Goal: Task Accomplishment & Management: Use online tool/utility

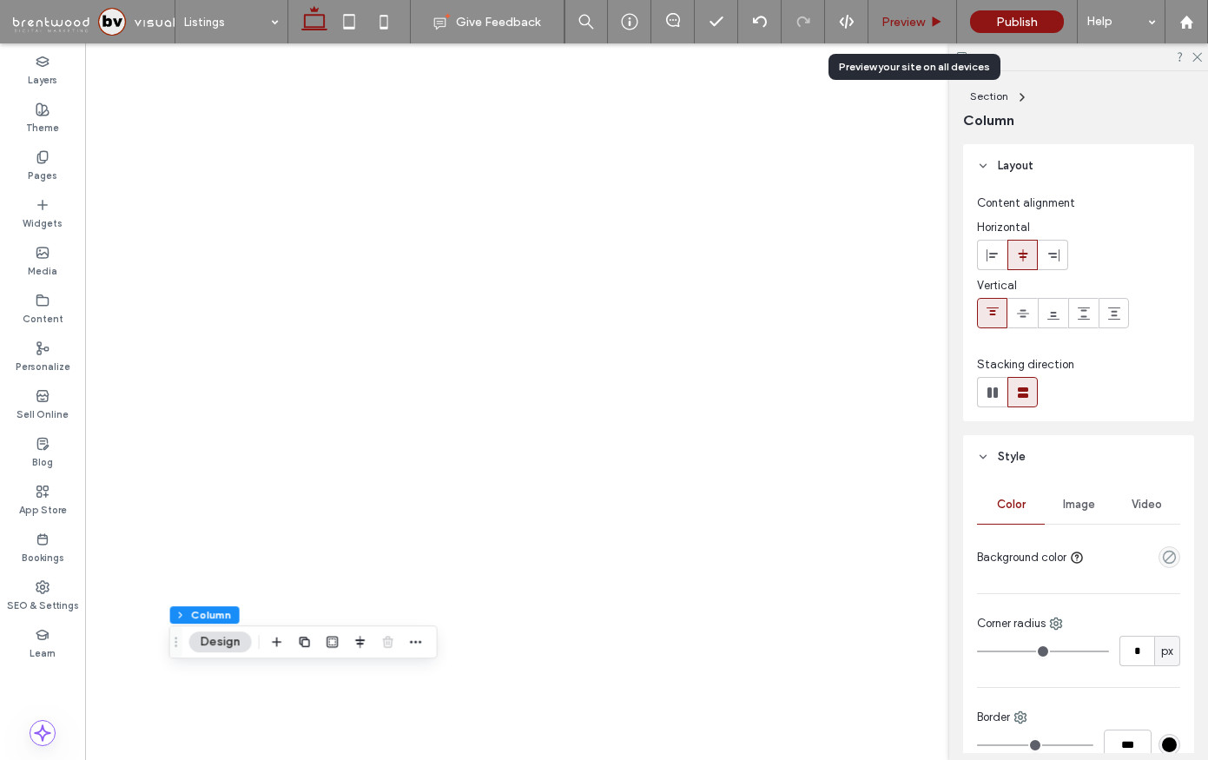
click at [893, 15] on span "Preview" at bounding box center [902, 22] width 43 height 15
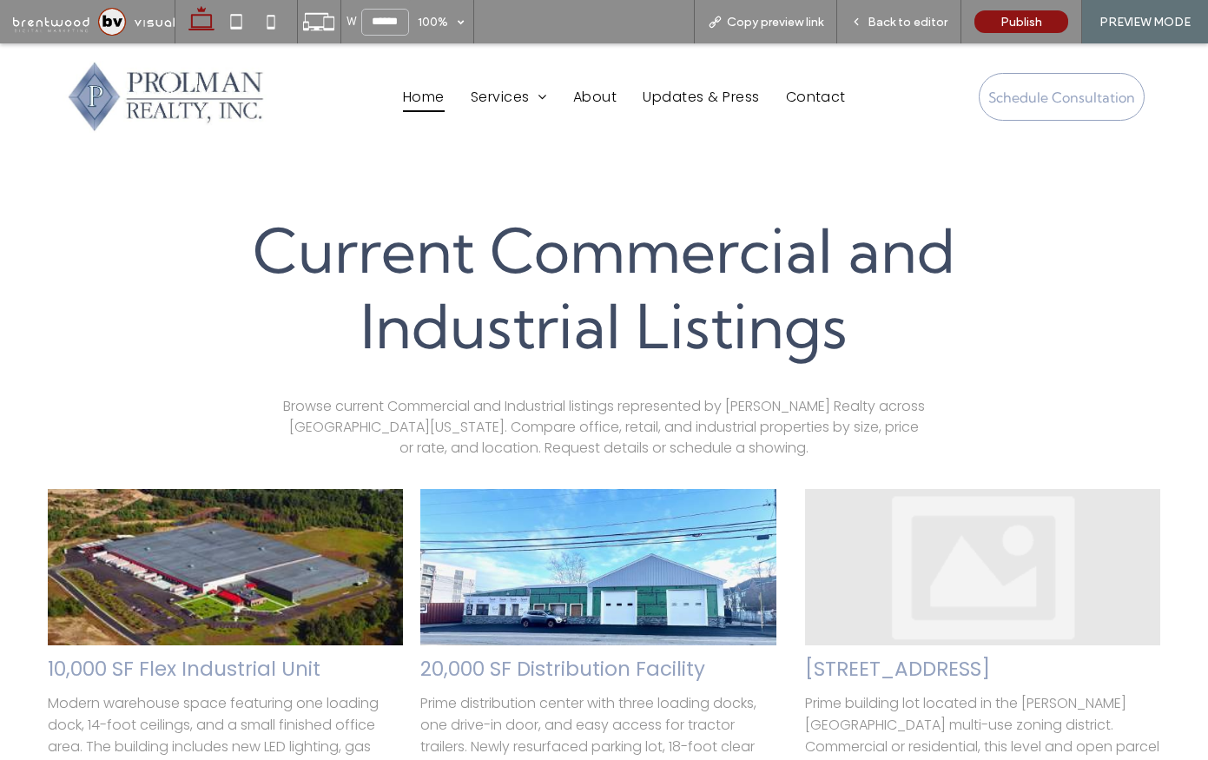
click at [424, 90] on span "Home" at bounding box center [424, 97] width 42 height 30
click at [114, 15] on div at bounding box center [604, 380] width 1208 height 760
click at [113, 24] on div at bounding box center [604, 380] width 1208 height 760
click at [113, 24] on span at bounding box center [94, 21] width 162 height 35
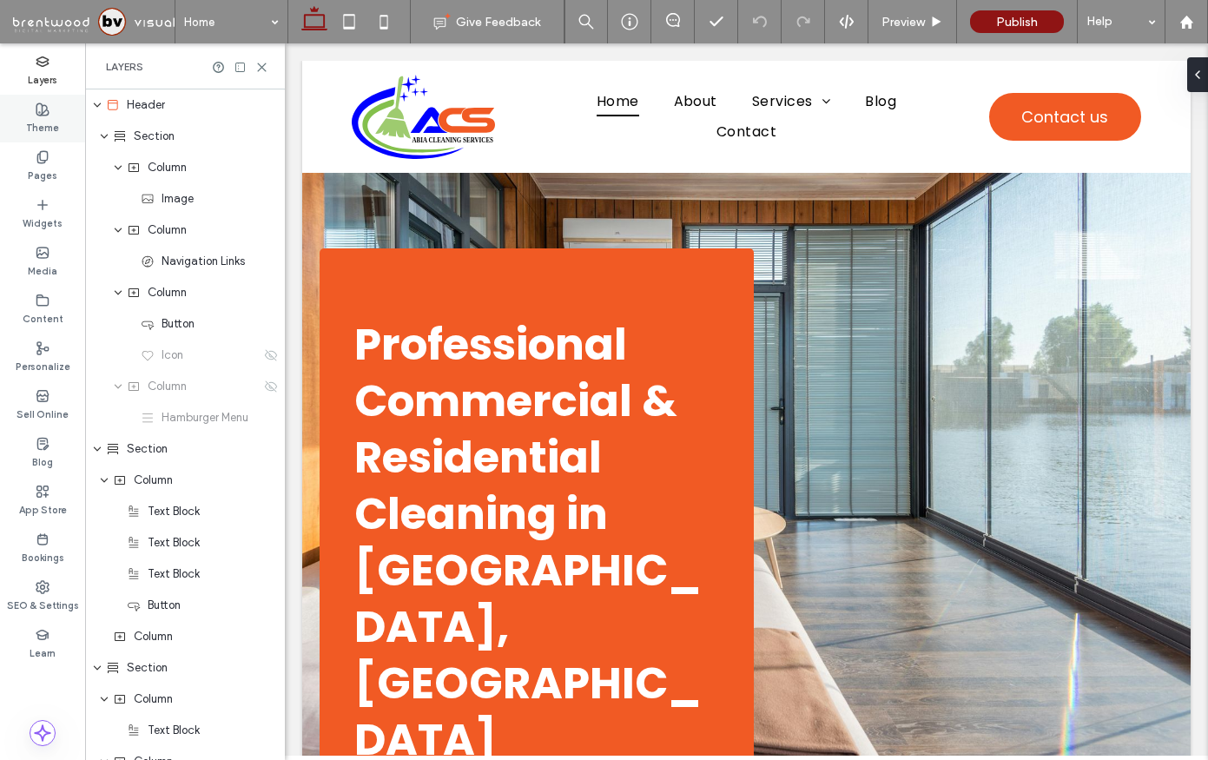
click at [77, 128] on div "Theme" at bounding box center [42, 119] width 85 height 48
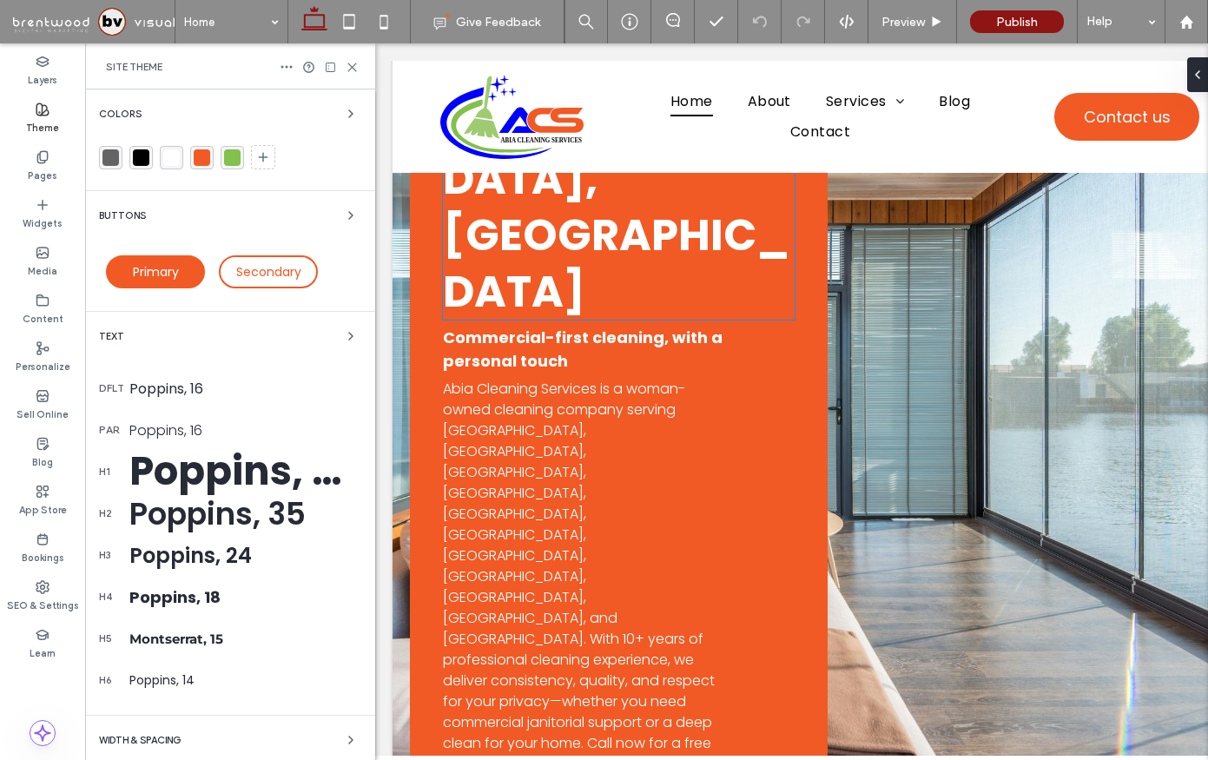
scroll to position [447, 0]
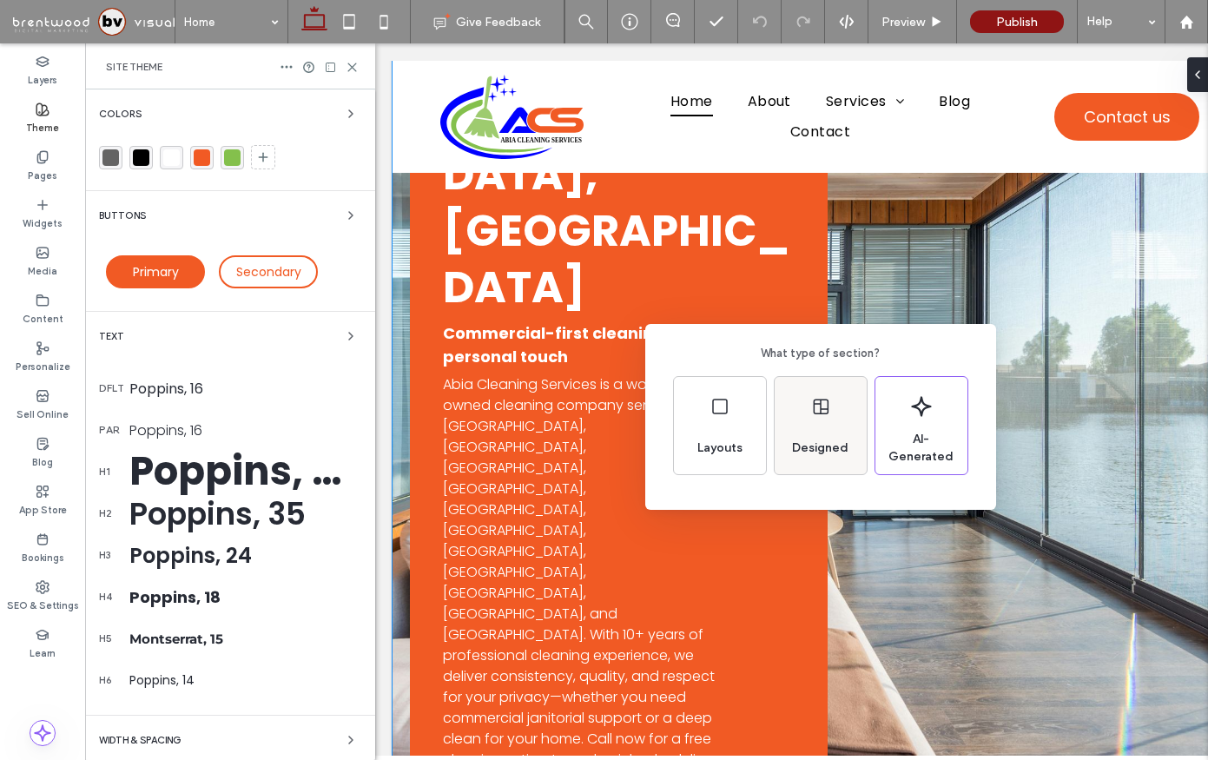
click at [832, 439] on span "Designed" at bounding box center [820, 447] width 70 height 17
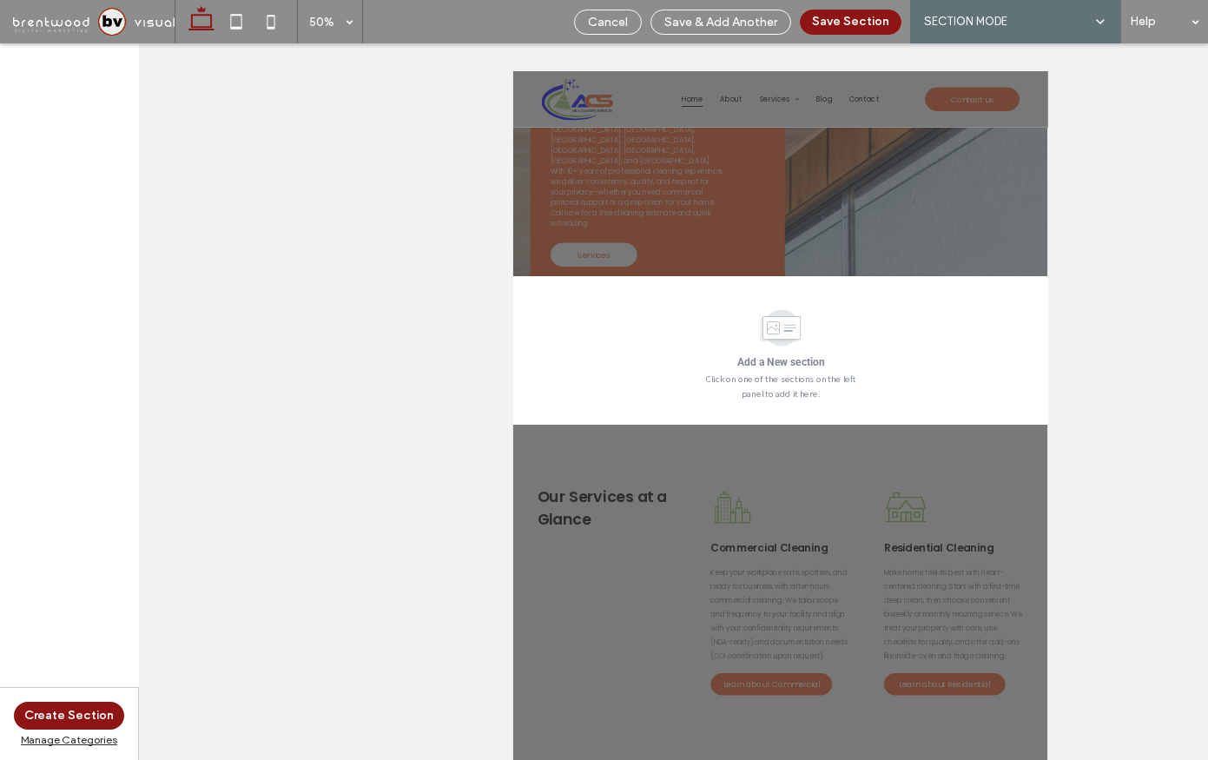
scroll to position [764, 0]
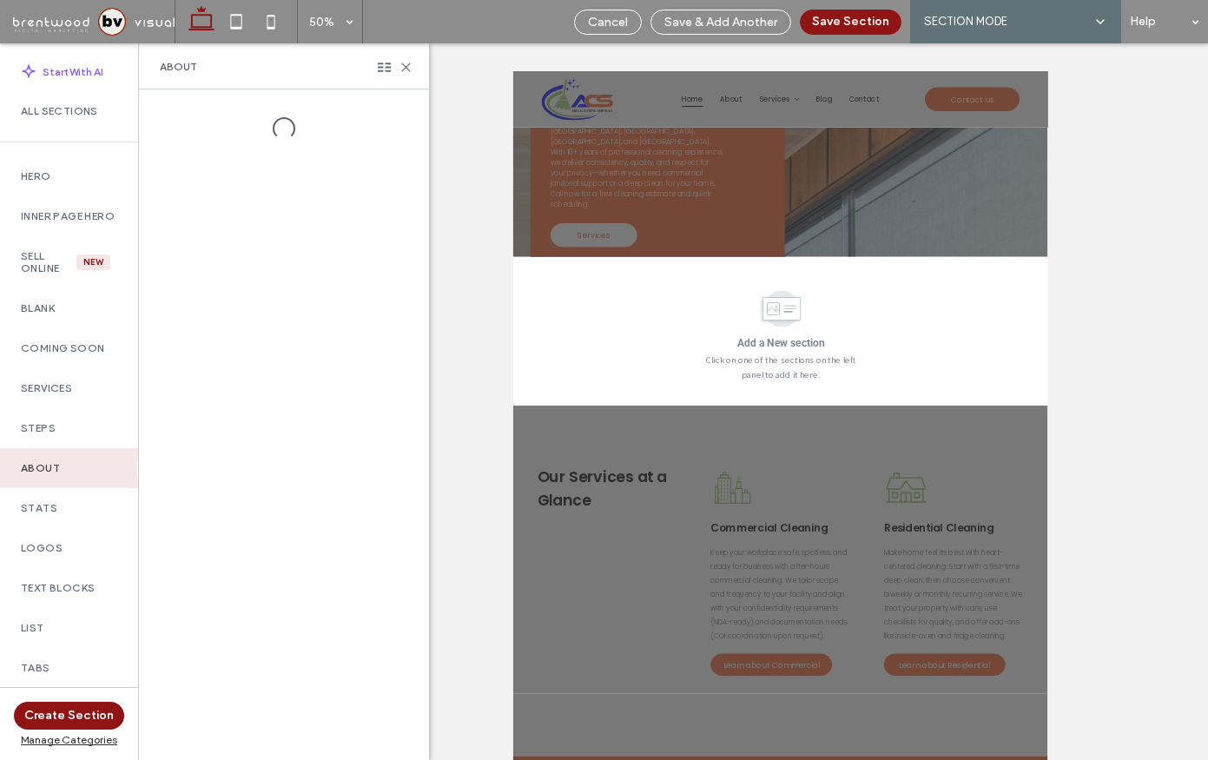
click at [86, 738] on div "Manage Categories" at bounding box center [69, 739] width 110 height 13
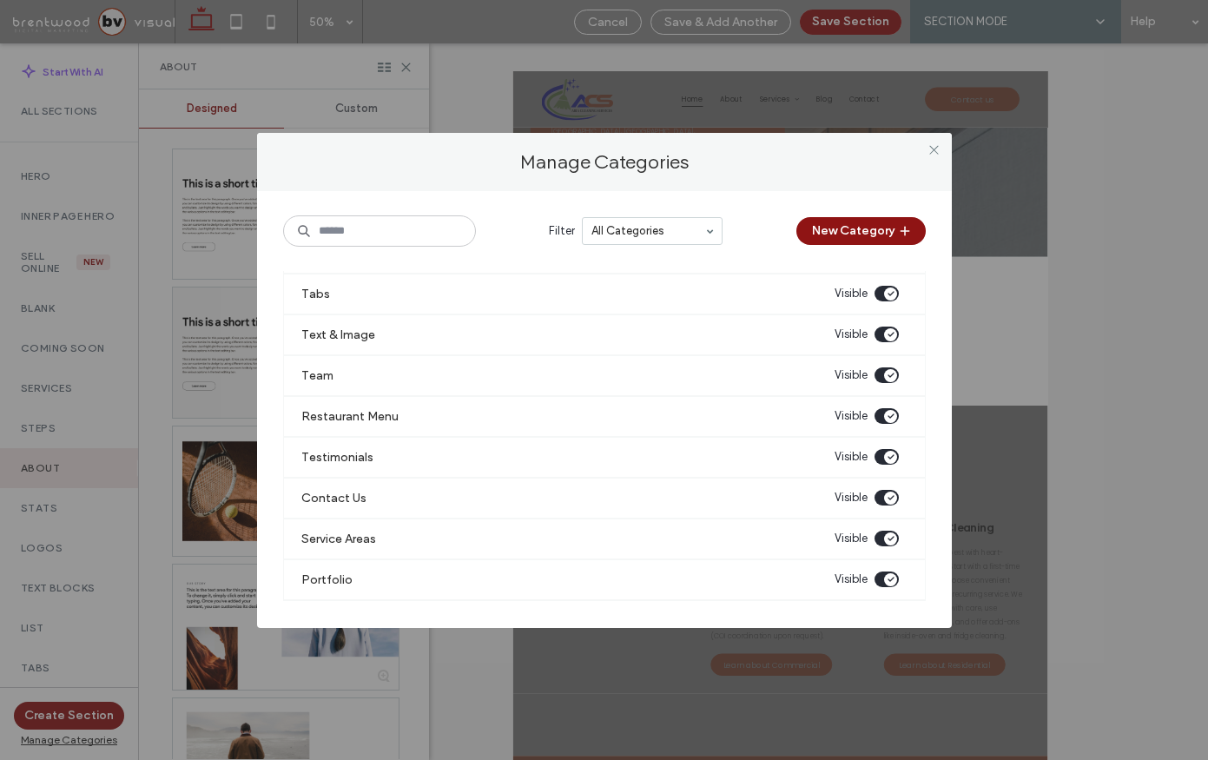
scroll to position [0, 0]
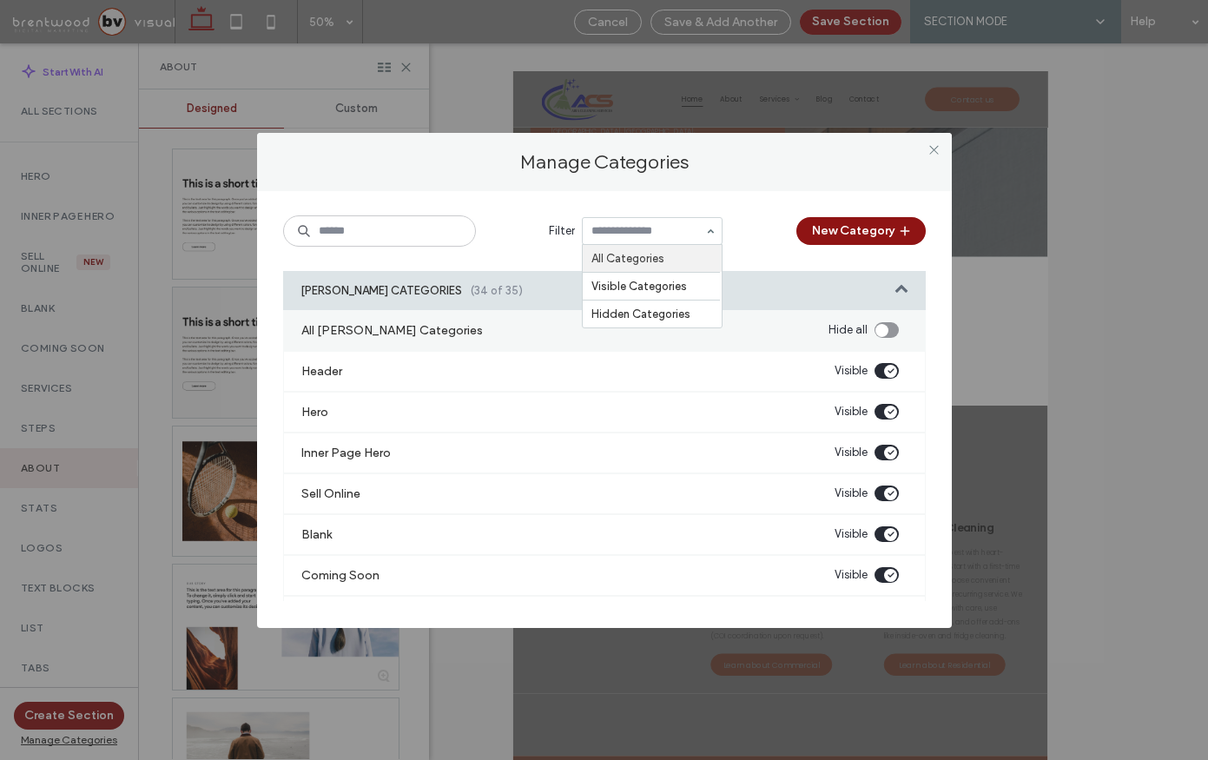
click at [83, 206] on div "Manage Categories Filter All Categories Visible Categories Hidden Categories Ne…" at bounding box center [604, 380] width 1208 height 760
click at [938, 152] on icon at bounding box center [934, 149] width 13 height 13
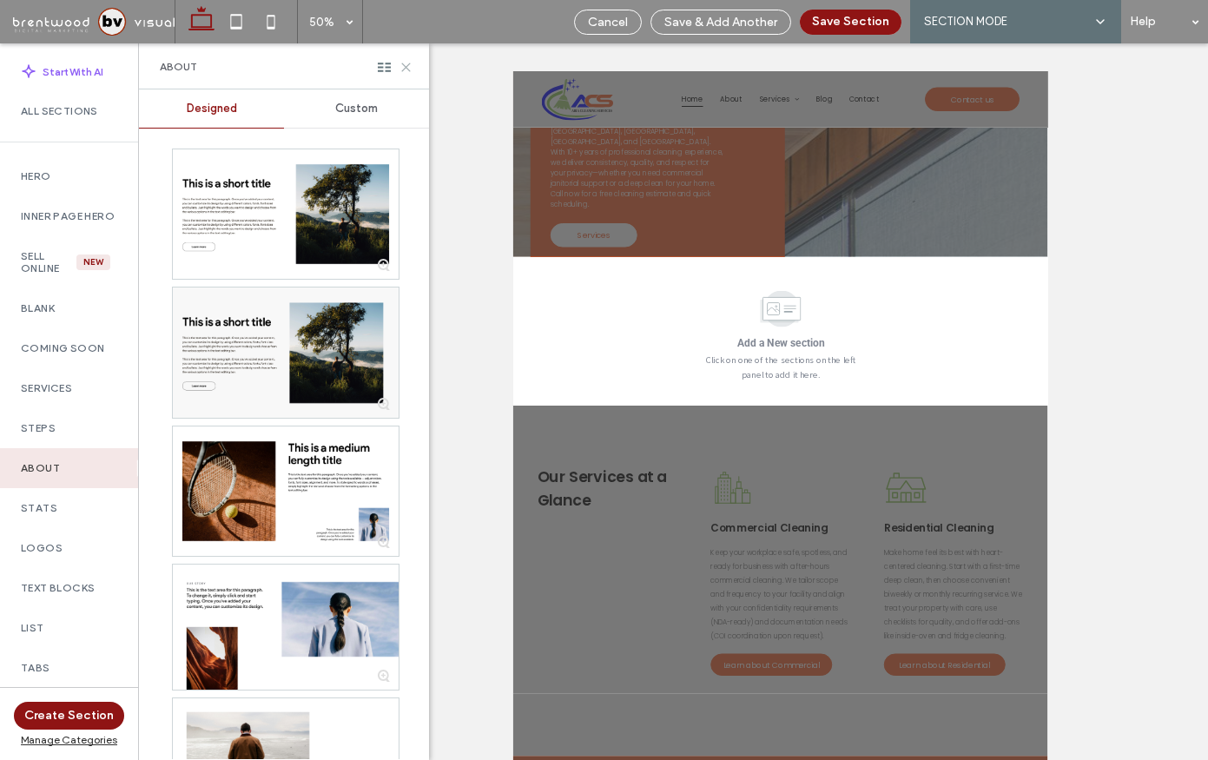
drag, startPoint x: 400, startPoint y: 66, endPoint x: 316, endPoint y: 23, distance: 94.8
click at [400, 66] on icon at bounding box center [405, 67] width 13 height 13
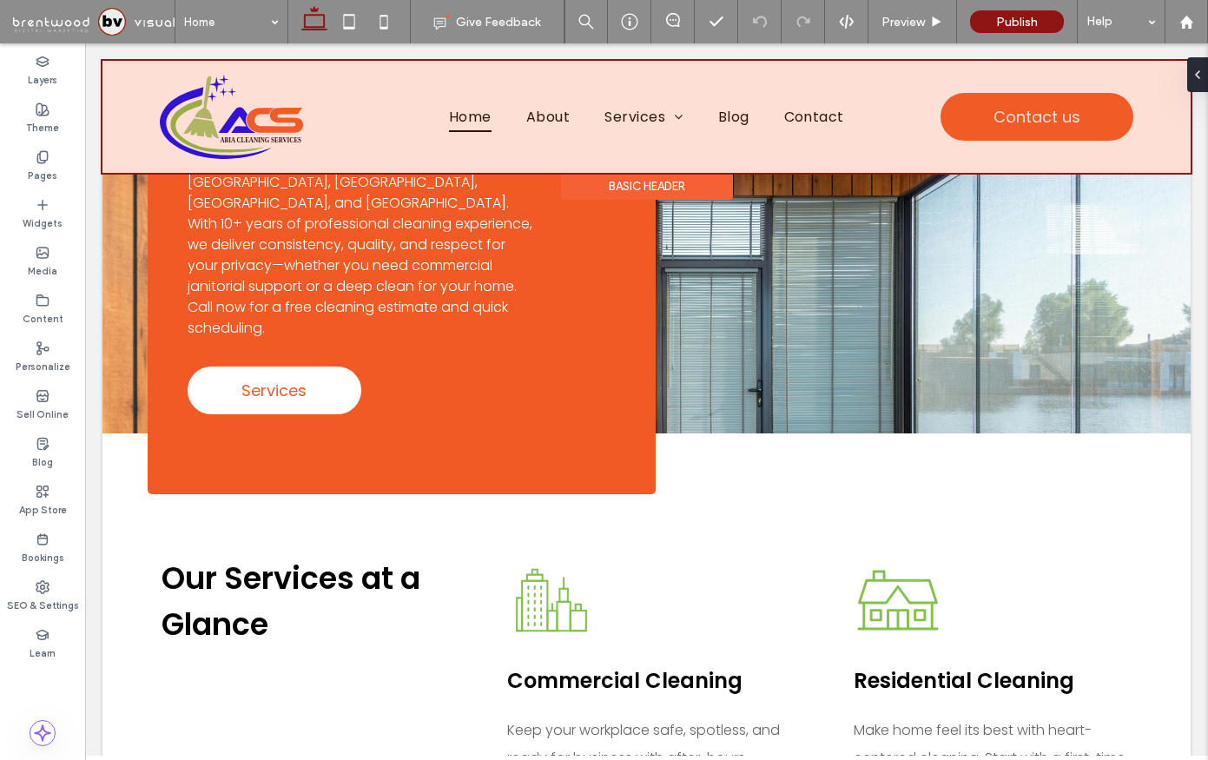
scroll to position [778, 0]
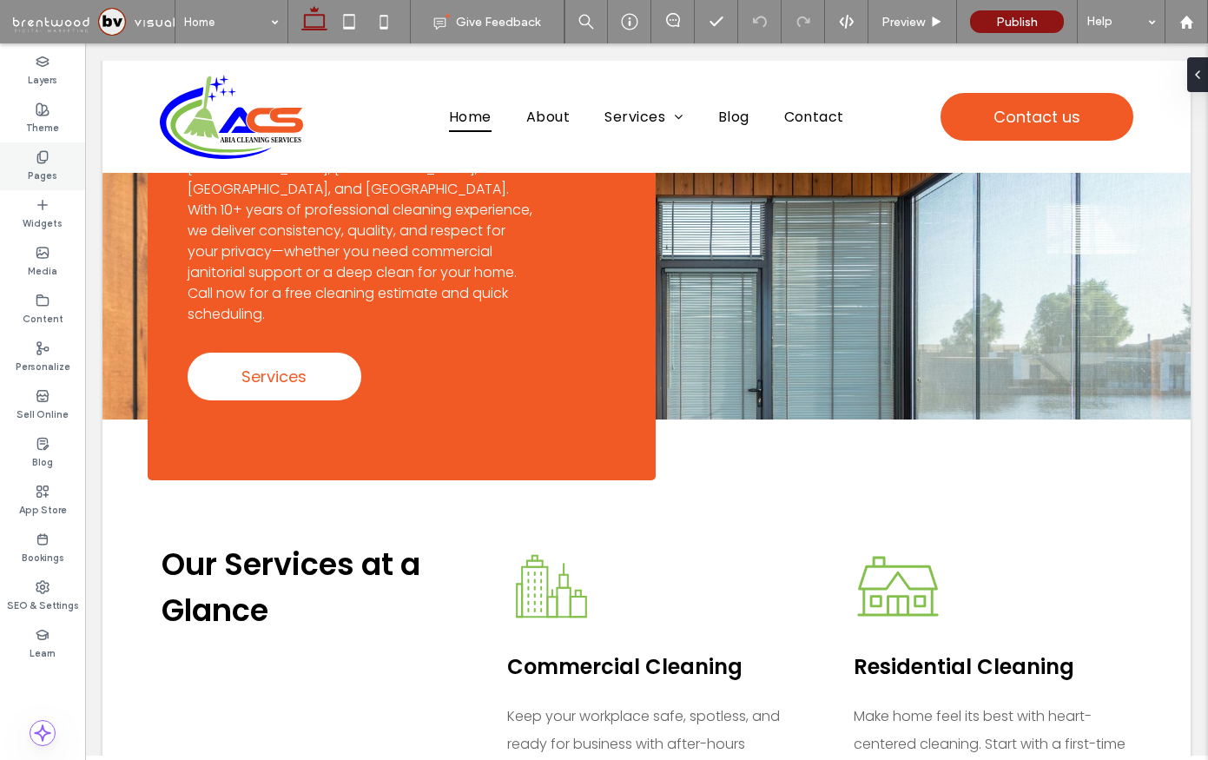
click at [51, 155] on div "Pages" at bounding box center [42, 166] width 85 height 48
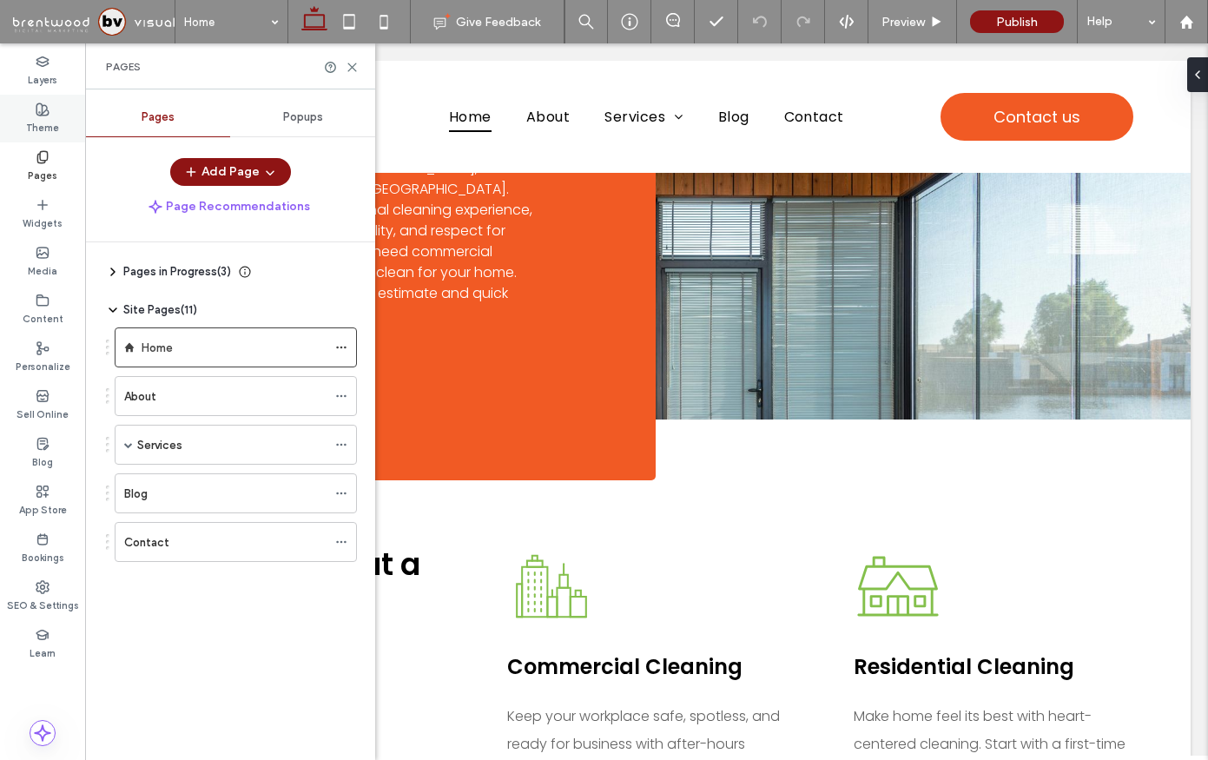
click at [48, 123] on label "Theme" at bounding box center [42, 125] width 33 height 19
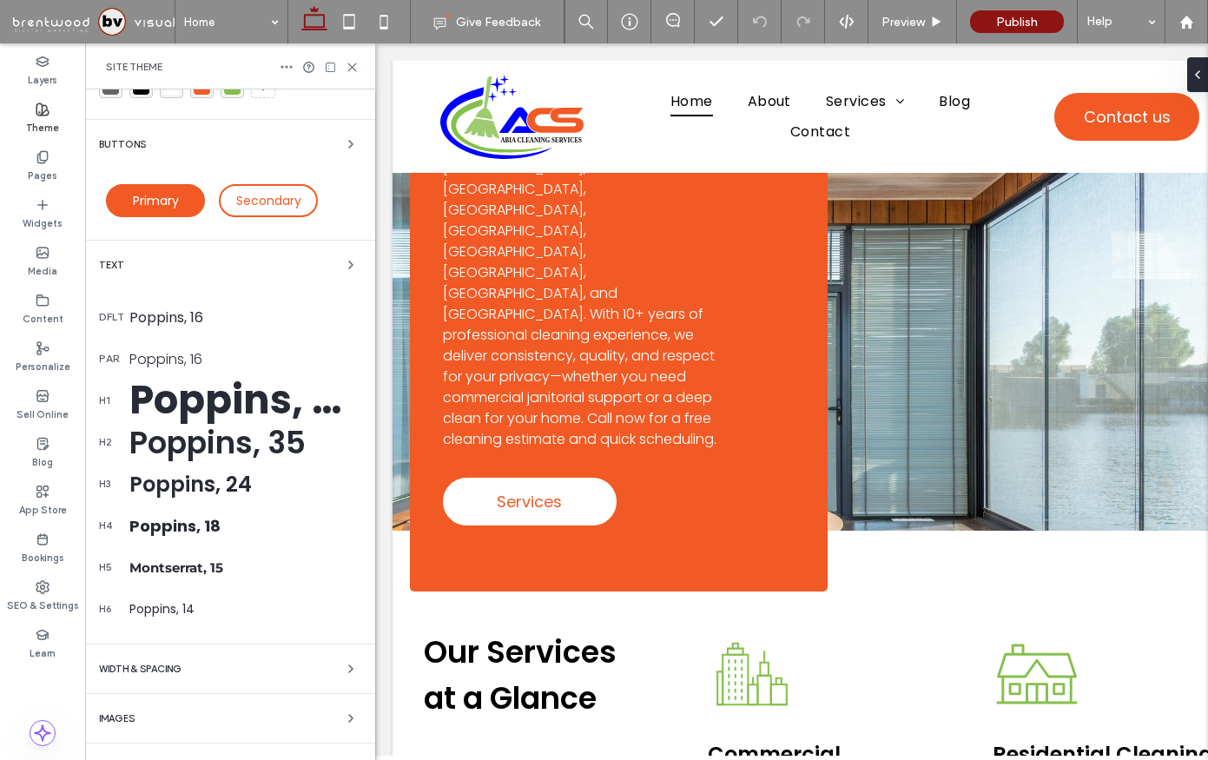
scroll to position [104, 0]
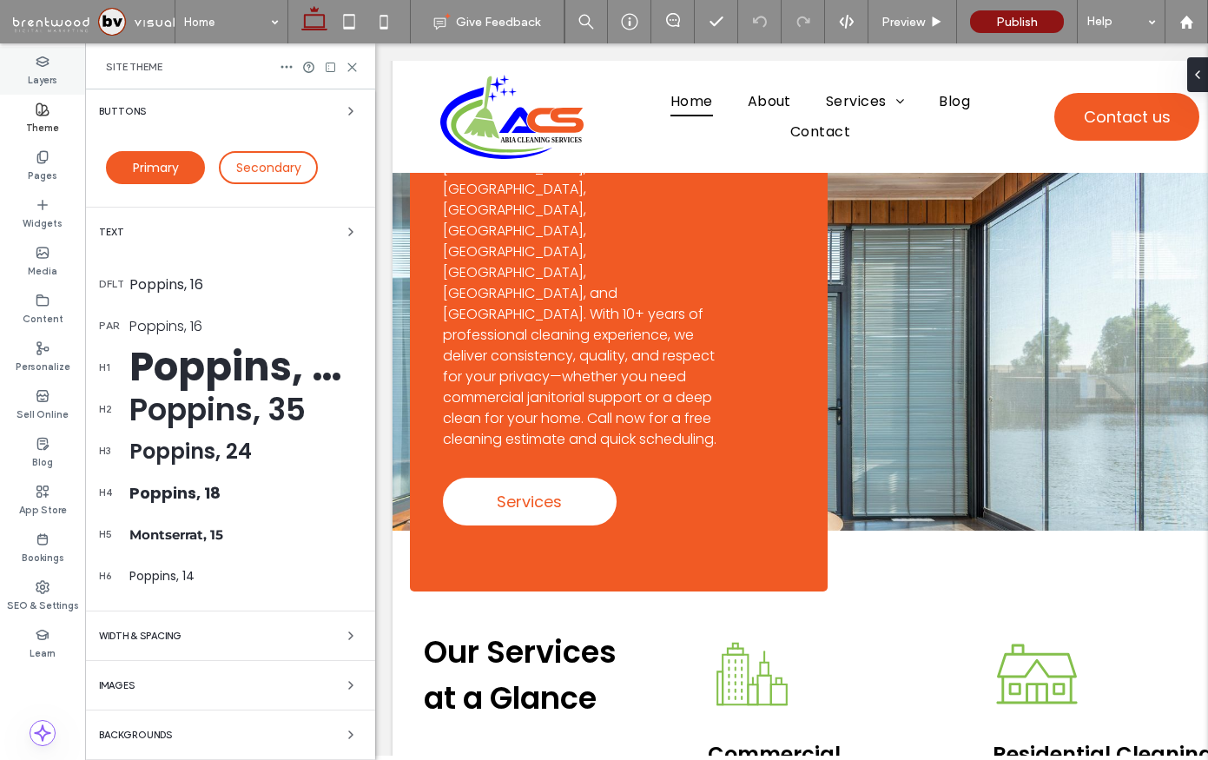
click at [59, 74] on div "Layers" at bounding box center [42, 71] width 85 height 48
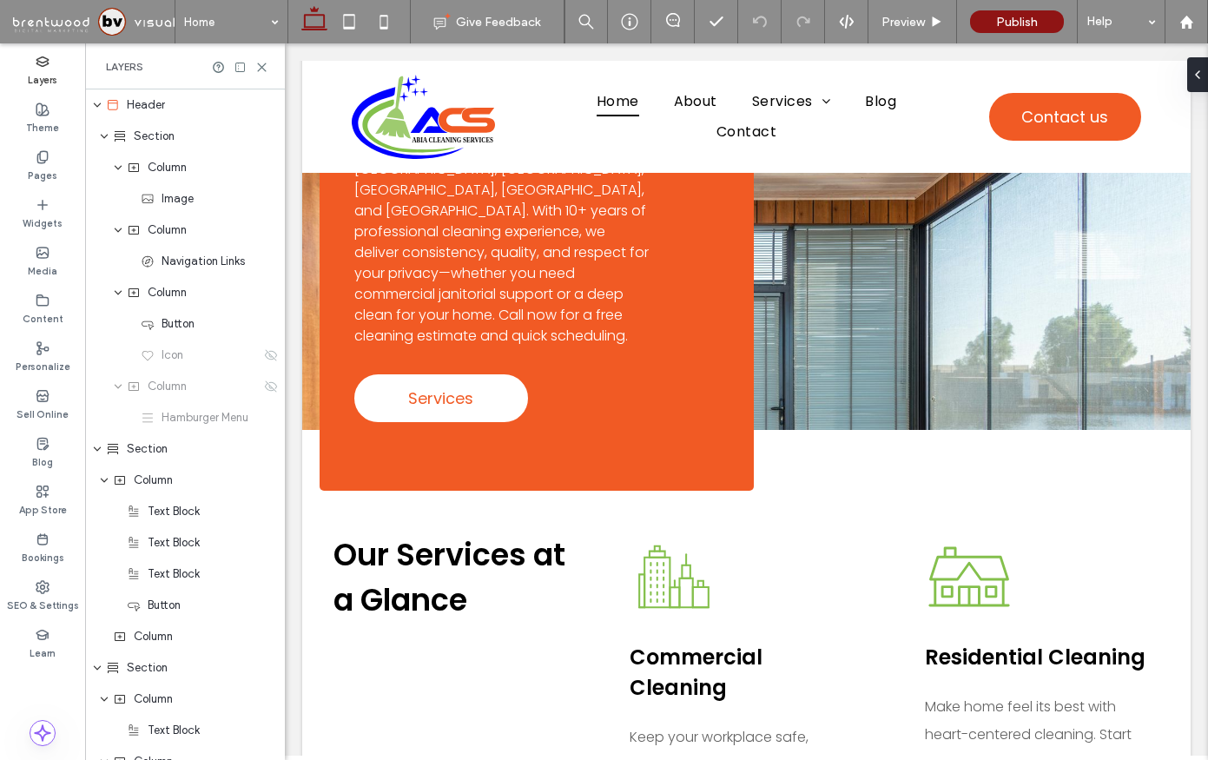
scroll to position [773, 0]
click at [56, 116] on label "Theme" at bounding box center [42, 125] width 33 height 19
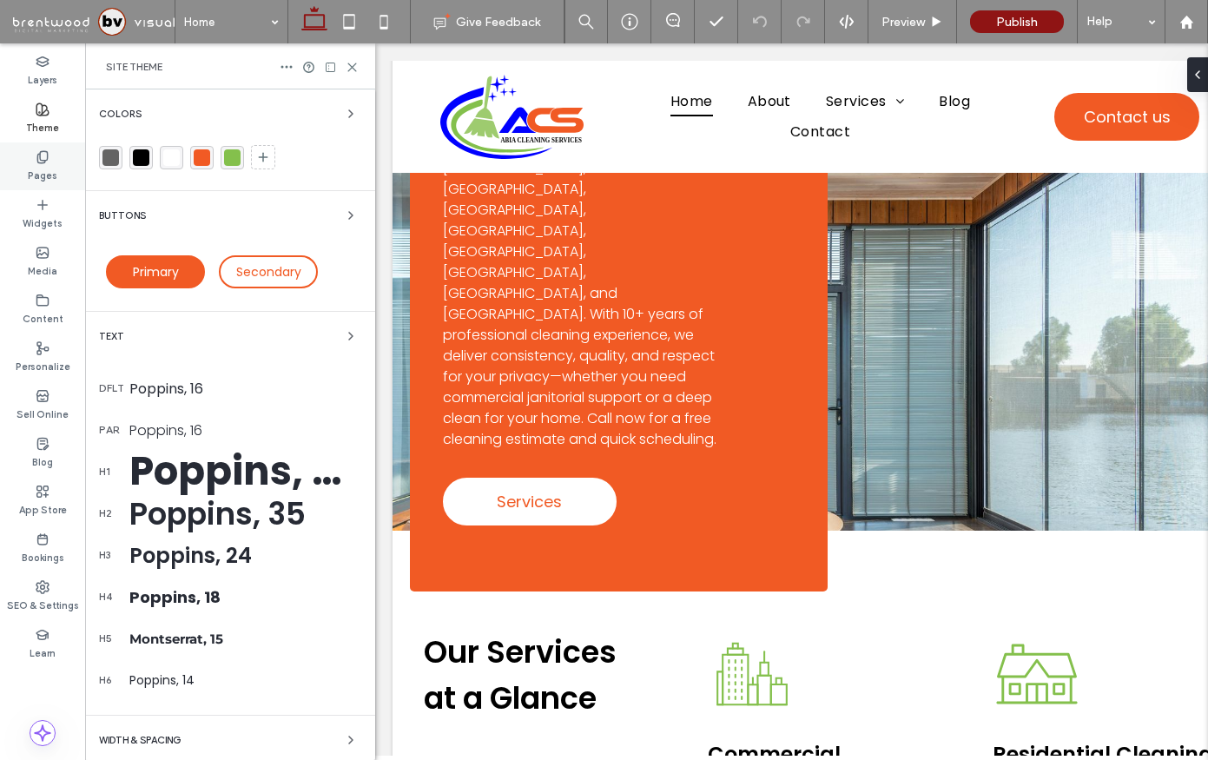
click at [49, 177] on label "Pages" at bounding box center [43, 173] width 30 height 19
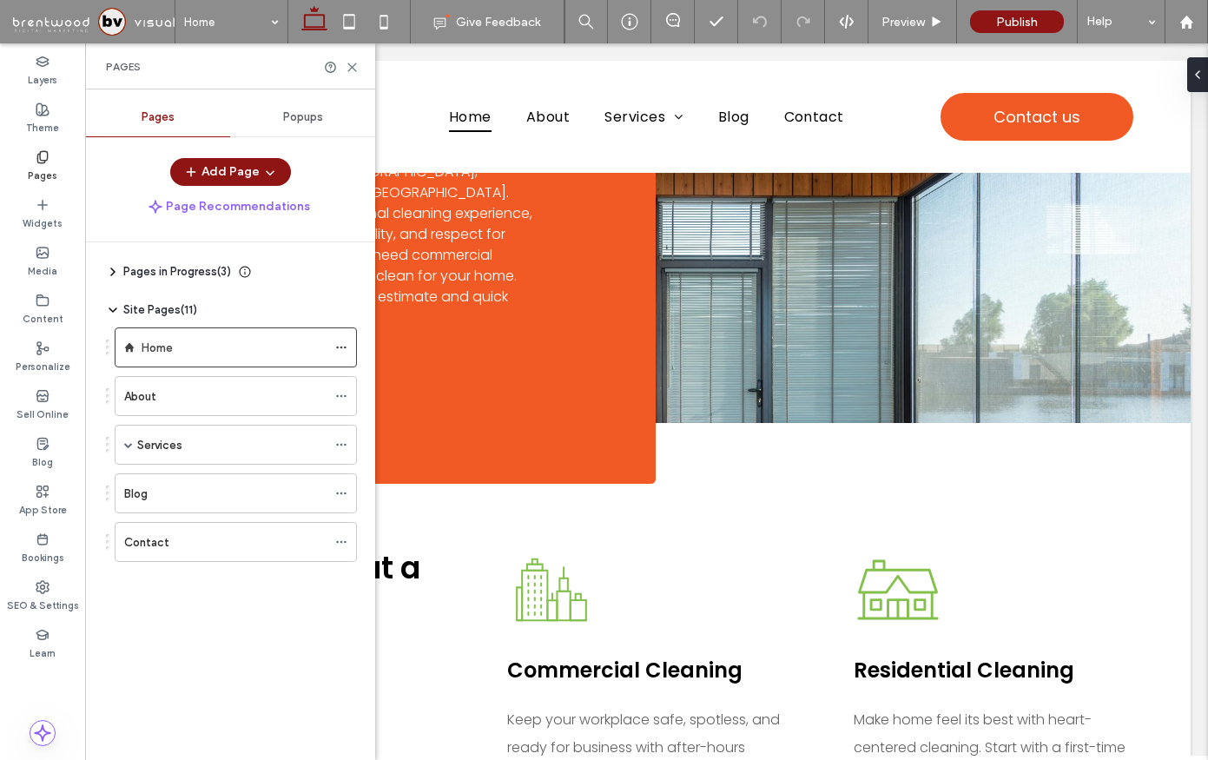
scroll to position [778, 0]
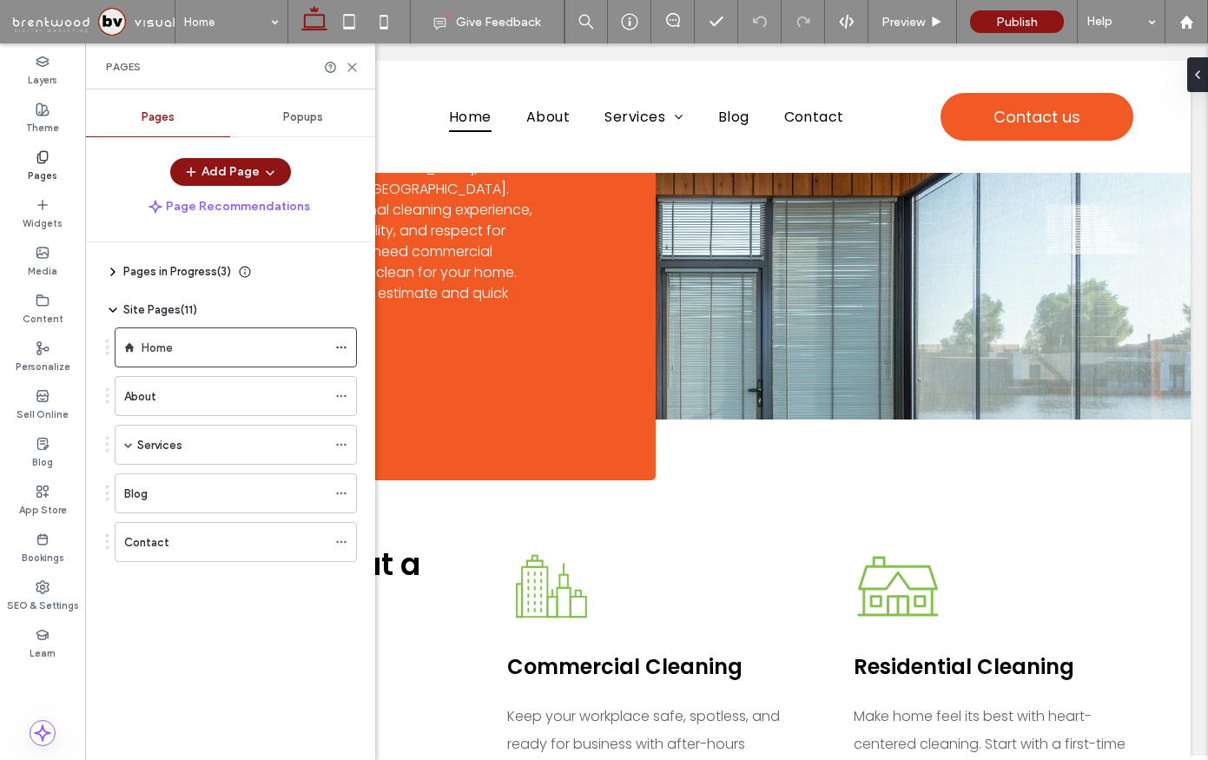
click at [106, 21] on span at bounding box center [94, 21] width 162 height 35
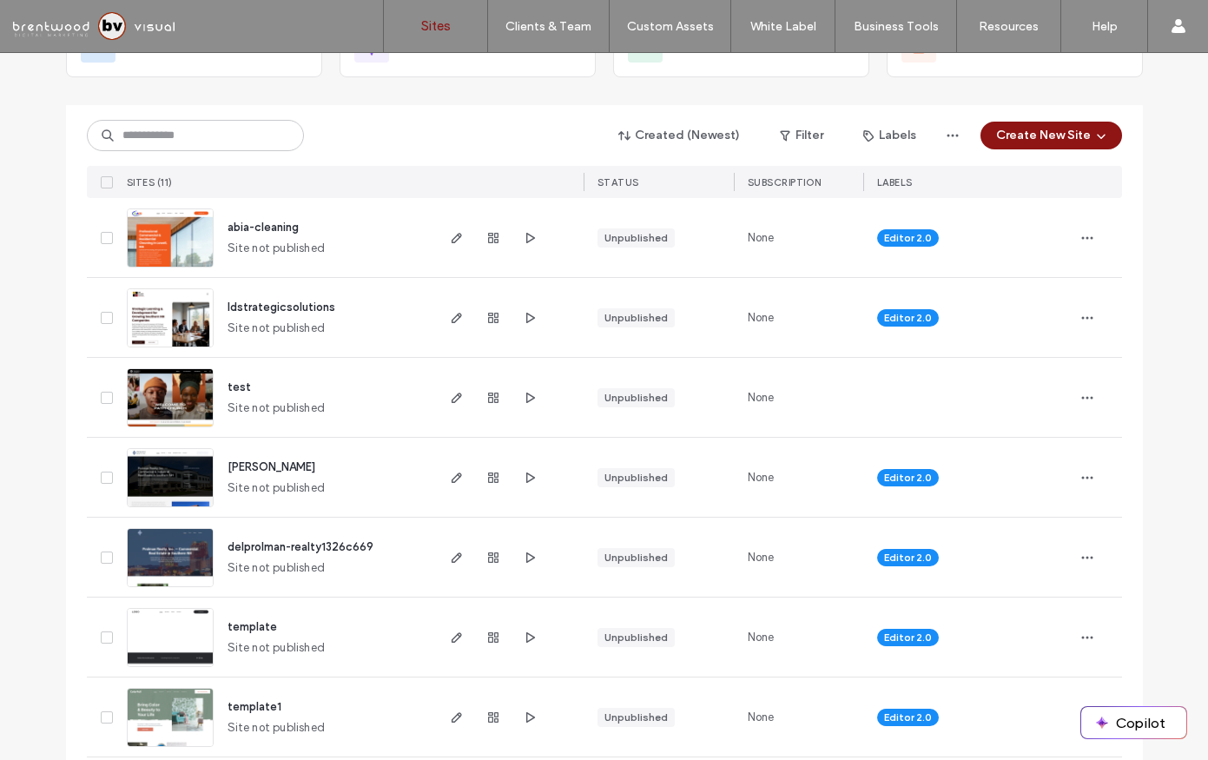
scroll to position [140, 0]
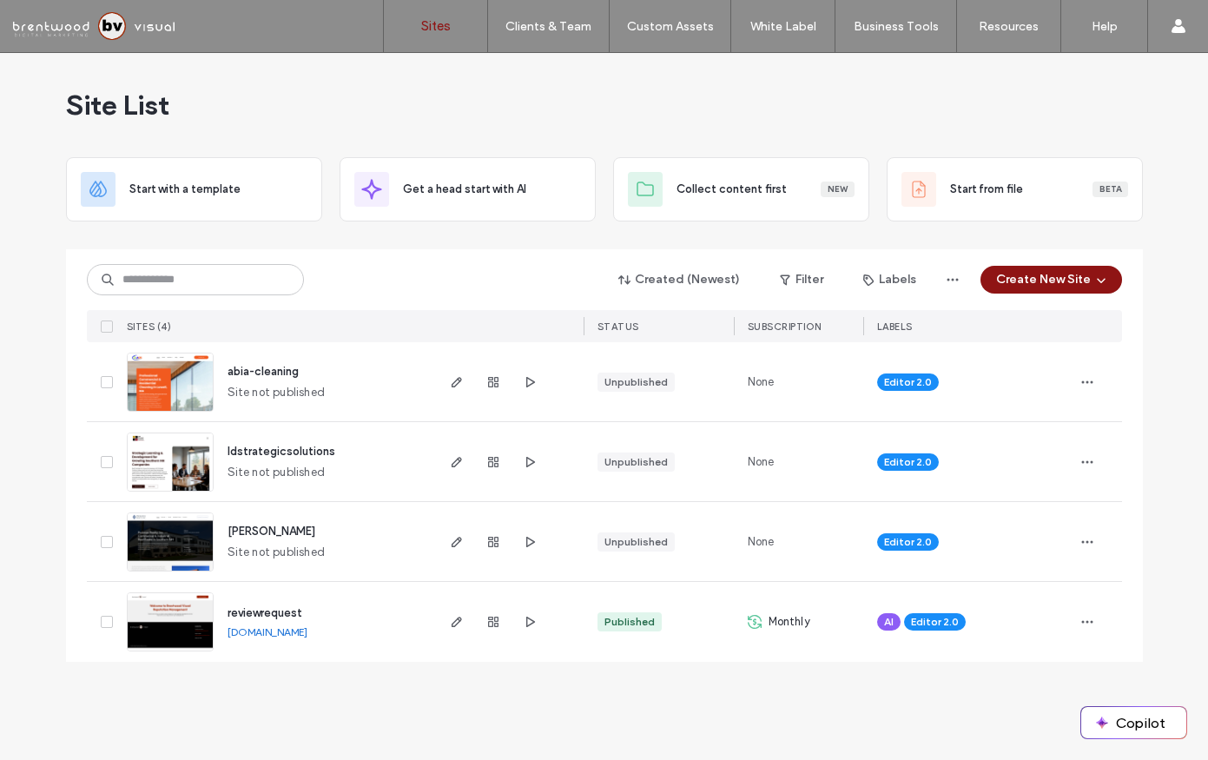
click at [239, 531] on span "prolman" at bounding box center [272, 531] width 88 height 13
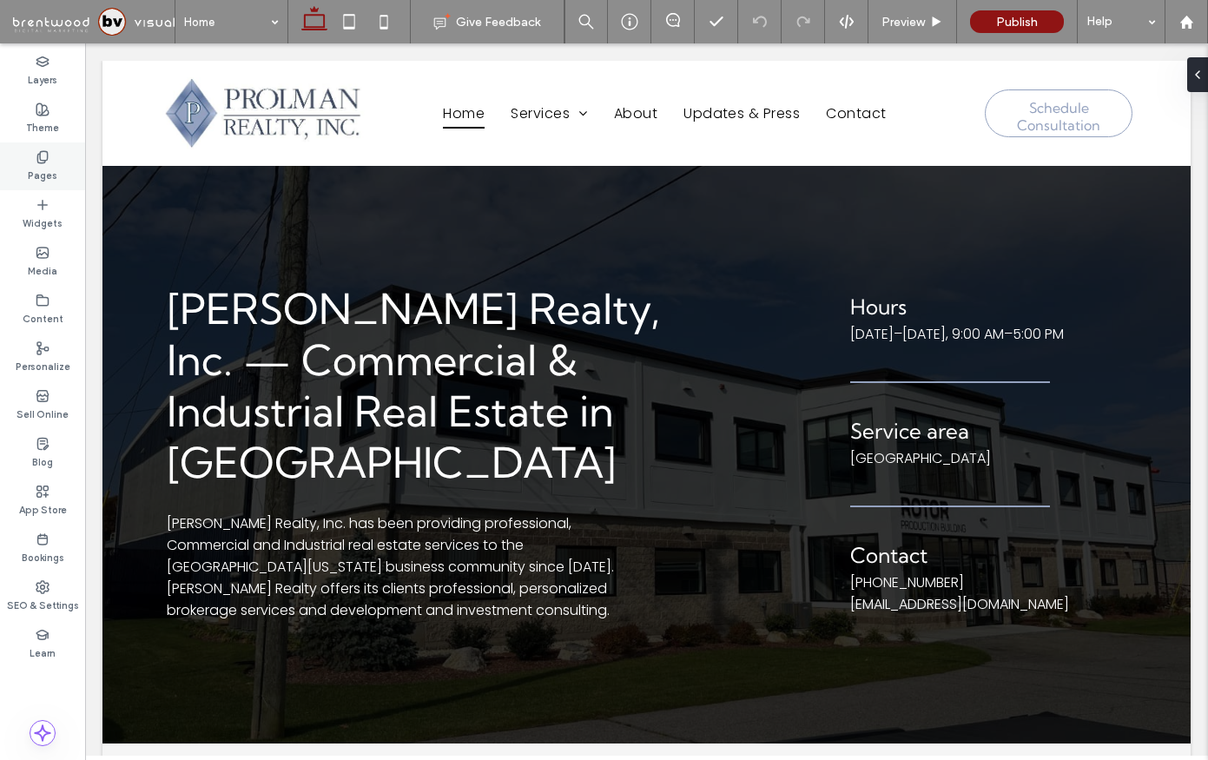
click at [31, 153] on div "Pages" at bounding box center [42, 166] width 85 height 48
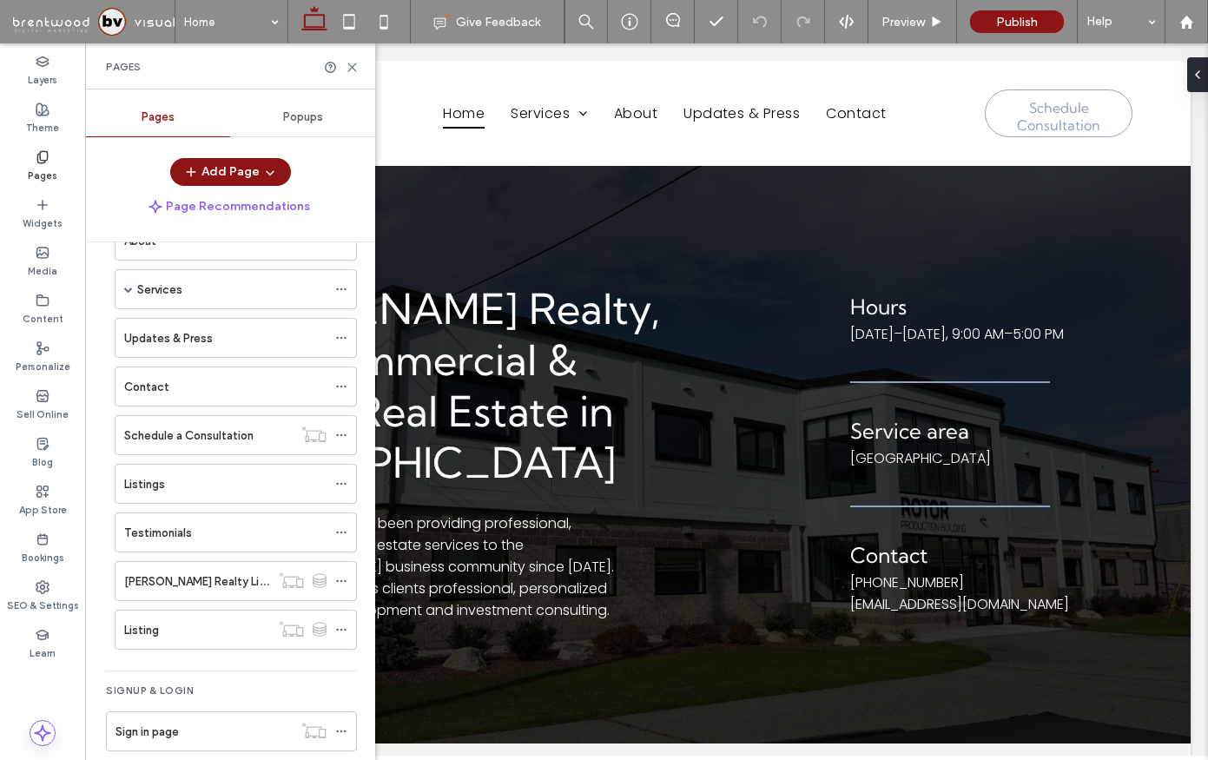
scroll to position [122, 0]
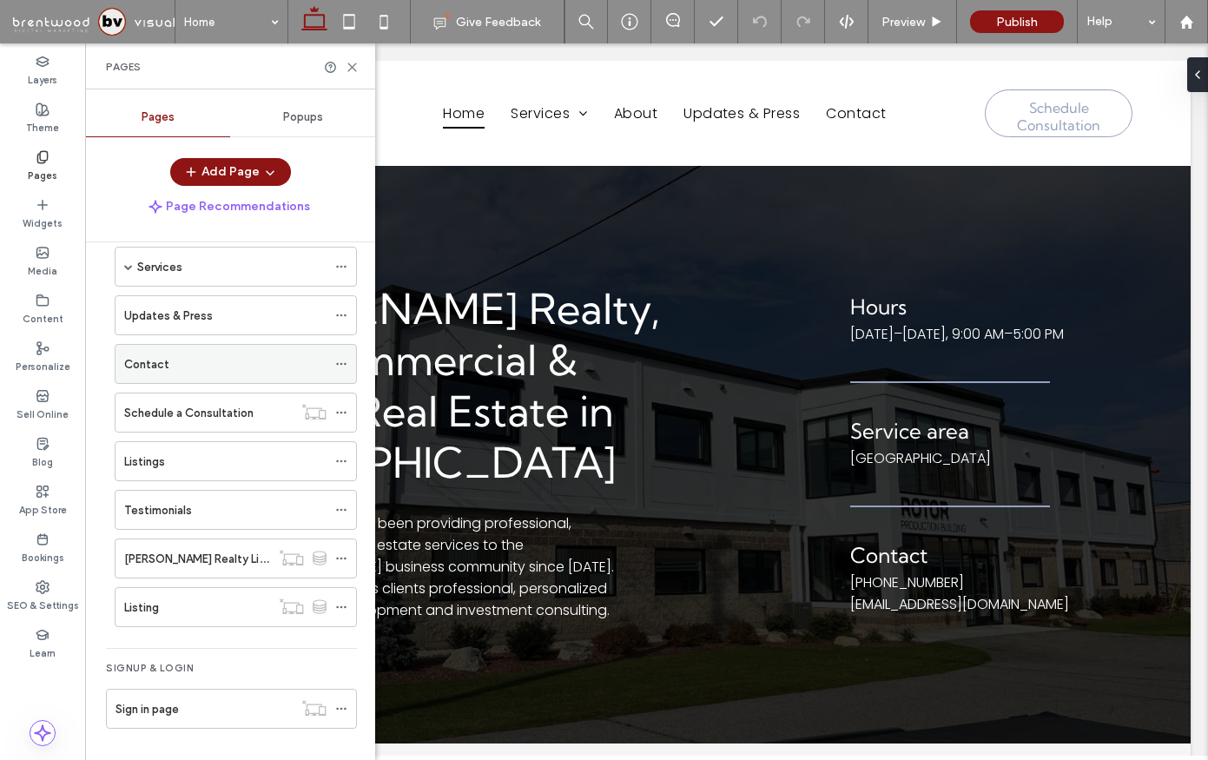
click at [221, 361] on div "Contact" at bounding box center [225, 364] width 202 height 18
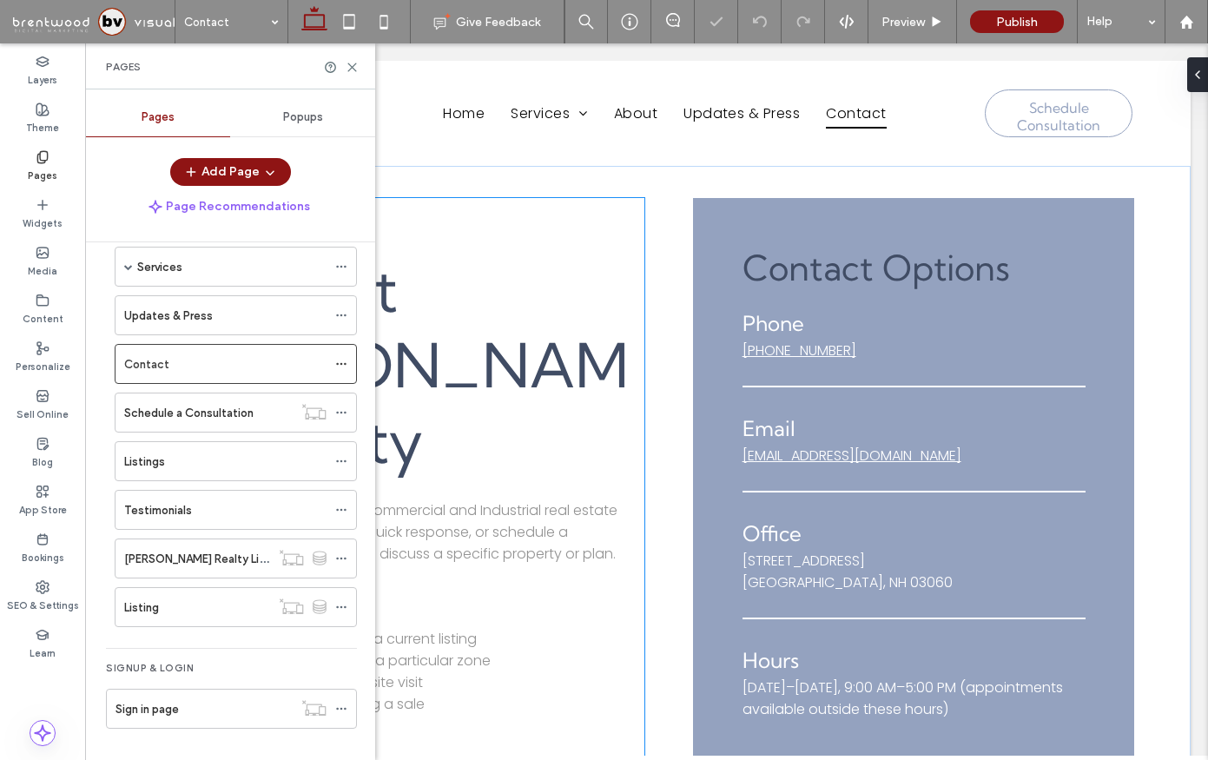
click at [472, 253] on div "Contact Prolman Realty We’re here to help with your Commercial and Industrial r…" at bounding box center [401, 483] width 486 height 571
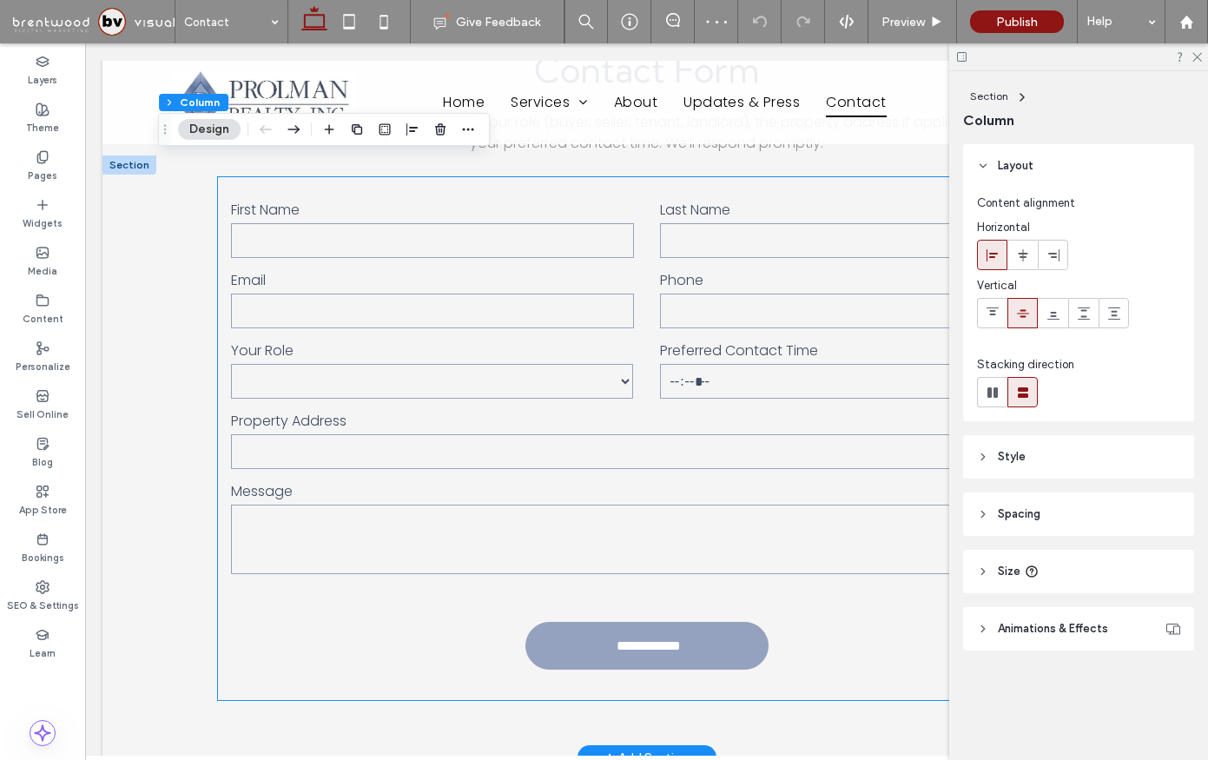
scroll to position [817, 0]
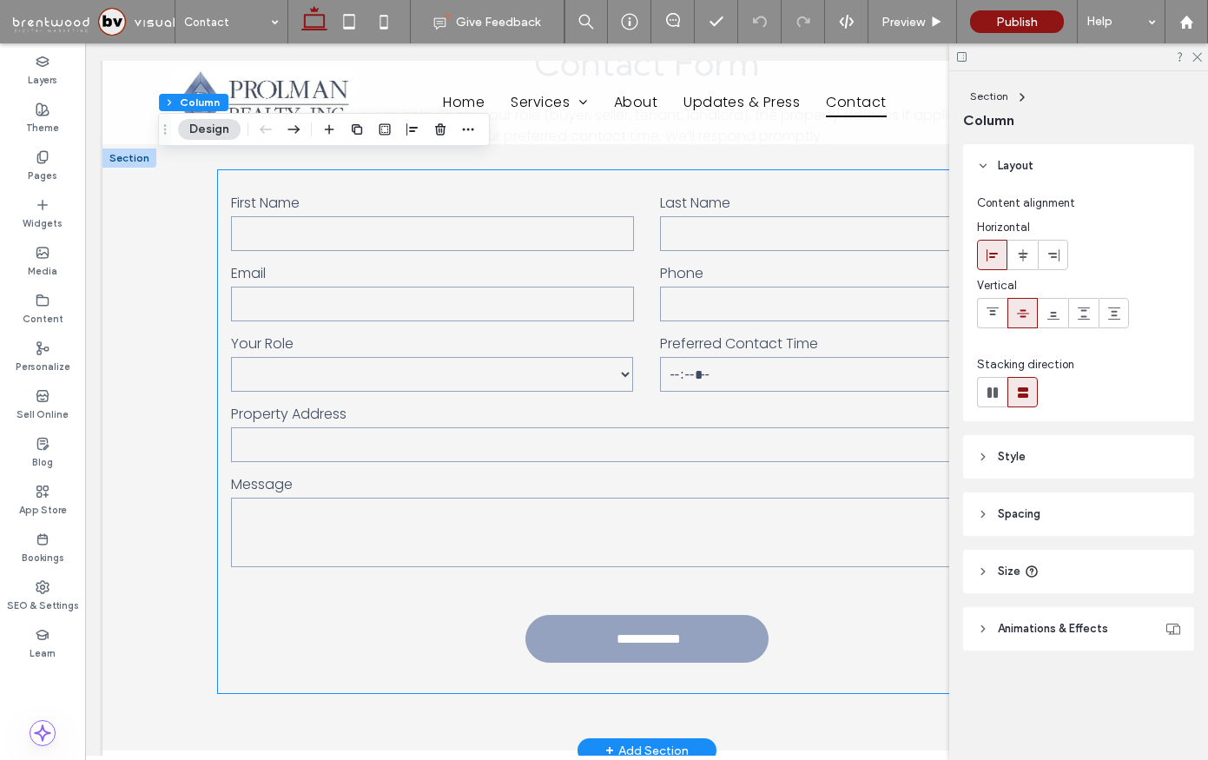
click at [377, 644] on form "**********" at bounding box center [646, 431] width 857 height 523
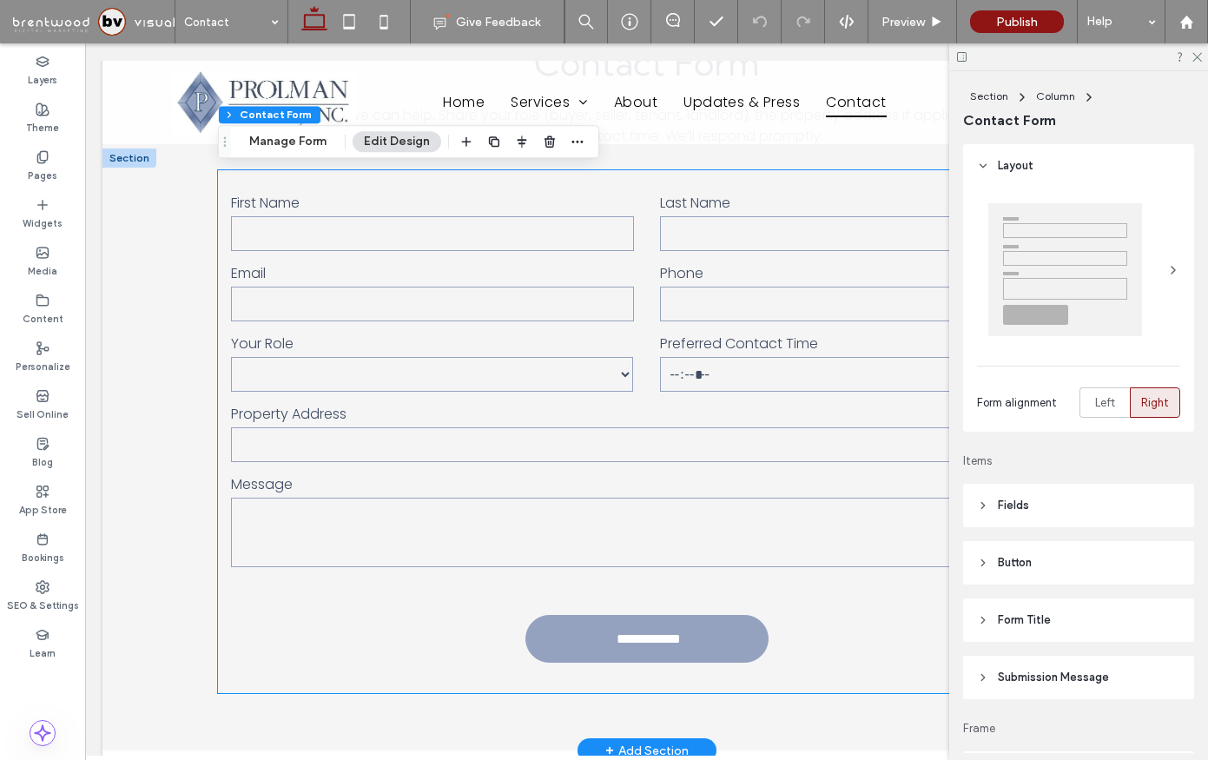
type input "*"
type input "***"
type input "*"
type input "***"
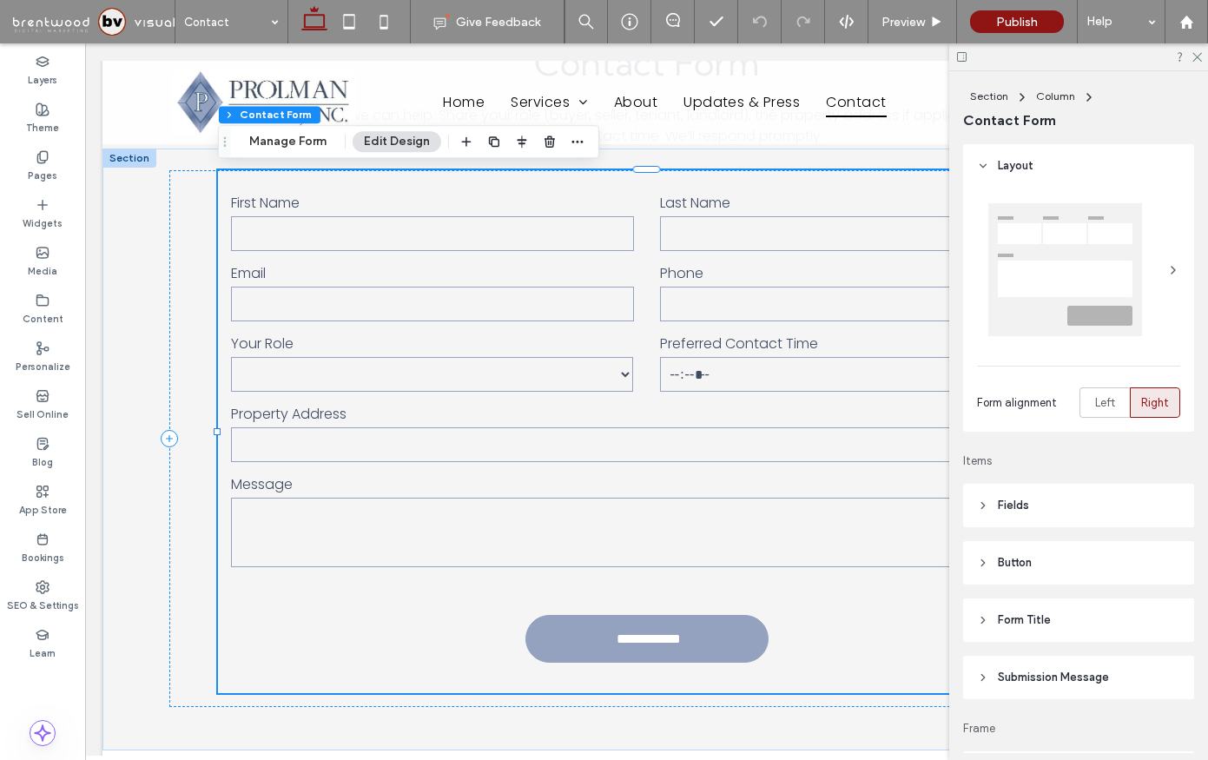
click at [1029, 687] on header "Submission Message" at bounding box center [1078, 677] width 231 height 43
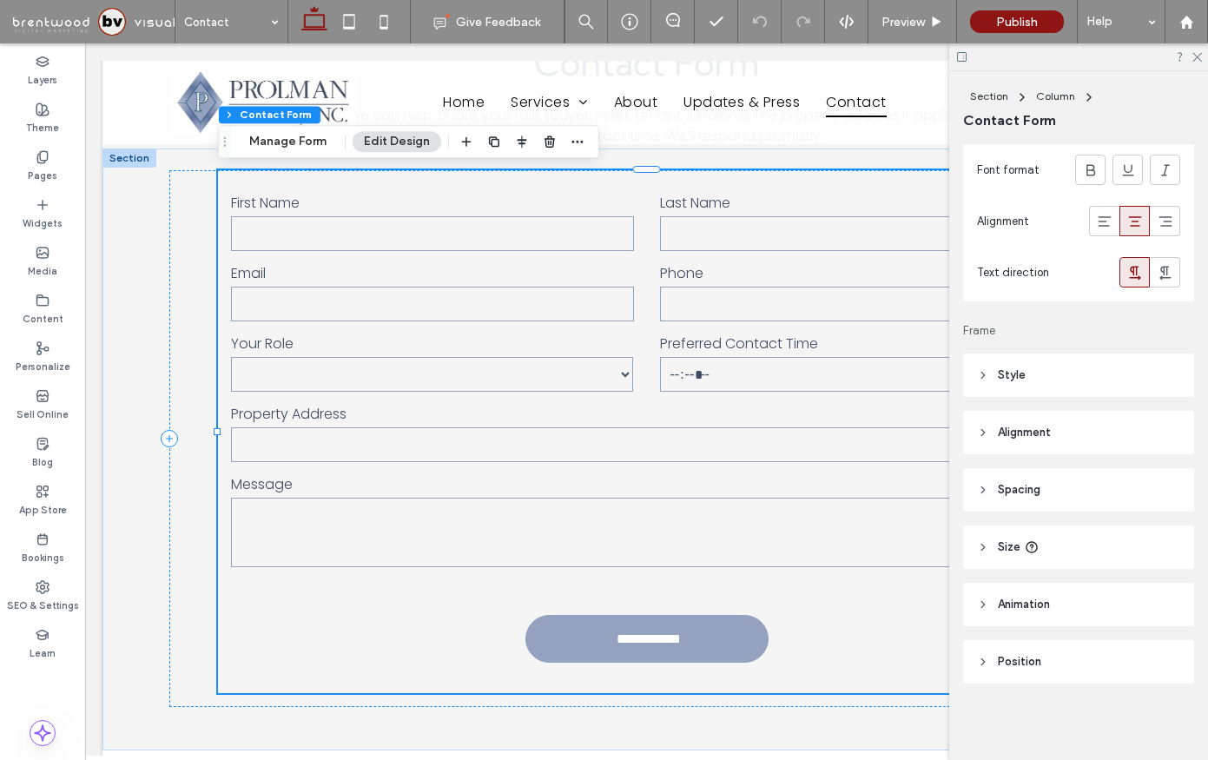
scroll to position [0, 0]
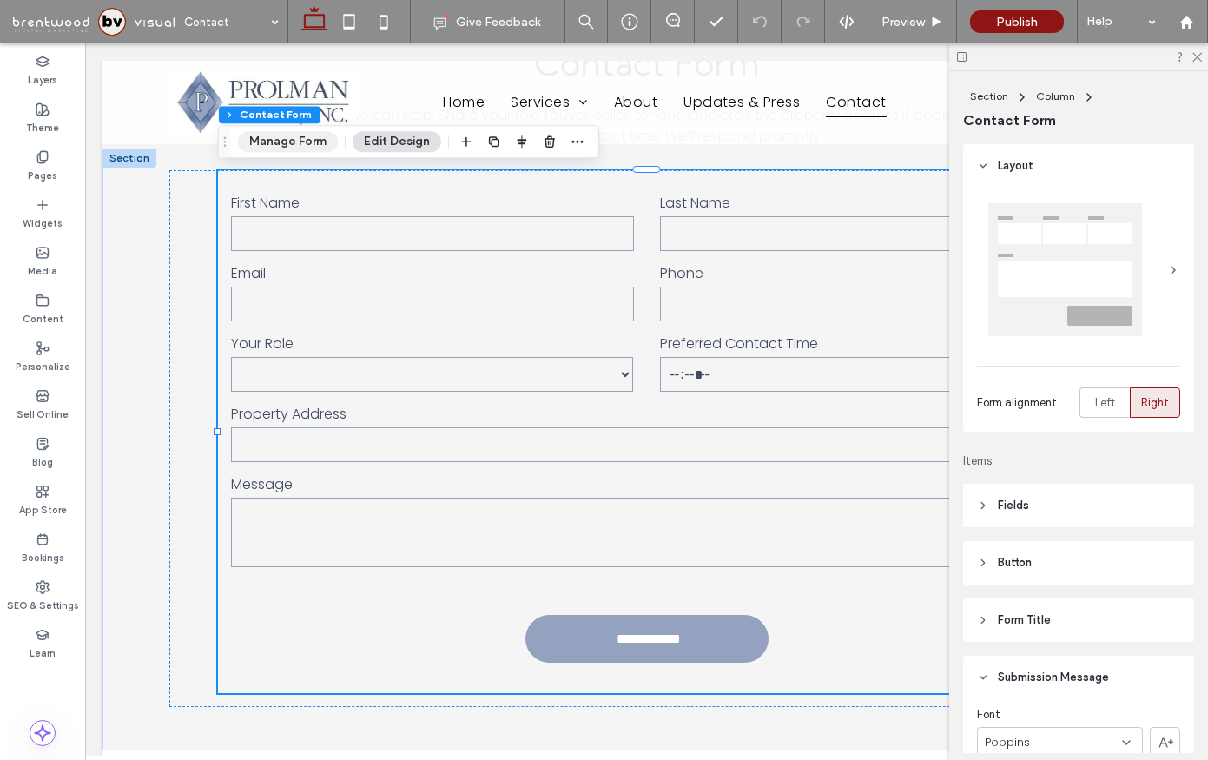
click at [293, 140] on button "Manage Form" at bounding box center [288, 141] width 100 height 21
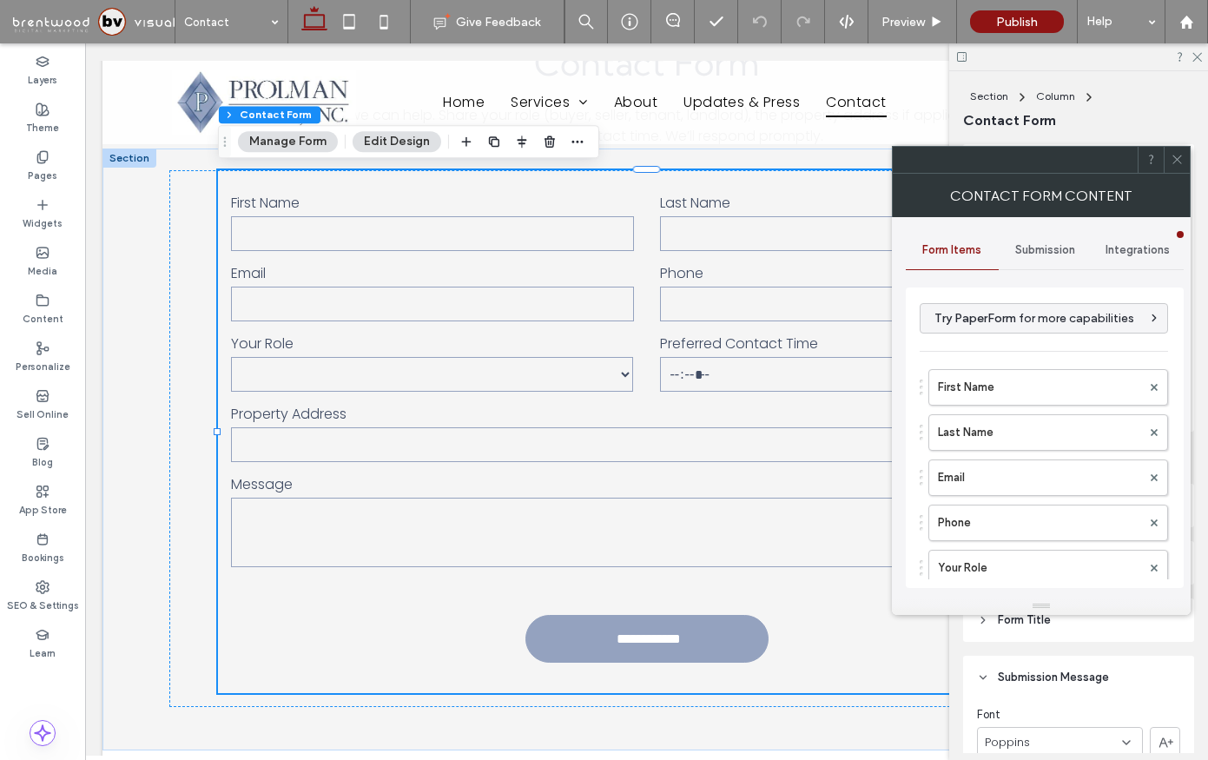
click at [1056, 253] on span "Submission" at bounding box center [1045, 250] width 60 height 14
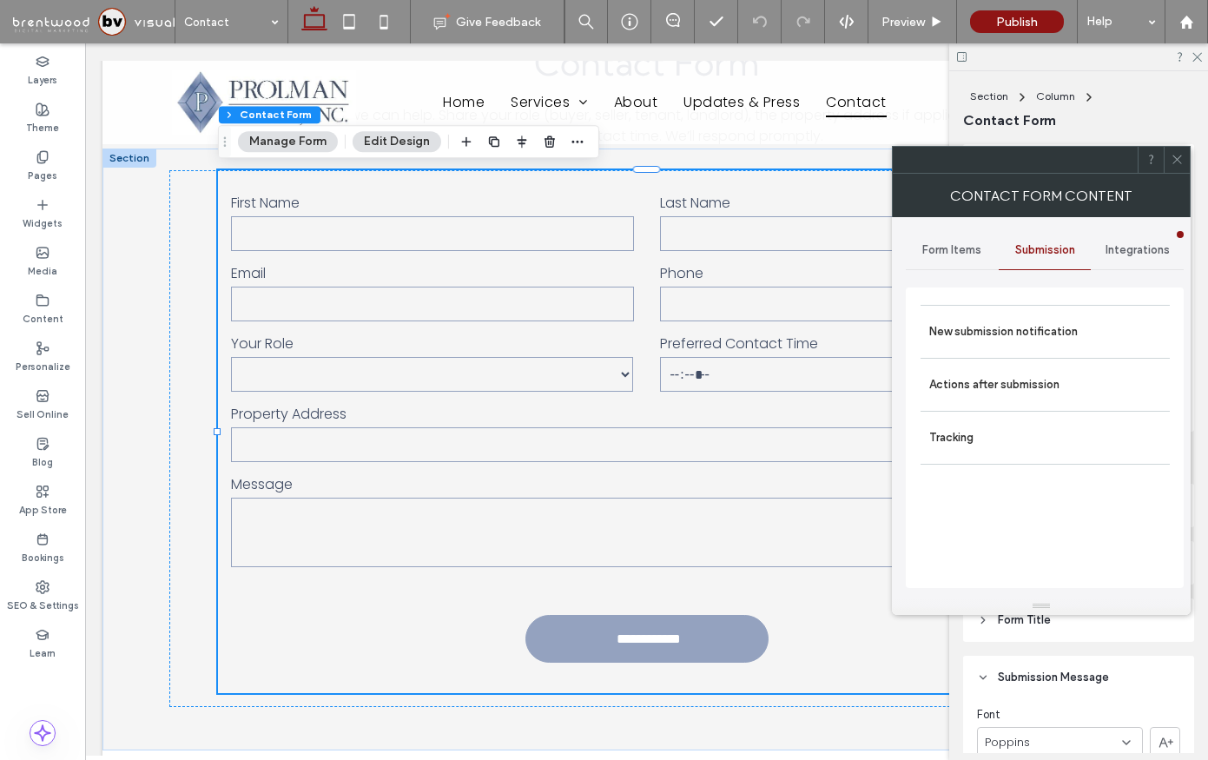
click at [1122, 255] on span "Integrations" at bounding box center [1138, 250] width 64 height 14
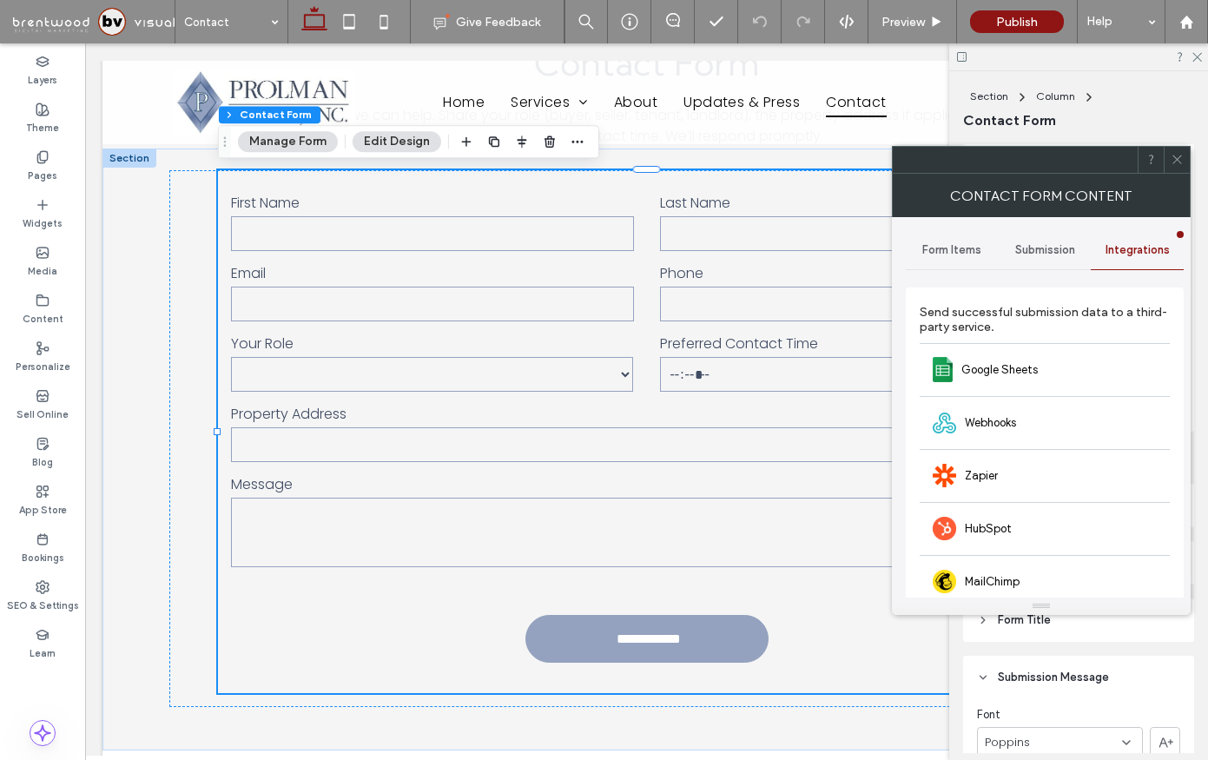
click at [1073, 251] on span "Submission" at bounding box center [1045, 250] width 60 height 14
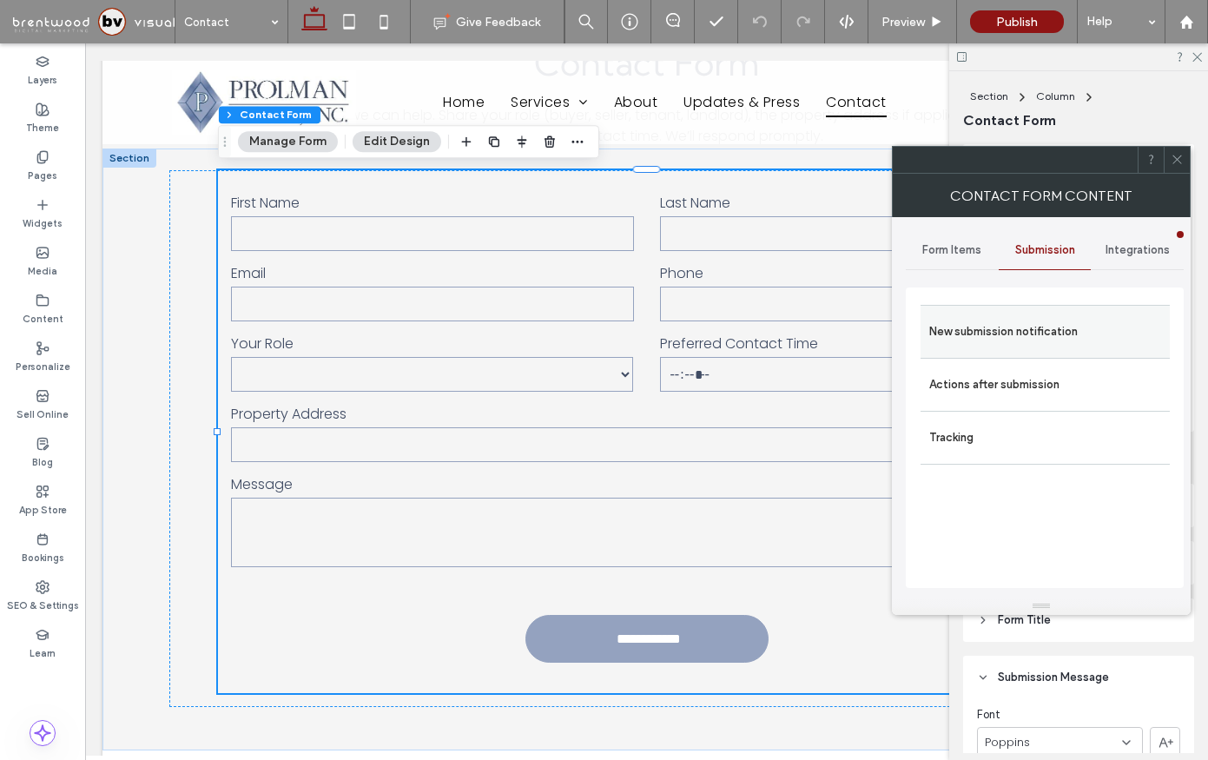
click at [1045, 307] on div "New submission notification" at bounding box center [1045, 331] width 249 height 53
click at [1031, 336] on label "New submission notification" at bounding box center [1045, 331] width 232 height 35
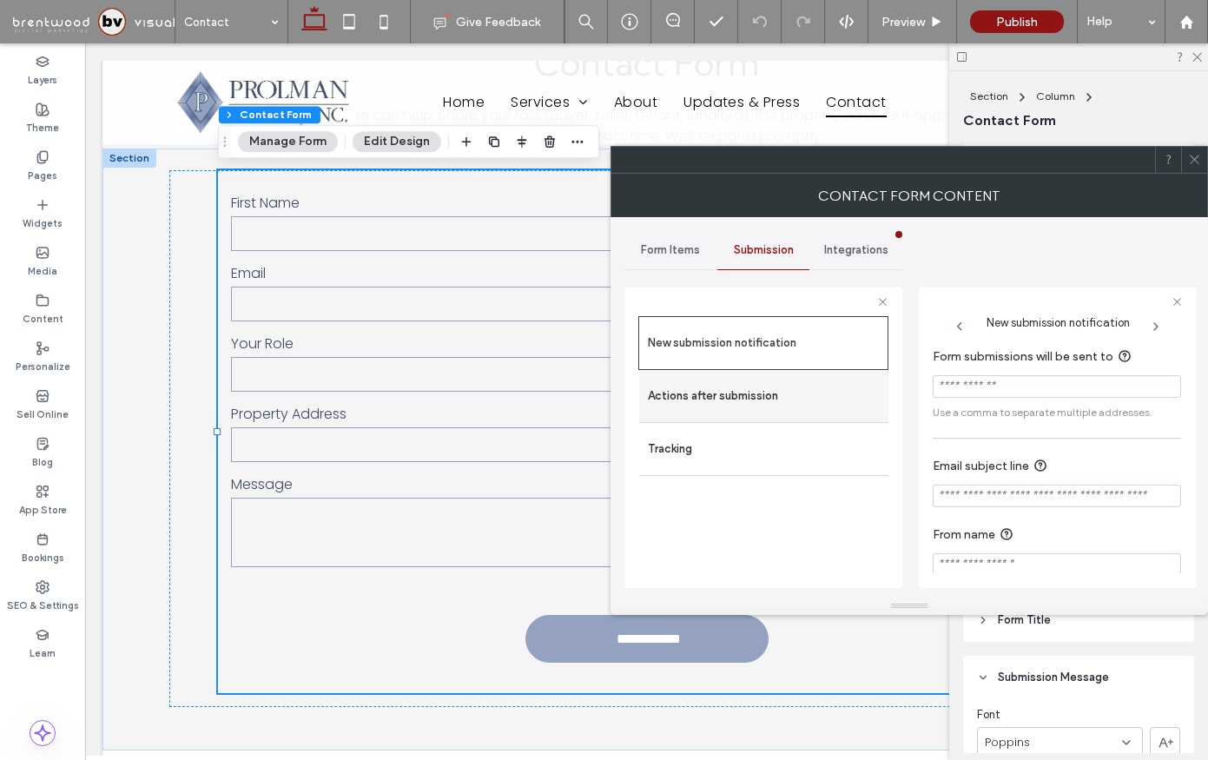
click at [736, 408] on label "Actions after submission" at bounding box center [764, 396] width 232 height 35
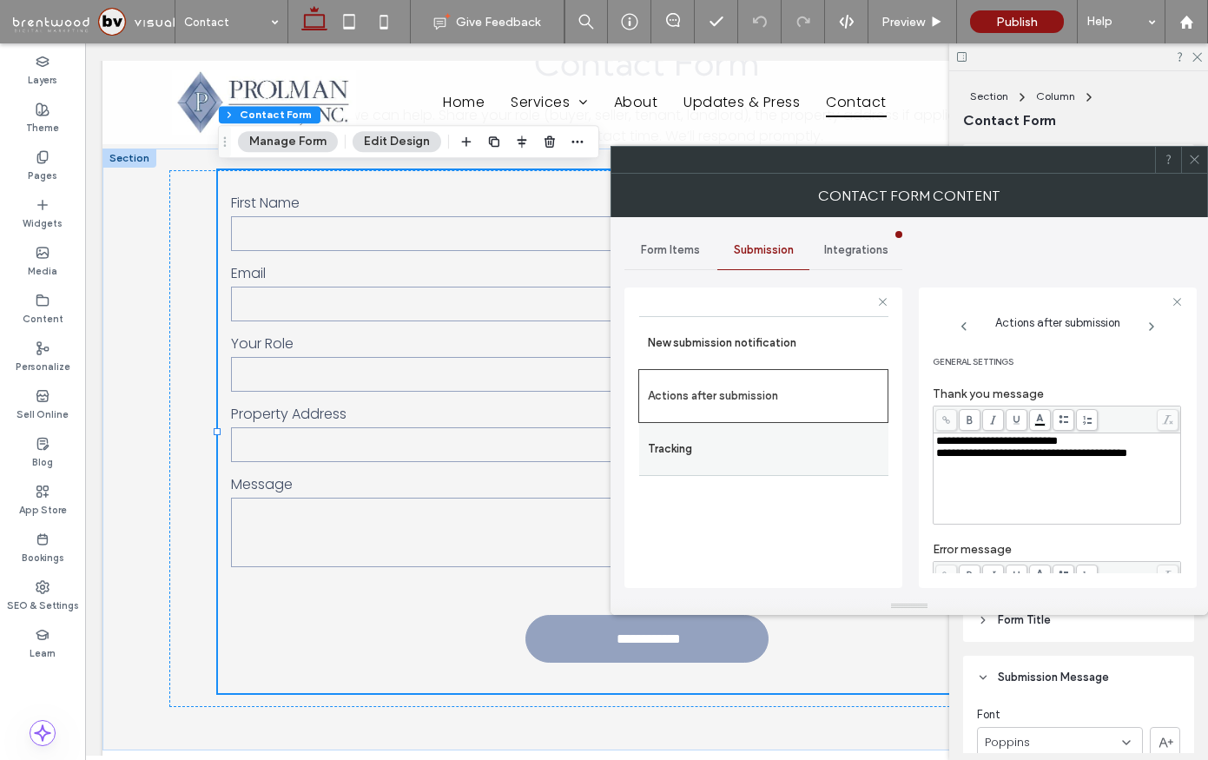
click at [725, 439] on label "Tracking" at bounding box center [764, 449] width 232 height 35
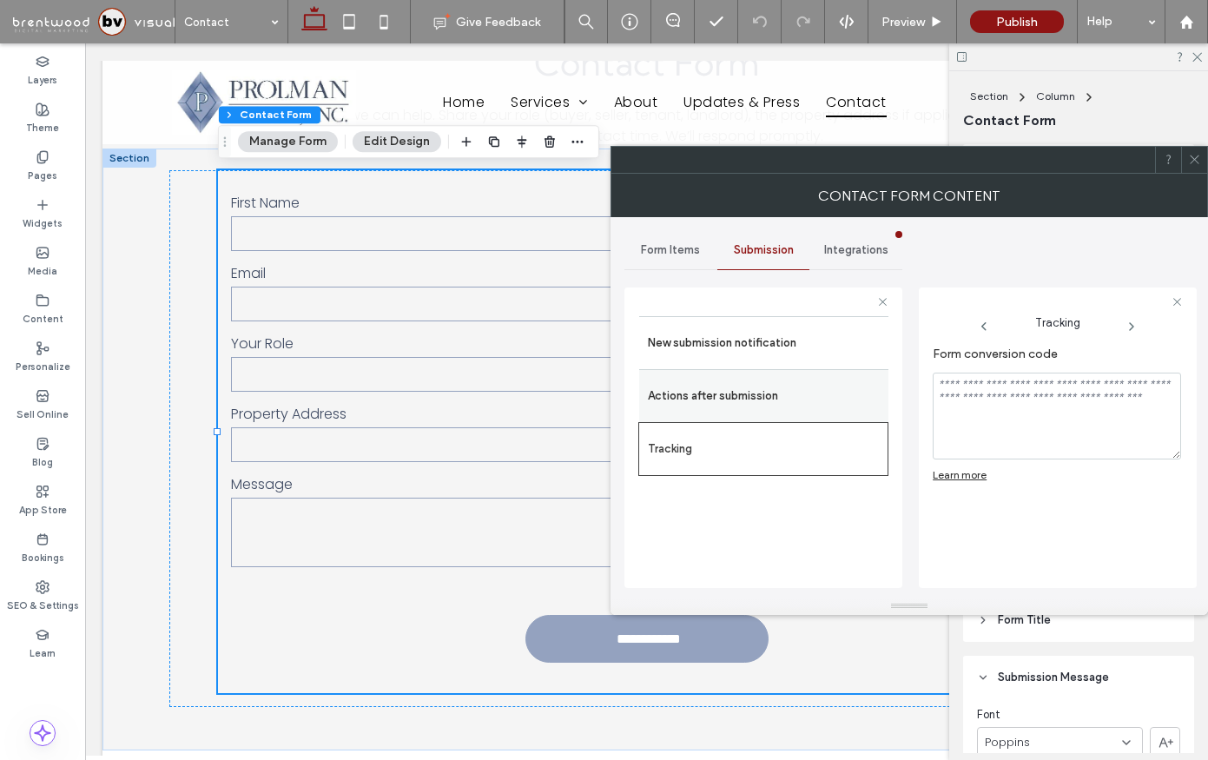
click at [754, 398] on label "Actions after submission" at bounding box center [764, 396] width 232 height 35
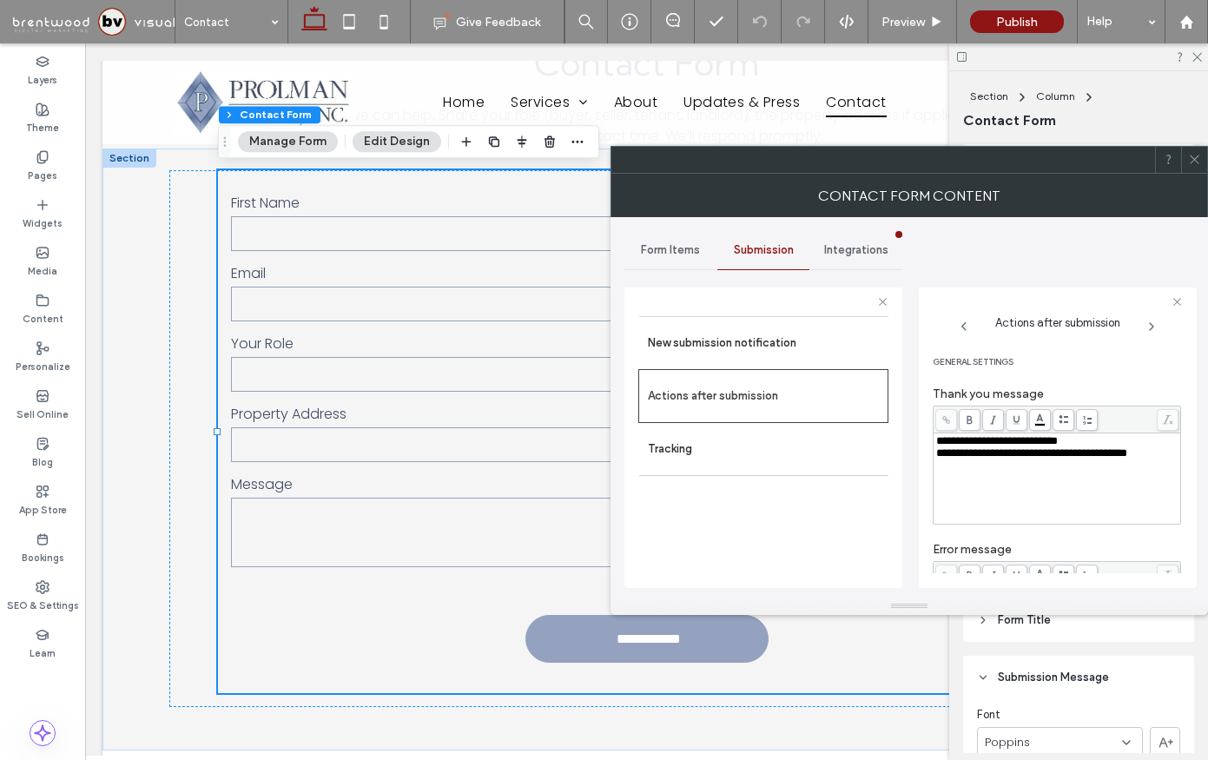
click at [874, 251] on span "Integrations" at bounding box center [856, 250] width 64 height 14
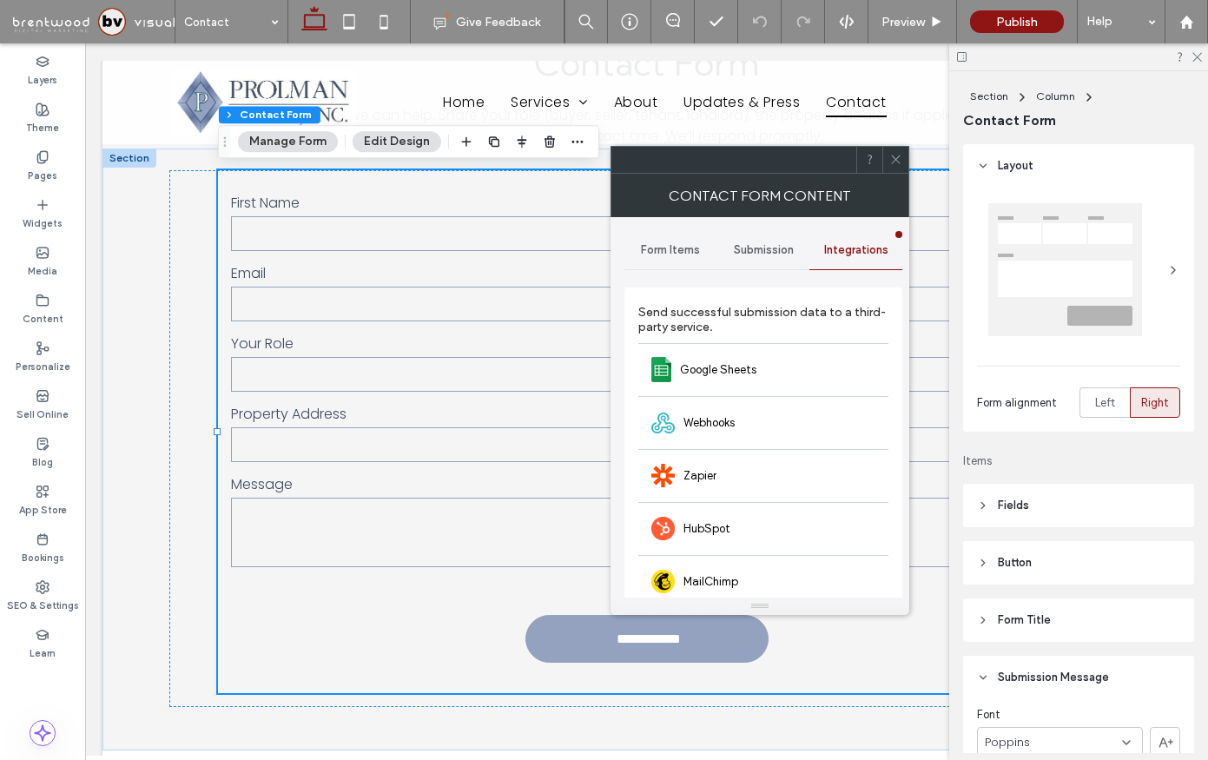
click at [786, 259] on div "Submission" at bounding box center [763, 250] width 93 height 38
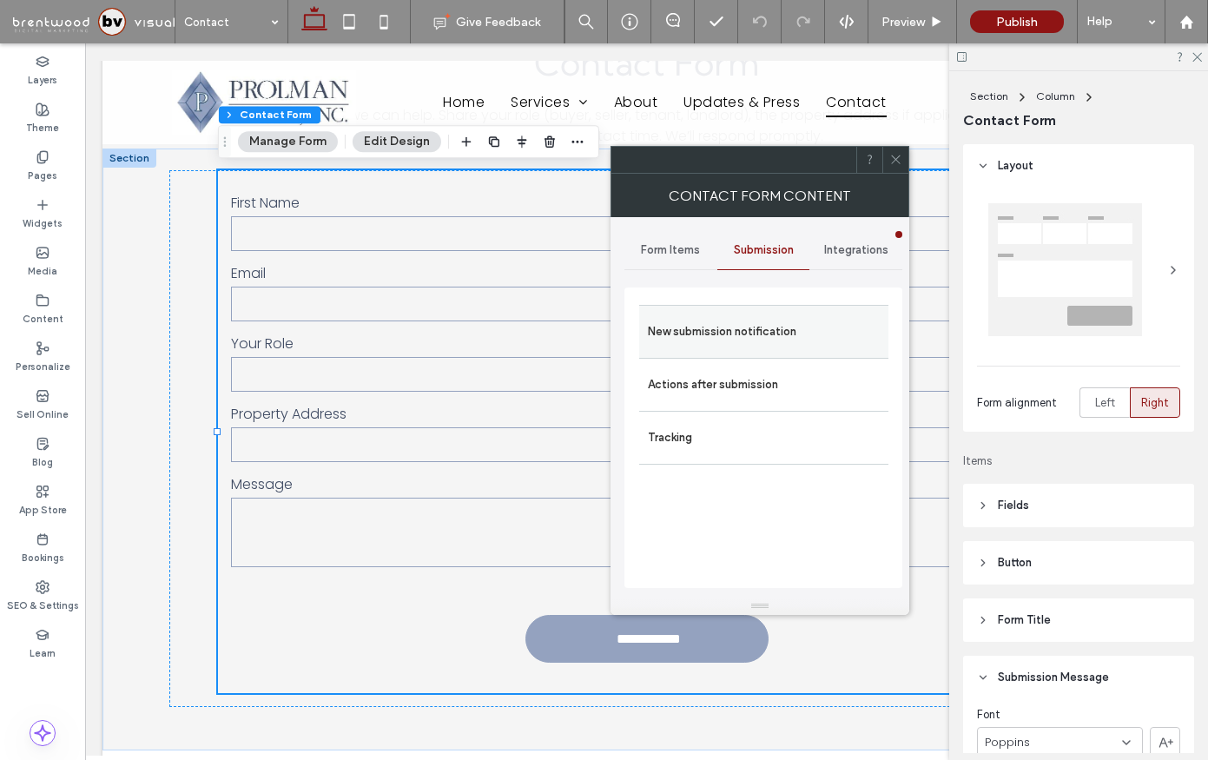
click at [766, 352] on div "New submission notification" at bounding box center [763, 331] width 249 height 53
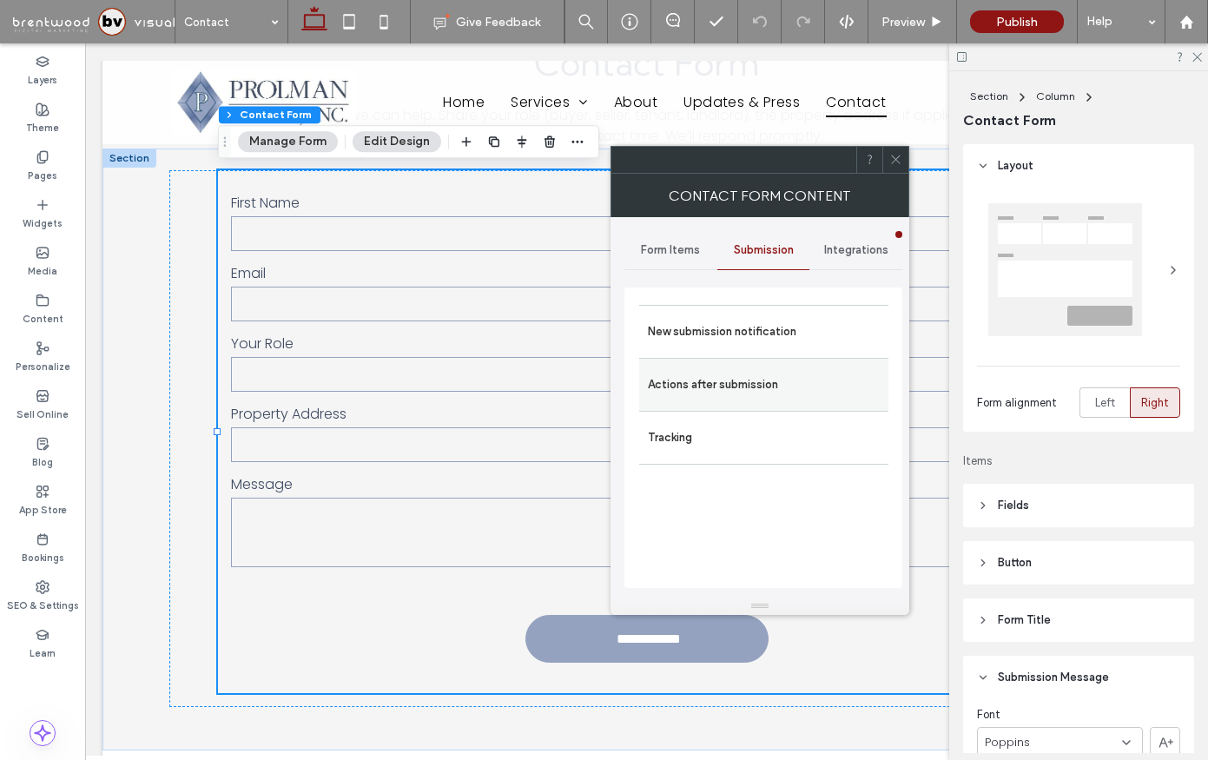
click at [744, 384] on label "Actions after submission" at bounding box center [764, 384] width 232 height 35
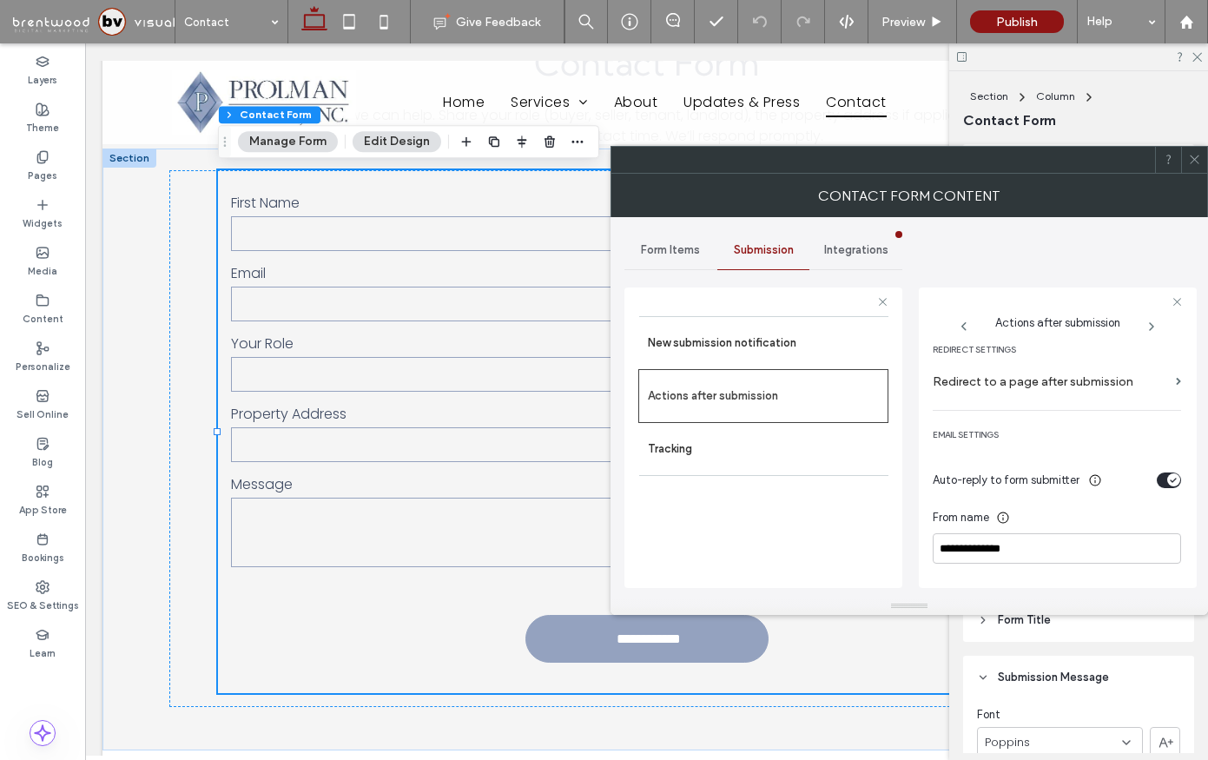
scroll to position [380, 0]
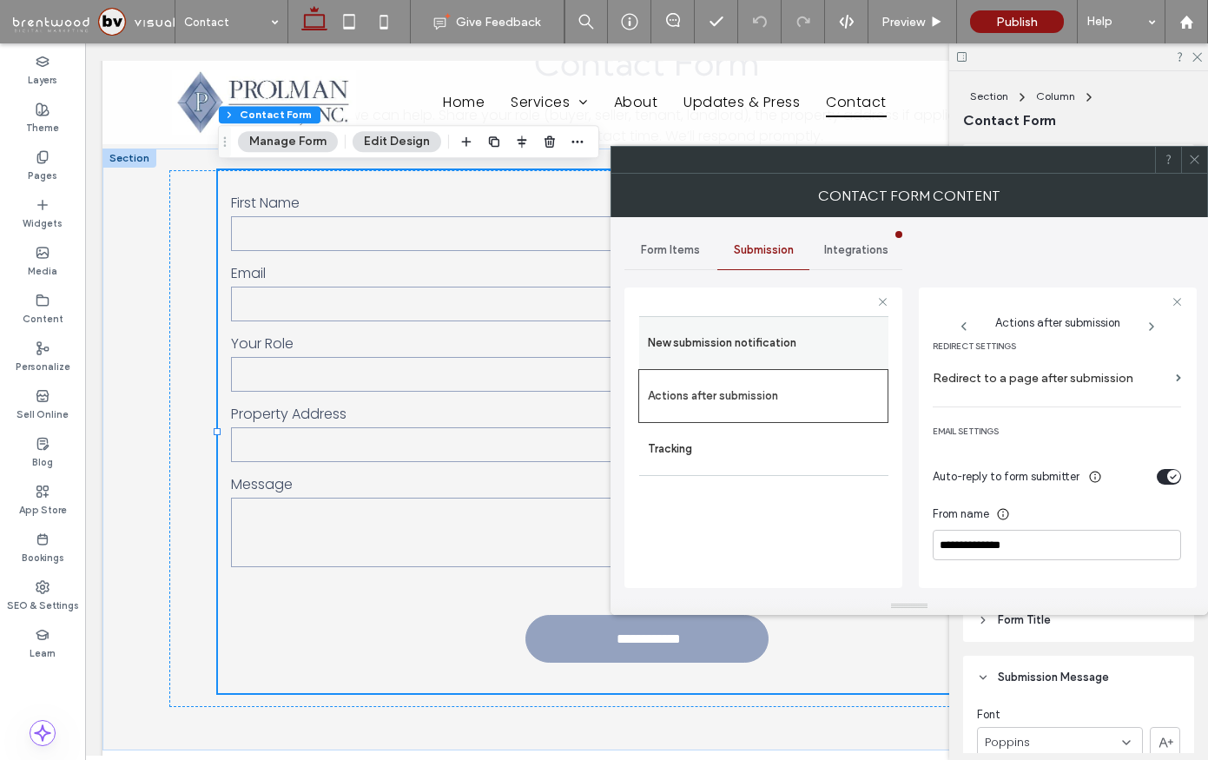
click at [743, 346] on label "New submission notification" at bounding box center [764, 343] width 232 height 35
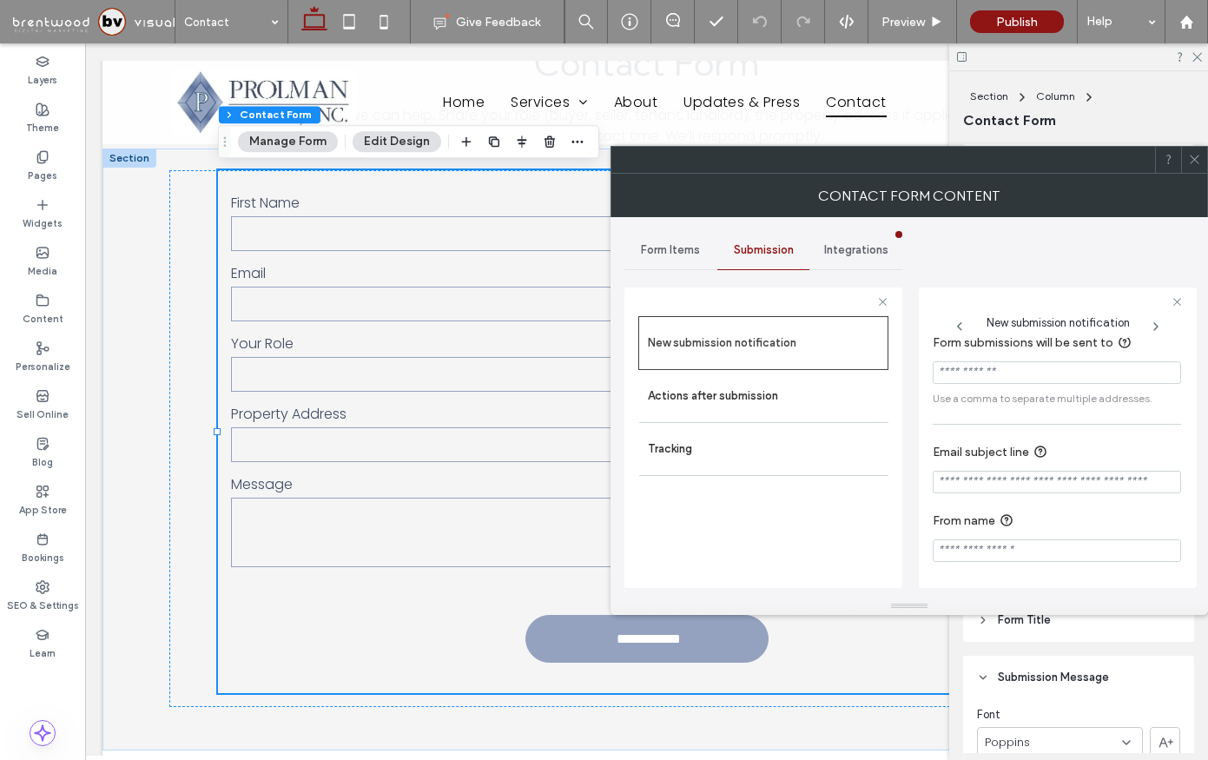
click at [824, 248] on span "Integrations" at bounding box center [856, 250] width 64 height 14
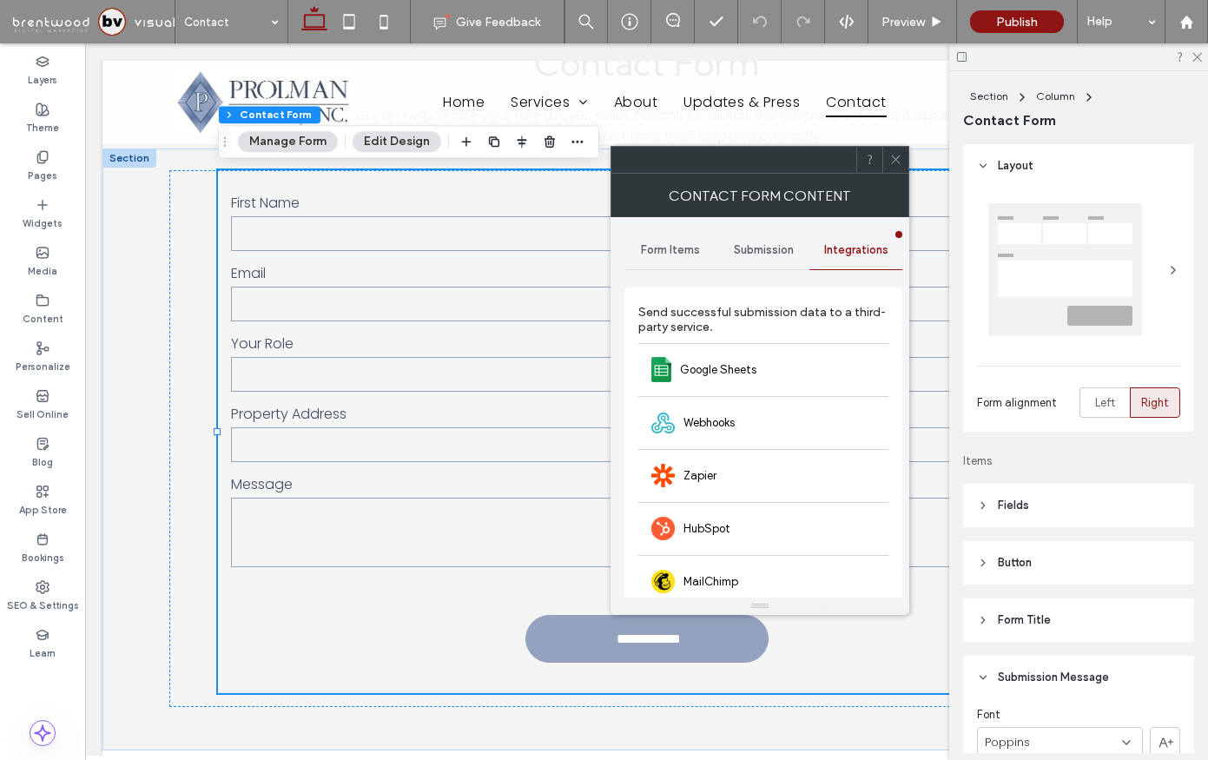
click at [759, 254] on span "Submission" at bounding box center [764, 250] width 60 height 14
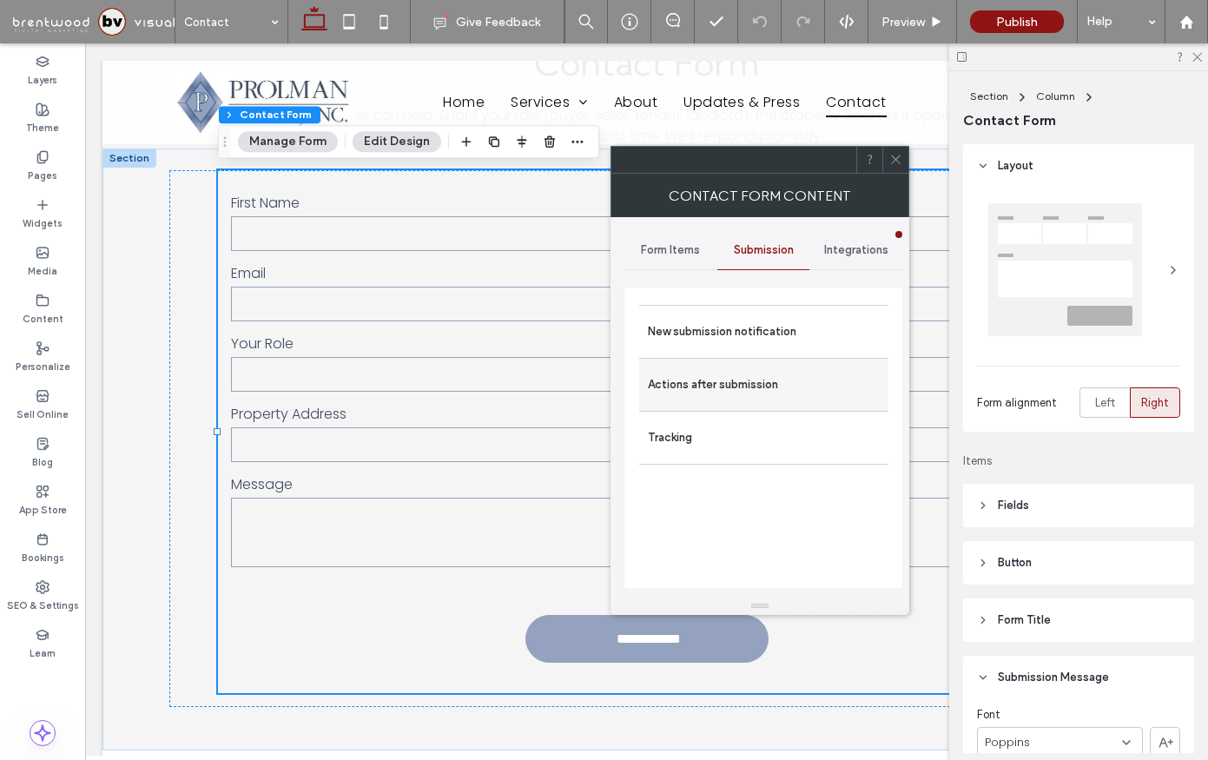
click at [729, 390] on label "Actions after submission" at bounding box center [764, 384] width 232 height 35
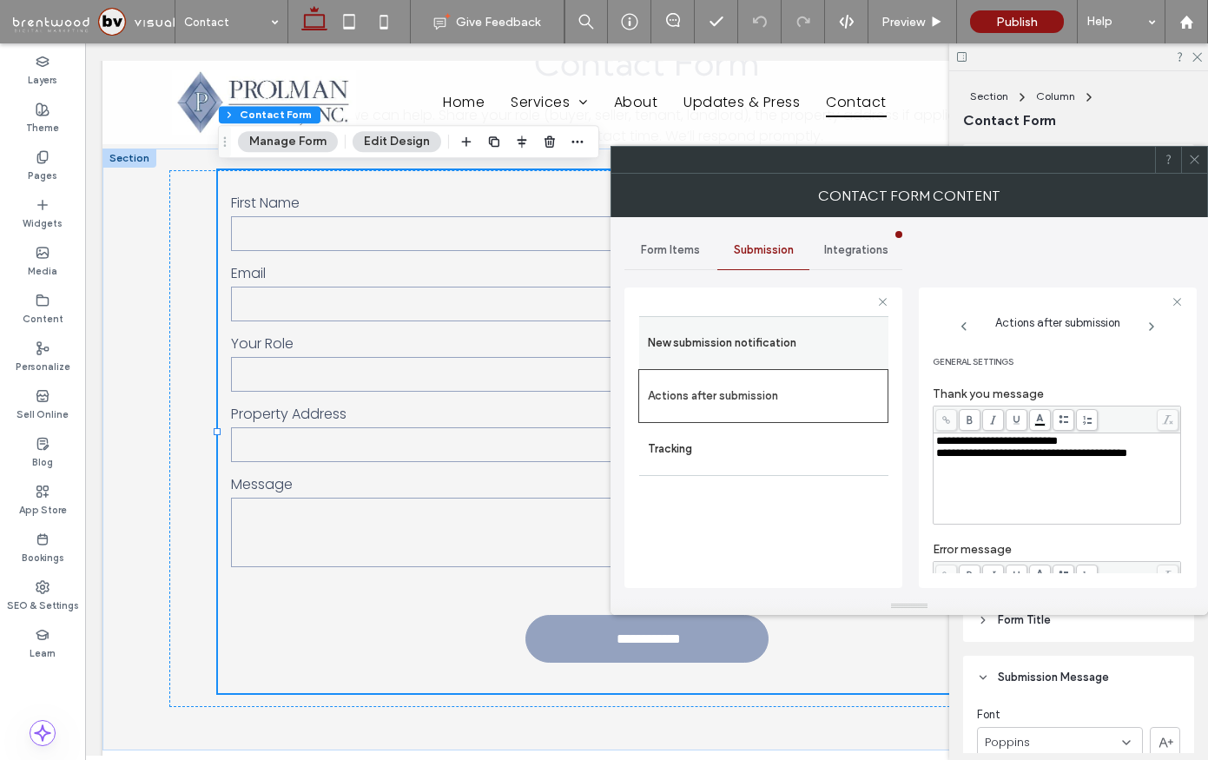
click at [748, 345] on label "New submission notification" at bounding box center [764, 343] width 232 height 35
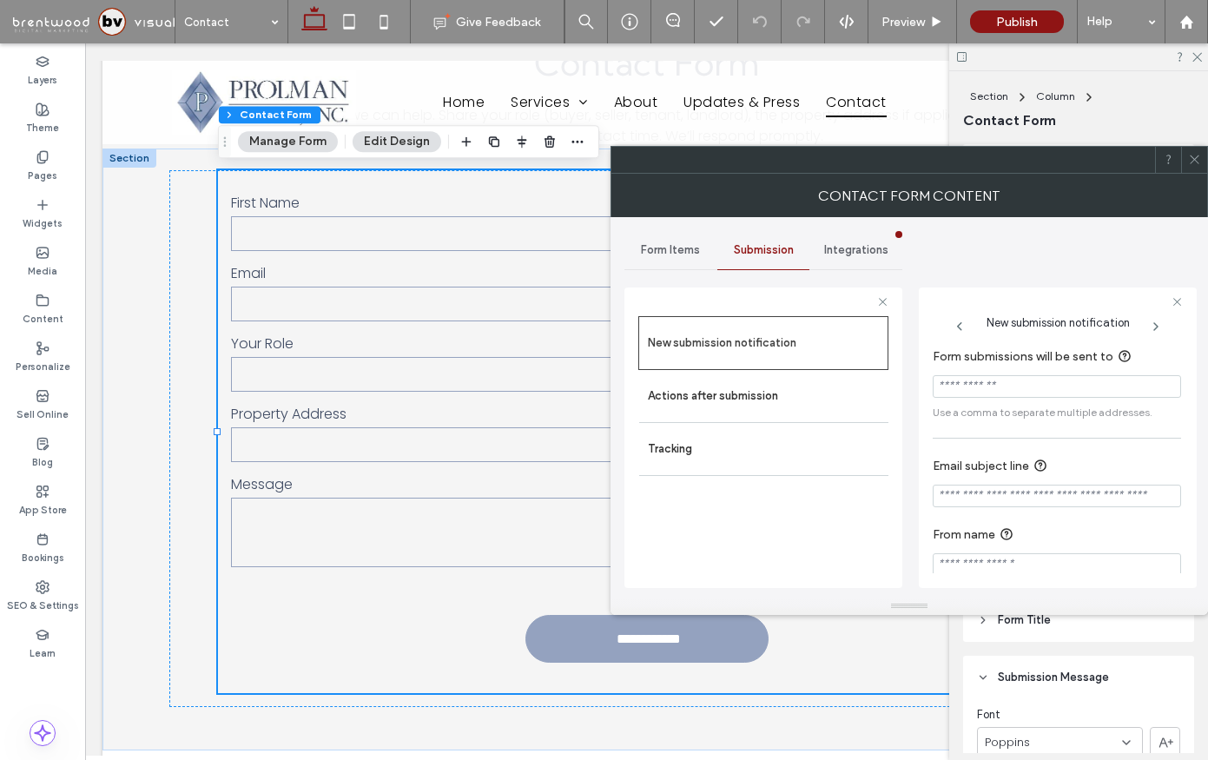
scroll to position [16, 0]
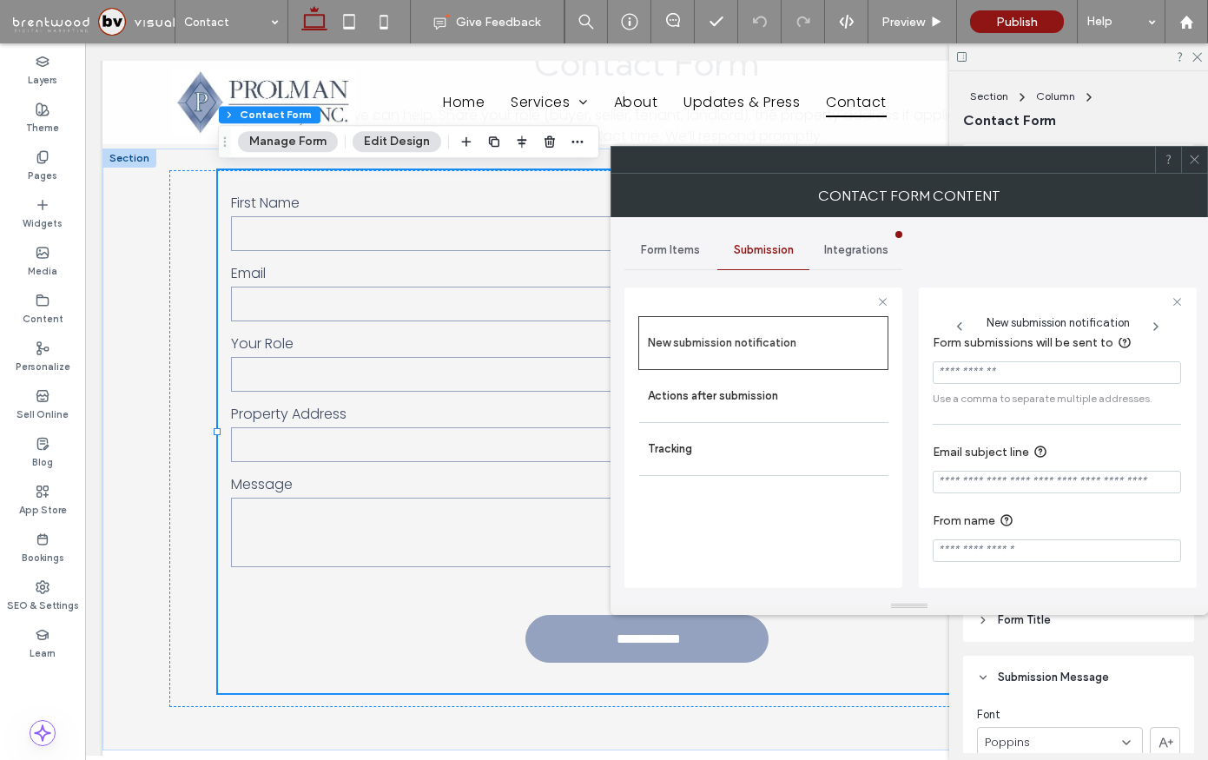
click at [855, 267] on div "Integrations" at bounding box center [855, 250] width 93 height 38
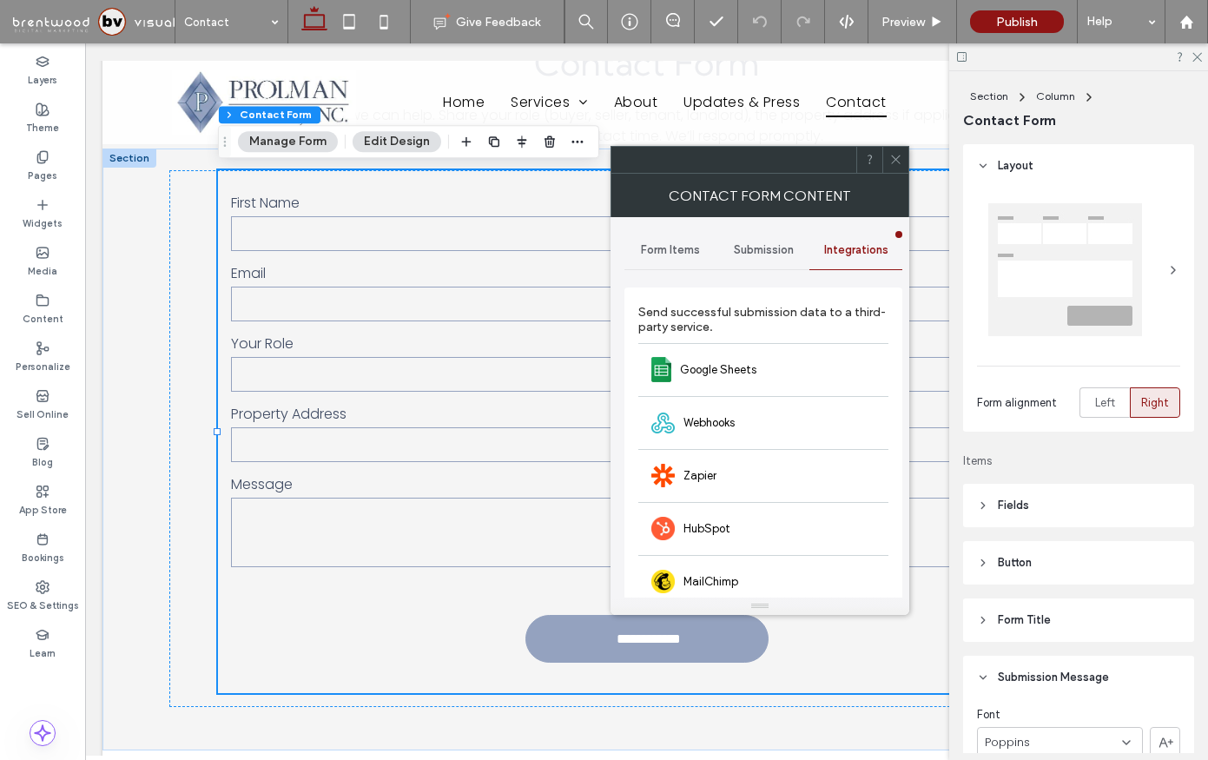
click at [781, 255] on span "Submission" at bounding box center [764, 250] width 60 height 14
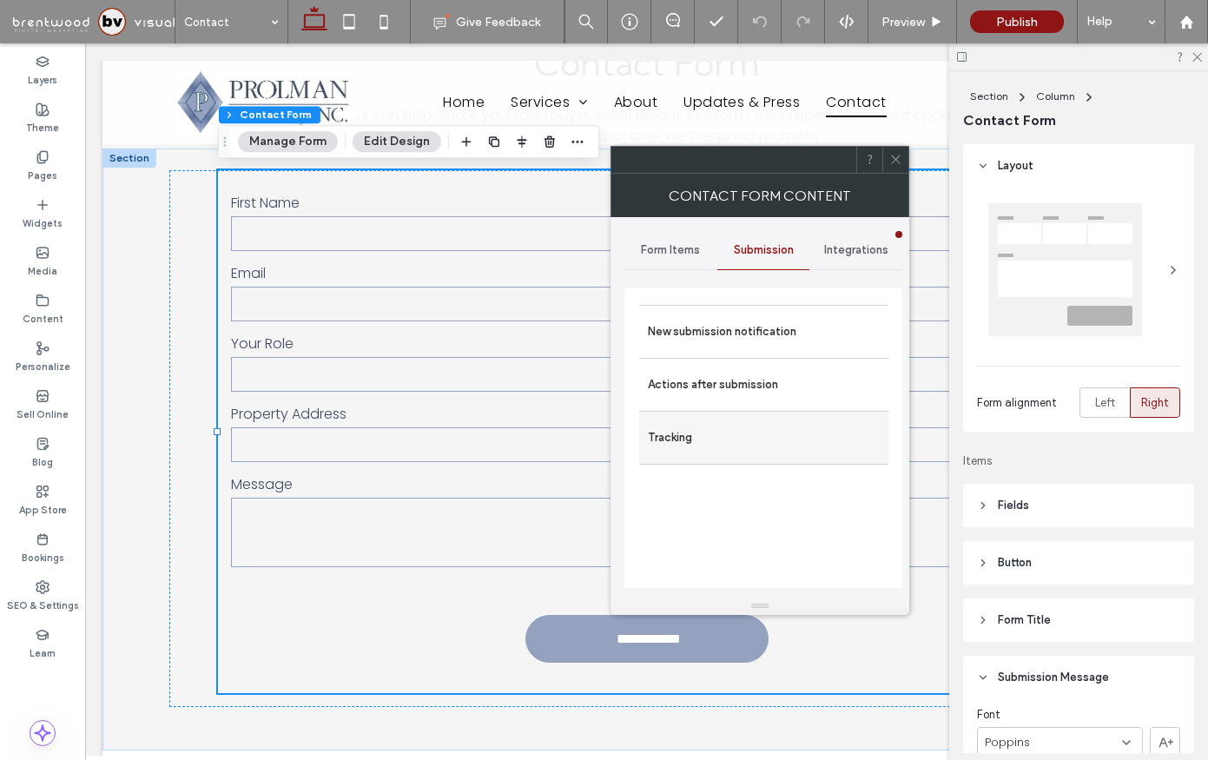
click at [709, 439] on label "Tracking" at bounding box center [764, 437] width 232 height 35
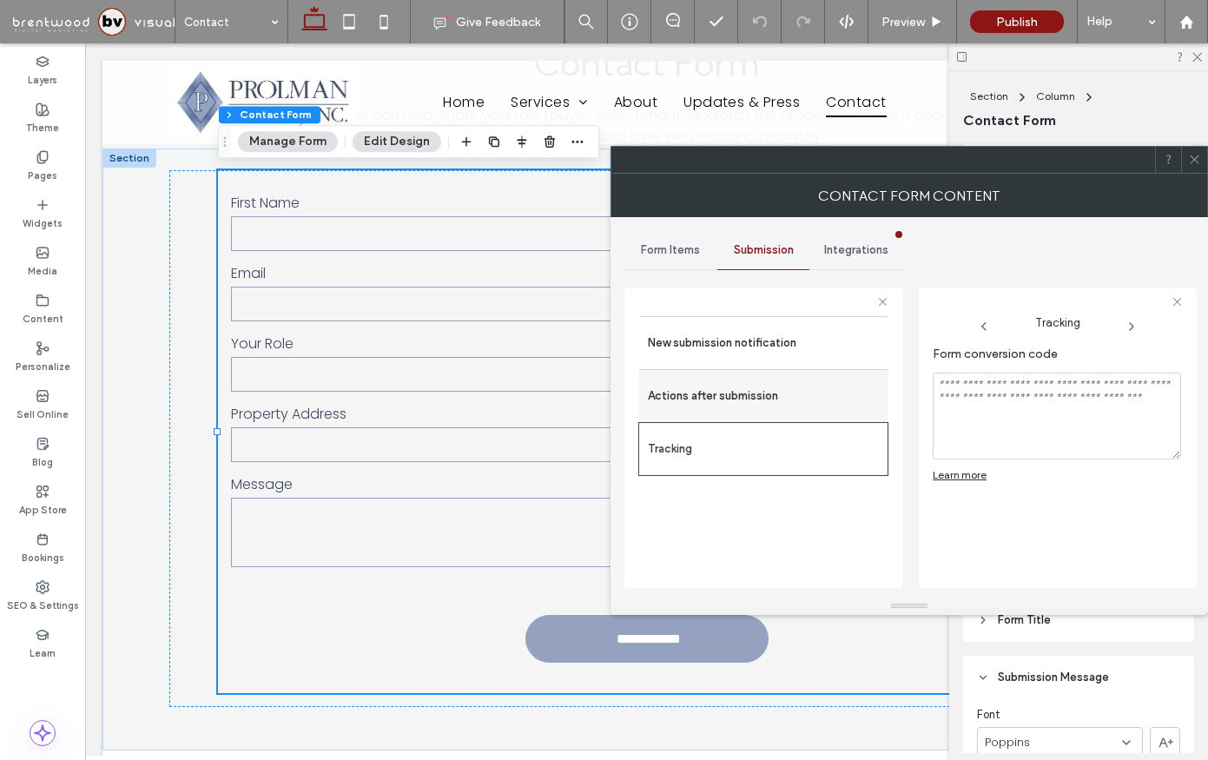
click at [729, 395] on label "Actions after submission" at bounding box center [764, 396] width 232 height 35
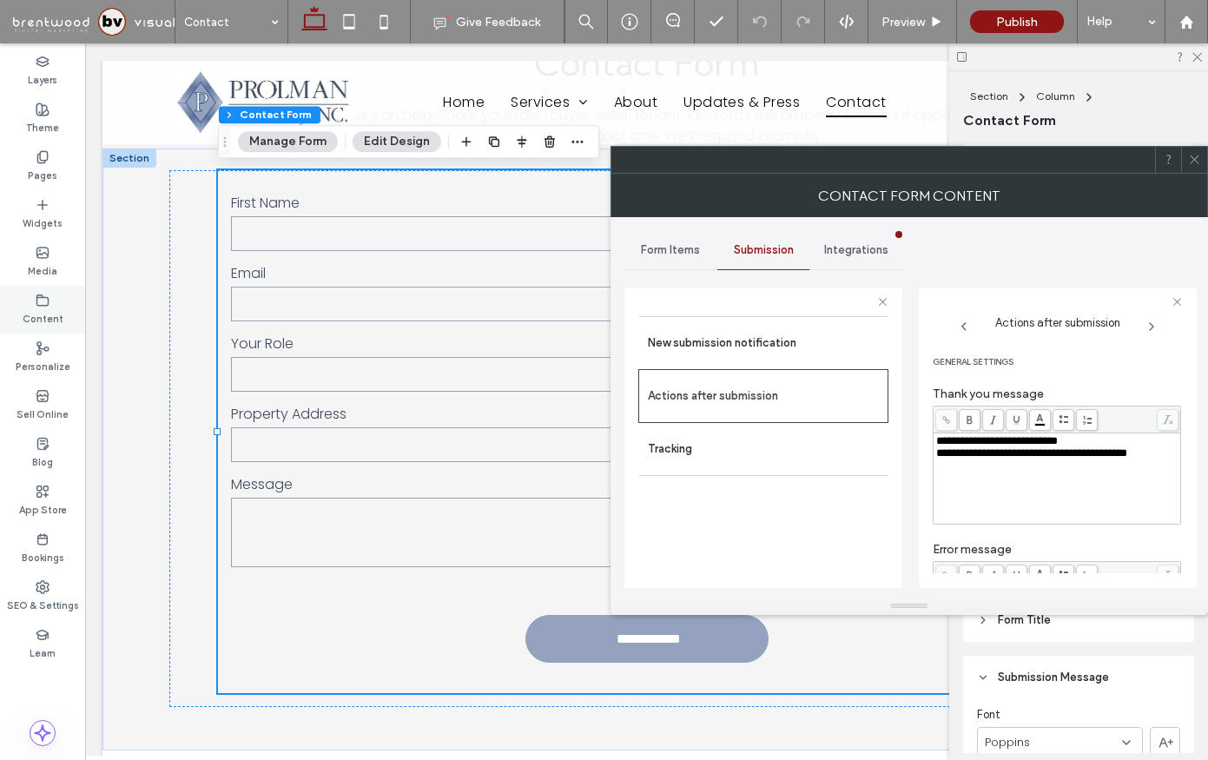
click at [58, 314] on label "Content" at bounding box center [43, 316] width 41 height 19
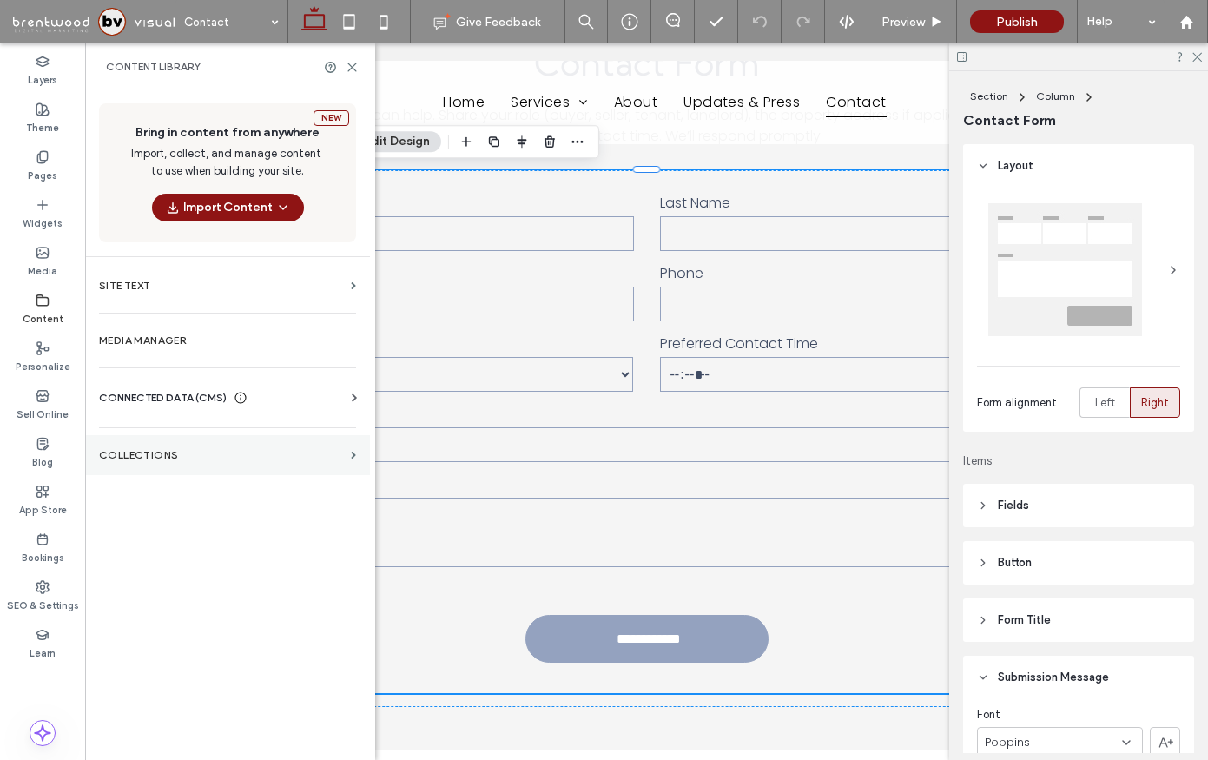
click at [149, 461] on section "Collections" at bounding box center [227, 455] width 285 height 40
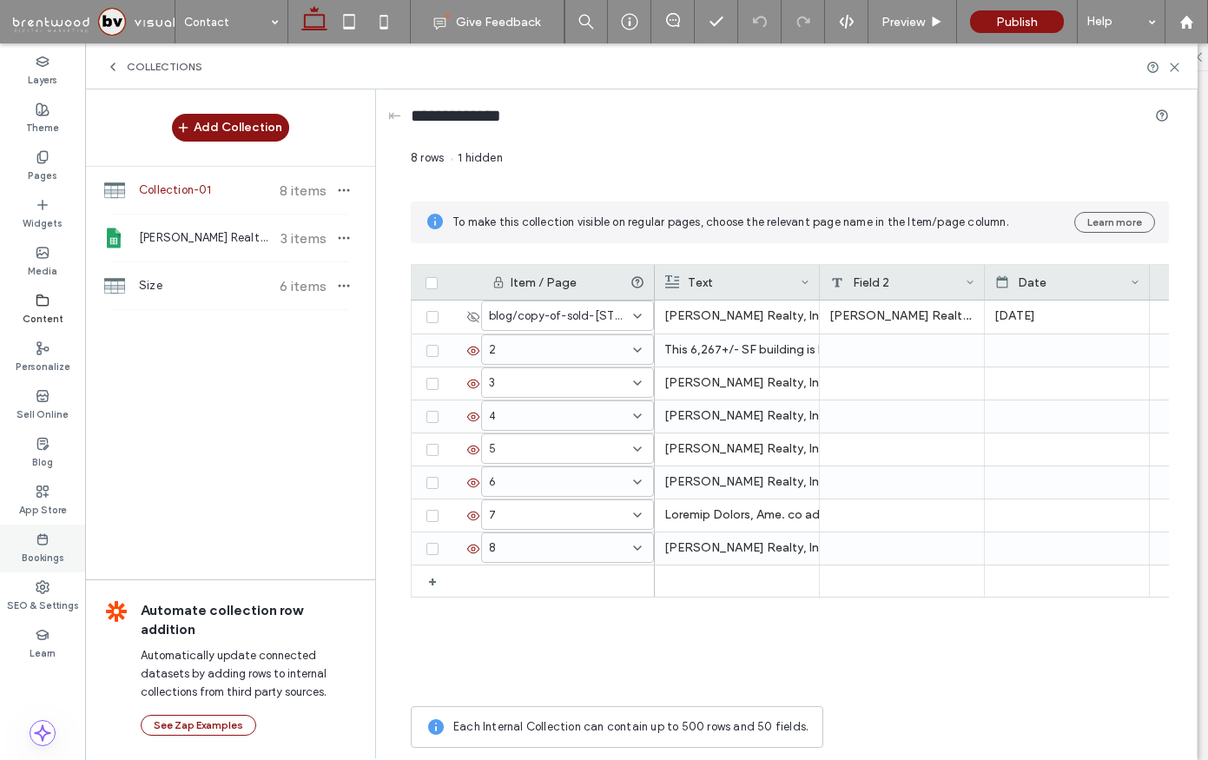
click at [51, 556] on label "Bookings" at bounding box center [43, 555] width 43 height 19
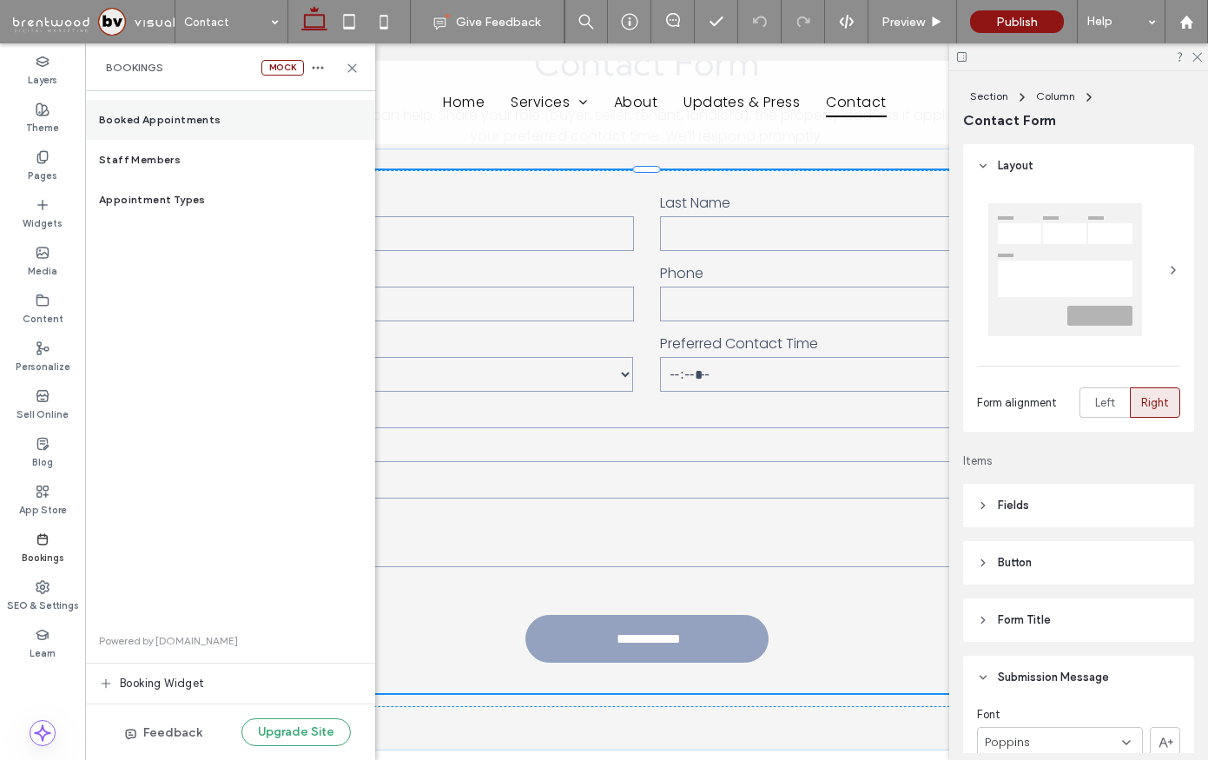
click at [166, 131] on div "Booked Appointments" at bounding box center [230, 120] width 290 height 40
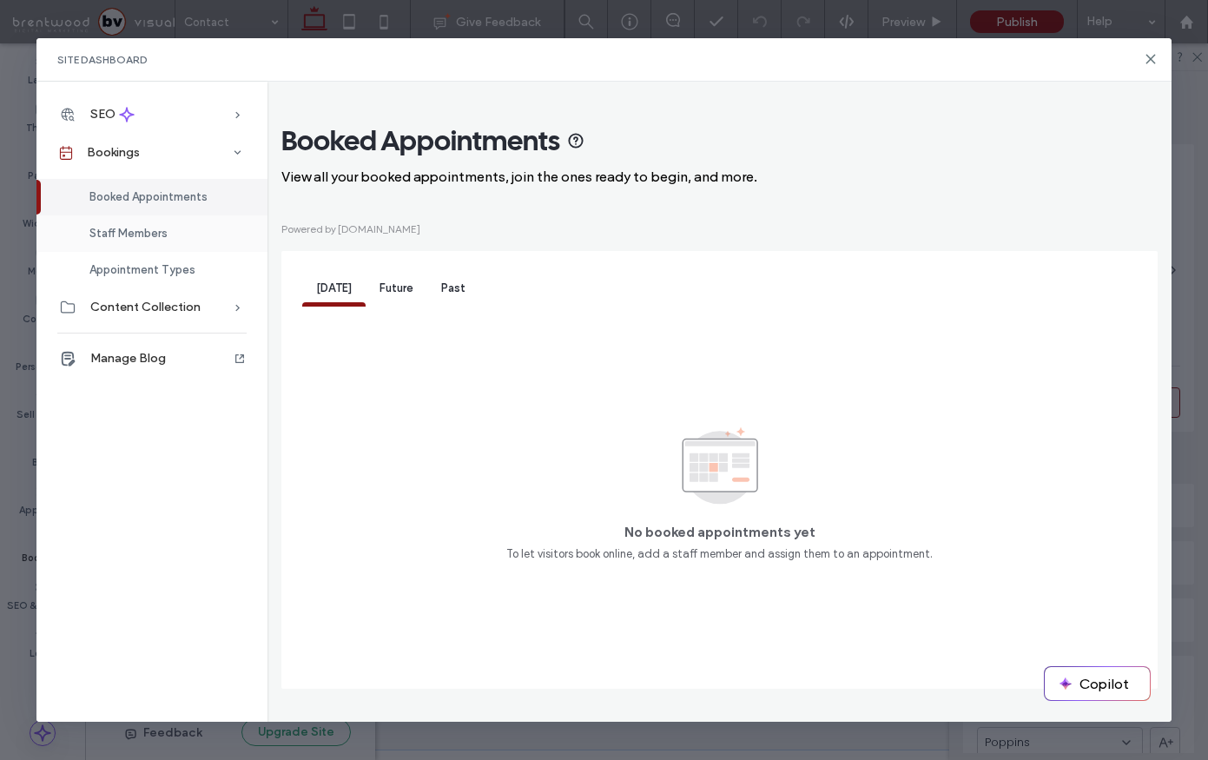
click at [146, 233] on span "Staff Members" at bounding box center [128, 233] width 78 height 13
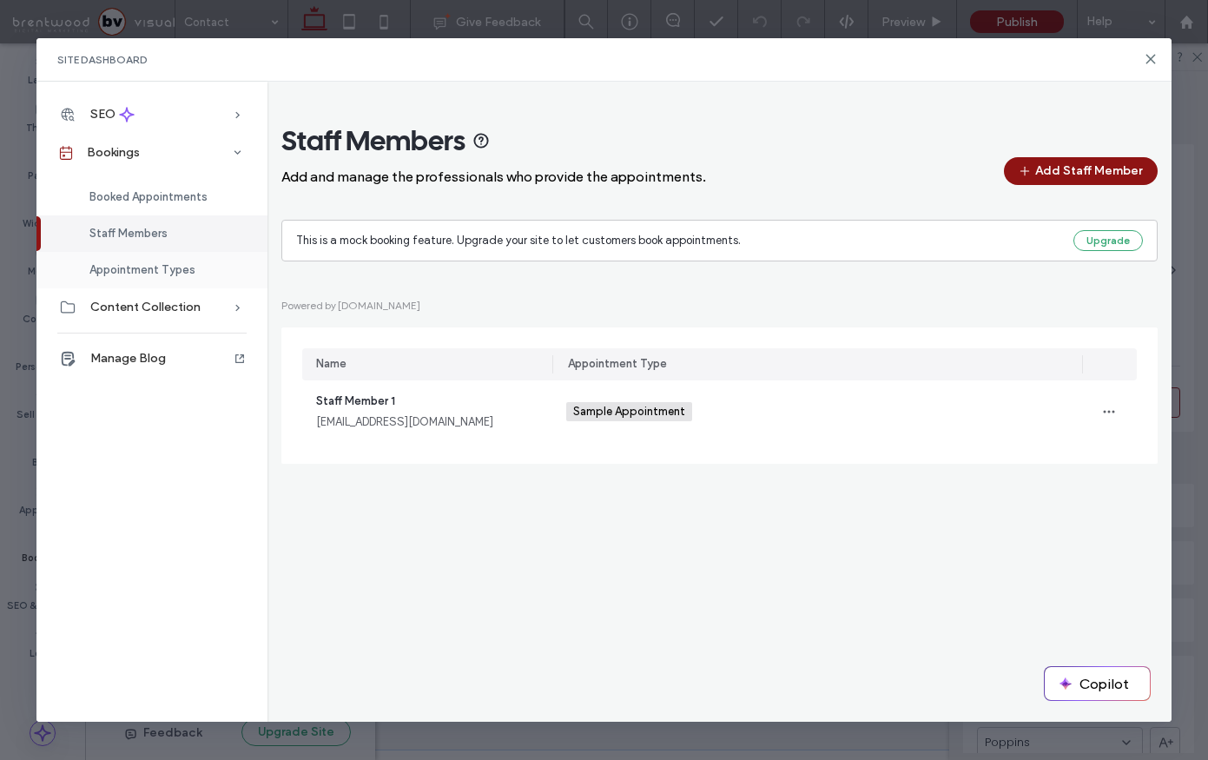
click at [141, 273] on span "Appointment Types" at bounding box center [142, 269] width 106 height 13
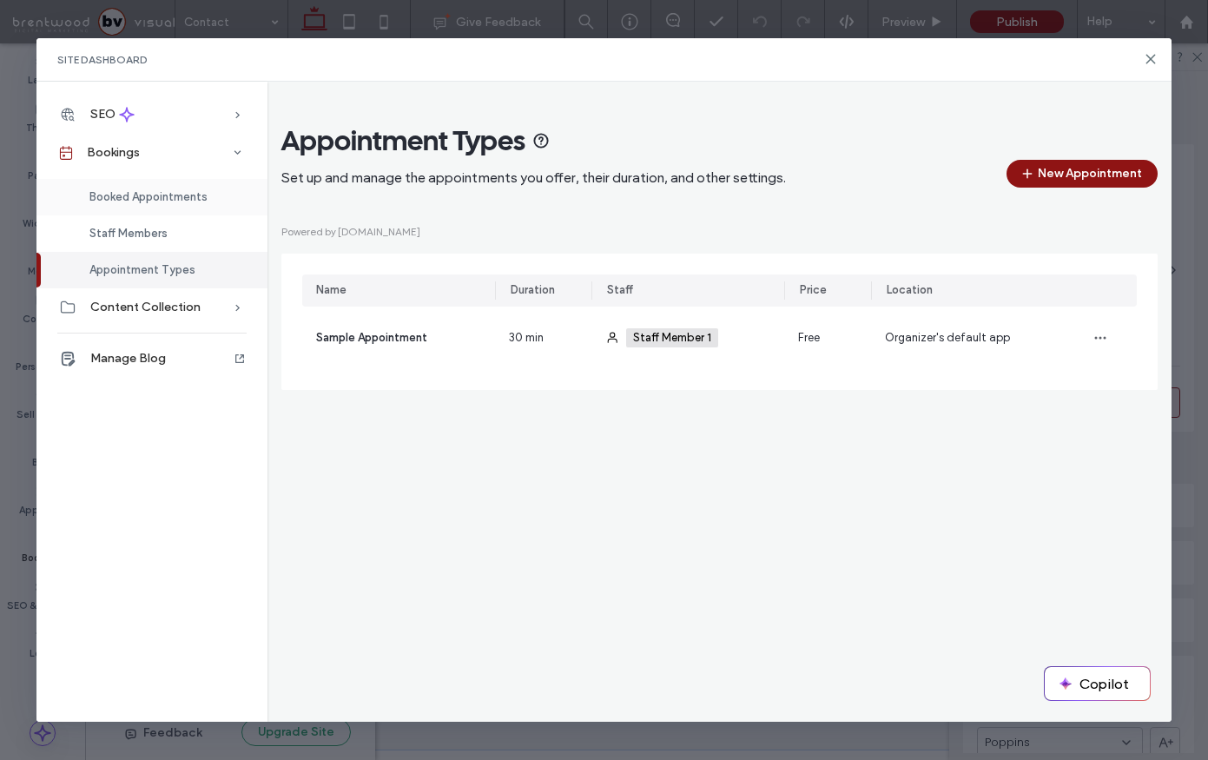
click at [155, 206] on div "Booked Appointments" at bounding box center [151, 197] width 231 height 36
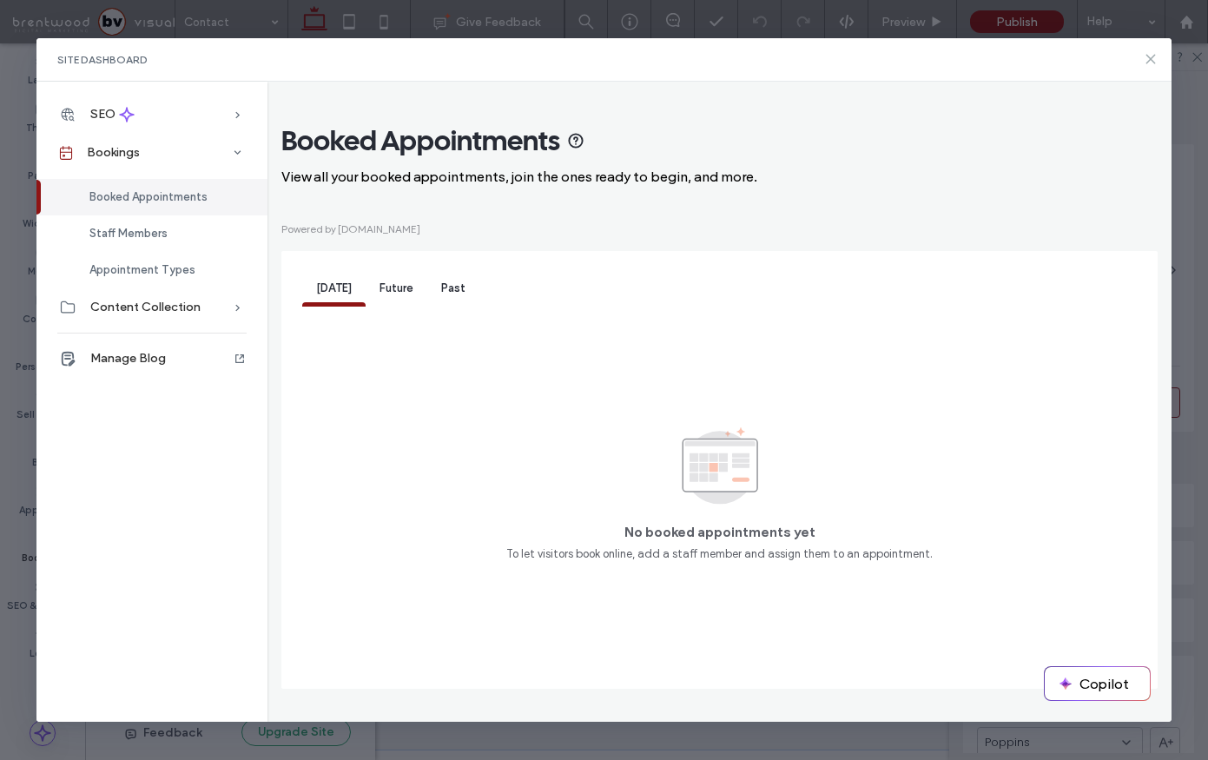
click at [1155, 58] on icon at bounding box center [1151, 59] width 14 height 14
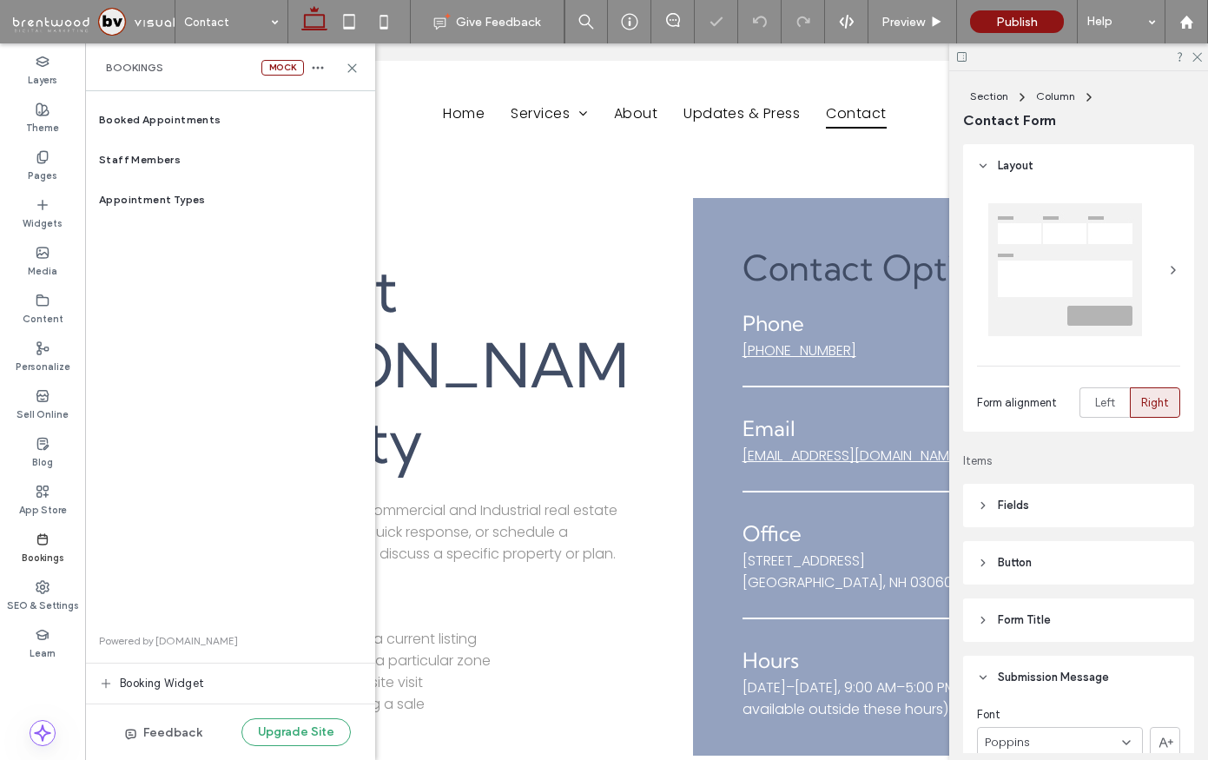
scroll to position [0, 0]
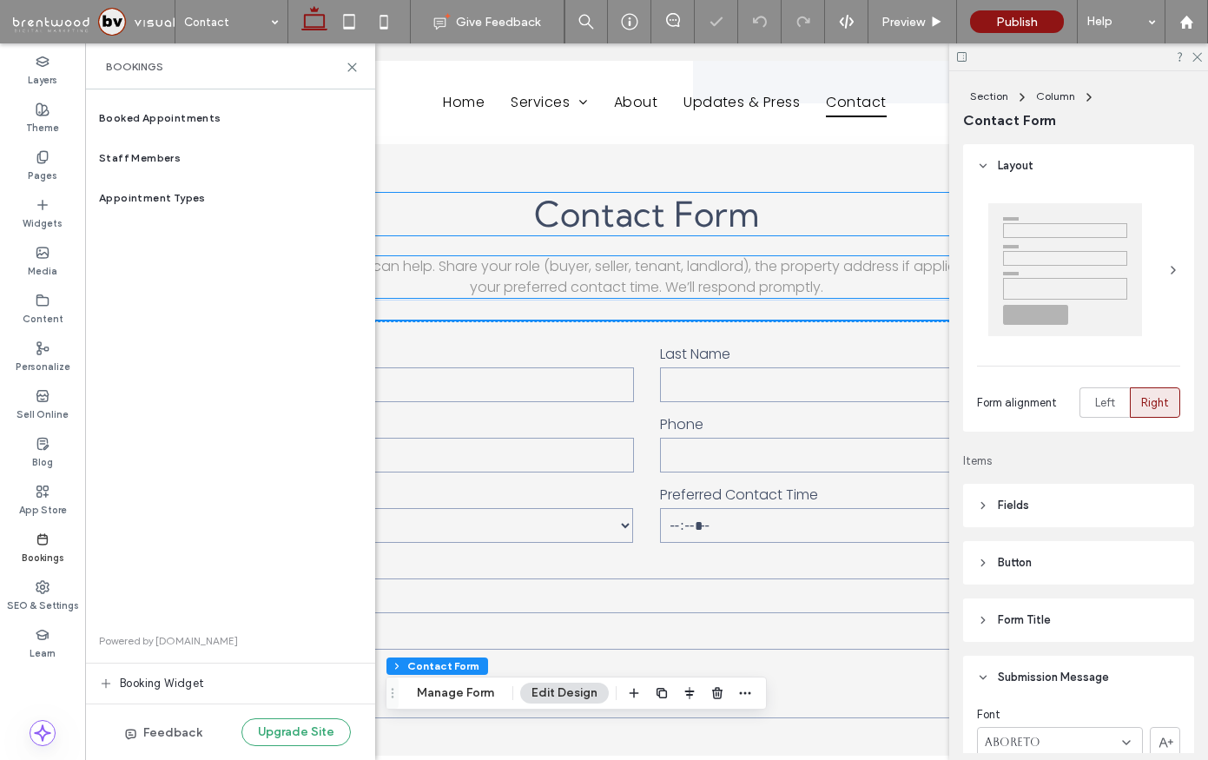
type input "*"
type input "***"
type input "*"
type input "***"
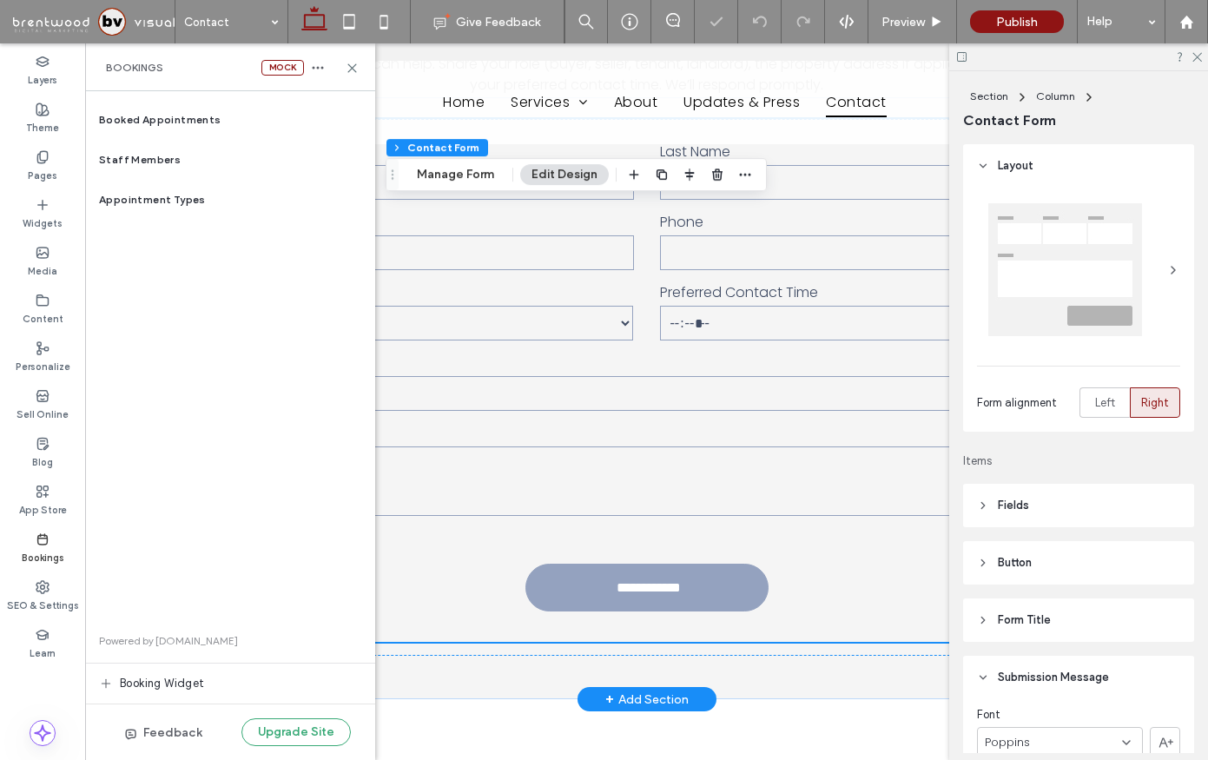
scroll to position [849, 0]
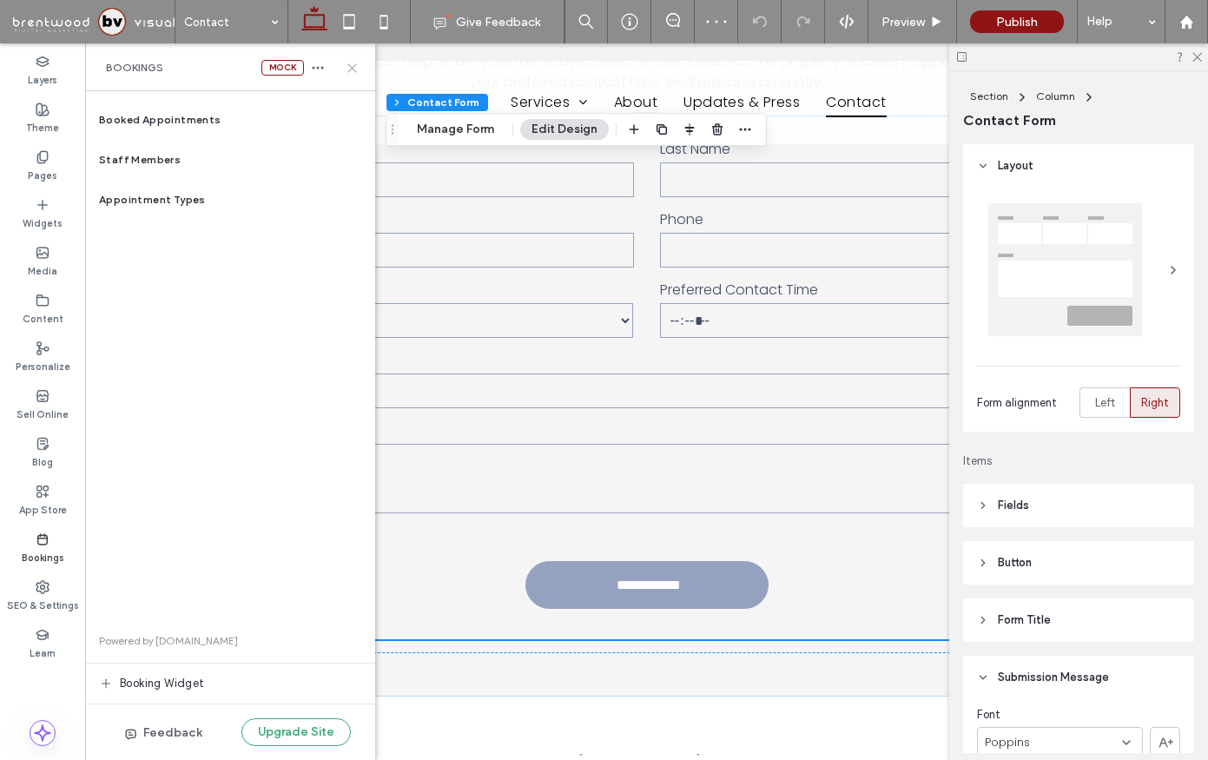
click at [357, 68] on icon at bounding box center [352, 68] width 13 height 13
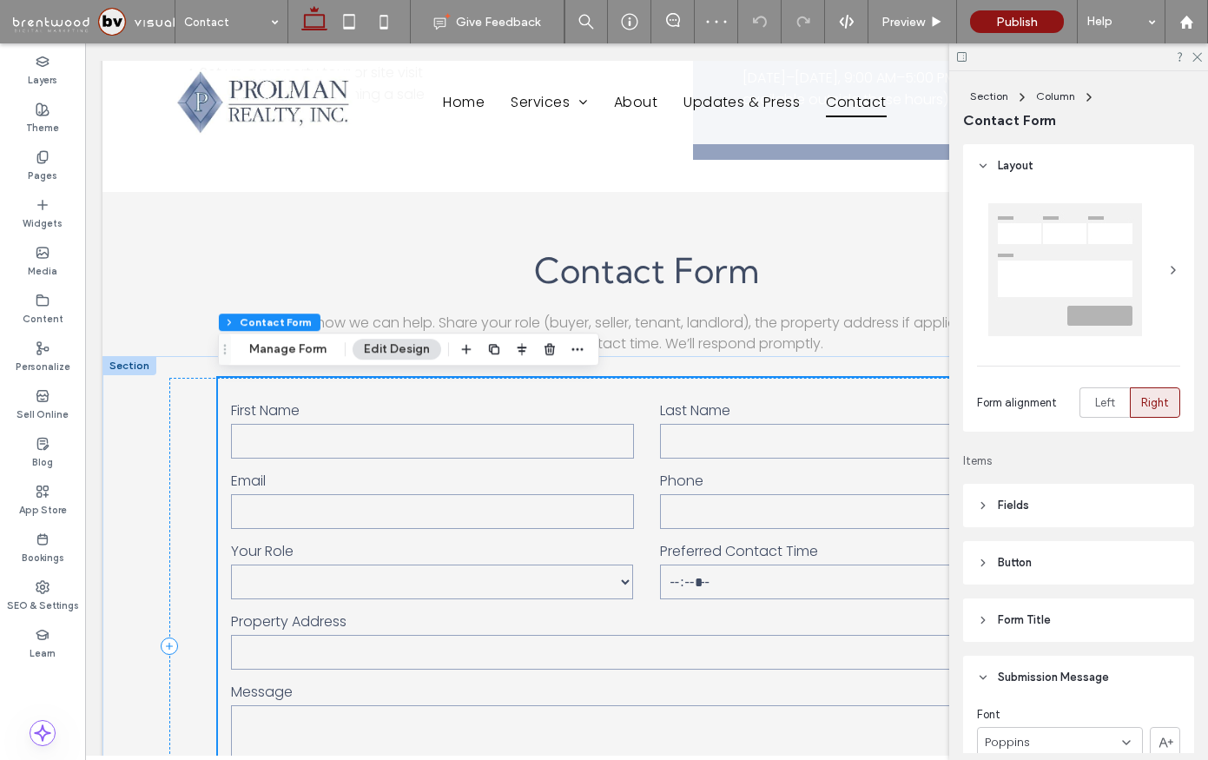
scroll to position [0, 0]
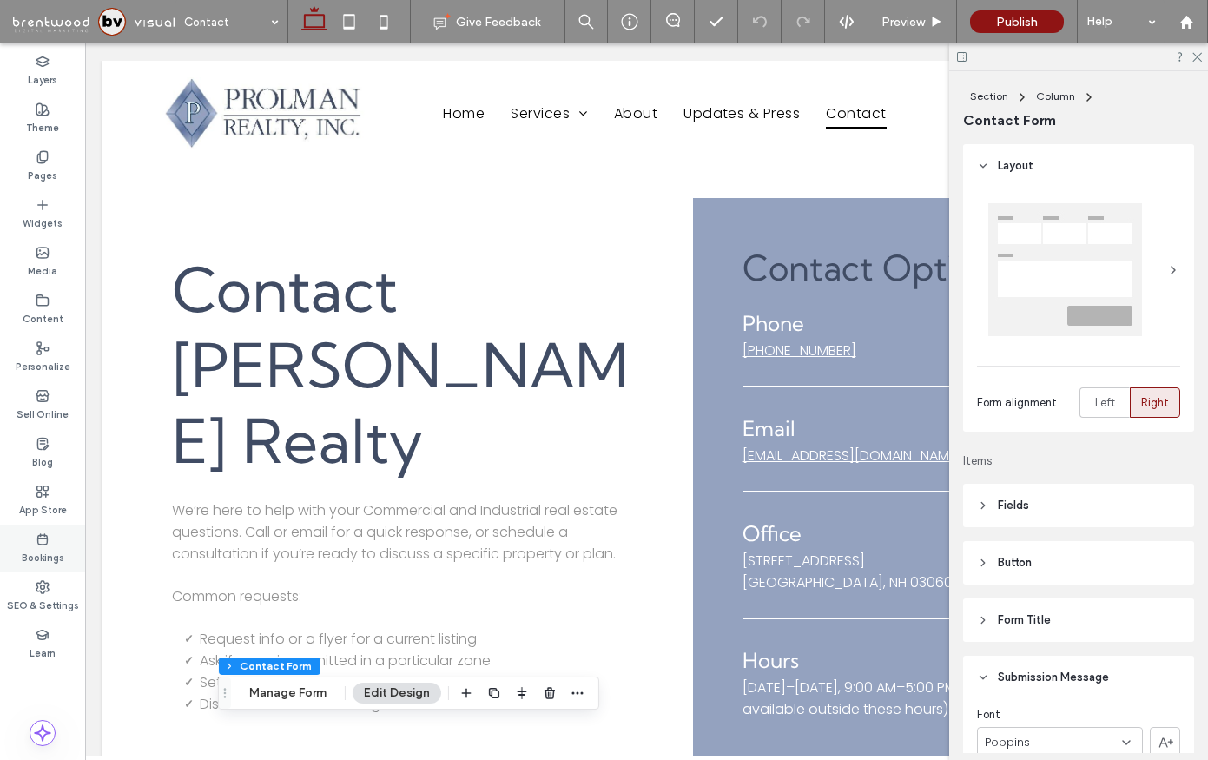
click at [47, 548] on label "Bookings" at bounding box center [43, 555] width 43 height 19
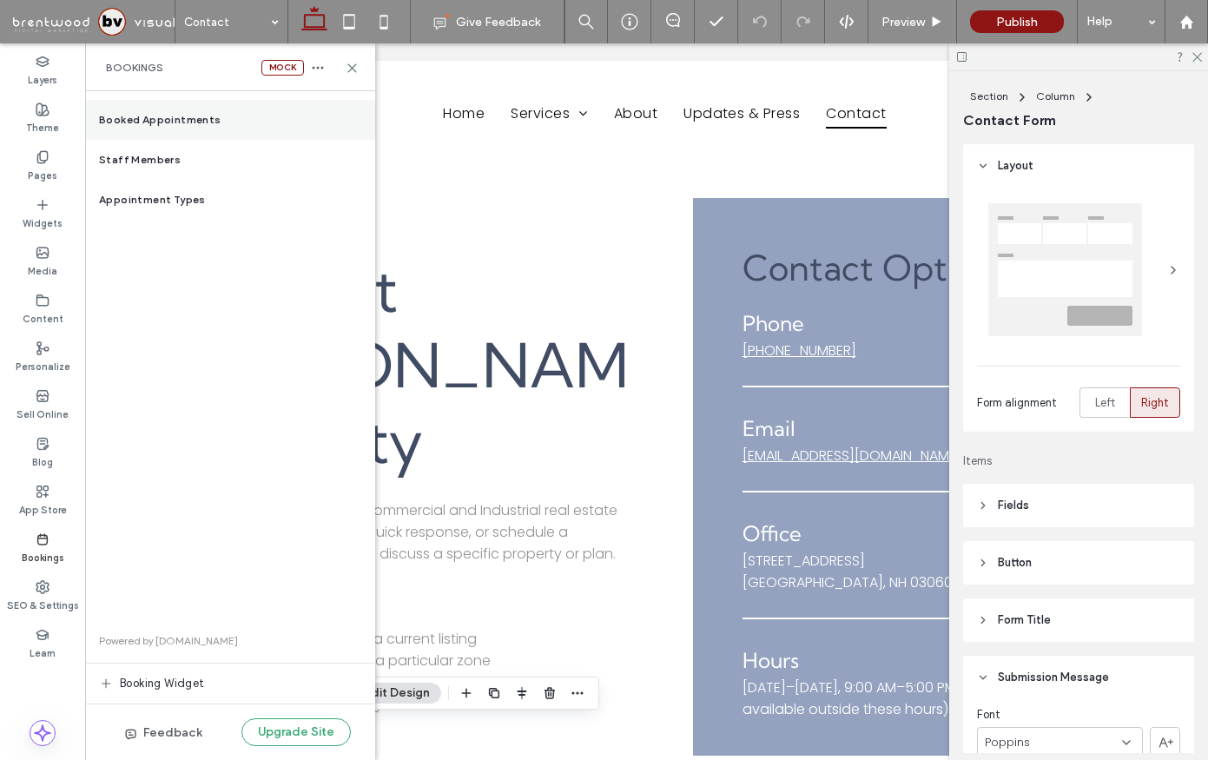
click at [248, 122] on div "Booked Appointments" at bounding box center [230, 120] width 290 height 40
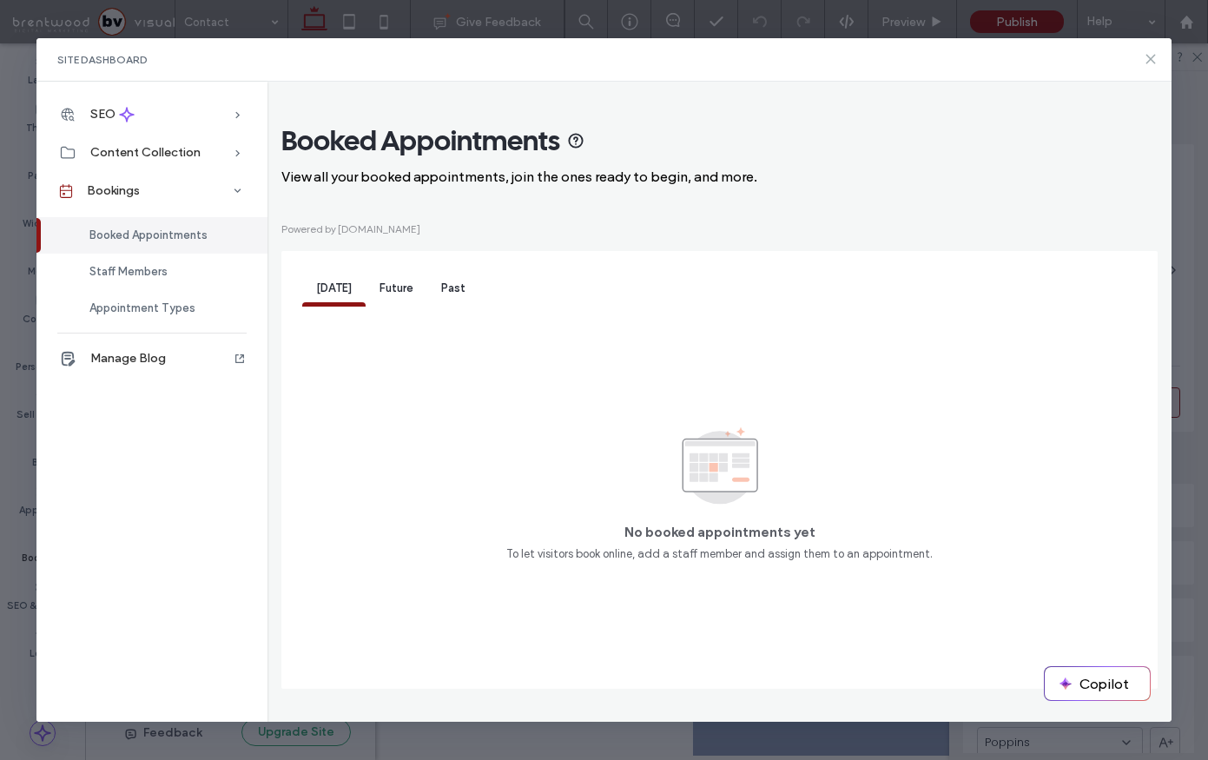
click at [1145, 60] on icon at bounding box center [1151, 59] width 14 height 14
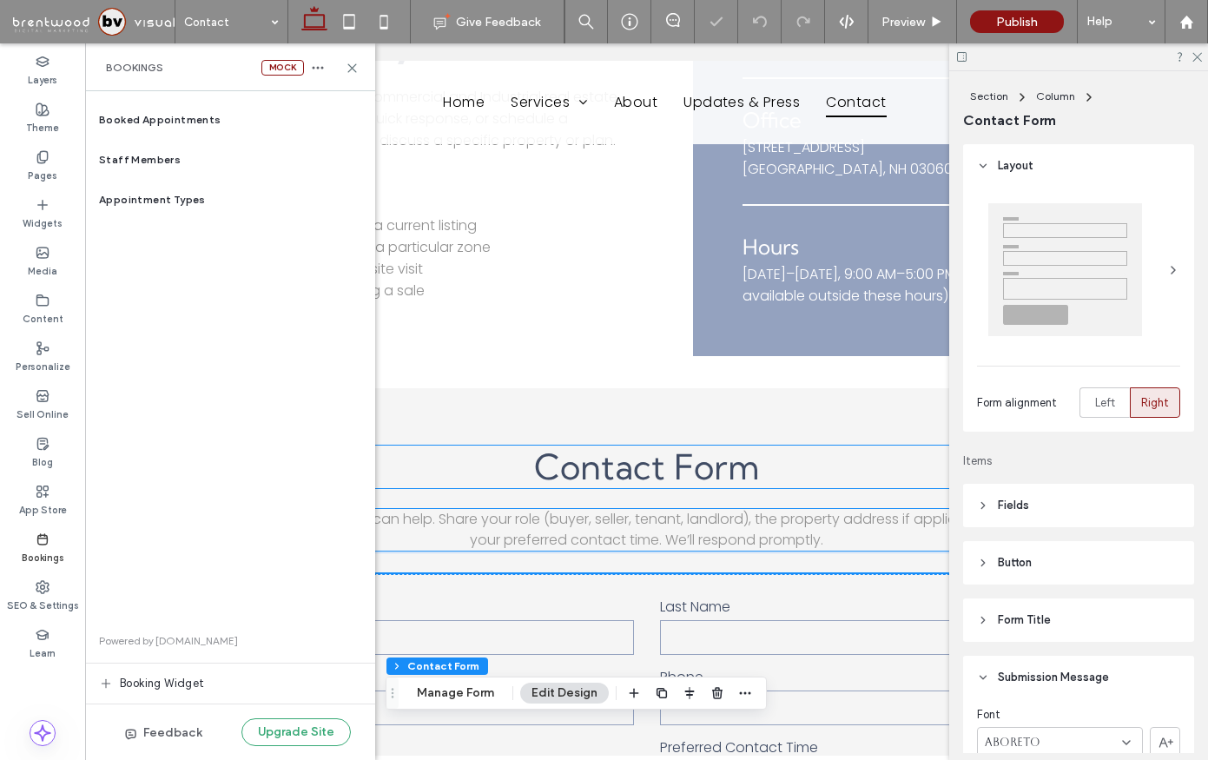
type input "*"
type input "***"
type input "*"
type input "***"
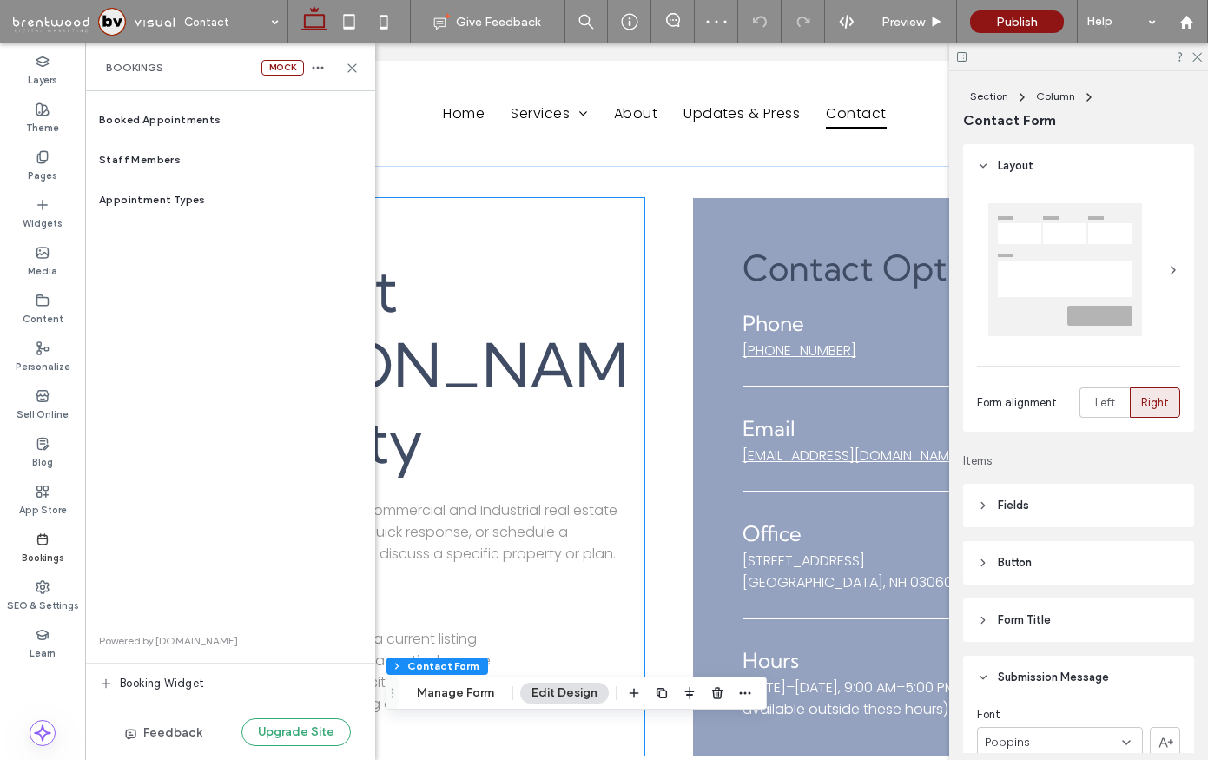
click at [639, 308] on div "Contact Prolman Realty We’re here to help with your Commercial and Industrial r…" at bounding box center [401, 483] width 486 height 571
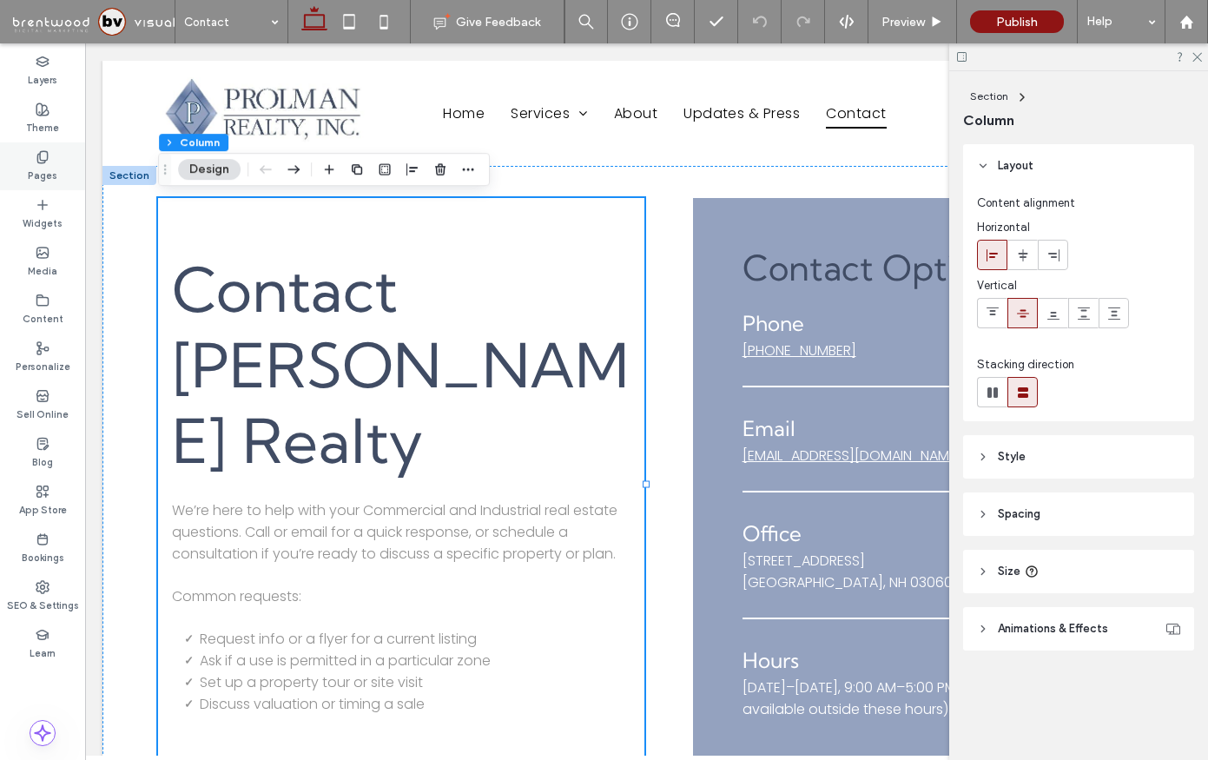
click at [56, 154] on div "Pages" at bounding box center [42, 166] width 85 height 48
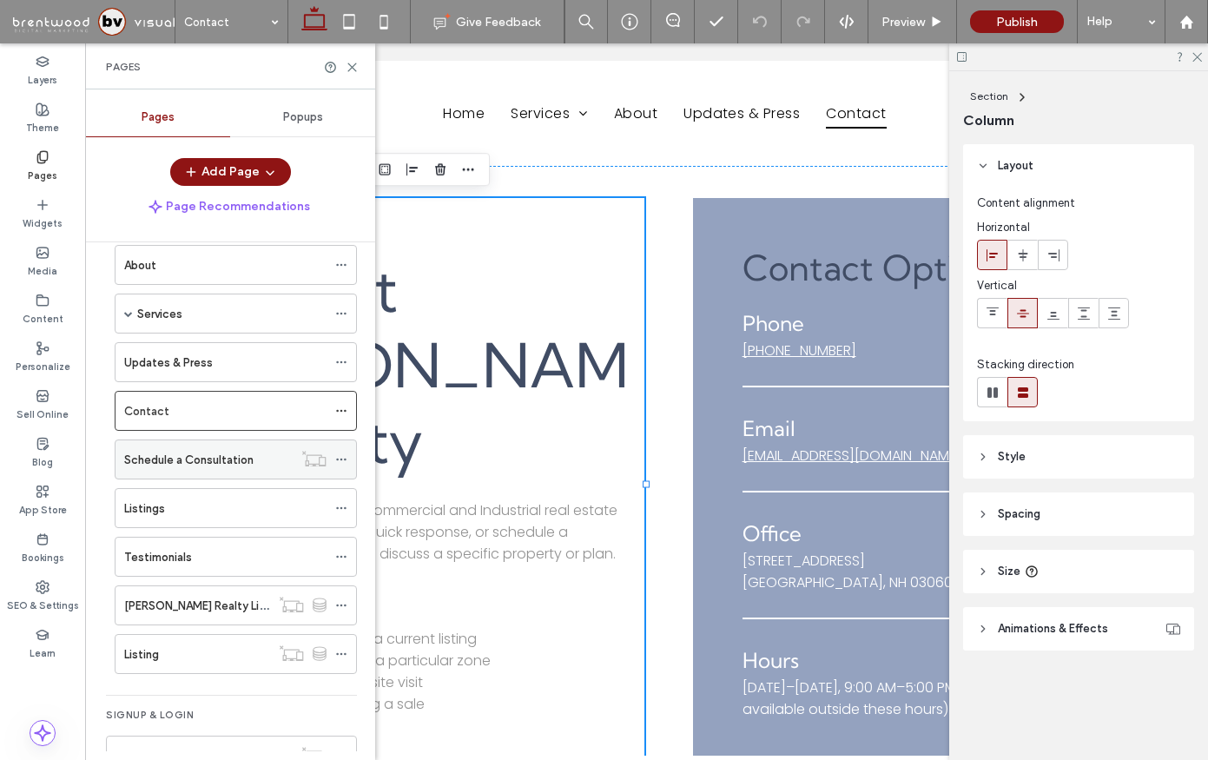
scroll to position [77, 0]
click at [223, 270] on div "About" at bounding box center [225, 263] width 202 height 18
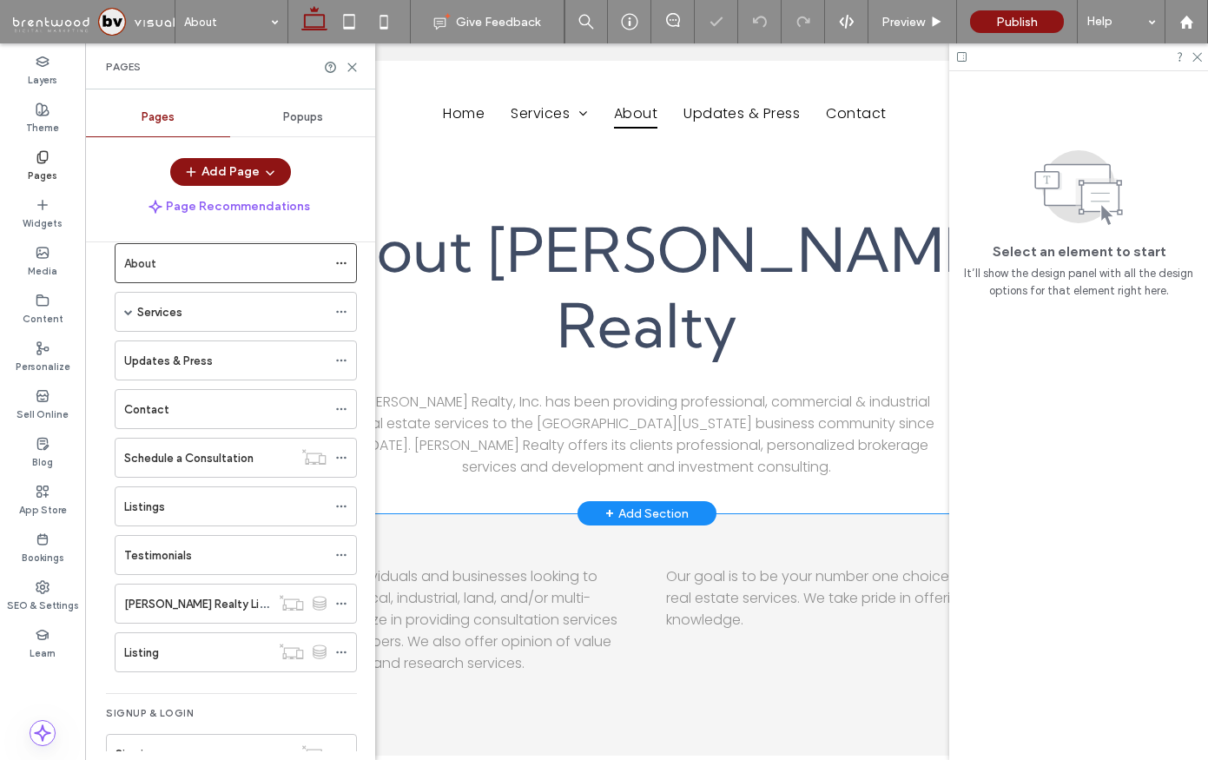
click at [554, 449] on div "About Prolman Realty Prolman Realty, Inc. has been providing professional, comm…" at bounding box center [646, 340] width 1088 height 348
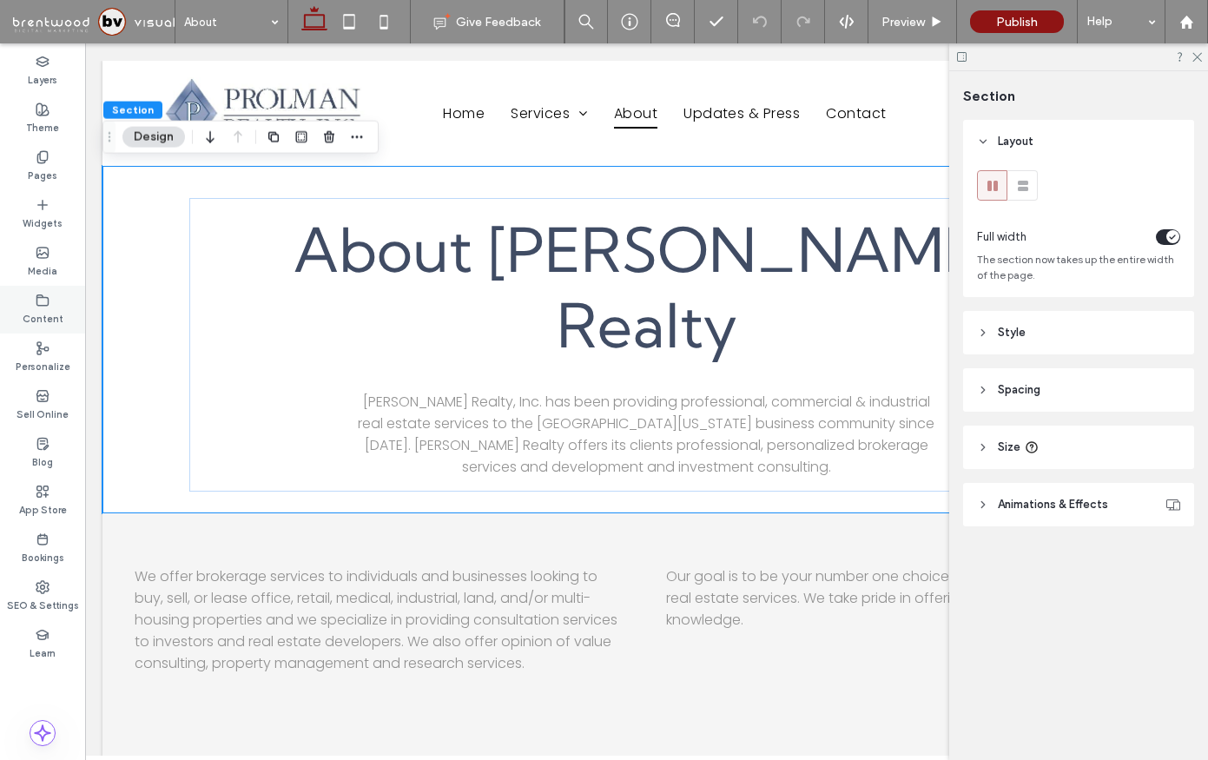
click at [52, 290] on div "Content" at bounding box center [42, 310] width 85 height 48
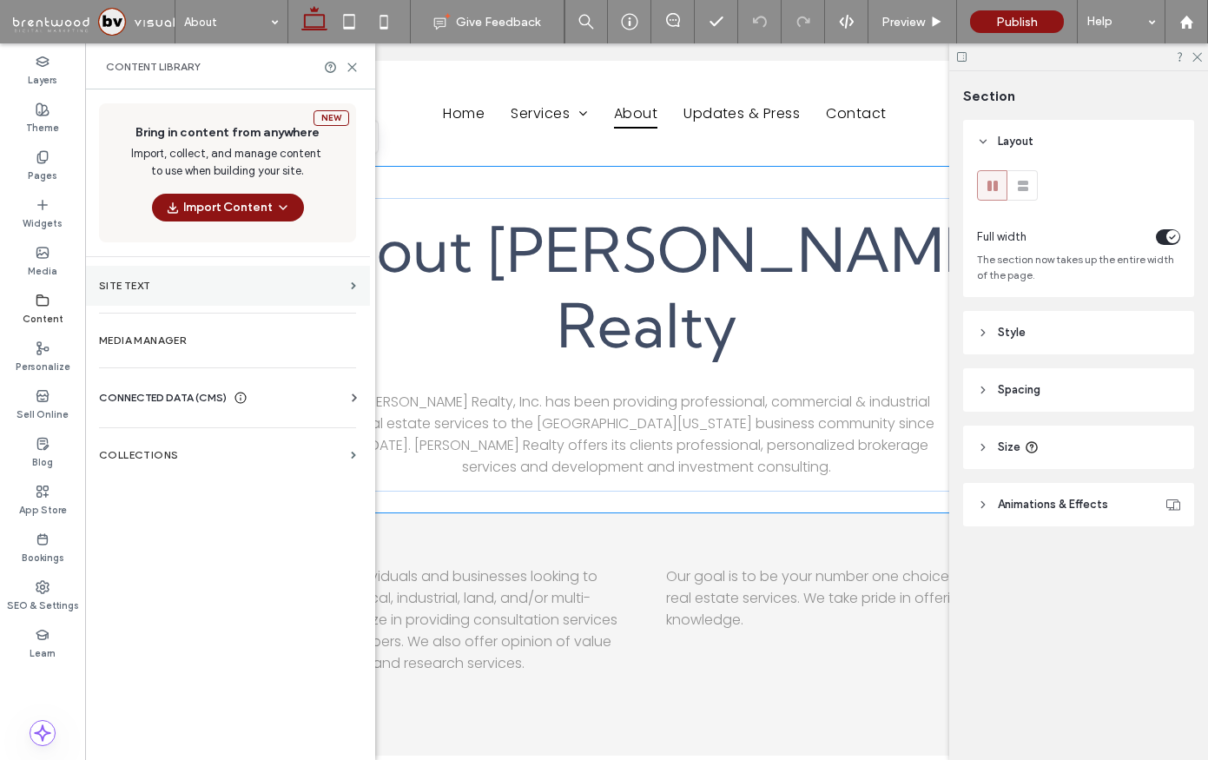
click at [119, 271] on section "Site Text" at bounding box center [227, 286] width 285 height 40
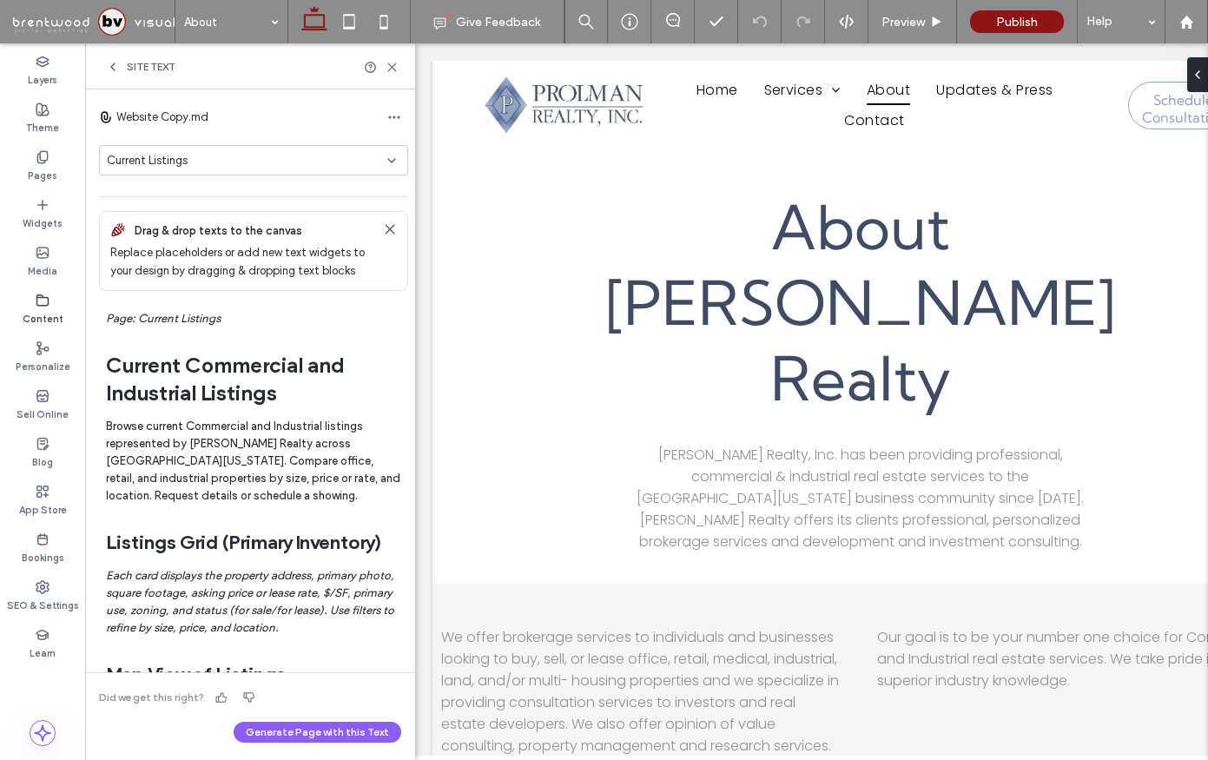
click at [197, 167] on div "Current Listings" at bounding box center [247, 160] width 281 height 17
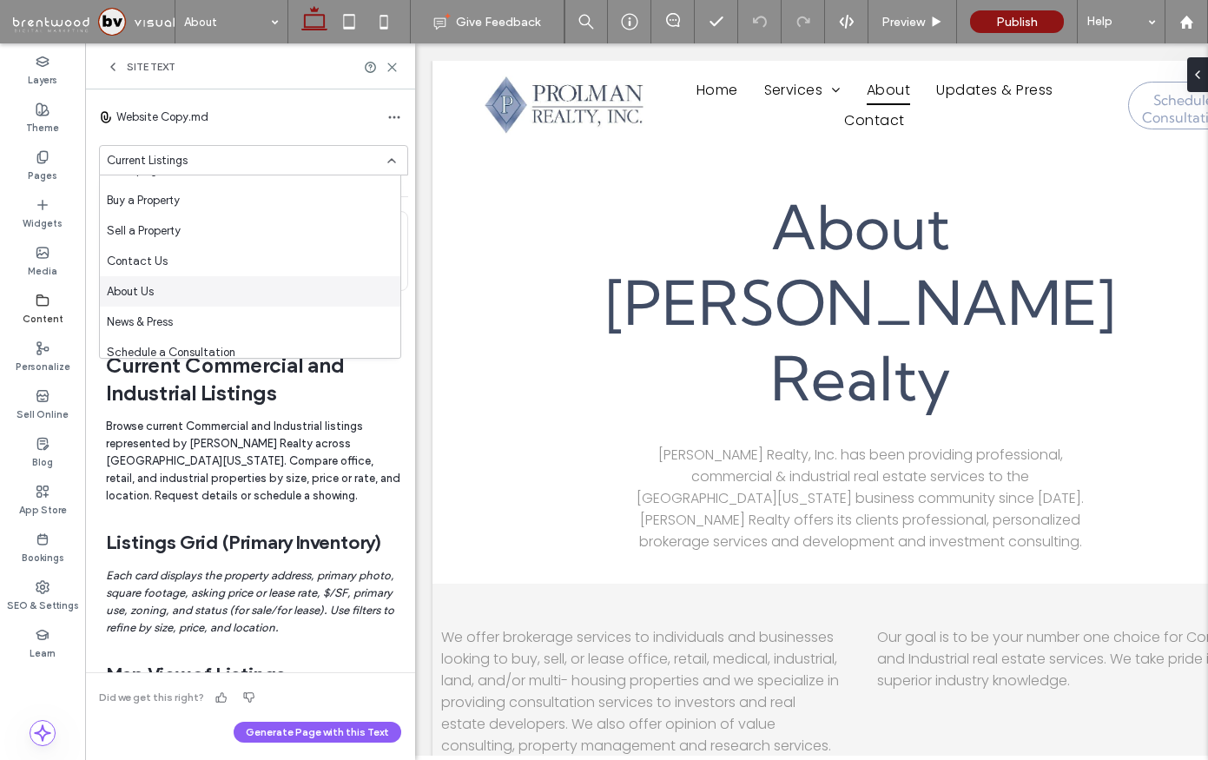
scroll to position [61, 0]
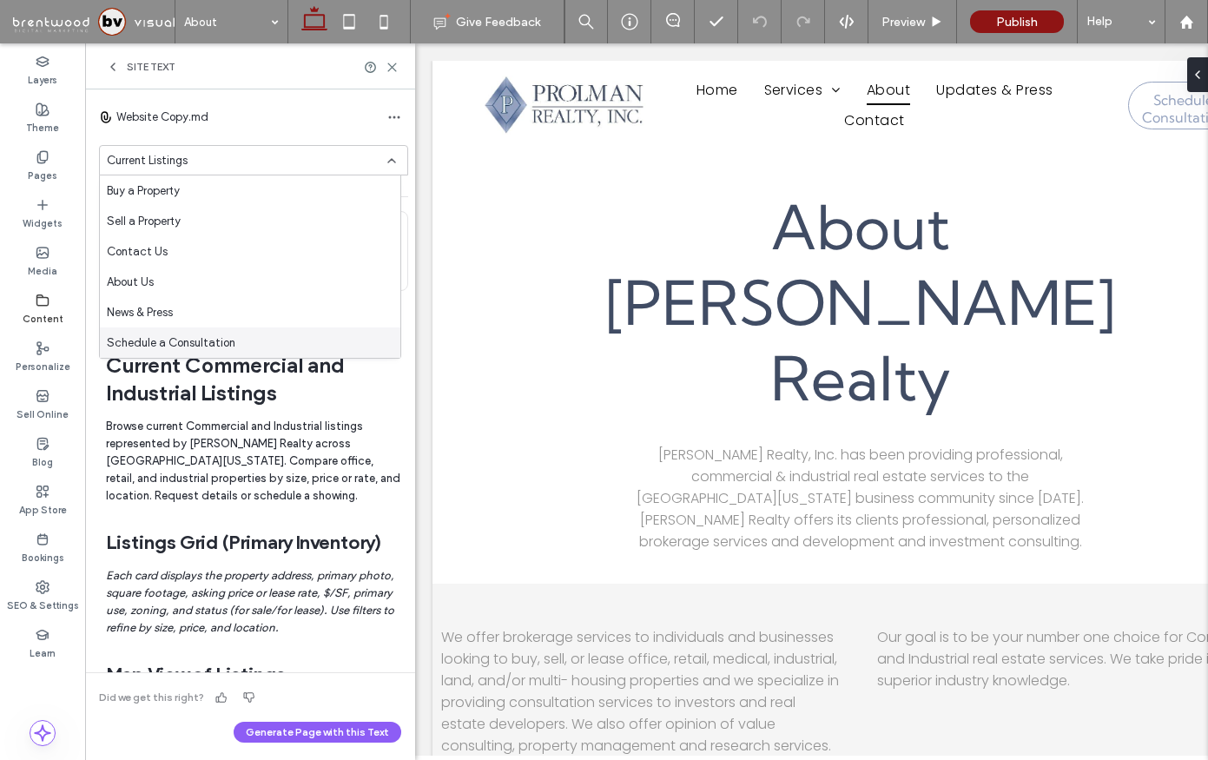
click at [165, 335] on span "Schedule a Consultation" at bounding box center [171, 342] width 129 height 17
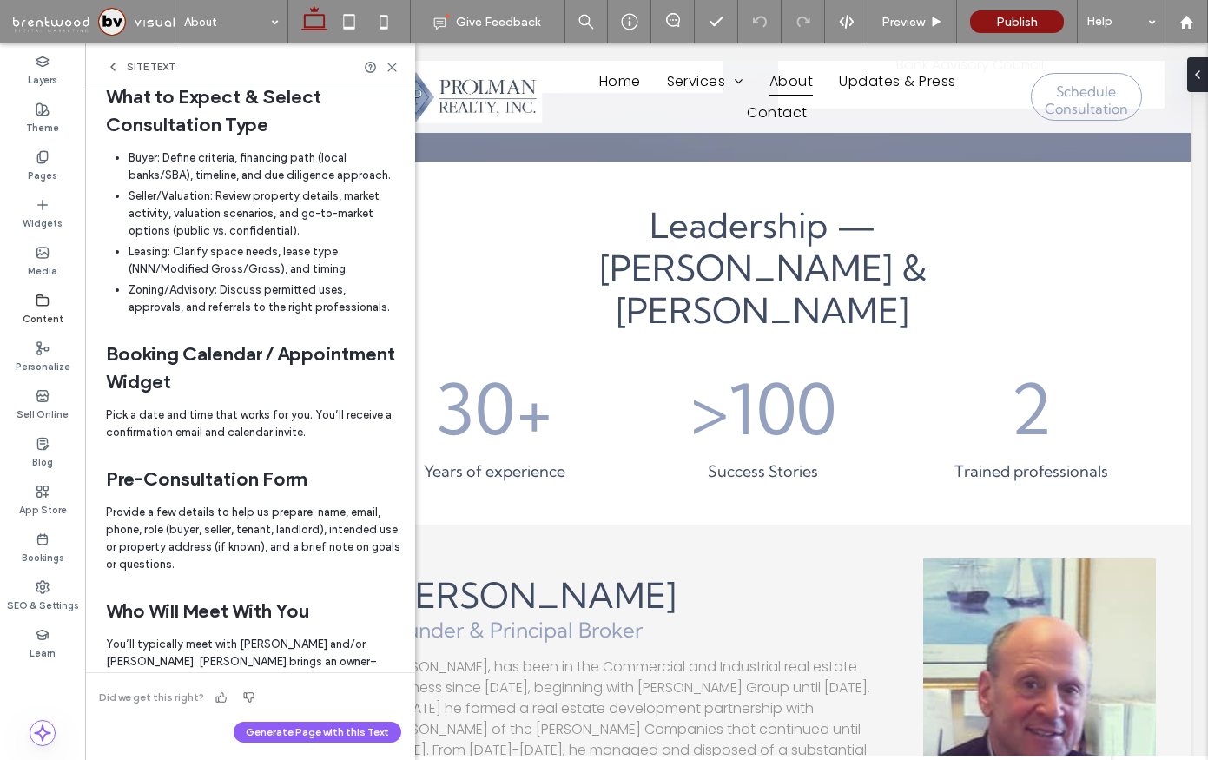
scroll to position [0, 0]
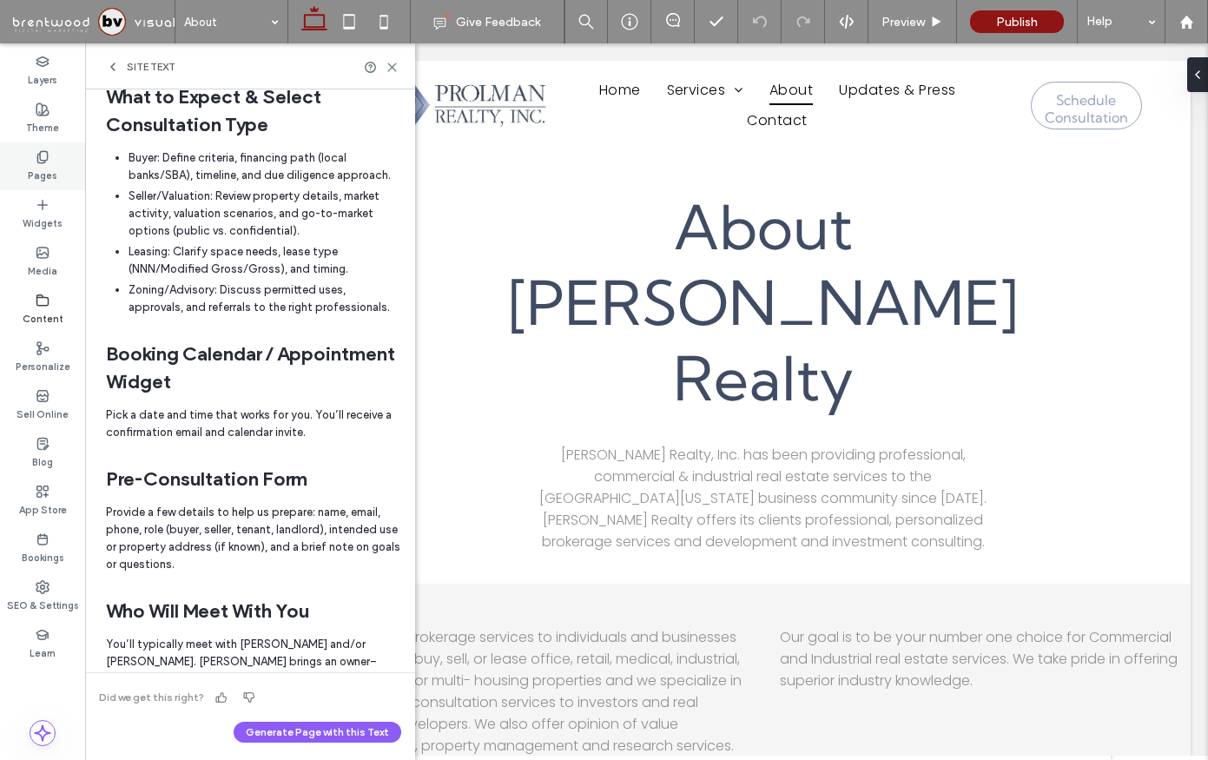
click at [59, 154] on div "Pages" at bounding box center [42, 166] width 85 height 48
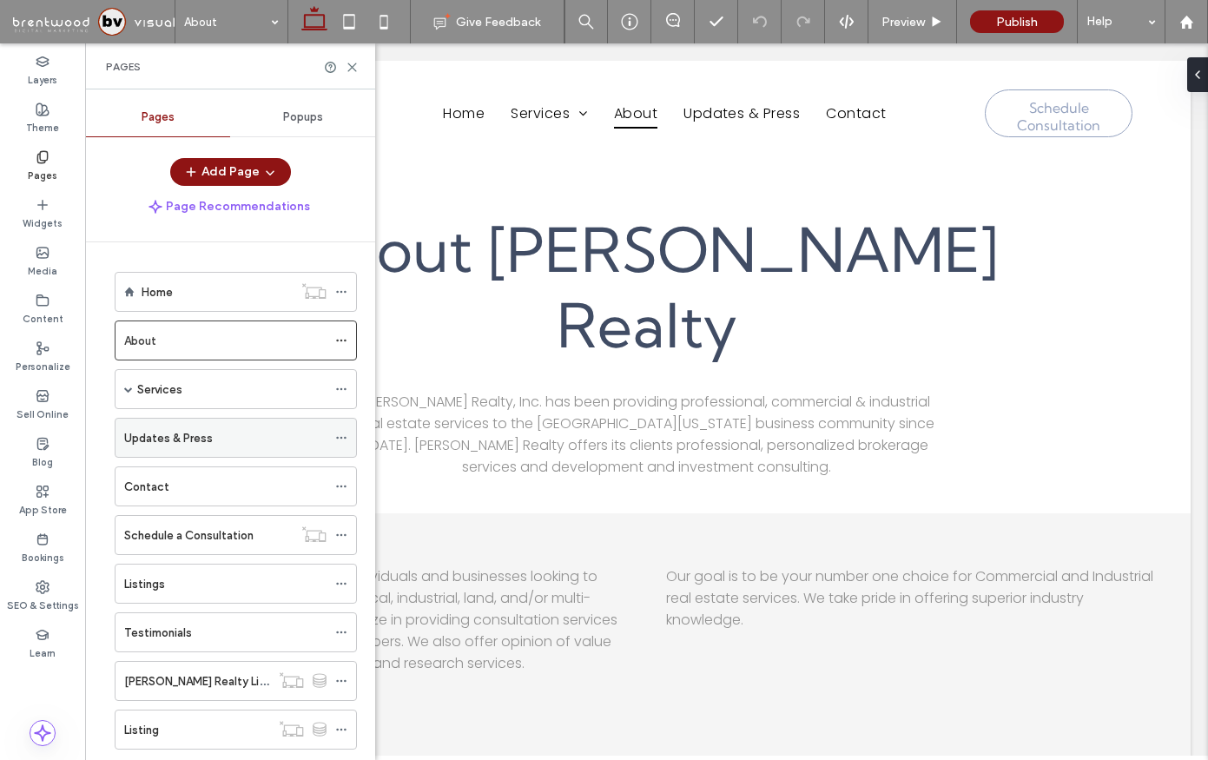
scroll to position [122, 0]
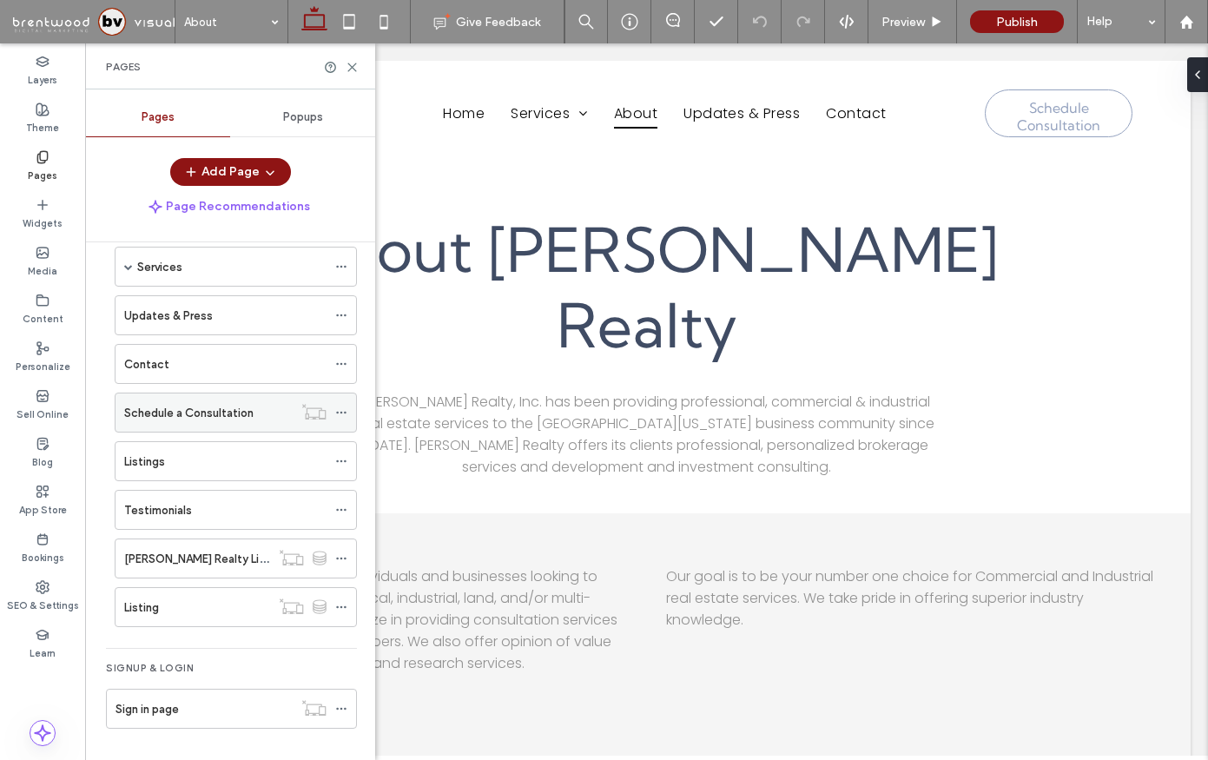
click at [205, 393] on div "Schedule a Consultation" at bounding box center [208, 412] width 168 height 38
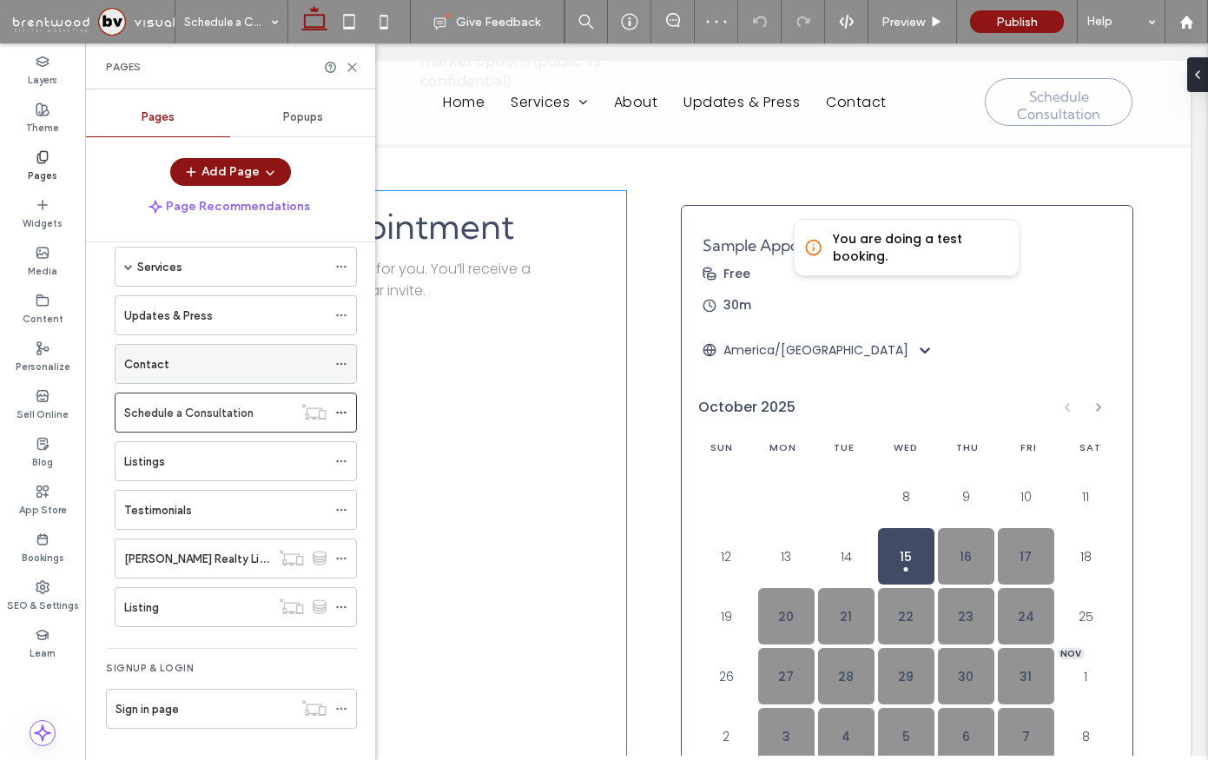
scroll to position [908, 0]
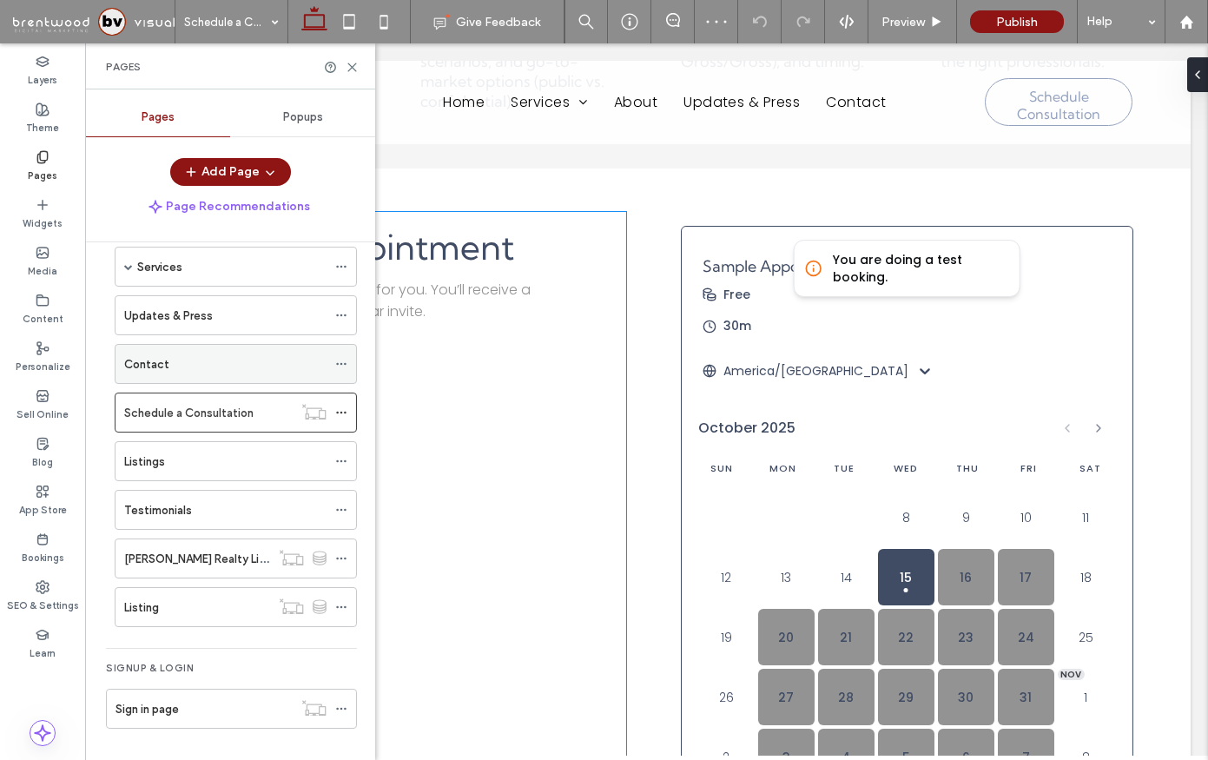
click at [625, 431] on div "Book an Appointment Pick a date and time that works for you. You’ll receive a c…" at bounding box center [386, 740] width 480 height 1056
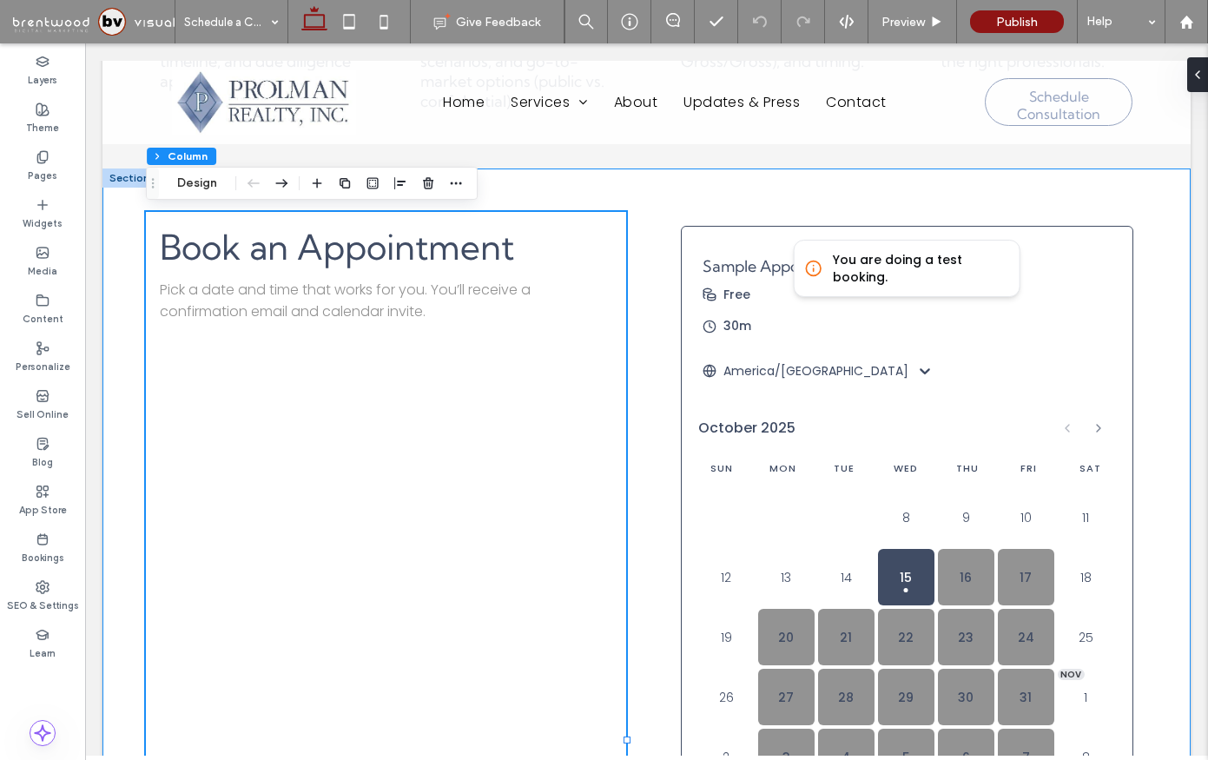
click at [683, 200] on div "Book an Appointment Pick a date and time that works for you. You’ll receive a c…" at bounding box center [646, 740] width 1088 height 1144
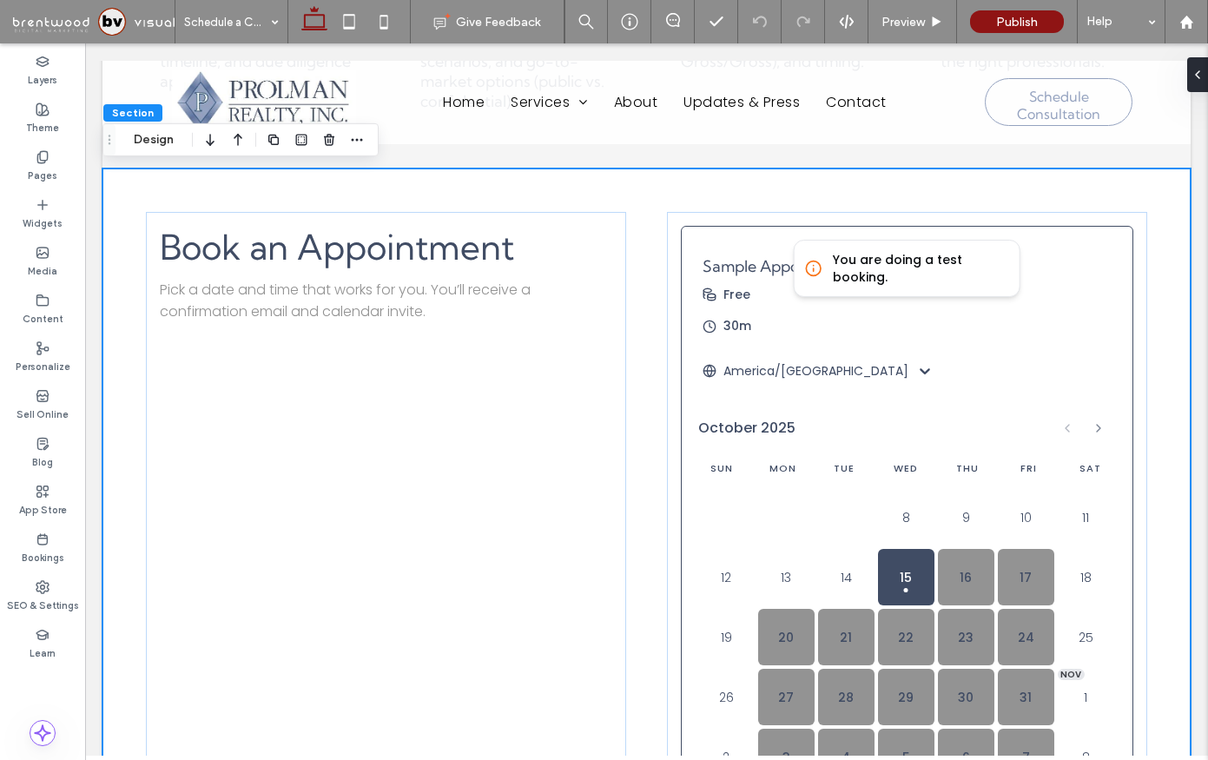
click at [364, 188] on div "Book an Appointment Pick a date and time that works for you. You’ll receive a c…" at bounding box center [646, 740] width 1088 height 1144
click at [319, 145] on span "button" at bounding box center [329, 139] width 21 height 21
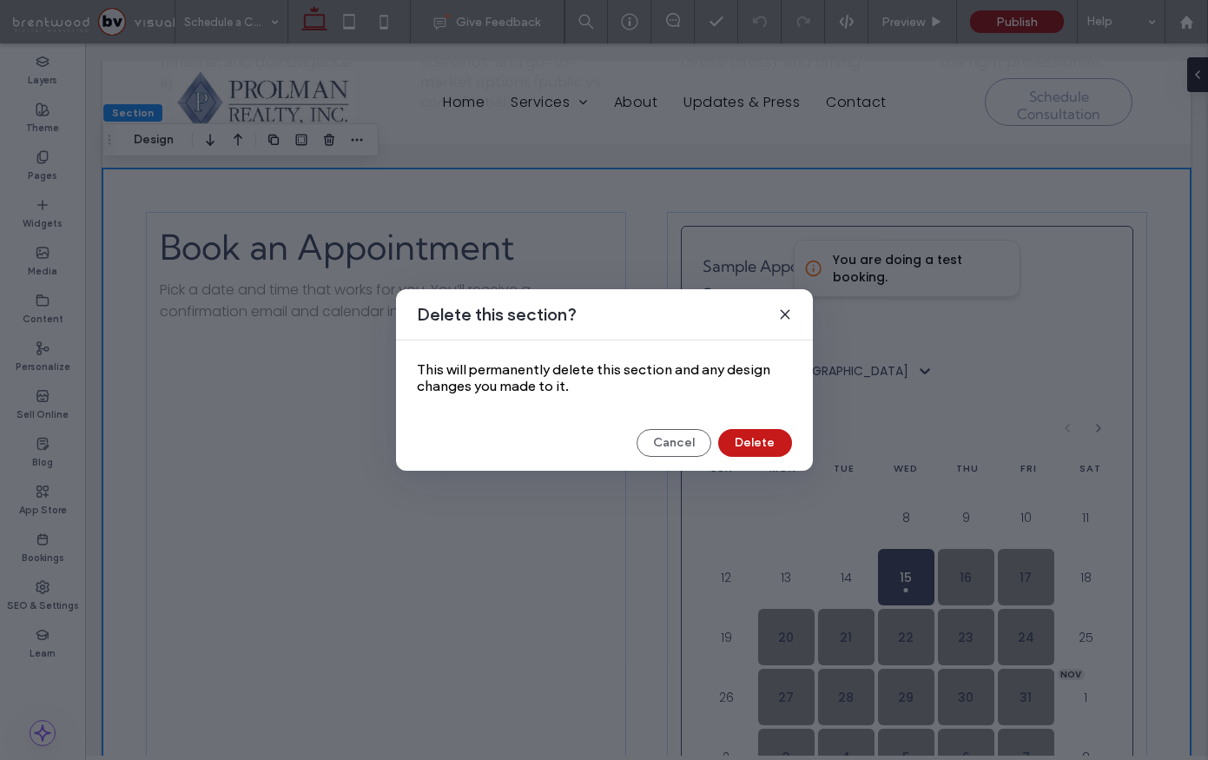
click at [757, 434] on button "Delete" at bounding box center [755, 443] width 74 height 28
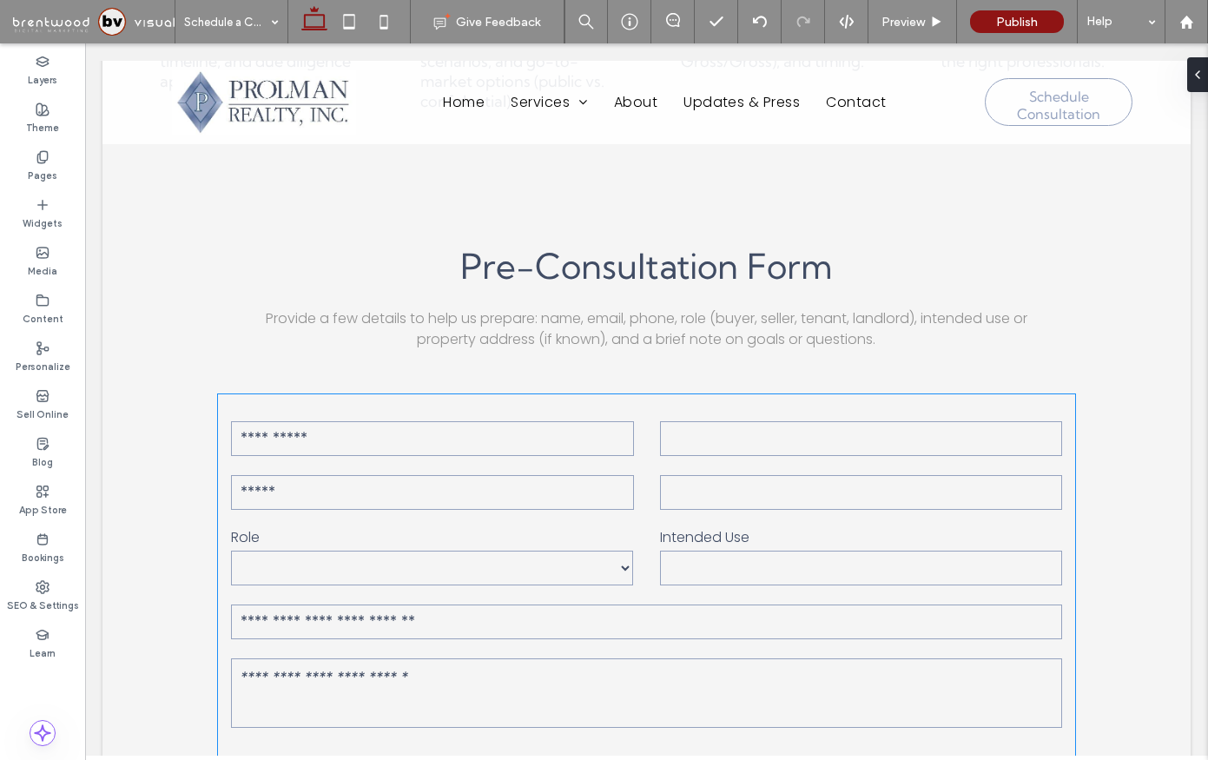
click at [757, 434] on input "text" at bounding box center [861, 438] width 403 height 35
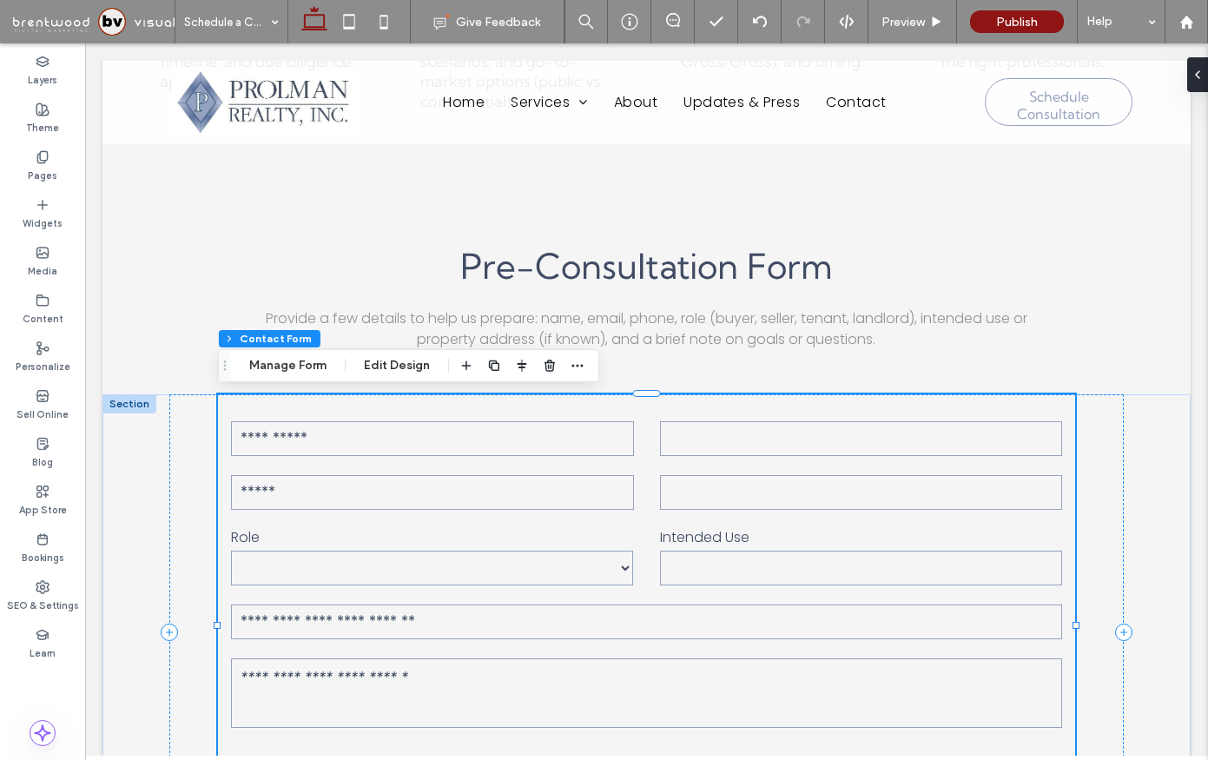
click at [736, 487] on input "tel" at bounding box center [861, 492] width 403 height 35
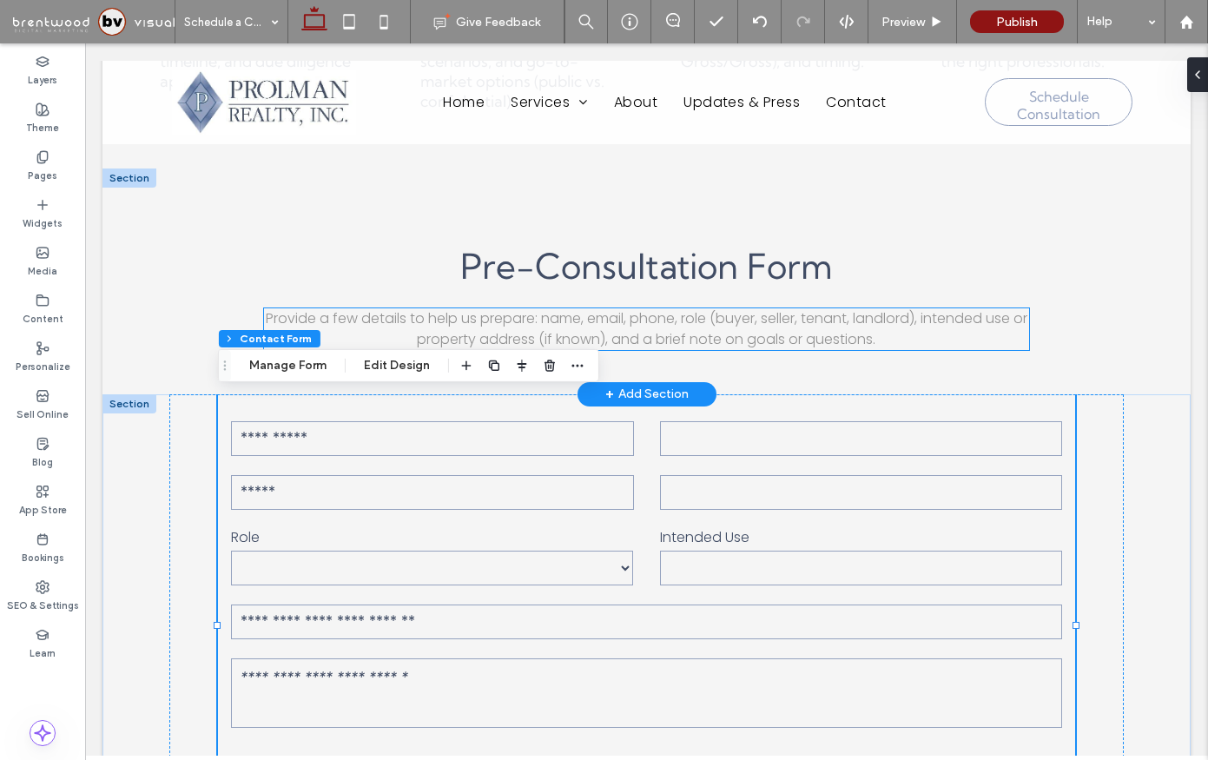
click at [777, 348] on span "Provide a few details to help us prepare: name, email, phone, role (buyer, sell…" at bounding box center [647, 328] width 762 height 41
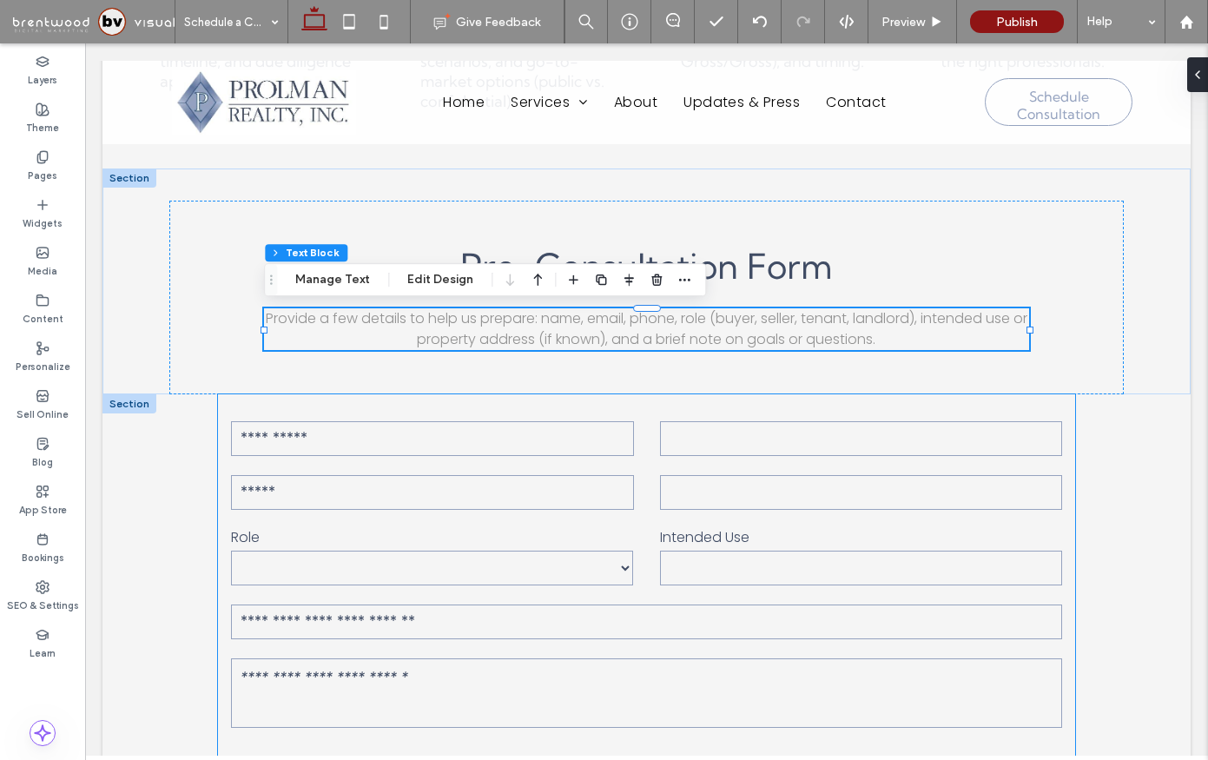
click at [895, 489] on input "tel" at bounding box center [861, 492] width 403 height 35
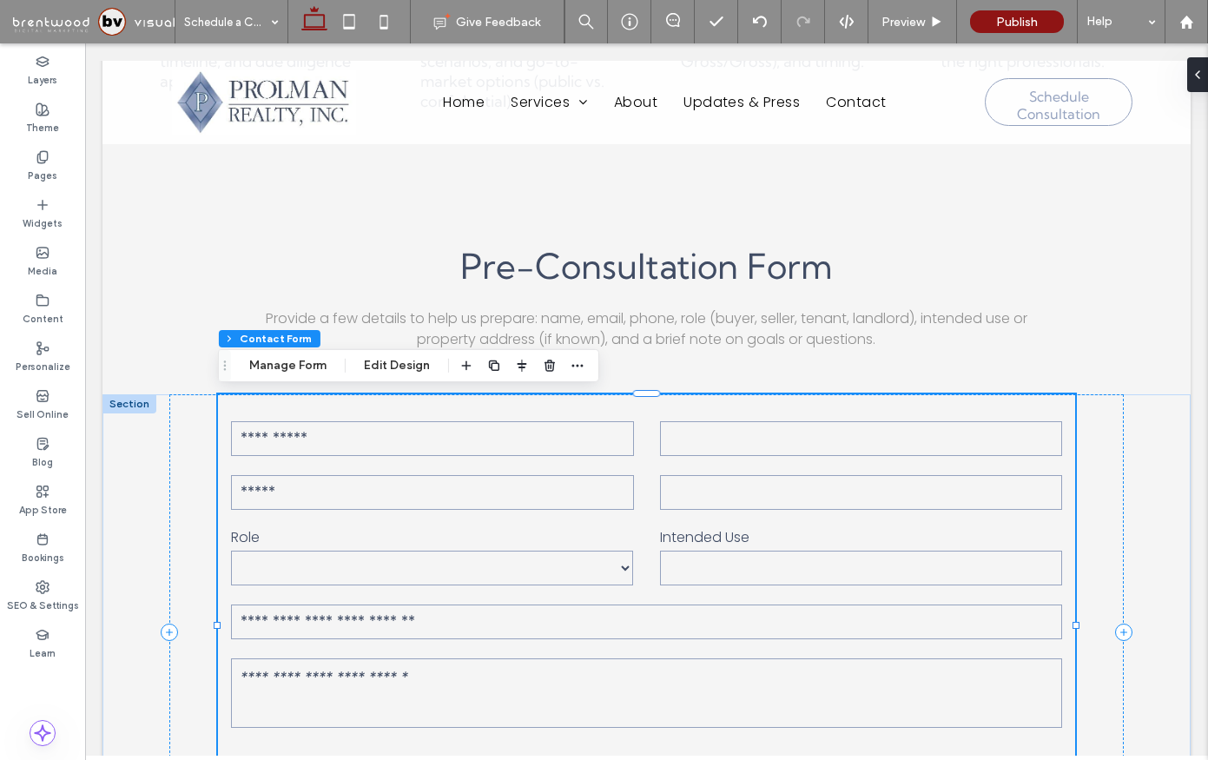
type input "*"
type input "***"
type input "*"
type input "***"
click at [285, 370] on button "Manage Form" at bounding box center [288, 365] width 100 height 21
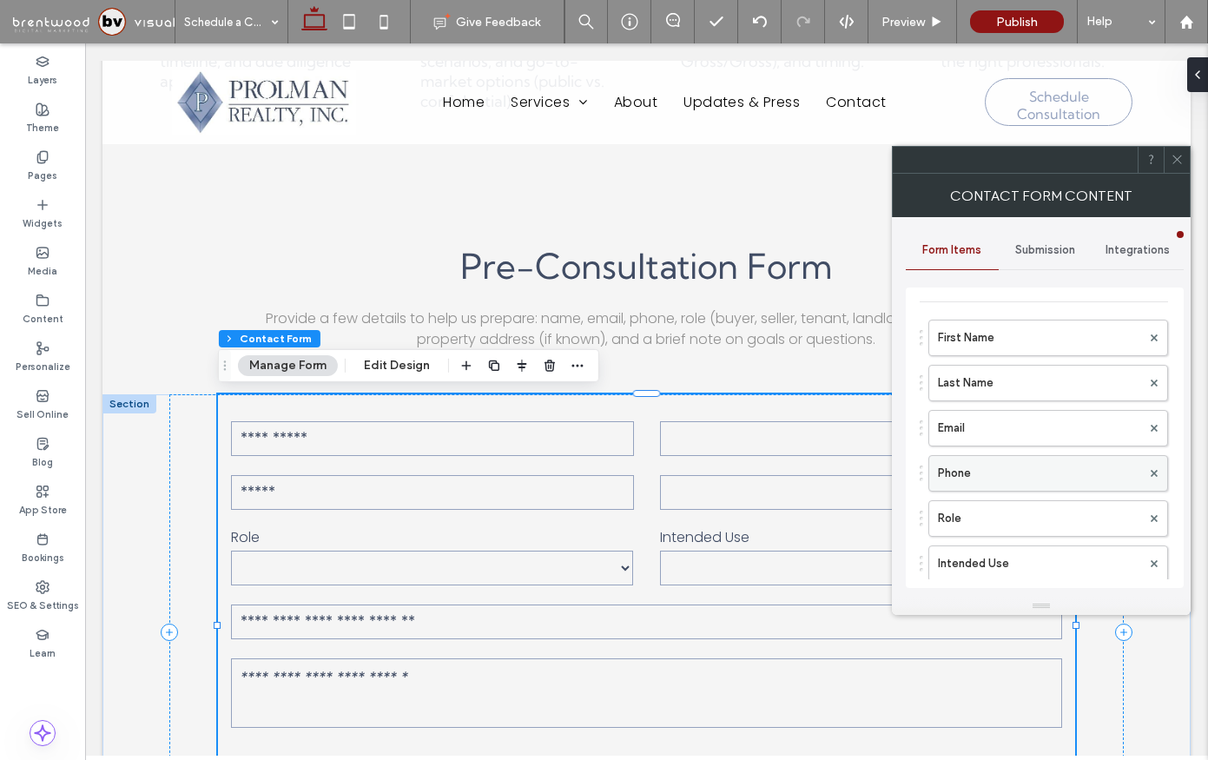
scroll to position [53, 0]
click at [1022, 475] on label "Phone" at bounding box center [1039, 469] width 203 height 35
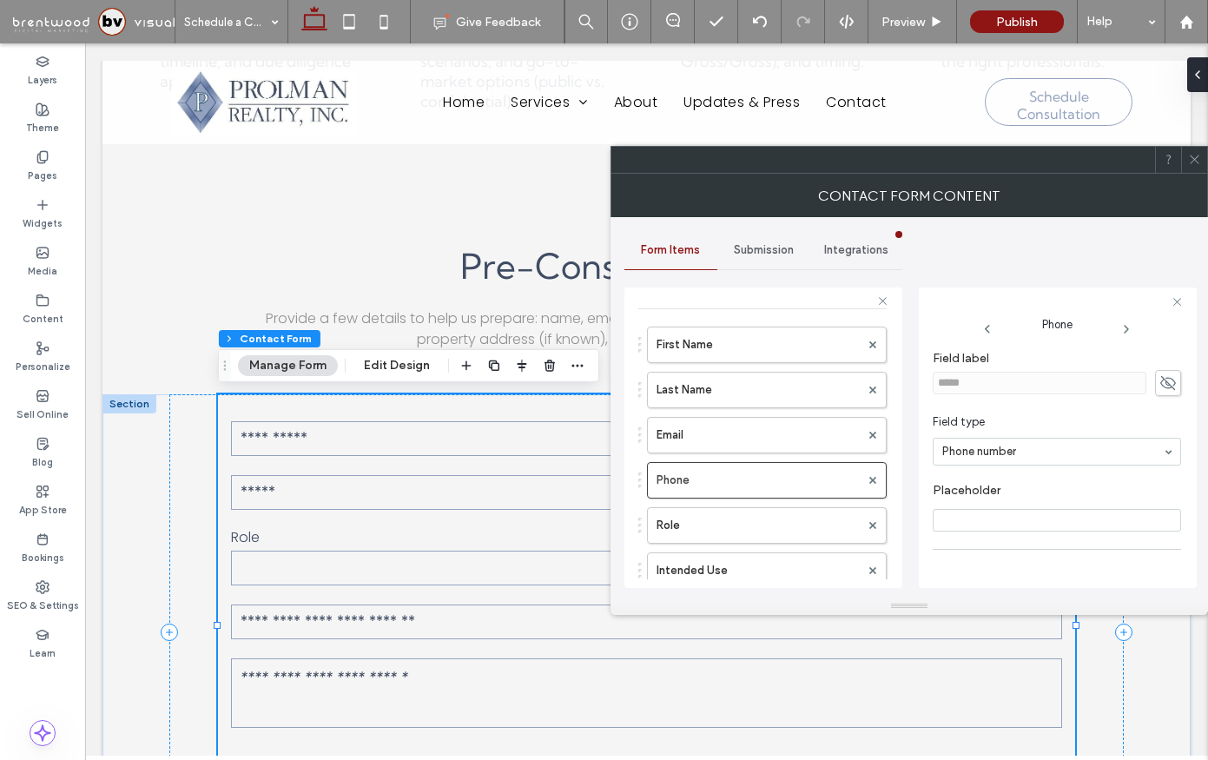
click at [999, 515] on input "Placeholder" at bounding box center [1057, 520] width 248 height 23
type input "**********"
click at [743, 435] on label "Email" at bounding box center [758, 435] width 203 height 35
click at [723, 394] on label "Last Name" at bounding box center [758, 390] width 203 height 35
click at [961, 523] on input "Placeholder" at bounding box center [1057, 520] width 248 height 23
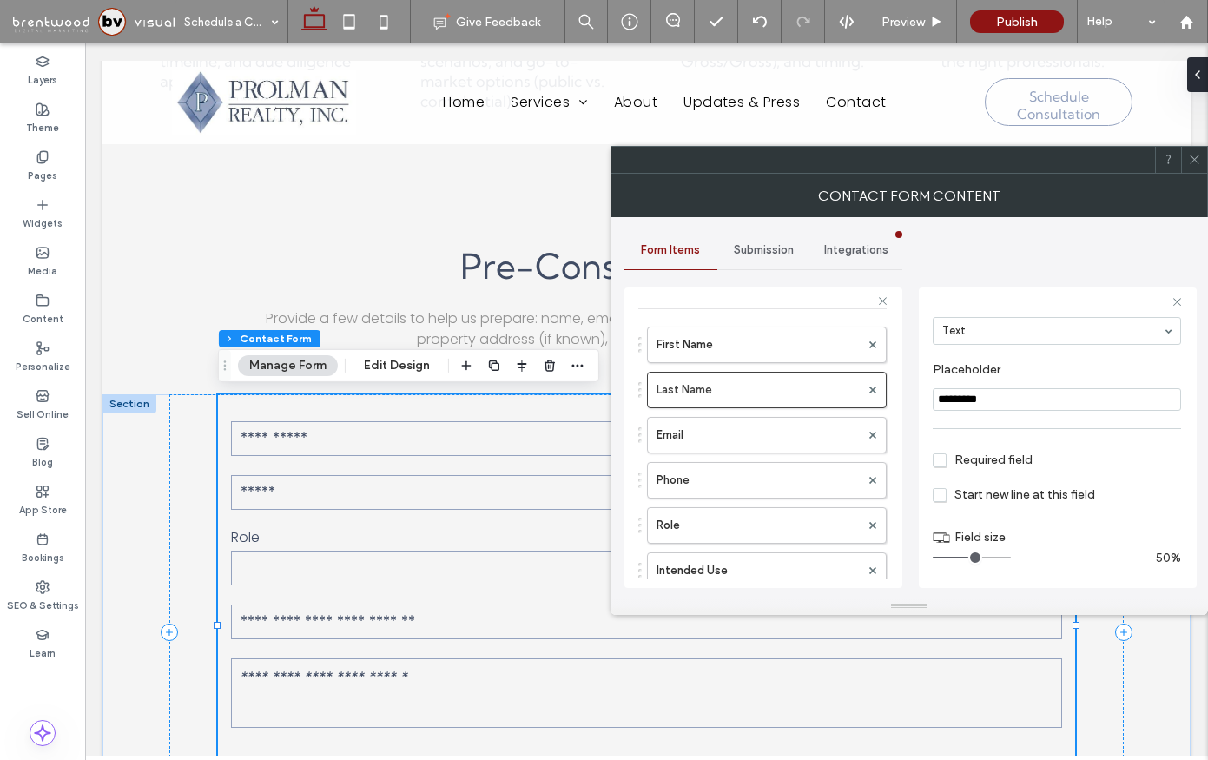
scroll to position [0, 0]
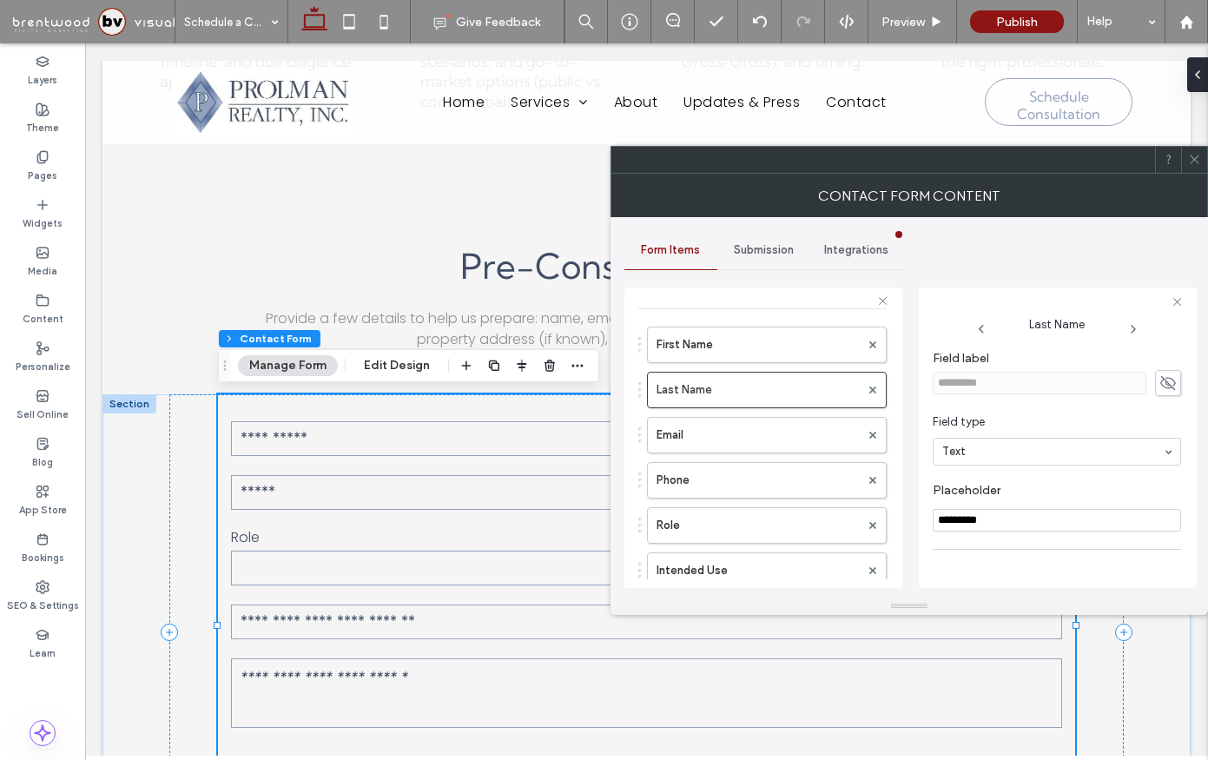
type input "*********"
click at [1194, 168] on span at bounding box center [1194, 160] width 13 height 26
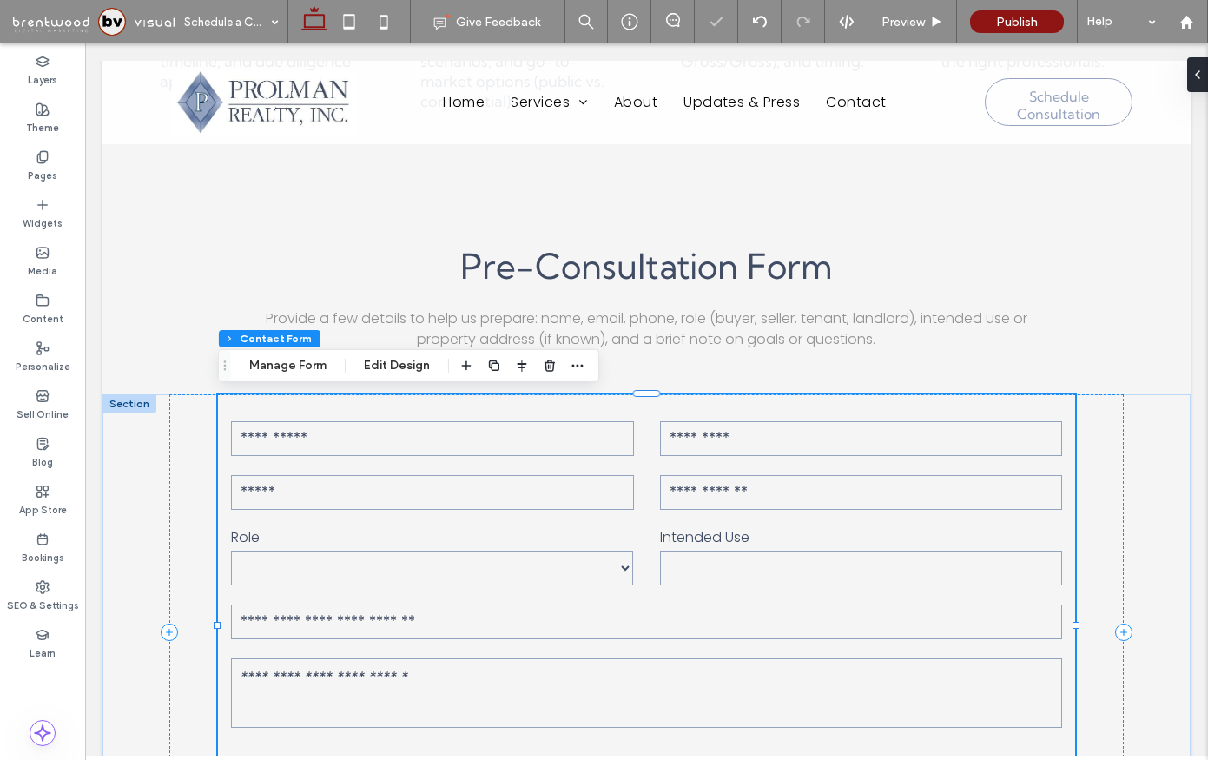
click at [745, 578] on input "text" at bounding box center [861, 568] width 403 height 35
click at [706, 568] on input "text" at bounding box center [861, 568] width 403 height 35
click at [570, 567] on select "***** ****** ****** ********" at bounding box center [432, 568] width 403 height 35
click at [274, 360] on button "Manage Form" at bounding box center [288, 365] width 100 height 21
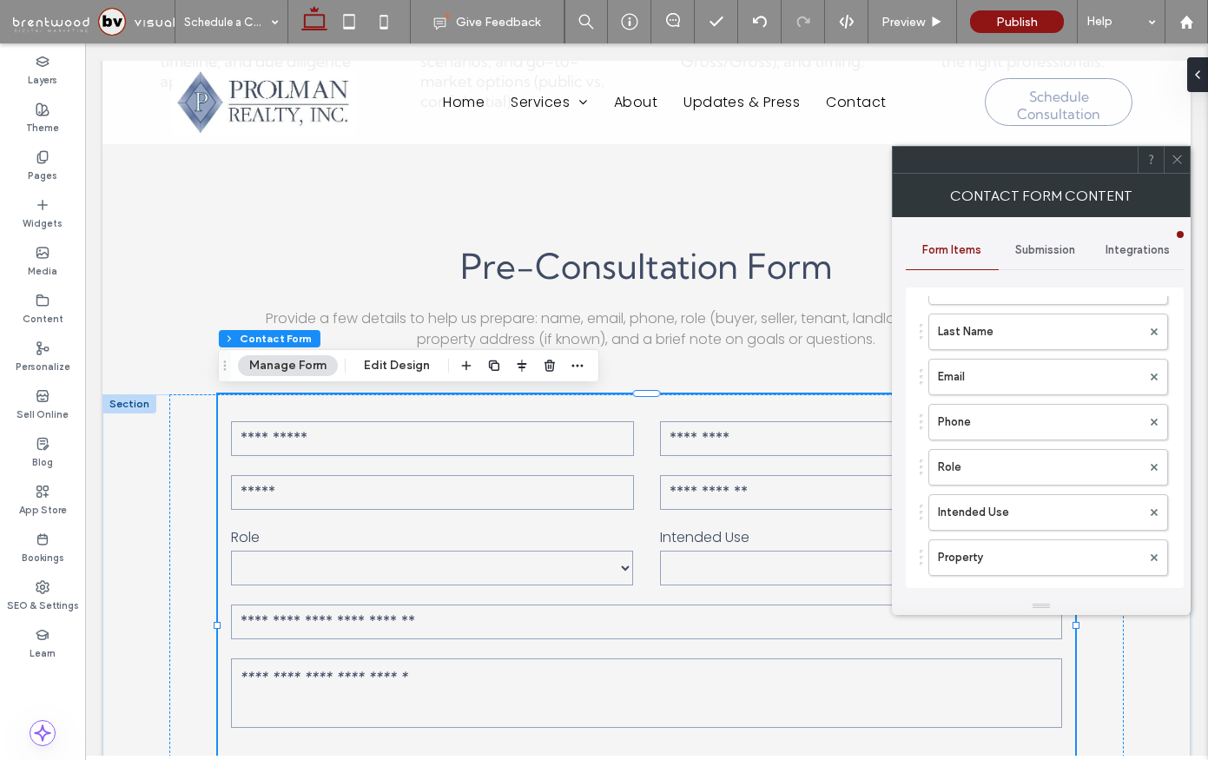
scroll to position [115, 0]
click at [974, 440] on label "Role" at bounding box center [1039, 453] width 203 height 35
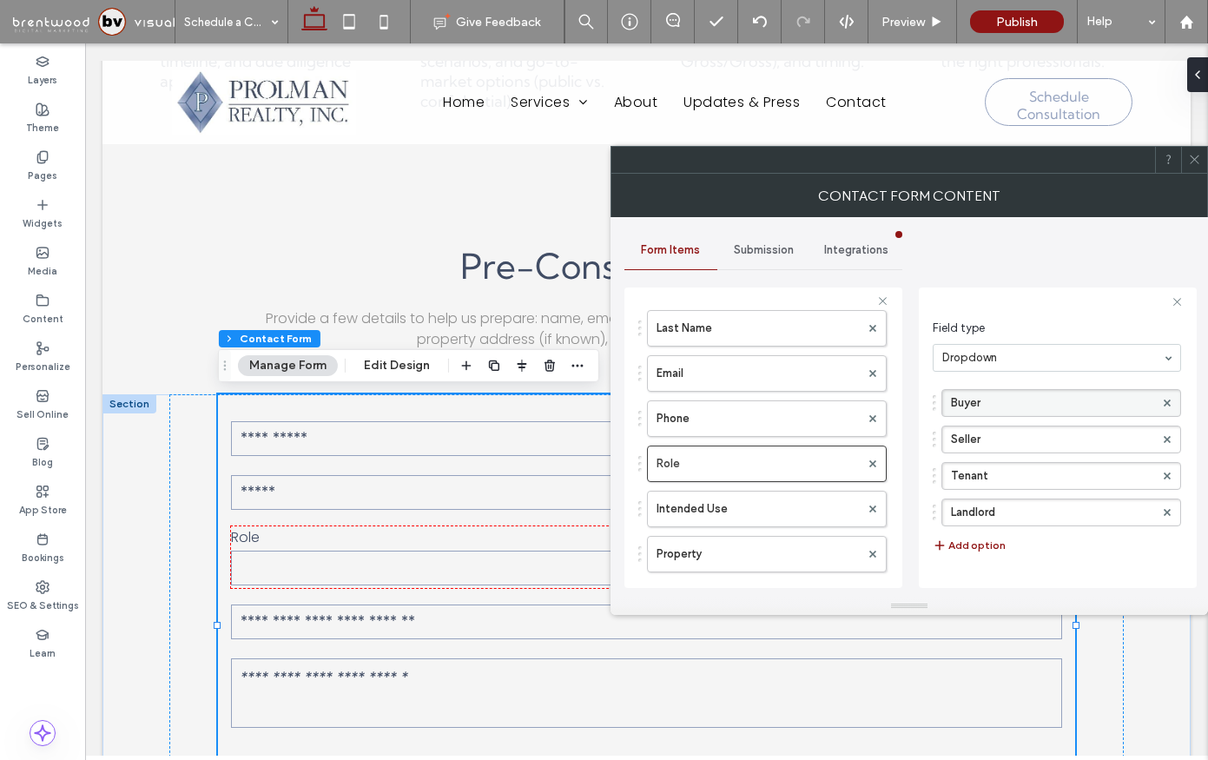
scroll to position [0, 0]
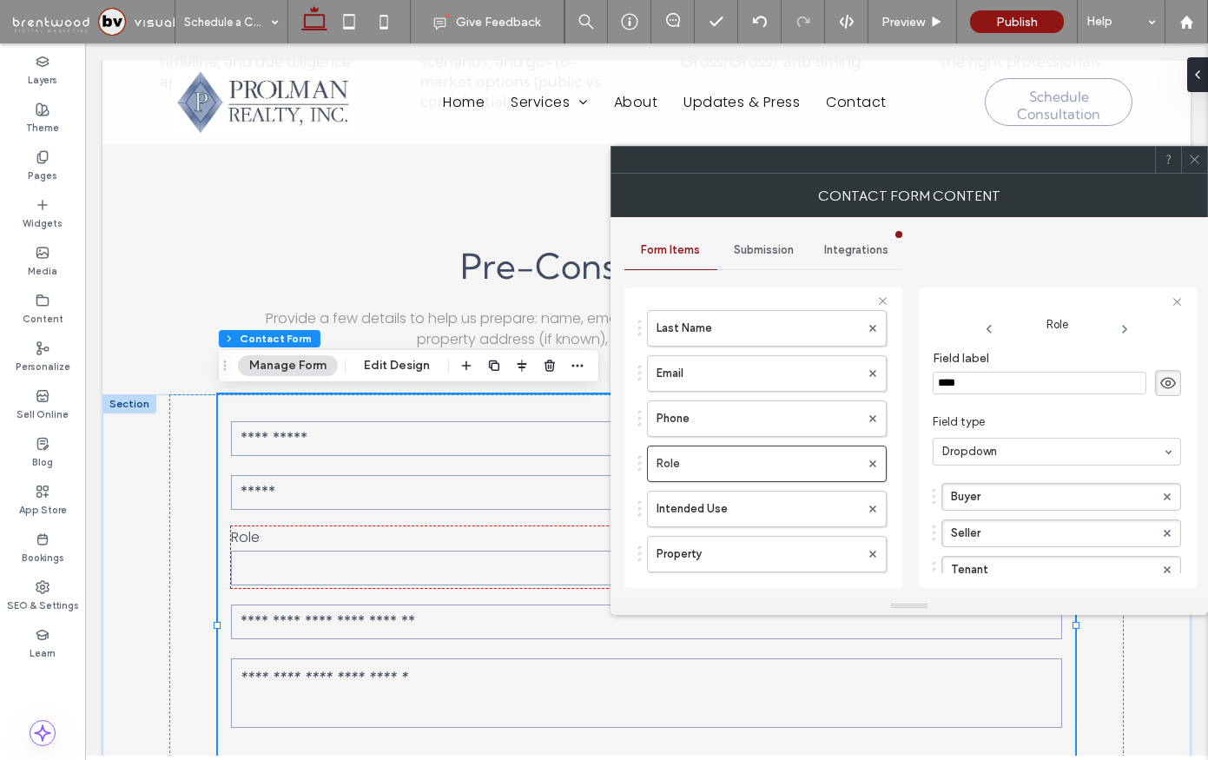
click at [1195, 153] on icon at bounding box center [1194, 159] width 13 height 13
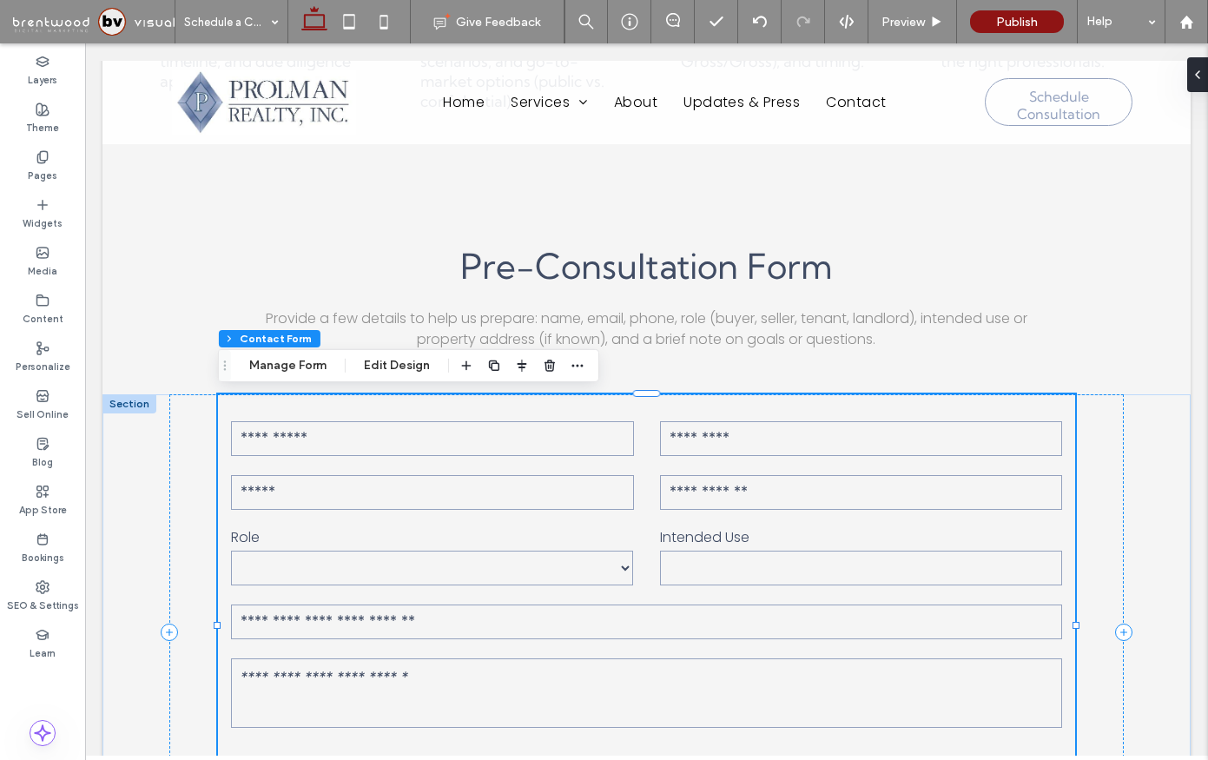
click at [470, 552] on select "***** ****** ****** ********" at bounding box center [432, 568] width 403 height 35
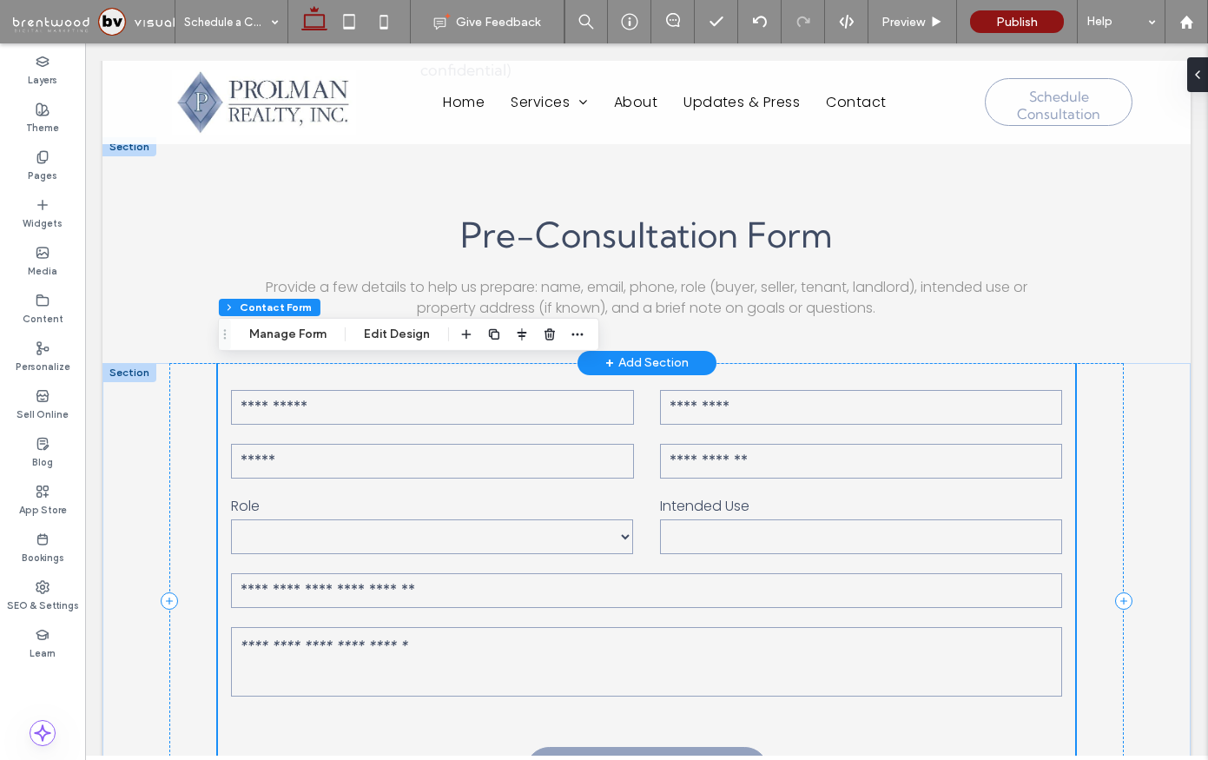
scroll to position [931, 0]
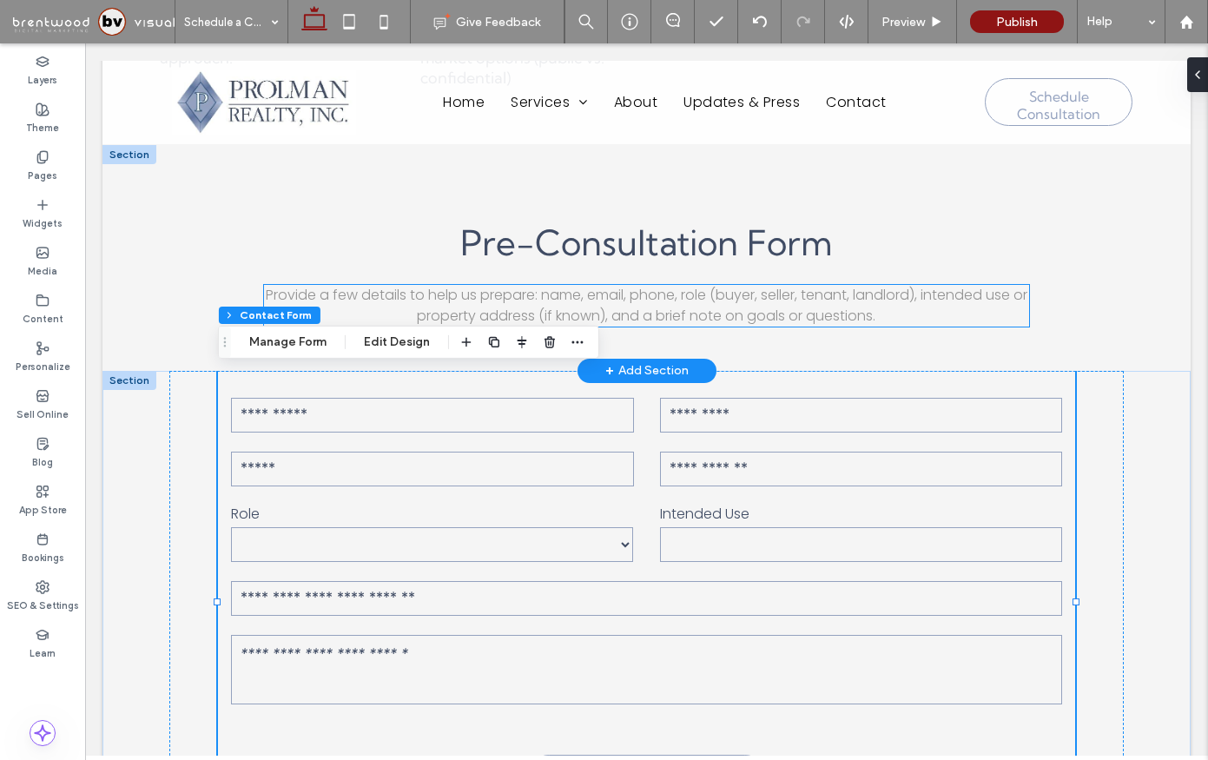
click at [635, 314] on span "Provide a few details to help us prepare: name, email, phone, role (buyer, sell…" at bounding box center [647, 305] width 762 height 41
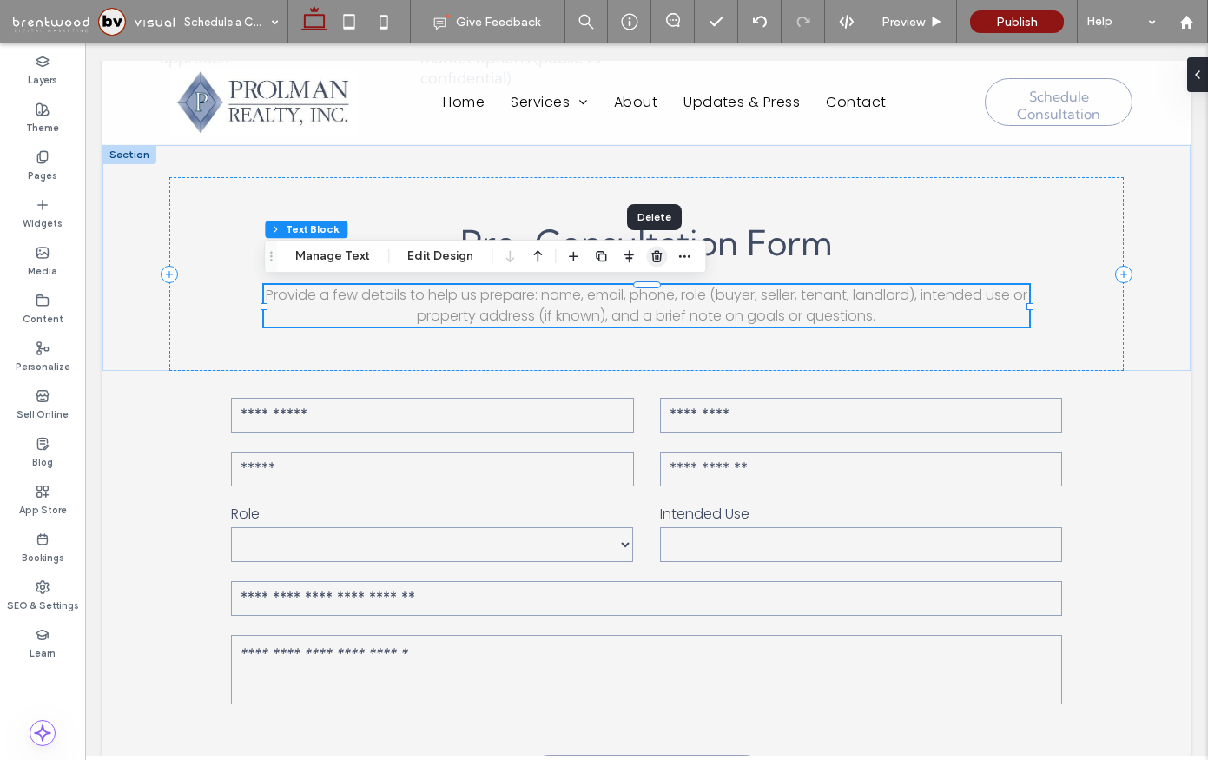
click at [654, 260] on icon "button" at bounding box center [657, 256] width 14 height 14
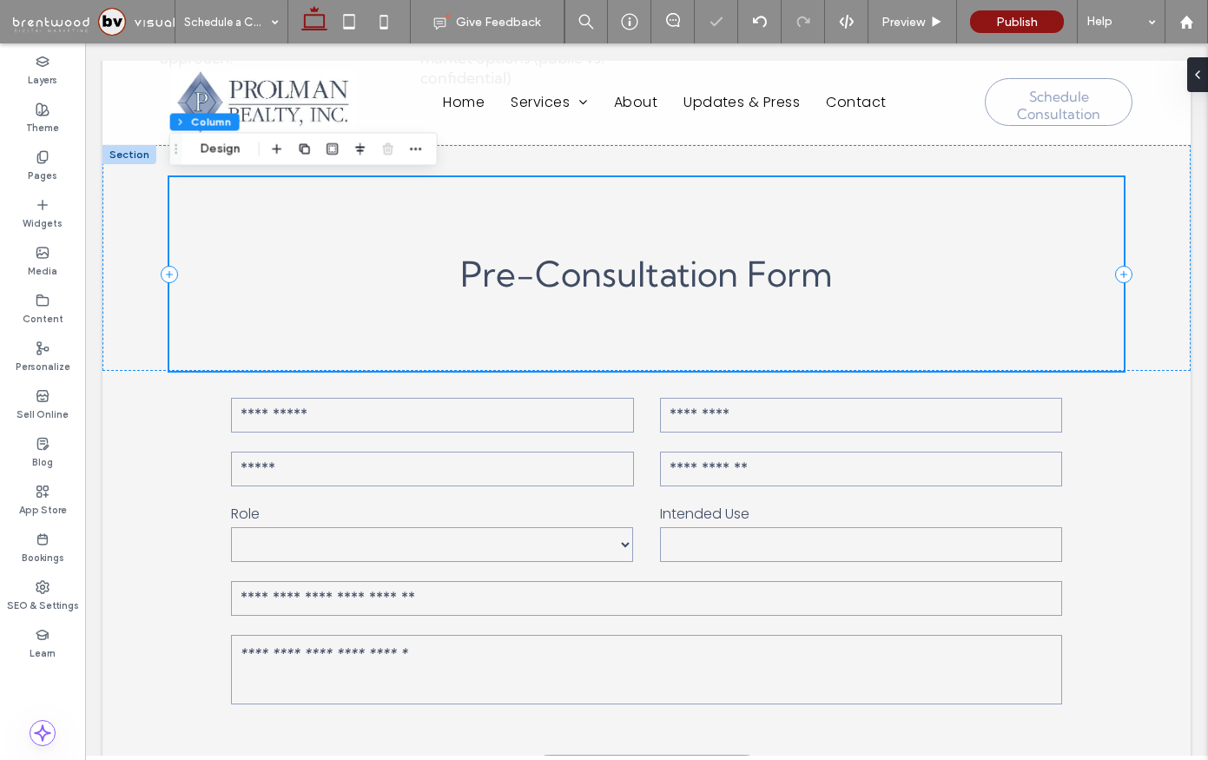
click at [745, 314] on div "Pre-Consultation Form" at bounding box center [646, 273] width 955 height 193
click at [215, 146] on button "Design" at bounding box center [220, 148] width 63 height 21
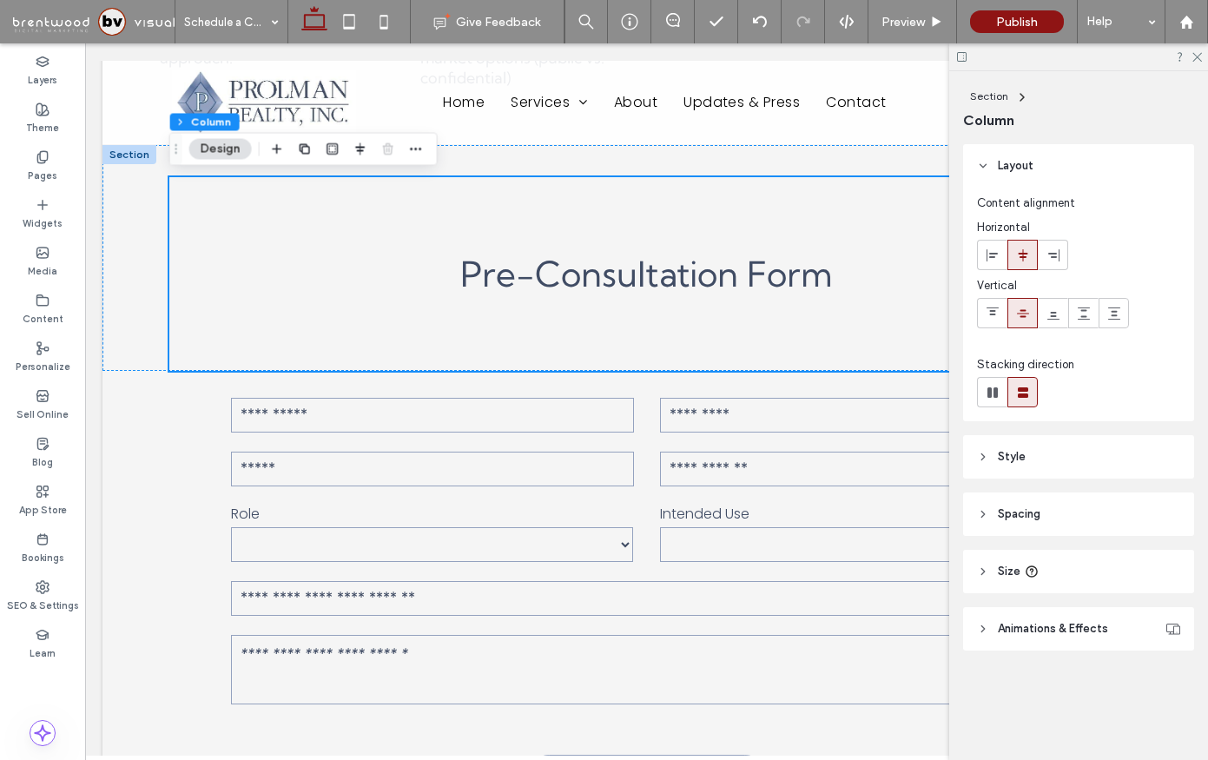
click at [1013, 551] on header "Size" at bounding box center [1078, 571] width 231 height 43
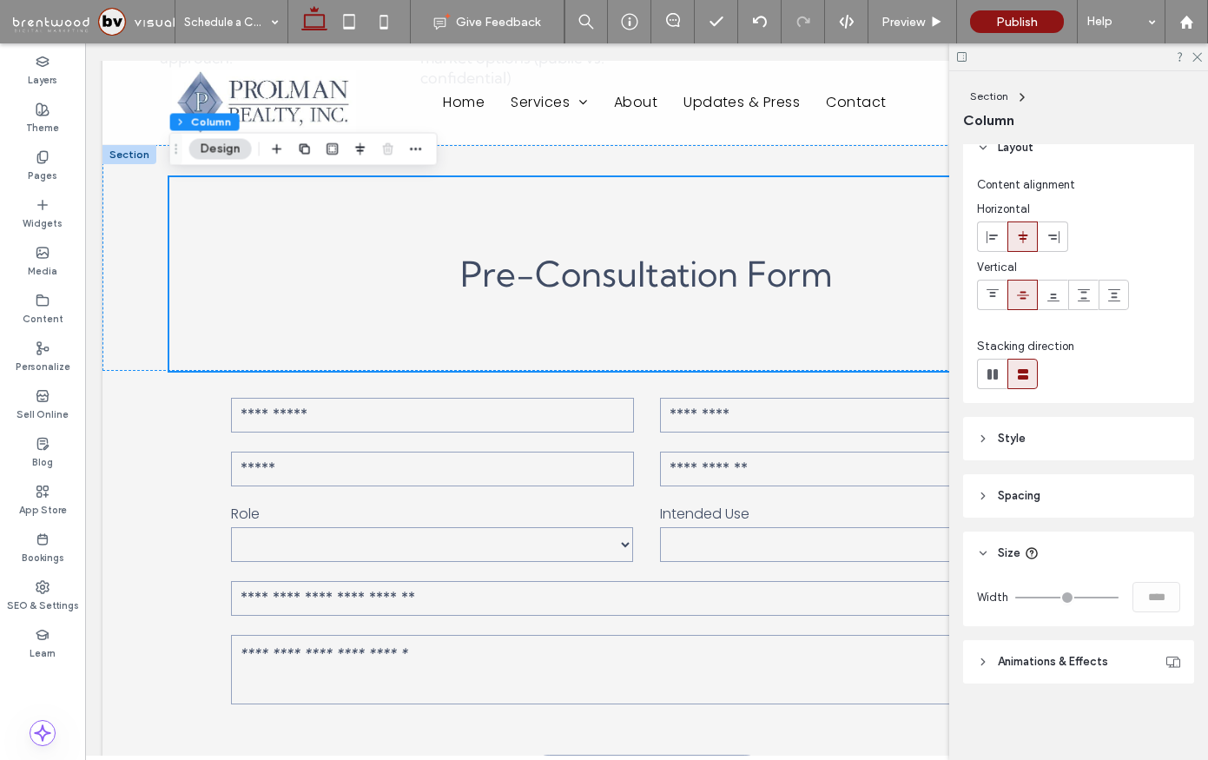
click at [1013, 491] on span "Spacing" at bounding box center [1019, 495] width 43 height 17
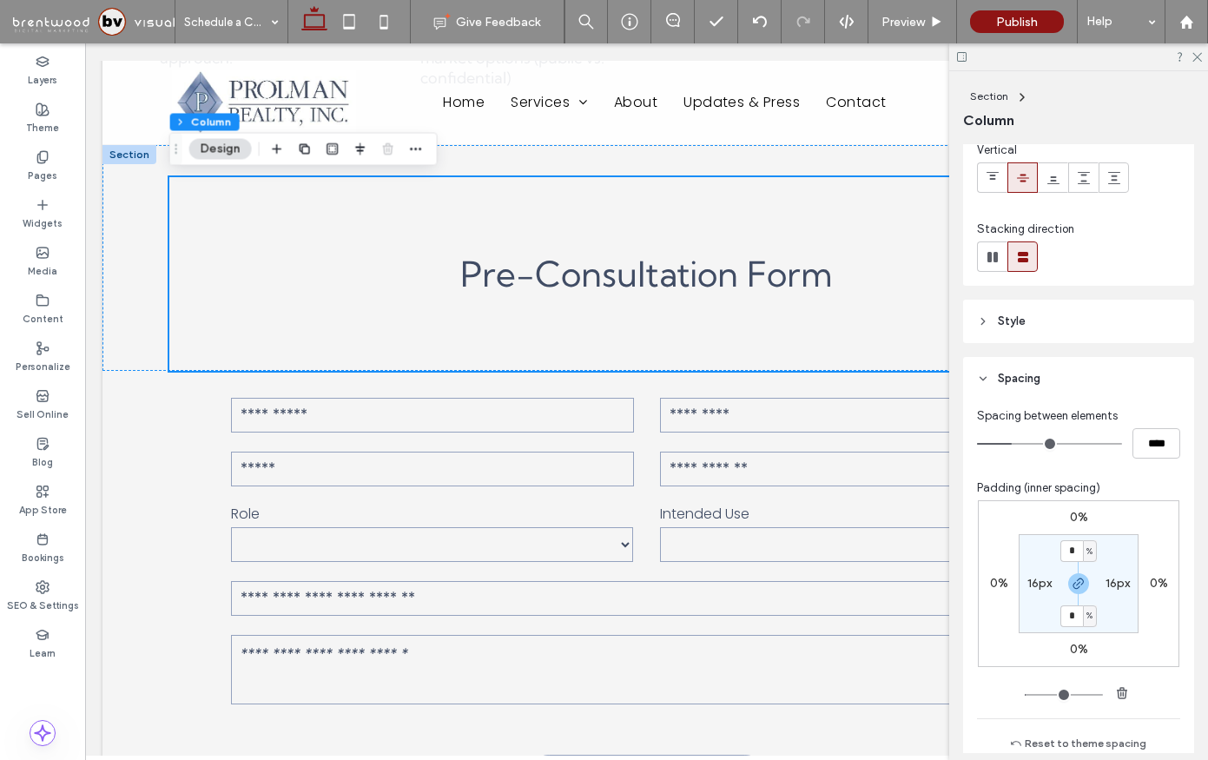
scroll to position [133, 0]
click at [747, 162] on div "Pre-Consultation Form" at bounding box center [647, 258] width 1042 height 226
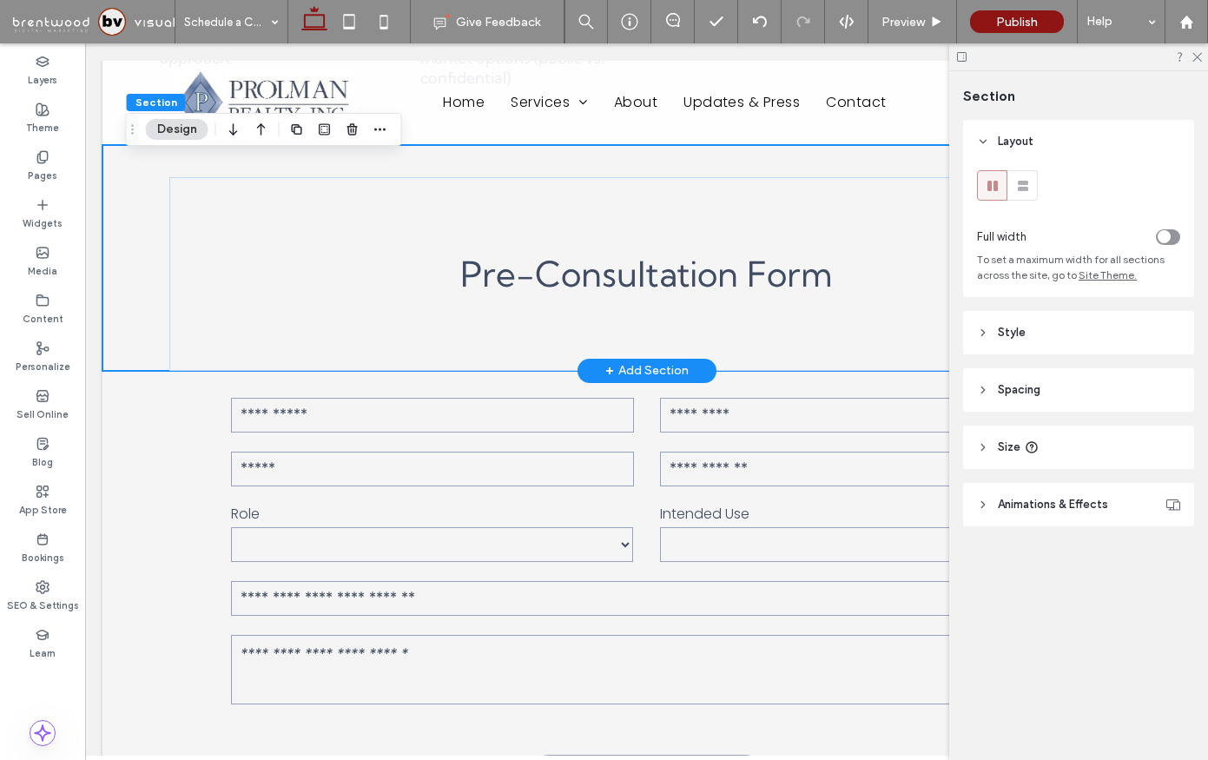
click at [235, 170] on div "Pre-Consultation Form" at bounding box center [647, 258] width 1042 height 226
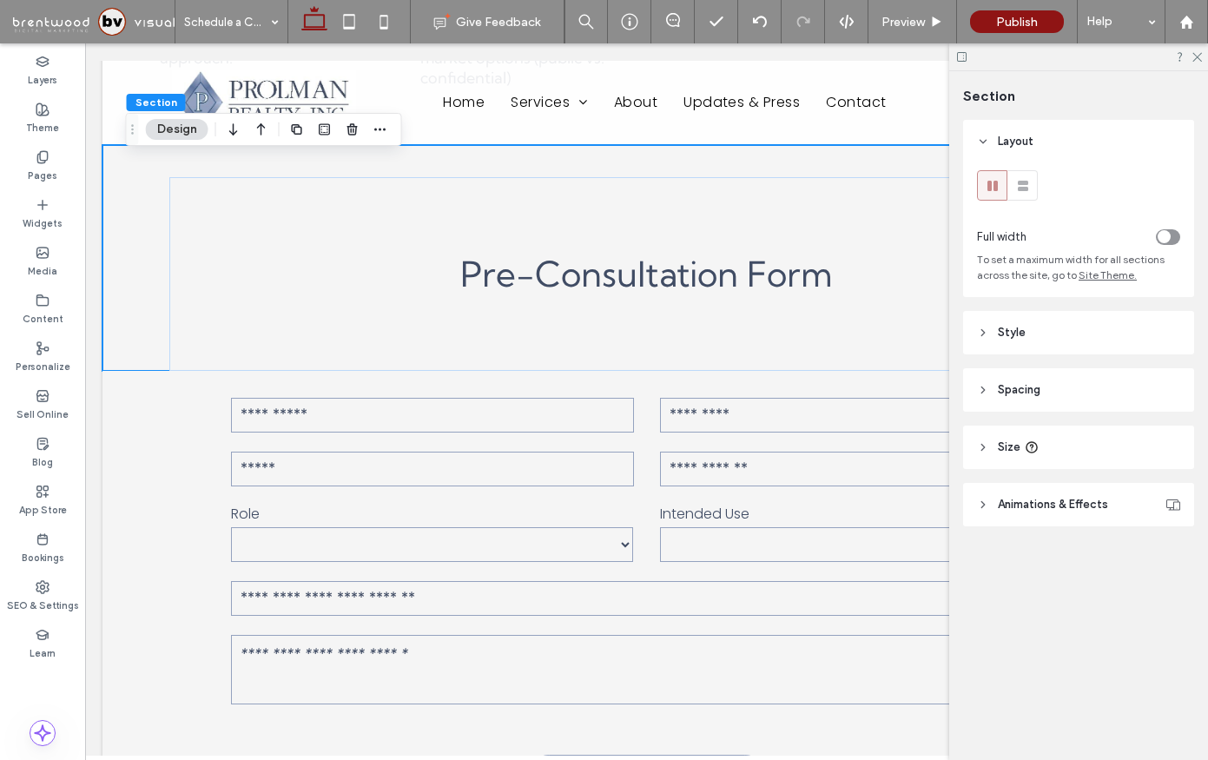
click at [1046, 490] on header "Animations & Effects" at bounding box center [1078, 504] width 231 height 43
click at [1027, 445] on icon at bounding box center [1032, 447] width 14 height 14
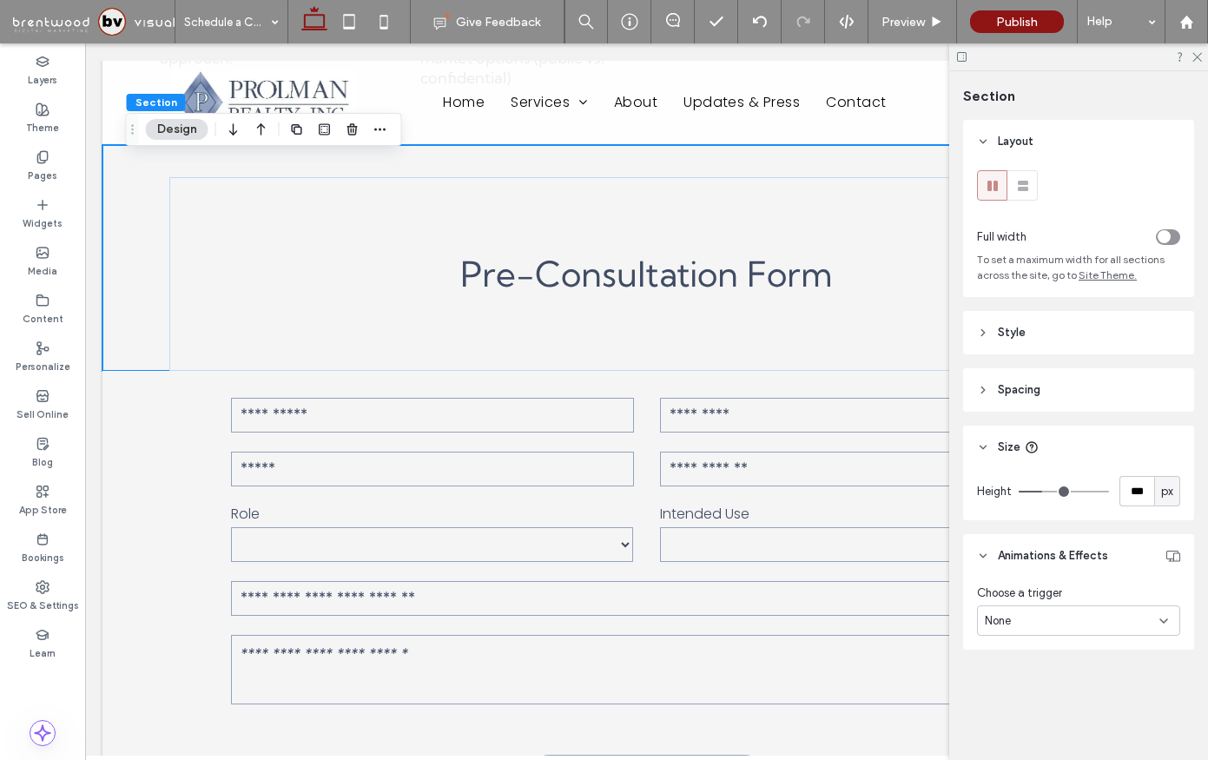
type input "***"
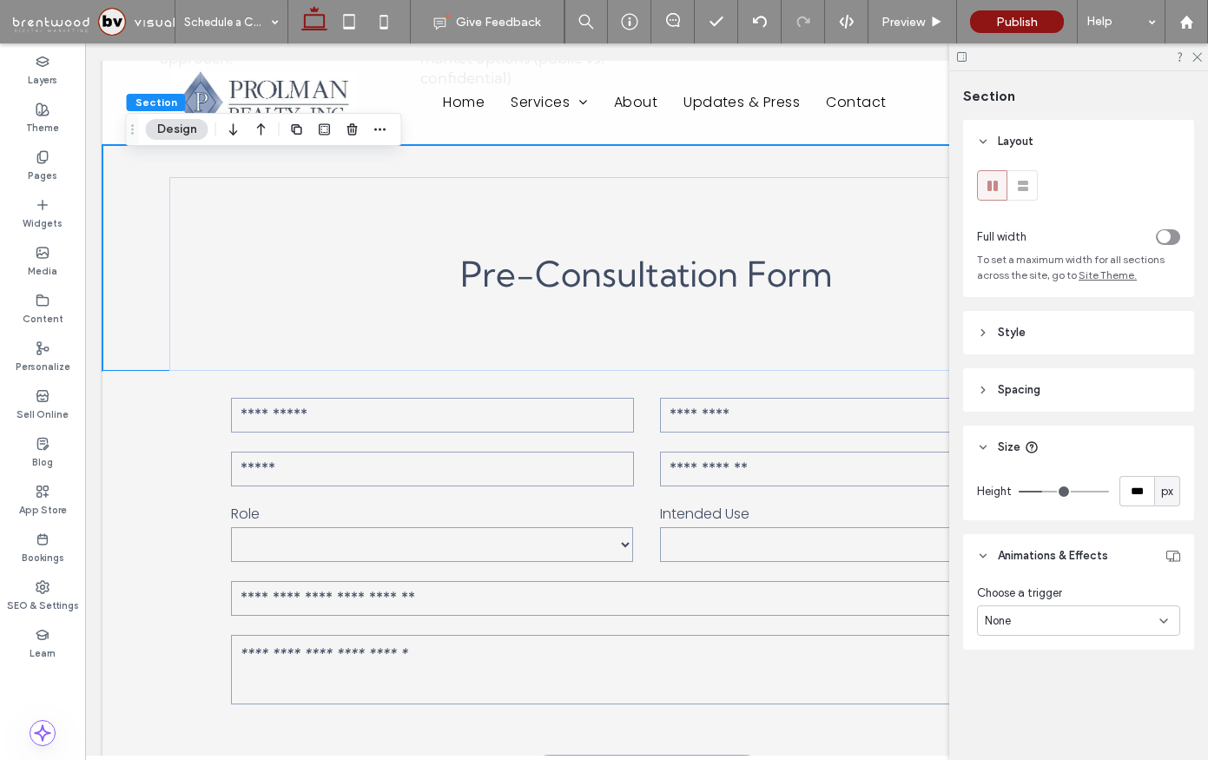
type input "***"
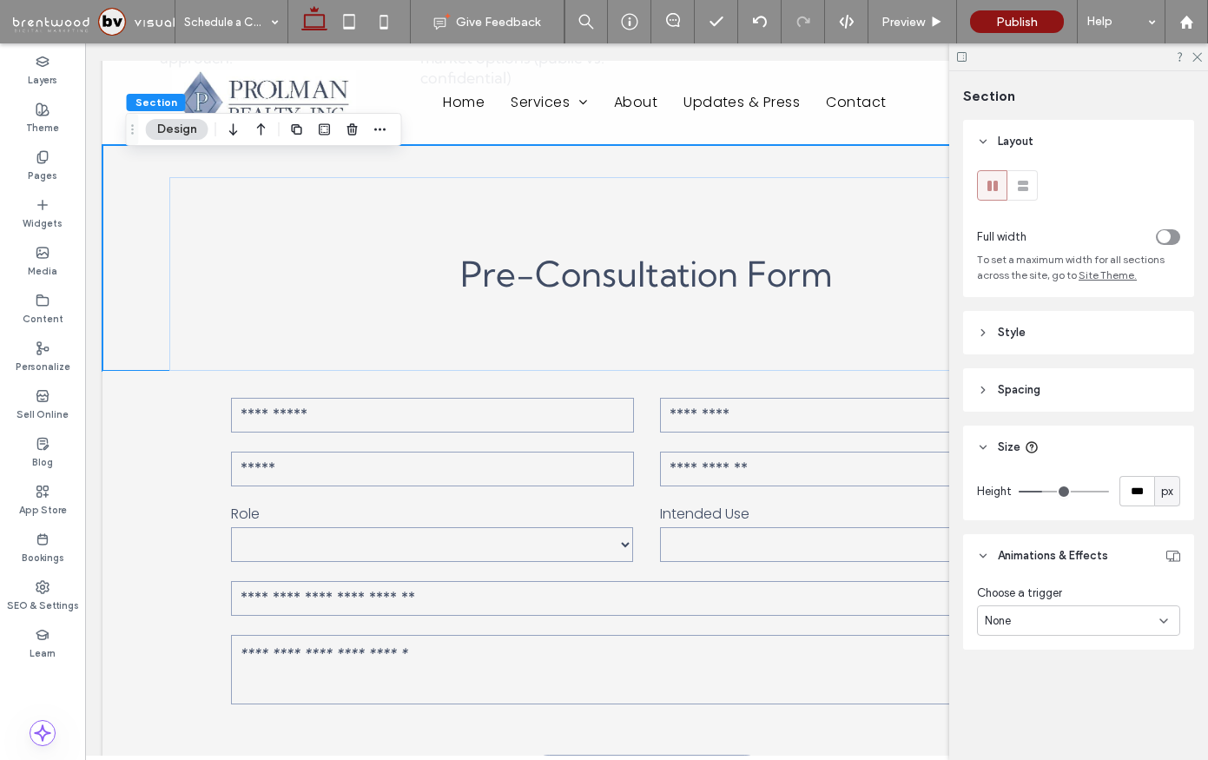
type input "***"
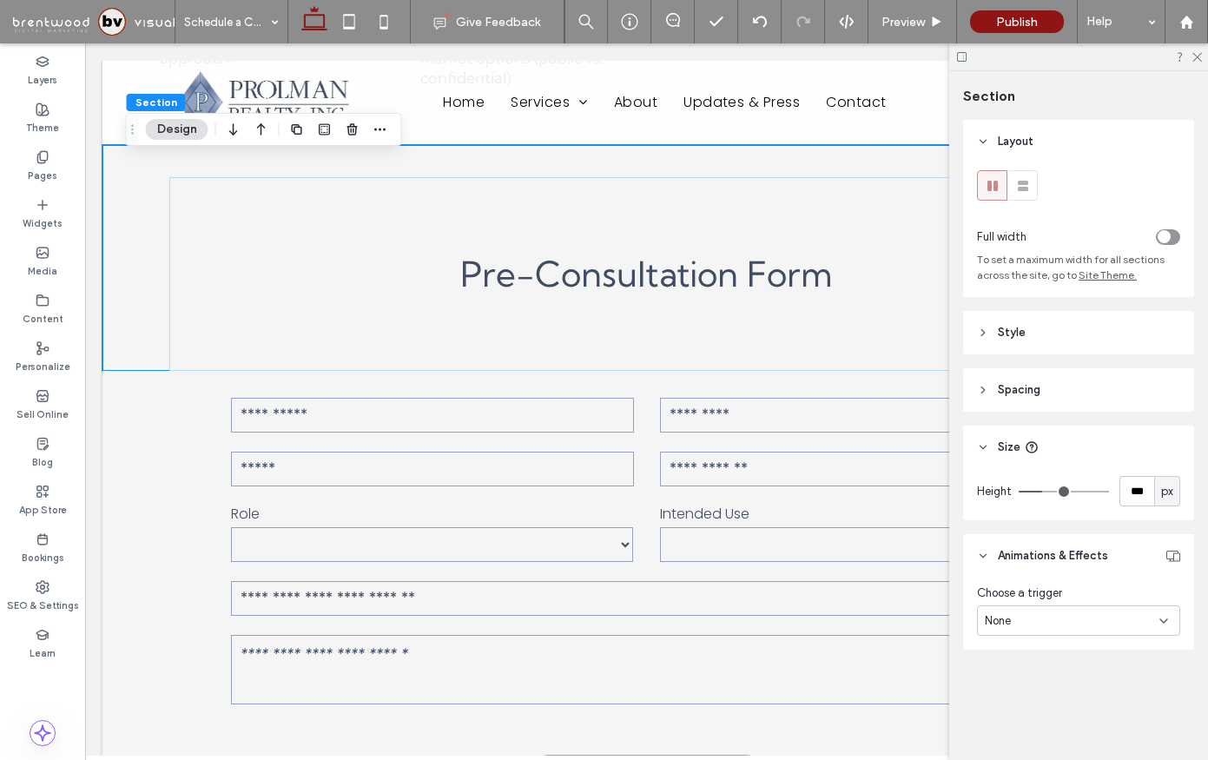
type input "***"
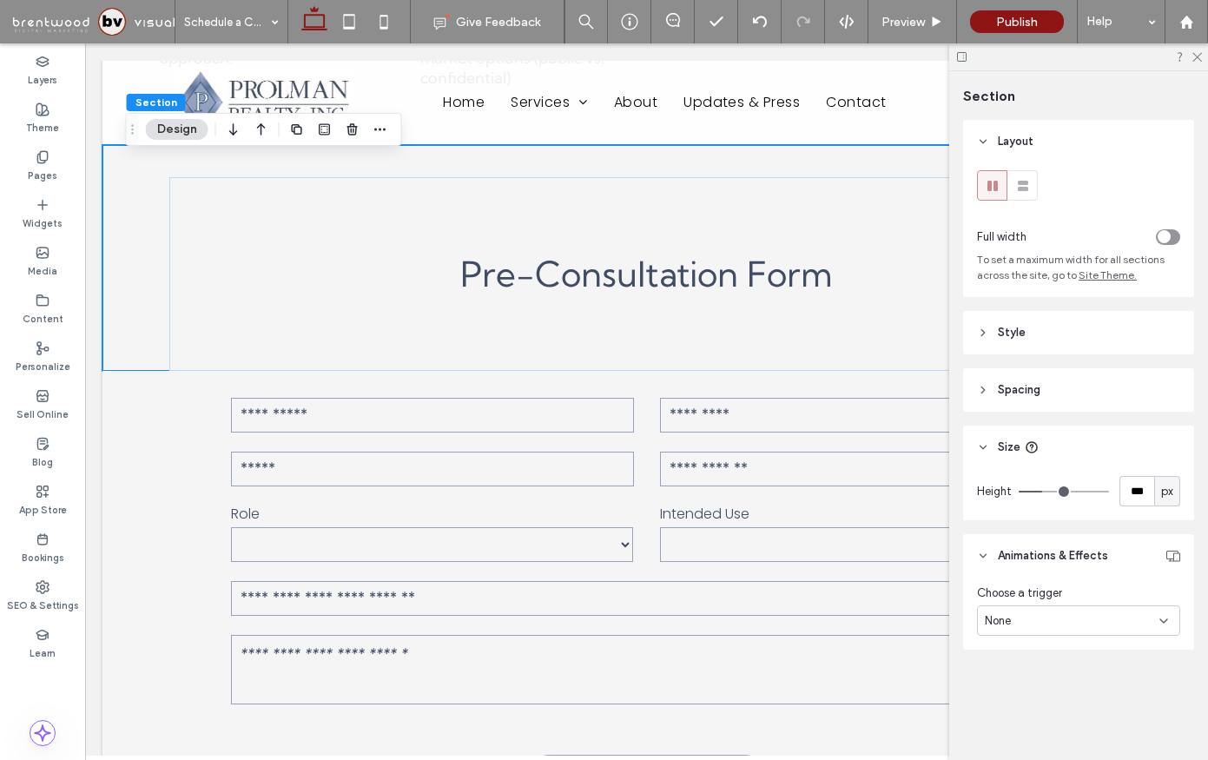
type input "***"
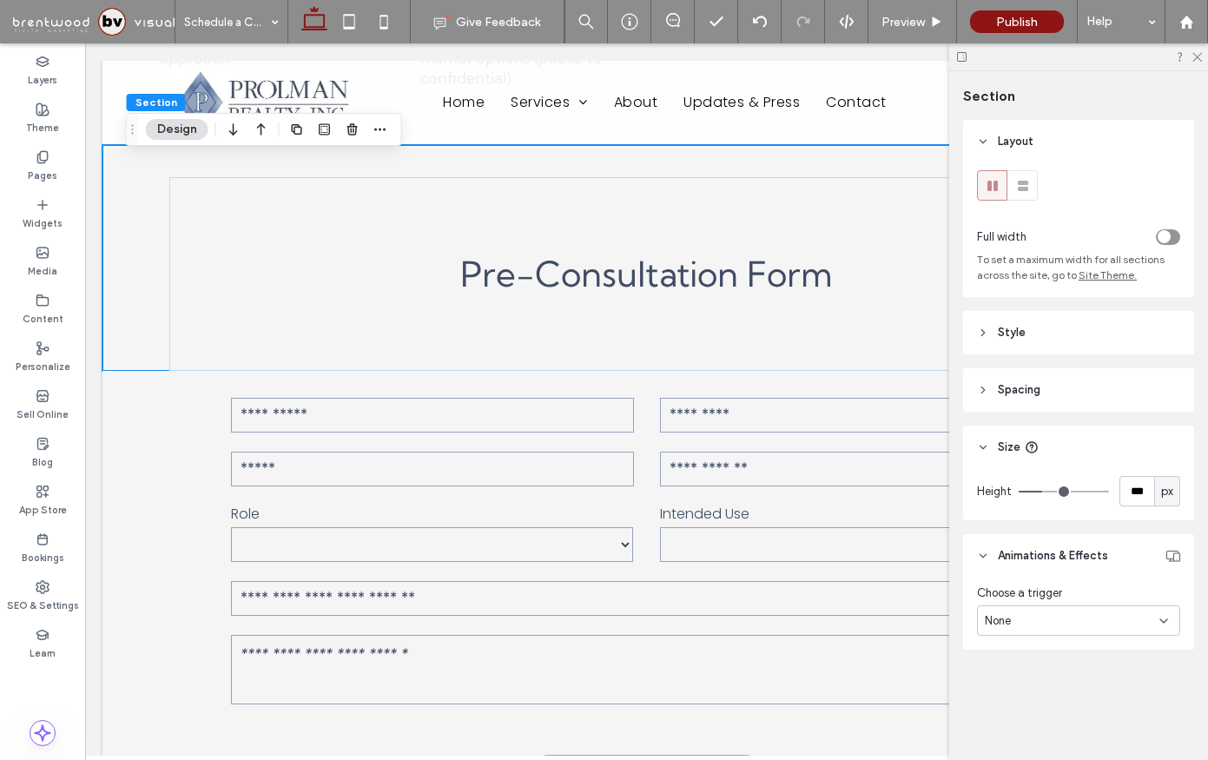
type input "***"
drag, startPoint x: 1046, startPoint y: 486, endPoint x: 1033, endPoint y: 488, distance: 12.3
type input "***"
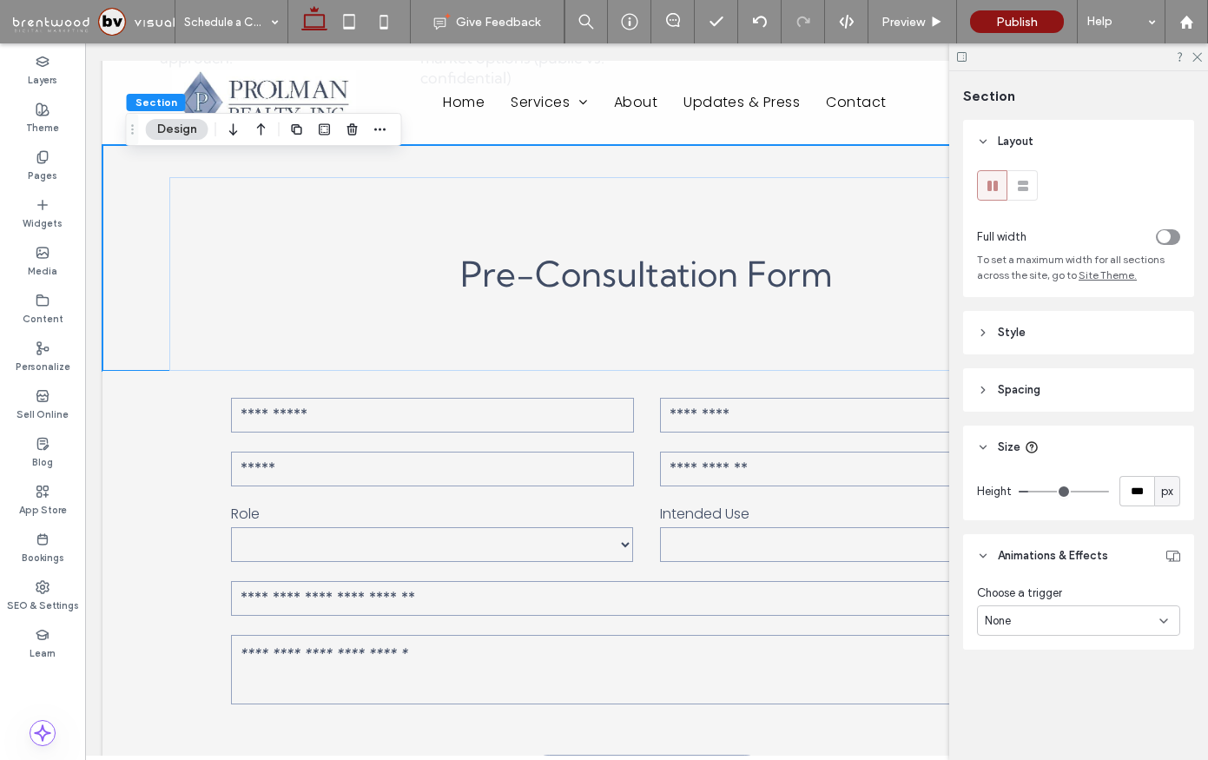
click at [1033, 491] on input "range" at bounding box center [1064, 492] width 90 height 2
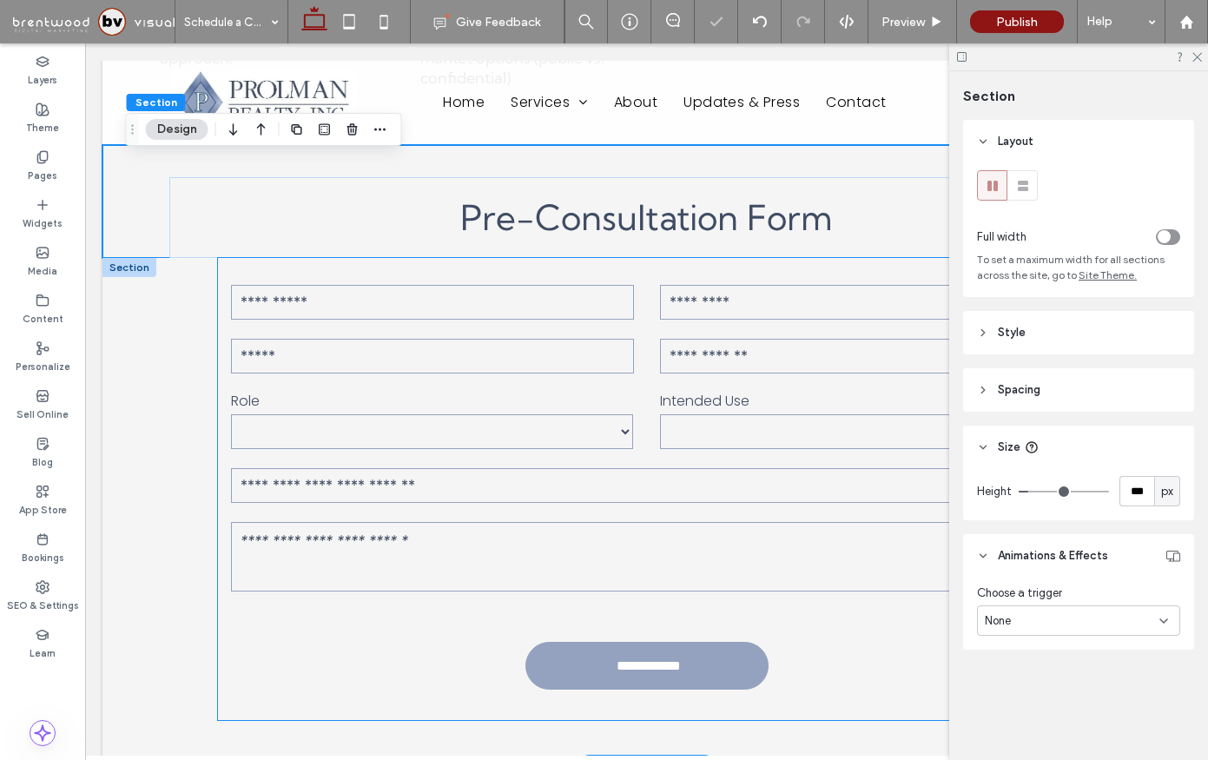
click at [912, 624] on form "**********" at bounding box center [646, 489] width 857 height 462
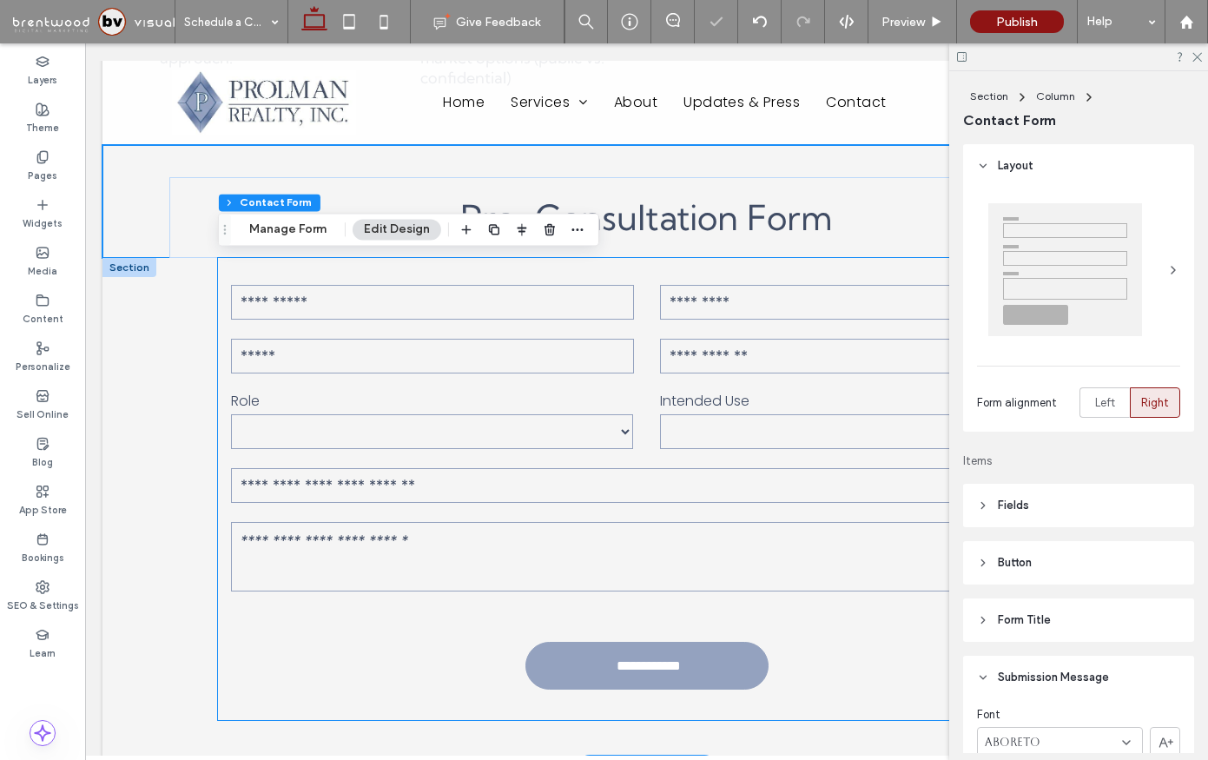
type input "*"
type input "***"
type input "*"
type input "***"
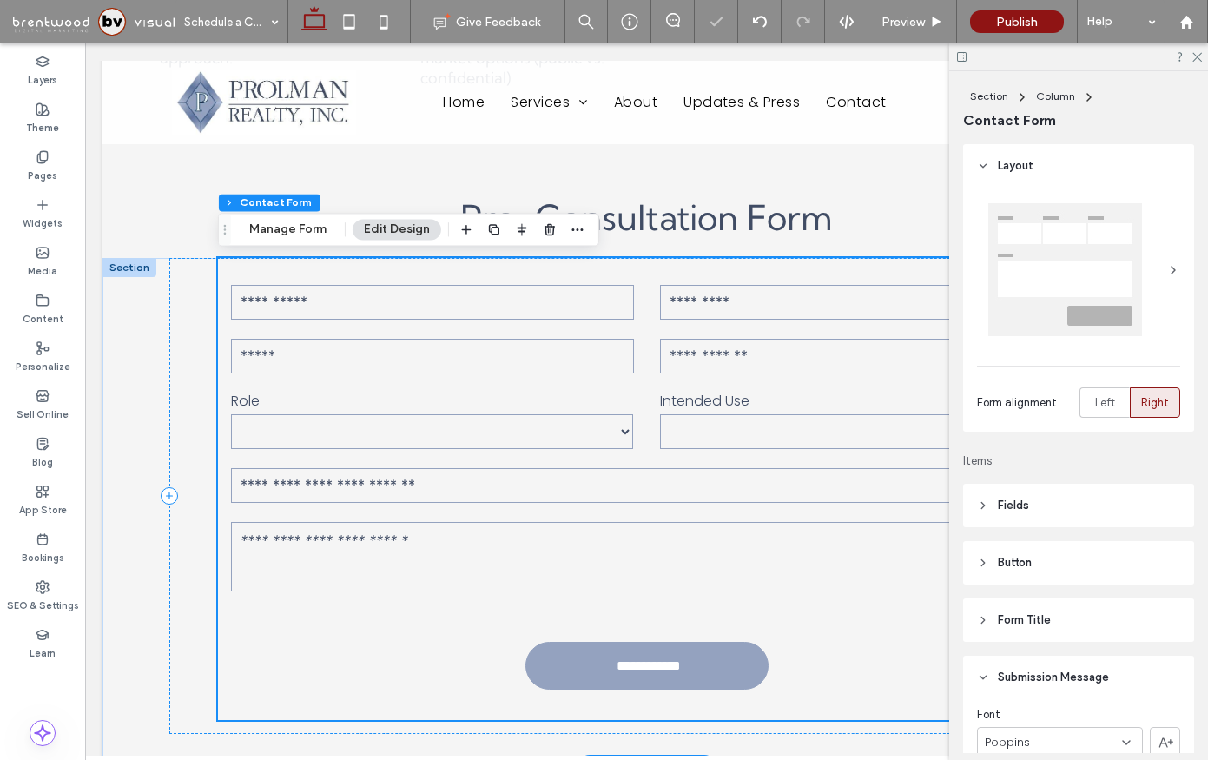
scroll to position [853, 0]
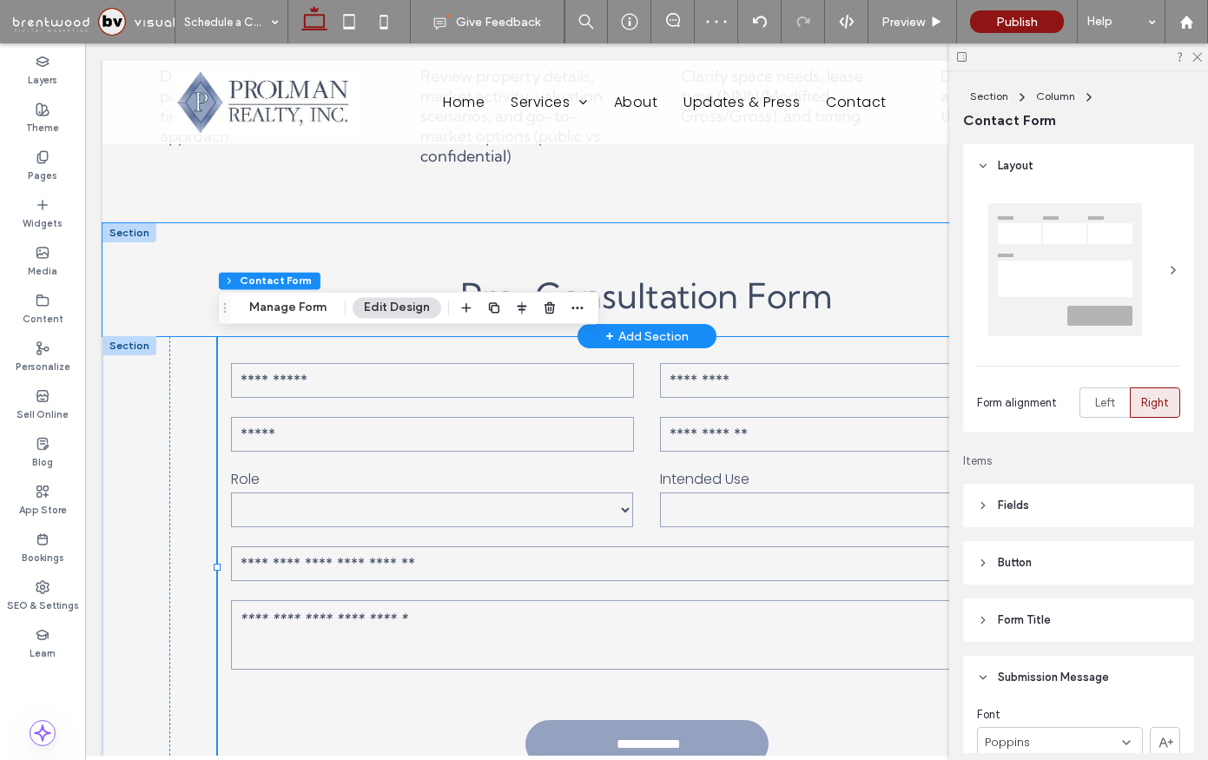
click at [885, 227] on div "Pre-Consultation Form" at bounding box center [647, 280] width 1042 height 114
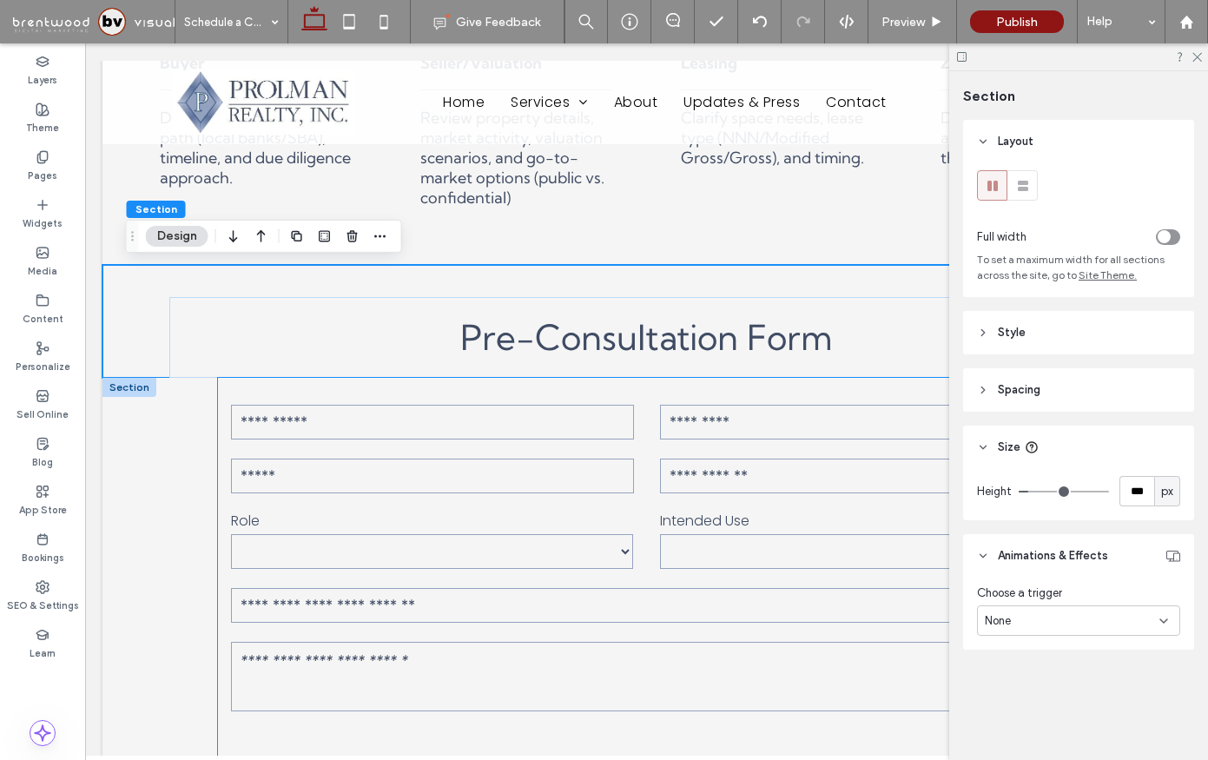
scroll to position [809, 0]
click at [156, 551] on div "**********" at bounding box center [647, 634] width 1042 height 509
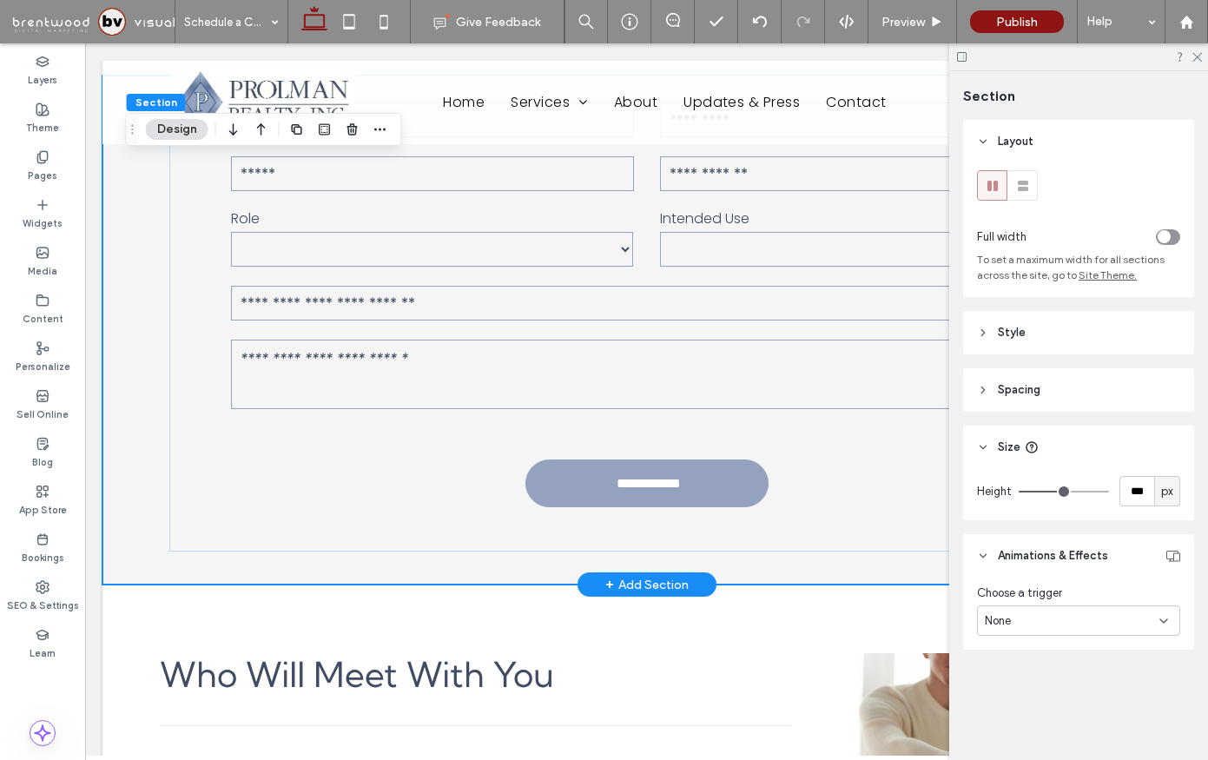
scroll to position [1118, 0]
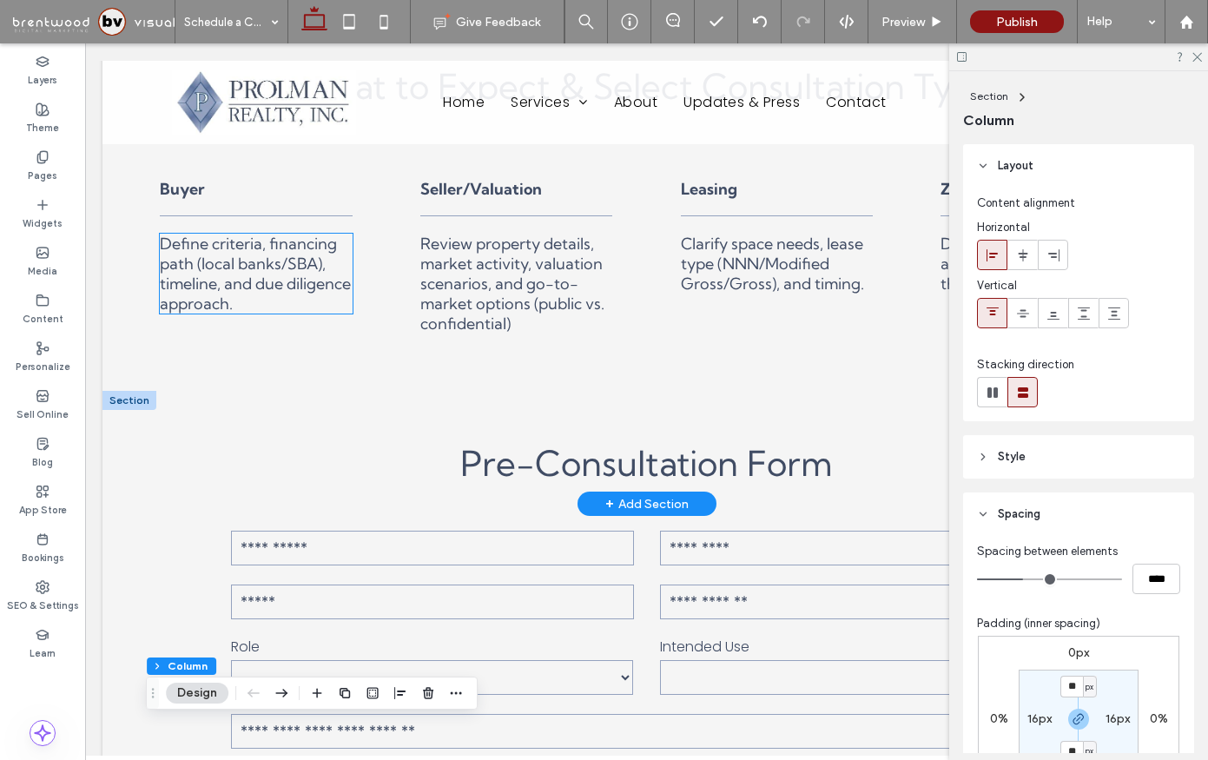
scroll to position [729, 0]
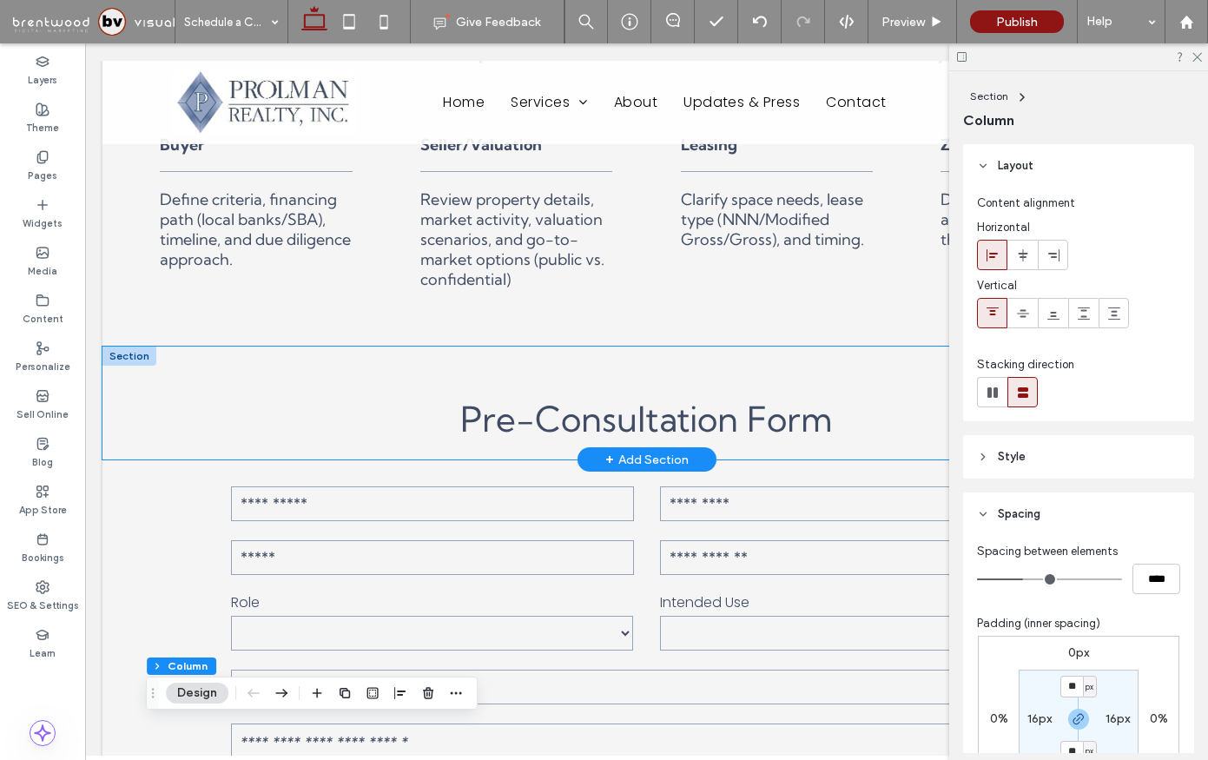
click at [189, 360] on div "Pre-Consultation Form" at bounding box center [647, 404] width 1042 height 114
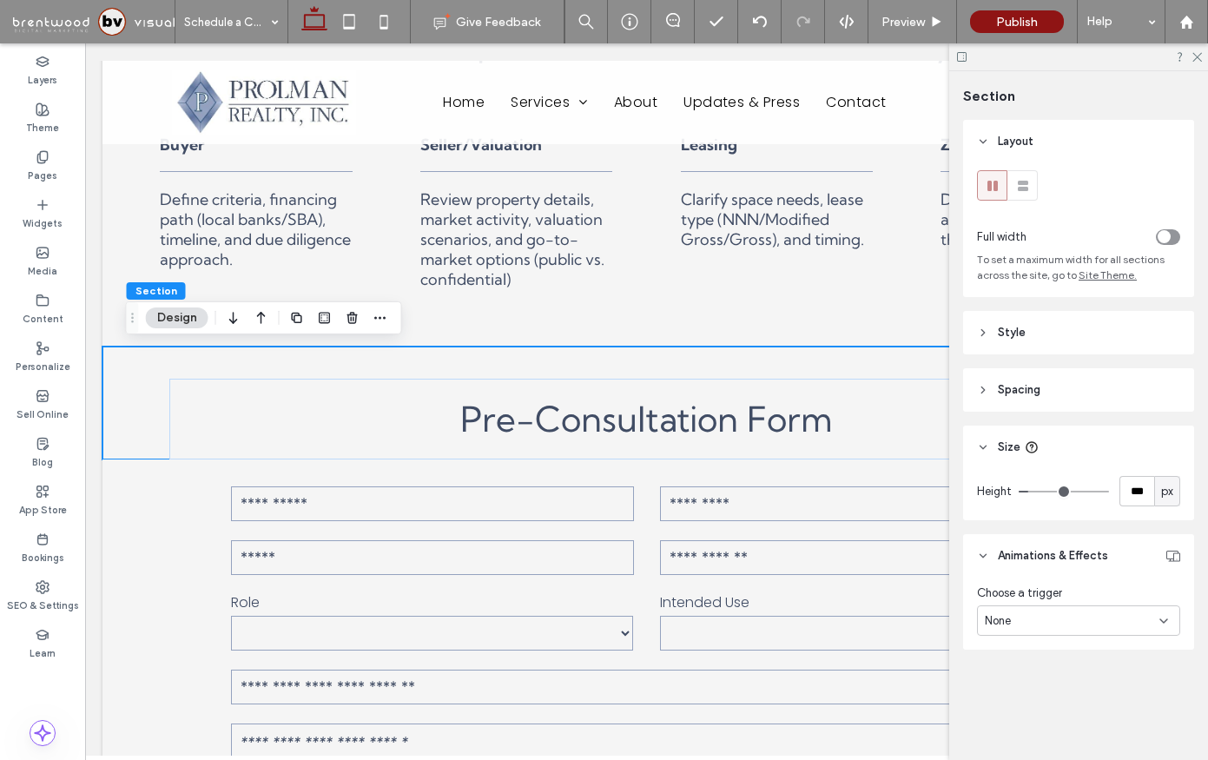
click at [1026, 328] on header "Style" at bounding box center [1078, 332] width 231 height 43
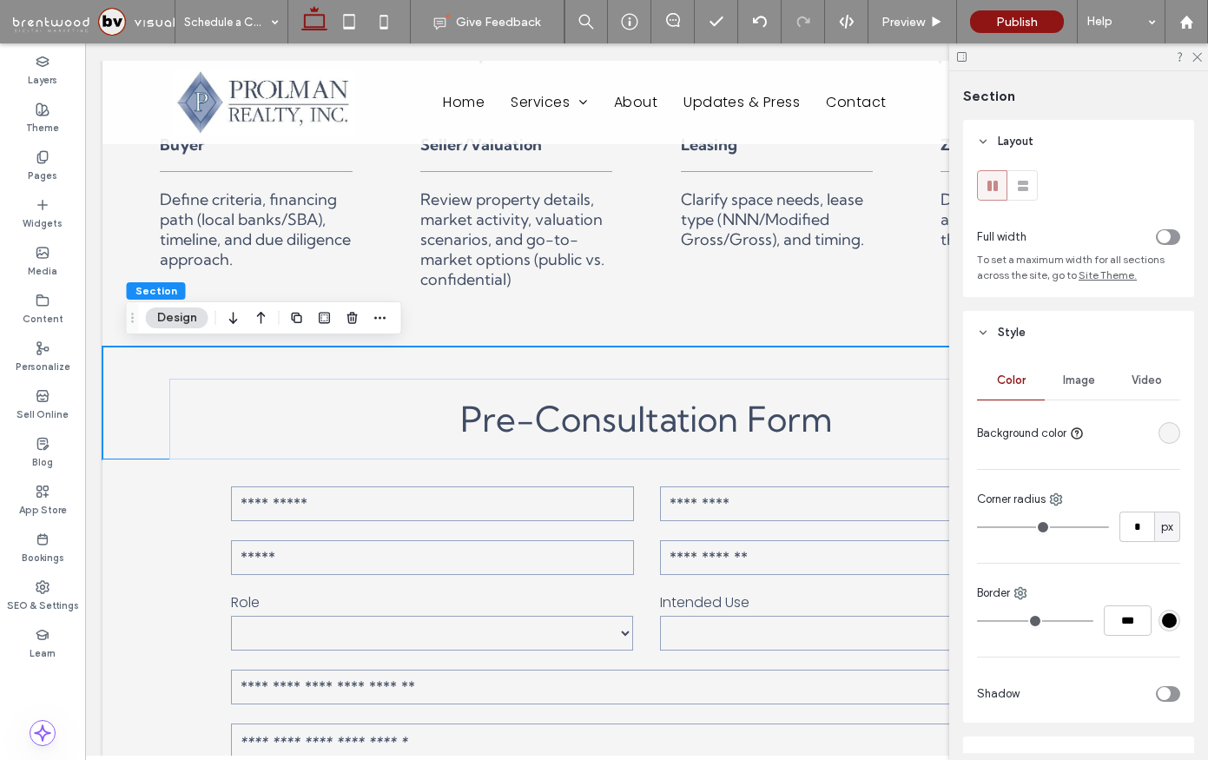
click at [1026, 328] on header "Style" at bounding box center [1078, 332] width 231 height 43
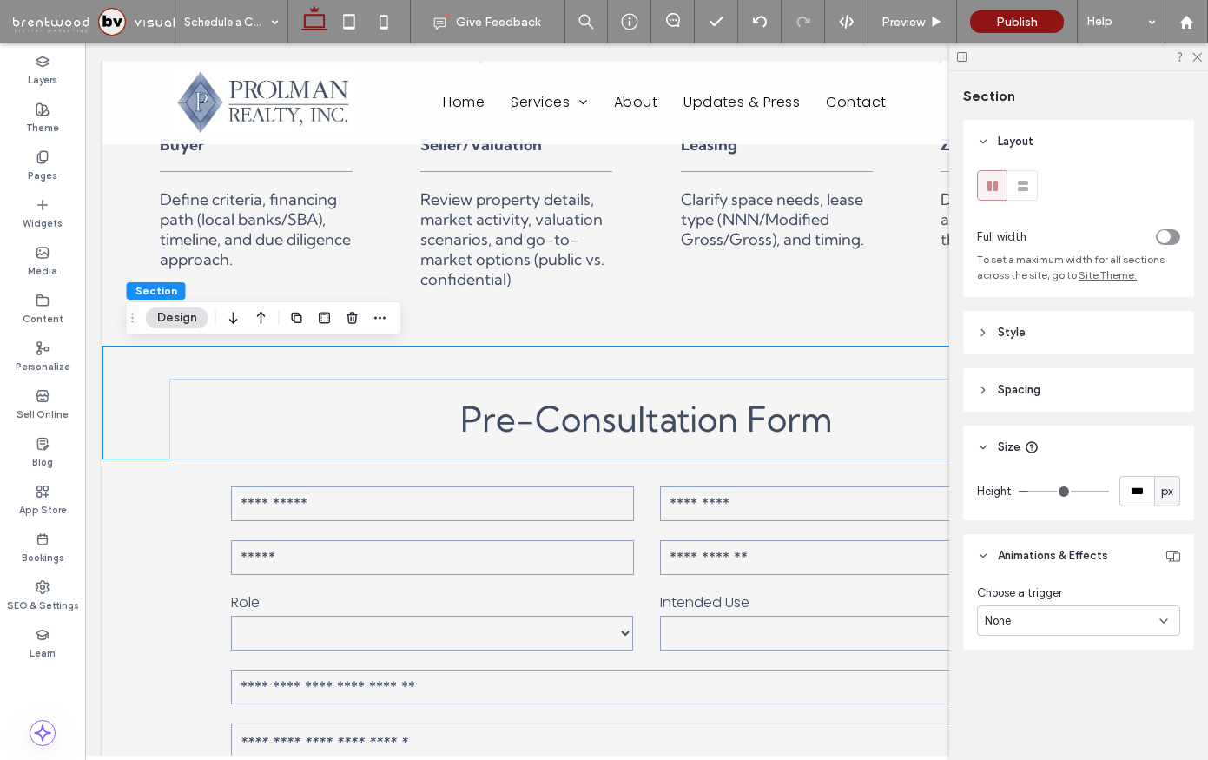
click at [1026, 328] on header "Style" at bounding box center [1078, 332] width 231 height 43
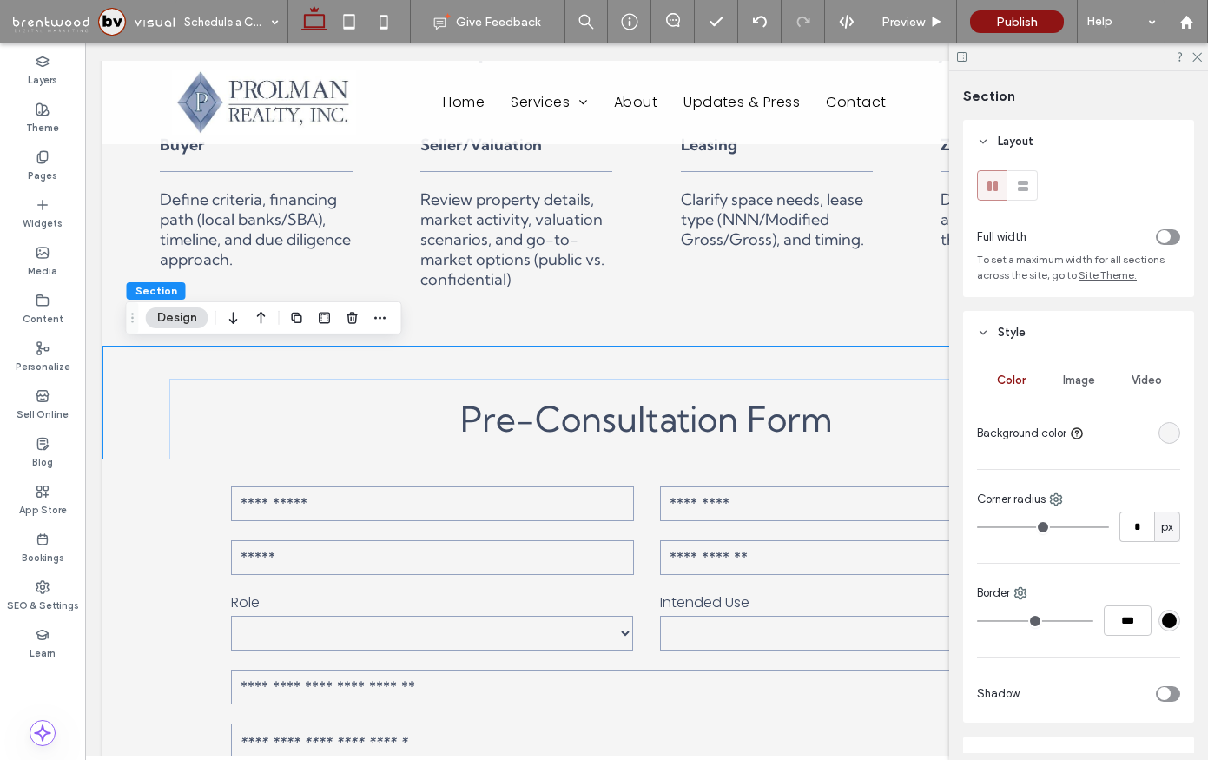
click at [1169, 426] on div "rgba(245, 245, 245, 1)" at bounding box center [1169, 433] width 15 height 15
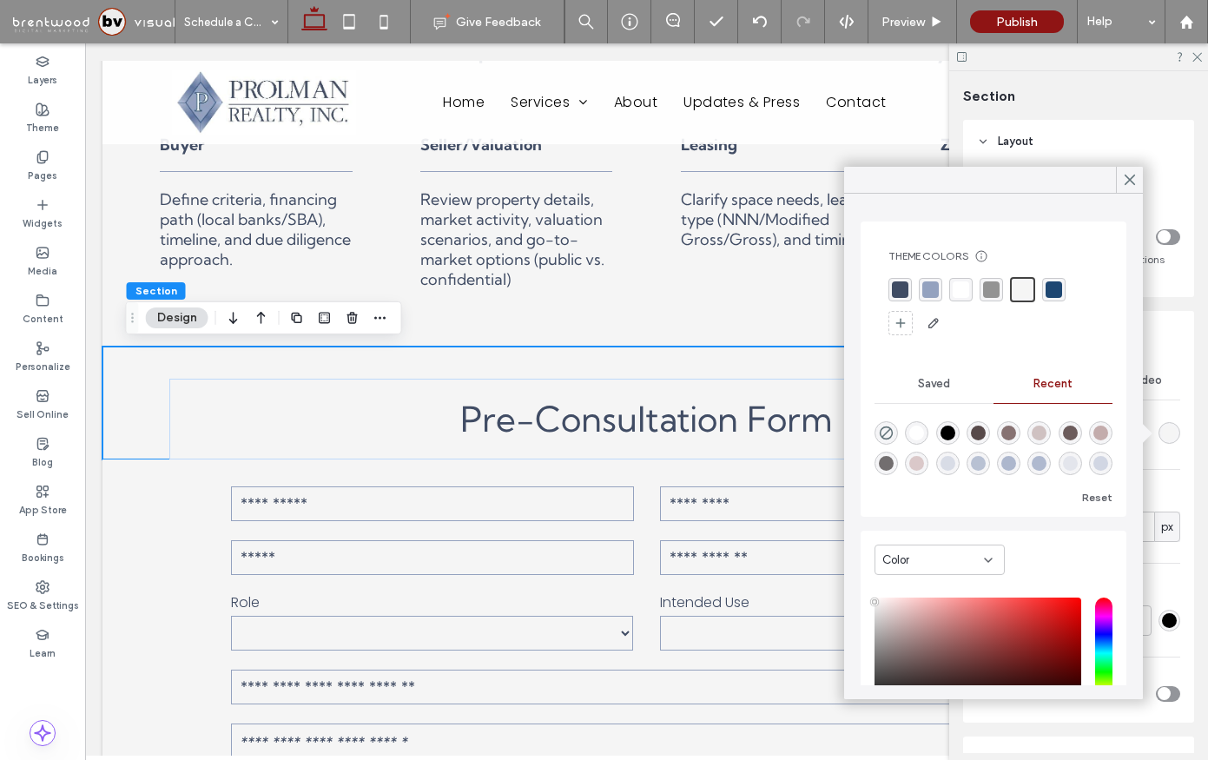
click at [956, 286] on div "rgba(255, 255, 255, 1)" at bounding box center [961, 289] width 17 height 17
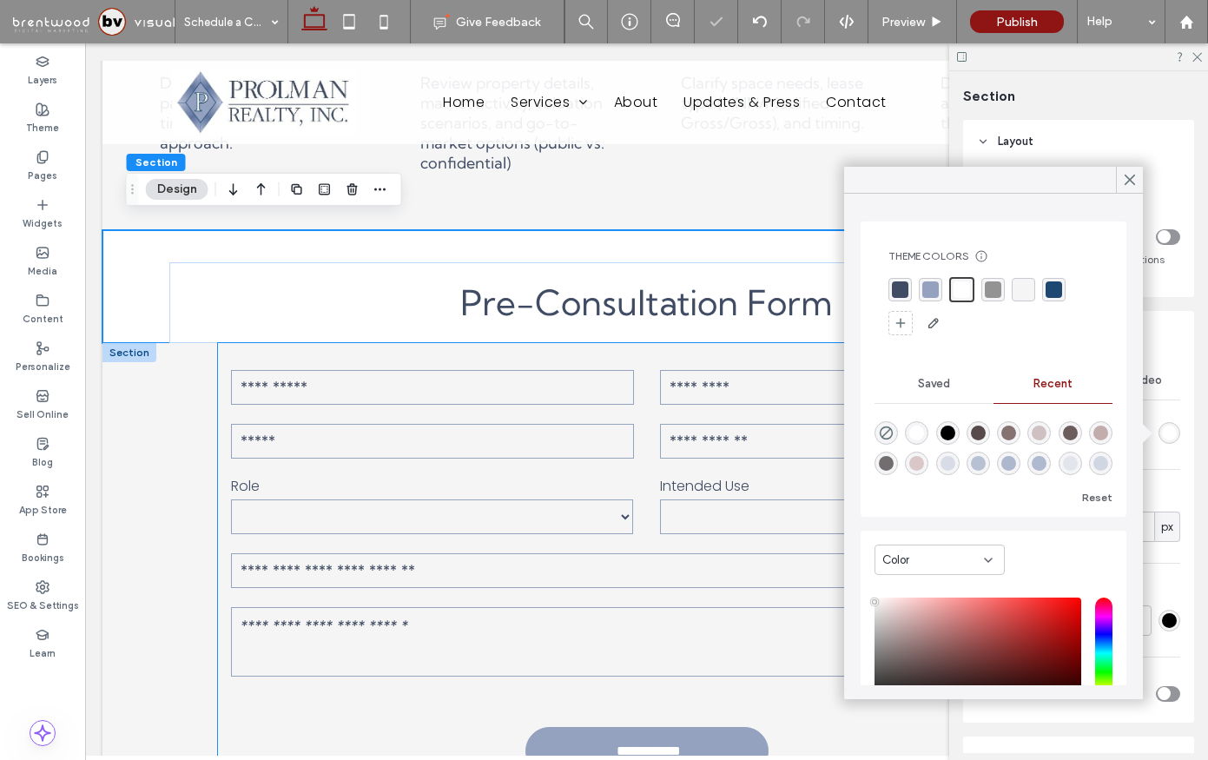
scroll to position [858, 0]
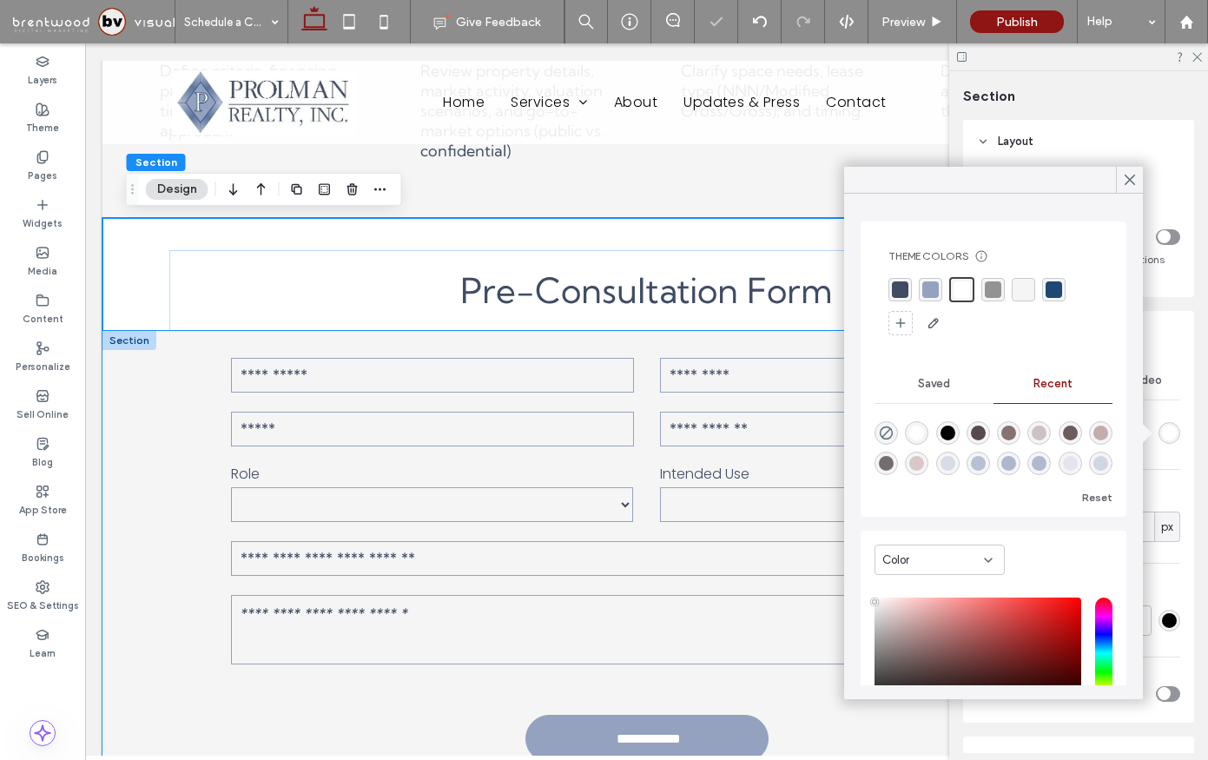
click at [148, 524] on div "**********" at bounding box center [647, 585] width 1042 height 509
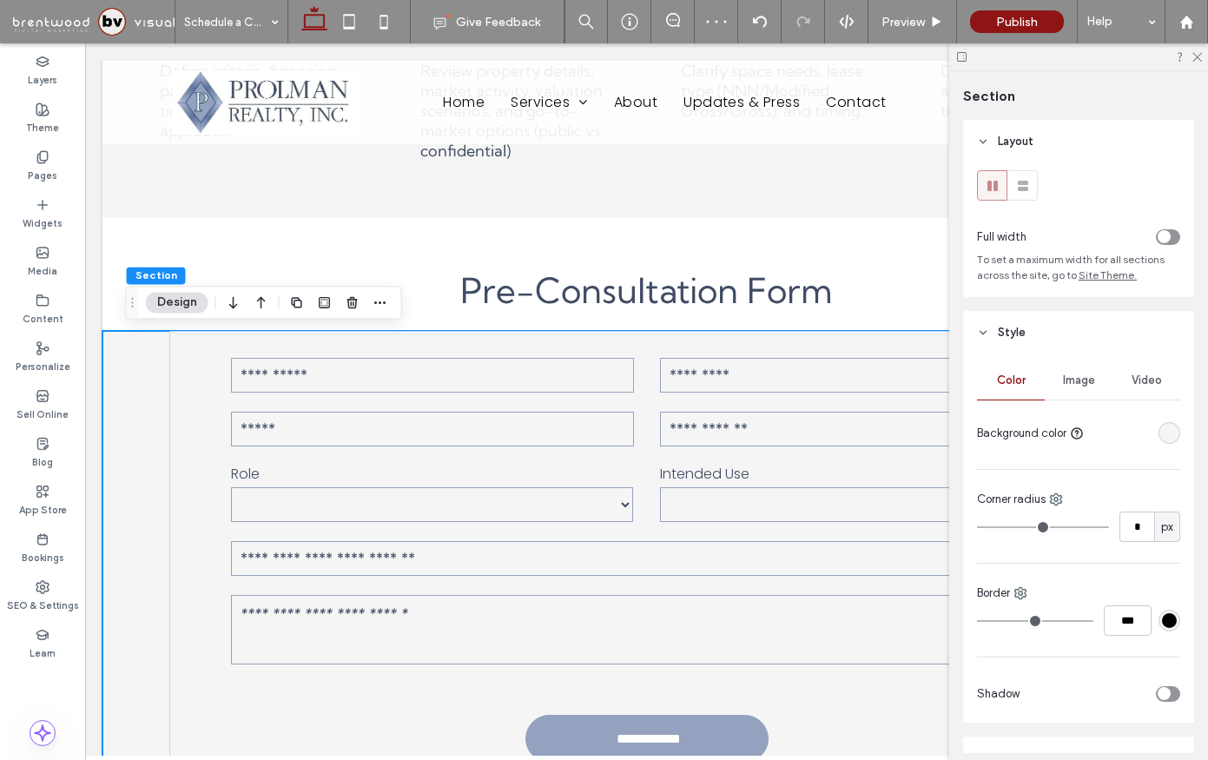
click at [1171, 437] on div "rgba(245, 245, 245, 1)" at bounding box center [1169, 433] width 15 height 15
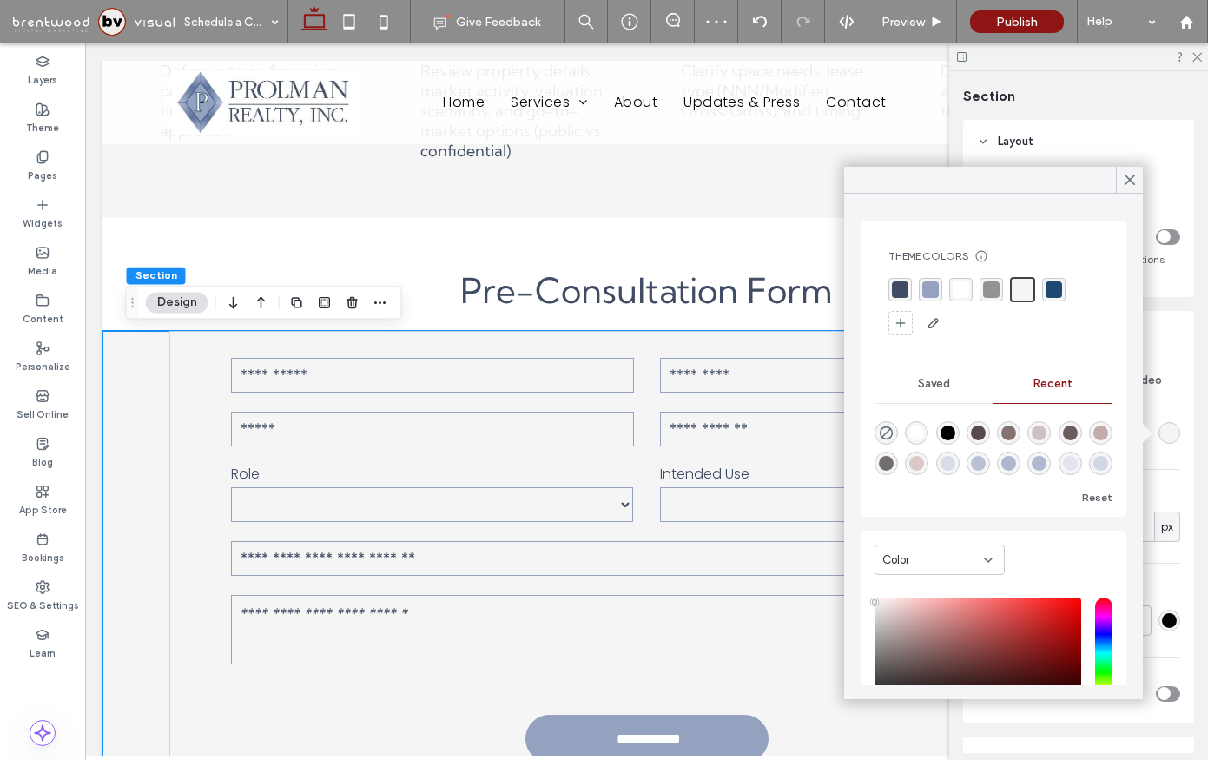
click at [959, 296] on div "rgba(255, 255, 255, 1)" at bounding box center [961, 289] width 17 height 17
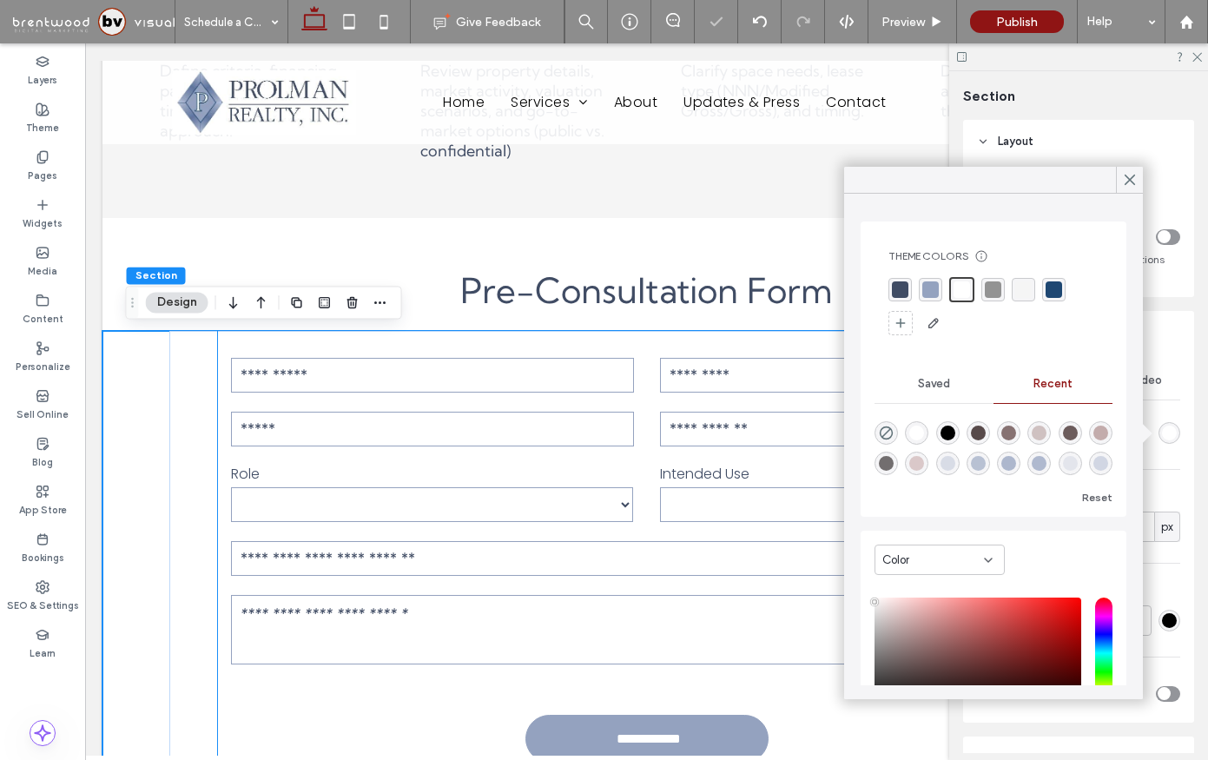
click at [683, 537] on div "Property" at bounding box center [646, 558] width 857 height 45
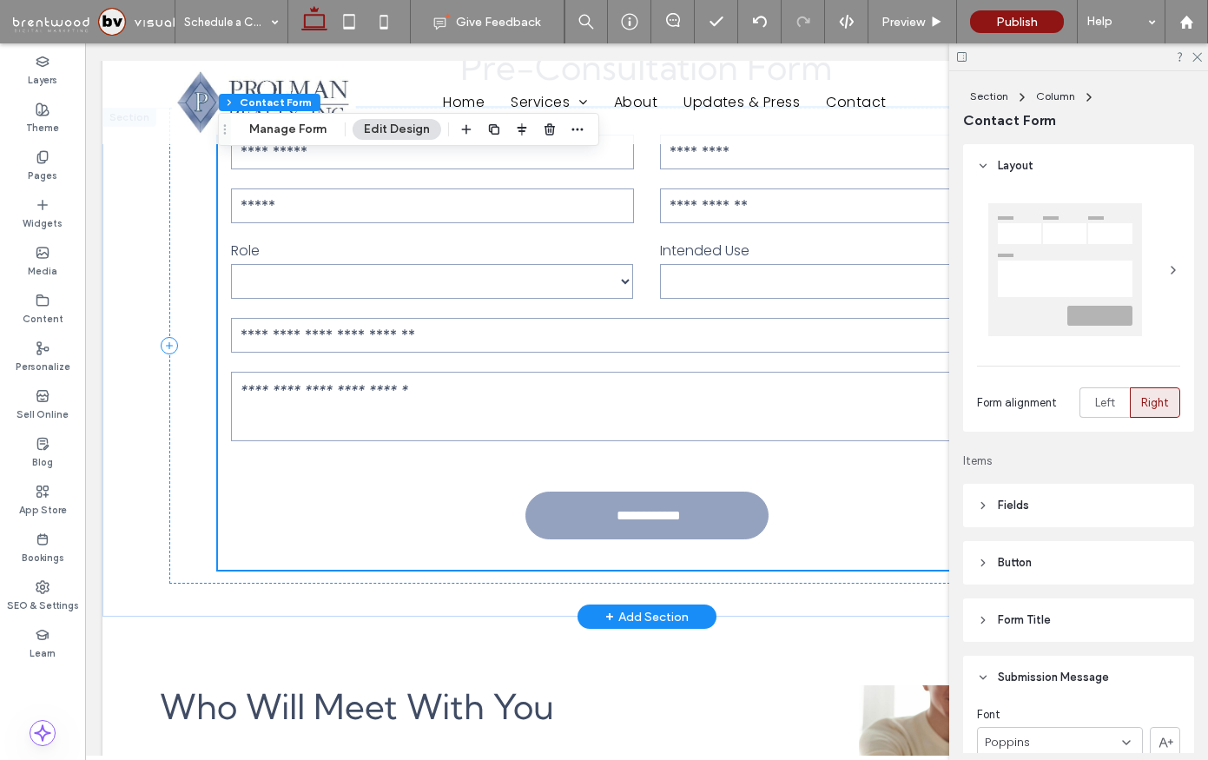
scroll to position [1174, 0]
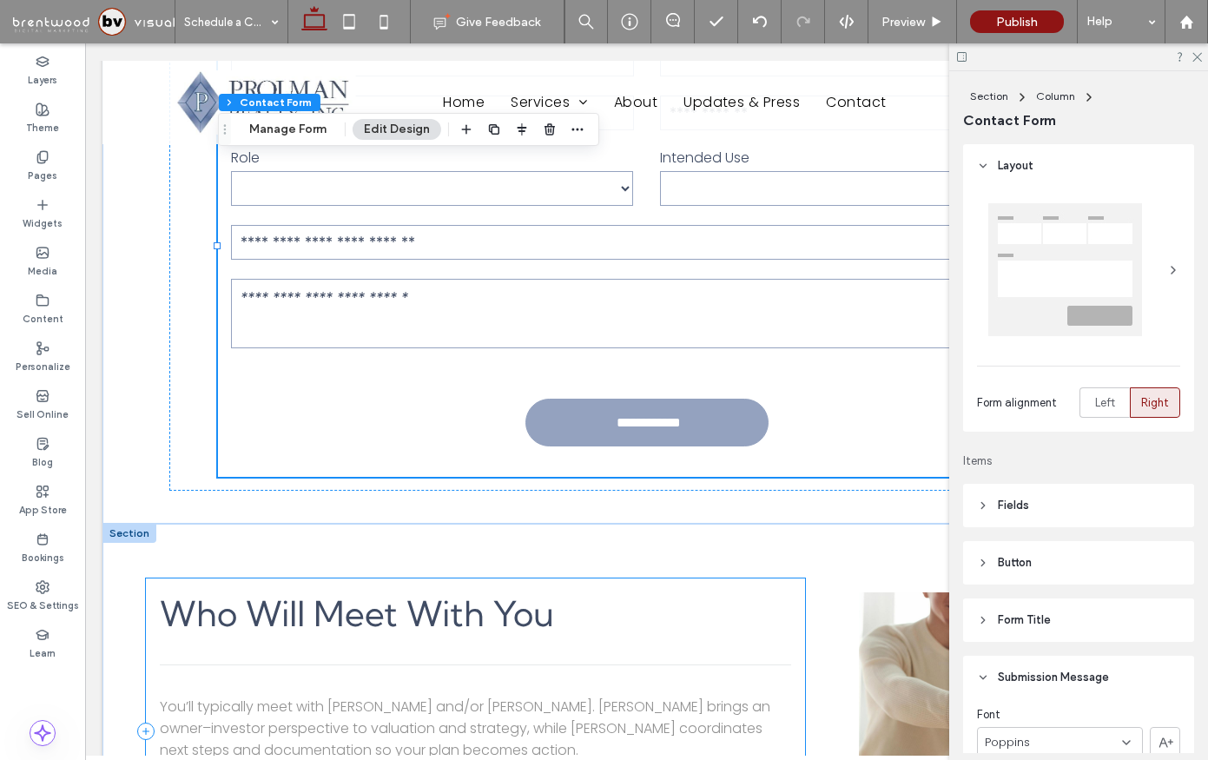
click at [664, 578] on div "You’ll typically meet with Mark Prolman and/or Lisa Ferrari. Mark brings an own…" at bounding box center [475, 731] width 659 height 306
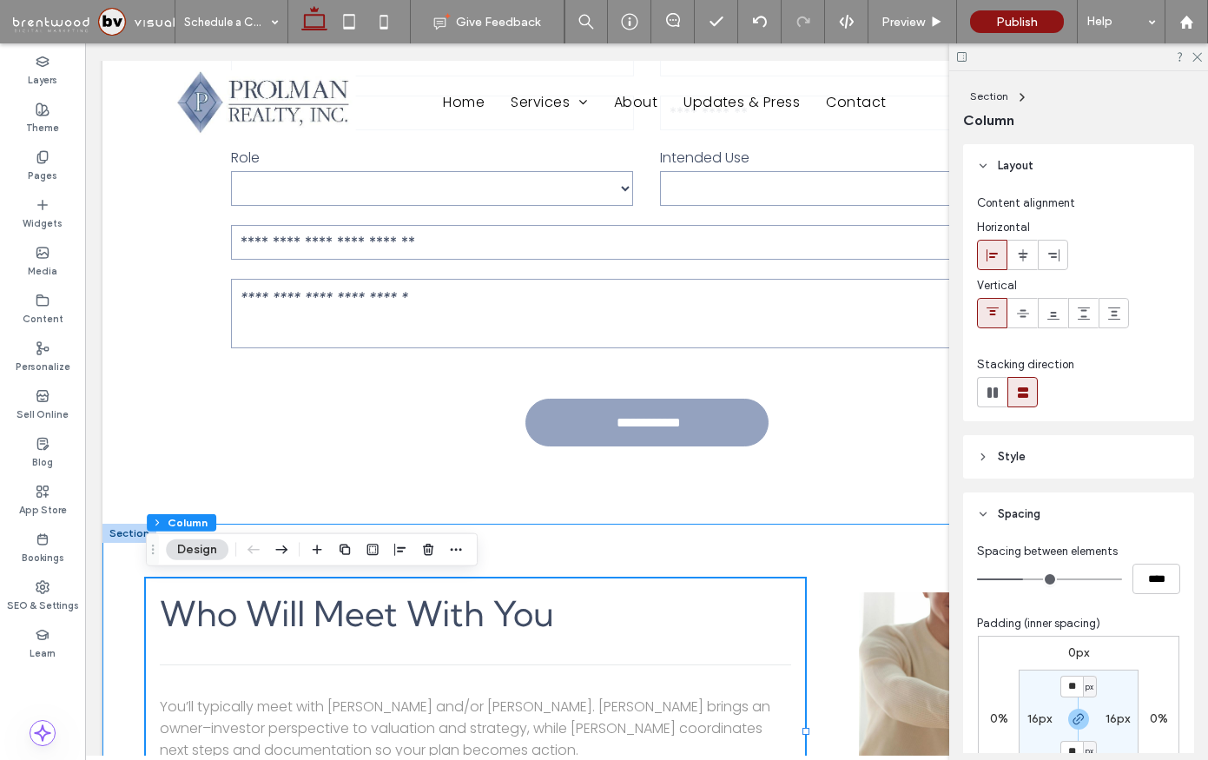
click at [694, 544] on div "You’ll typically meet with Mark Prolman and/or Lisa Ferrari. Mark brings an own…" at bounding box center [646, 731] width 1088 height 414
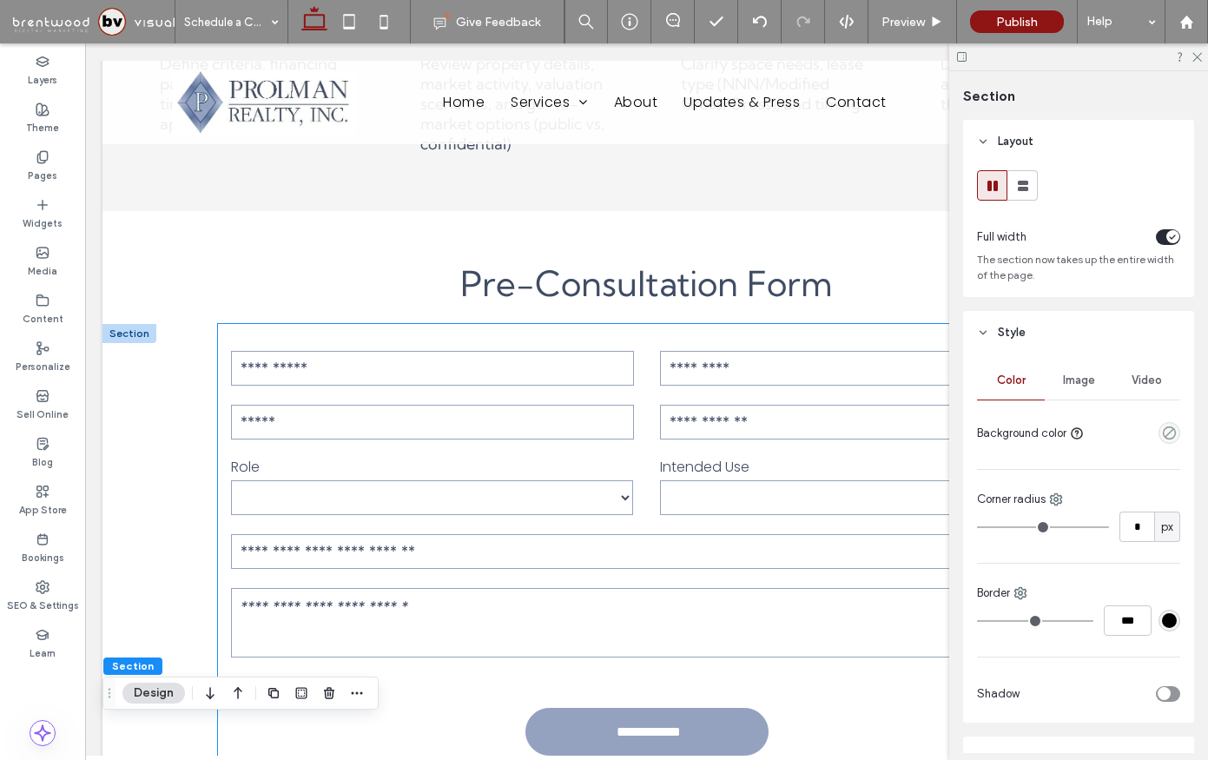
scroll to position [863, 0]
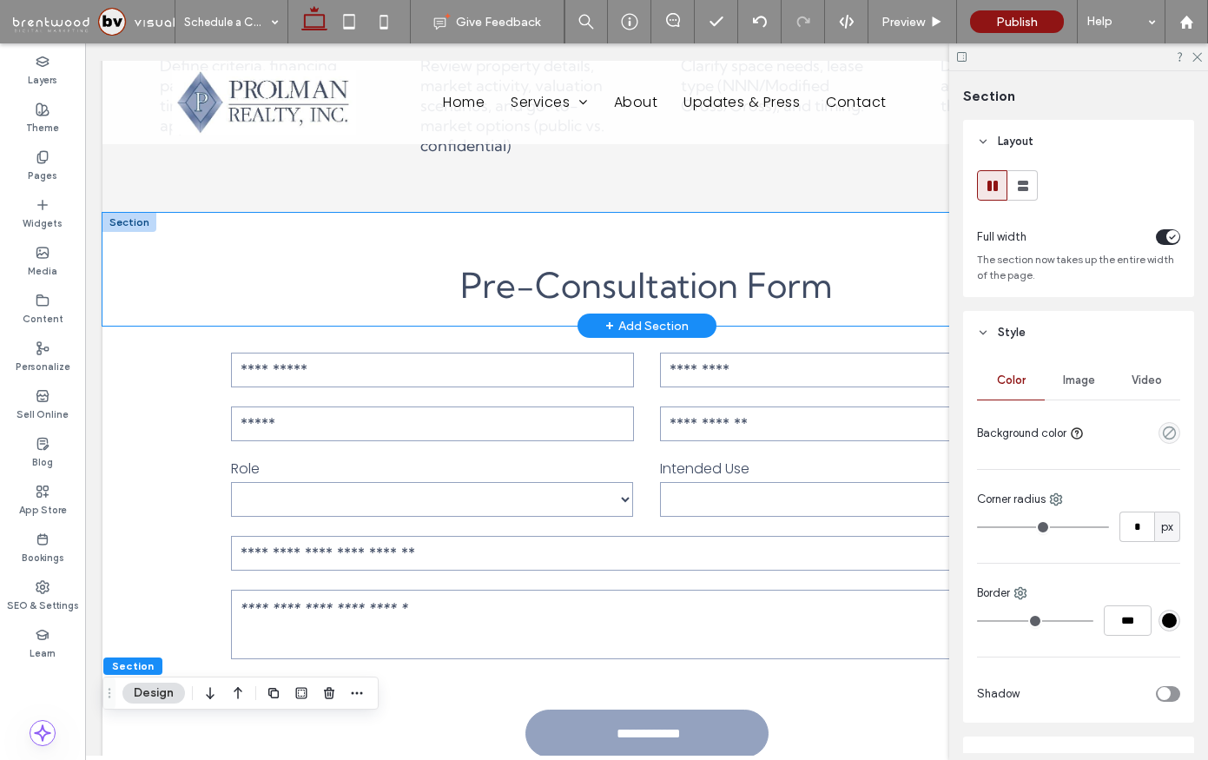
click at [709, 240] on div "Pre-Consultation Form" at bounding box center [647, 270] width 1042 height 114
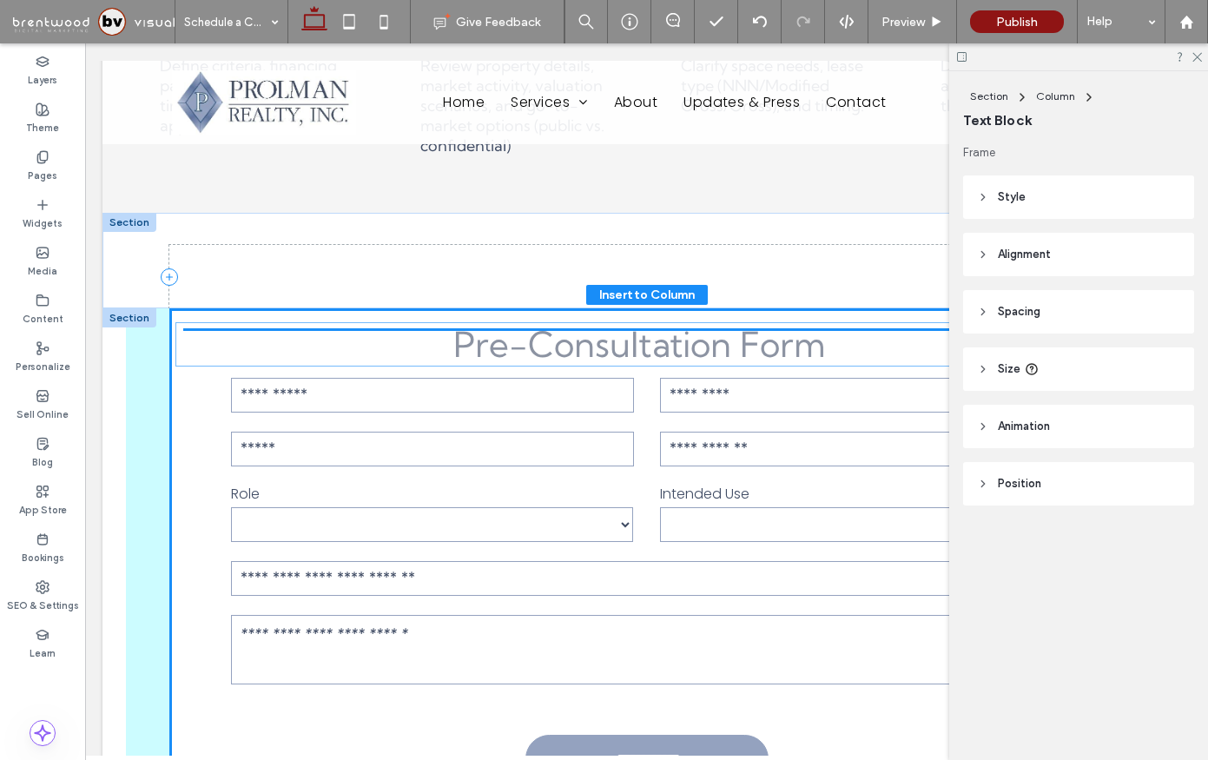
drag, startPoint x: 617, startPoint y: 274, endPoint x: 611, endPoint y: 333, distance: 59.5
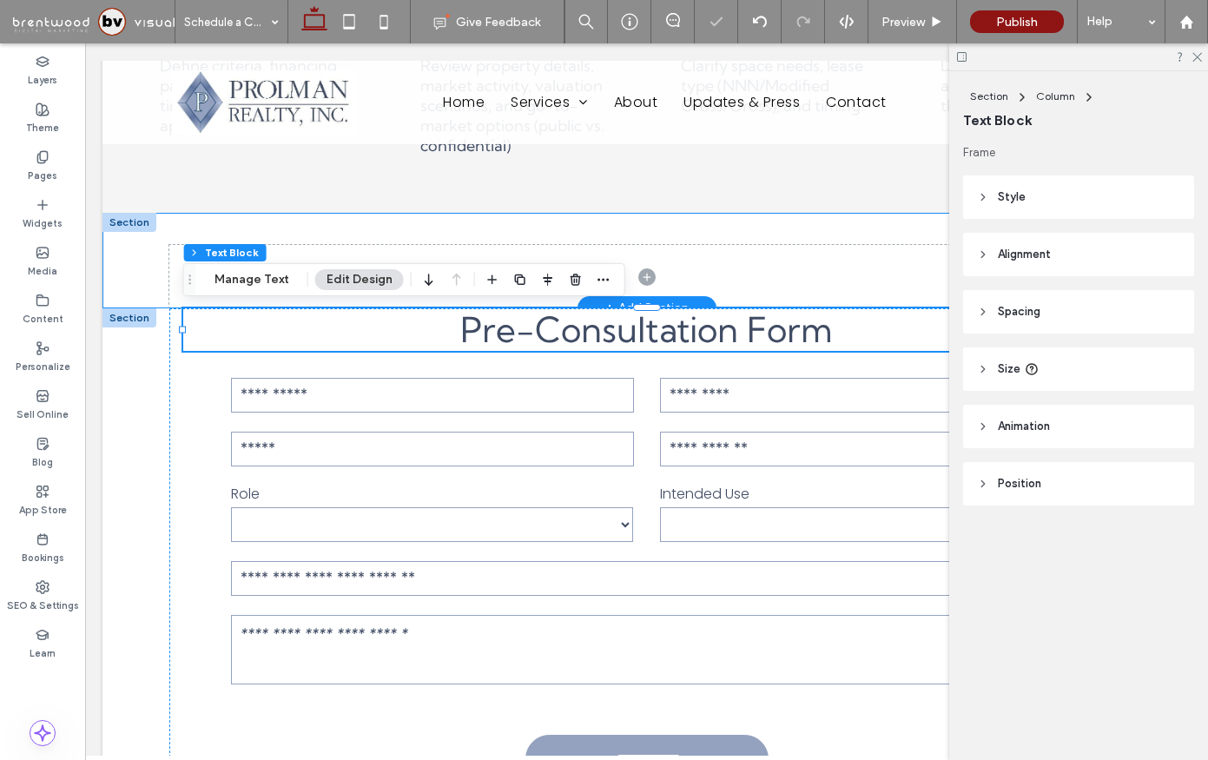
click at [146, 238] on div at bounding box center [647, 261] width 1042 height 96
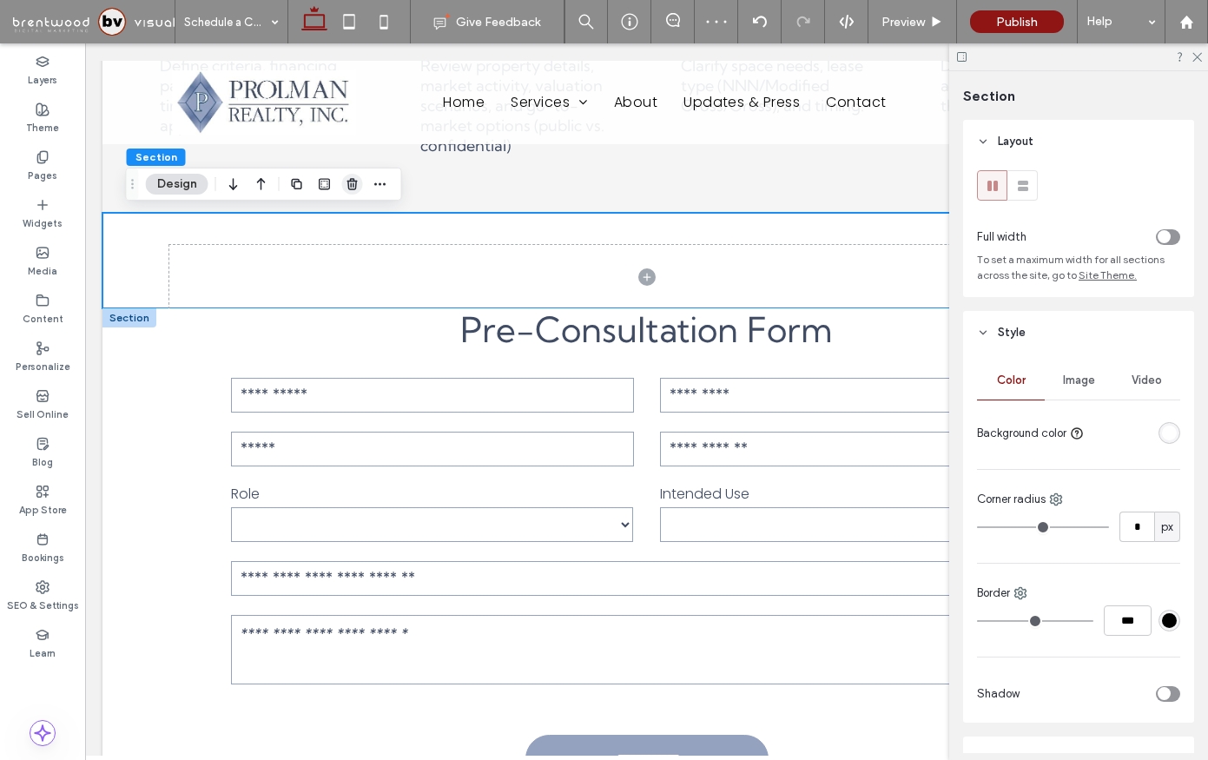
click at [350, 179] on use "button" at bounding box center [352, 183] width 10 height 11
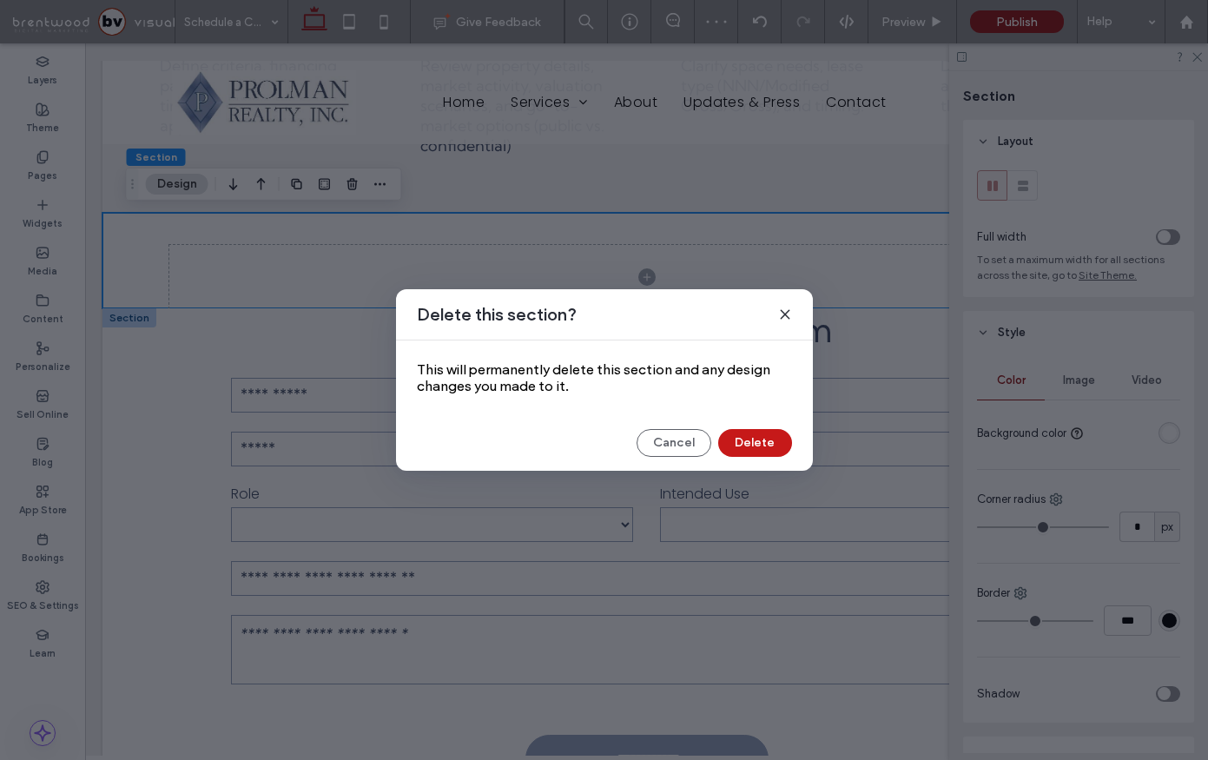
drag, startPoint x: 766, startPoint y: 446, endPoint x: 681, endPoint y: 405, distance: 94.8
click at [766, 447] on button "Delete" at bounding box center [755, 443] width 74 height 28
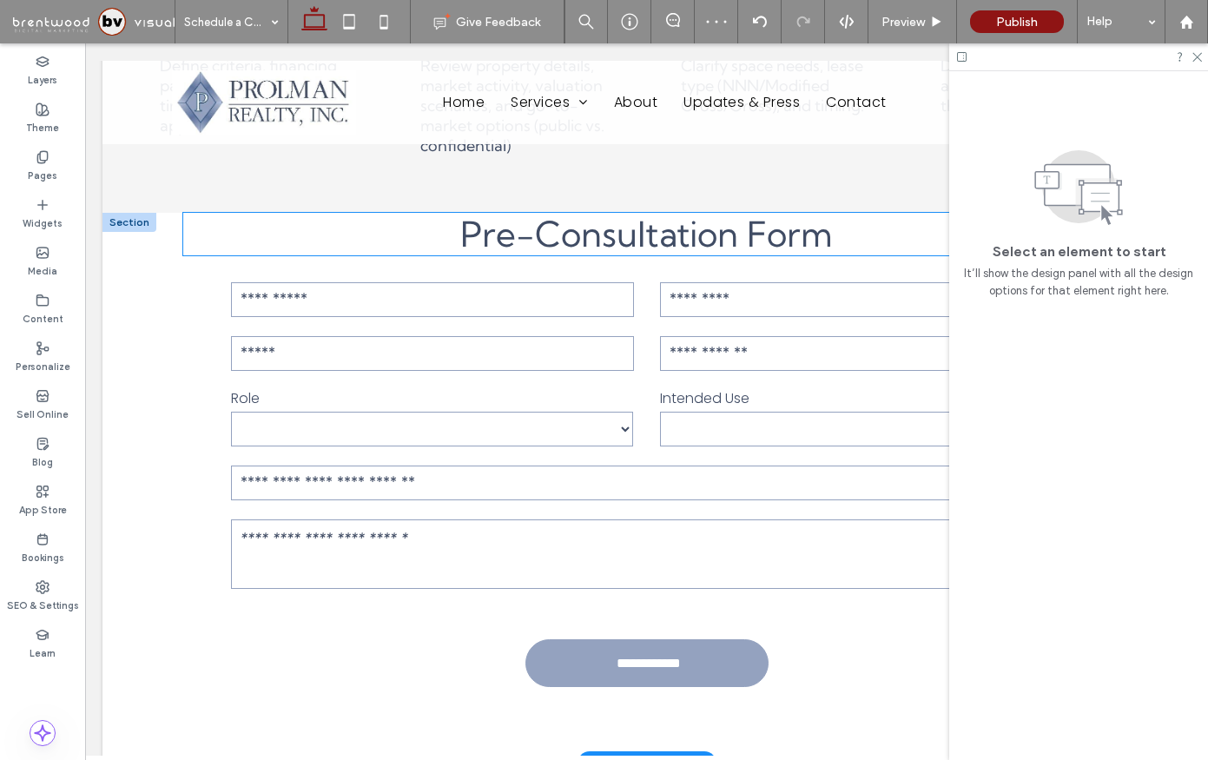
click at [863, 241] on h2 "Pre-Consultation Form" at bounding box center [647, 234] width 928 height 43
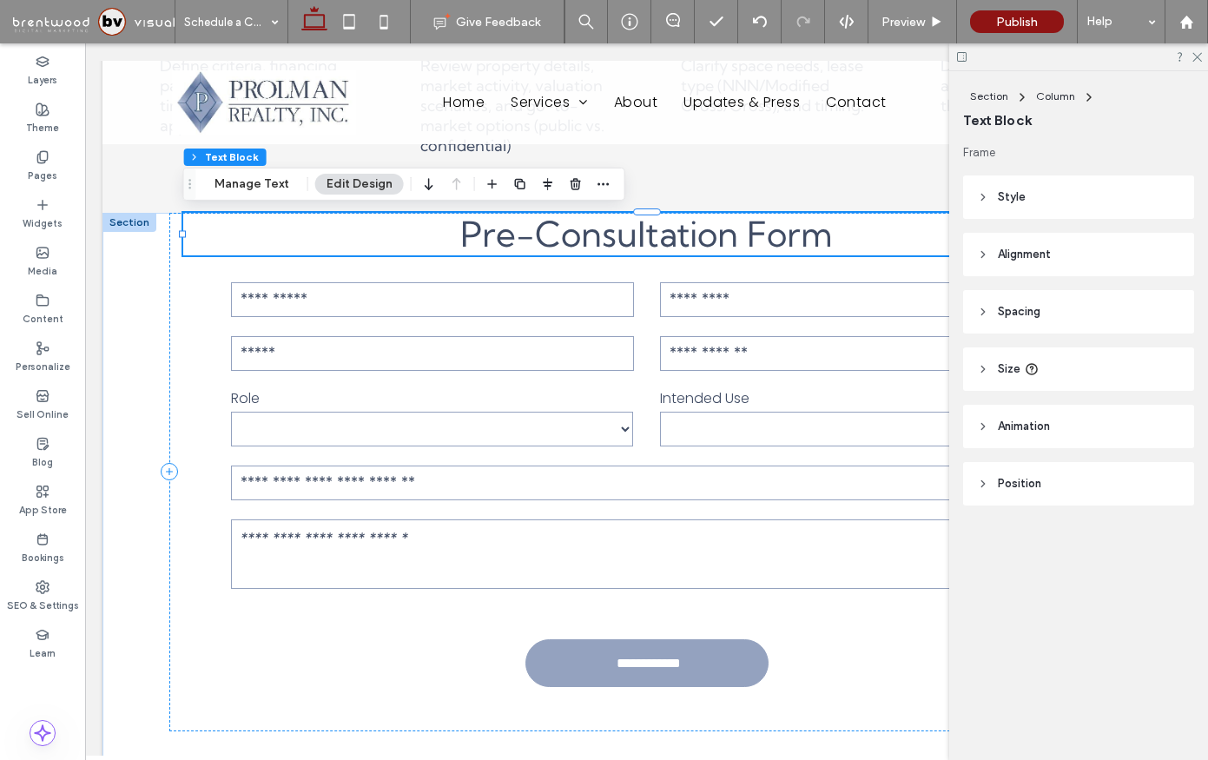
click at [1025, 320] on span "Spacing" at bounding box center [1019, 311] width 43 height 17
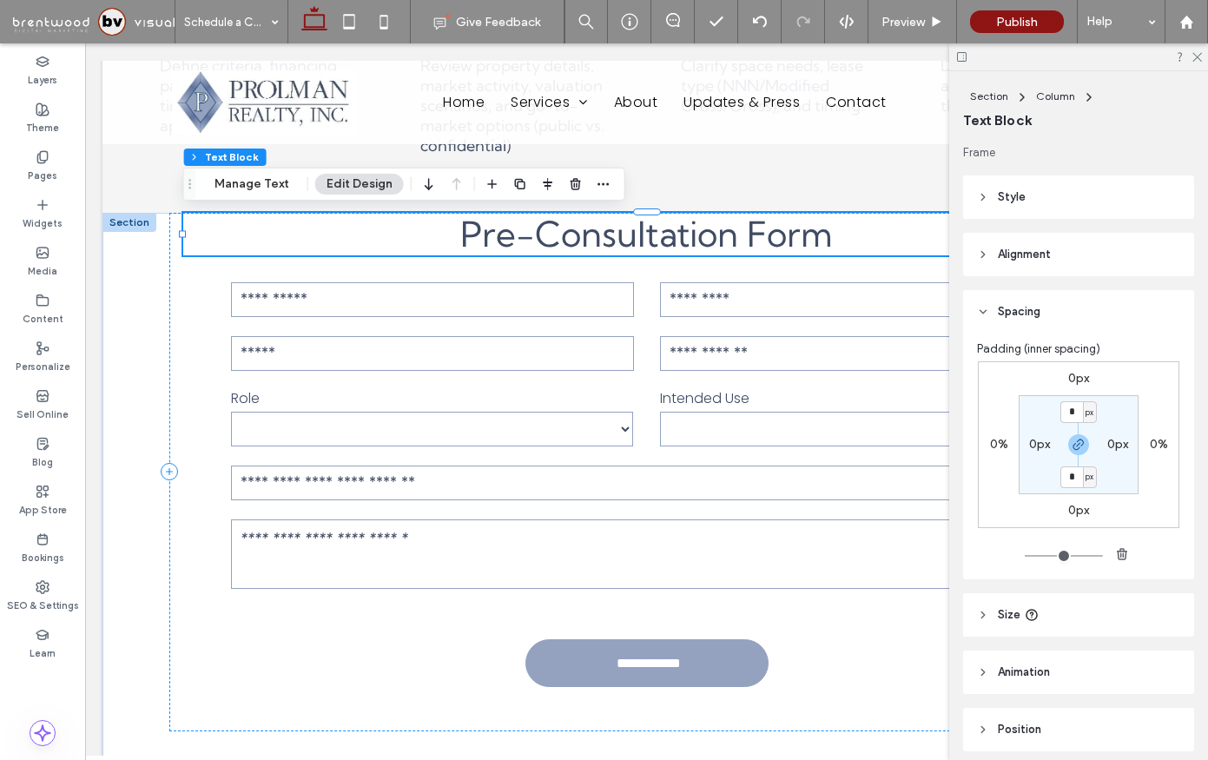
scroll to position [23, 0]
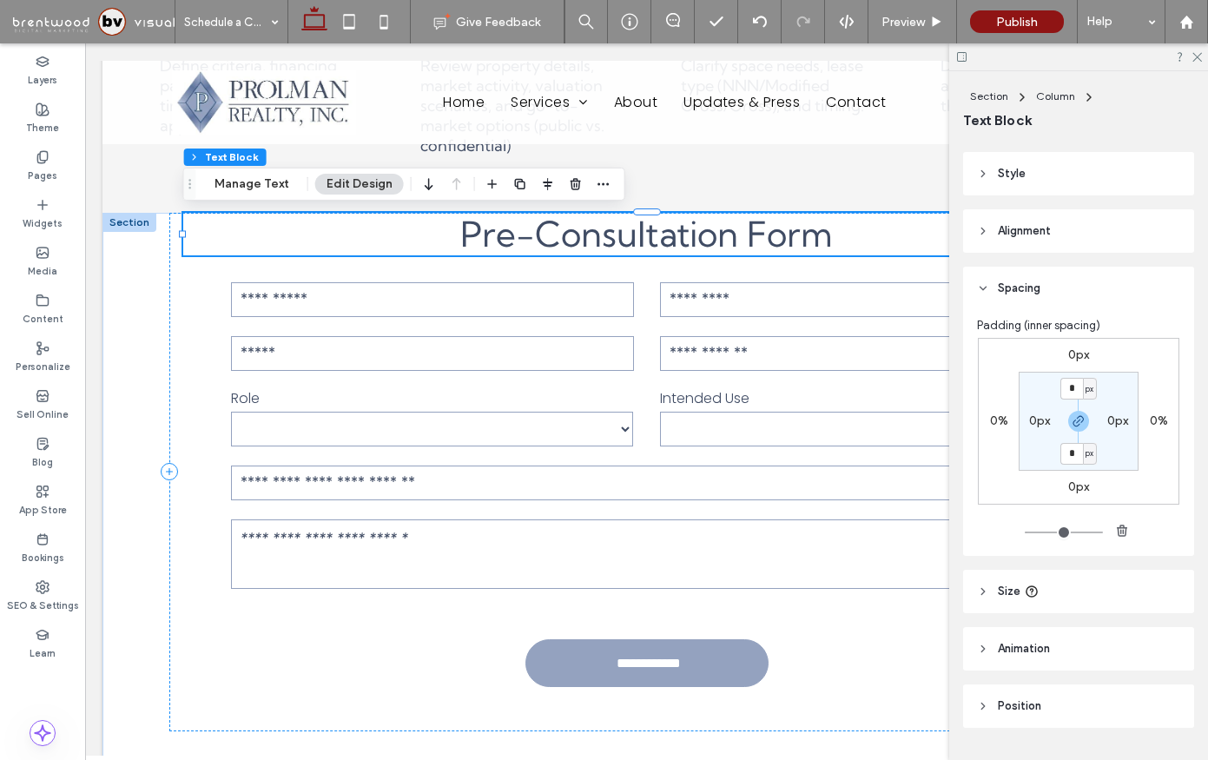
click at [1089, 454] on span "px" at bounding box center [1090, 453] width 8 height 17
click at [1089, 507] on div "%" at bounding box center [1084, 510] width 24 height 30
click at [1077, 459] on input "*" at bounding box center [1071, 454] width 23 height 22
type input "*"
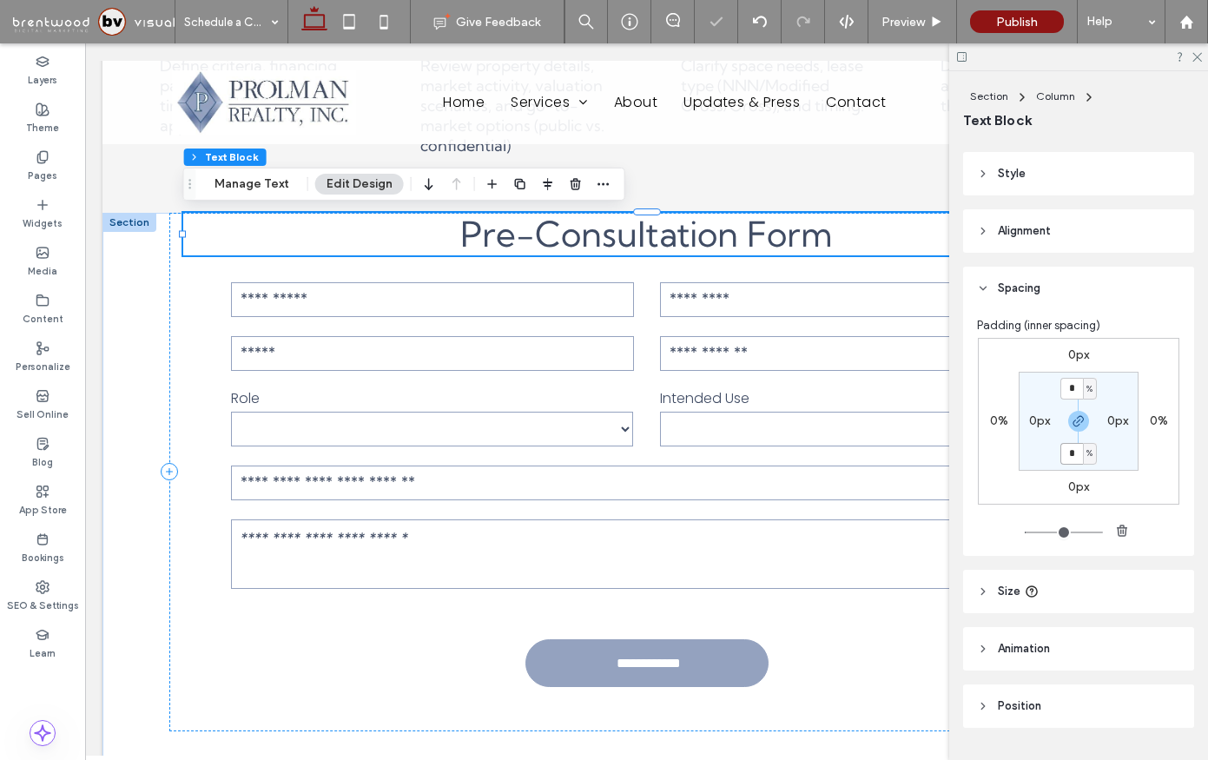
type input "*"
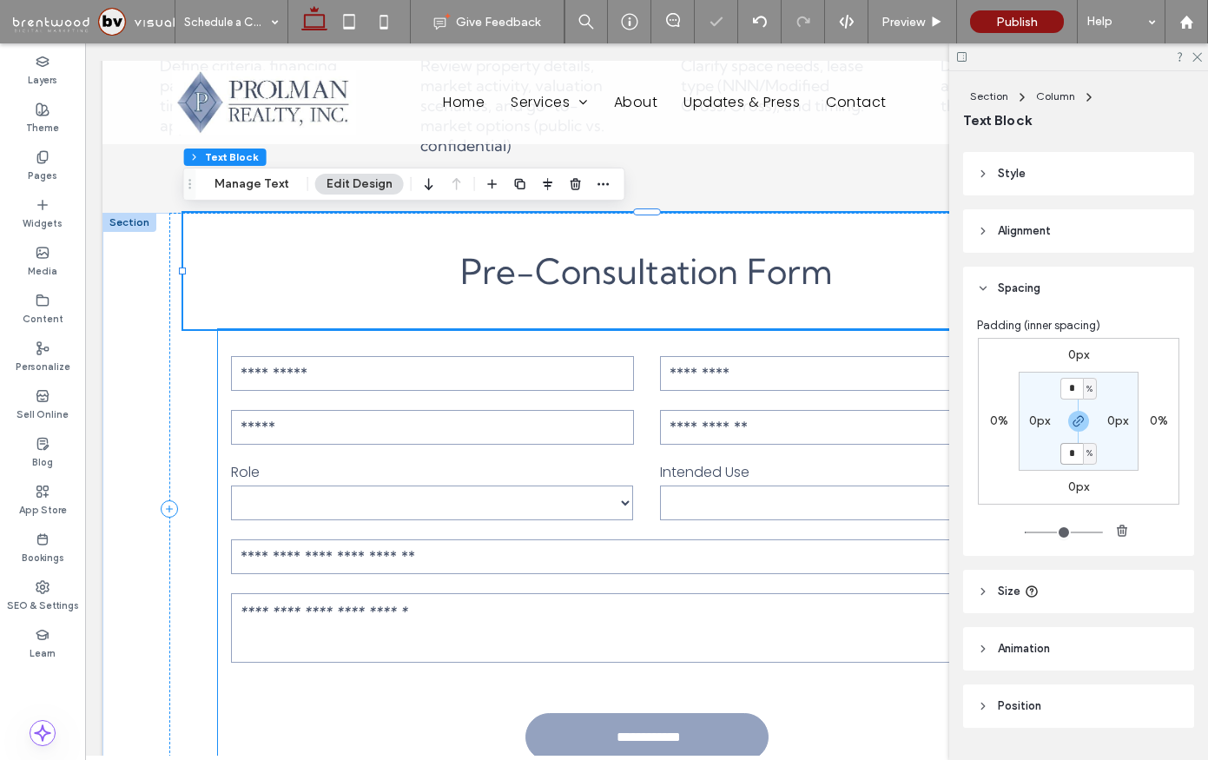
click at [743, 342] on form "**********" at bounding box center [646, 560] width 857 height 462
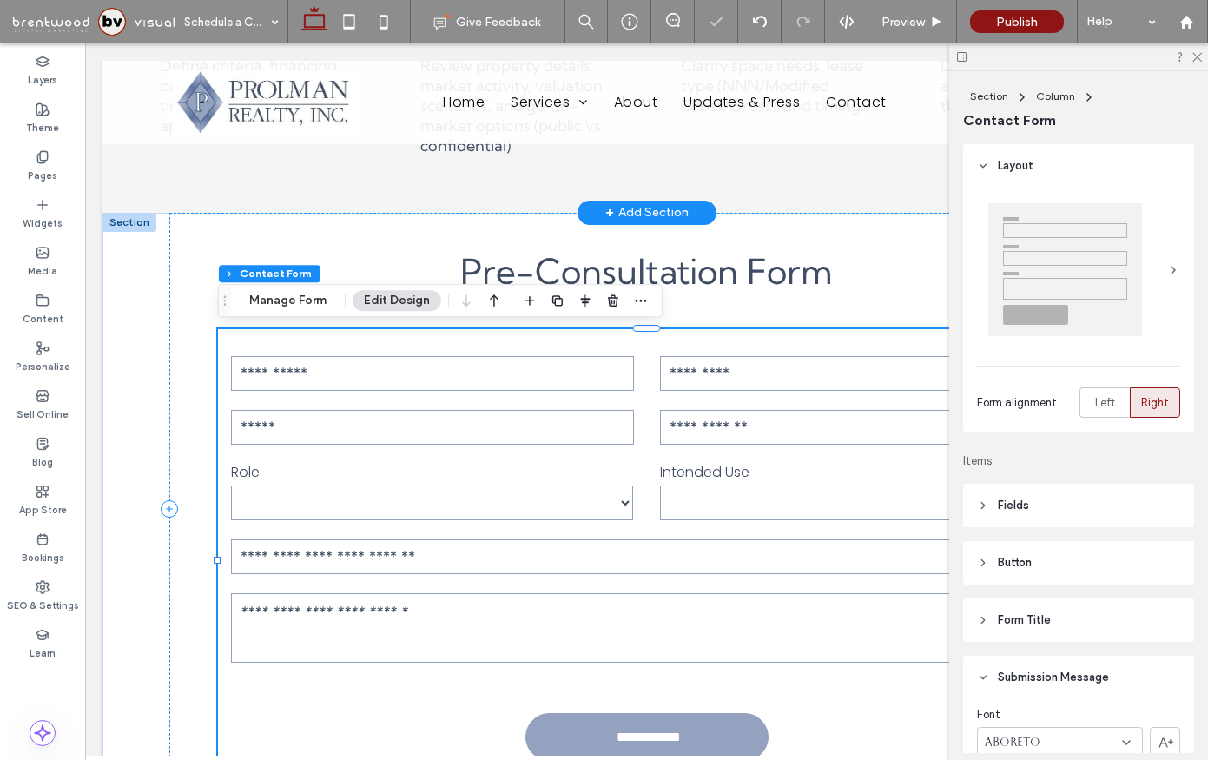
type input "*"
type input "***"
type input "*"
type input "***"
click at [804, 182] on div "Buyer Define criteria, financing path (local banks/SBA), timeline, and due dili…" at bounding box center [646, 89] width 1088 height 248
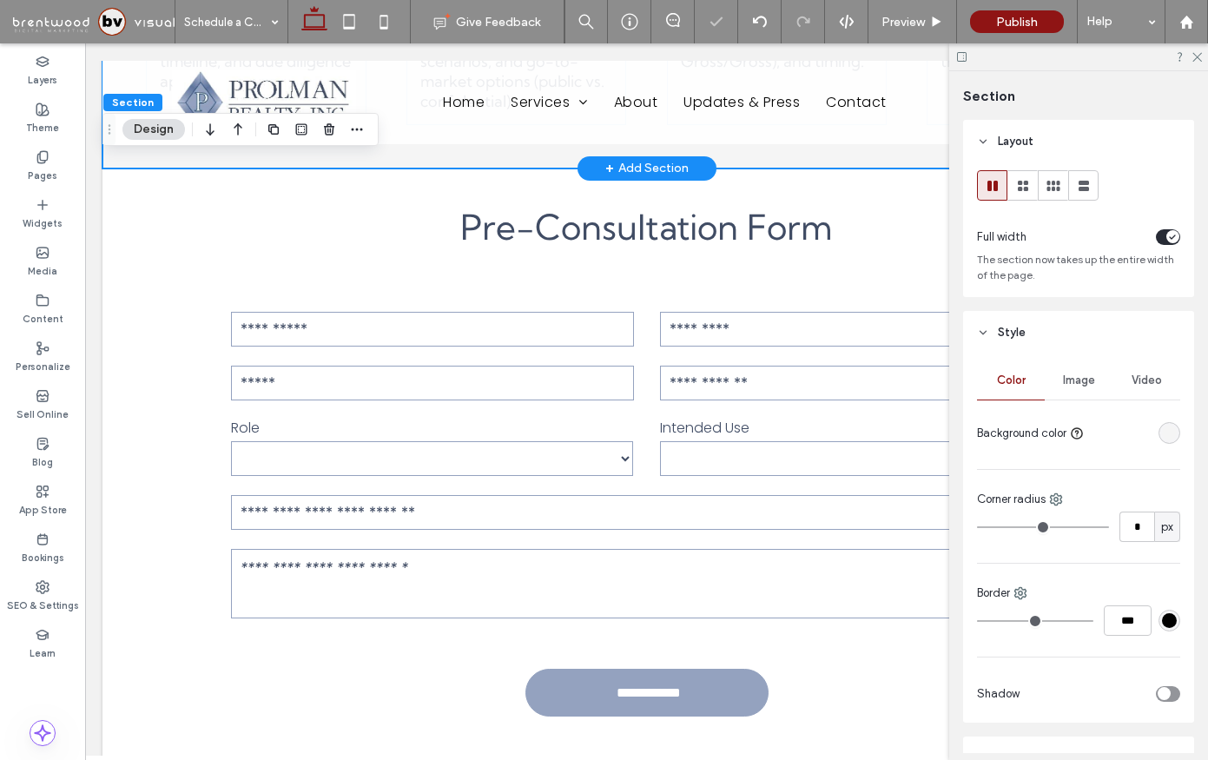
scroll to position [911, 0]
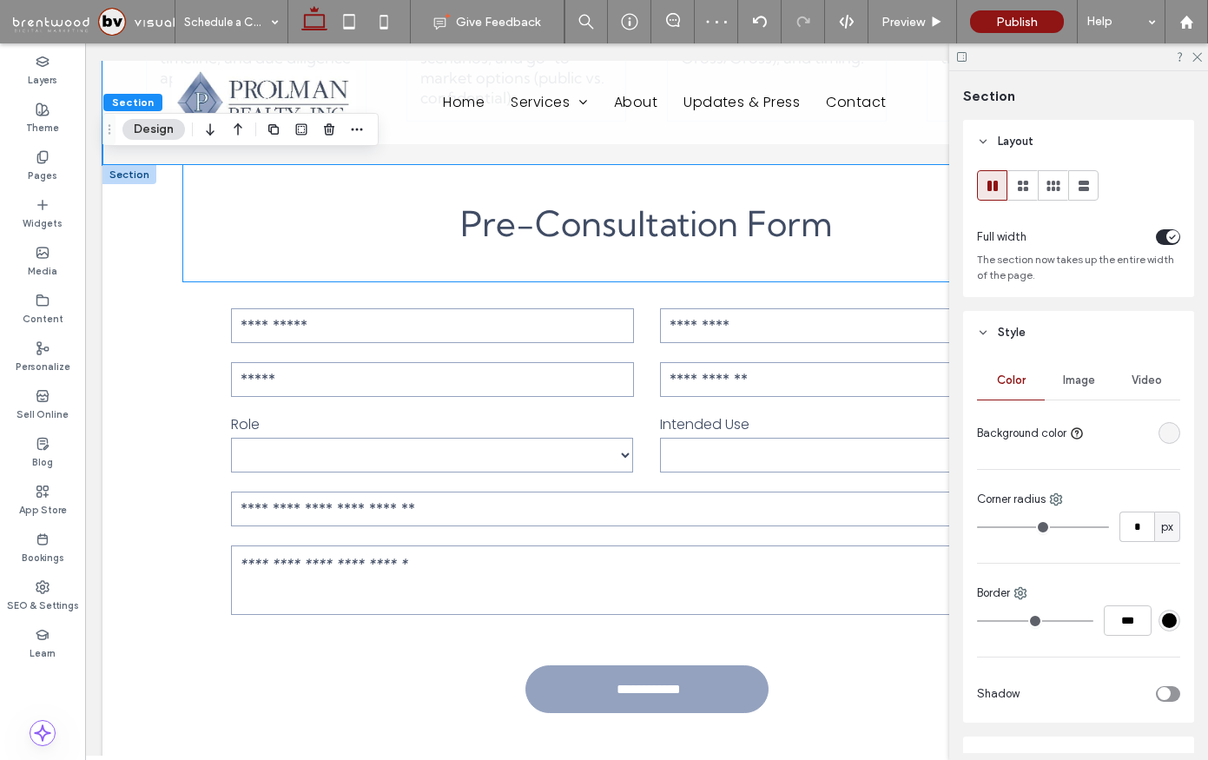
click at [775, 234] on span "Pre-Consultation Form" at bounding box center [646, 223] width 373 height 43
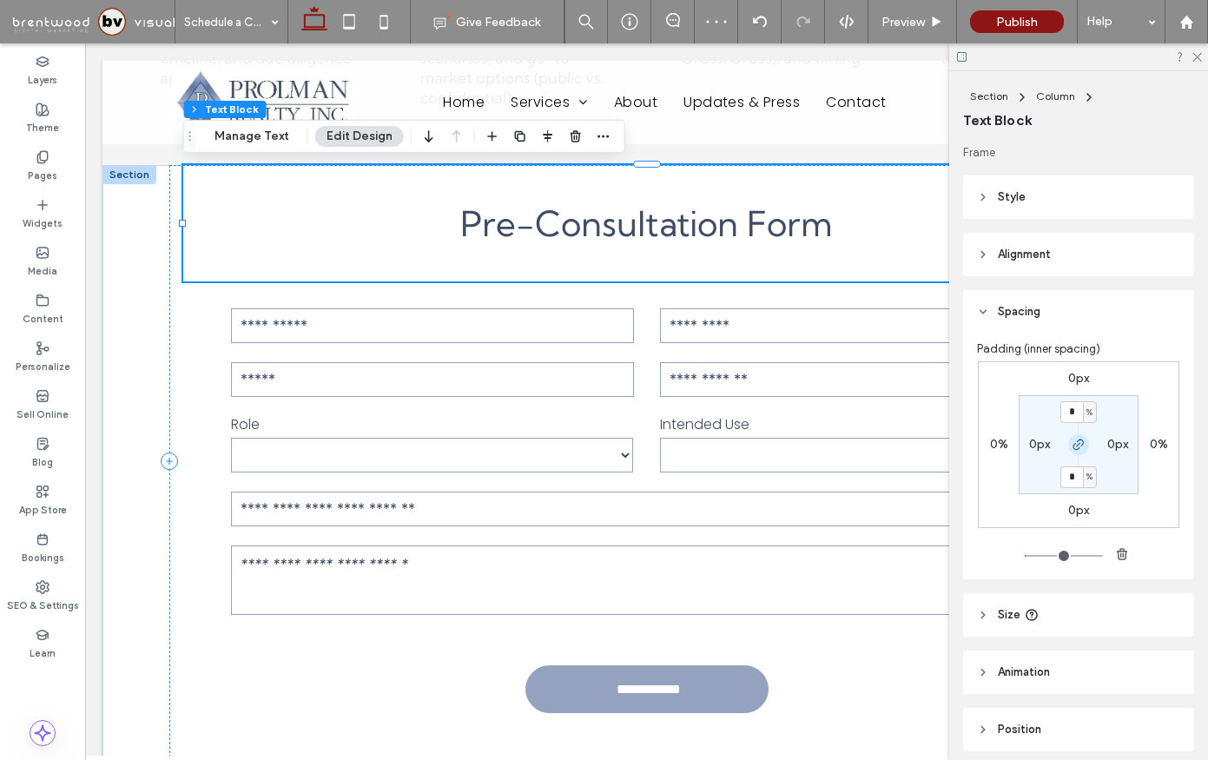
click at [1074, 438] on icon "button" at bounding box center [1079, 445] width 14 height 14
click at [1075, 475] on label "4%" at bounding box center [1078, 476] width 18 height 15
type input "*"
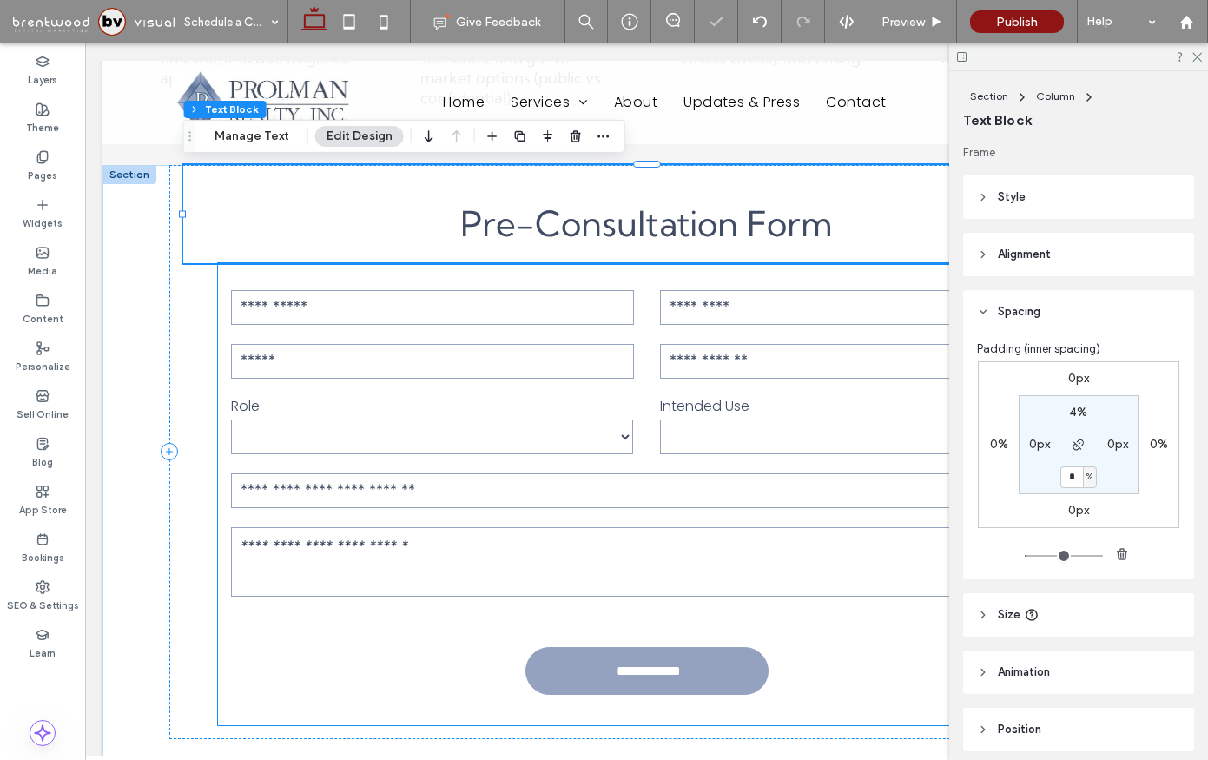
click at [818, 525] on div "Message" at bounding box center [646, 565] width 857 height 86
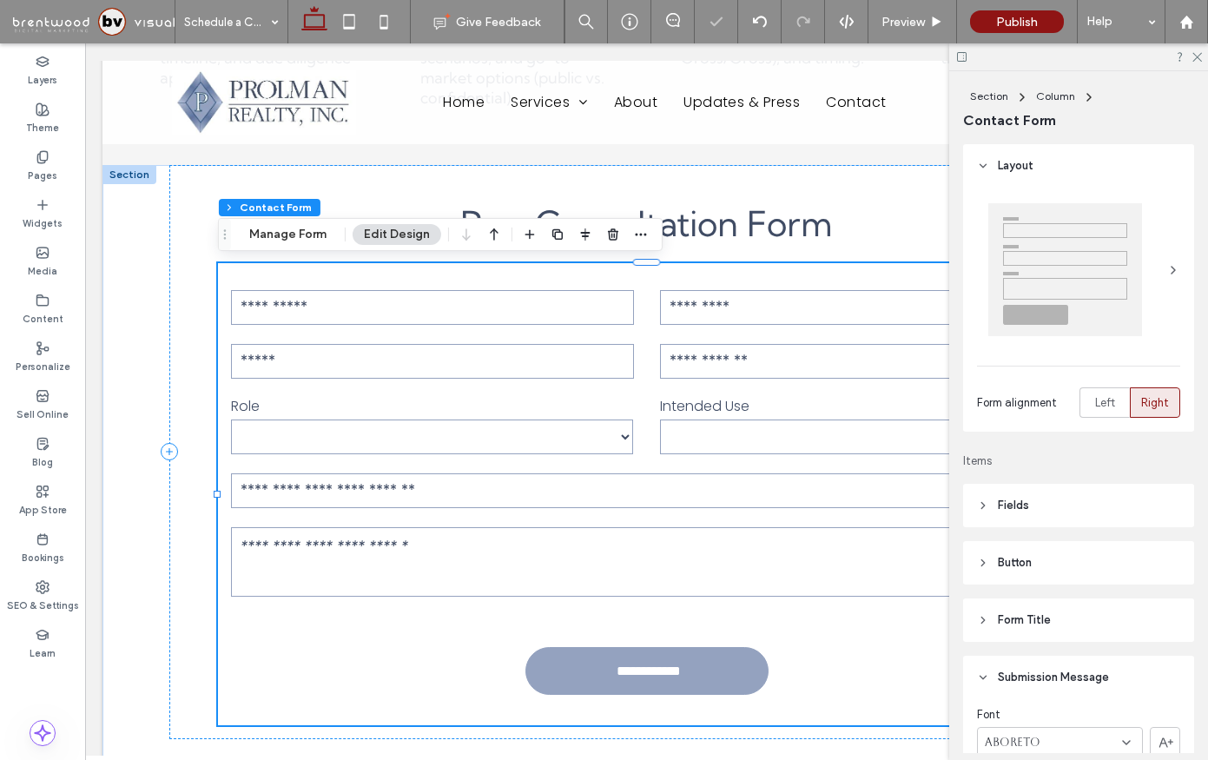
type input "*"
type input "***"
type input "*"
type input "***"
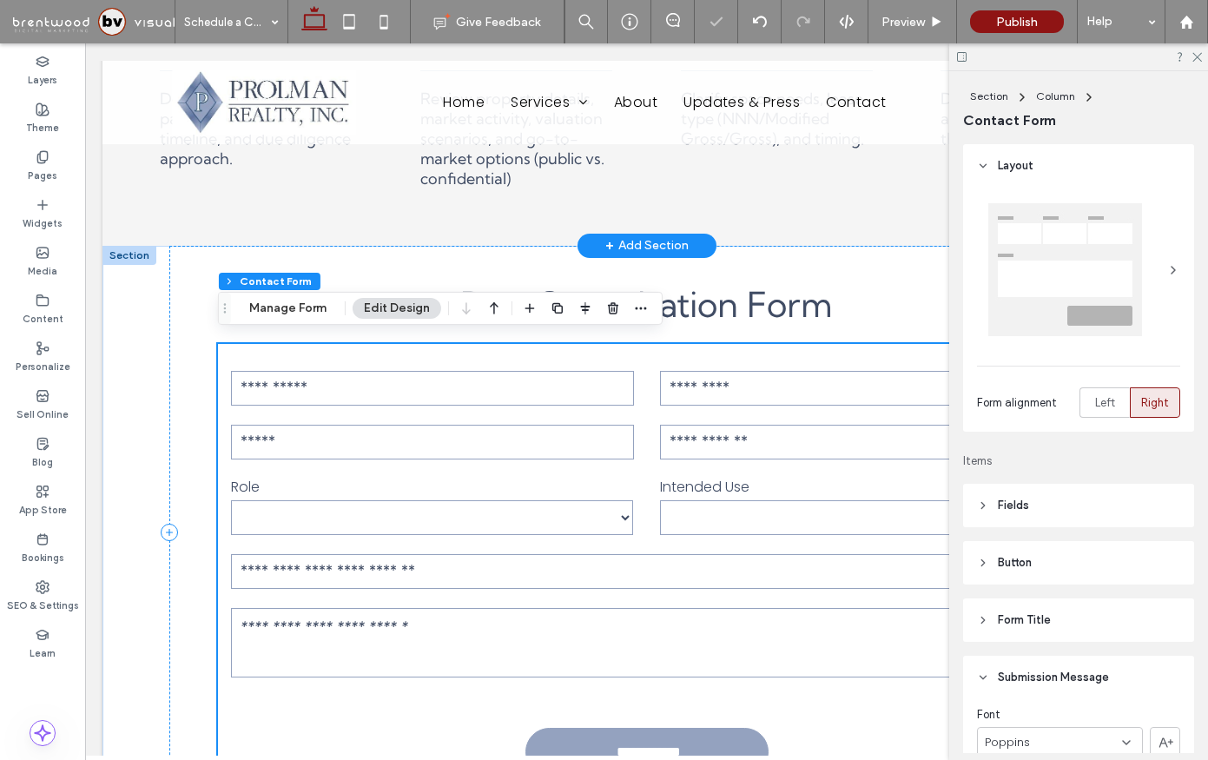
scroll to position [809, 0]
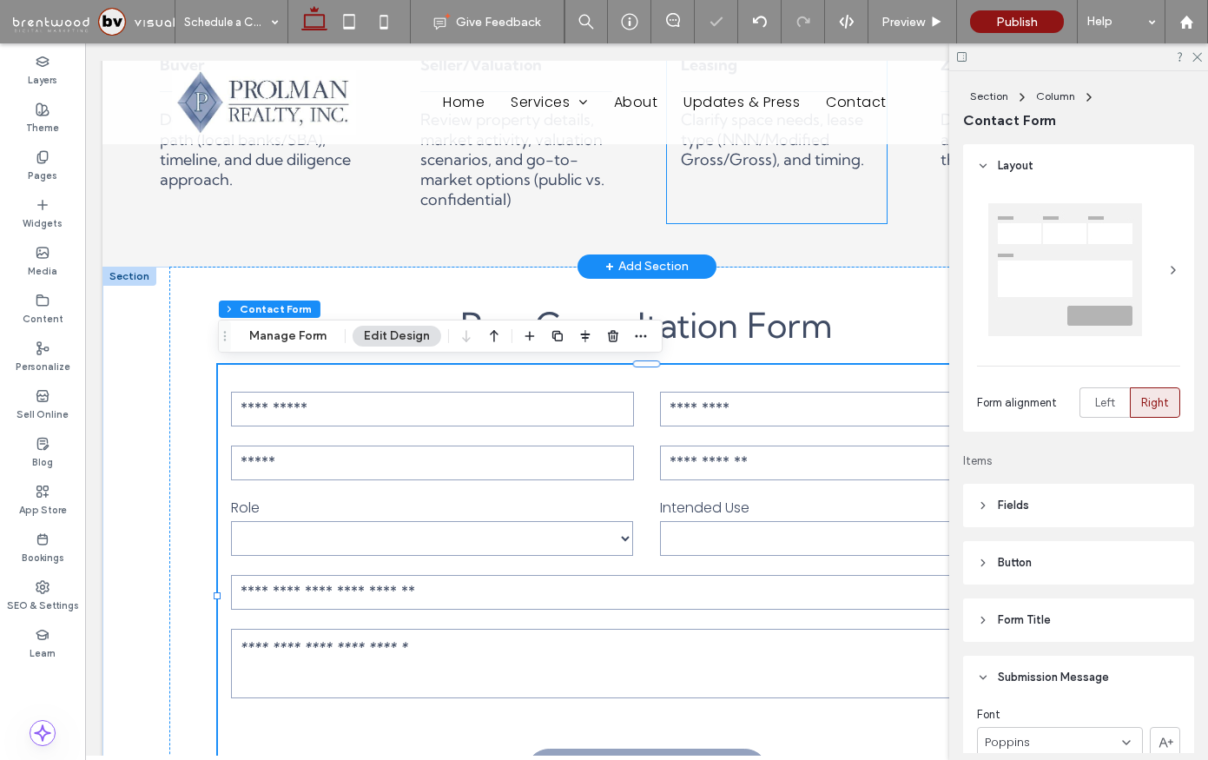
click at [827, 194] on div "Leasing Clarify space needs, lease type (NNN/Modified Gross/Gross), and timing.…" at bounding box center [777, 132] width 221 height 182
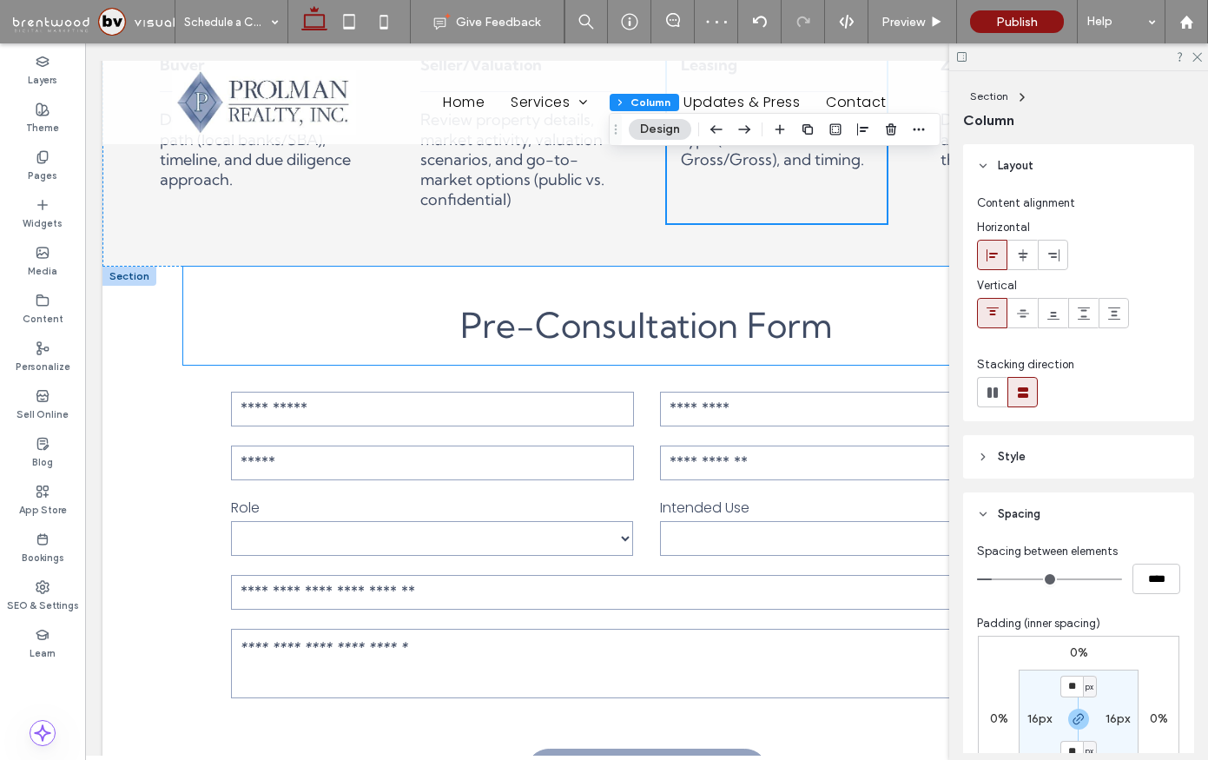
click at [320, 322] on h2 "Pre-Consultation Form" at bounding box center [647, 325] width 928 height 43
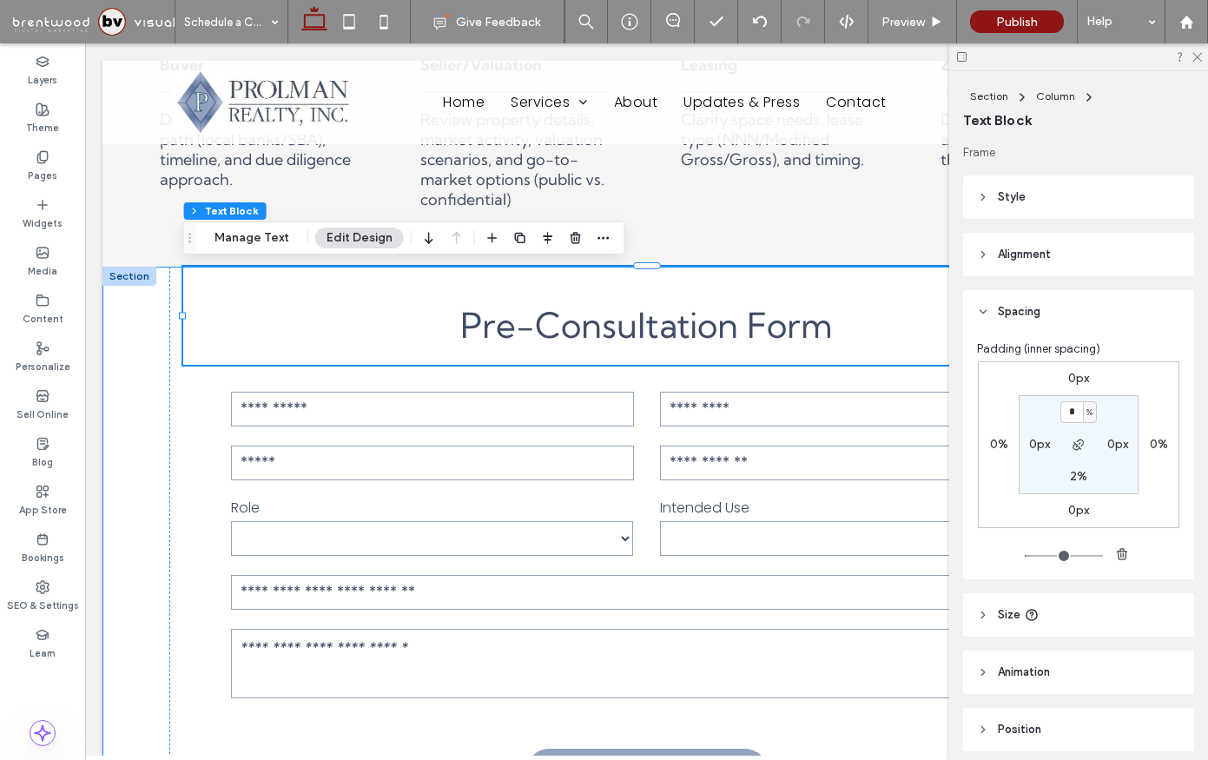
click at [156, 388] on div "**********" at bounding box center [647, 570] width 1042 height 607
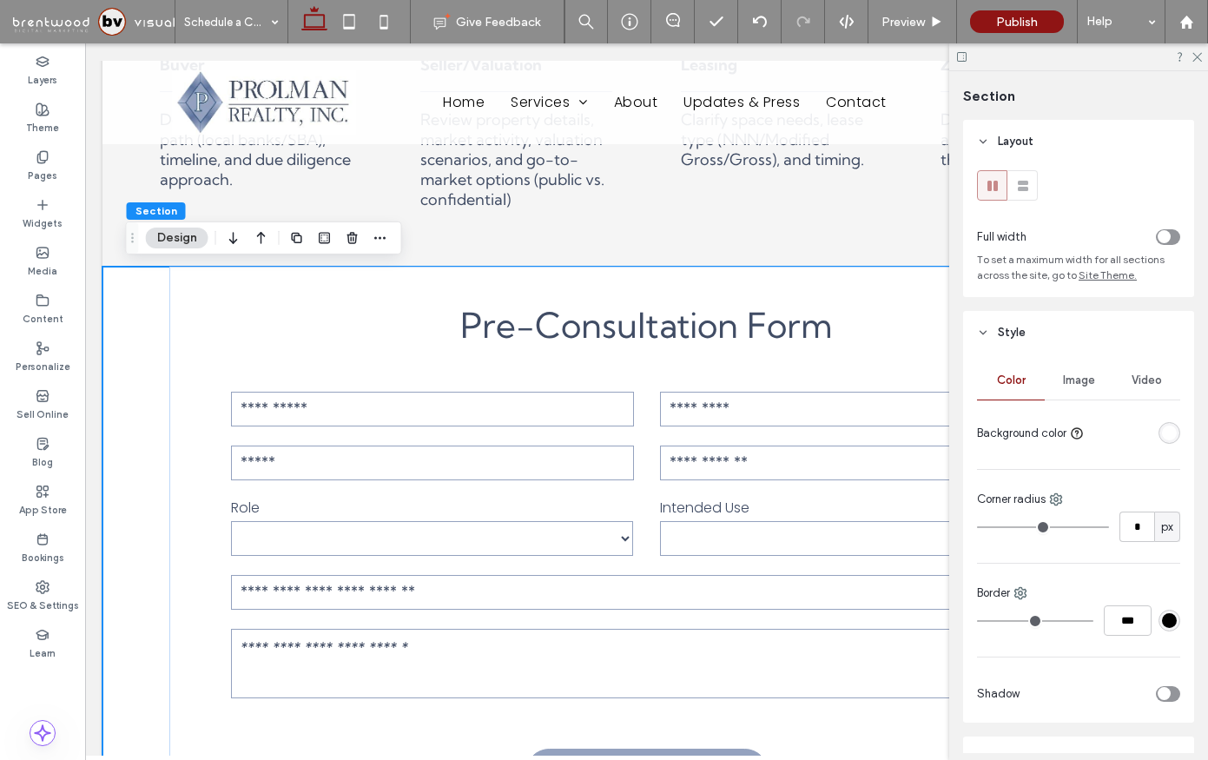
click at [1084, 385] on span "Image" at bounding box center [1079, 380] width 32 height 14
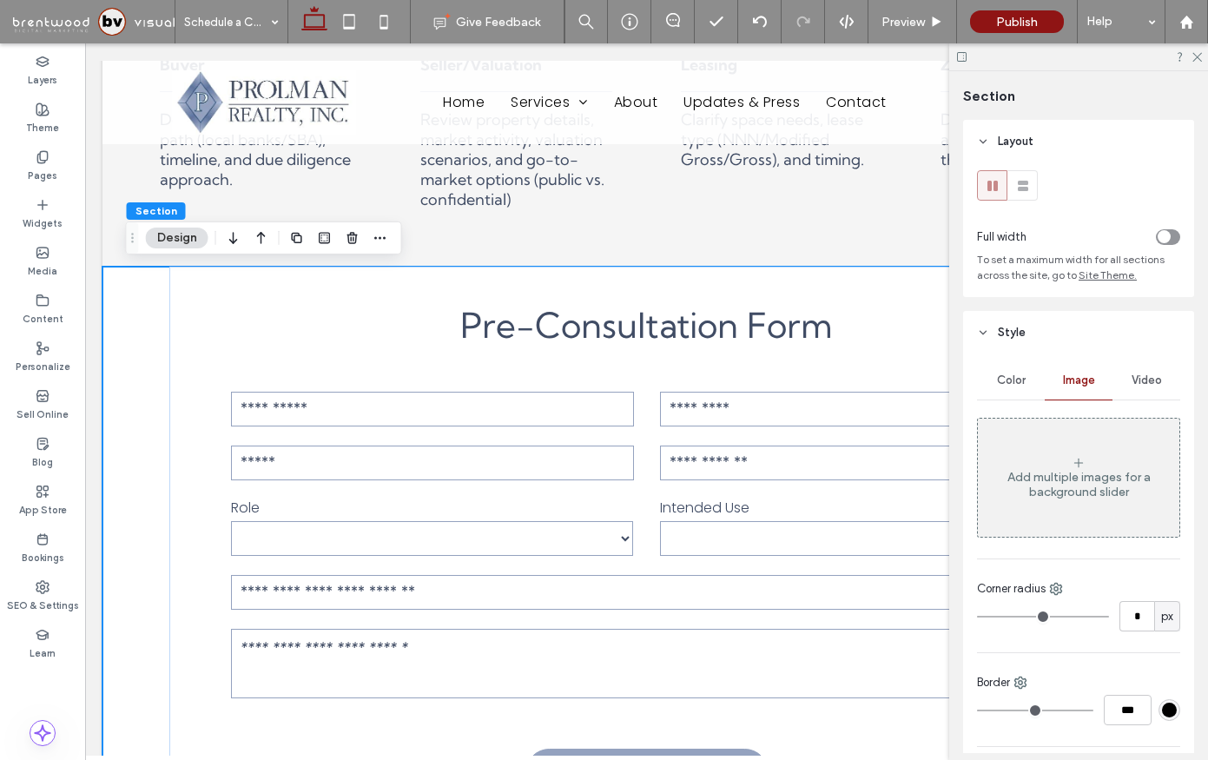
click at [1119, 455] on div "Add multiple images for a background slider" at bounding box center [1078, 477] width 201 height 115
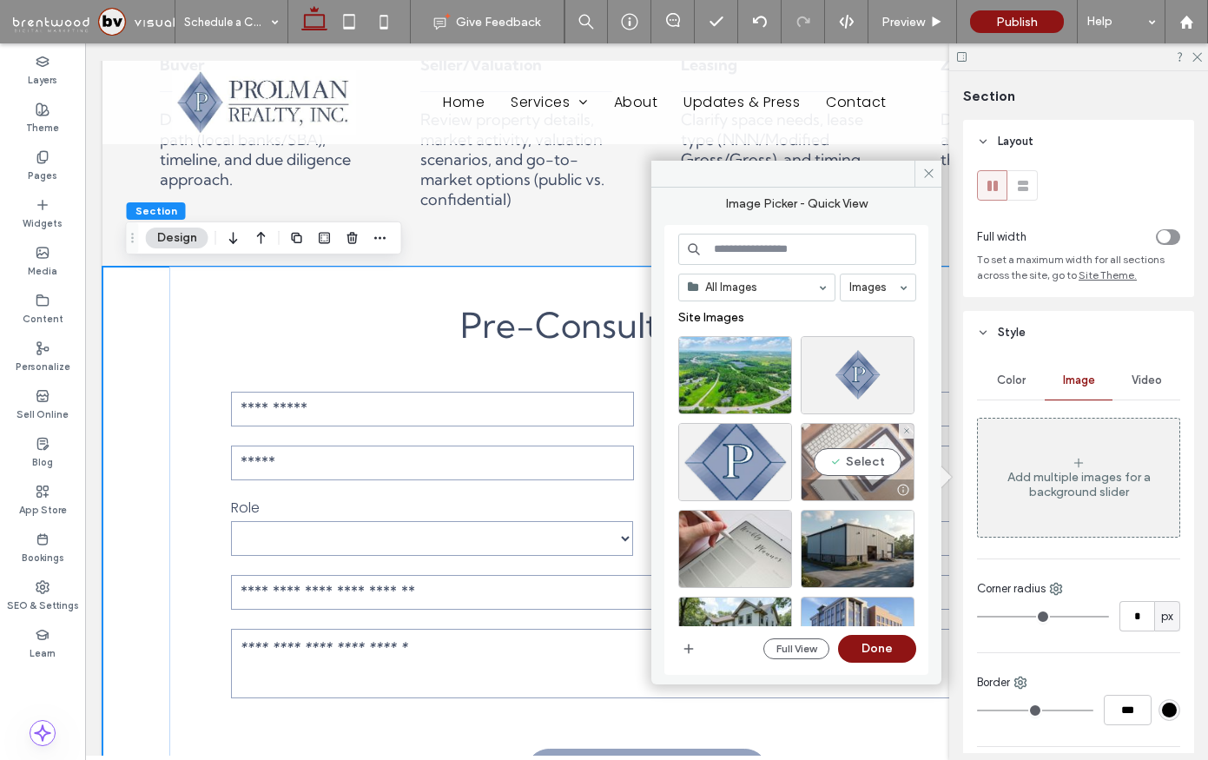
click at [848, 462] on div "Select" at bounding box center [858, 462] width 114 height 78
click at [865, 640] on button "Done" at bounding box center [877, 649] width 78 height 28
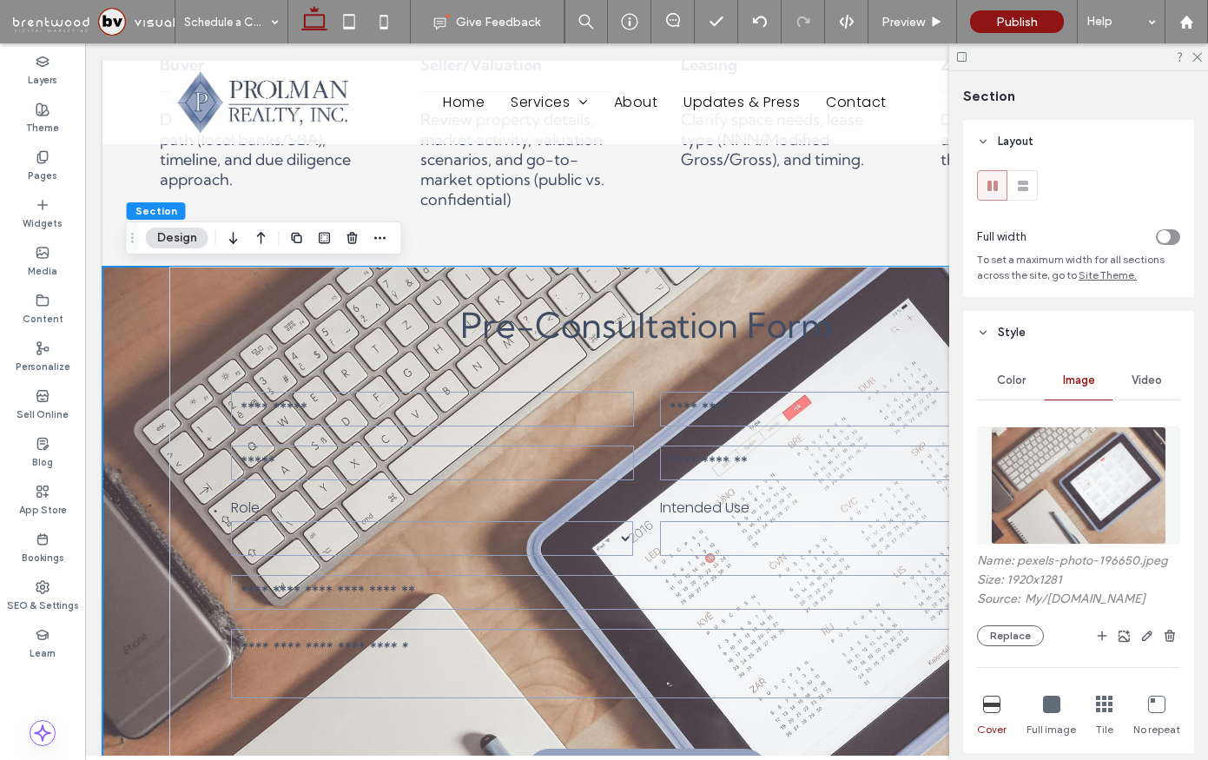
click at [1059, 494] on img at bounding box center [1079, 485] width 176 height 118
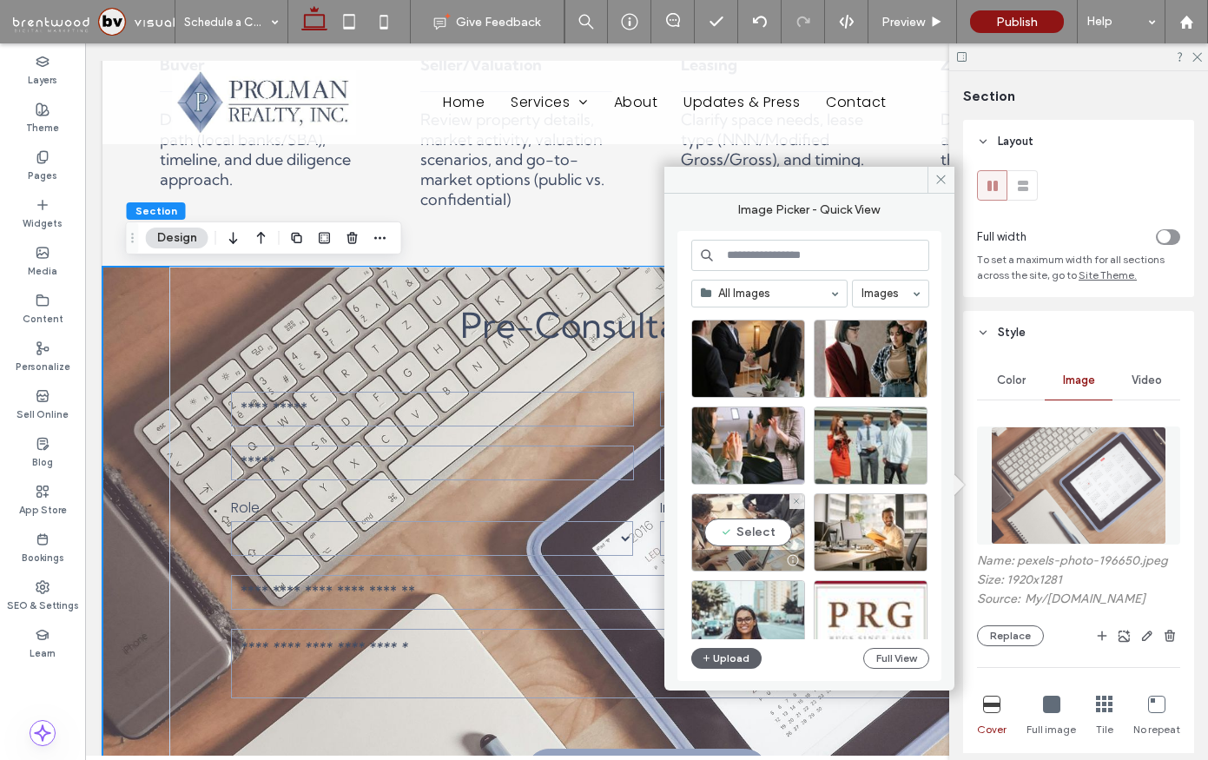
scroll to position [718, 0]
click at [791, 545] on div "Select" at bounding box center [748, 531] width 114 height 78
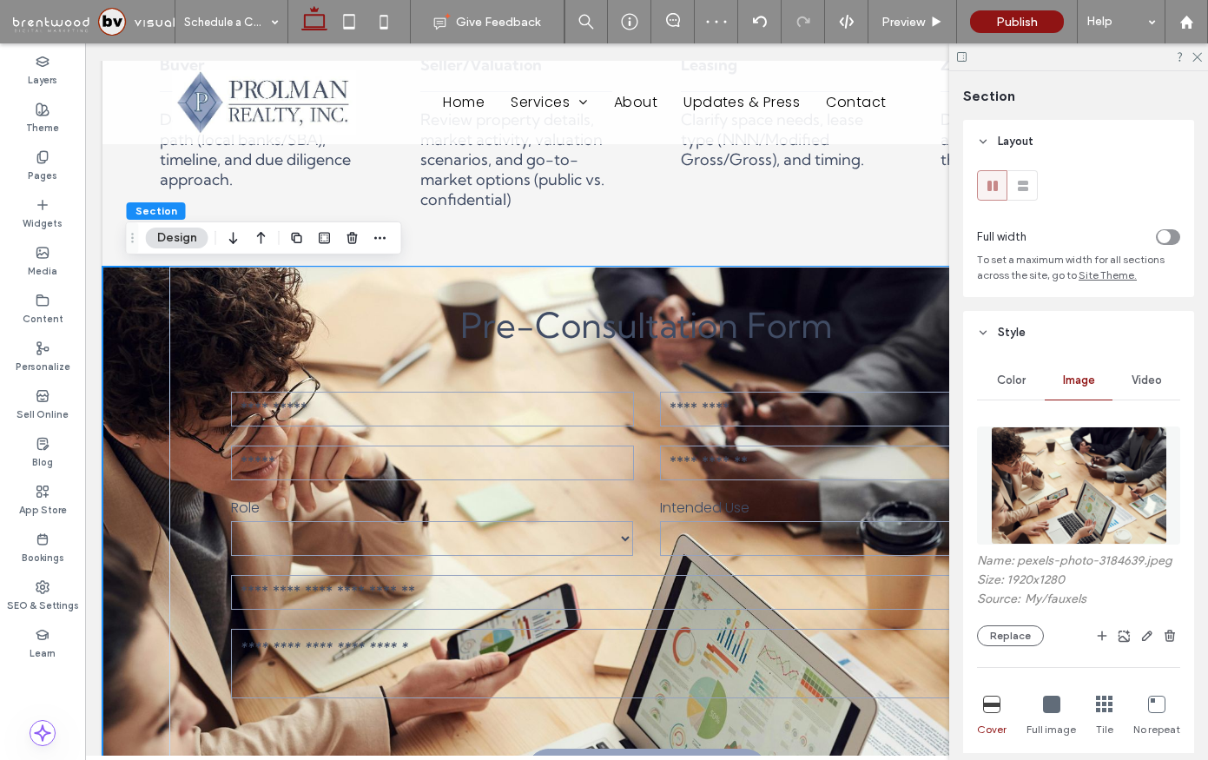
click at [1028, 471] on img at bounding box center [1079, 485] width 176 height 118
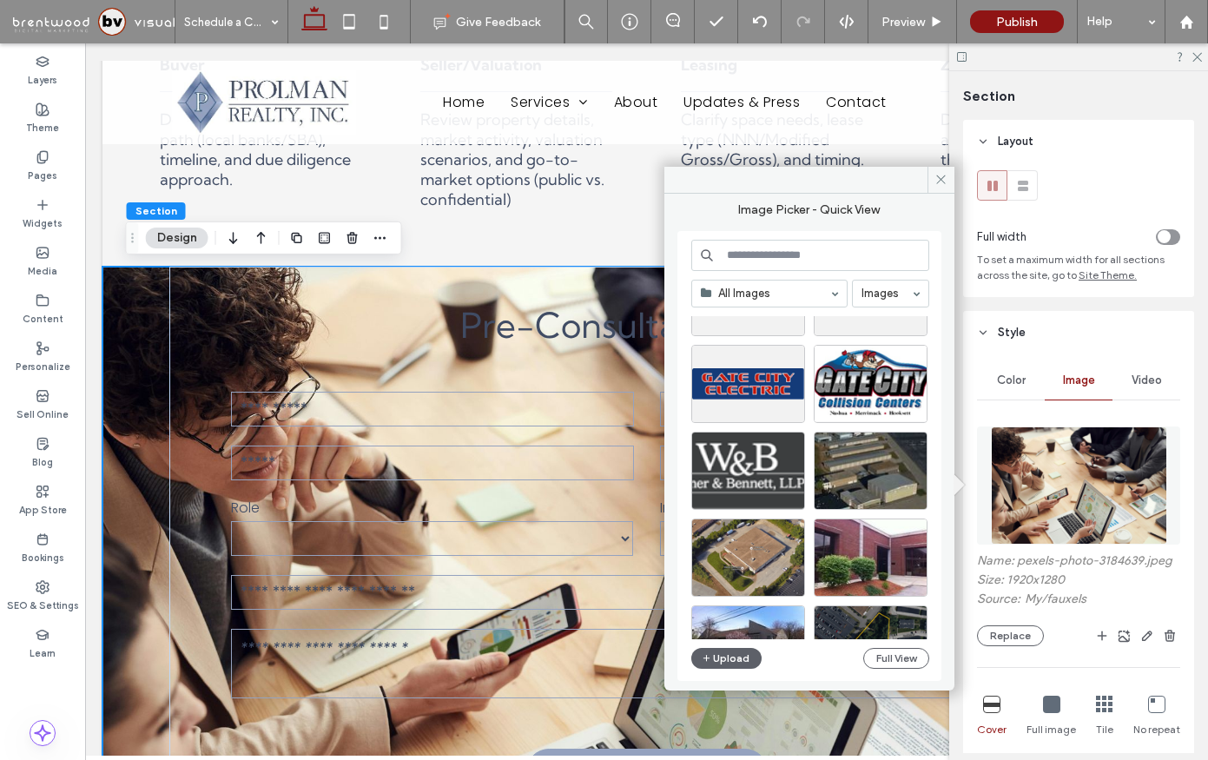
scroll to position [996, 0]
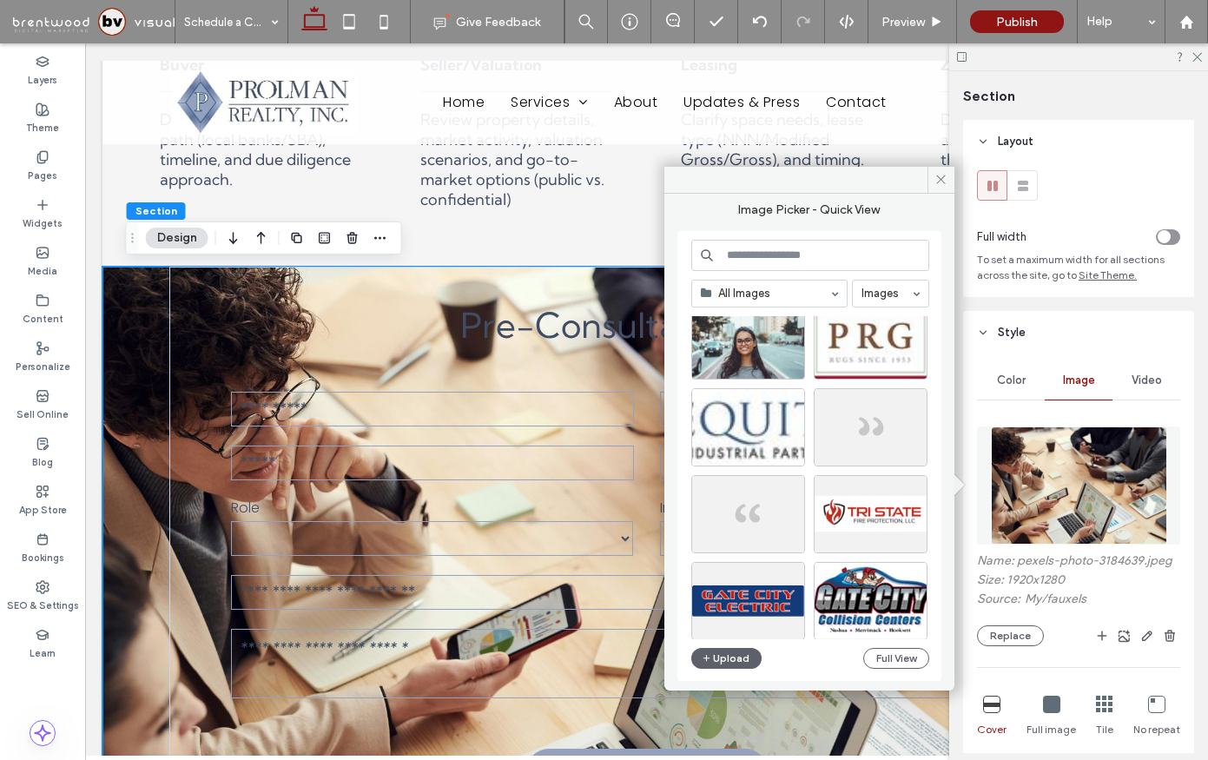
click at [780, 261] on input at bounding box center [810, 255] width 238 height 31
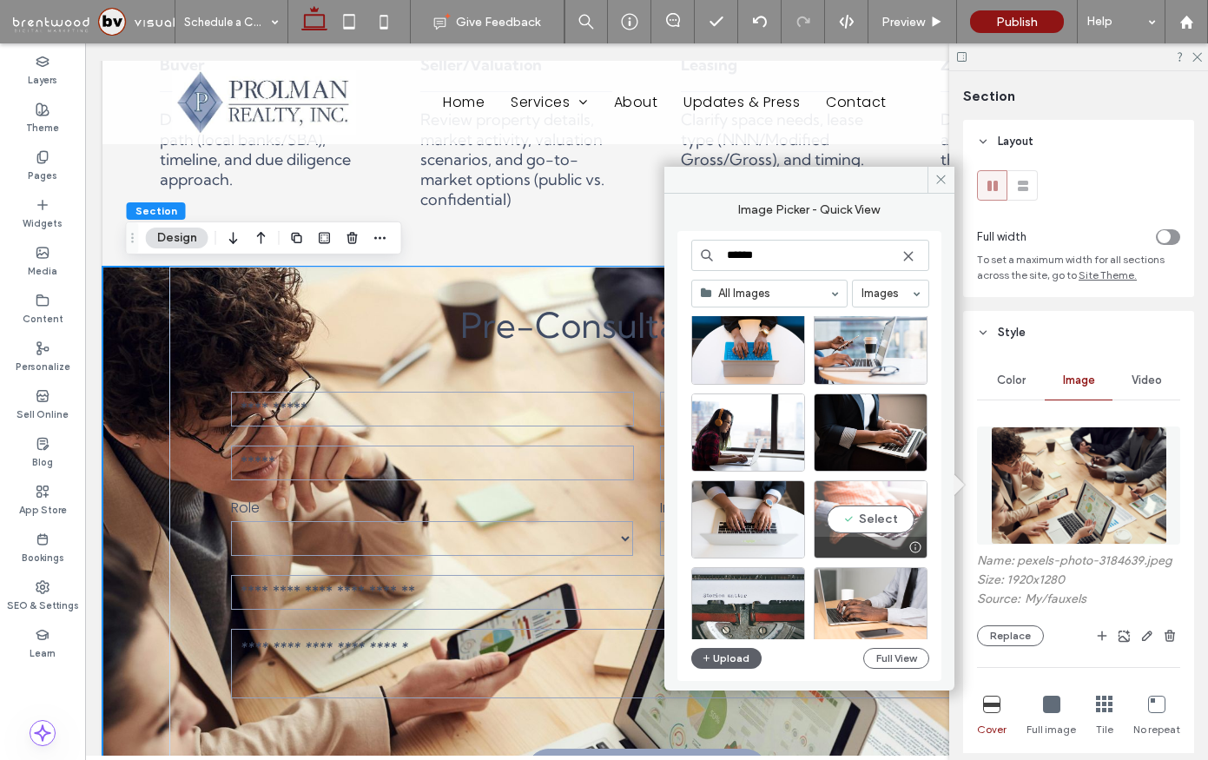
scroll to position [23, 0]
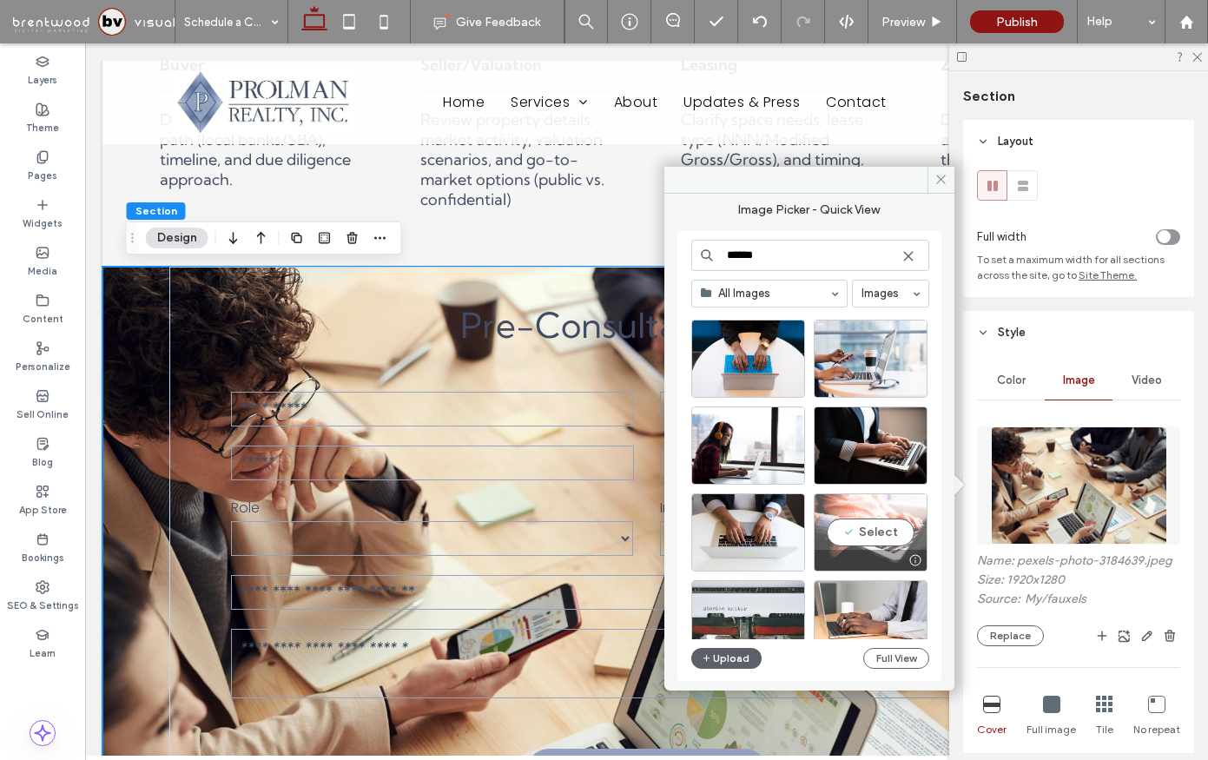
type input "******"
click at [887, 531] on div "Select" at bounding box center [871, 532] width 114 height 78
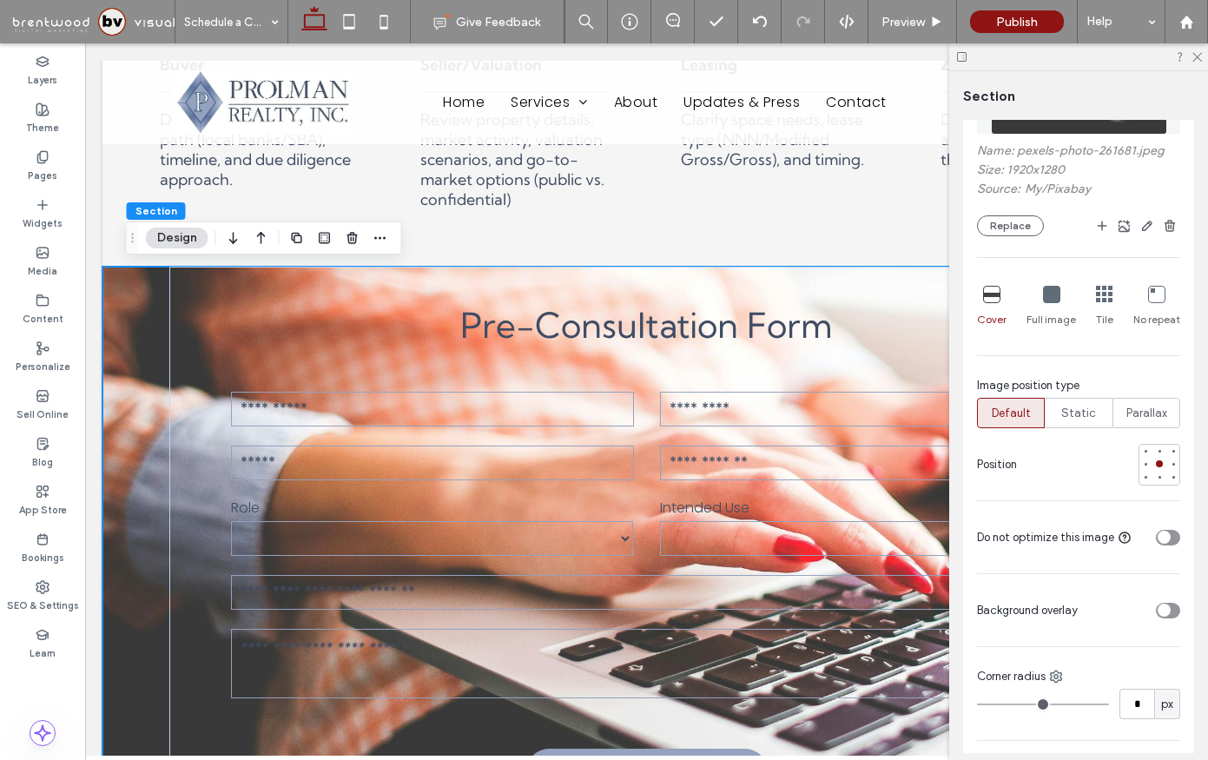
scroll to position [427, 0]
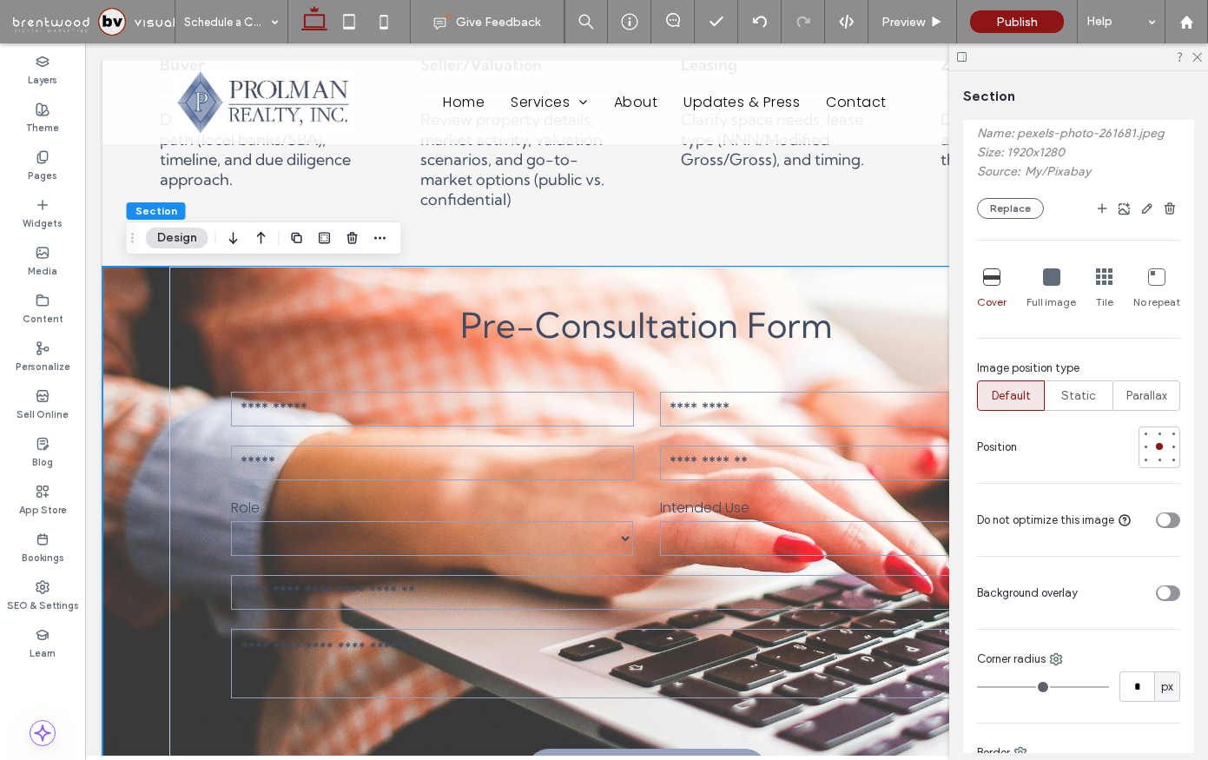
click at [1175, 609] on div "Color Image Video Name: pexels-photo-261681.jpeg Size: 1920x1280 Source: My / P…" at bounding box center [1078, 404] width 231 height 955
click at [1175, 598] on div "toggle" at bounding box center [1168, 593] width 24 height 16
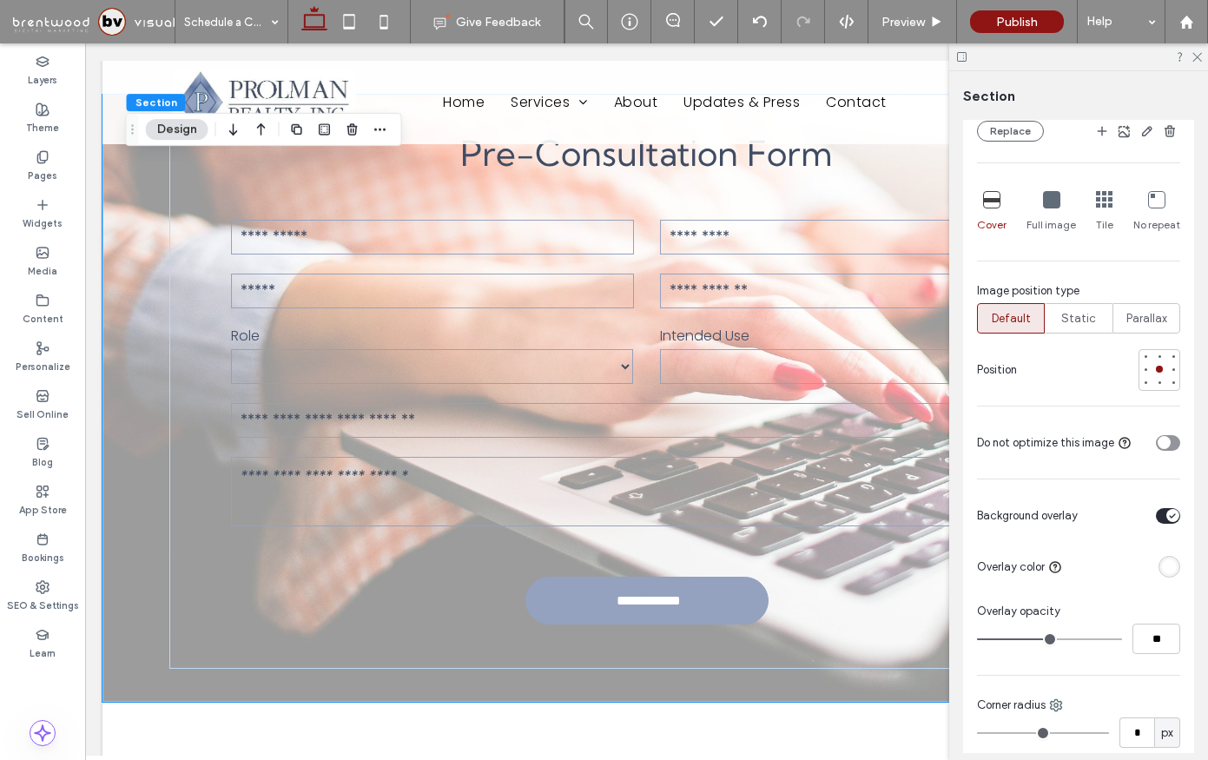
scroll to position [518, 0]
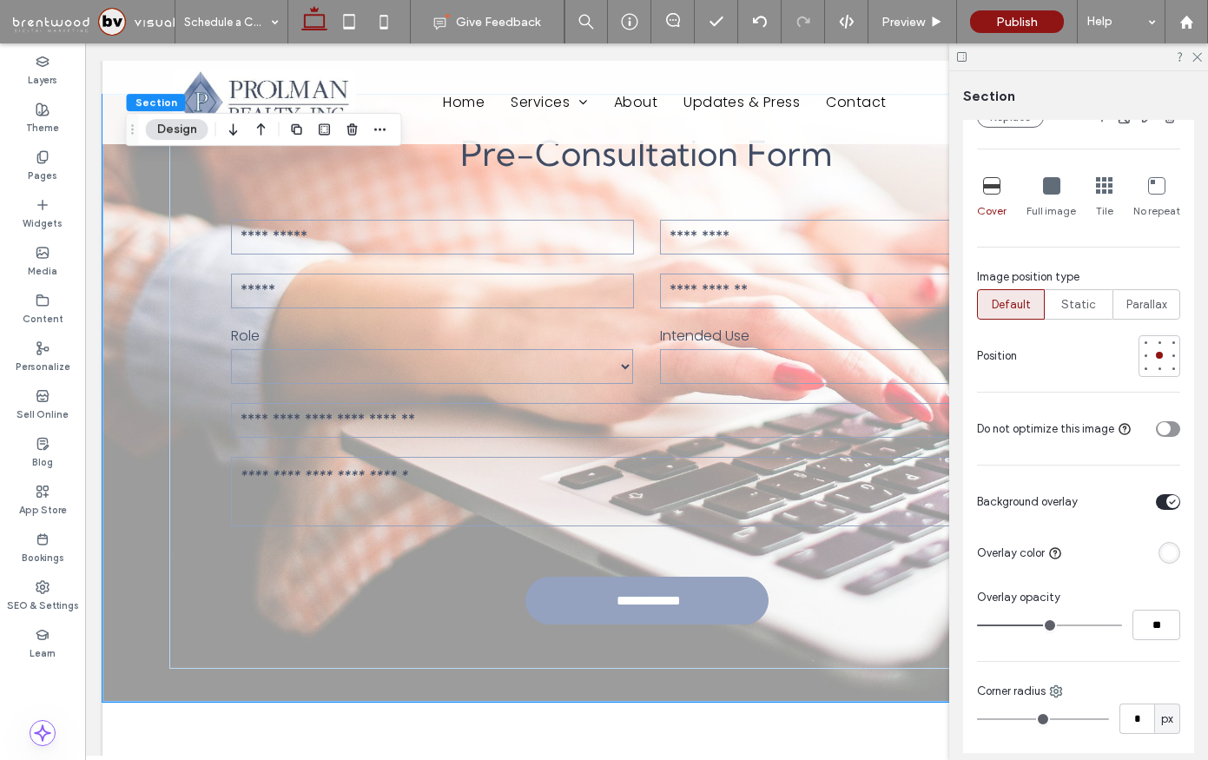
type input "**"
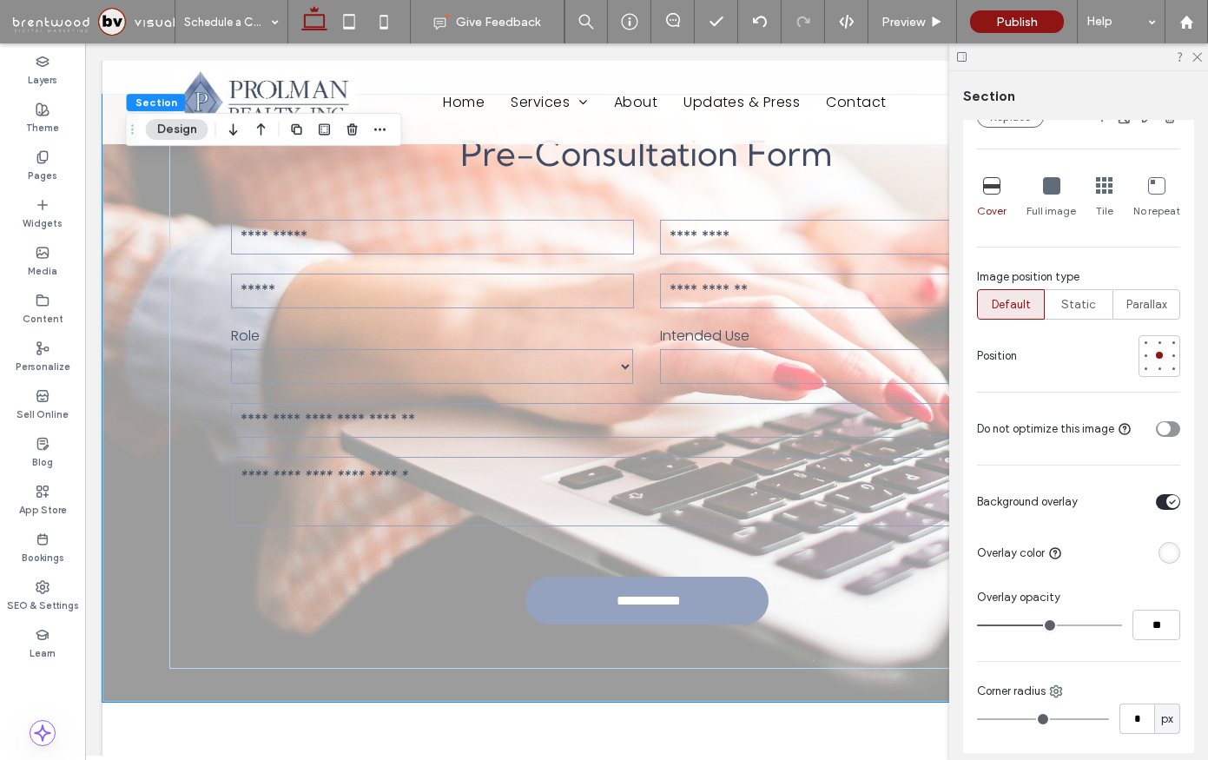
type input "**"
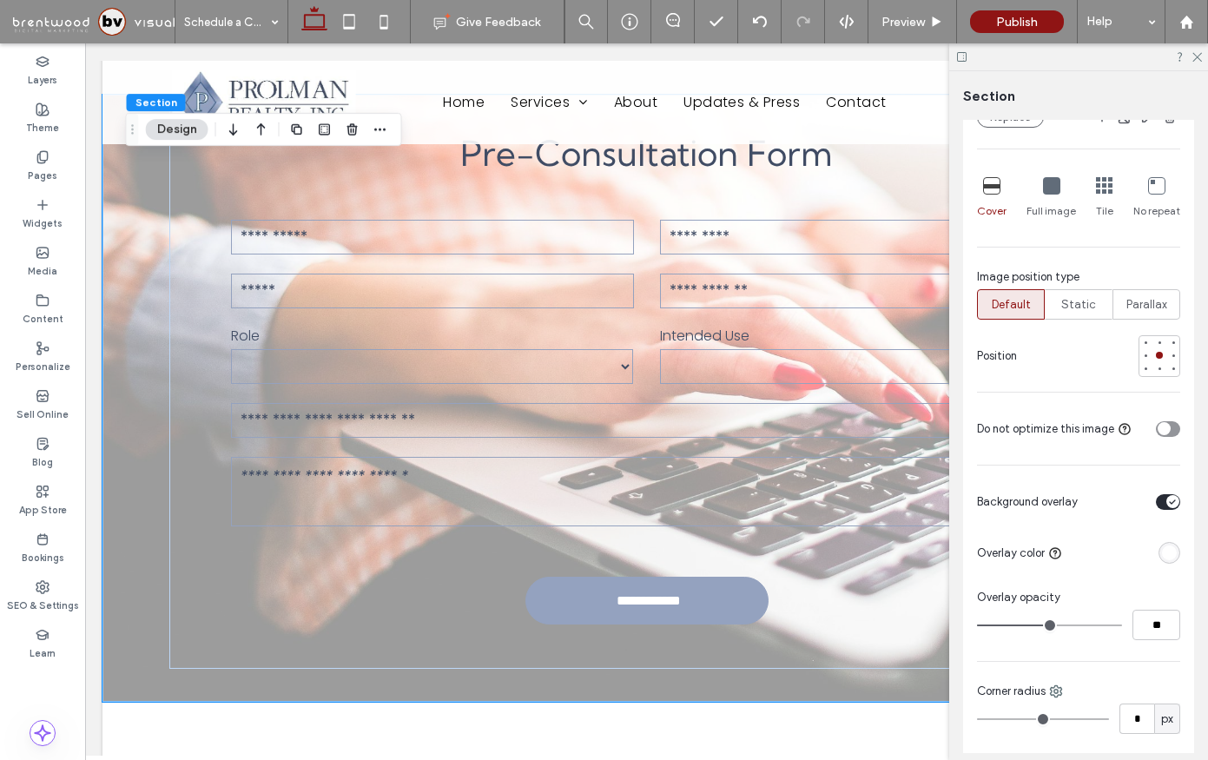
type input "**"
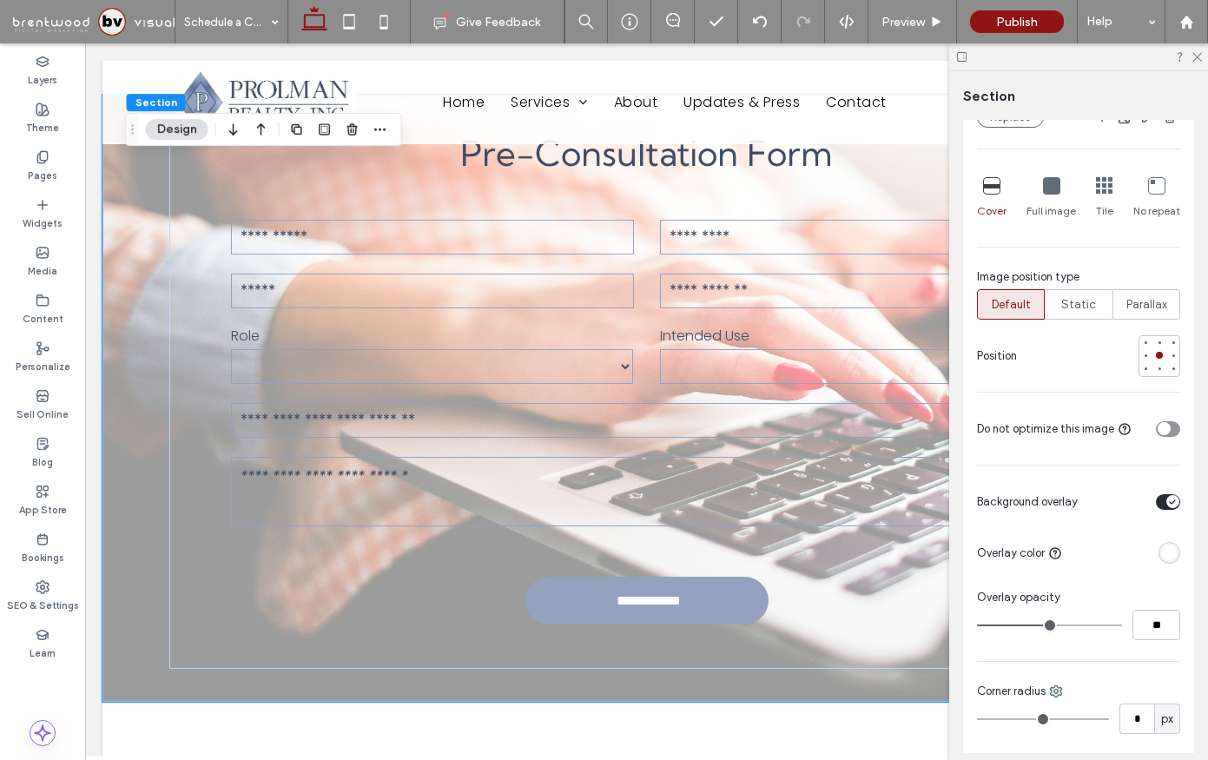
type input "**"
drag, startPoint x: 1052, startPoint y: 624, endPoint x: 1079, endPoint y: 624, distance: 27.8
click at [1079, 624] on input "range" at bounding box center [1049, 625] width 145 height 2
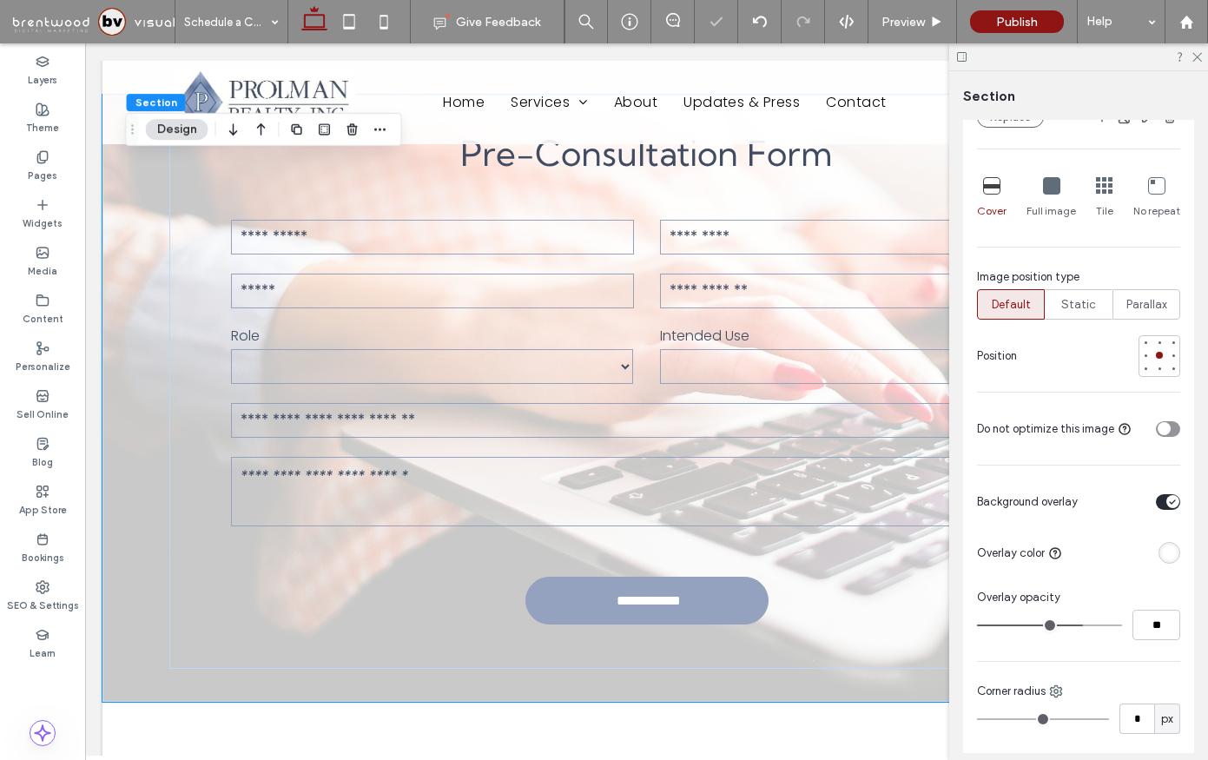
type input "**"
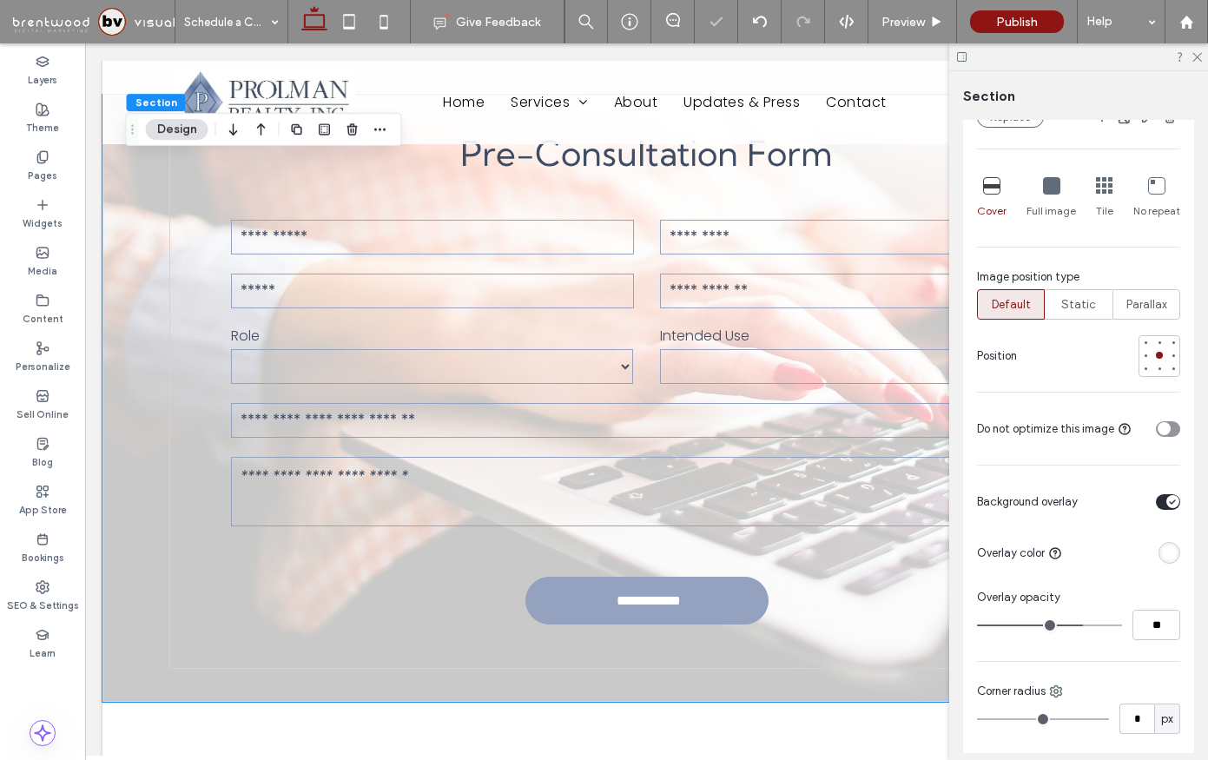
type input "**"
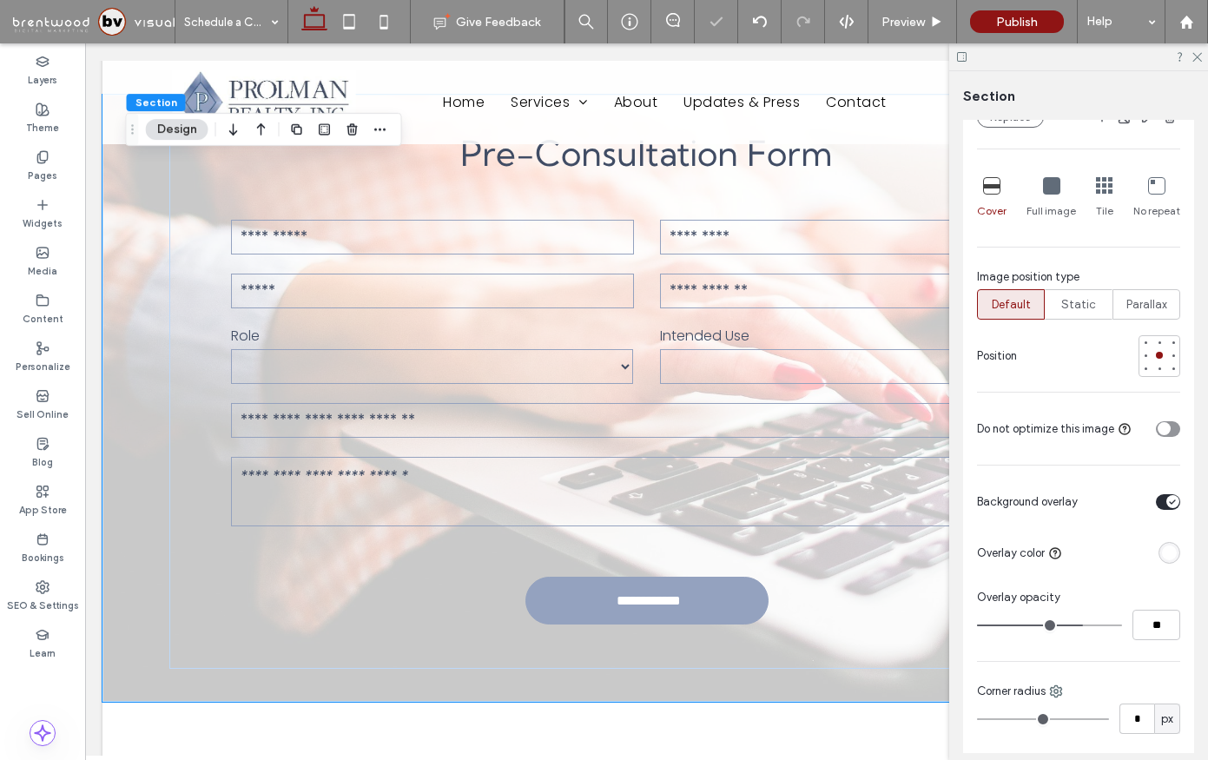
type input "**"
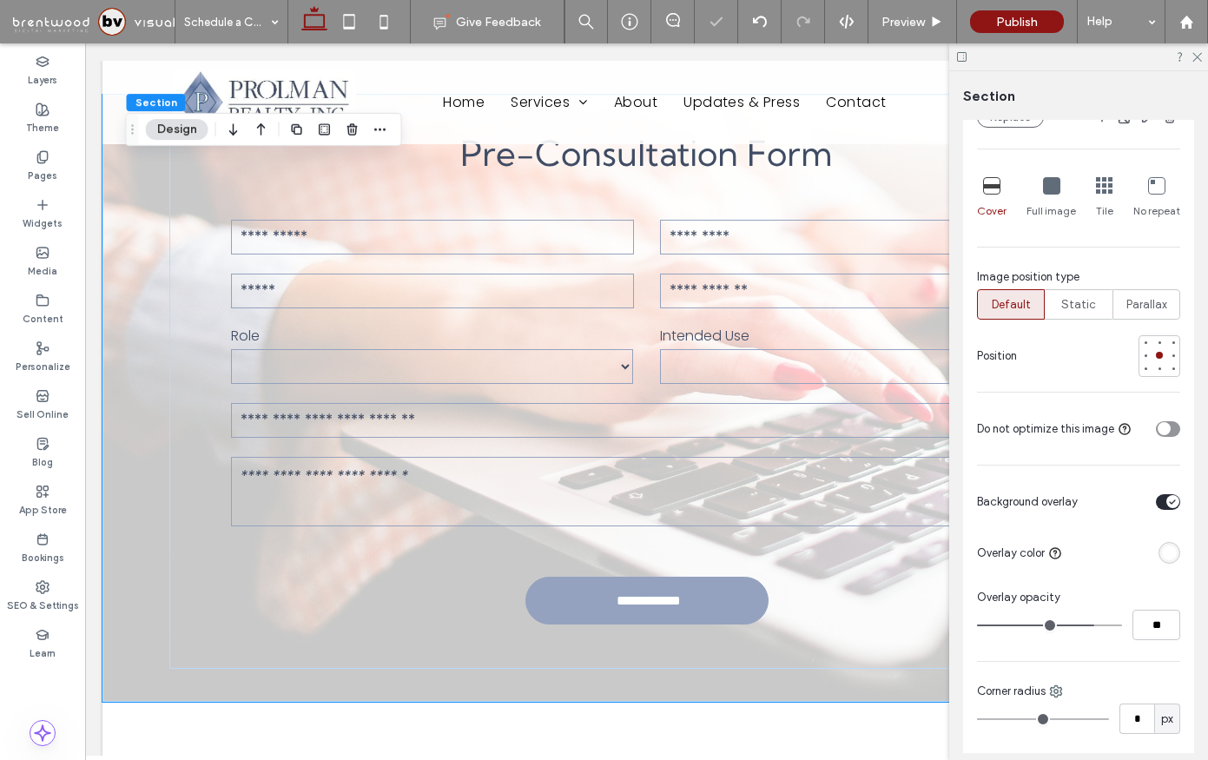
type input "**"
drag, startPoint x: 1080, startPoint y: 624, endPoint x: 1093, endPoint y: 624, distance: 12.2
click at [1093, 624] on input "range" at bounding box center [1049, 625] width 145 height 2
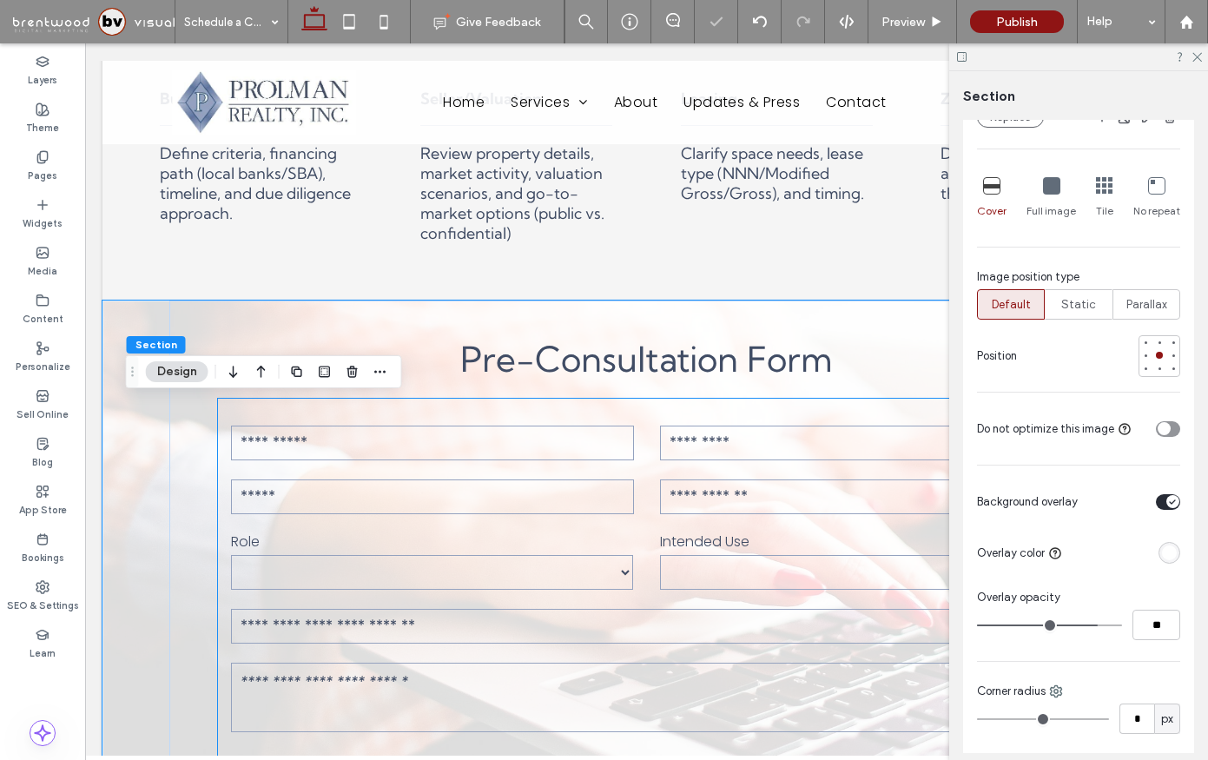
scroll to position [676, 0]
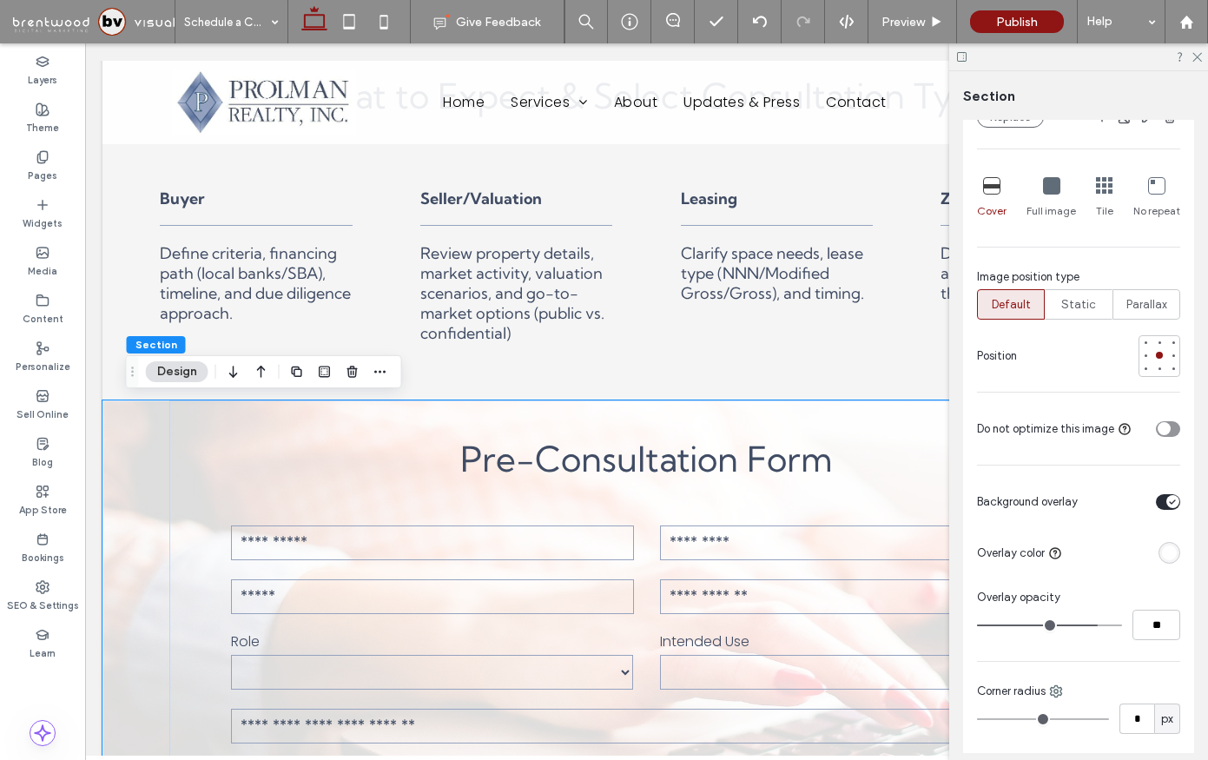
click at [1170, 560] on div "rgba(255, 255, 255, 1)" at bounding box center [1170, 553] width 22 height 22
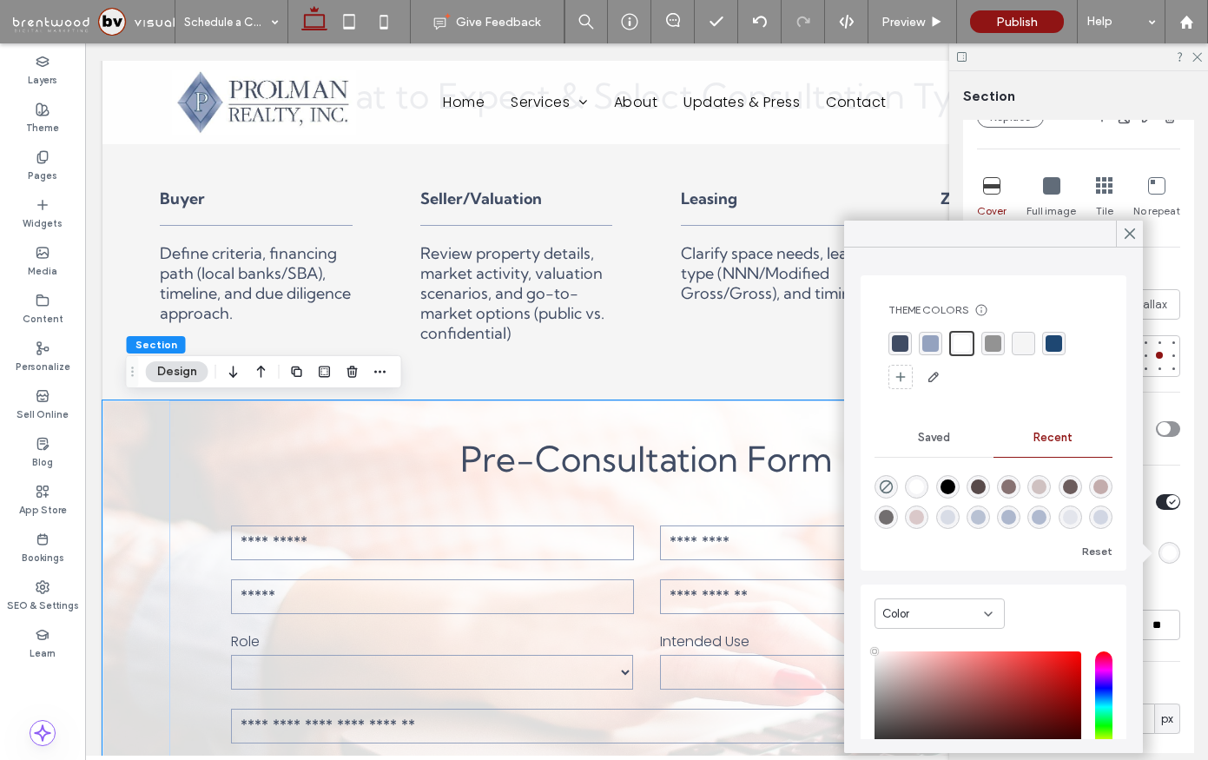
click at [926, 346] on div "rgba(148, 162, 191, 1)" at bounding box center [930, 343] width 17 height 17
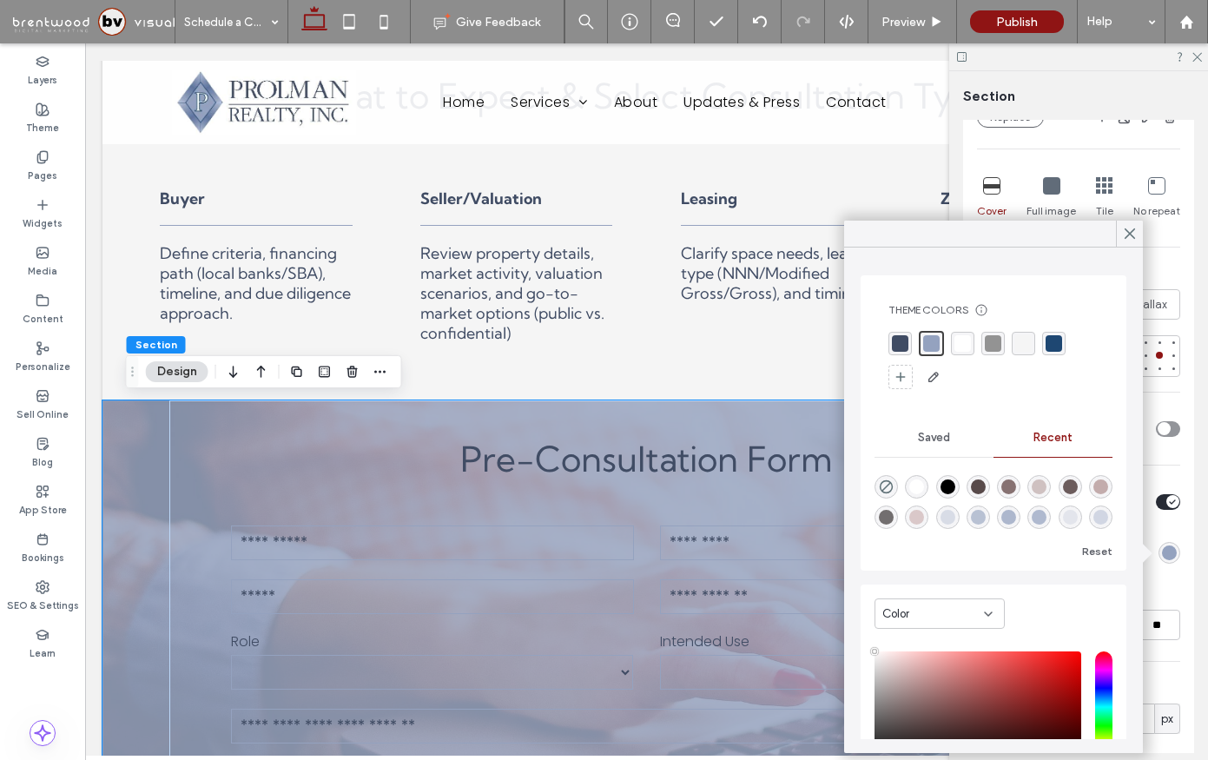
scroll to position [89, 0]
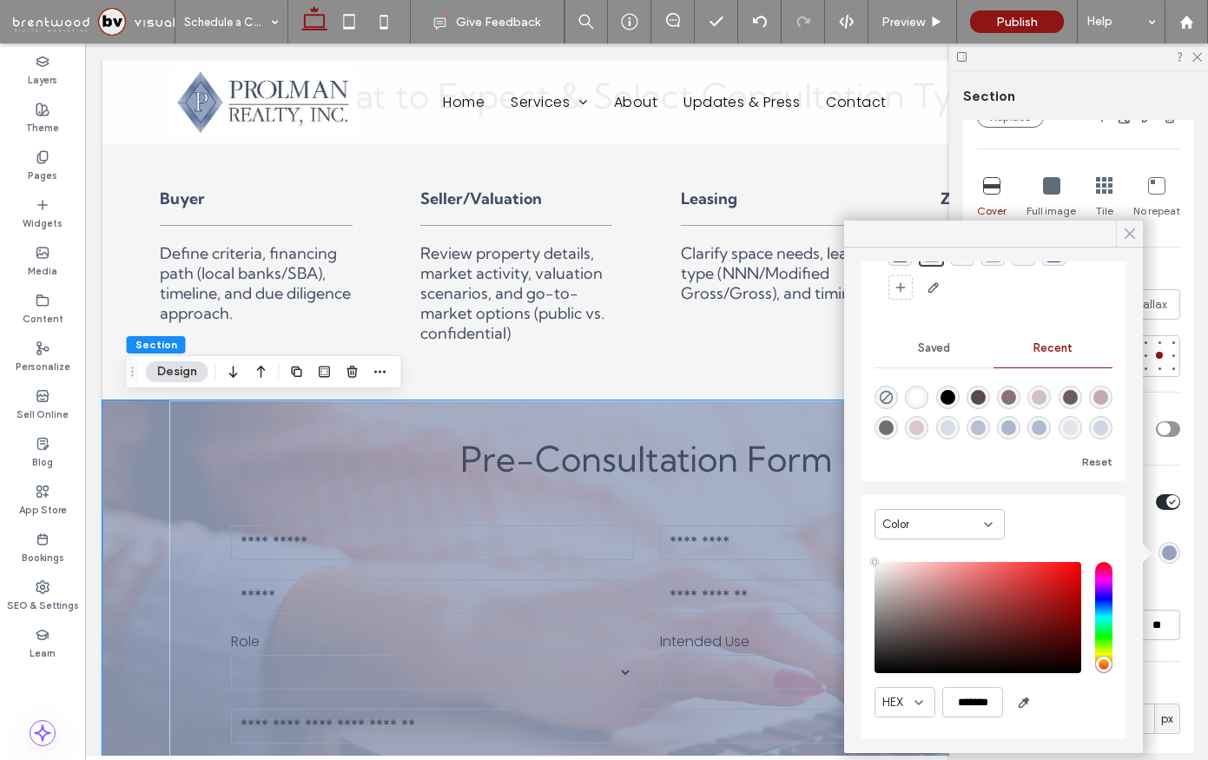
click at [1132, 234] on use at bounding box center [1130, 234] width 9 height 10
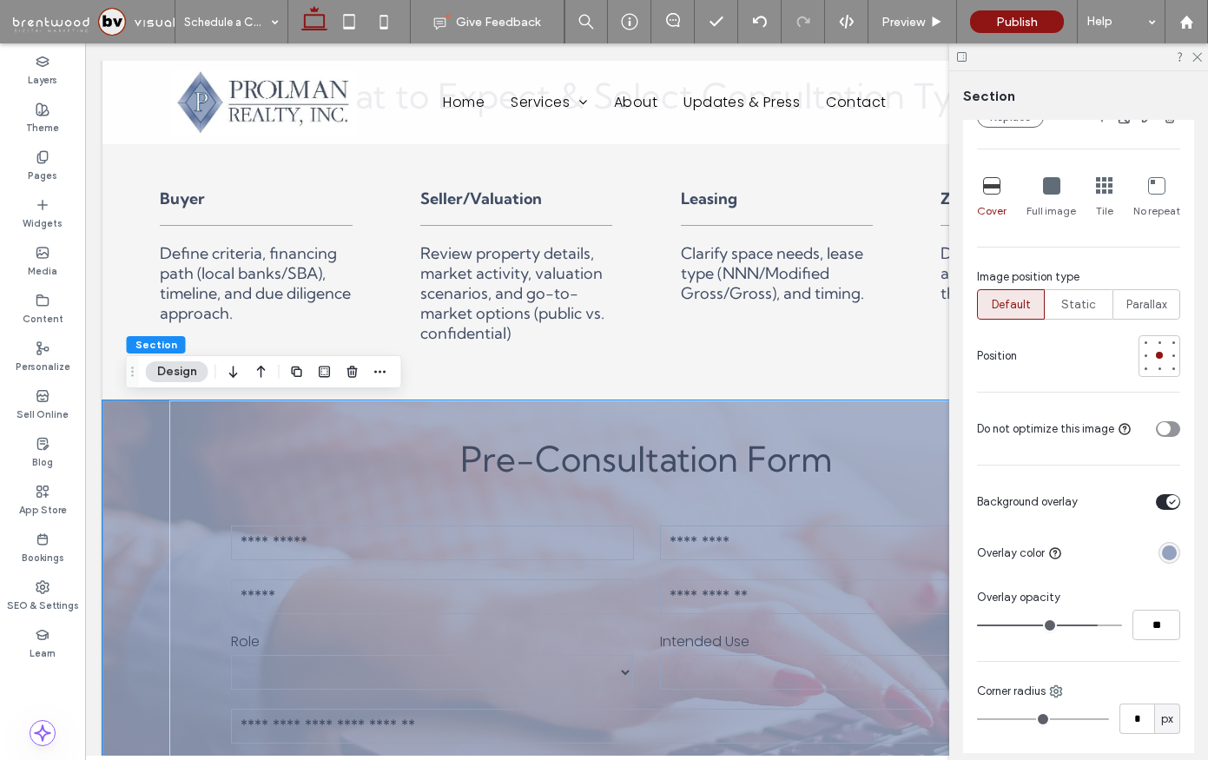
type input "**"
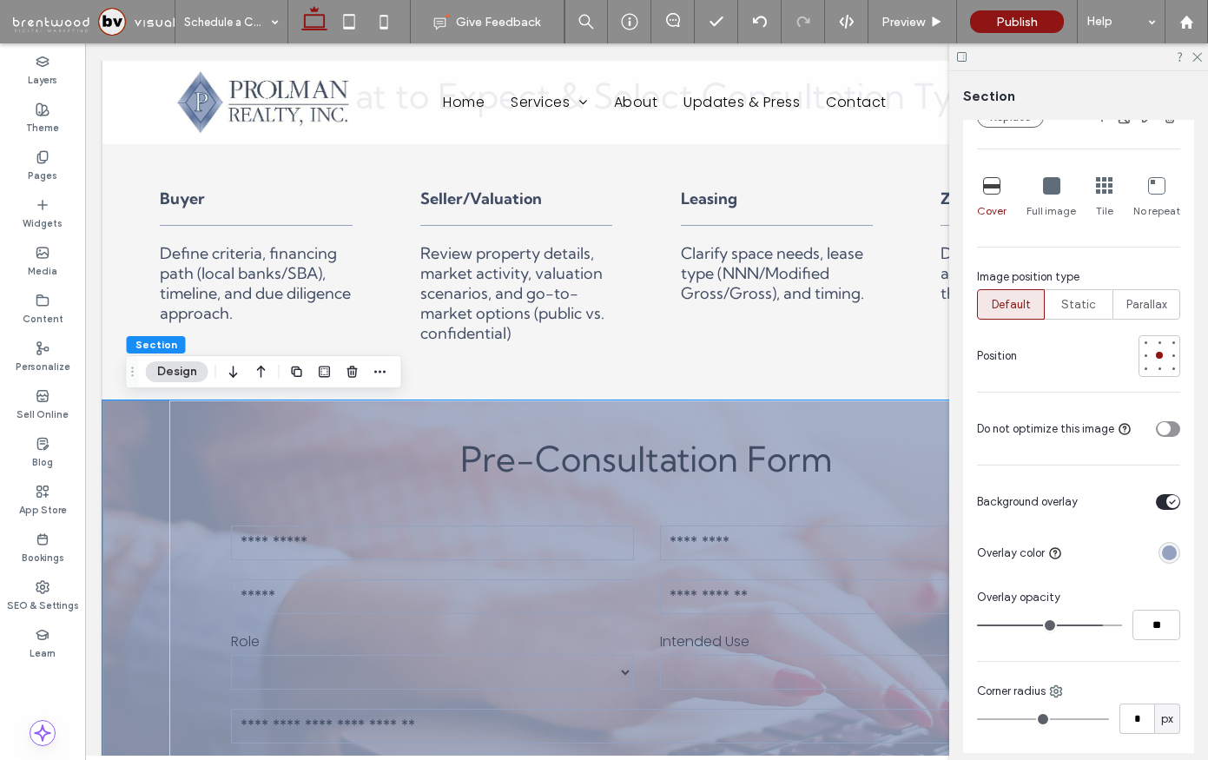
type input "**"
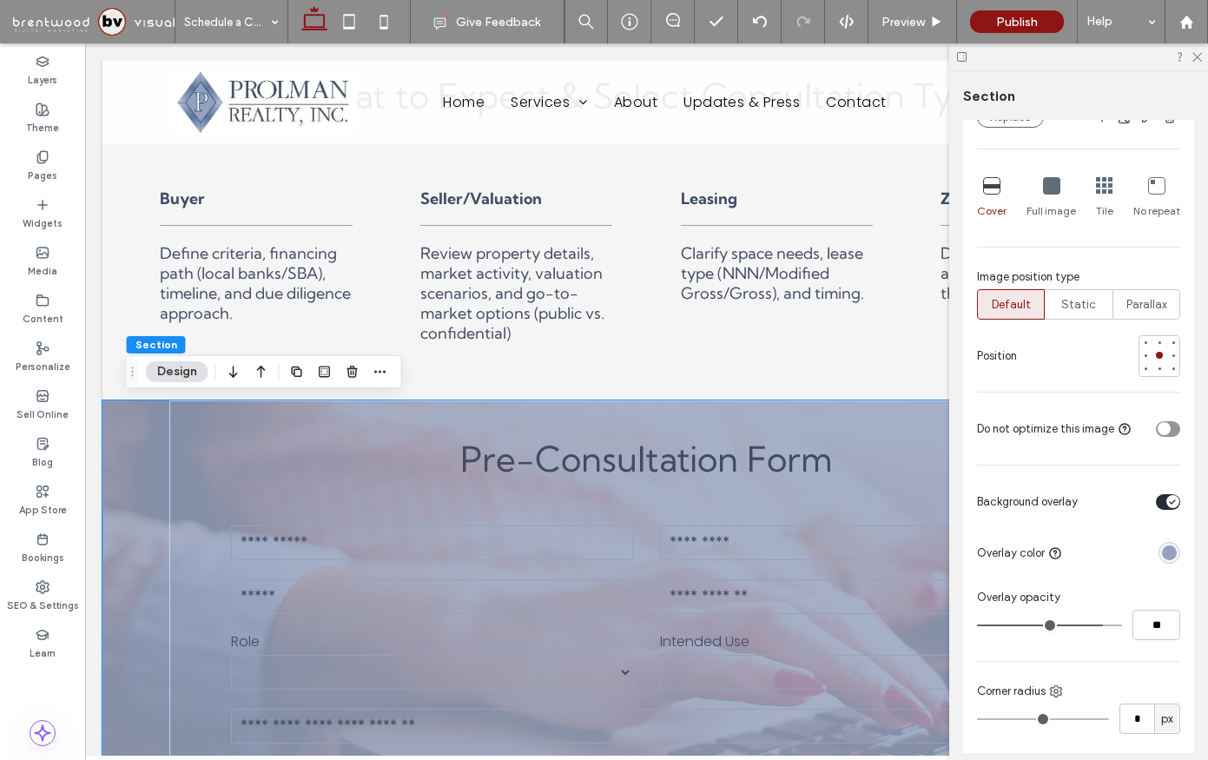
type input "**"
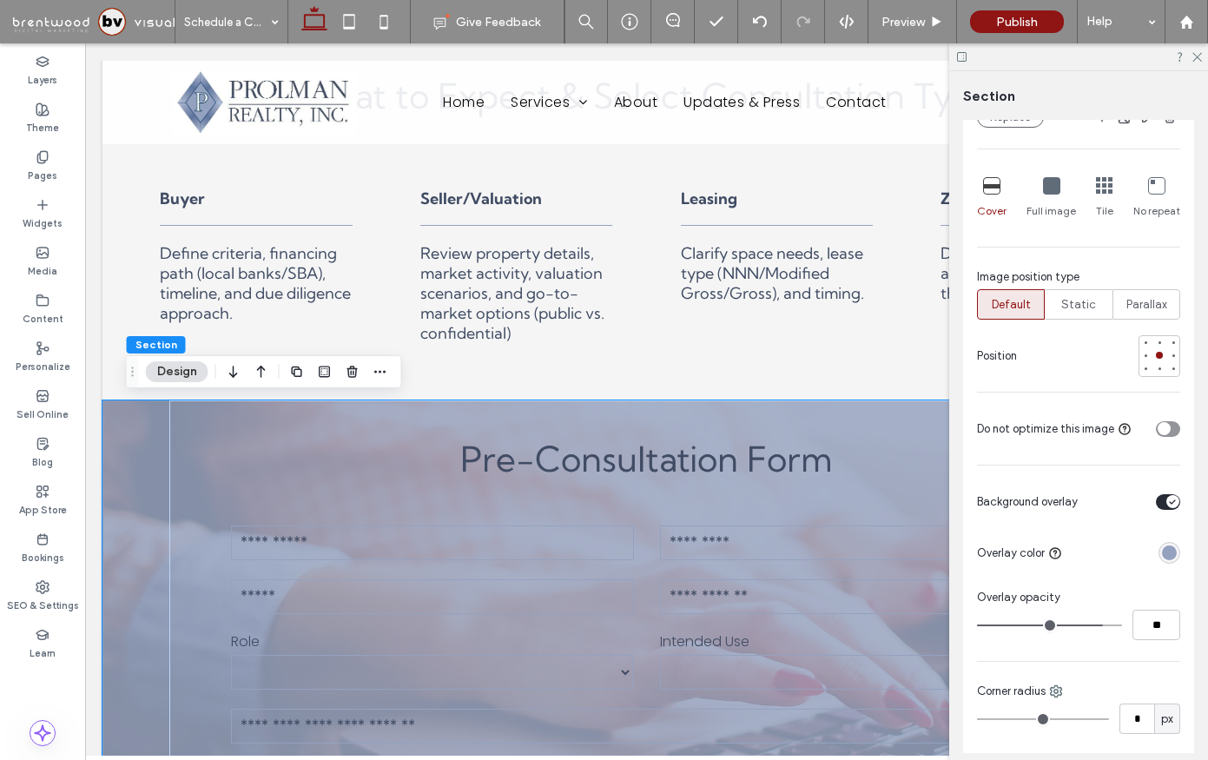
type input "**"
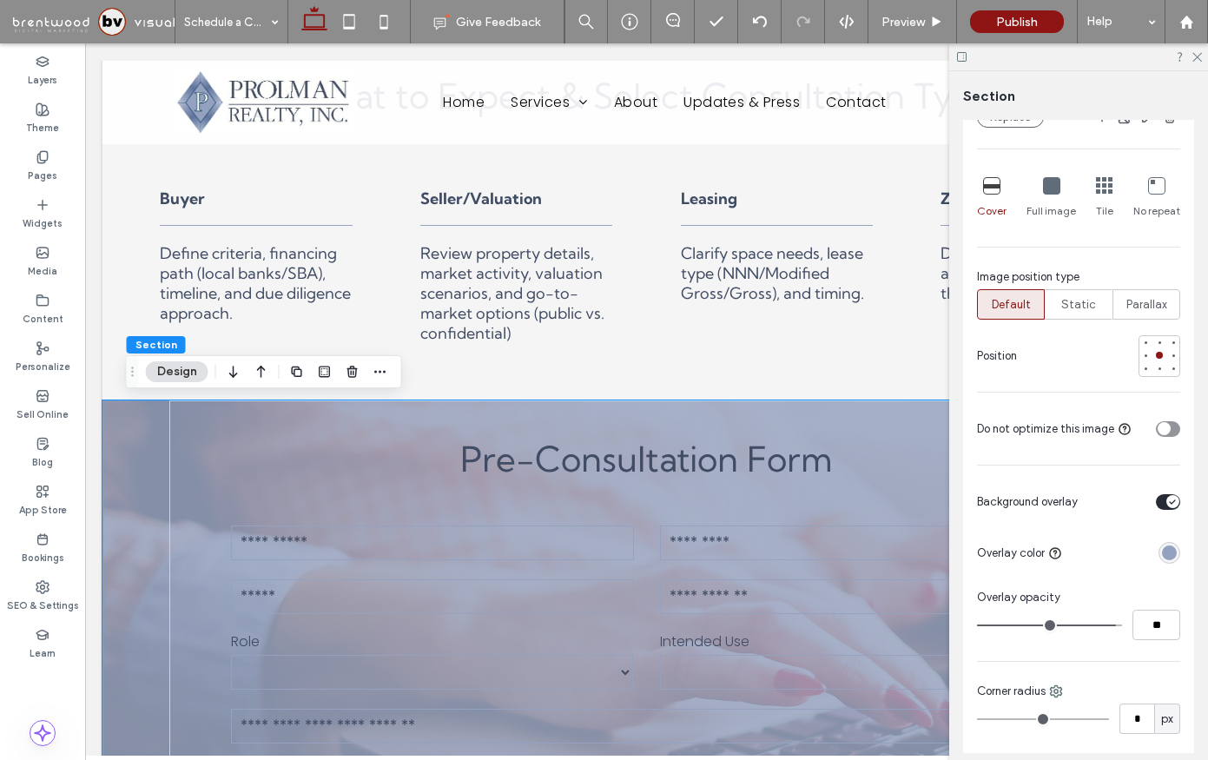
type input "**"
drag, startPoint x: 1097, startPoint y: 626, endPoint x: 1111, endPoint y: 626, distance: 13.9
click at [1111, 626] on input "range" at bounding box center [1049, 625] width 145 height 2
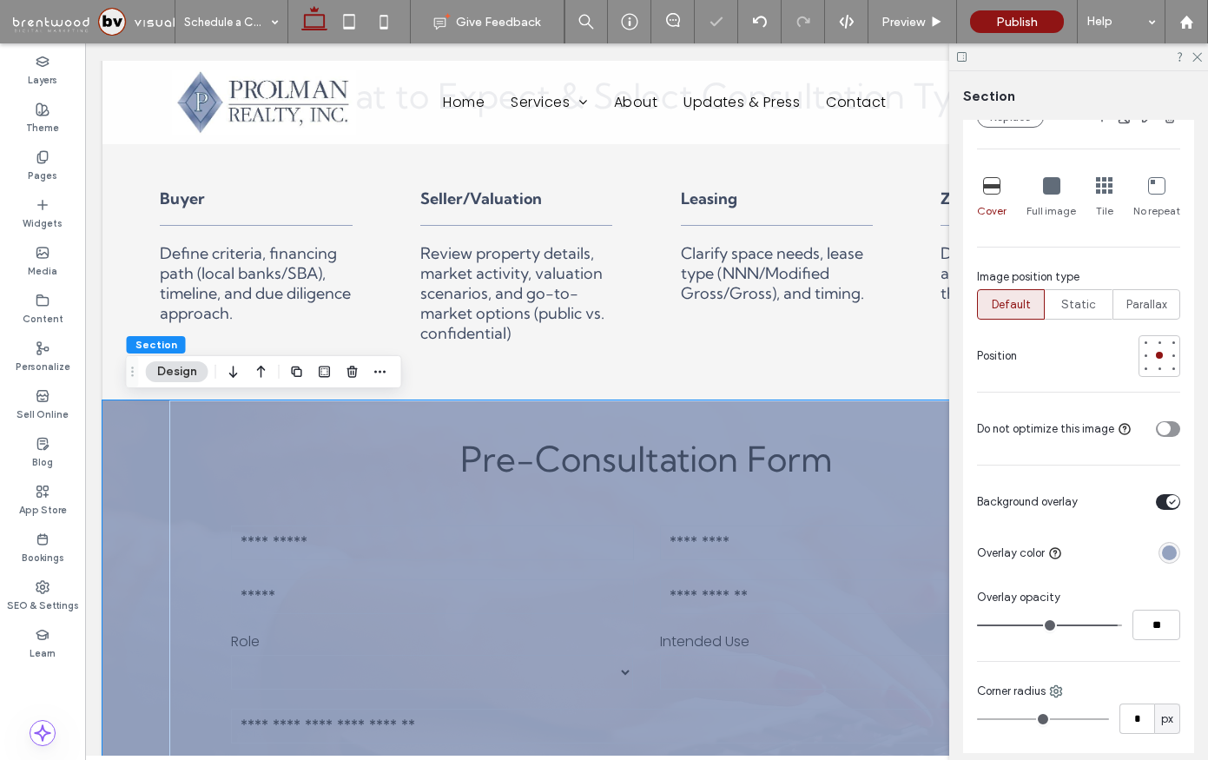
type input "**"
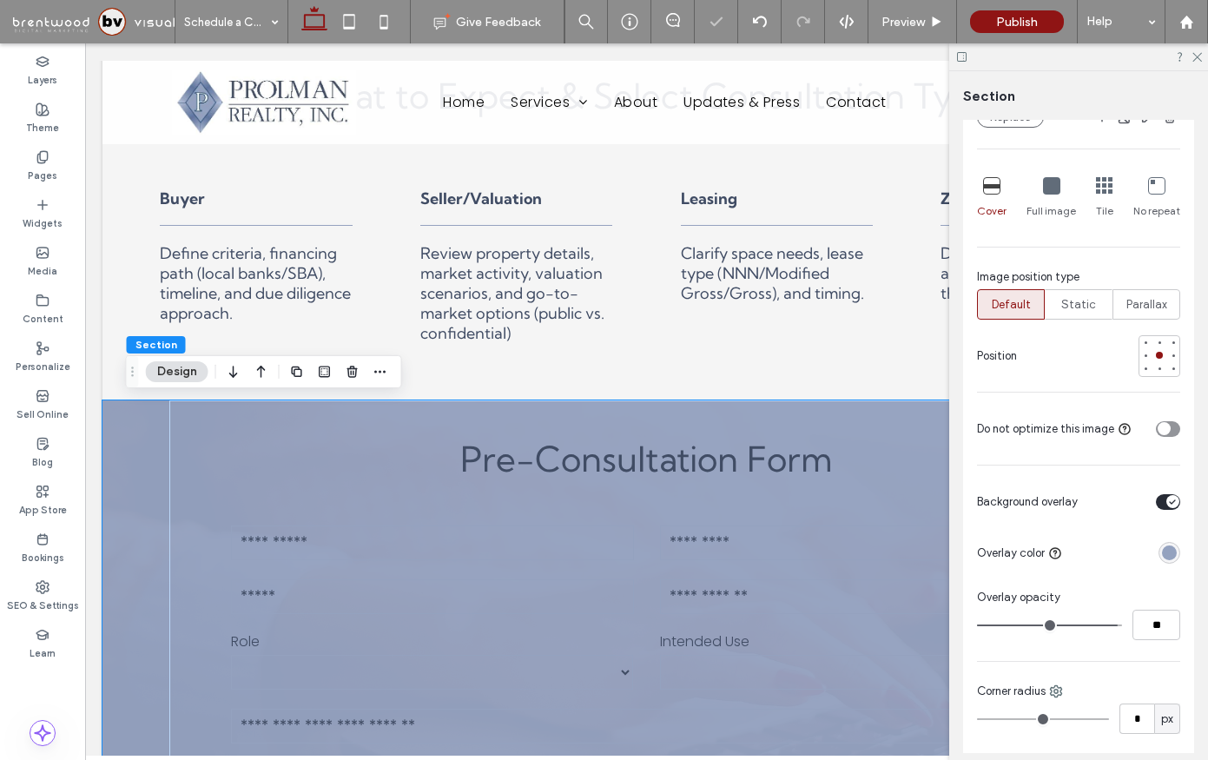
type input "**"
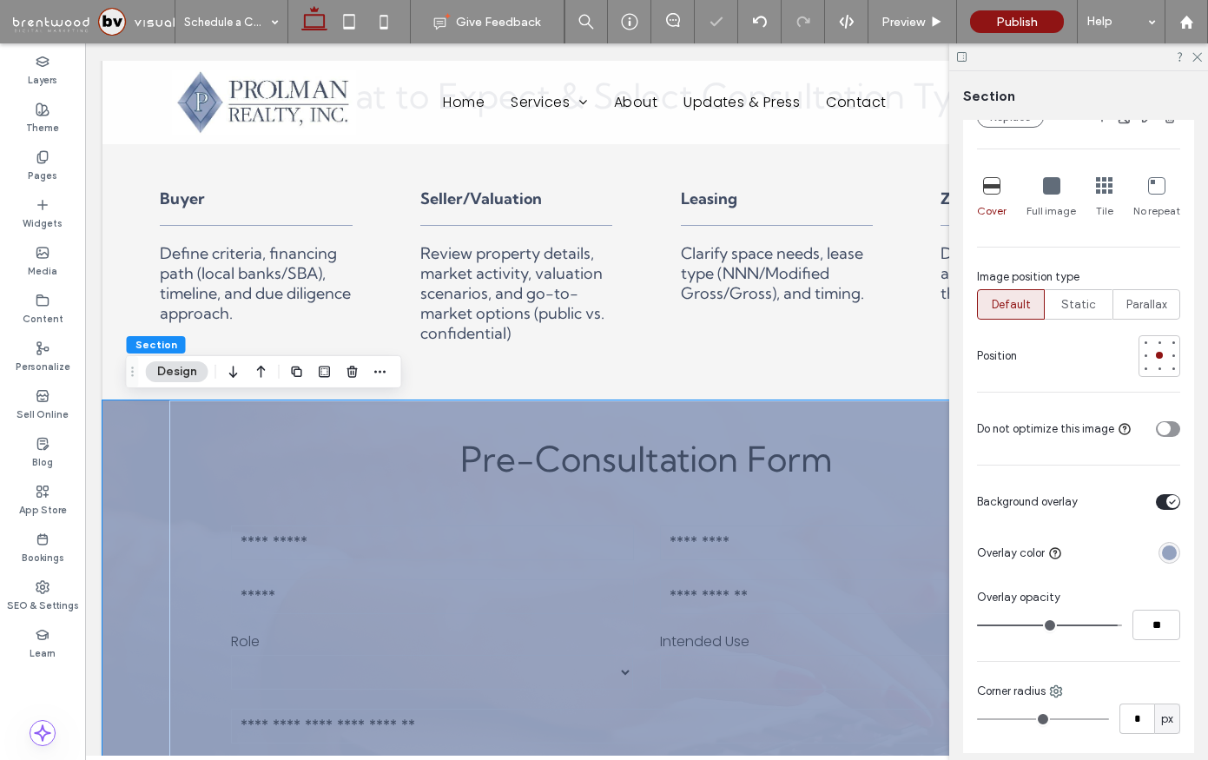
type input "**"
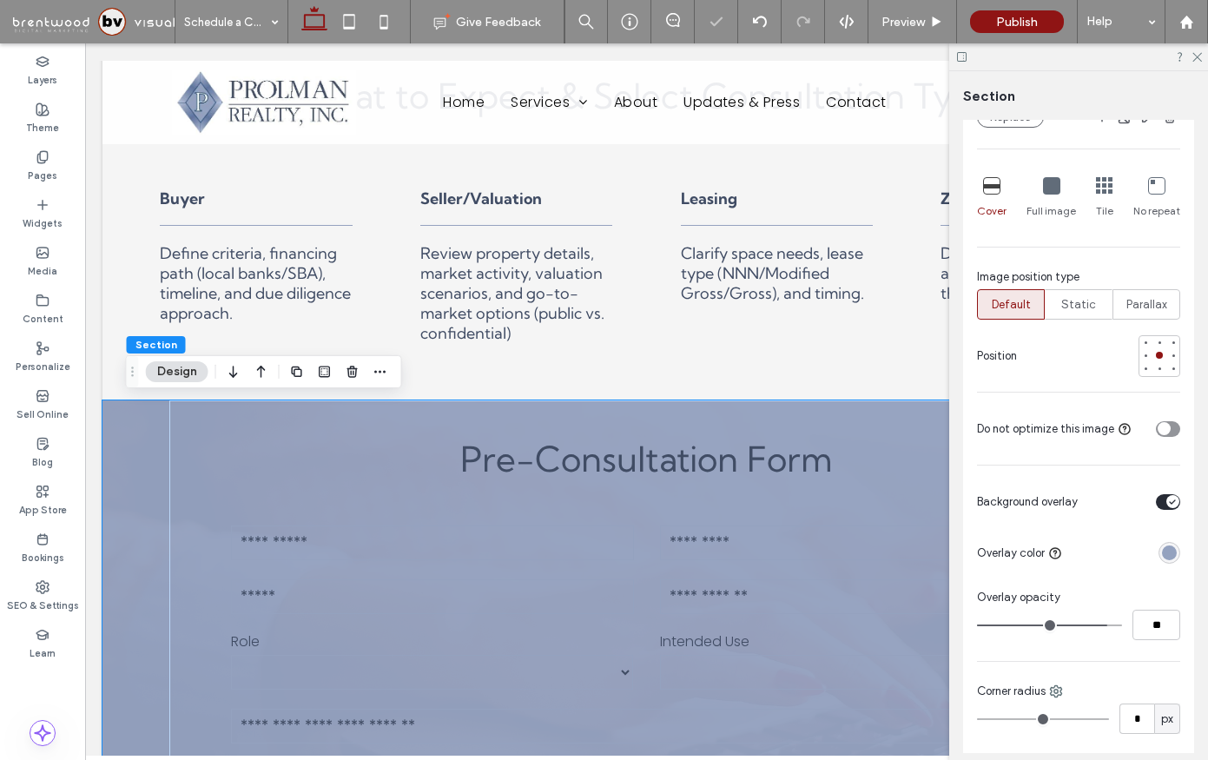
type input "**"
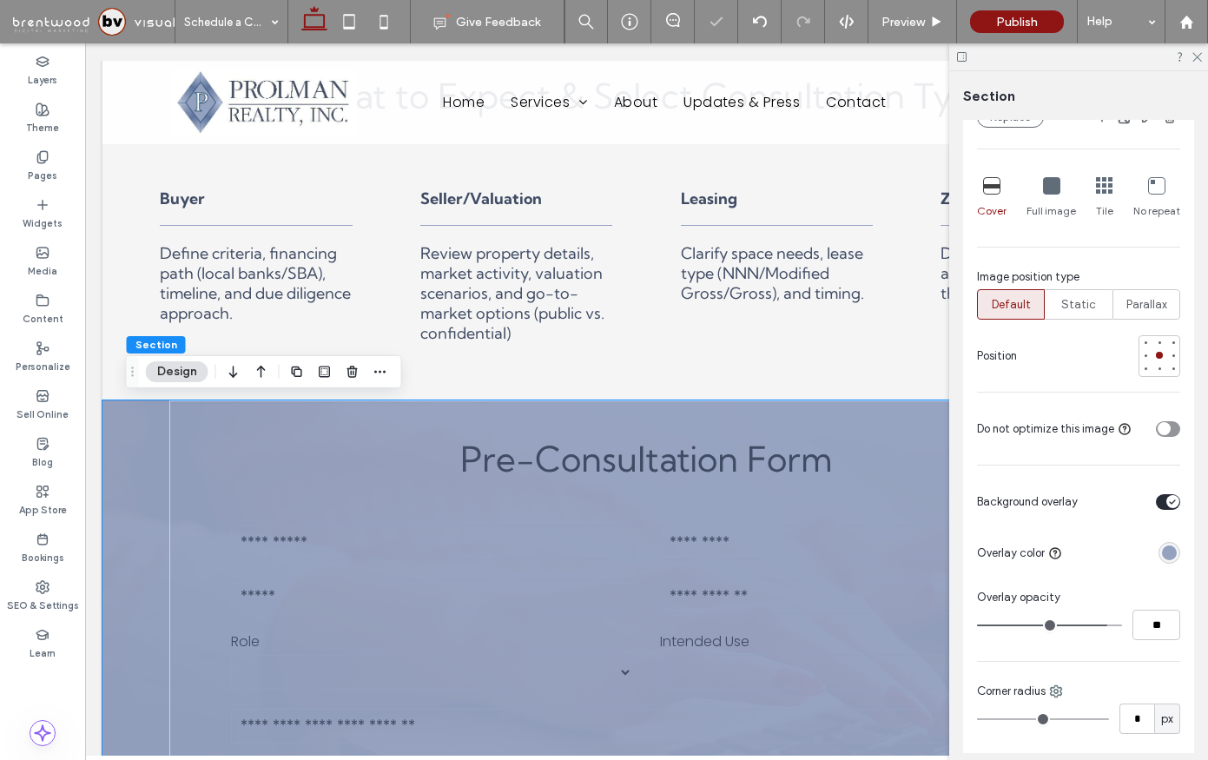
type input "**"
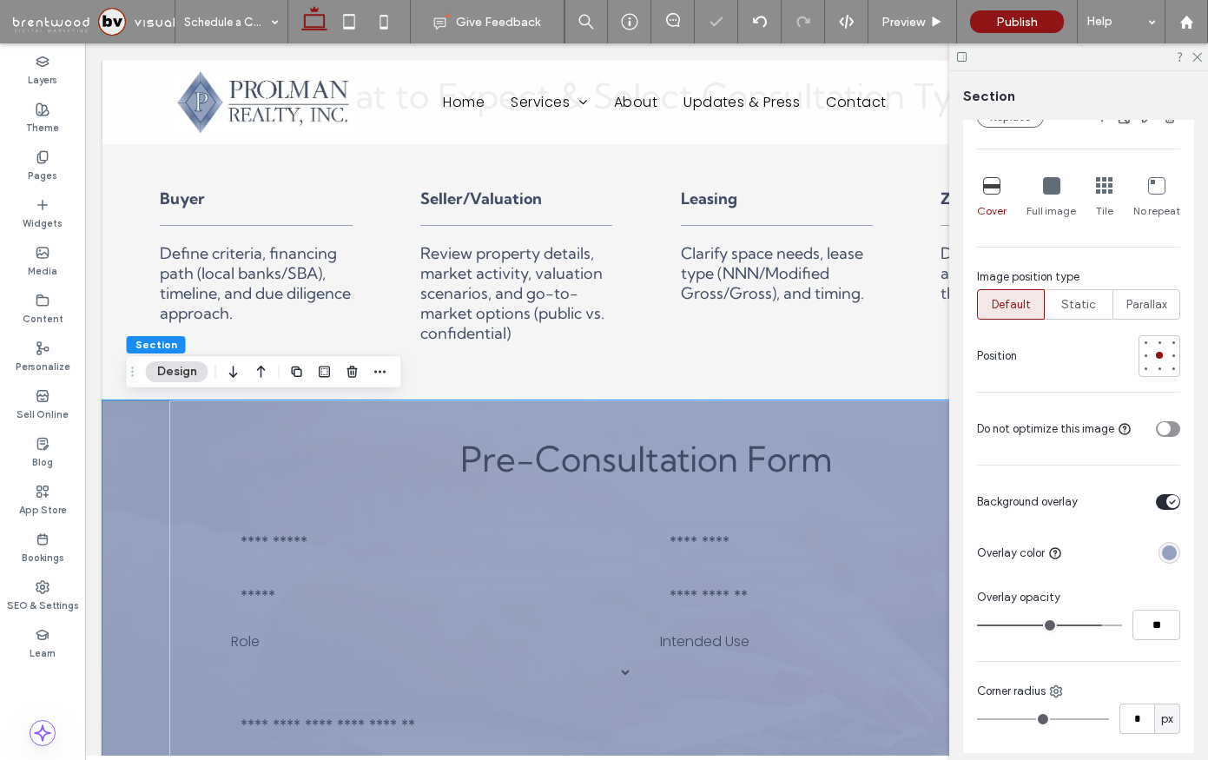
type input "**"
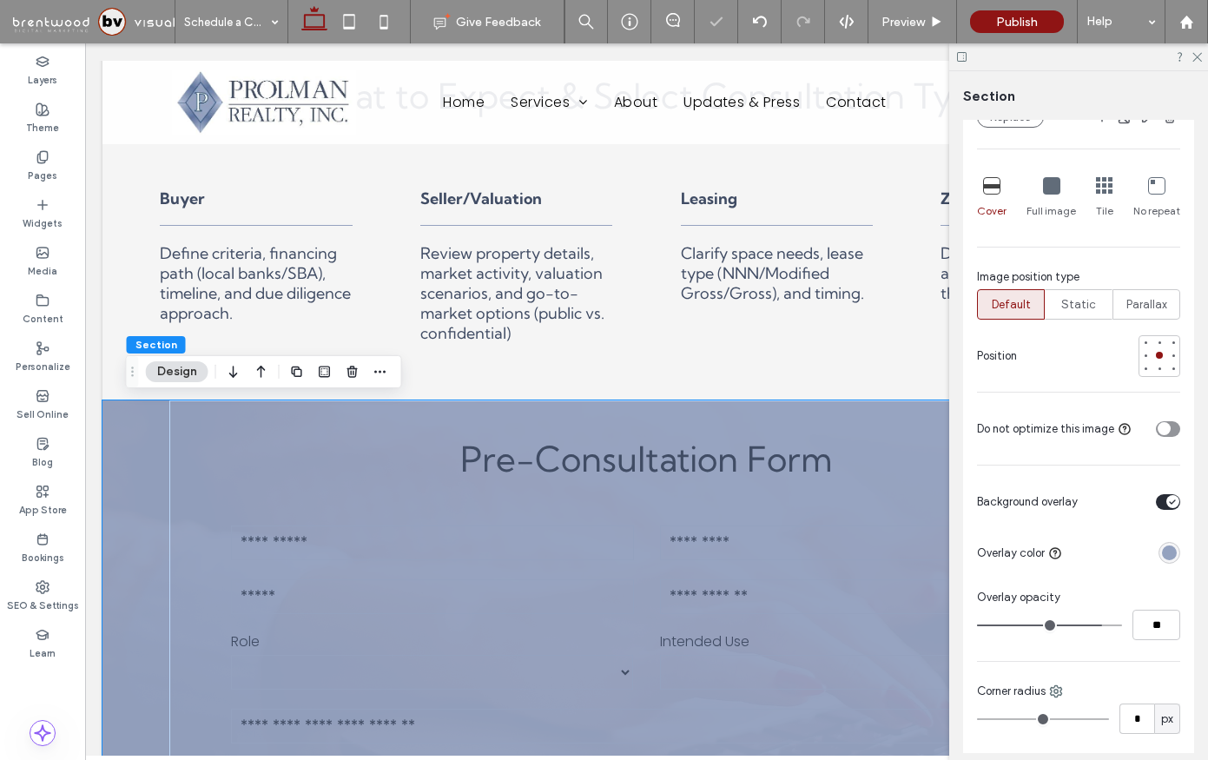
type input "**"
drag, startPoint x: 1111, startPoint y: 626, endPoint x: 1088, endPoint y: 625, distance: 22.6
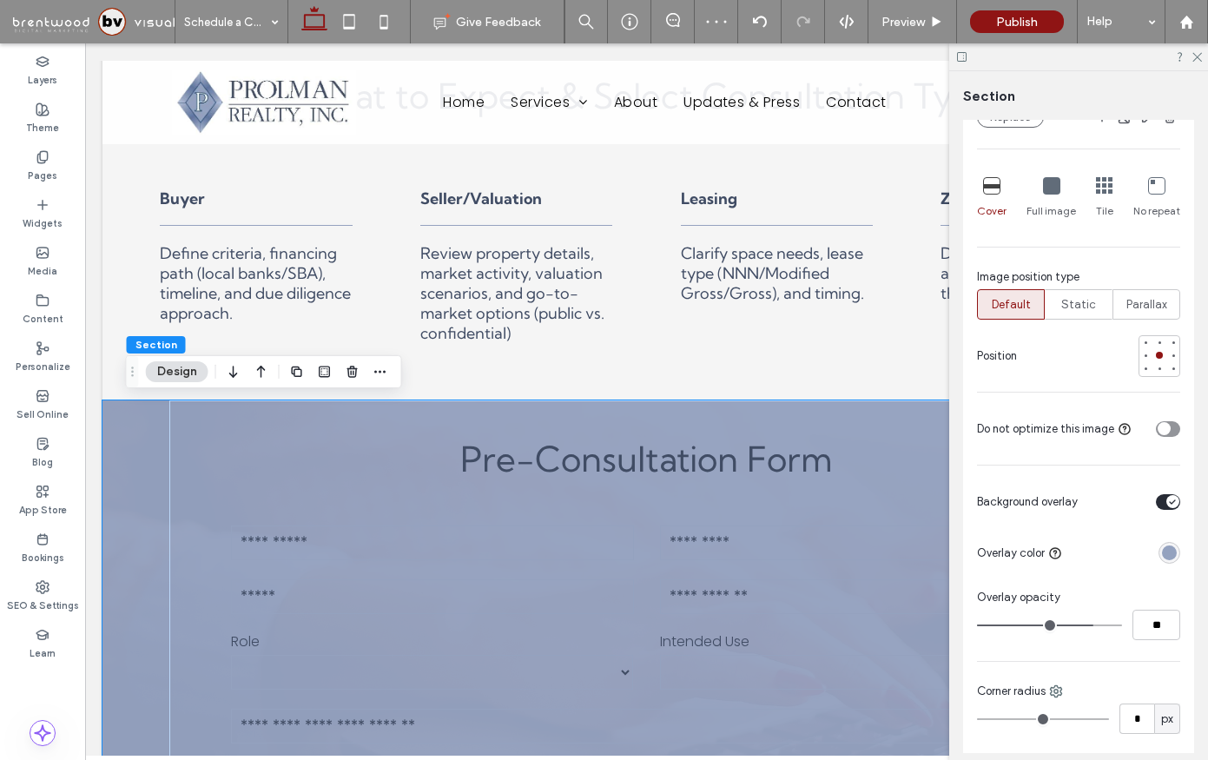
type input "**"
click at [1088, 625] on input "range" at bounding box center [1049, 625] width 145 height 2
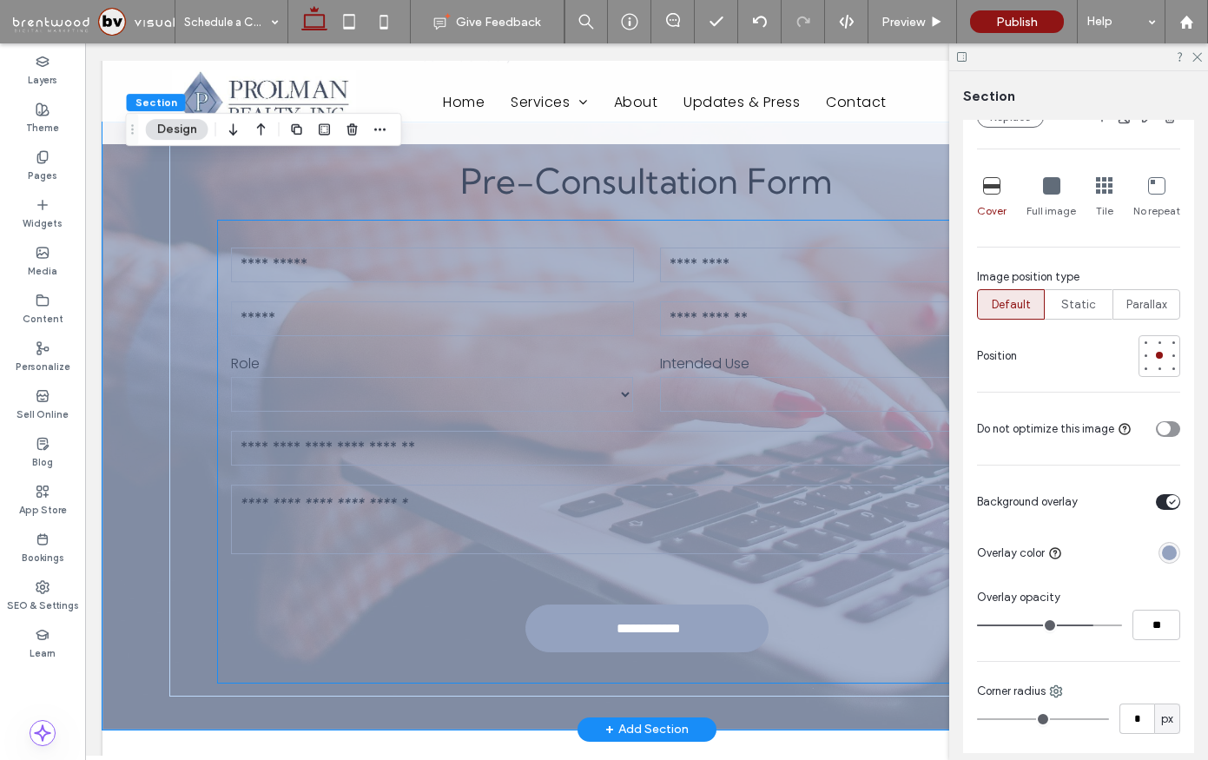
scroll to position [1827, 0]
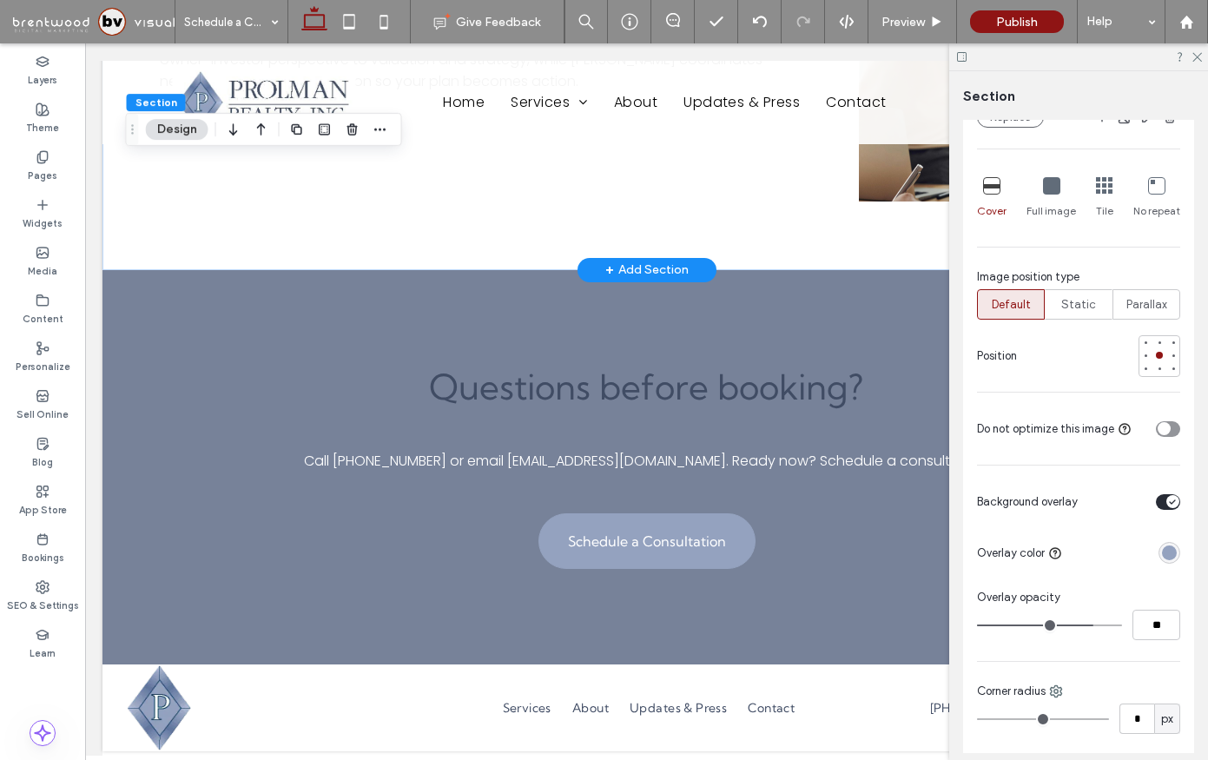
click at [667, 271] on div "+ Add Section" at bounding box center [646, 270] width 83 height 19
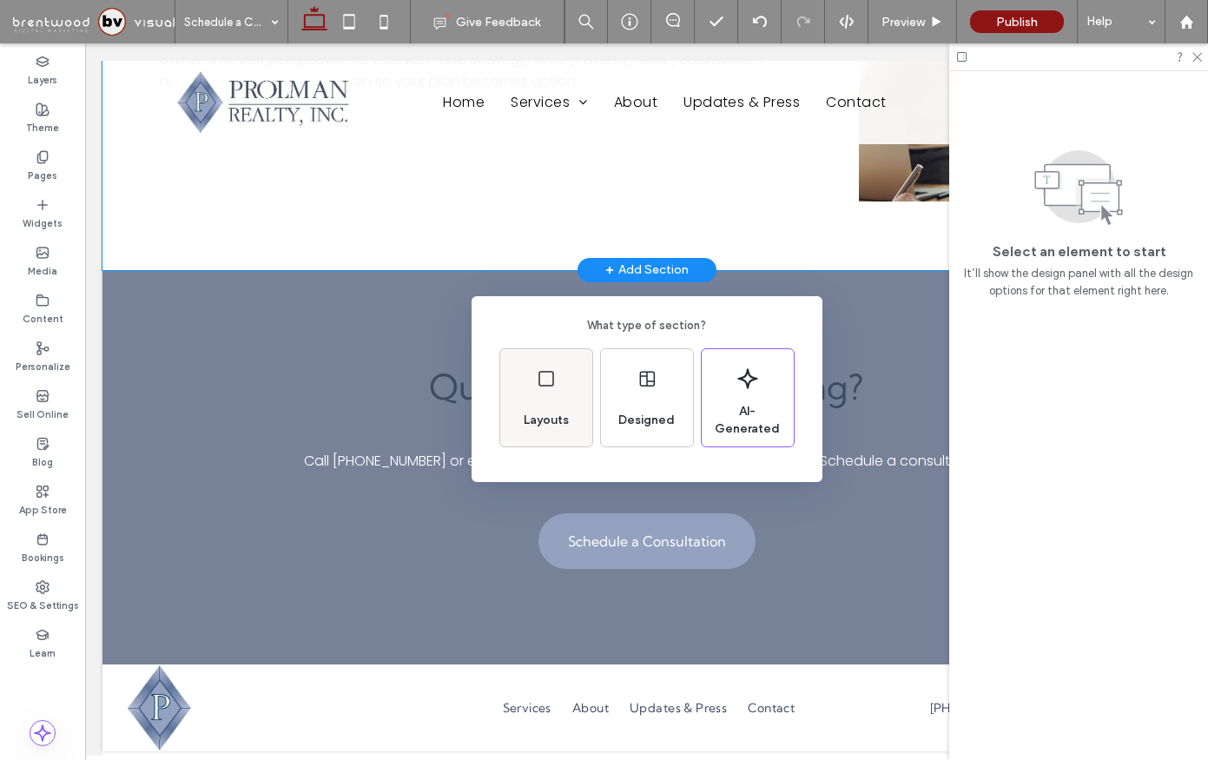
click at [533, 412] on span "Layouts" at bounding box center [546, 420] width 59 height 17
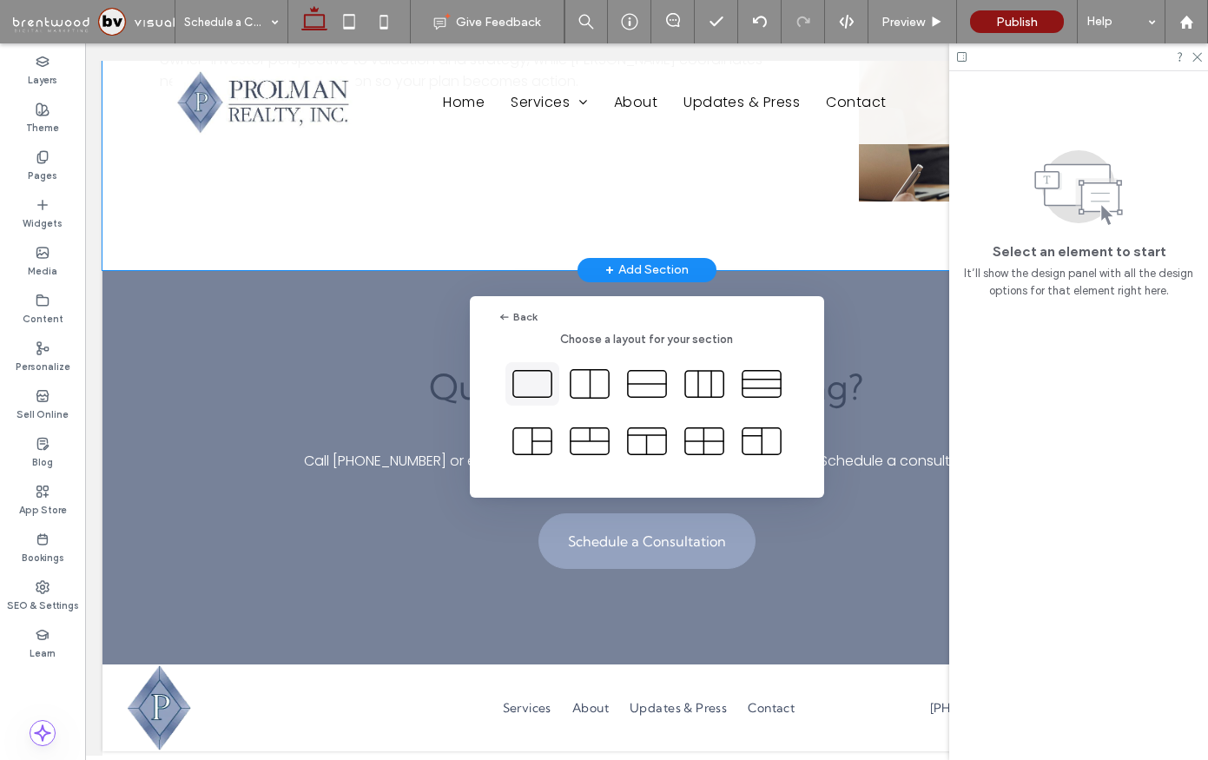
click at [542, 385] on icon at bounding box center [532, 383] width 43 height 43
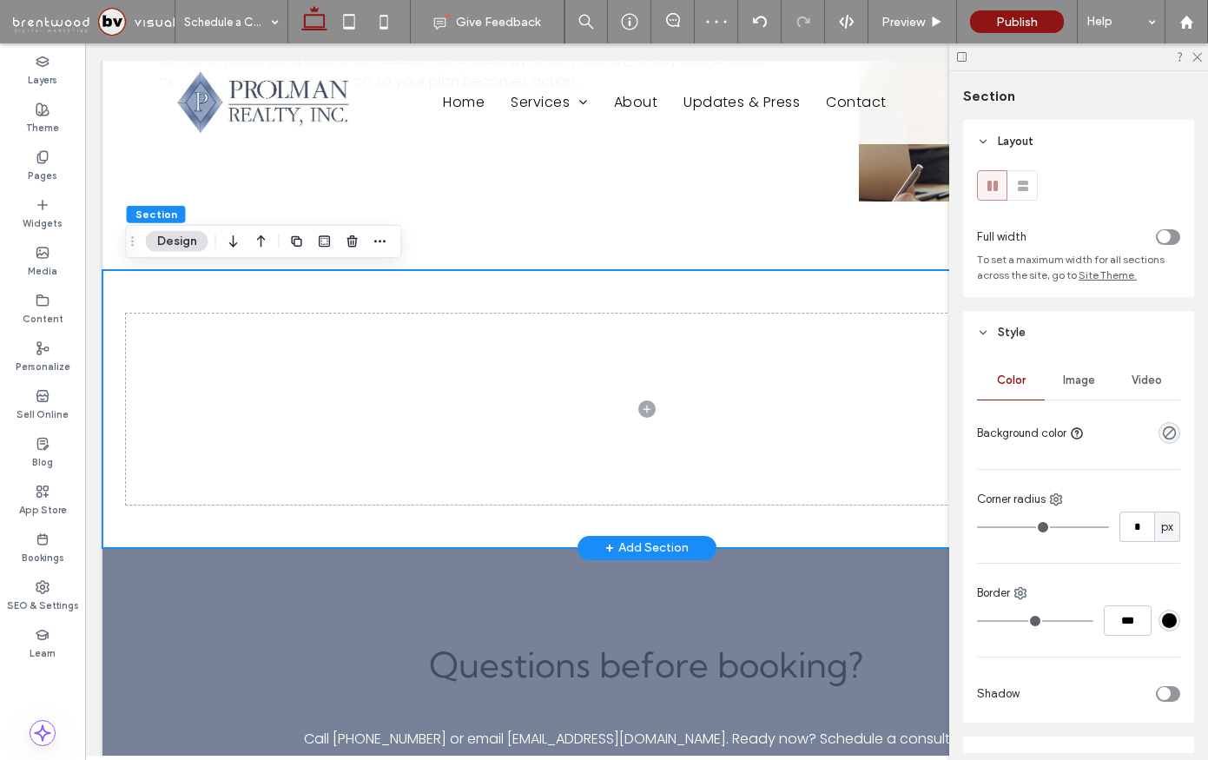
click at [545, 306] on div at bounding box center [647, 409] width 1042 height 278
click at [1169, 434] on icon "rgba(0, 0, 0, 0)" at bounding box center [1169, 433] width 15 height 15
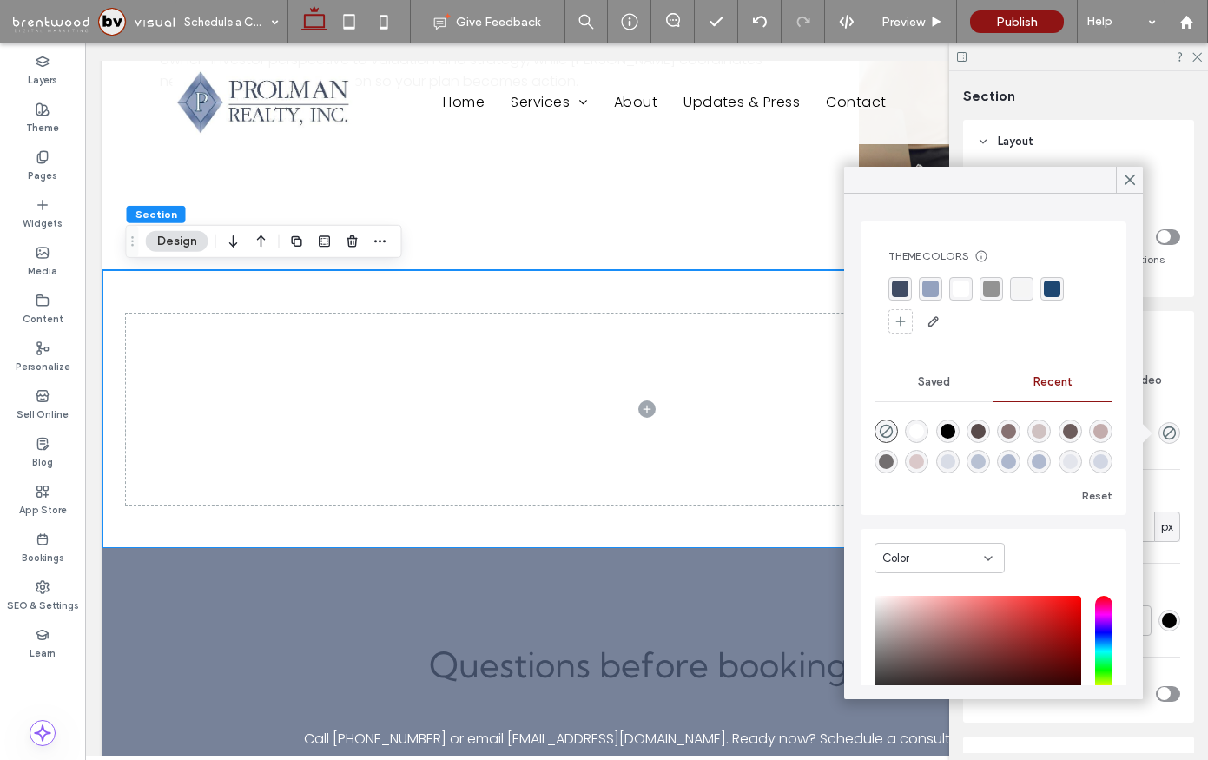
click at [936, 287] on div "rgba(148, 162, 191, 1)" at bounding box center [930, 289] width 17 height 17
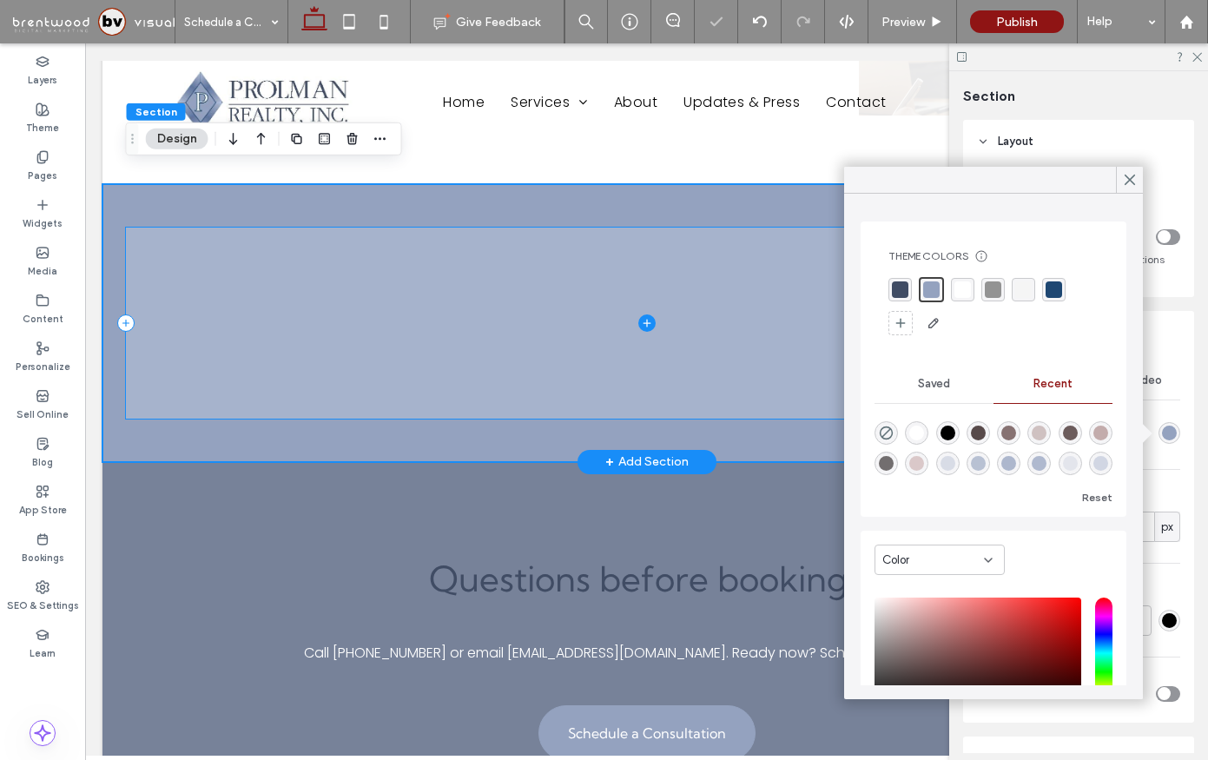
scroll to position [1936, 0]
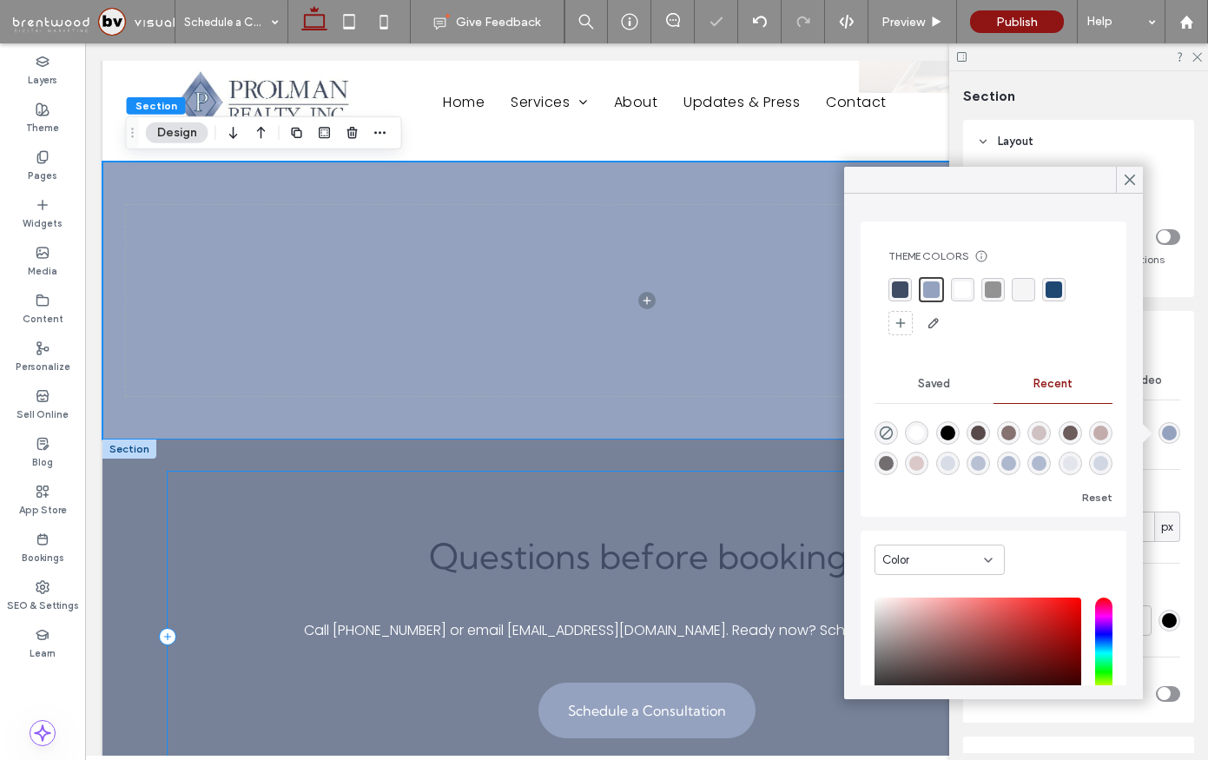
click at [643, 535] on span "Questions before booking?" at bounding box center [646, 556] width 434 height 43
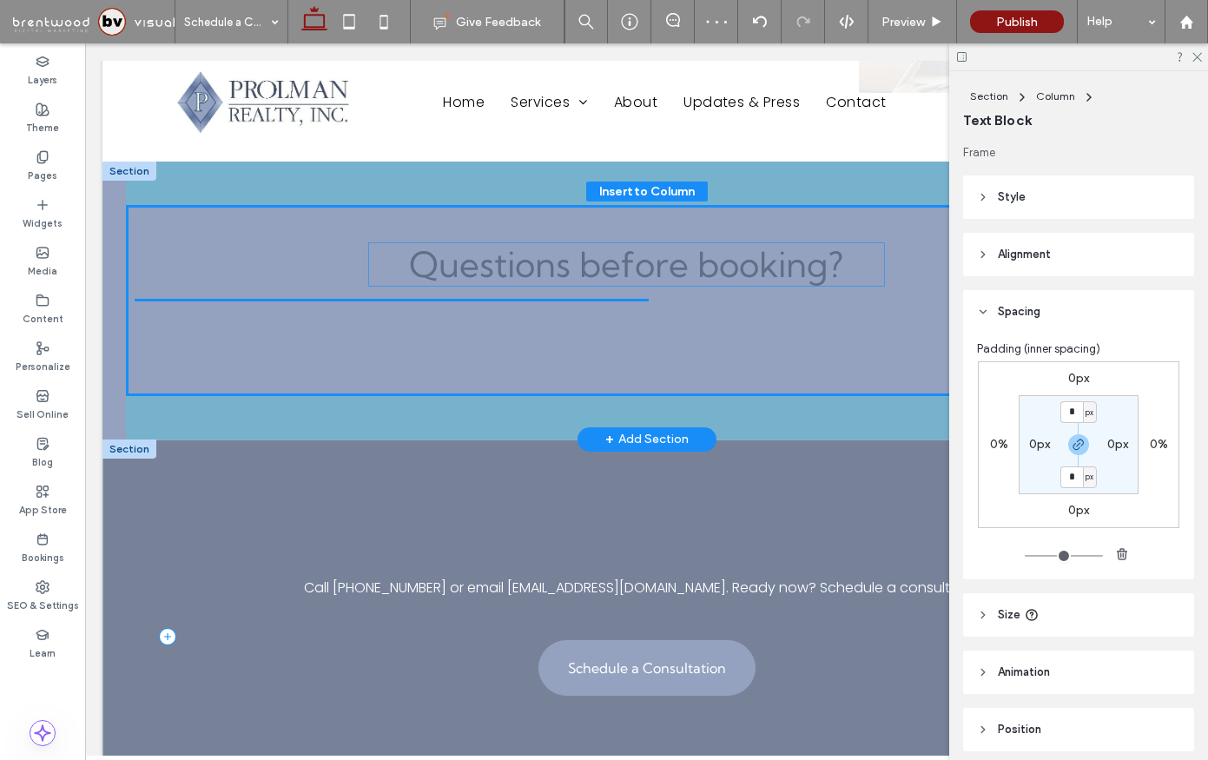
drag, startPoint x: 633, startPoint y: 564, endPoint x: 698, endPoint y: 317, distance: 255.9
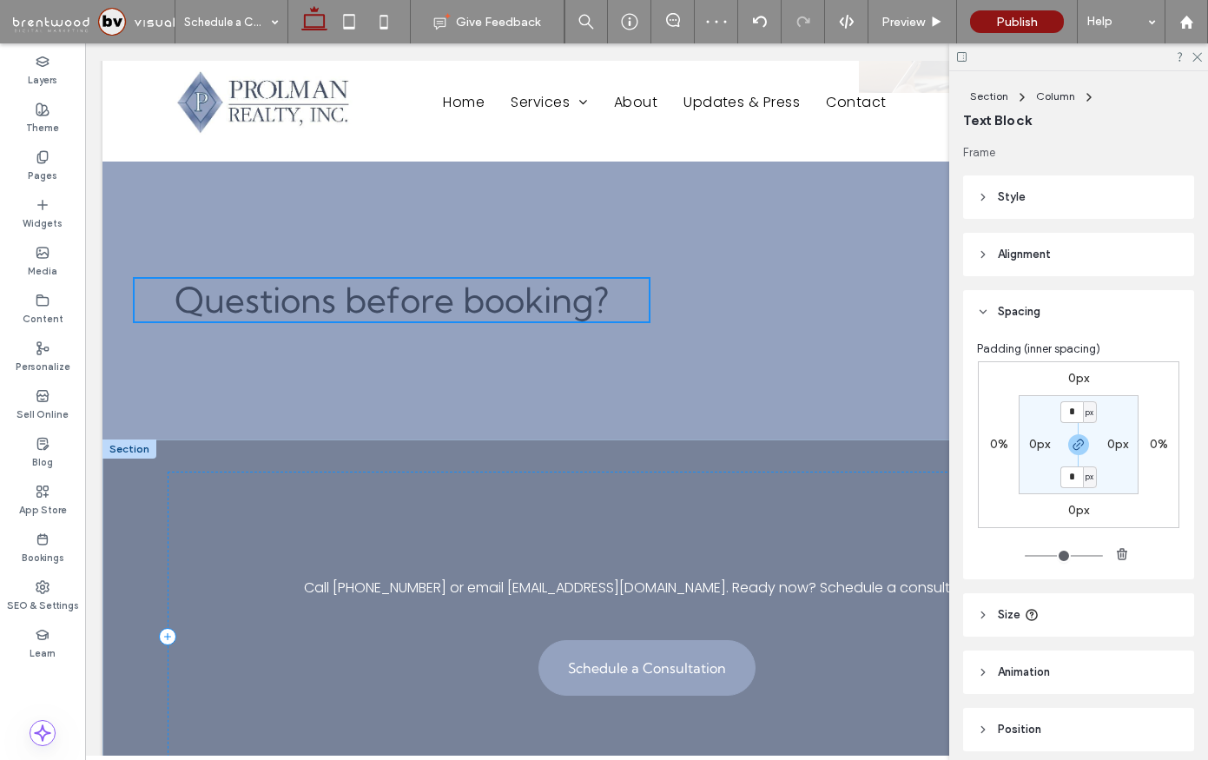
type input "**"
type input "****"
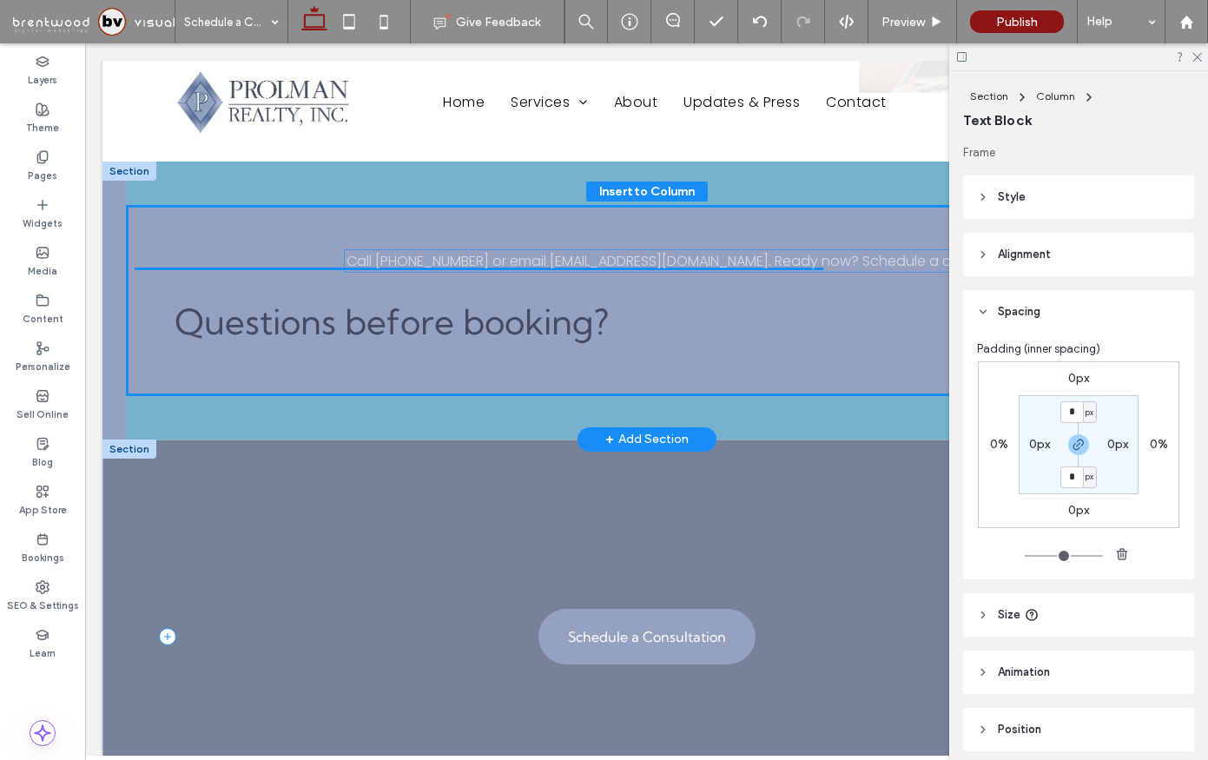
scroll to position [68, 0]
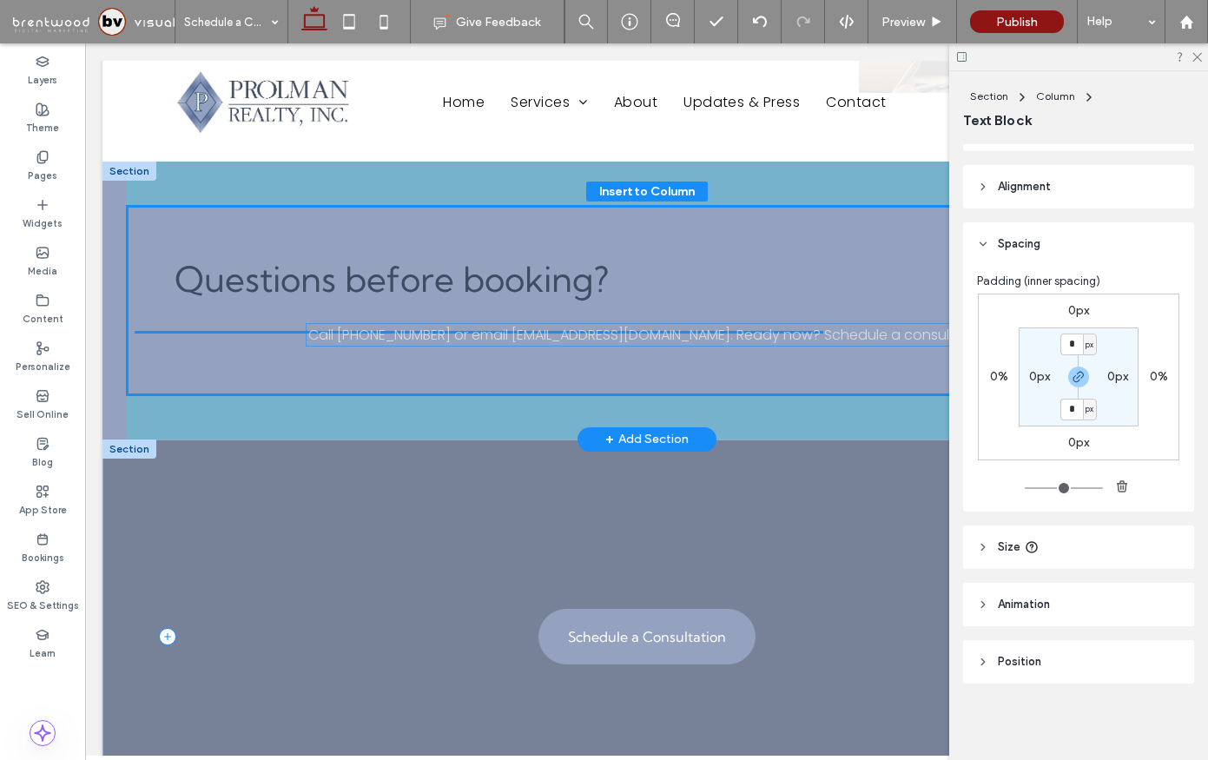
drag, startPoint x: 558, startPoint y: 591, endPoint x: 558, endPoint y: 340, distance: 251.0
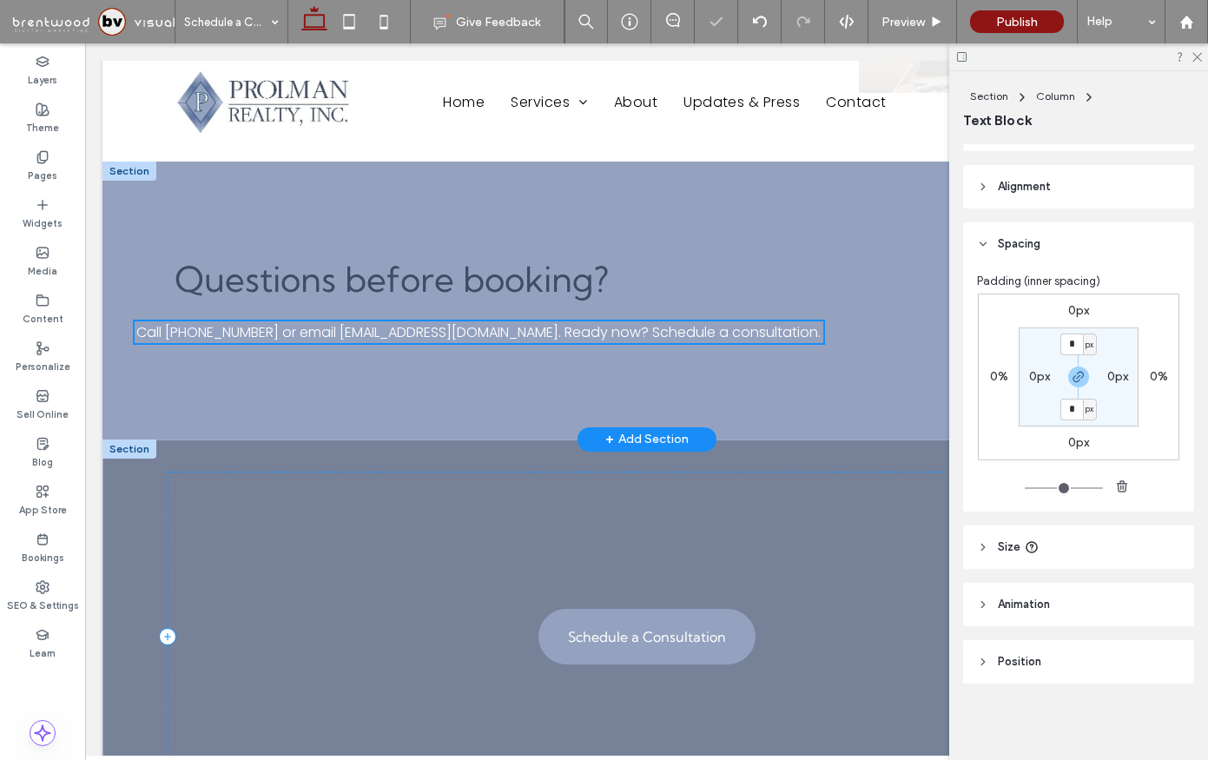
type input "**"
type input "****"
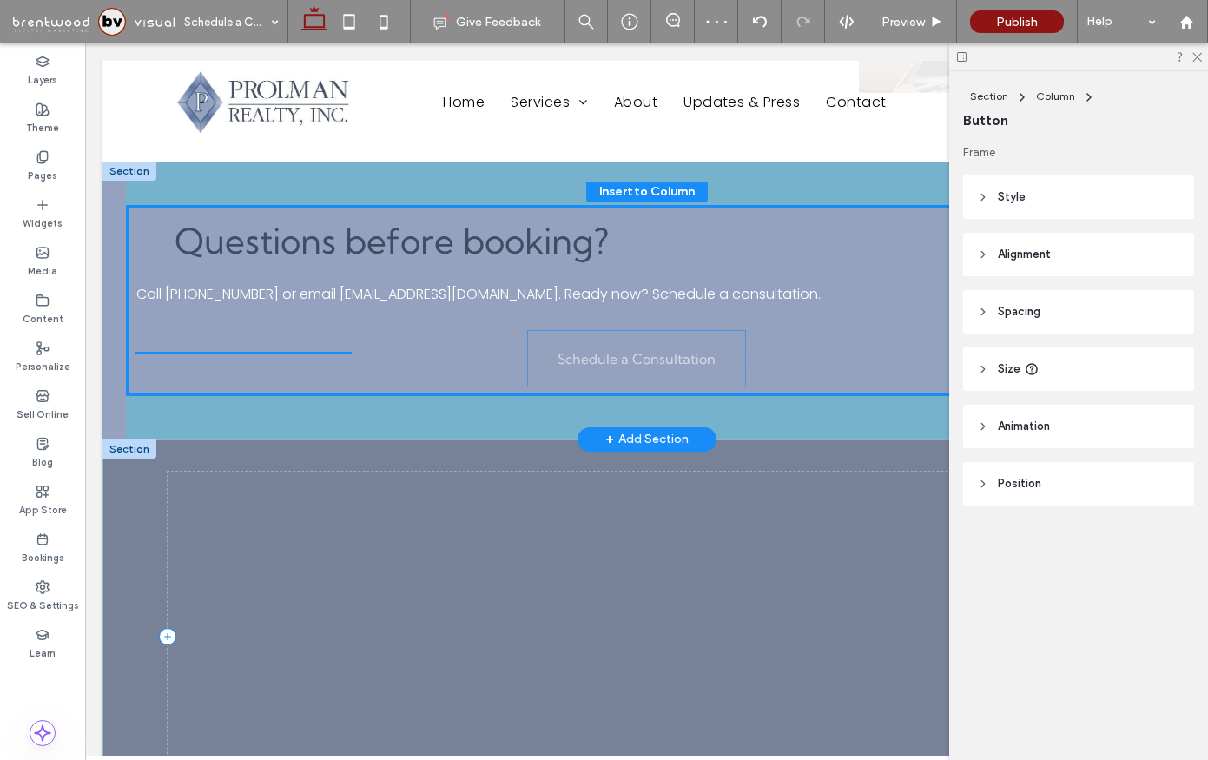
drag, startPoint x: 584, startPoint y: 637, endPoint x: 574, endPoint y: 360, distance: 278.1
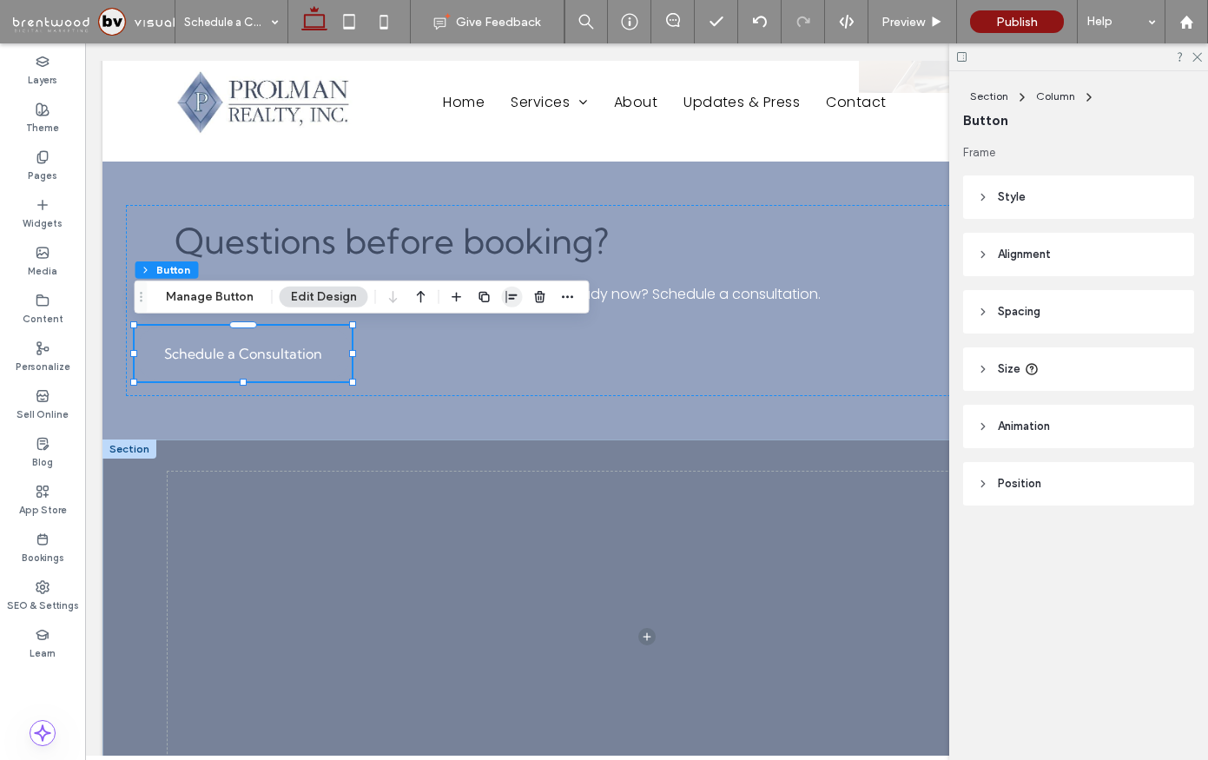
click at [511, 293] on icon "button" at bounding box center [512, 297] width 14 height 14
click at [499, 326] on span "center" at bounding box center [494, 330] width 21 height 21
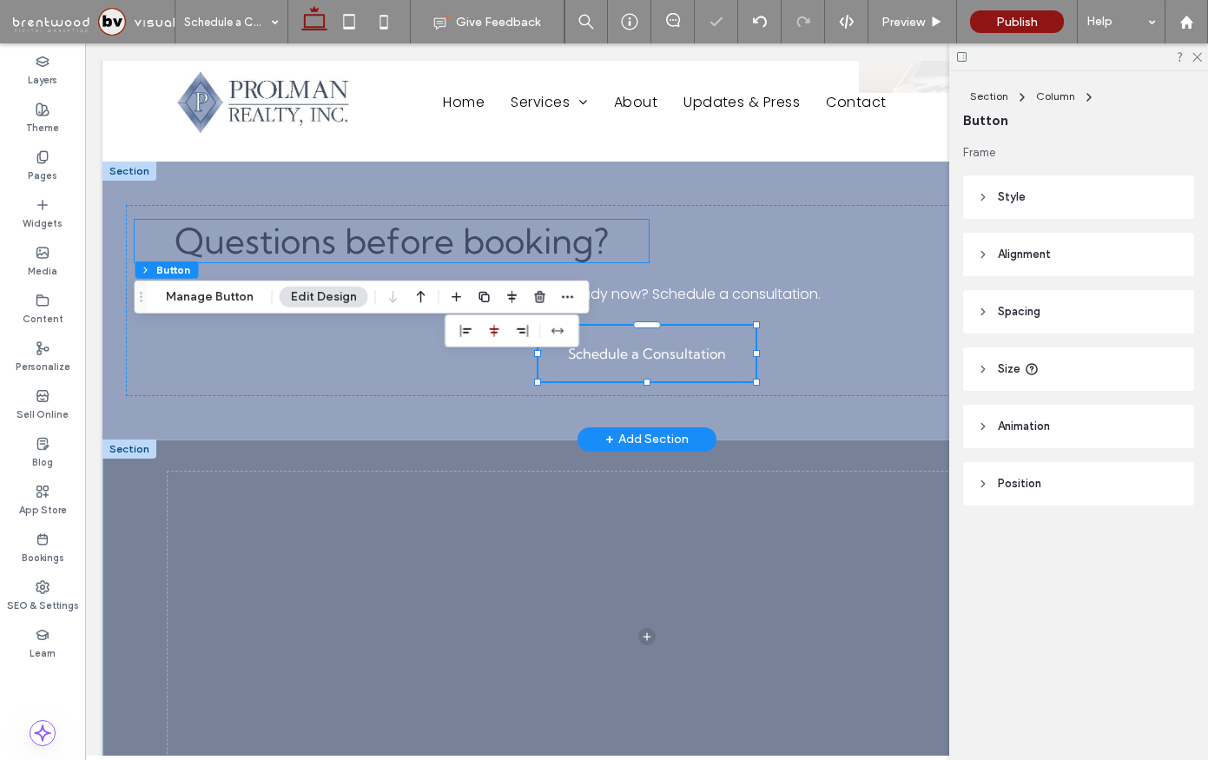
click at [458, 248] on span "Questions before booking?" at bounding box center [392, 241] width 434 height 43
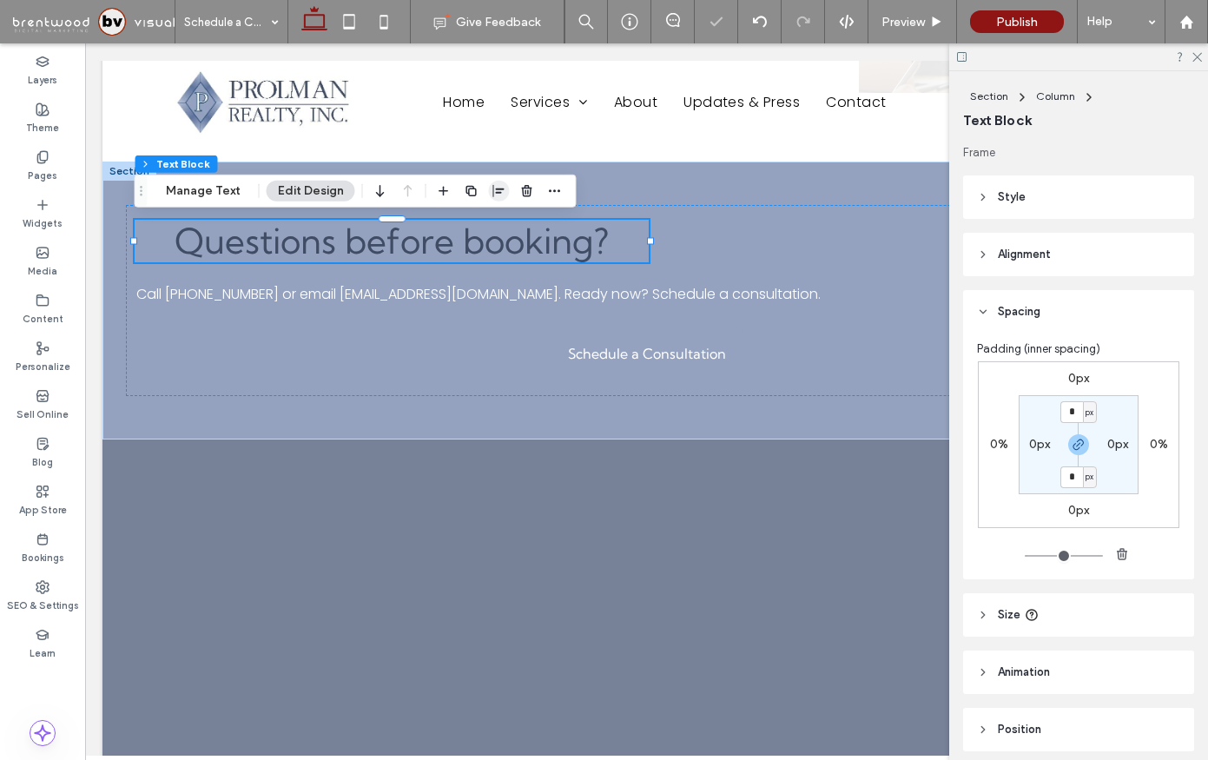
click at [497, 193] on use "button" at bounding box center [498, 191] width 11 height 12
click at [477, 225] on icon "center" at bounding box center [481, 225] width 14 height 14
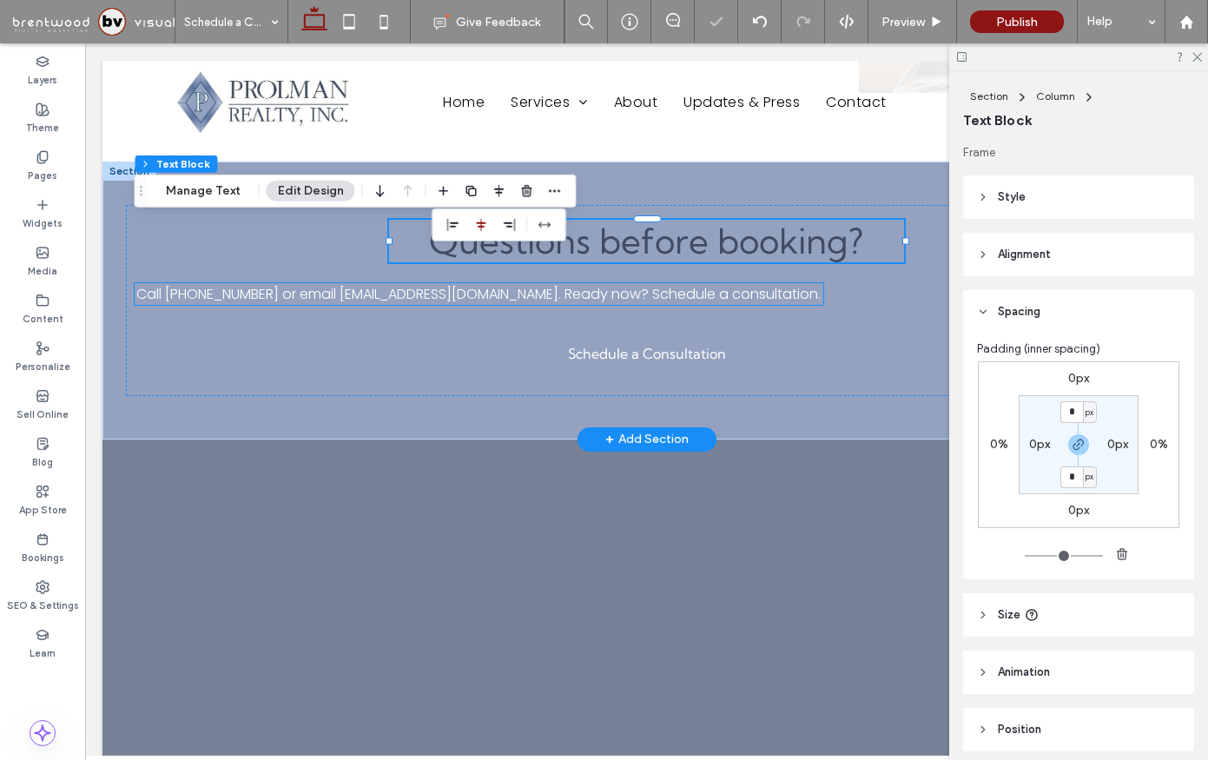
click at [439, 294] on span "Call [PHONE_NUMBER] or email [EMAIL_ADDRESS][DOMAIN_NAME]. Ready now? Schedule …" at bounding box center [478, 294] width 684 height 20
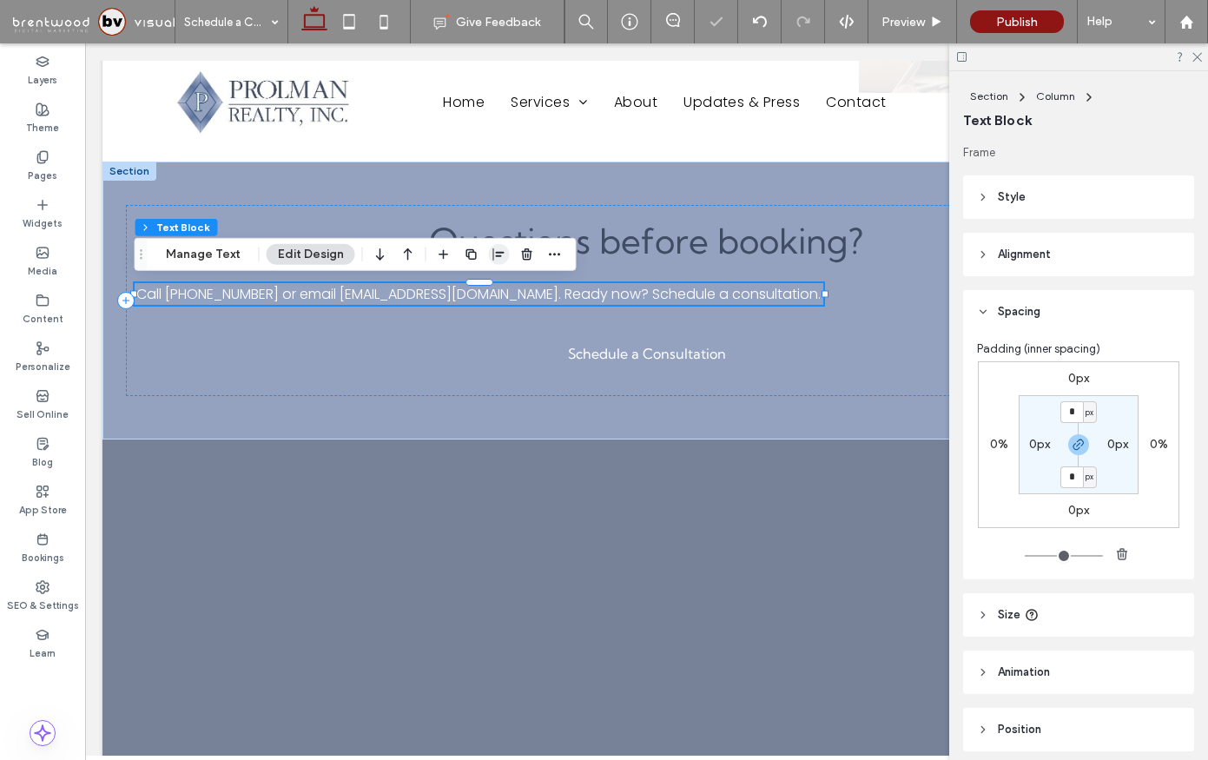
click at [492, 251] on icon "button" at bounding box center [499, 255] width 14 height 14
click at [477, 290] on use "center" at bounding box center [482, 288] width 10 height 12
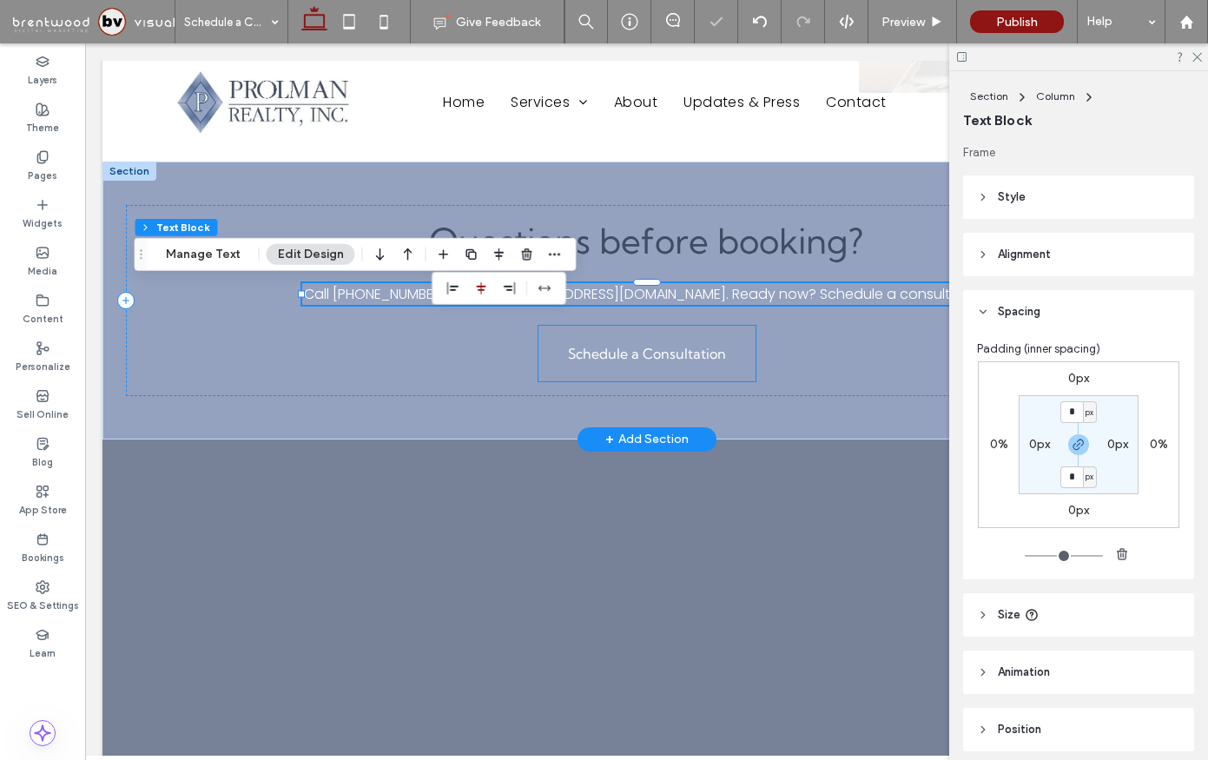
click at [607, 335] on link "Schedule a Consultation" at bounding box center [646, 354] width 217 height 56
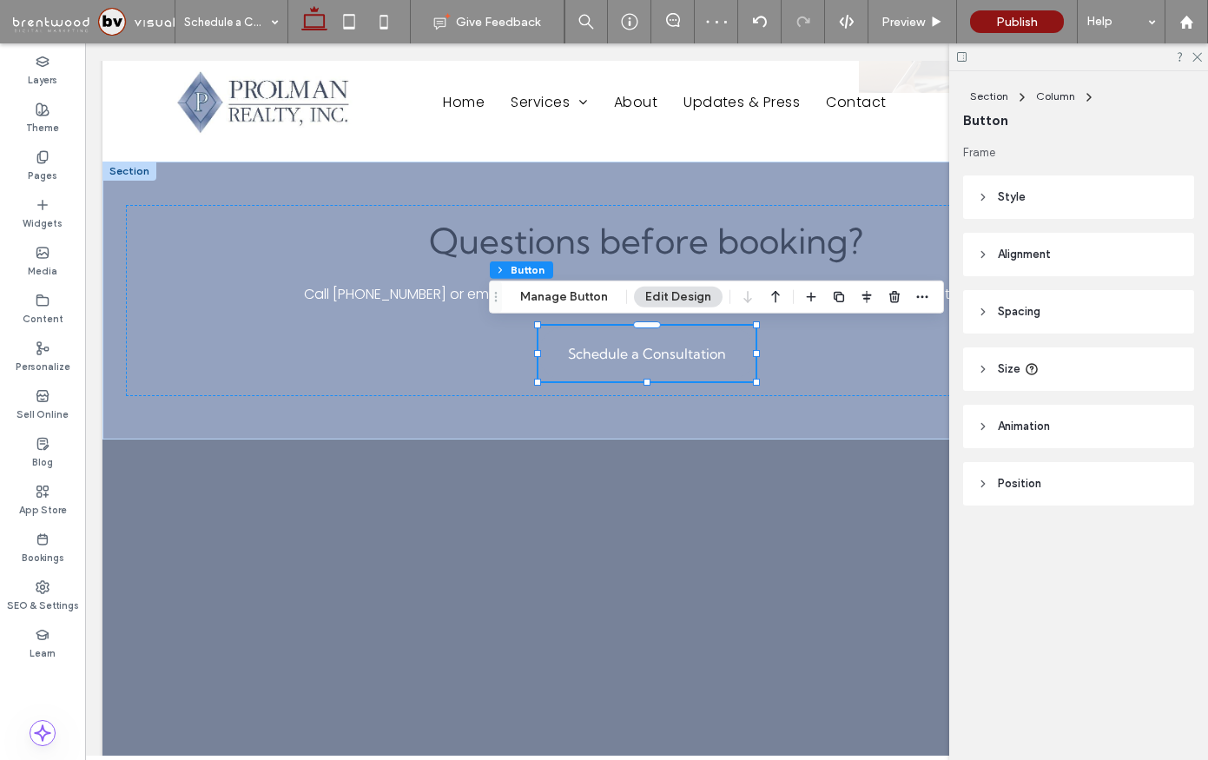
click at [1021, 196] on span "Style" at bounding box center [1012, 196] width 28 height 17
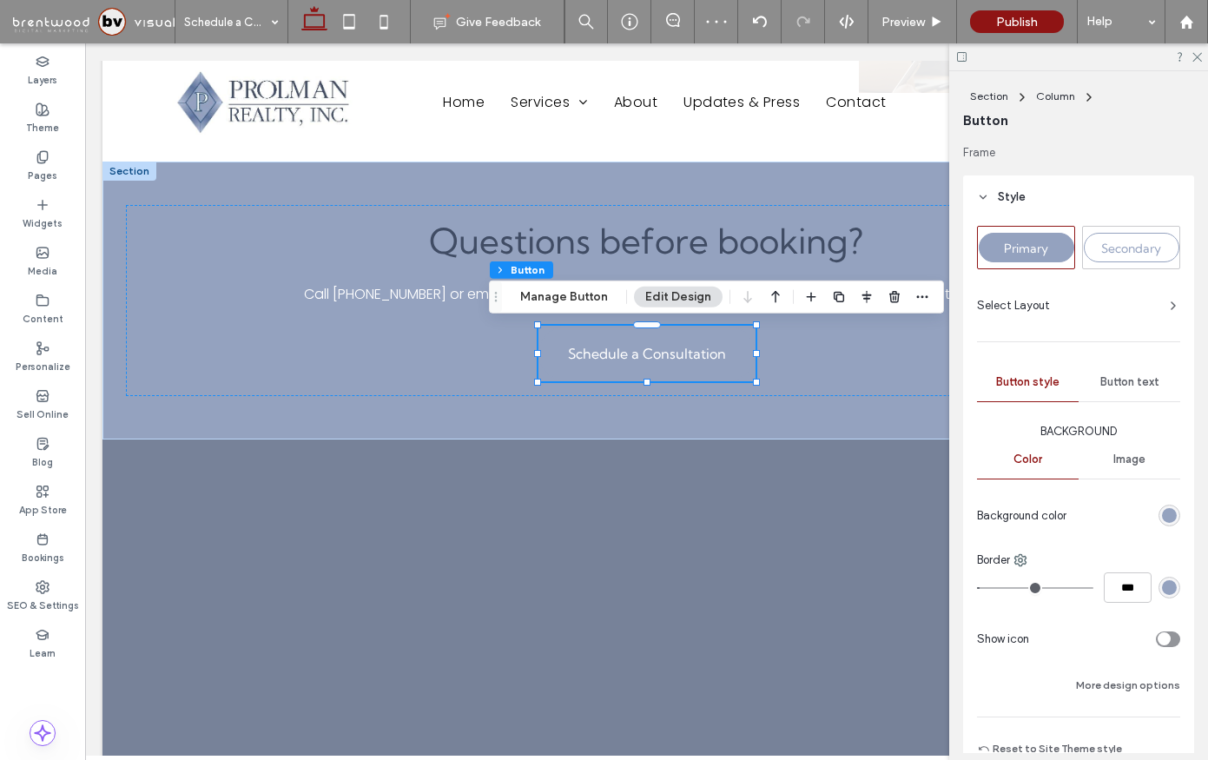
click at [1122, 234] on div "Secondary" at bounding box center [1132, 248] width 96 height 30
click at [1037, 262] on div "Primary" at bounding box center [1026, 248] width 96 height 42
click at [1174, 588] on div "rgb(148, 162, 191)" at bounding box center [1169, 587] width 15 height 15
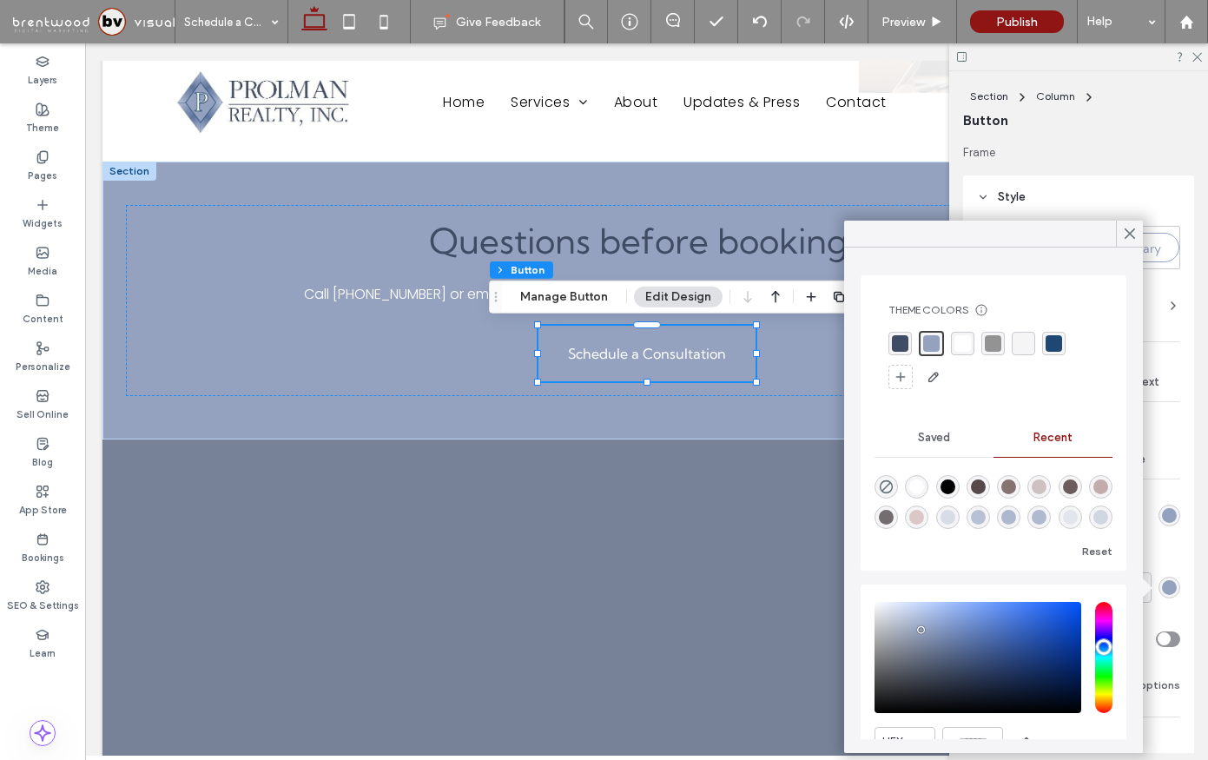
click at [966, 345] on div "rgba(255, 255, 255, 1)" at bounding box center [962, 343] width 17 height 17
click at [1161, 336] on div "Primary Secondary Select Layout Button style Button text Background Color Image…" at bounding box center [1078, 492] width 203 height 533
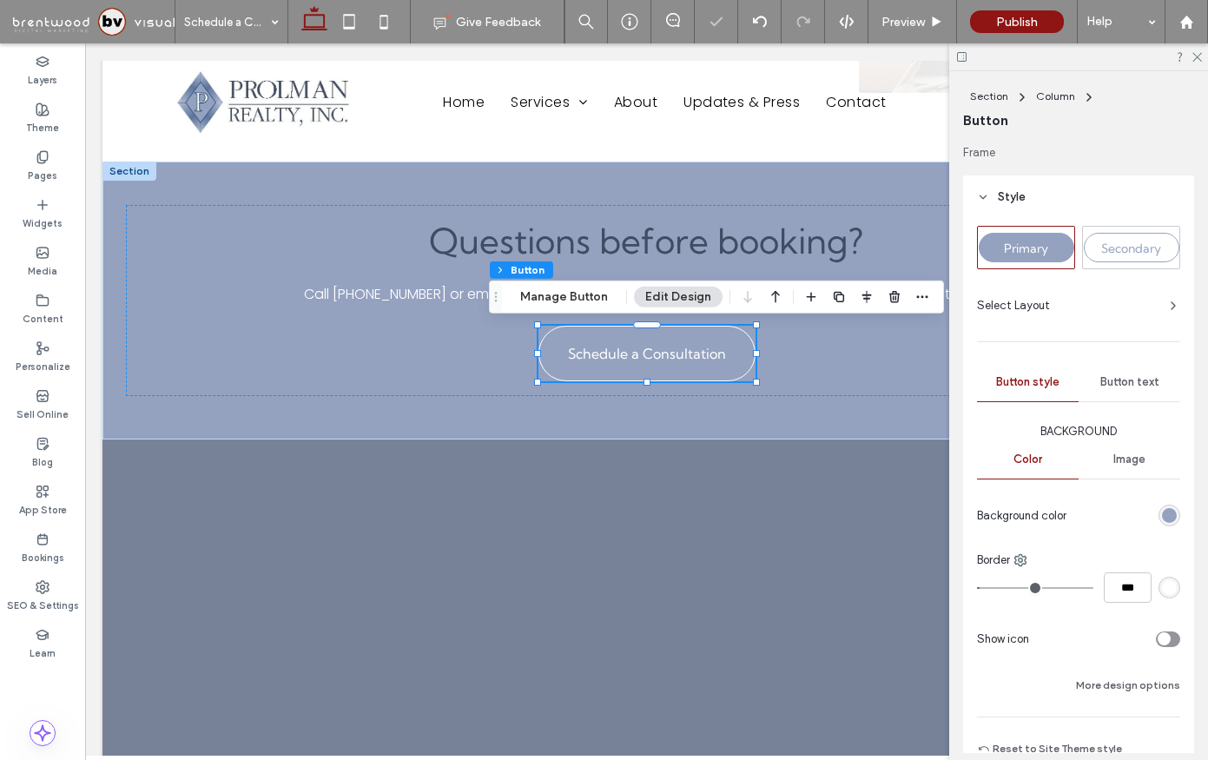
click at [1127, 388] on span "Button text" at bounding box center [1129, 382] width 59 height 14
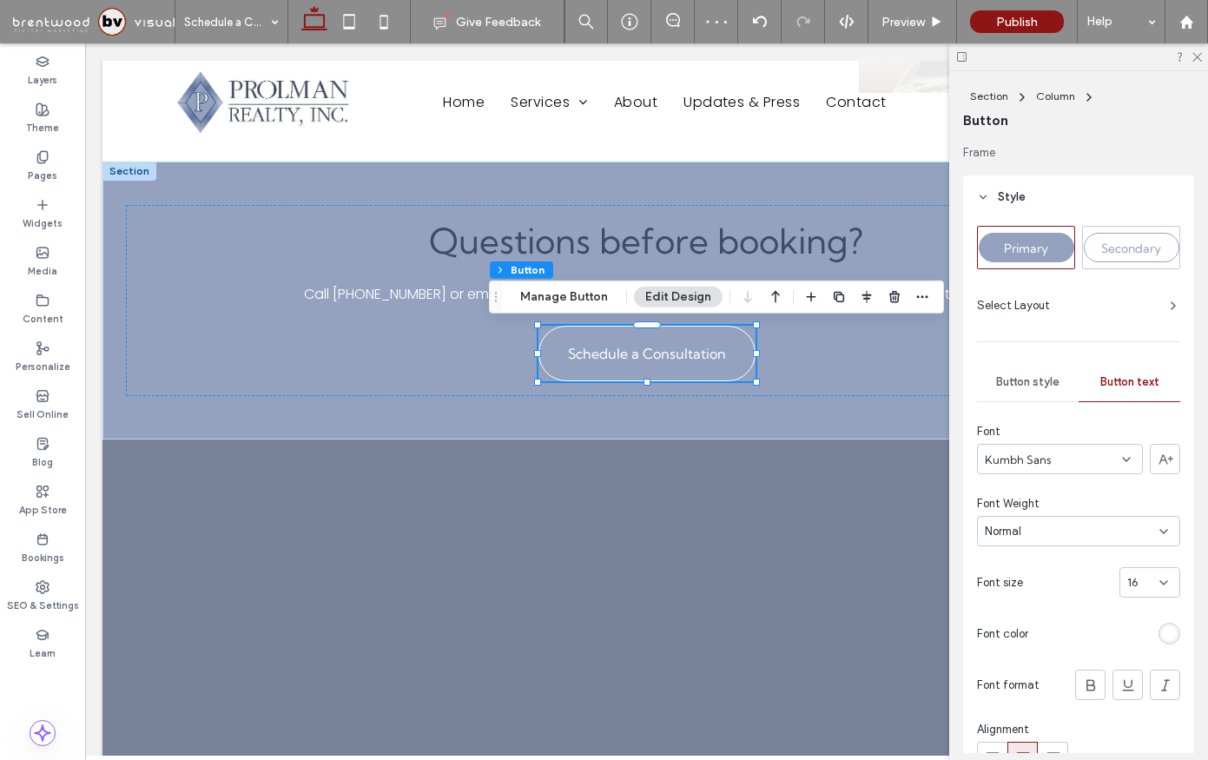
scroll to position [130, 0]
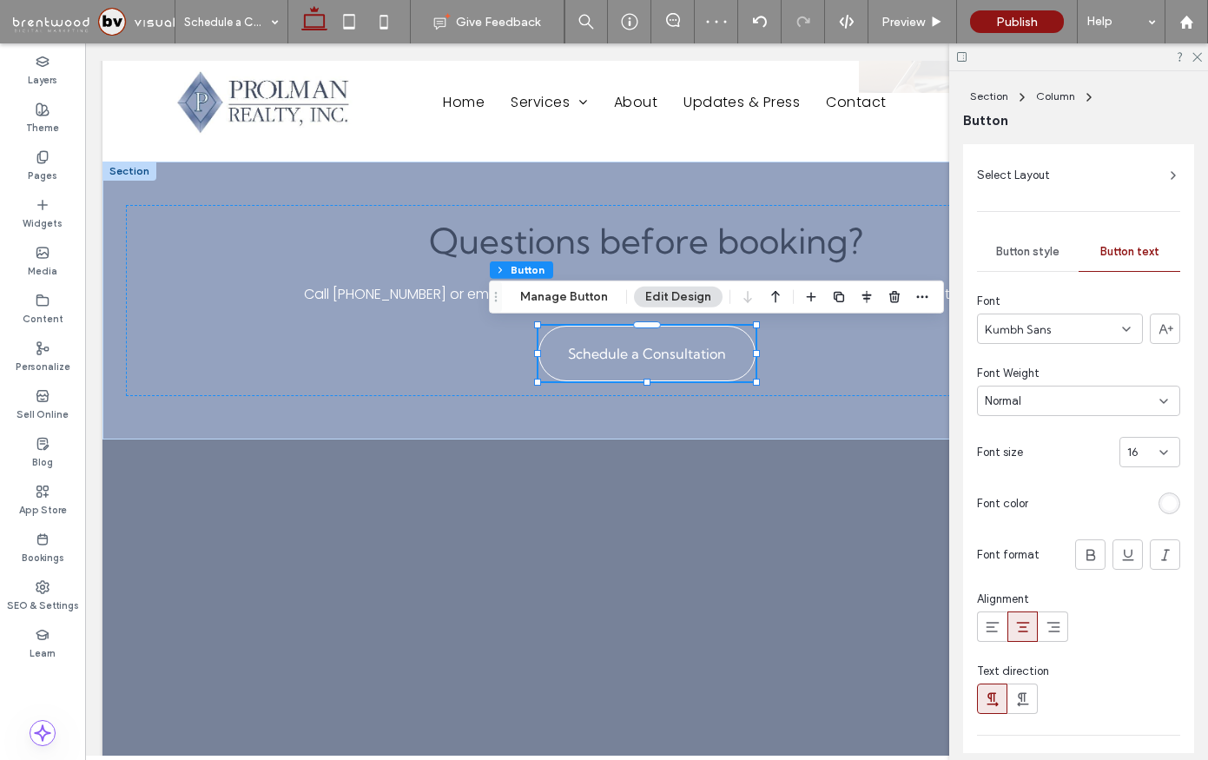
click at [1174, 504] on div "rgb(255, 255, 255)" at bounding box center [1169, 503] width 15 height 15
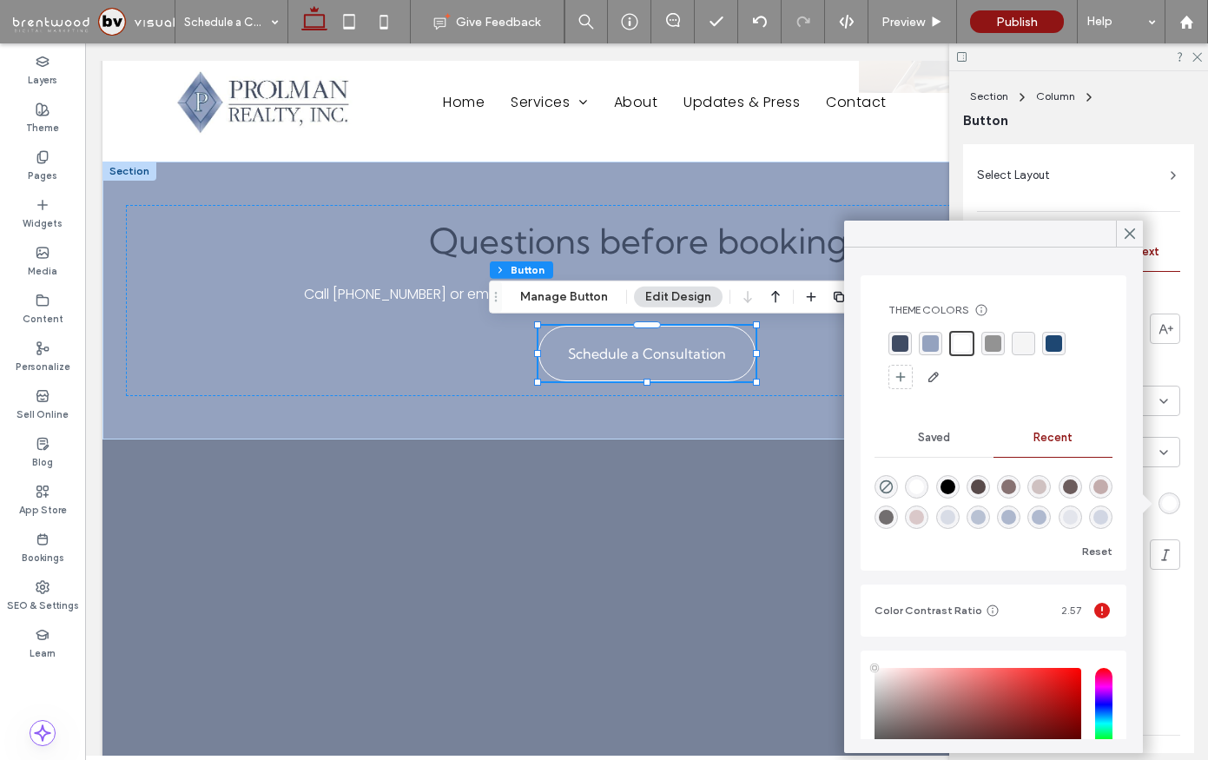
click at [898, 349] on div "rgba(64, 76, 100, 1)" at bounding box center [900, 343] width 17 height 17
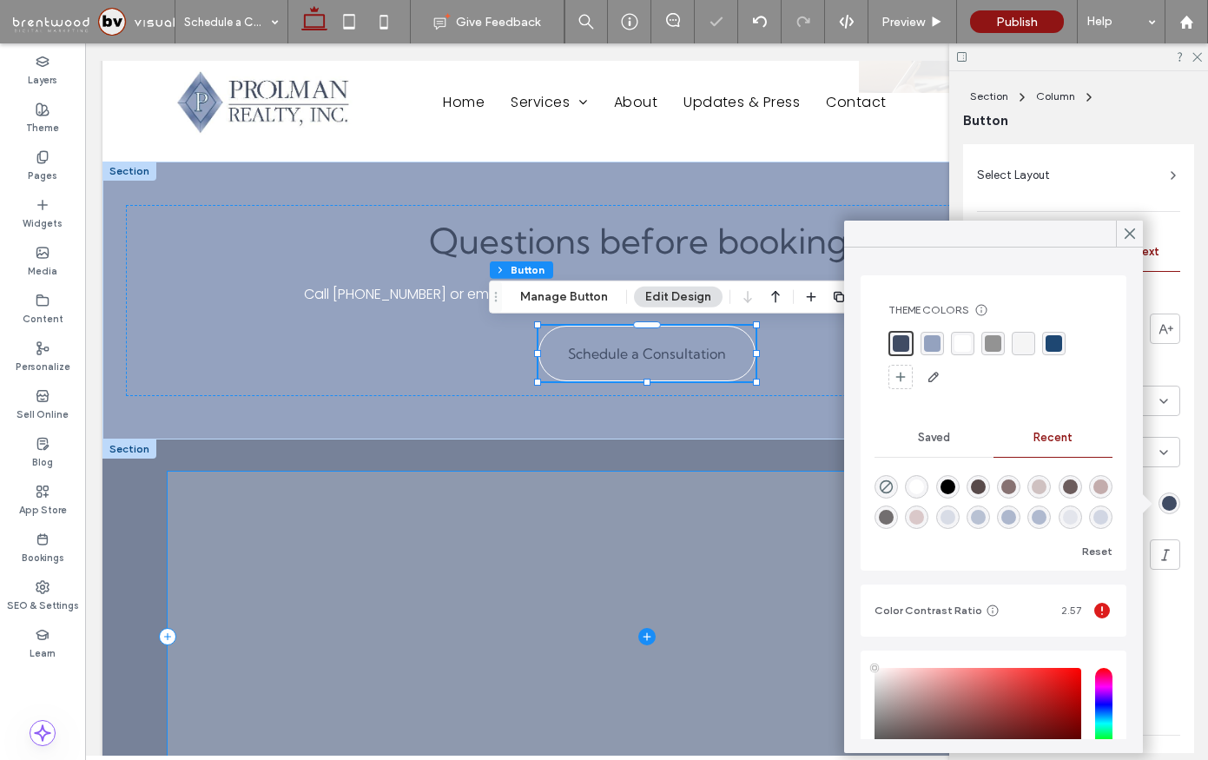
click at [577, 490] on span at bounding box center [647, 636] width 958 height 329
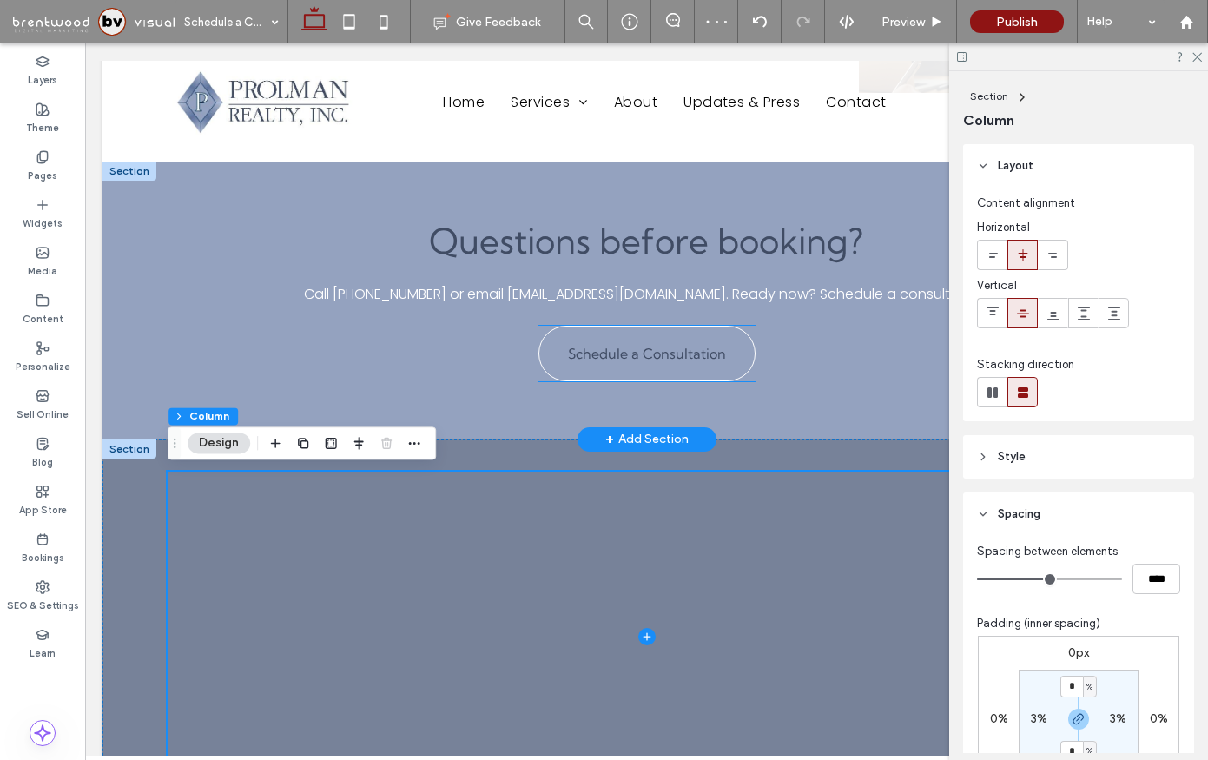
click at [630, 361] on span "Schedule a Consultation" at bounding box center [647, 353] width 158 height 17
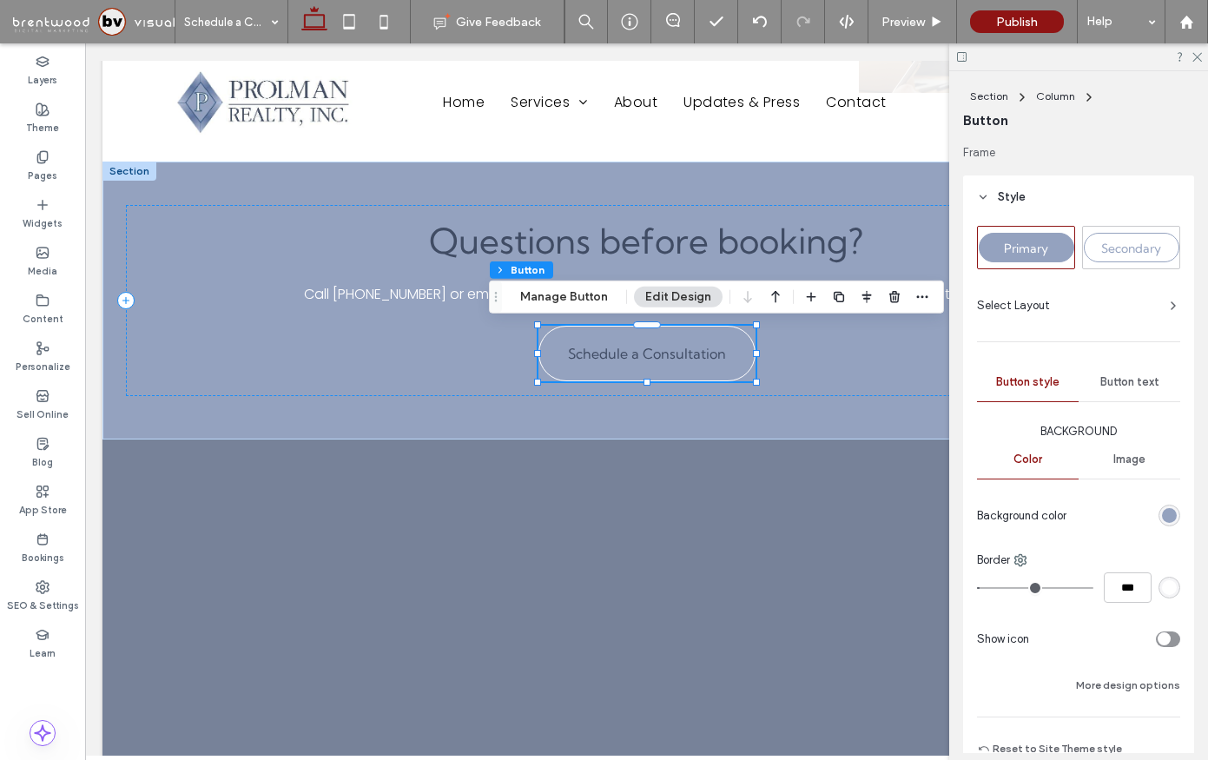
click at [1133, 375] on span "Button text" at bounding box center [1129, 382] width 59 height 14
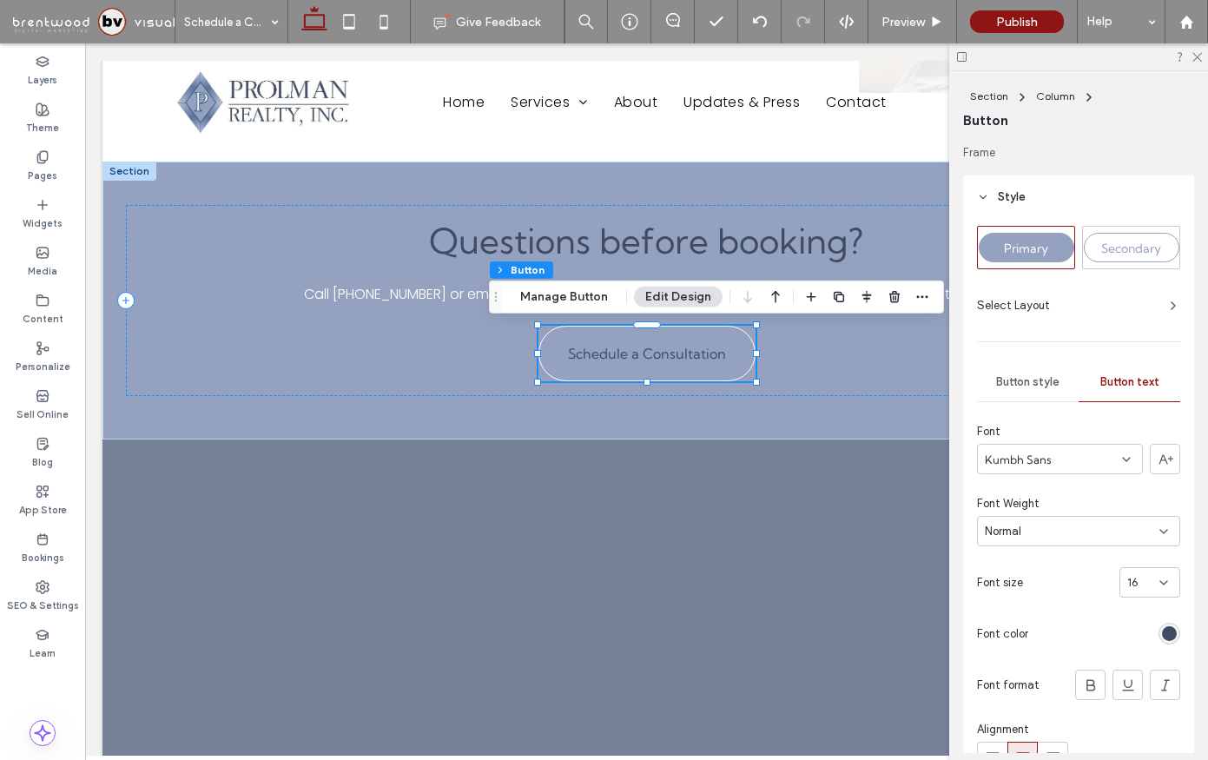
click at [1174, 628] on div "rgb(64, 76, 100)" at bounding box center [1169, 633] width 15 height 15
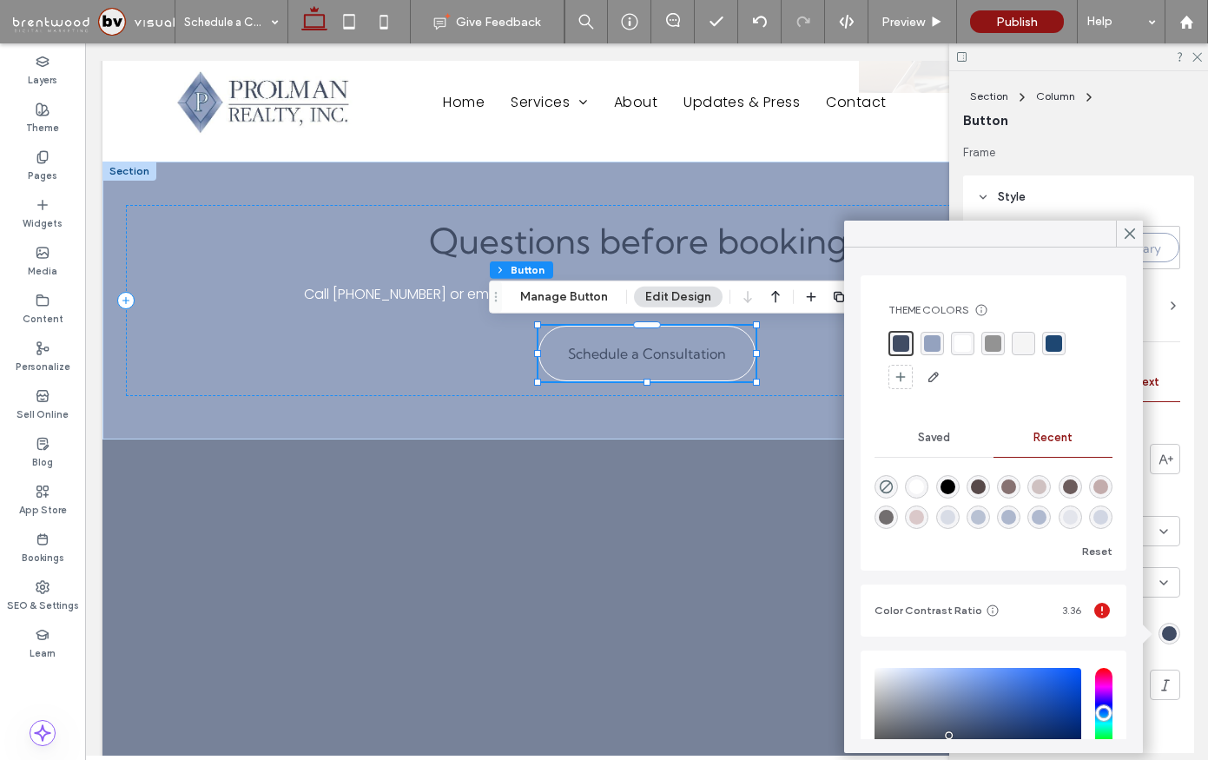
click at [924, 488] on div "rgba(255, 255, 255, 1)" at bounding box center [916, 486] width 15 height 15
type input "*******"
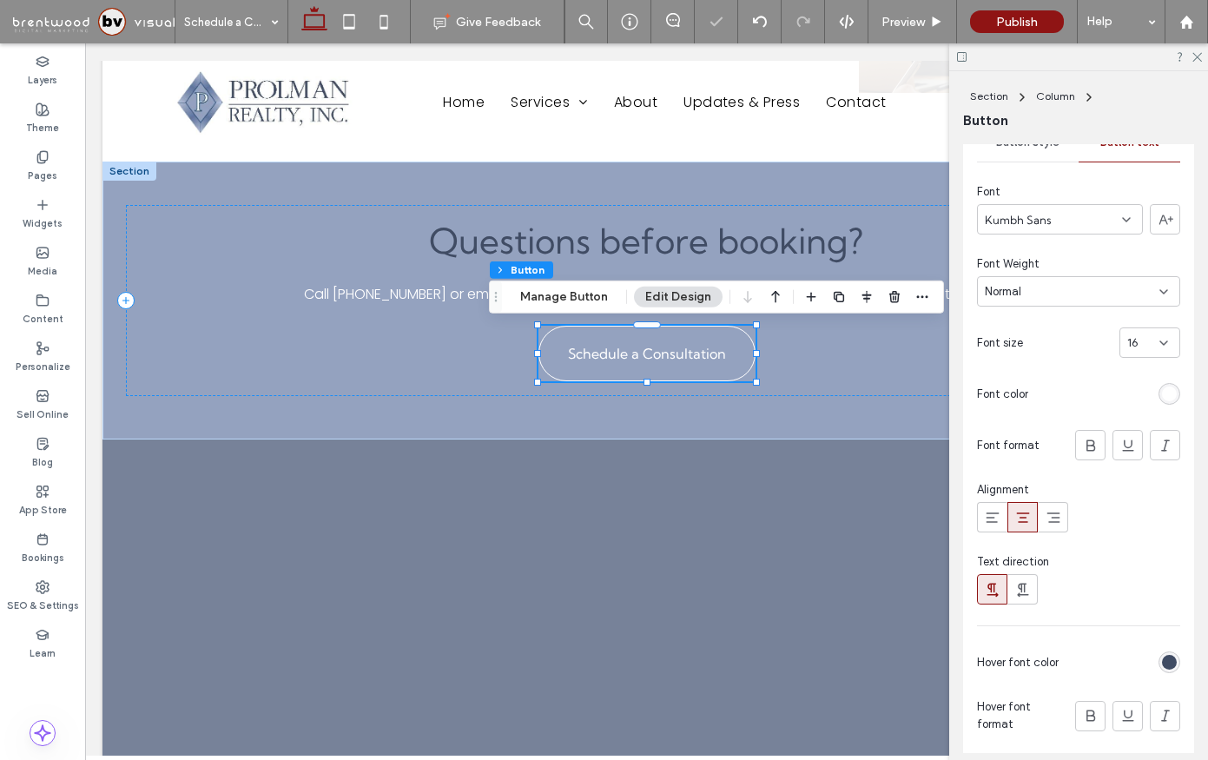
scroll to position [241, 0]
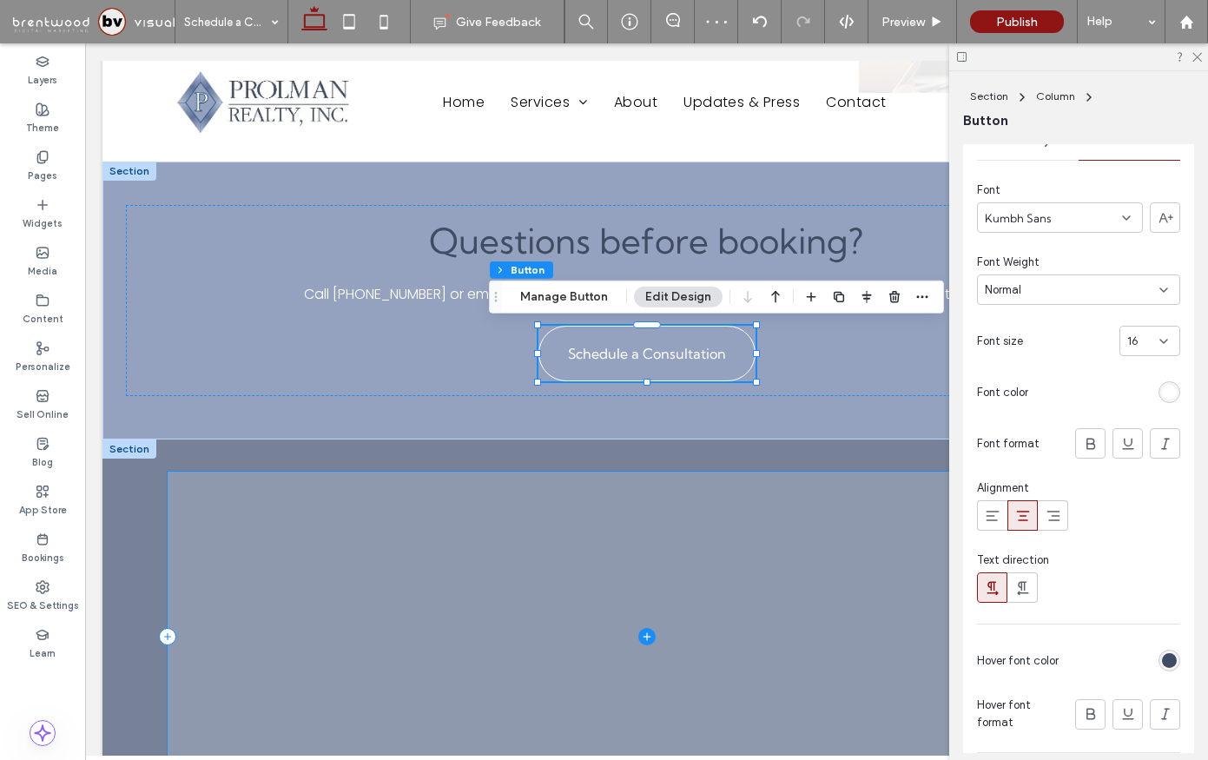
click at [749, 497] on span at bounding box center [647, 636] width 958 height 329
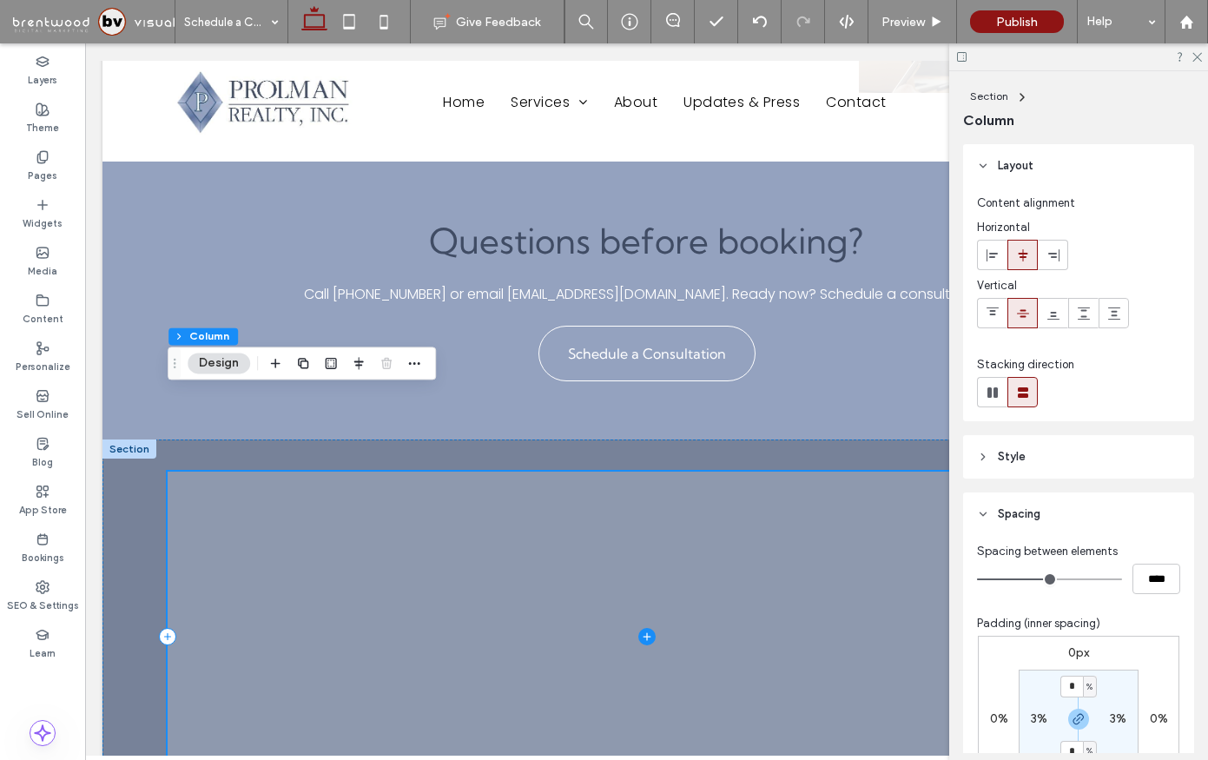
scroll to position [2105, 0]
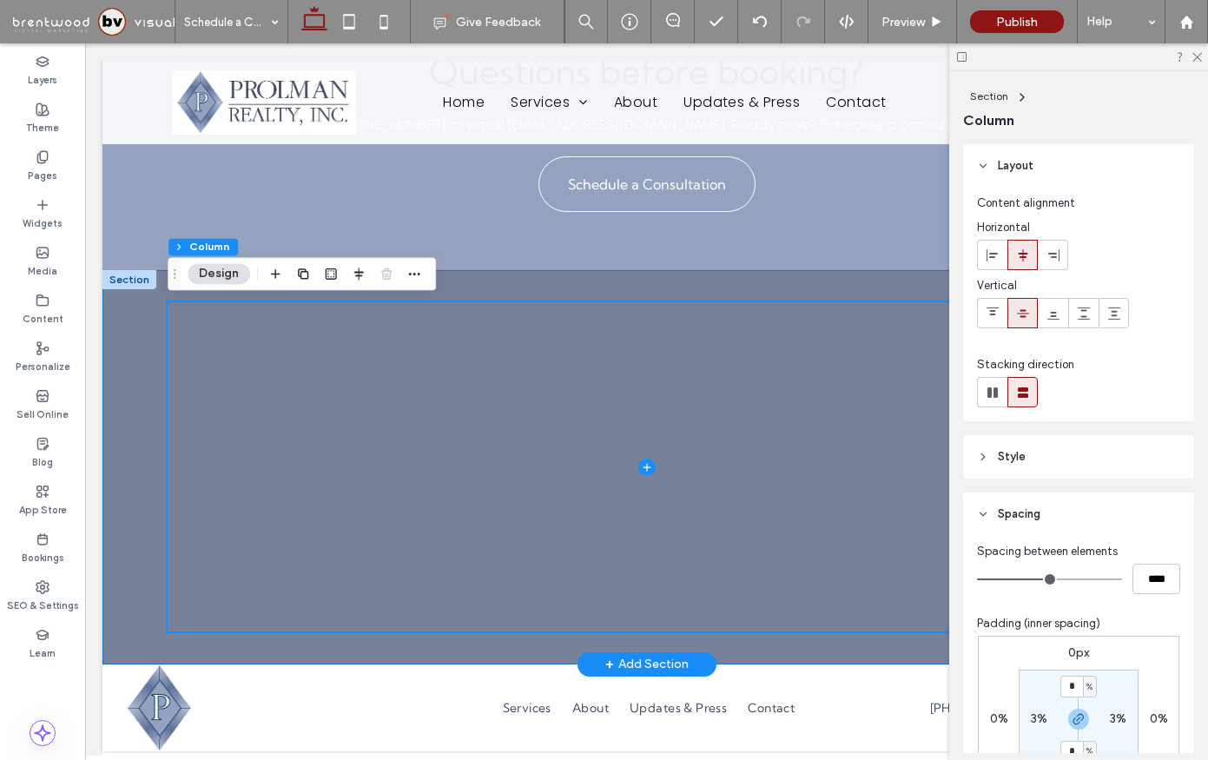
click at [113, 476] on div at bounding box center [646, 467] width 1088 height 394
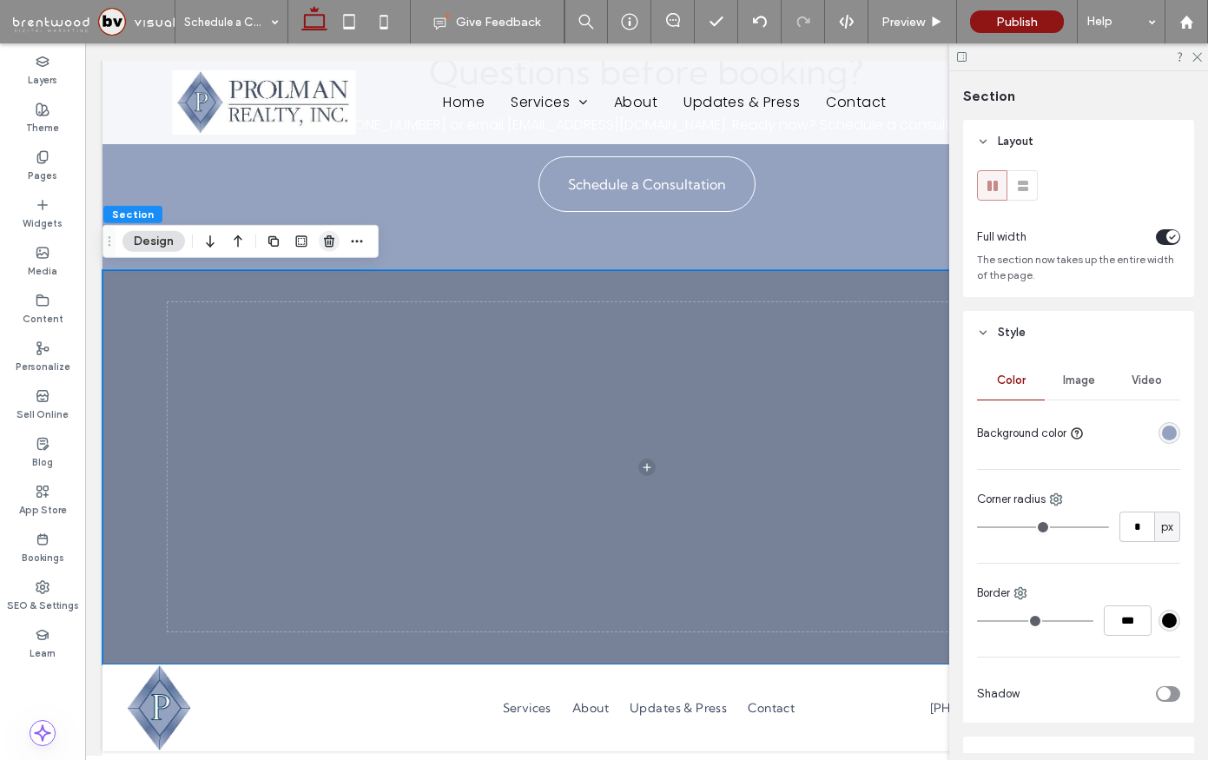
click at [325, 235] on icon "button" at bounding box center [329, 241] width 14 height 14
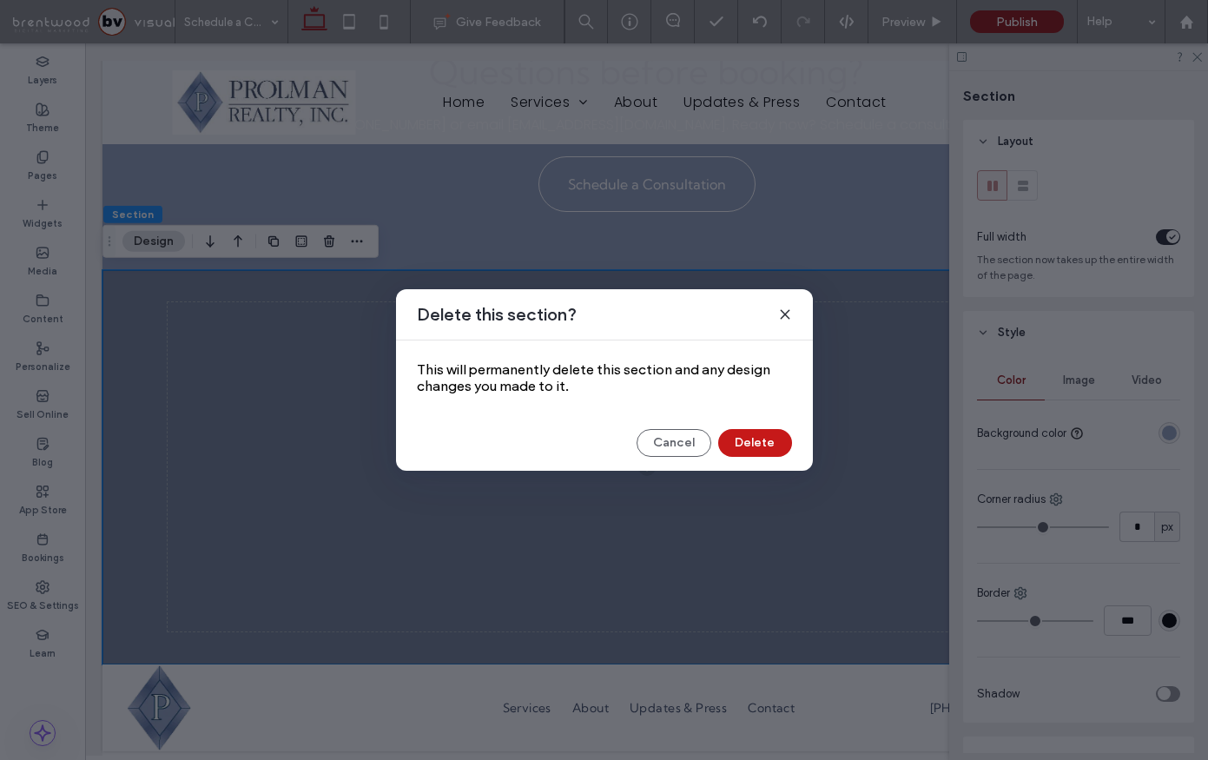
click at [747, 448] on button "Delete" at bounding box center [755, 443] width 74 height 28
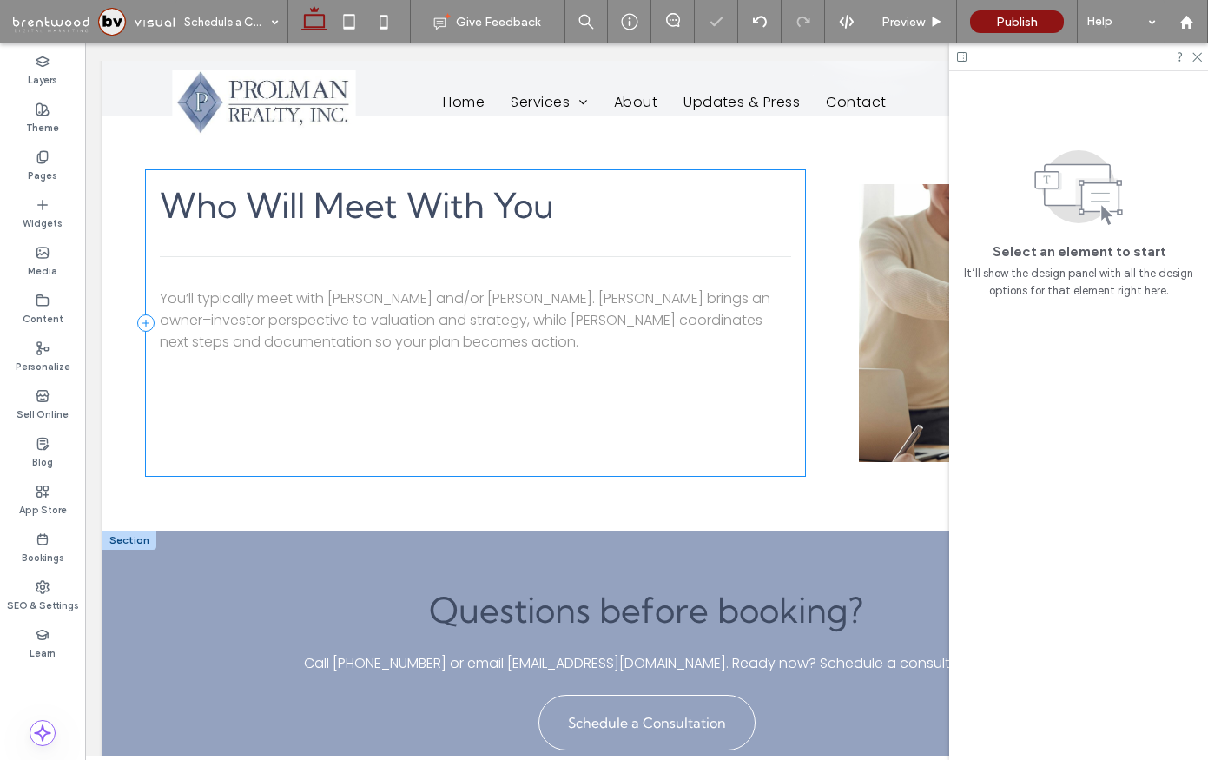
scroll to position [1711, 0]
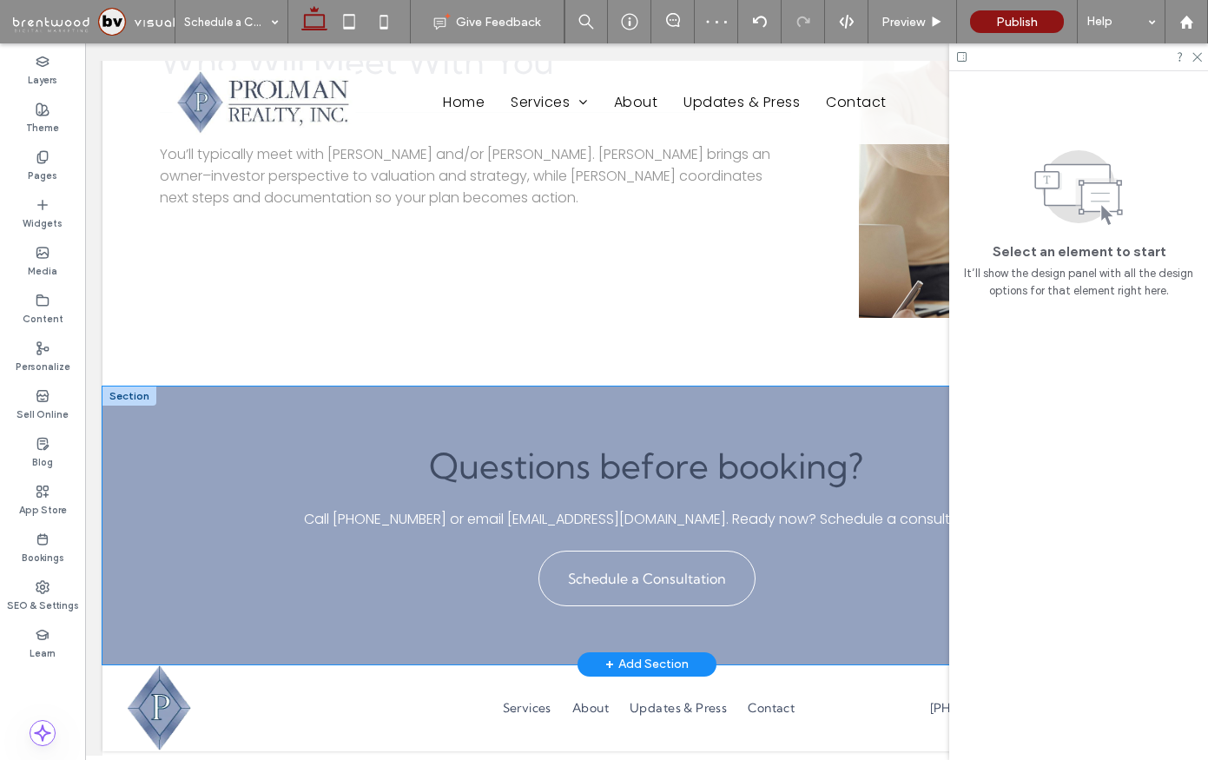
click at [248, 403] on div "Questions before booking? Call 603-880-6655 or email info@prolmanrealty.com. Re…" at bounding box center [647, 525] width 1042 height 278
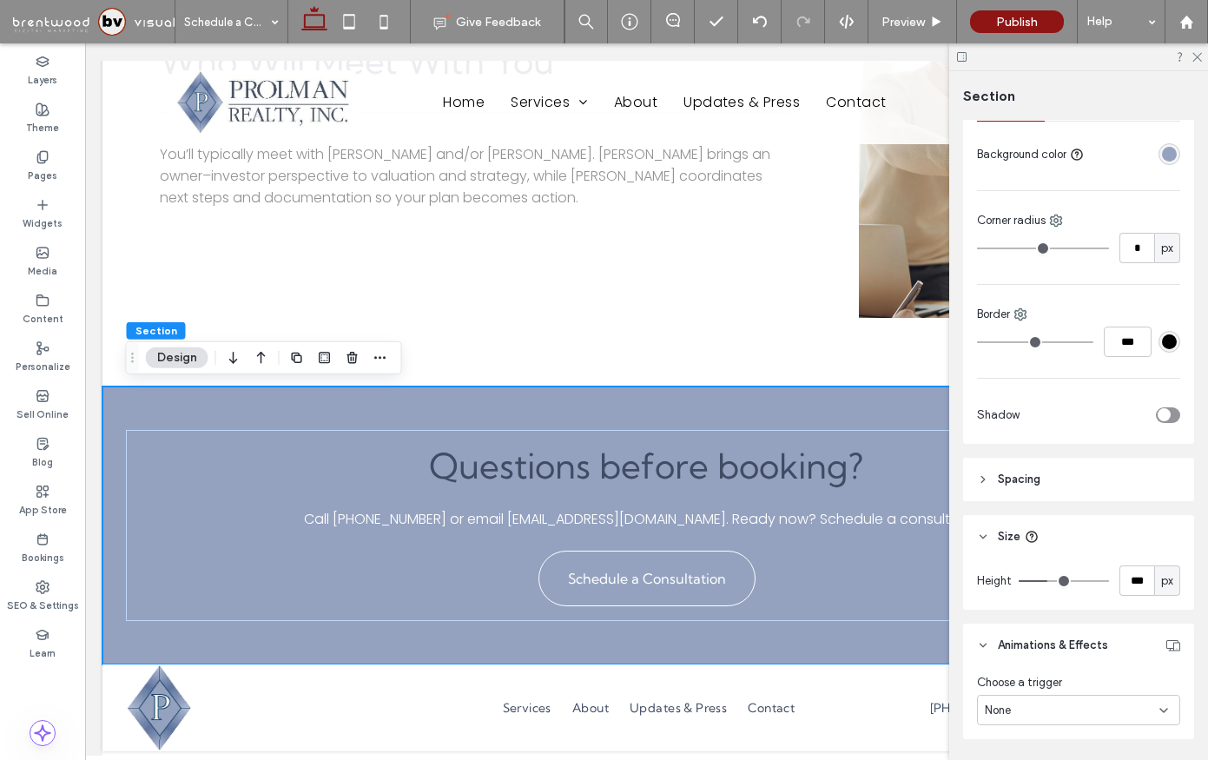
scroll to position [334, 0]
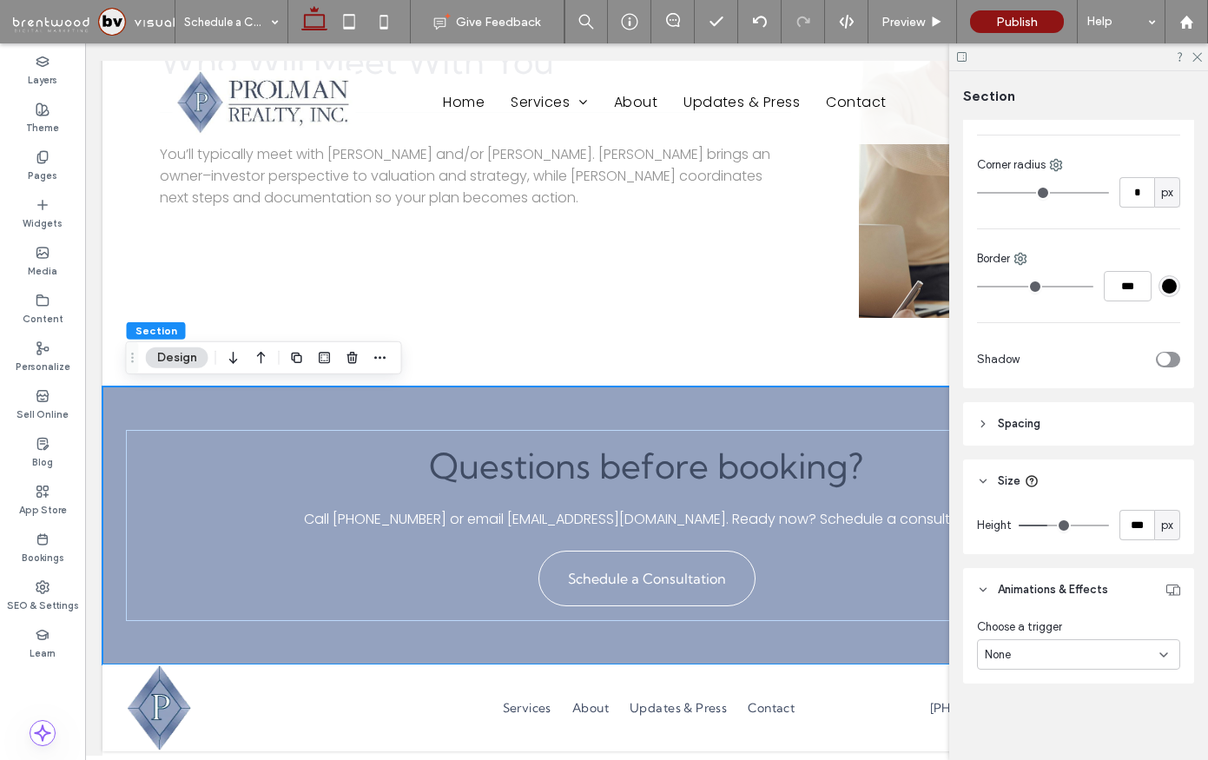
type input "***"
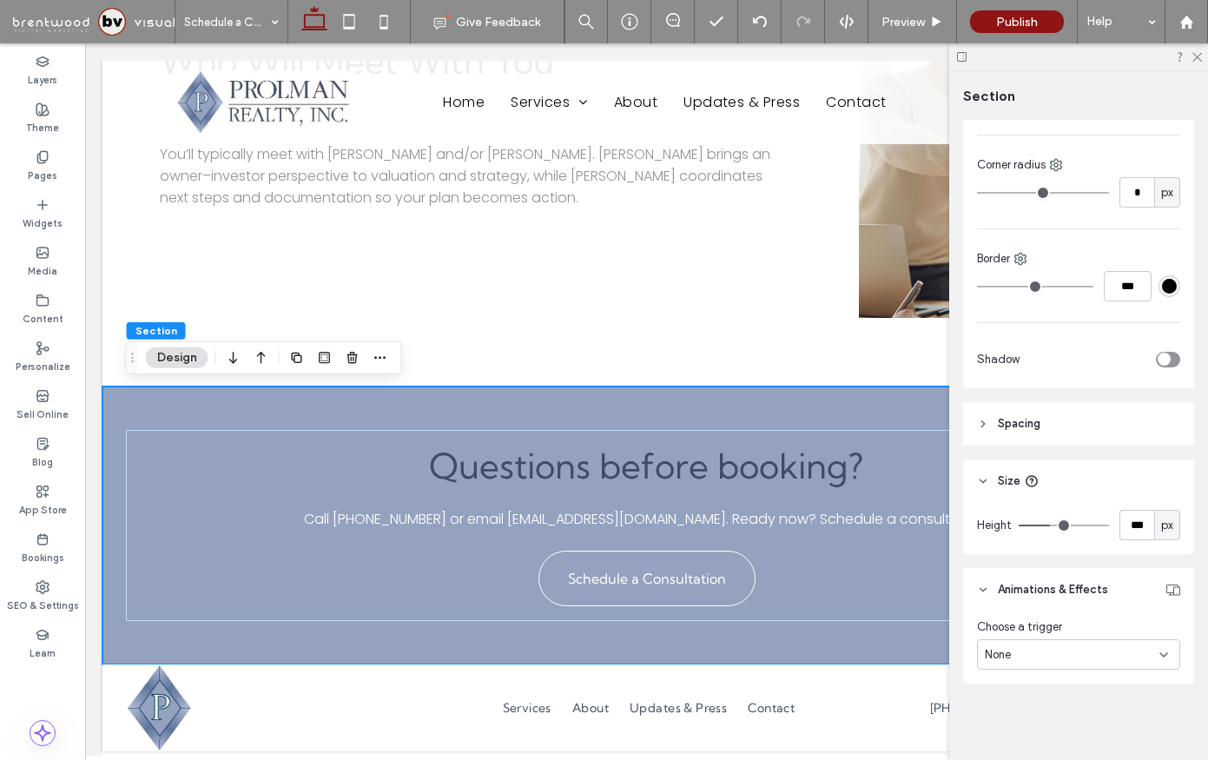
type input "***"
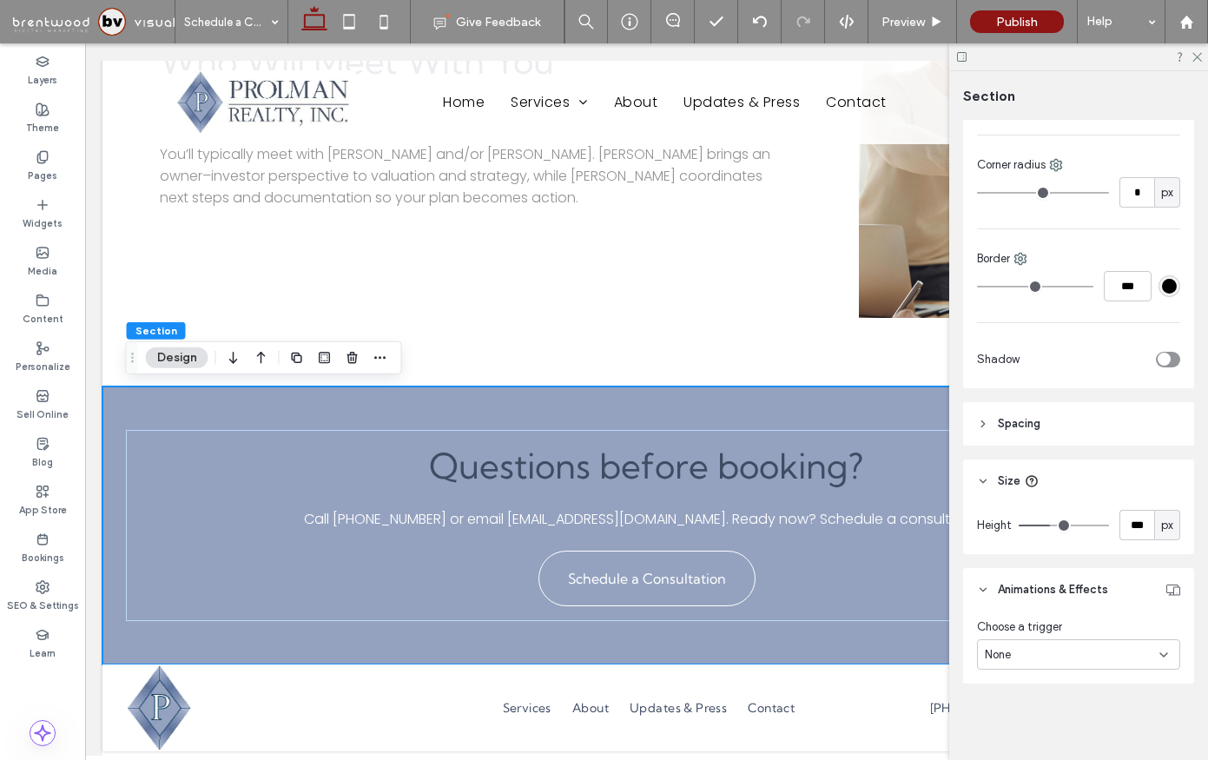
type input "***"
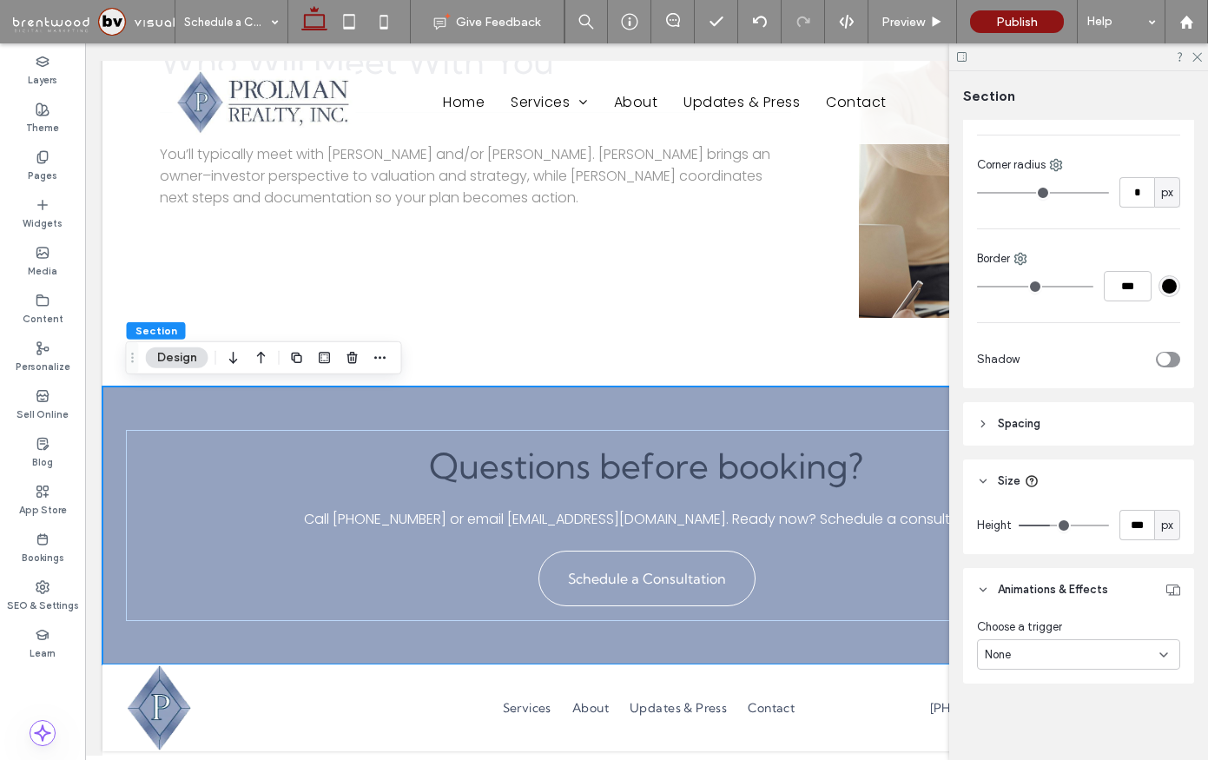
type input "***"
click at [1053, 525] on input "range" at bounding box center [1064, 526] width 90 height 2
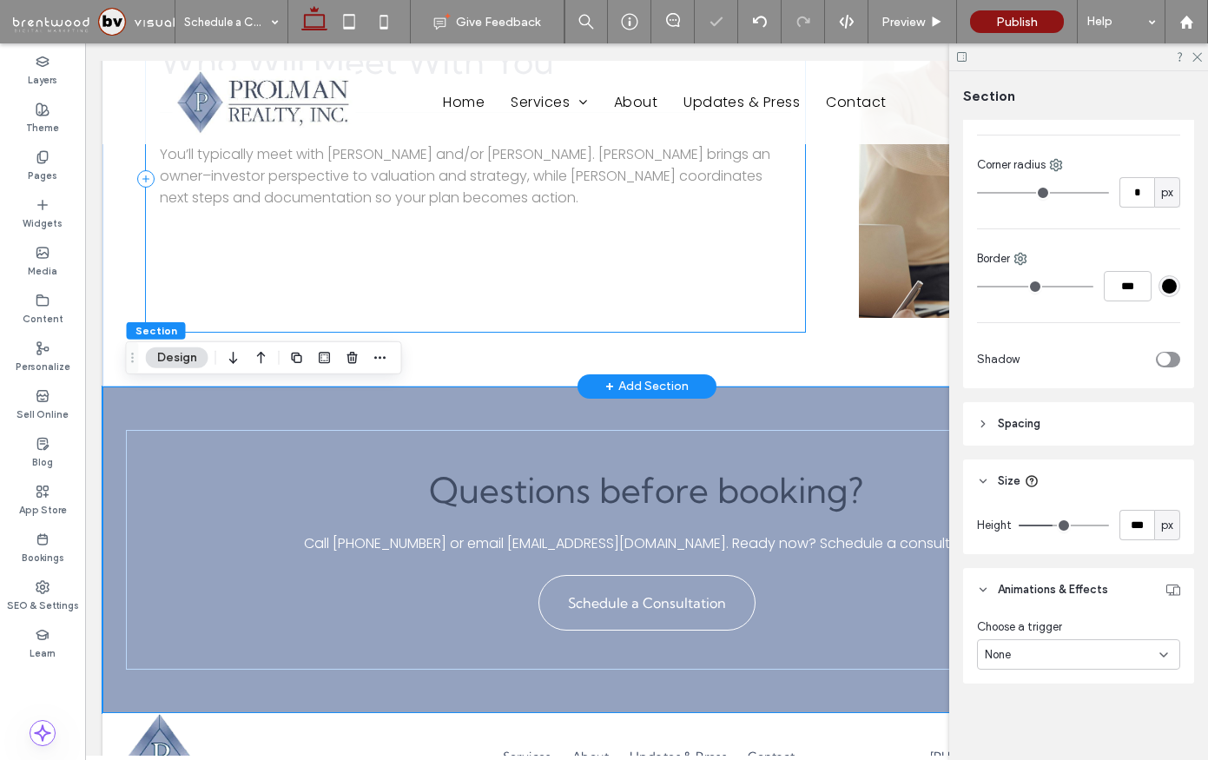
click at [681, 309] on div "You’ll typically meet with Mark Prolman and/or Lisa Ferrari. Mark brings an own…" at bounding box center [475, 179] width 659 height 306
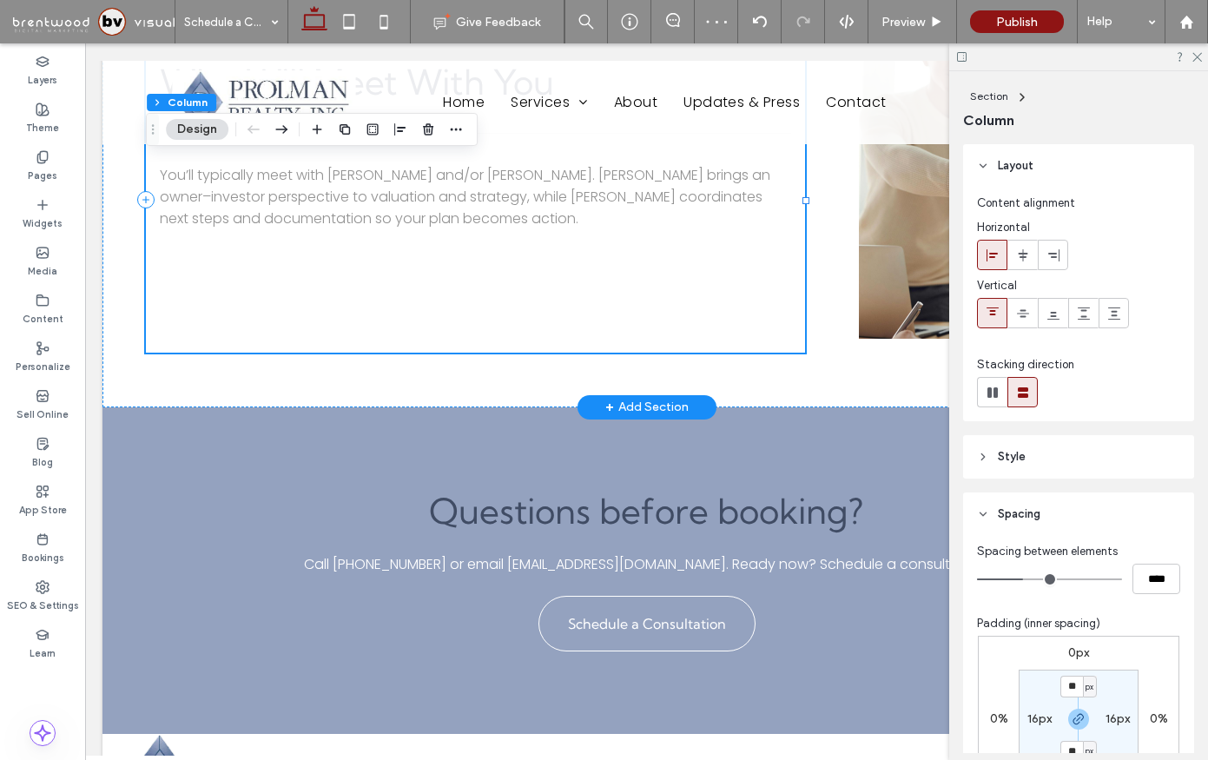
scroll to position [1706, 0]
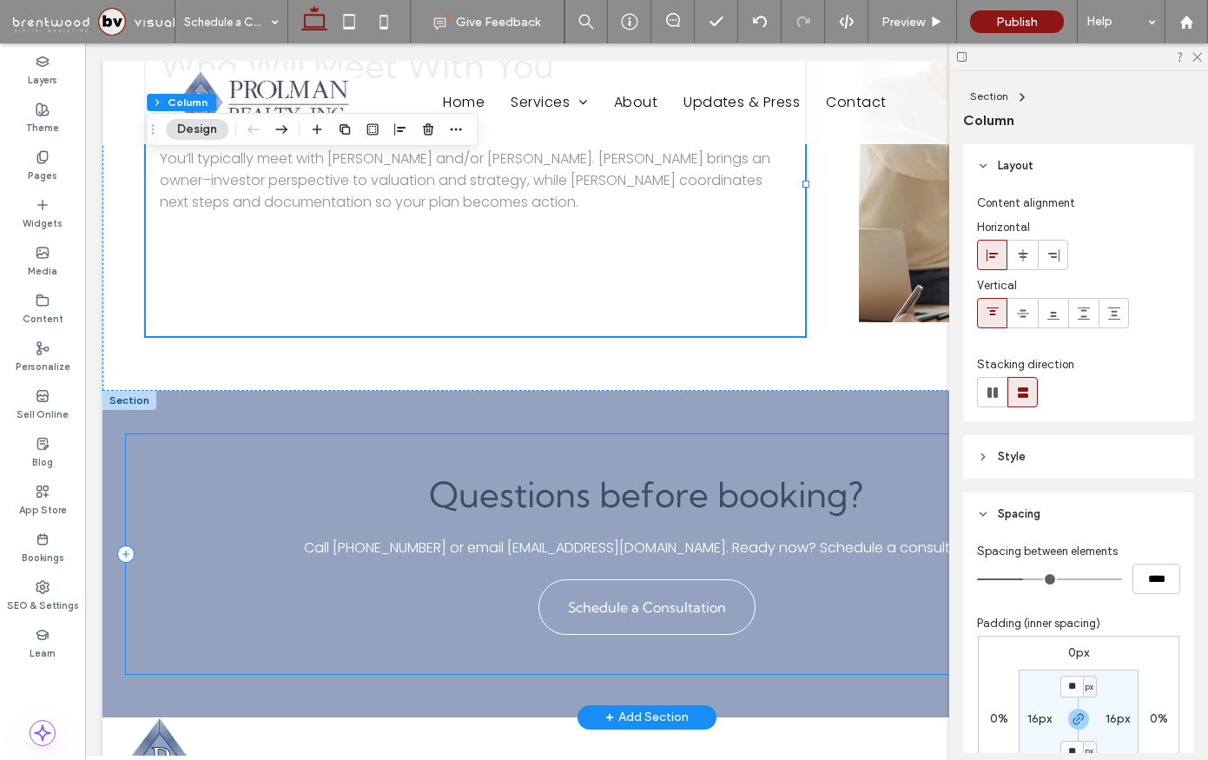
click at [650, 459] on div "Questions before booking? Call 603-880-6655 or email info@prolmanrealty.com. Re…" at bounding box center [647, 554] width 1042 height 240
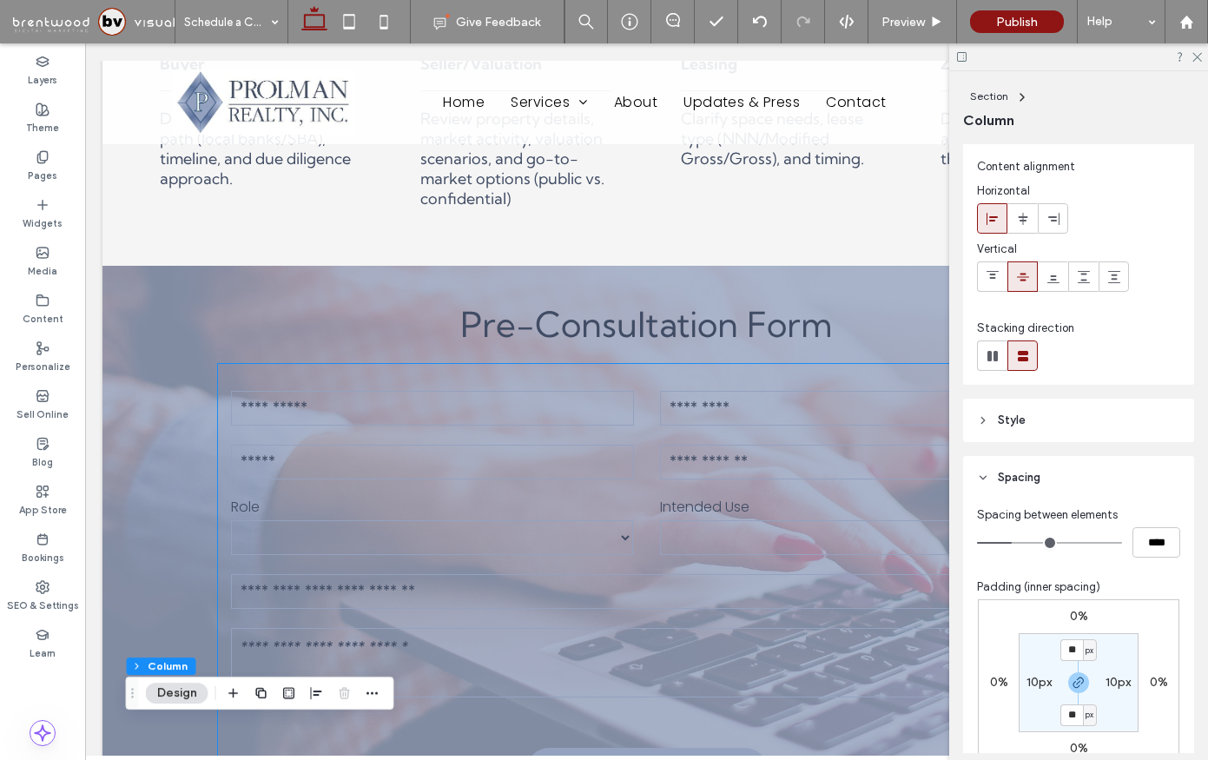
scroll to position [812, 0]
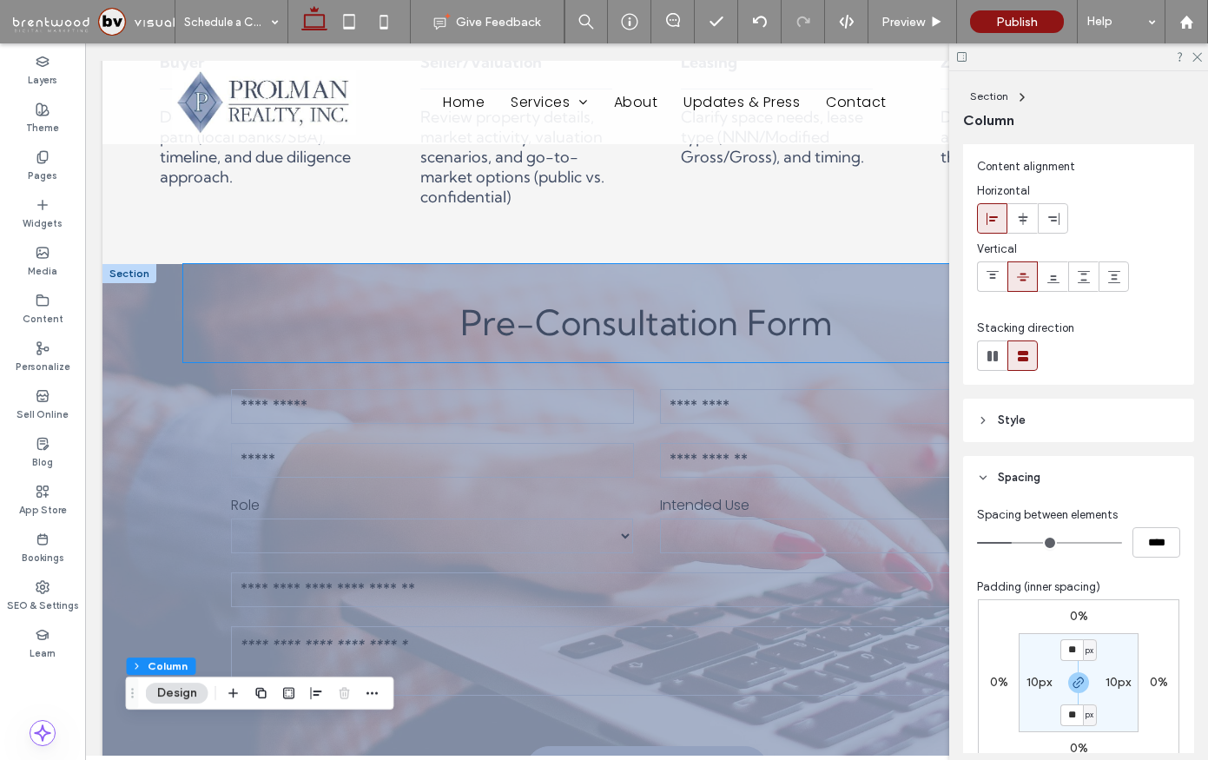
click at [671, 282] on div "Pre-Consultation Form" at bounding box center [647, 313] width 928 height 98
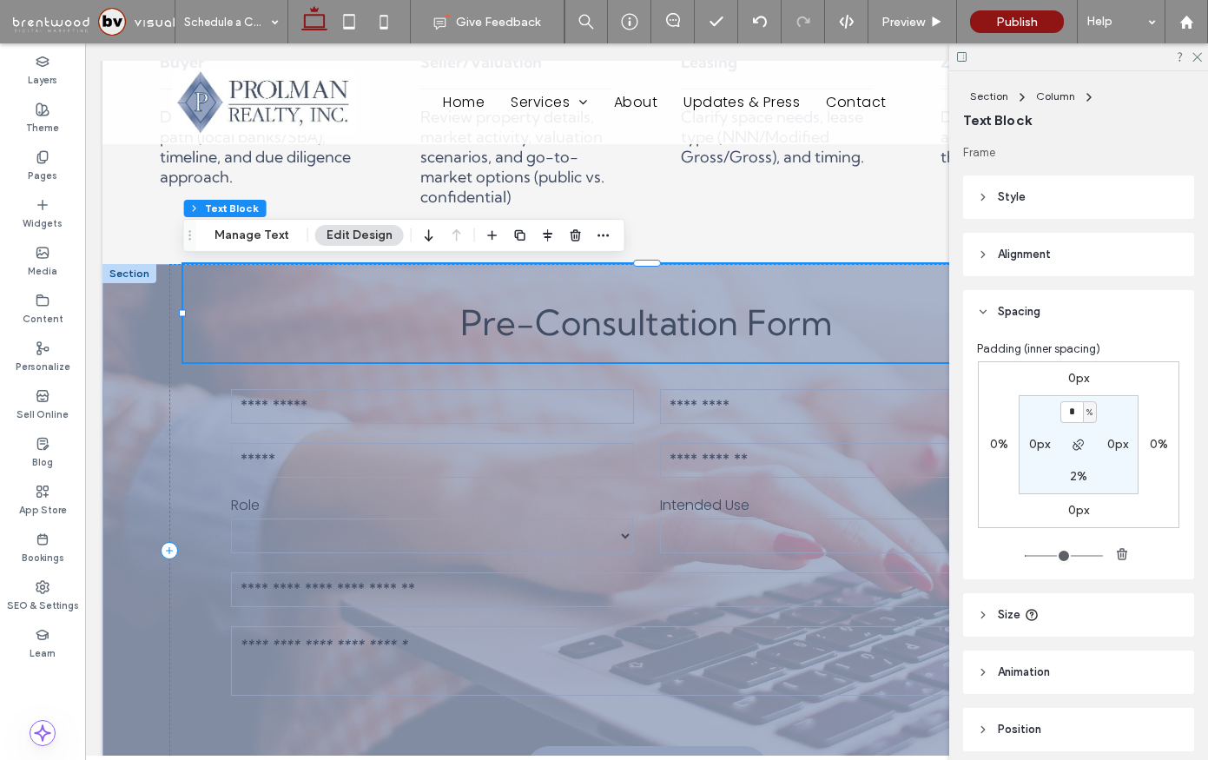
scroll to position [68, 0]
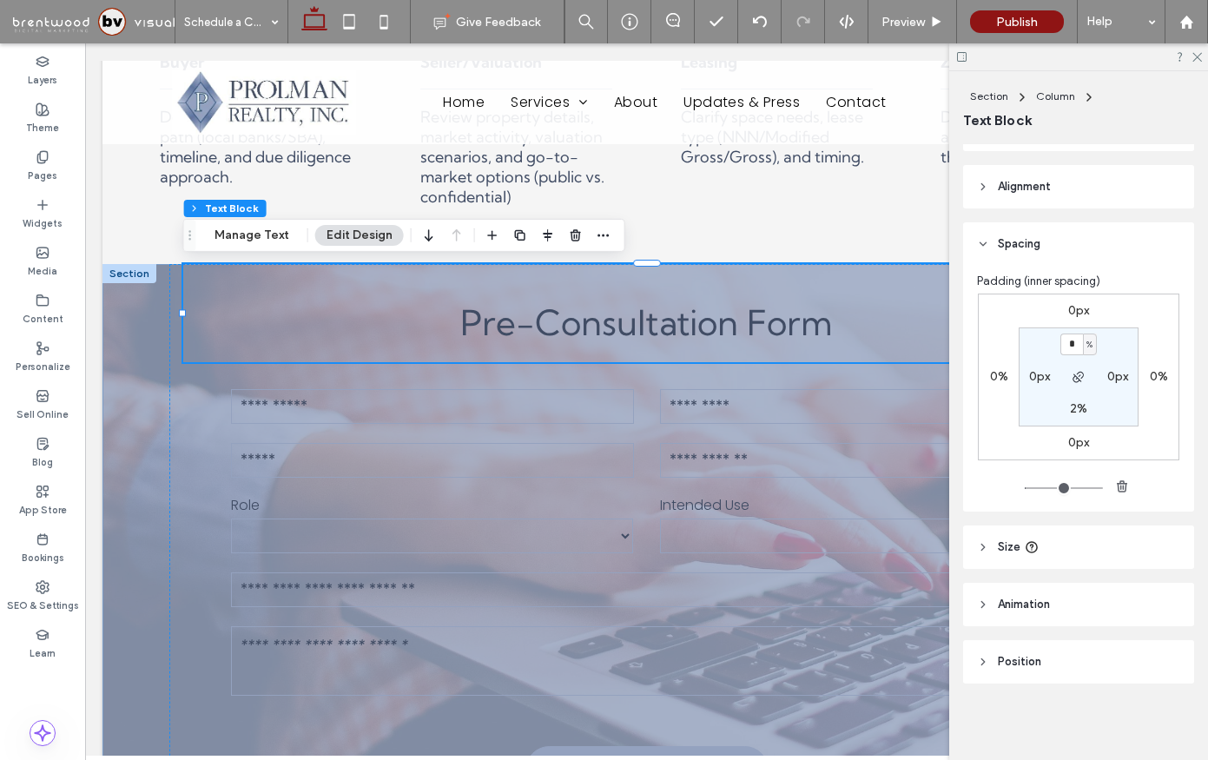
click at [133, 386] on div "**********" at bounding box center [647, 567] width 1042 height 607
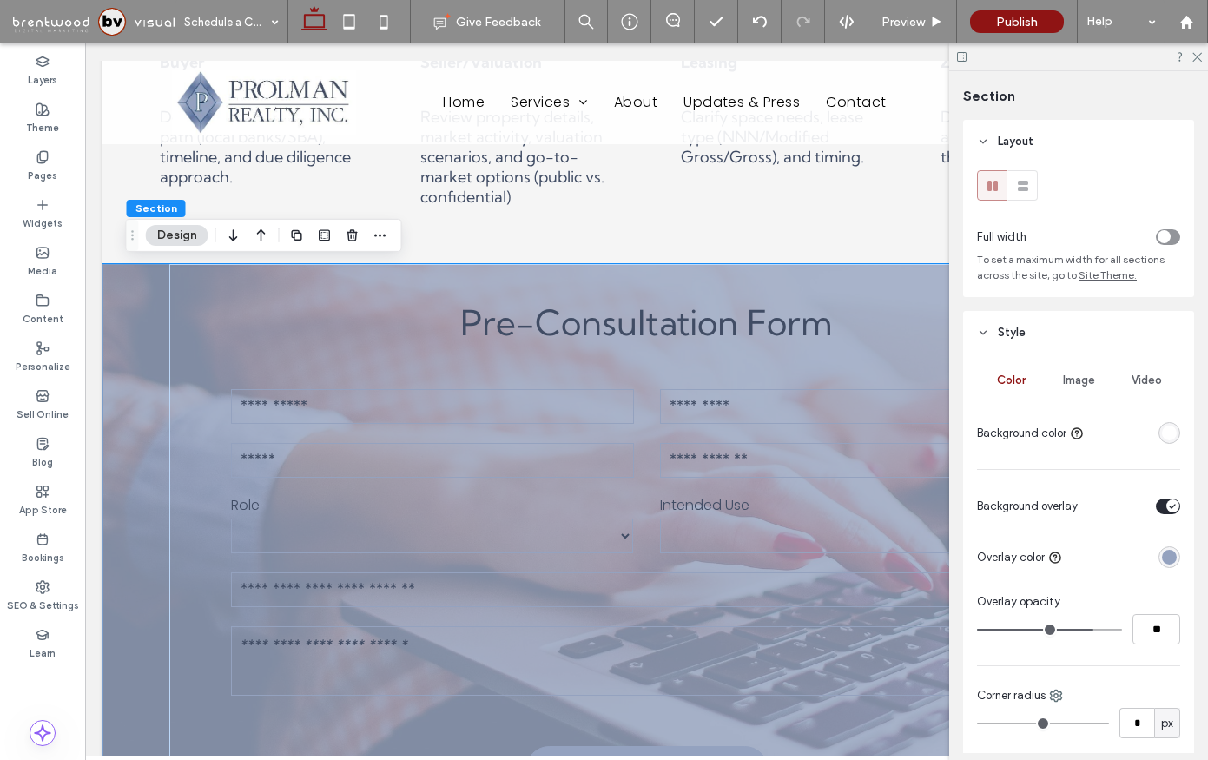
click at [1175, 555] on div "rgba(148, 162, 191, 1)" at bounding box center [1169, 557] width 15 height 15
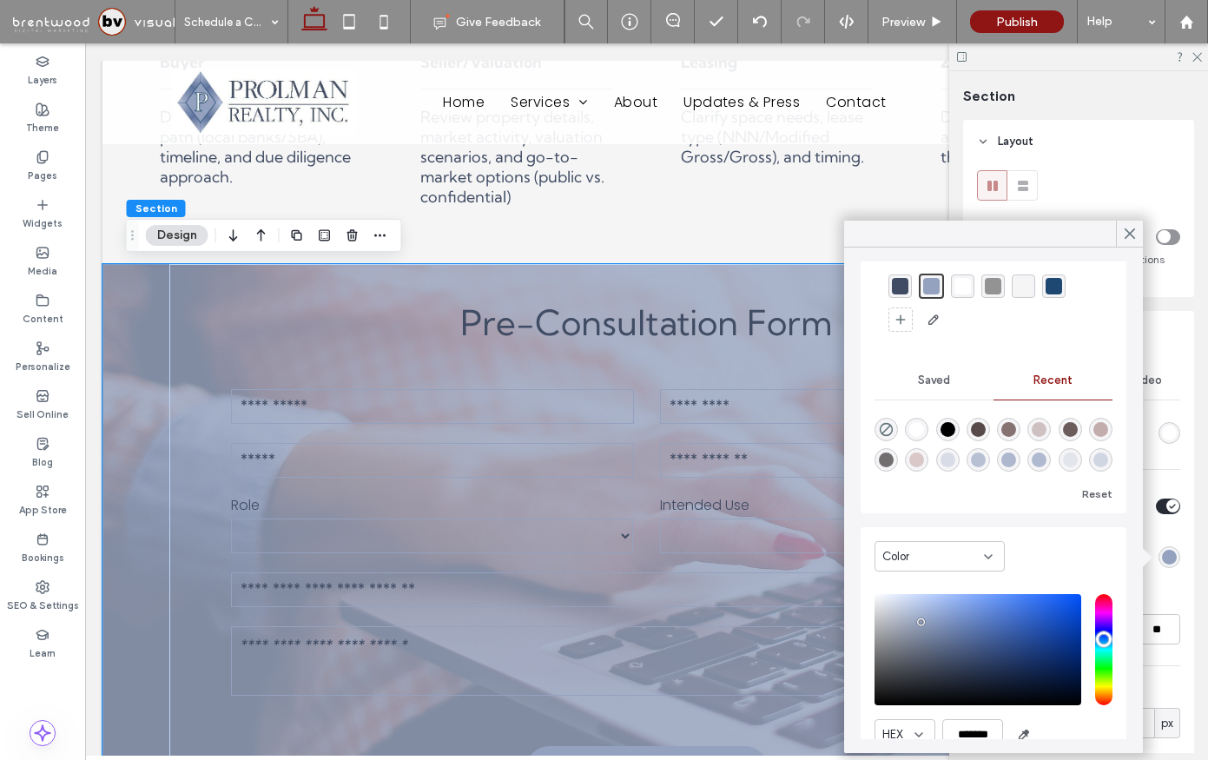
scroll to position [59, 0]
click at [1116, 462] on div "Theme Colors Save time with Theme Colors Create a color palette to instantly ad…" at bounding box center [994, 363] width 266 height 295
click at [1108, 462] on div "rgba(148, 162, 191, 0.36)" at bounding box center [1100, 457] width 23 height 23
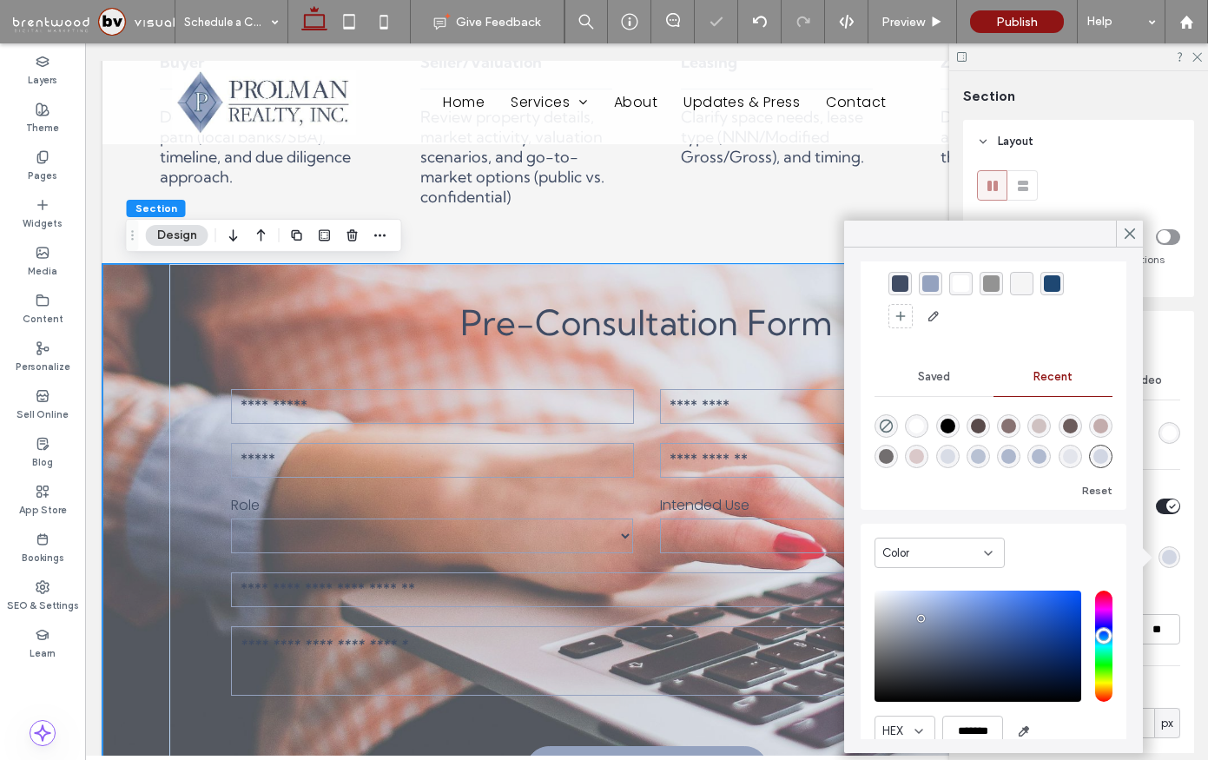
click at [1177, 573] on div "Color Image Video Background color Background overlay Overlay color Overlay opa…" at bounding box center [1078, 636] width 231 height 564
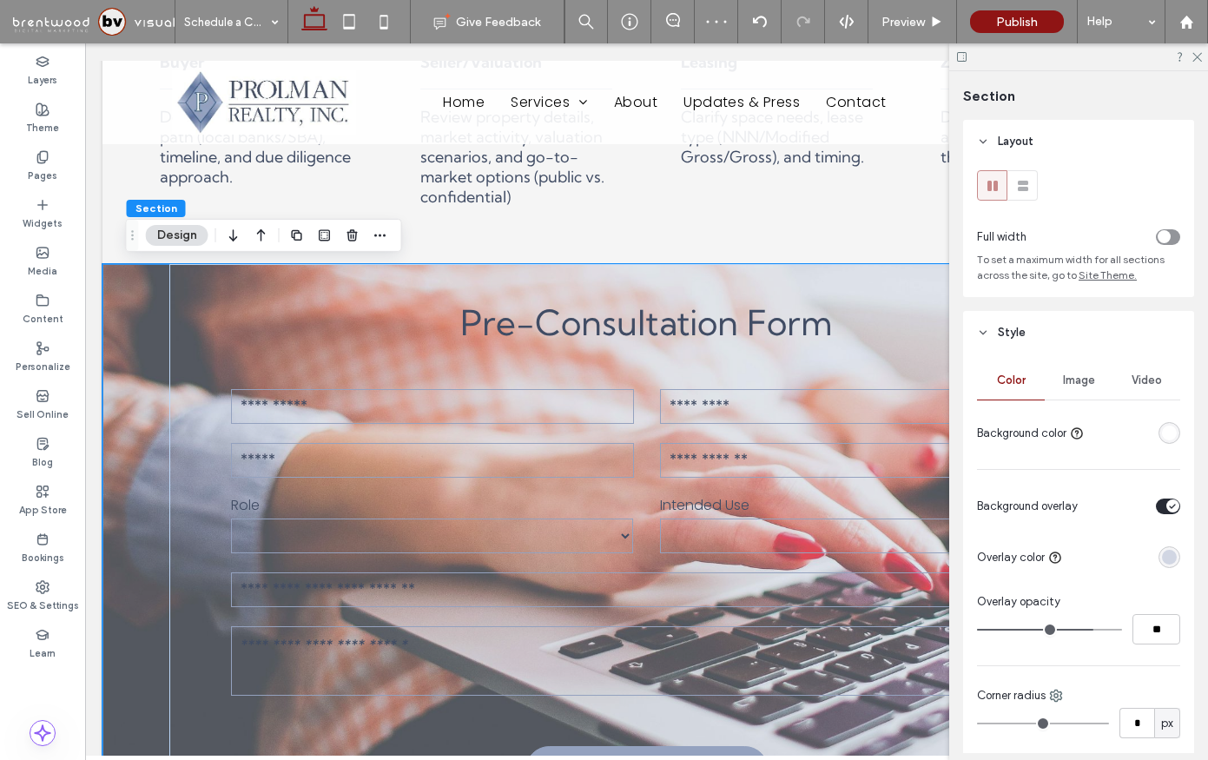
type input "**"
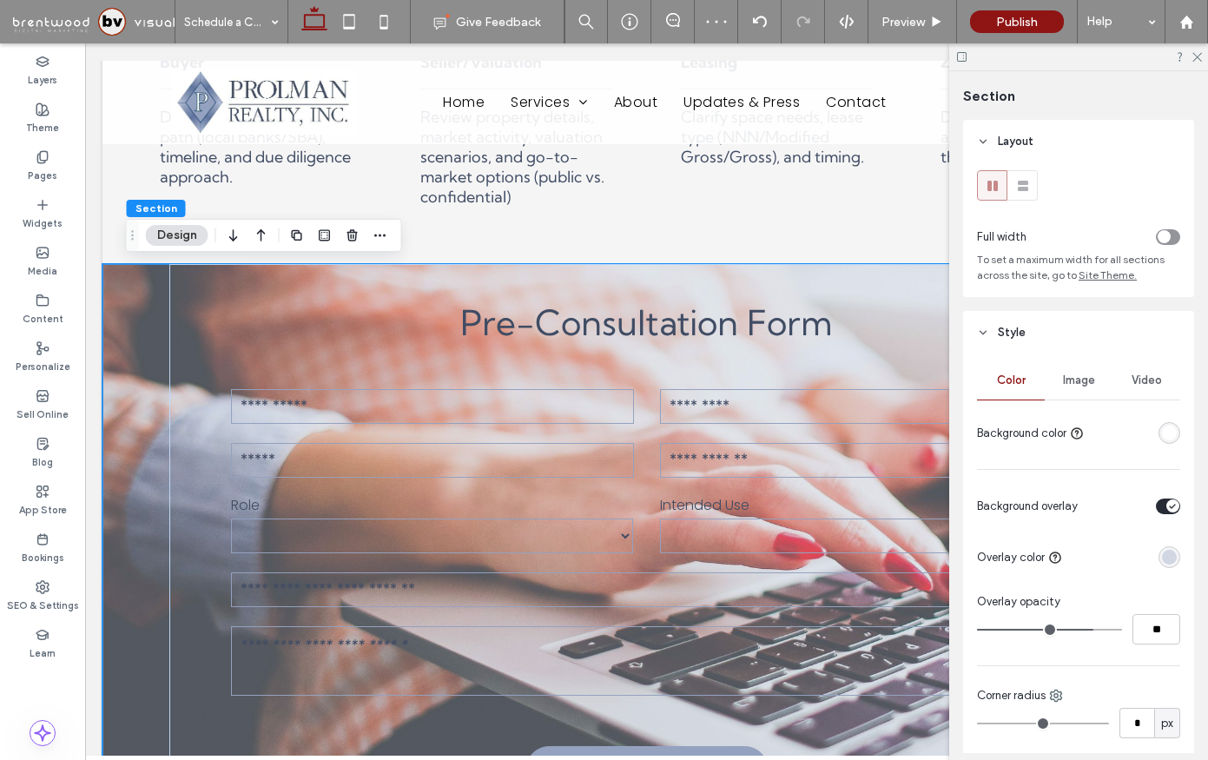
type input "**"
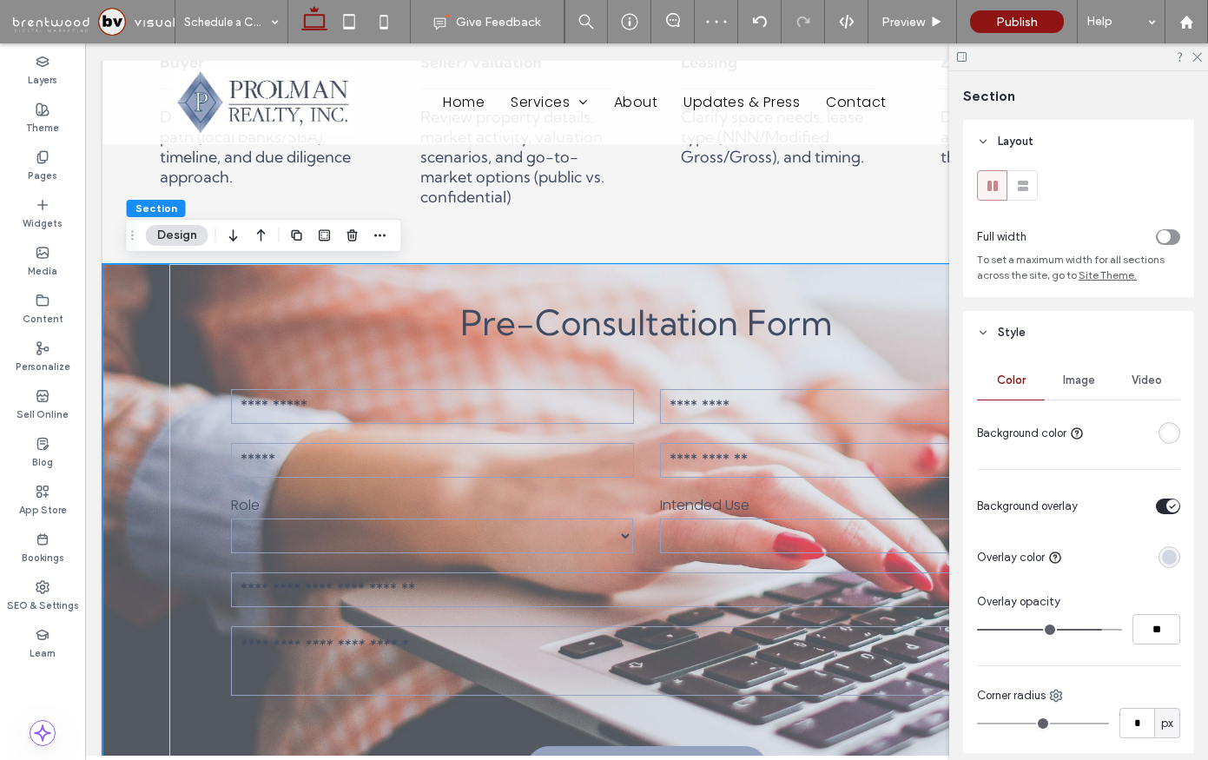
type input "**"
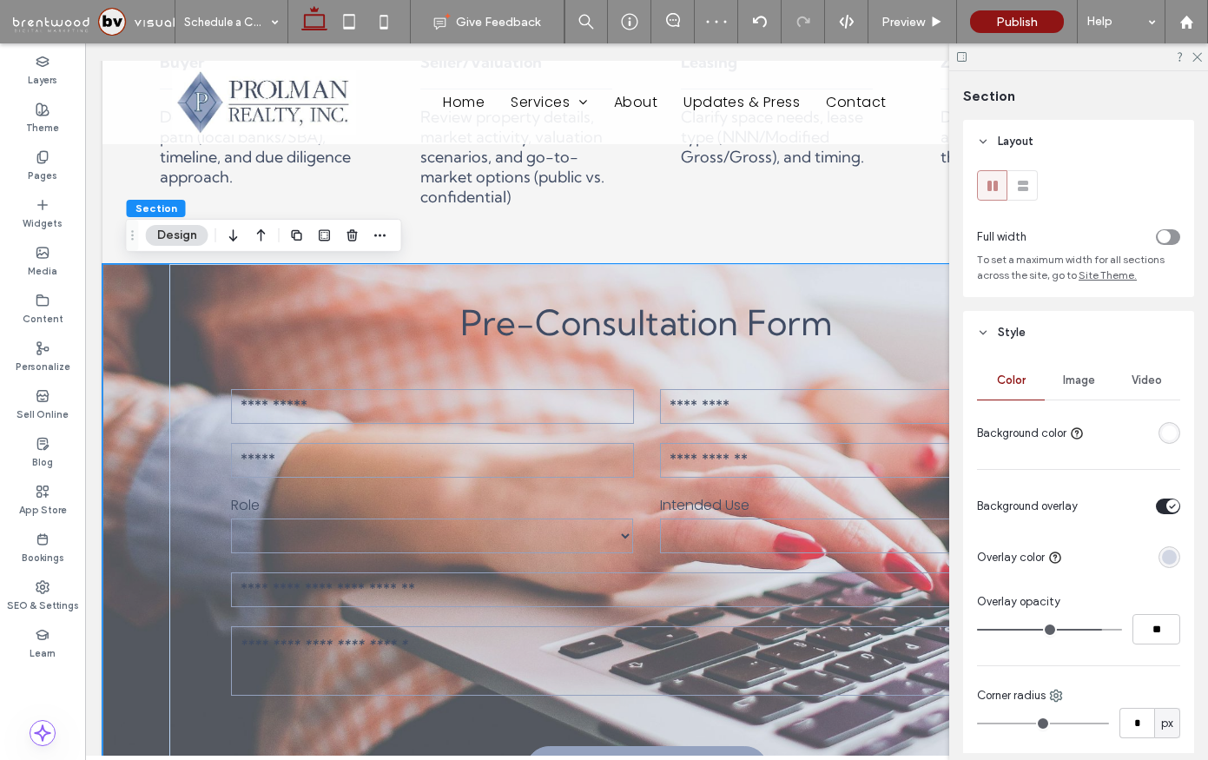
type input "**"
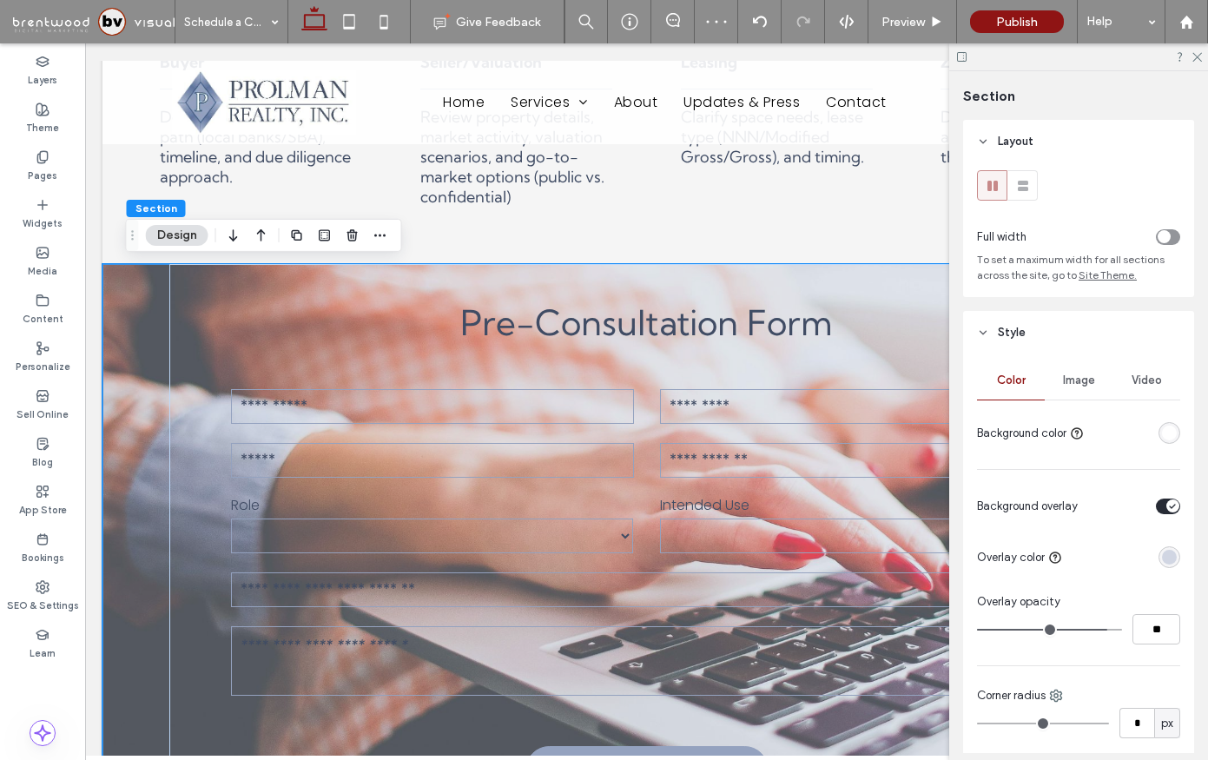
type input "**"
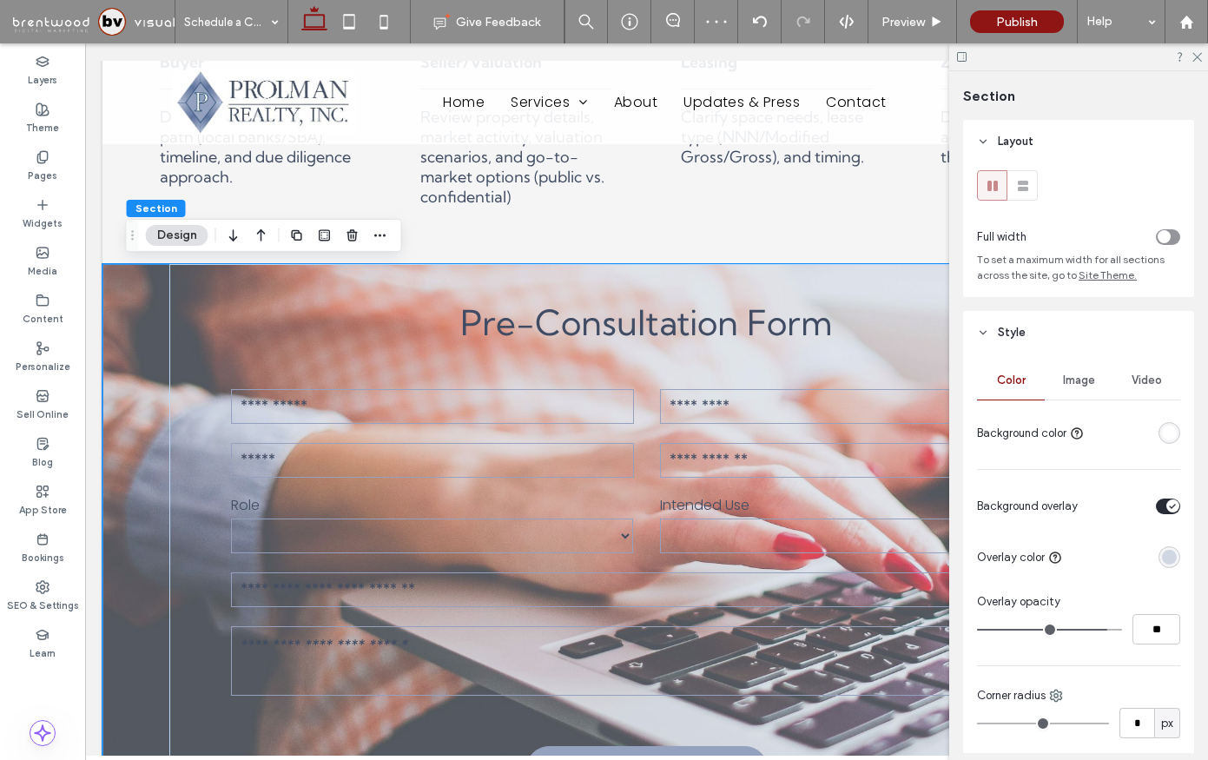
type input "**"
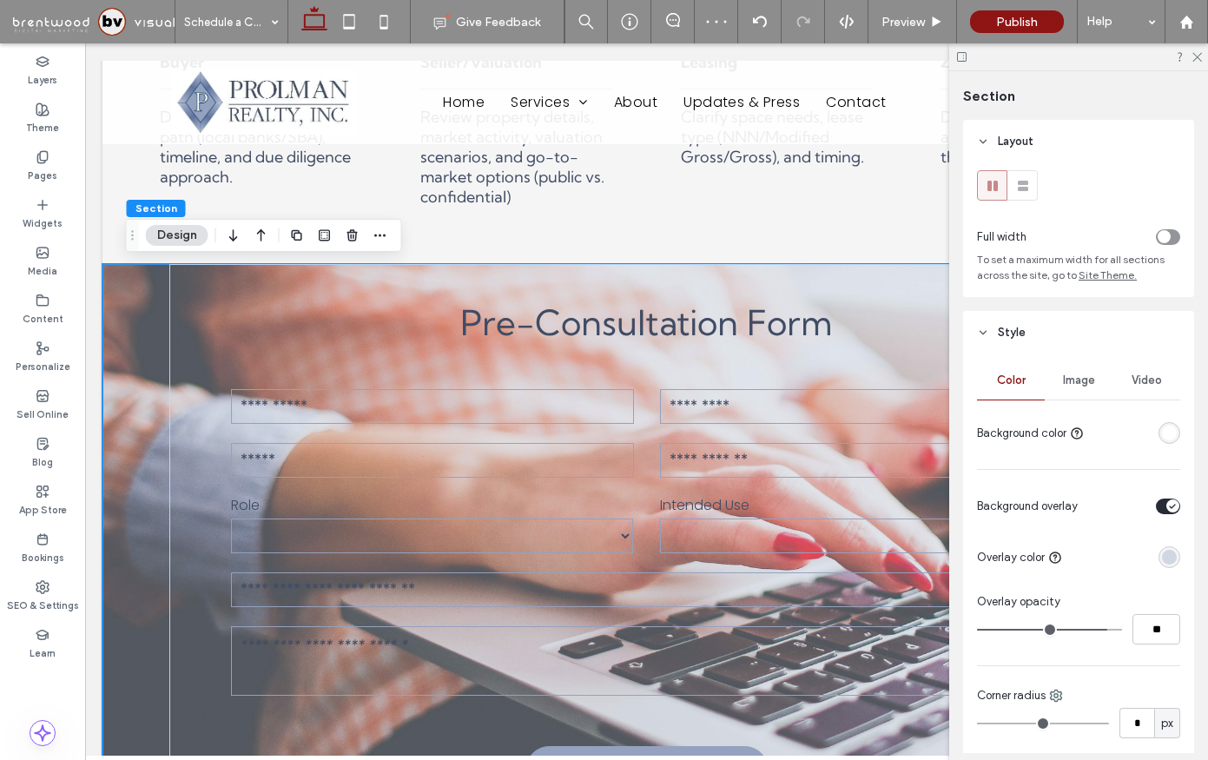
type input "**"
drag, startPoint x: 1089, startPoint y: 630, endPoint x: 1111, endPoint y: 630, distance: 21.7
click at [1111, 630] on input "range" at bounding box center [1049, 630] width 145 height 2
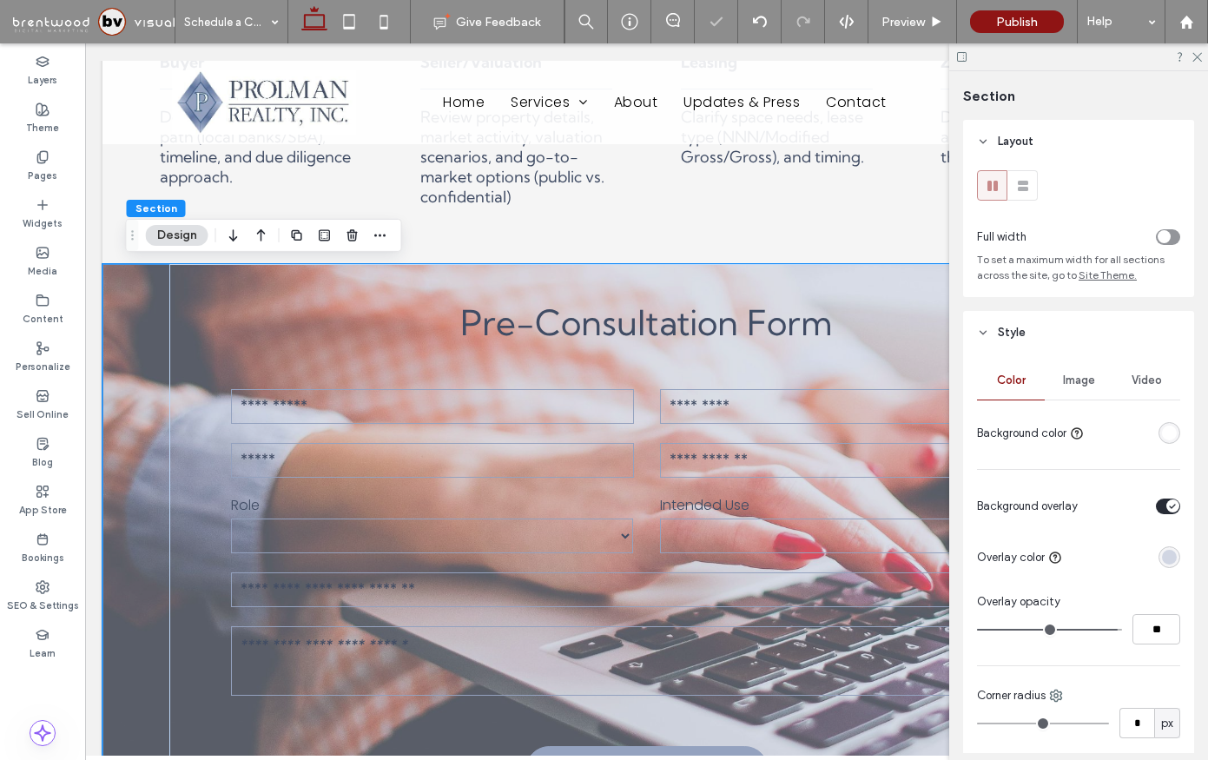
type input "**"
type input "***"
drag, startPoint x: 1111, startPoint y: 630, endPoint x: 1126, endPoint y: 630, distance: 14.8
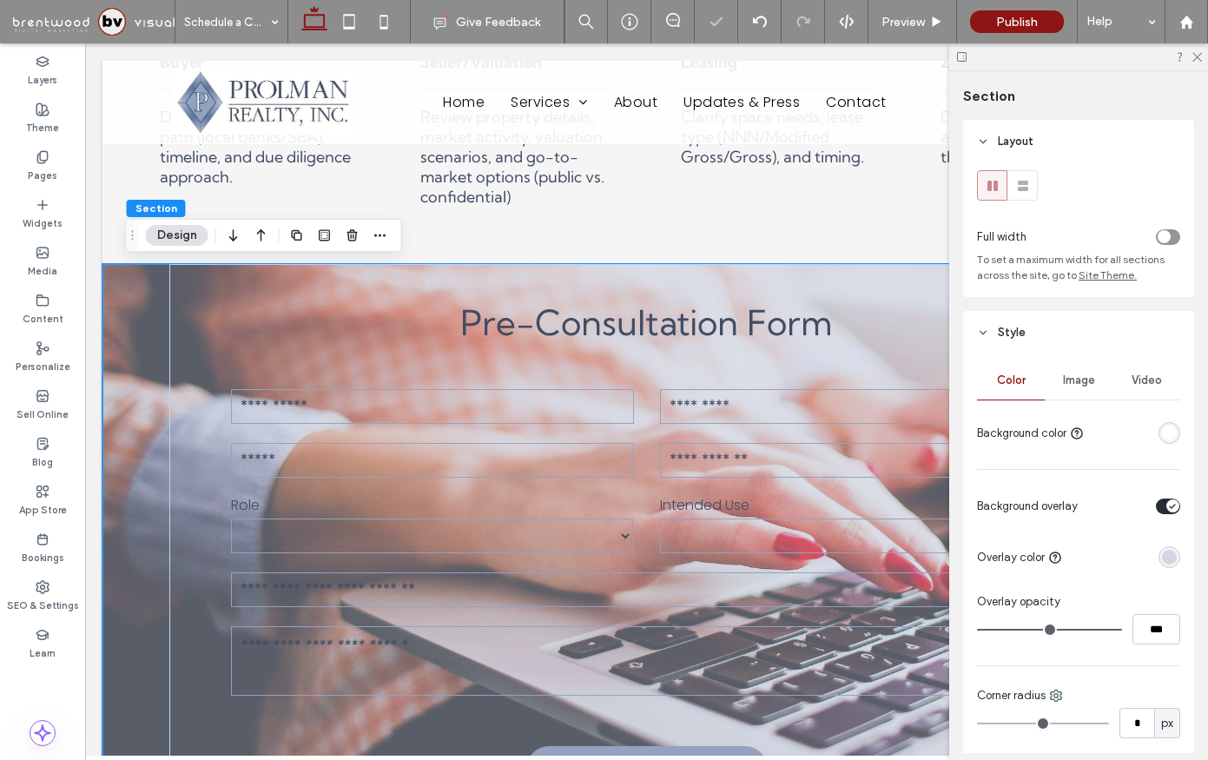
click at [1122, 630] on input "range" at bounding box center [1049, 630] width 145 height 2
type input "**"
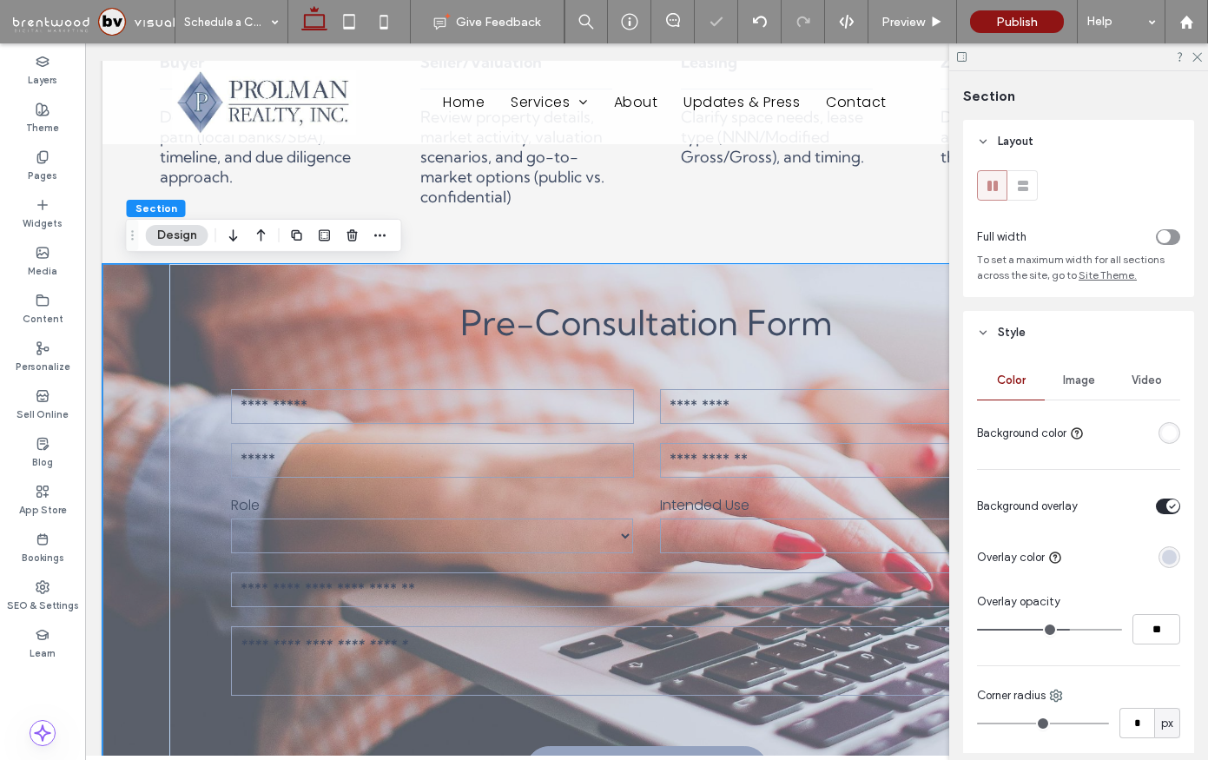
drag, startPoint x: 1116, startPoint y: 629, endPoint x: 1030, endPoint y: 628, distance: 86.0
click at [1030, 629] on input "range" at bounding box center [1049, 630] width 145 height 2
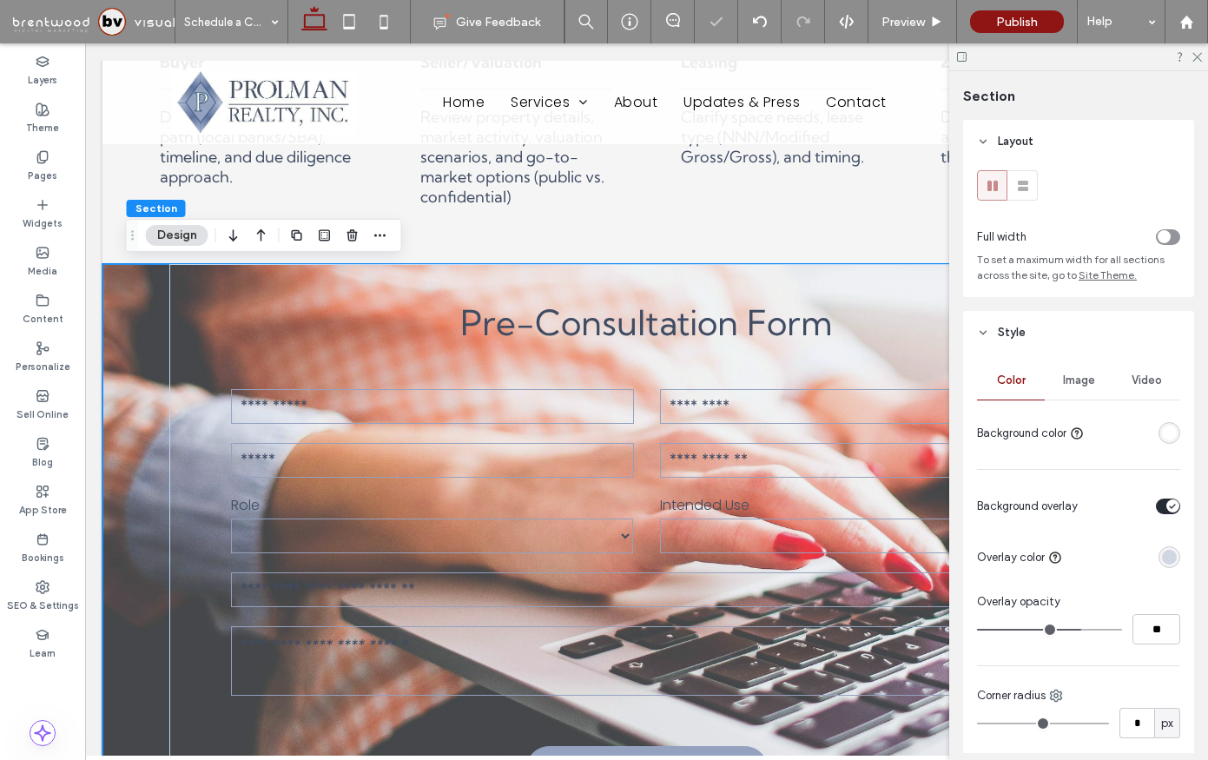
drag, startPoint x: 1030, startPoint y: 627, endPoint x: 1081, endPoint y: 628, distance: 51.2
click at [1081, 629] on input "range" at bounding box center [1049, 630] width 145 height 2
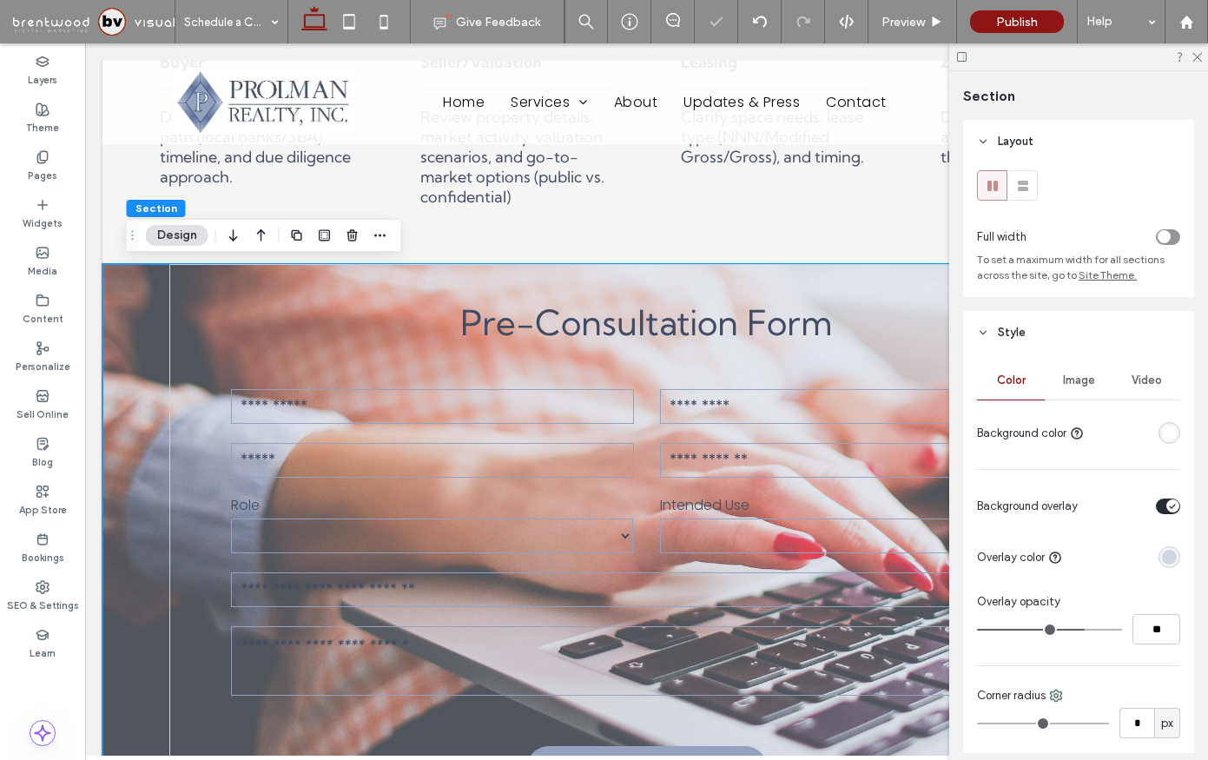
click at [1172, 553] on div "rgba(148, 162, 191, 0.36)" at bounding box center [1169, 557] width 15 height 15
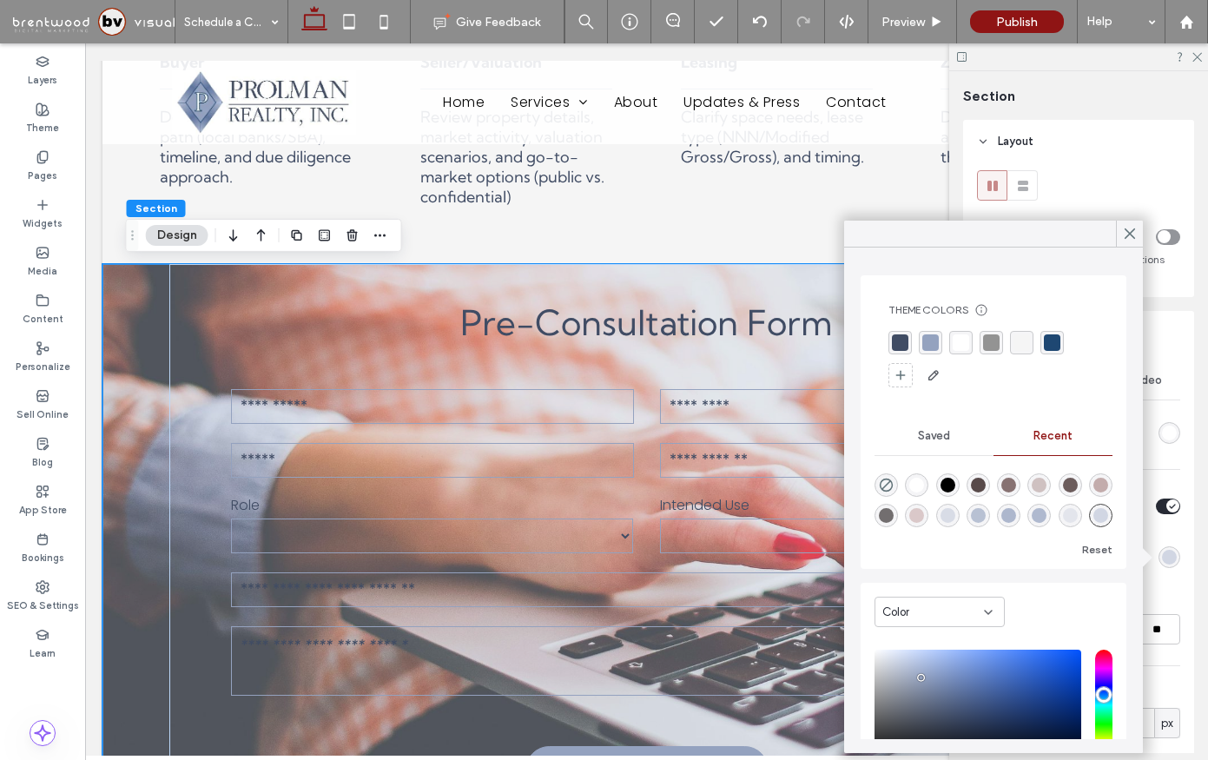
click at [958, 432] on div "Saved" at bounding box center [934, 436] width 119 height 38
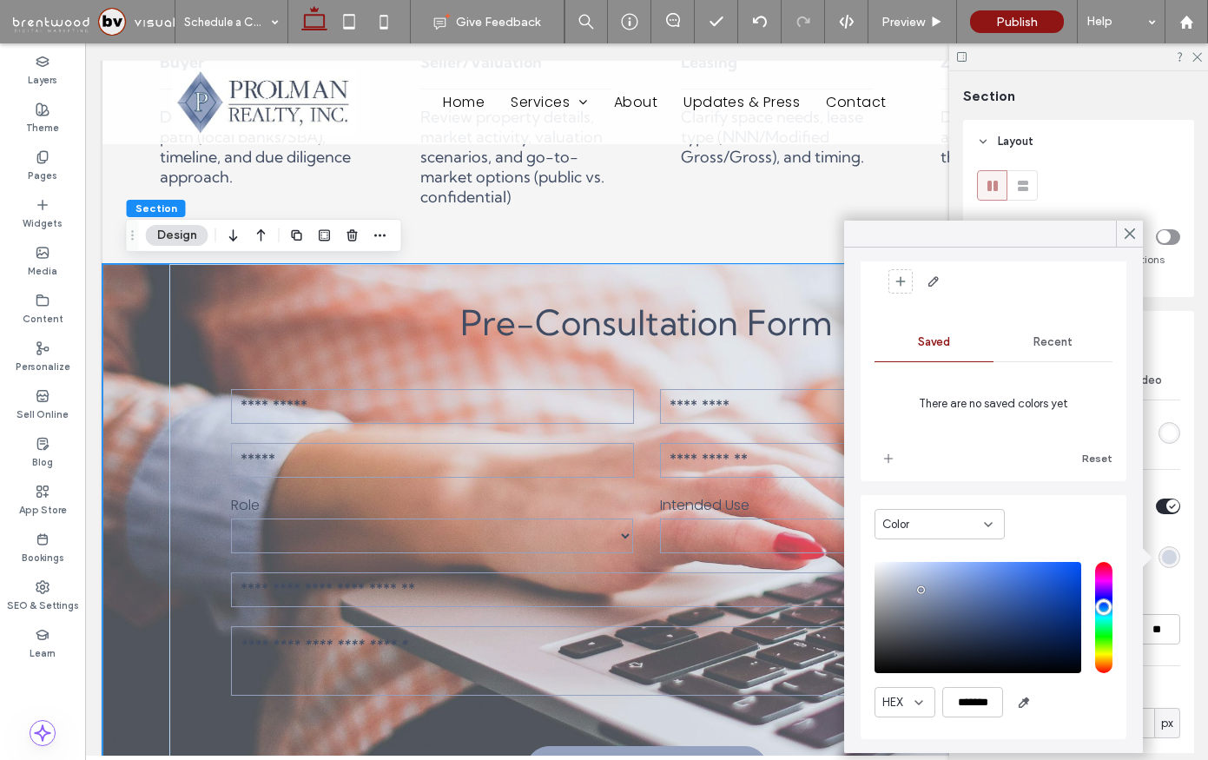
scroll to position [0, 0]
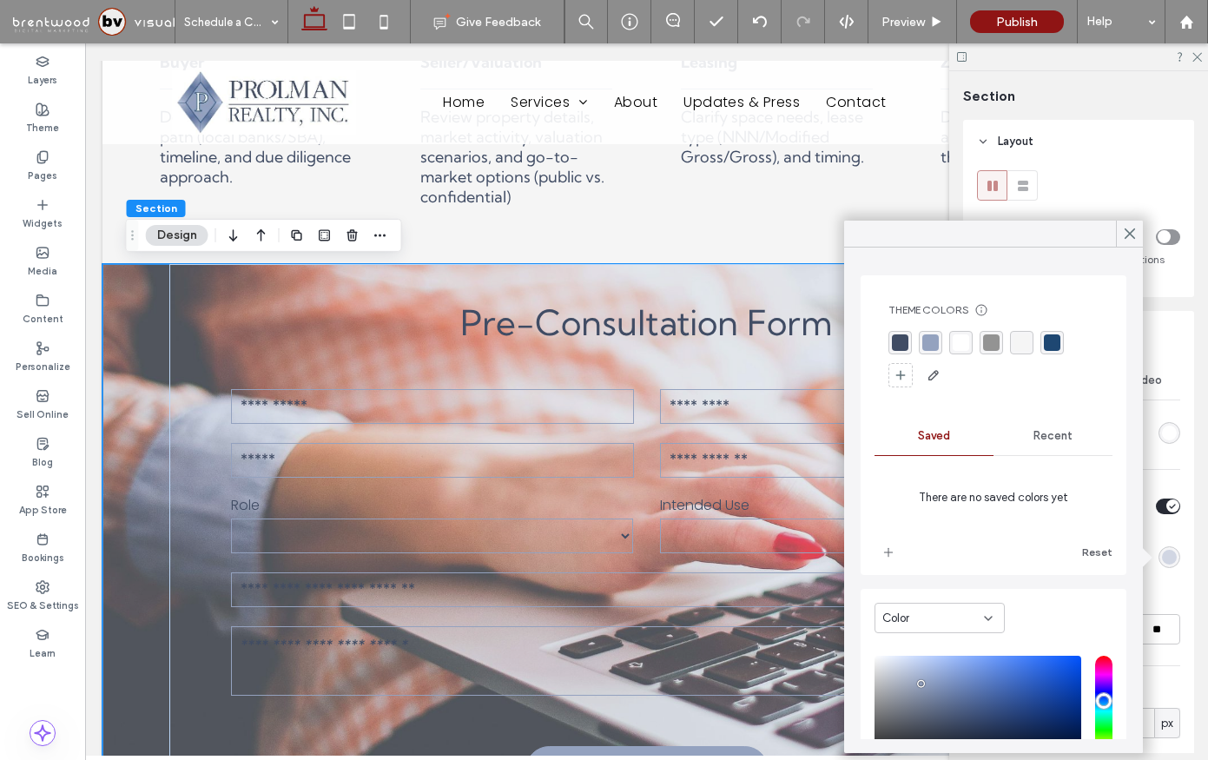
click at [933, 345] on div "rgba(148, 162, 191, 1)" at bounding box center [930, 342] width 17 height 17
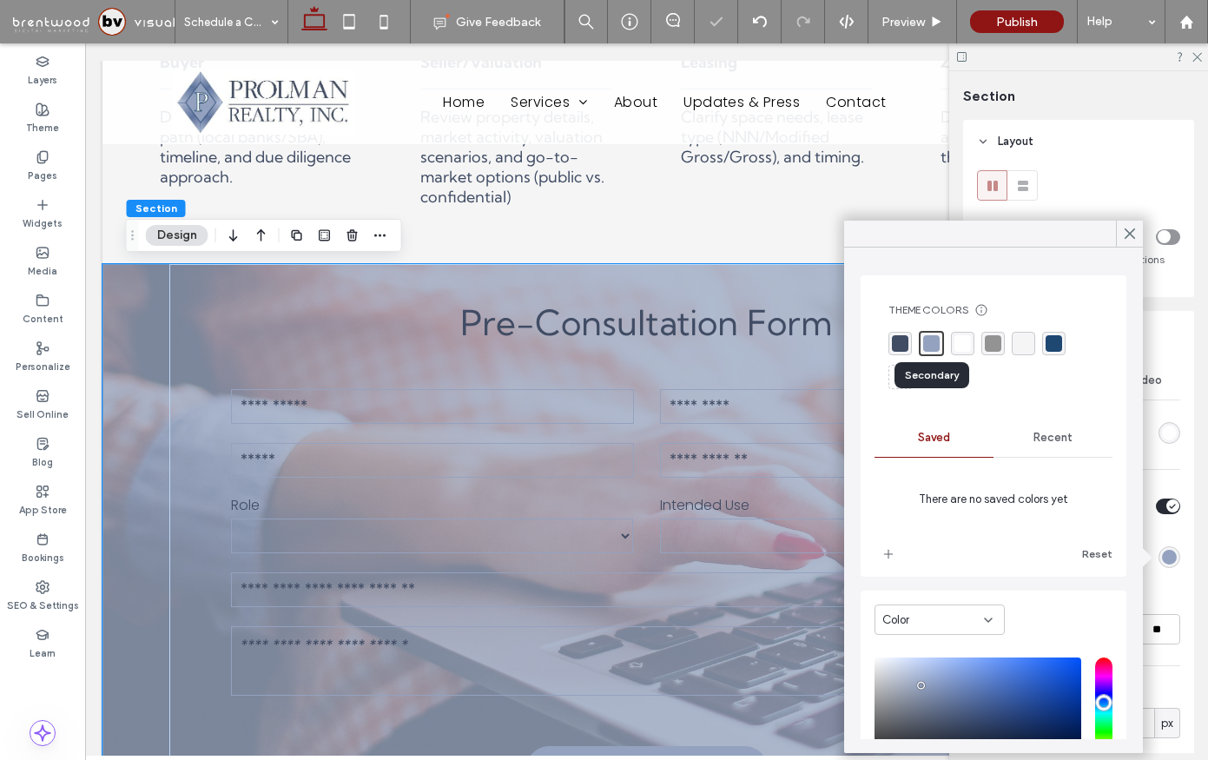
scroll to position [96, 0]
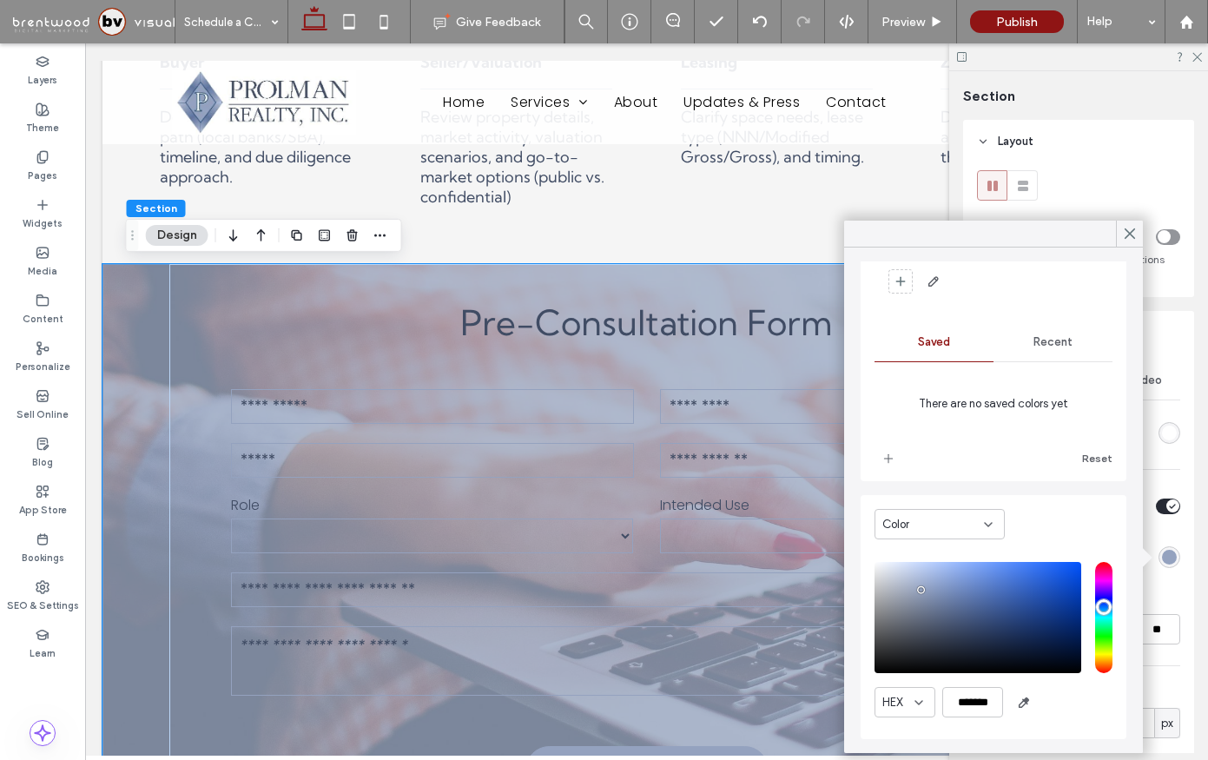
click at [901, 578] on div "saturation and value" at bounding box center [978, 617] width 207 height 111
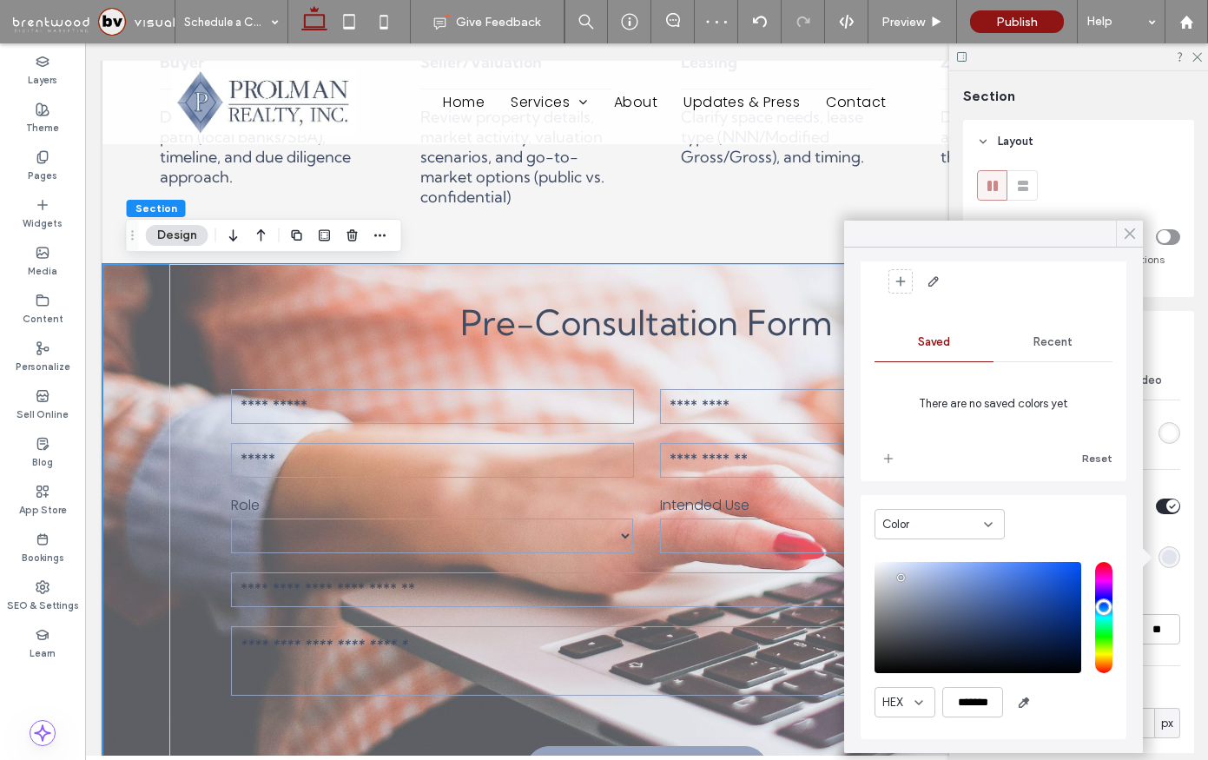
click at [1129, 235] on icon at bounding box center [1130, 234] width 16 height 16
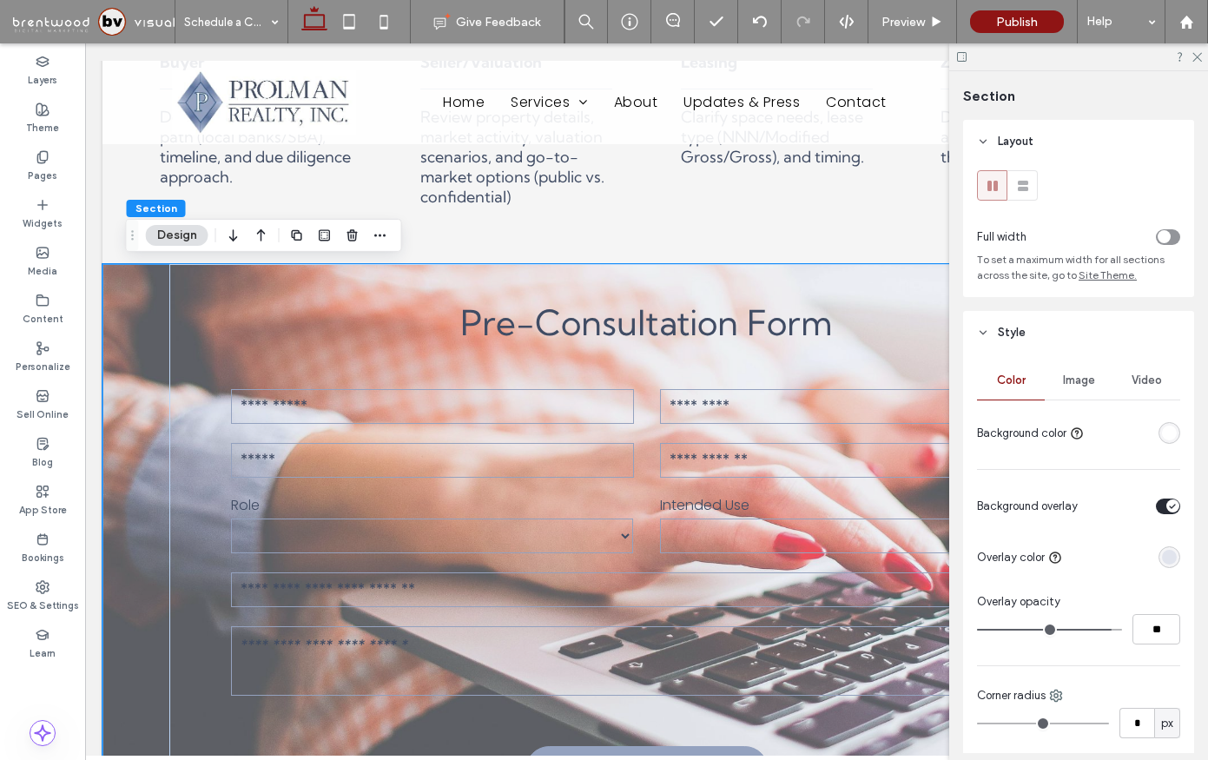
drag, startPoint x: 1086, startPoint y: 628, endPoint x: 1106, endPoint y: 628, distance: 20.8
click at [1106, 629] on input "range" at bounding box center [1049, 630] width 145 height 2
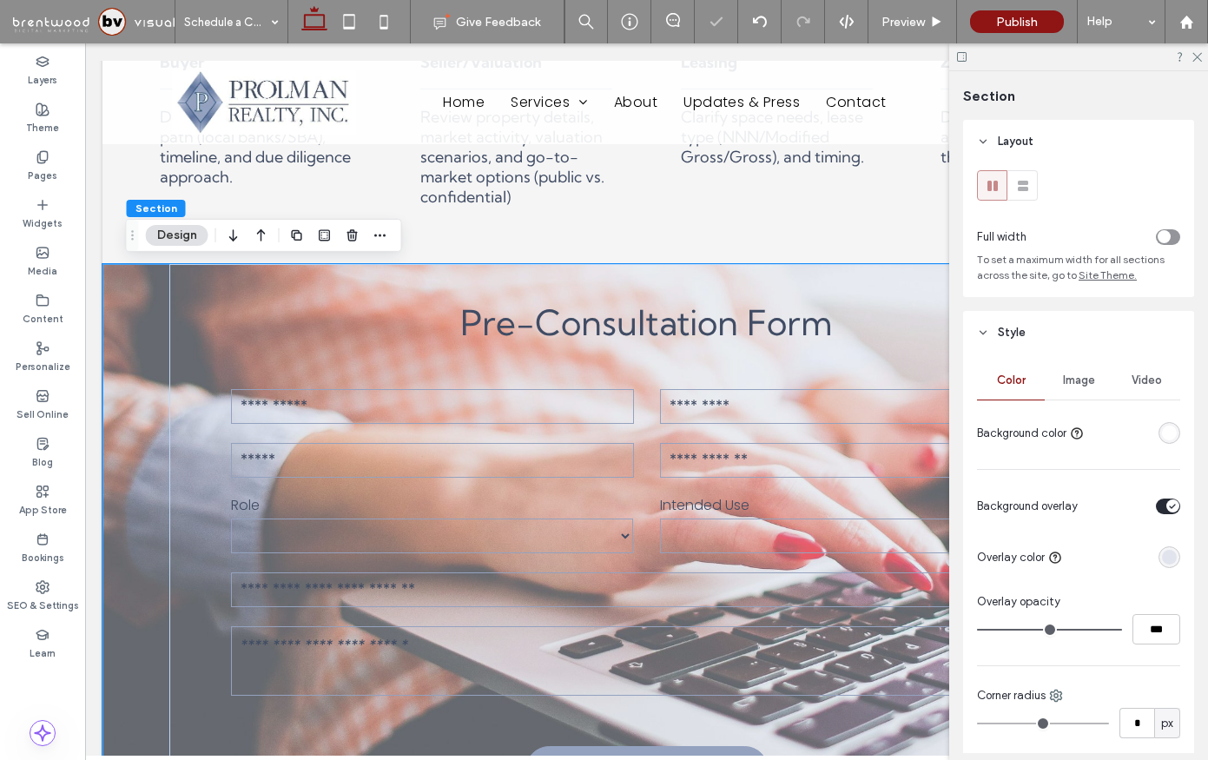
drag, startPoint x: 1106, startPoint y: 628, endPoint x: 1159, endPoint y: 621, distance: 52.6
click at [1122, 629] on input "range" at bounding box center [1049, 630] width 145 height 2
click at [1176, 561] on div "rgba(191, 200, 219, 0.36)" at bounding box center [1169, 557] width 15 height 15
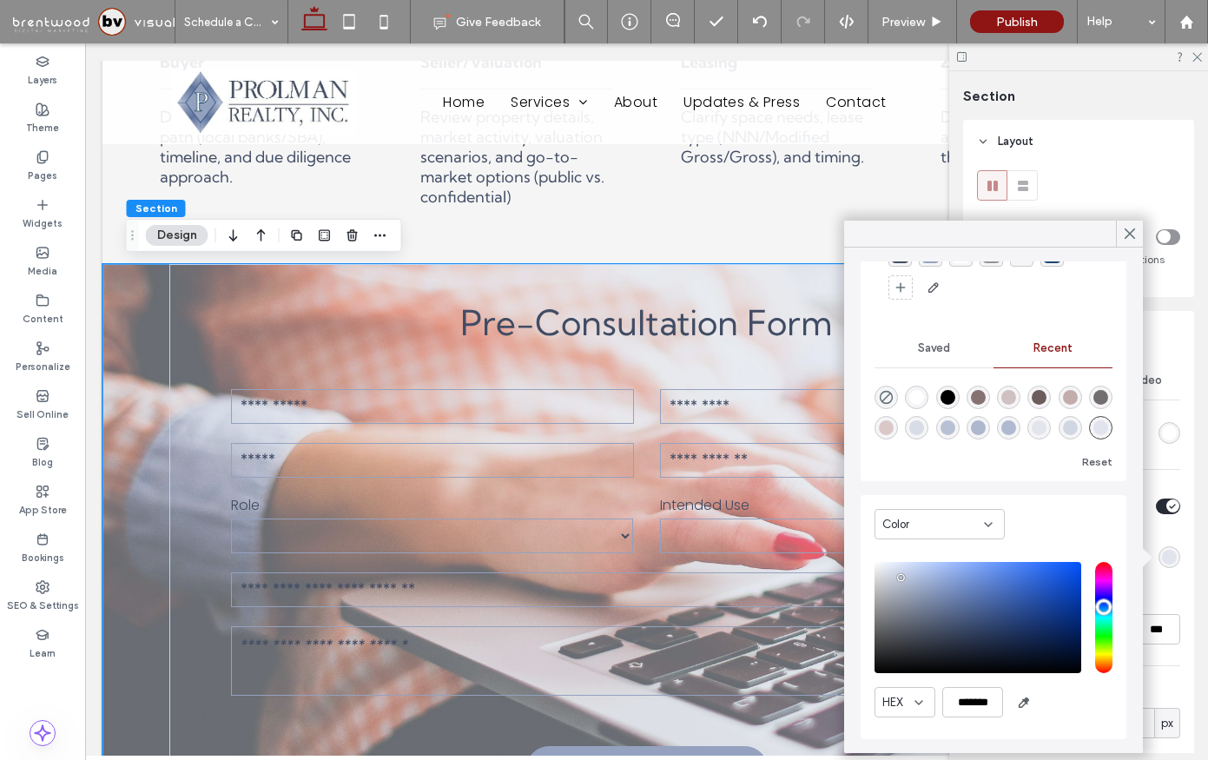
scroll to position [0, 0]
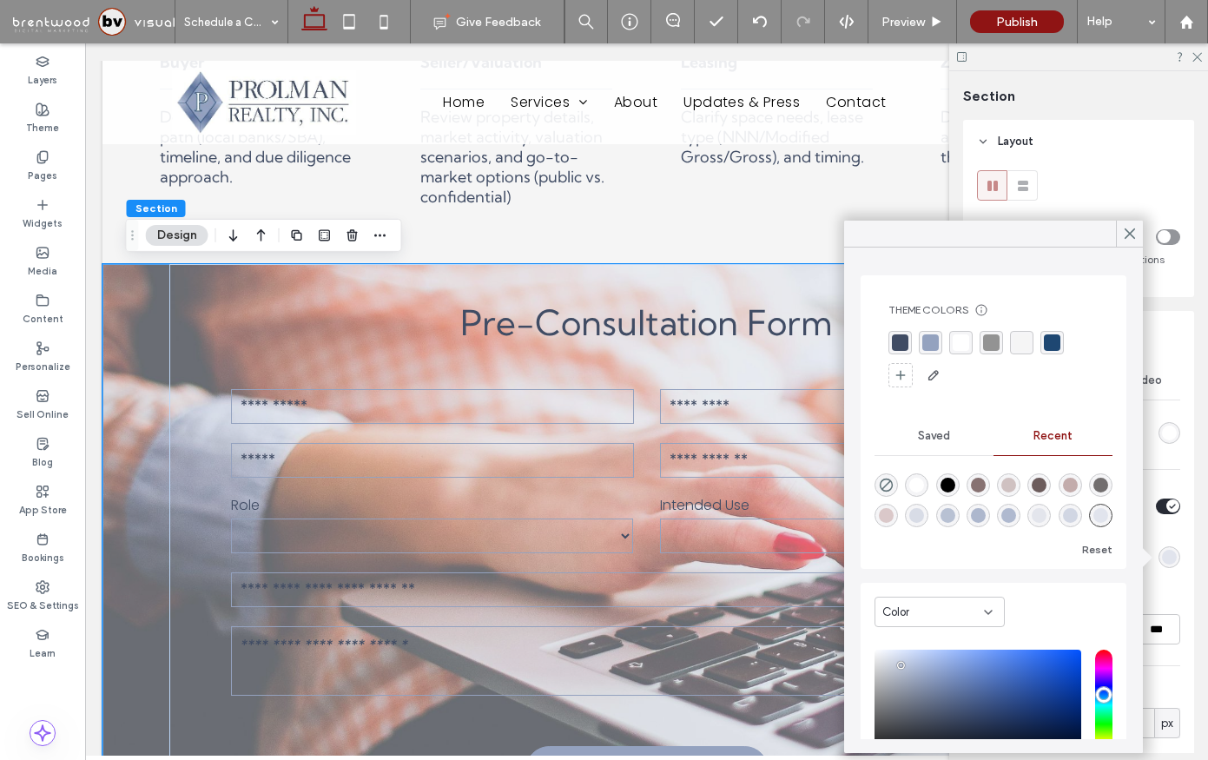
click at [963, 337] on div "rgba(255, 255, 255, 1)" at bounding box center [961, 342] width 17 height 17
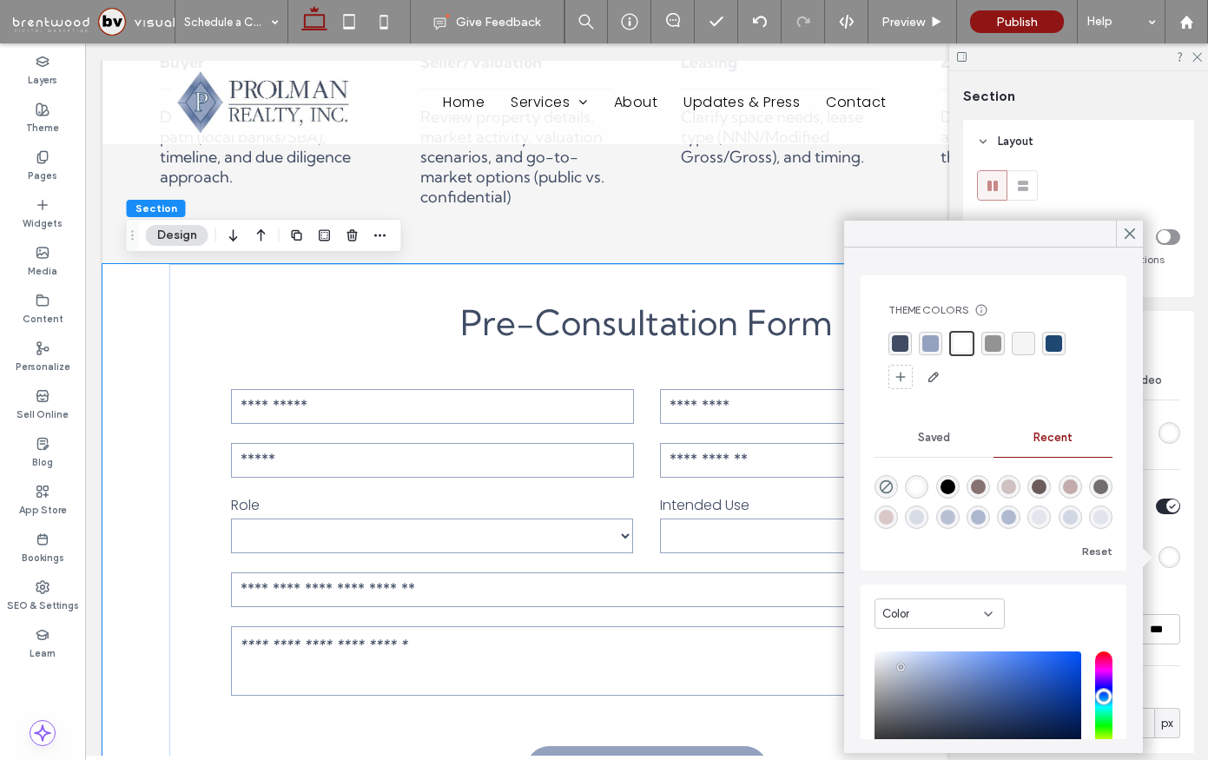
click at [1166, 367] on div "Video" at bounding box center [1146, 380] width 68 height 38
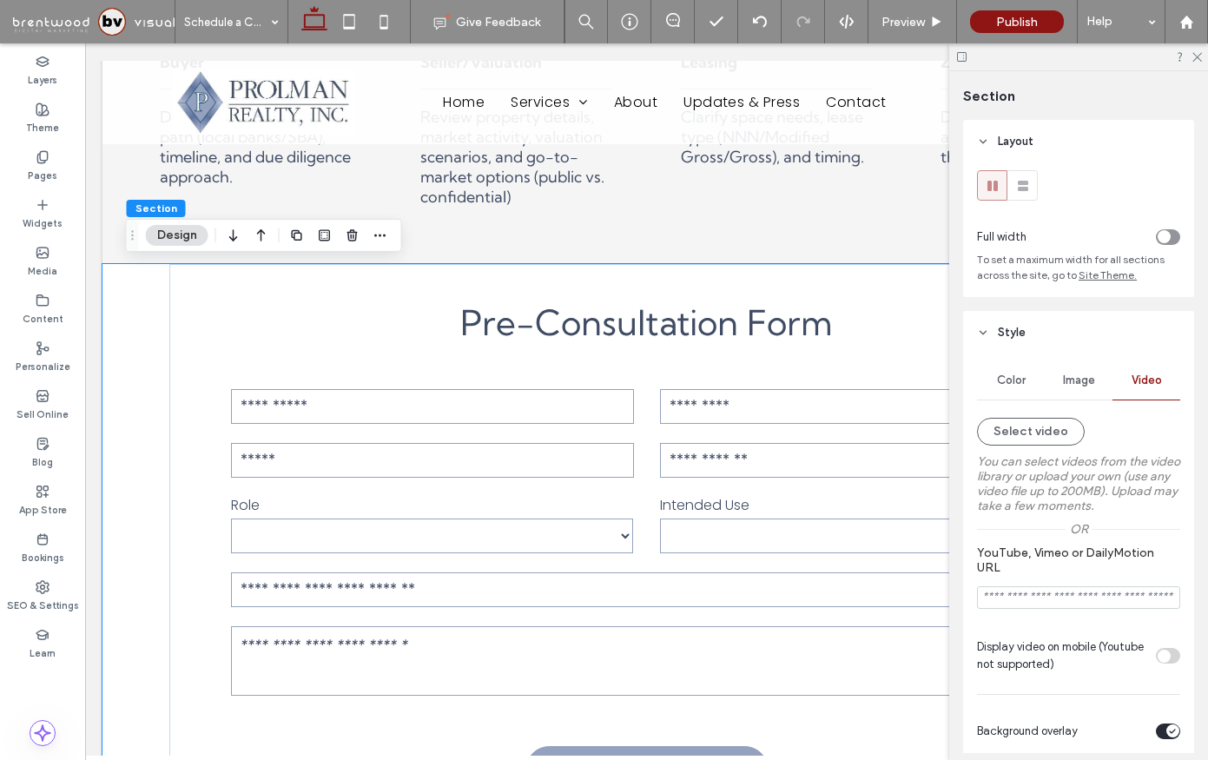
click at [1076, 375] on span "Image" at bounding box center [1079, 380] width 32 height 14
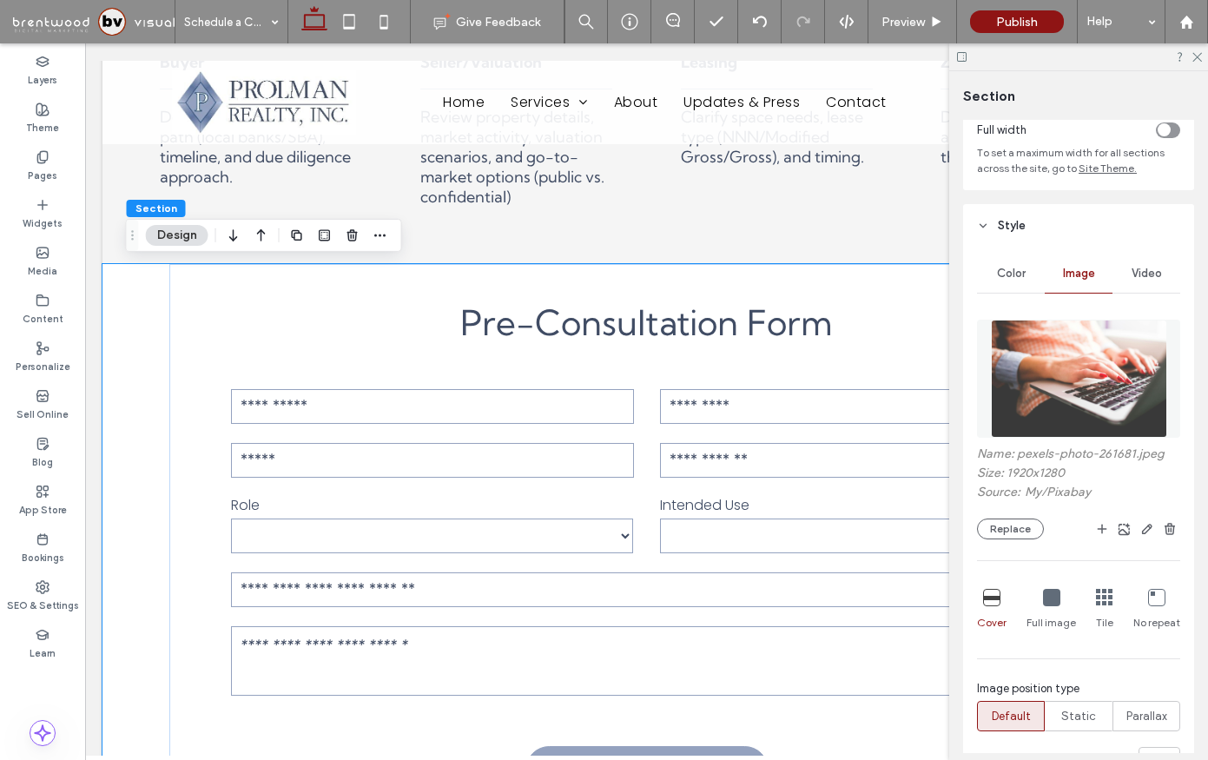
scroll to position [604, 0]
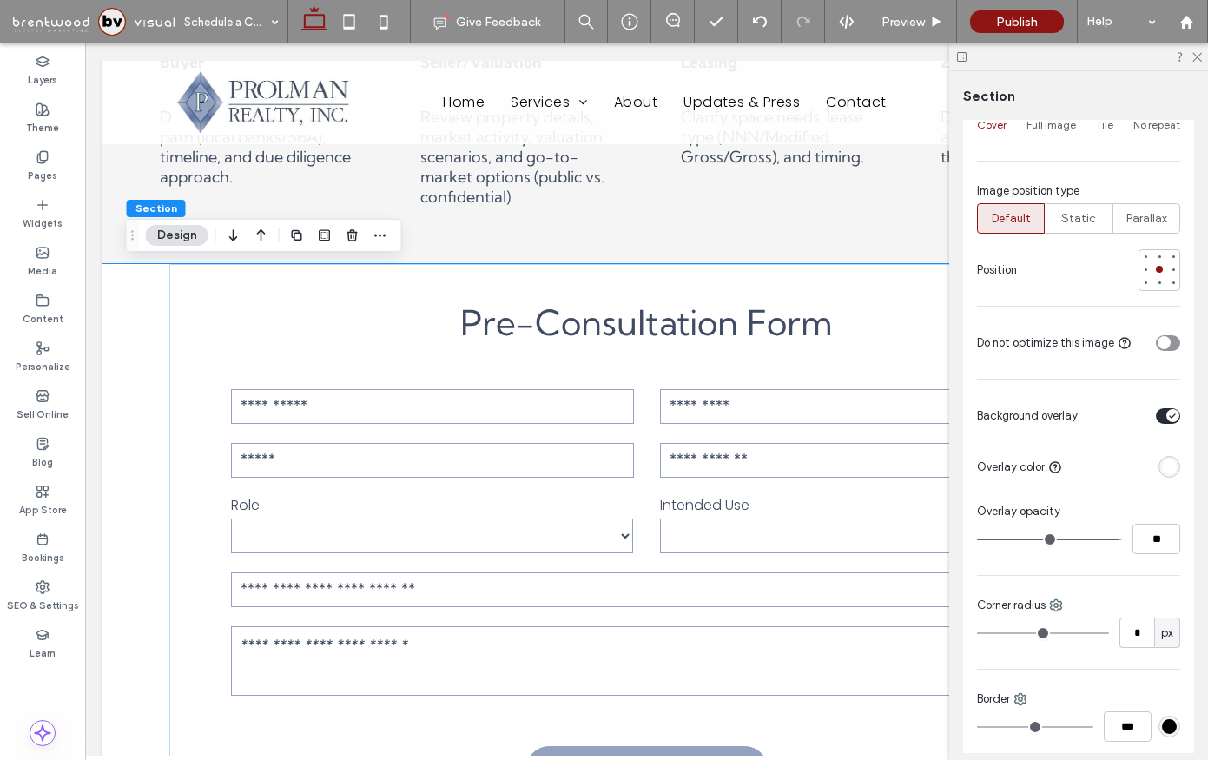
click at [1112, 538] on input "range" at bounding box center [1049, 539] width 145 height 2
click at [1106, 538] on input "range" at bounding box center [1049, 539] width 145 height 2
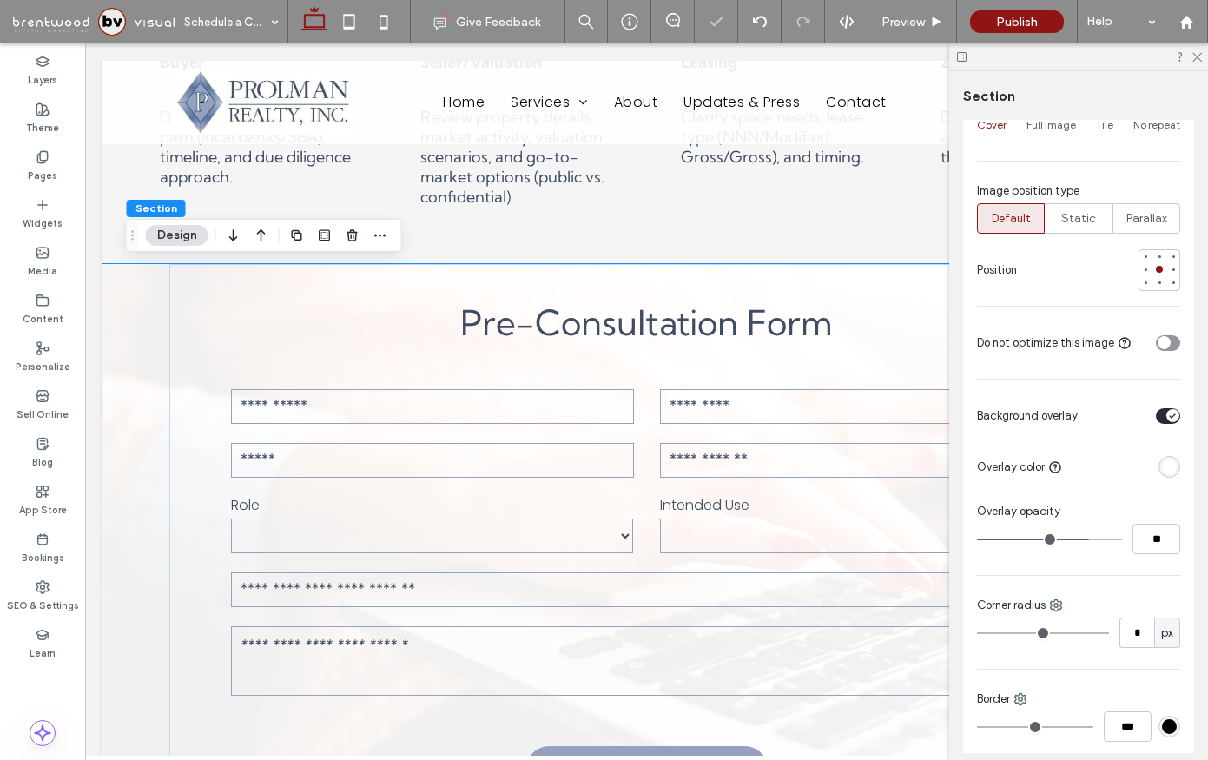
drag, startPoint x: 1106, startPoint y: 538, endPoint x: 1085, endPoint y: 541, distance: 21.1
click at [1085, 540] on input "range" at bounding box center [1049, 539] width 145 height 2
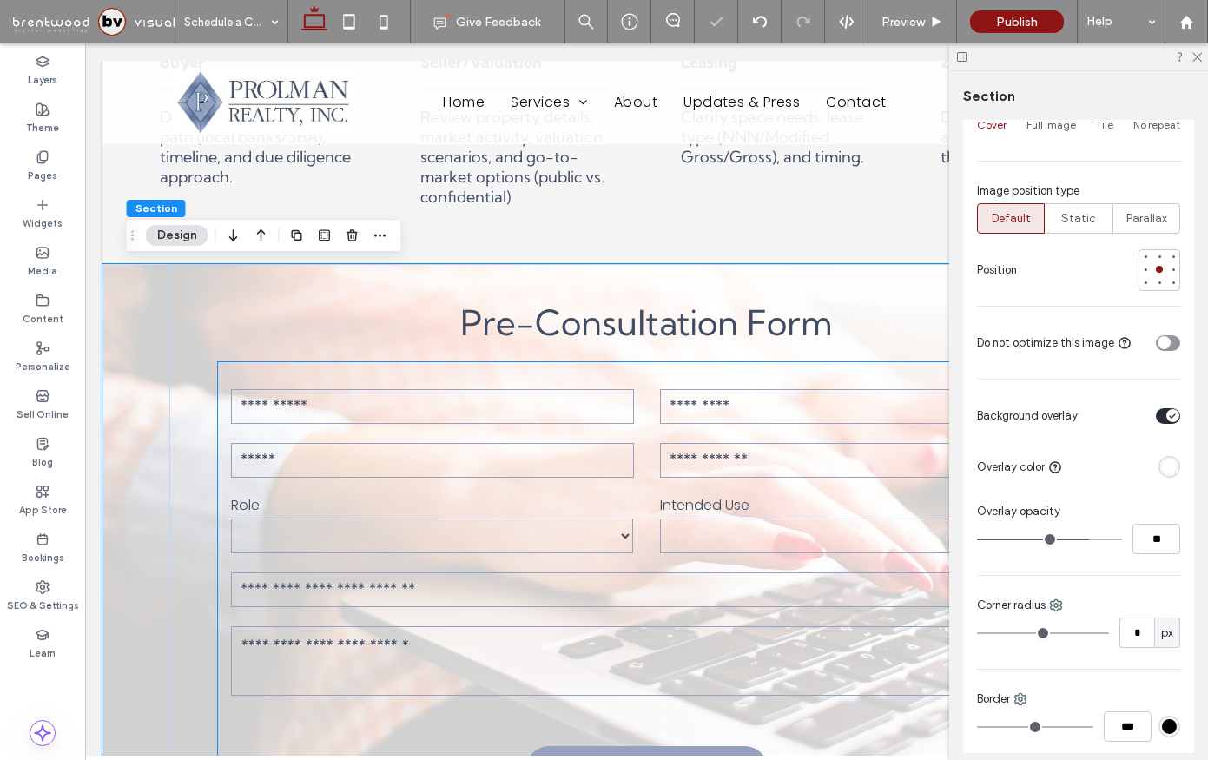
click at [795, 658] on textarea at bounding box center [646, 660] width 831 height 69
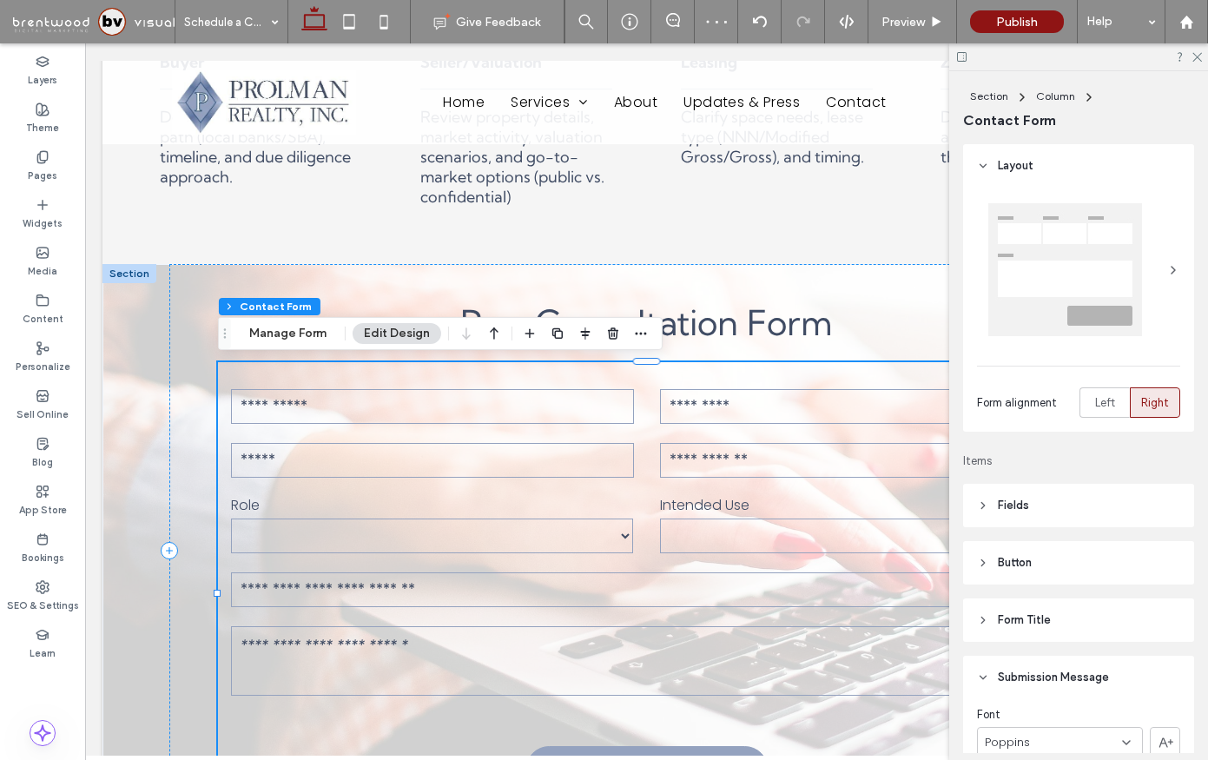
scroll to position [812, 33]
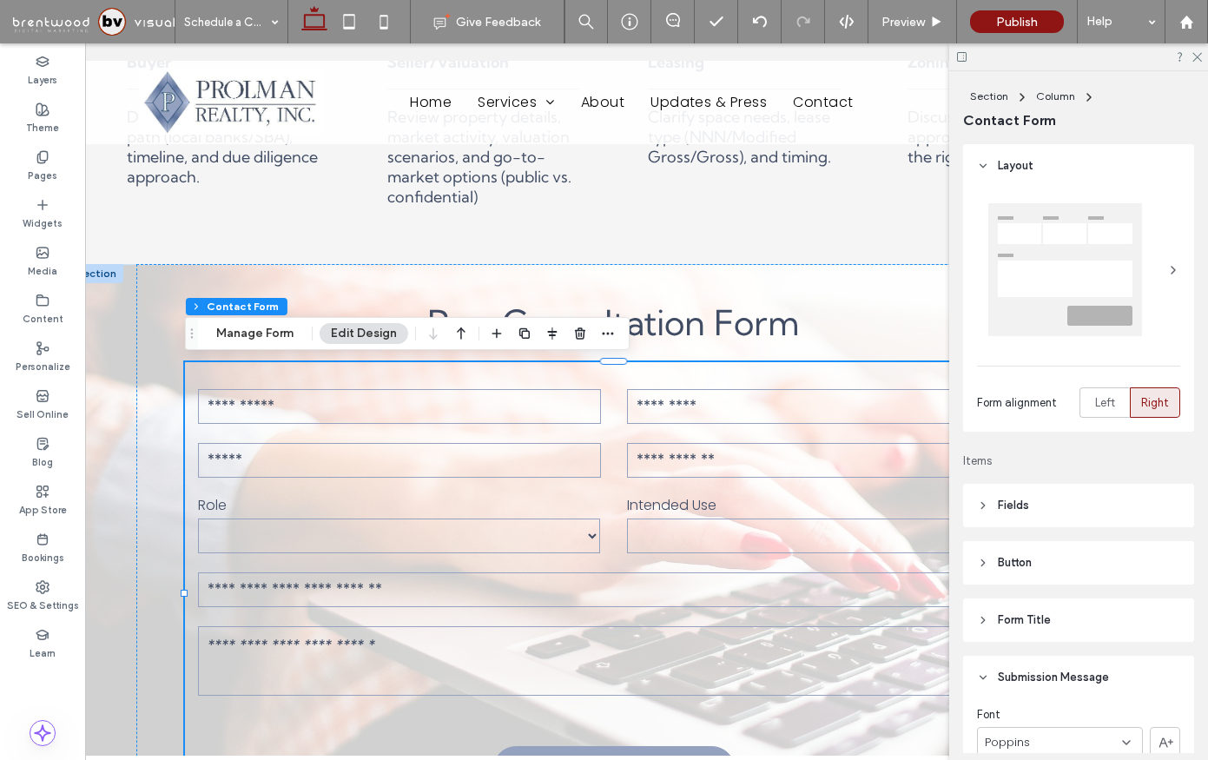
click at [106, 511] on div "**********" at bounding box center [614, 567] width 1042 height 607
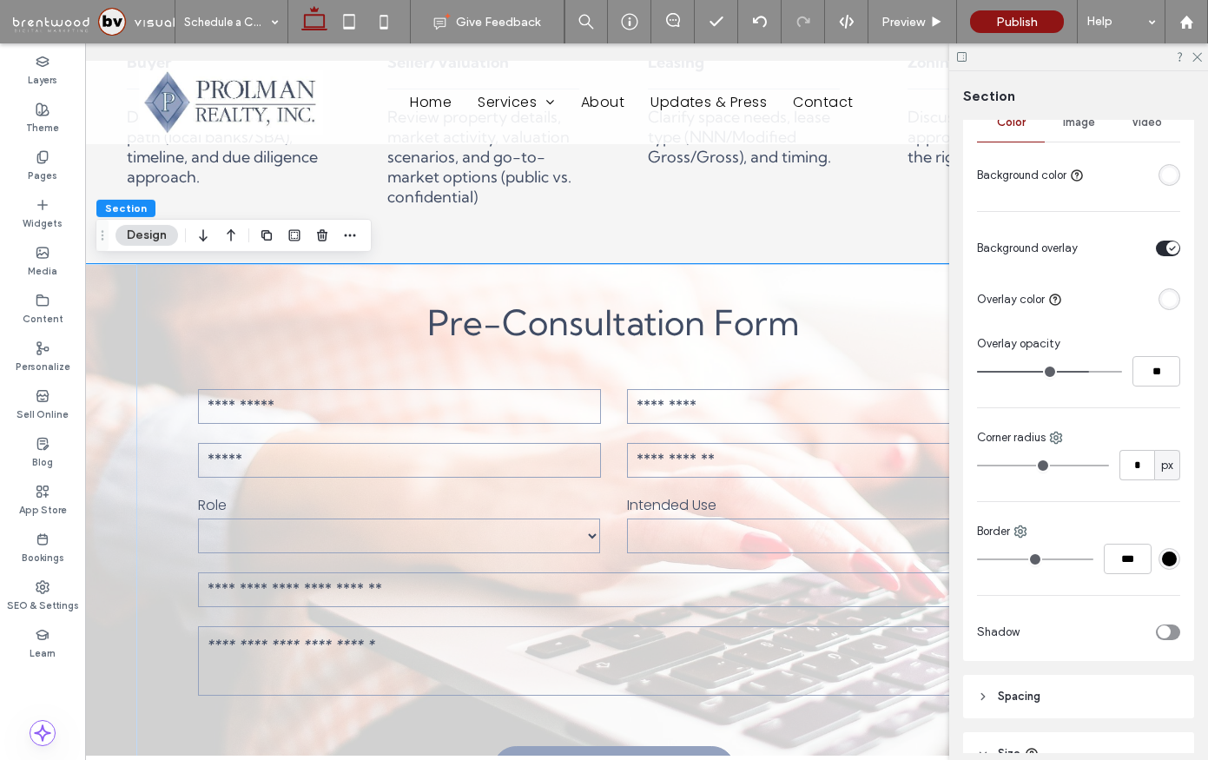
scroll to position [245, 0]
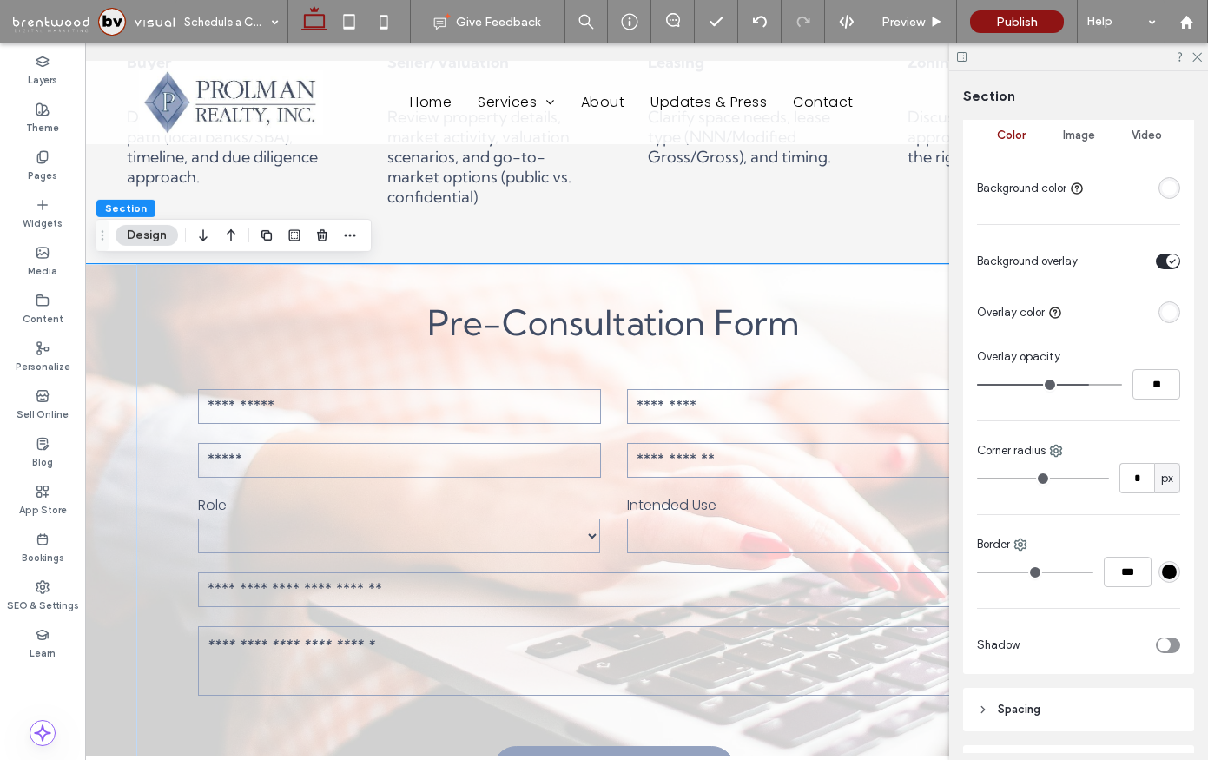
type input "**"
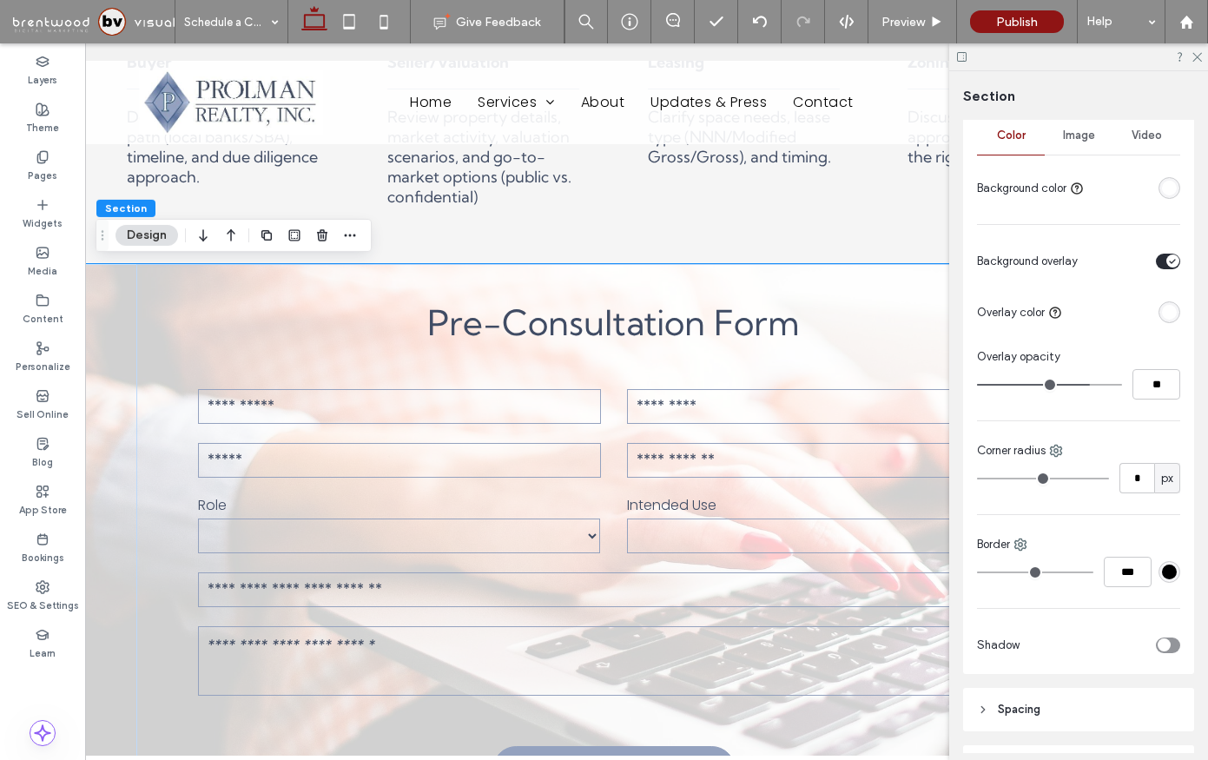
type input "**"
click at [1088, 385] on input "range" at bounding box center [1049, 385] width 145 height 2
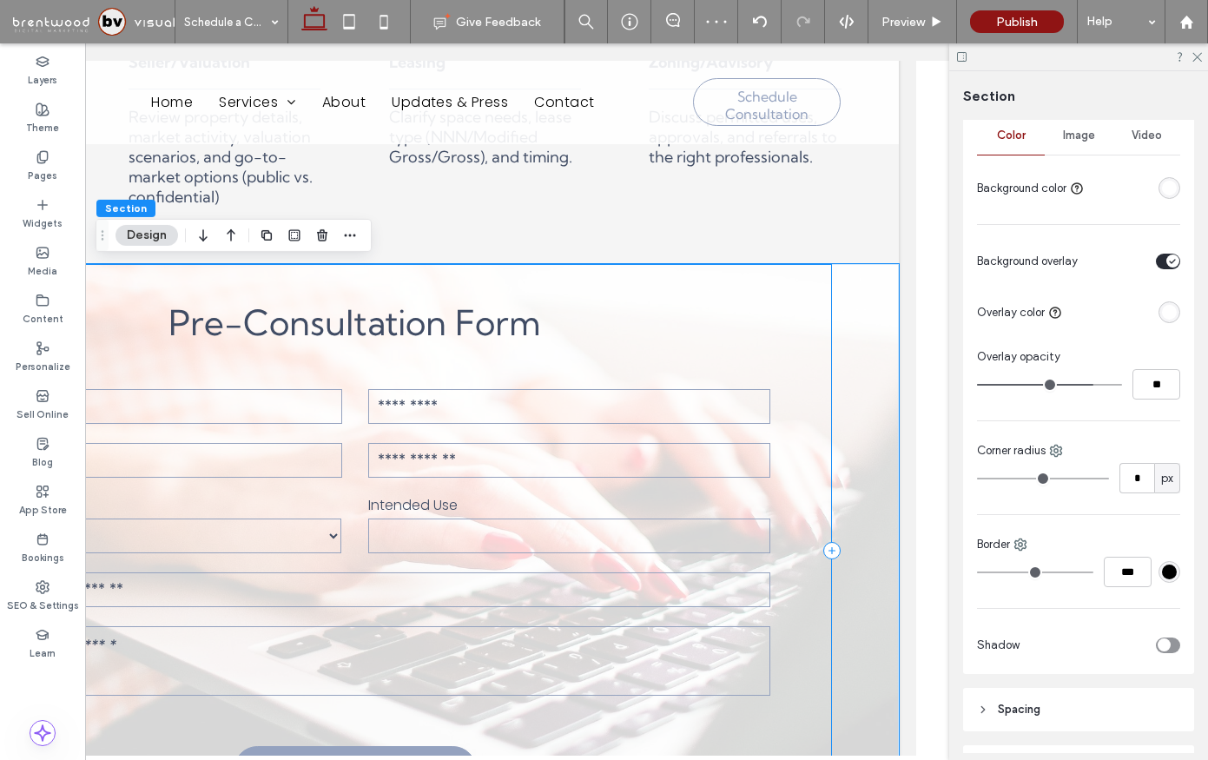
scroll to position [812, 0]
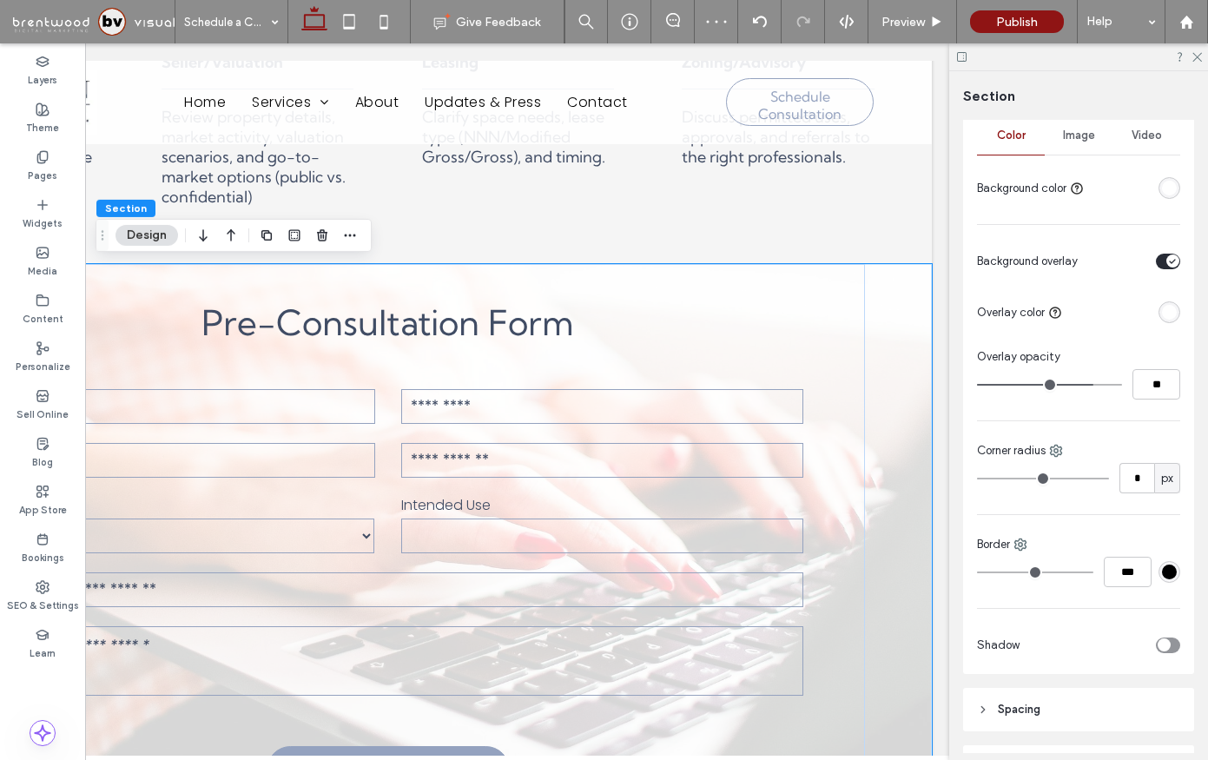
type input "**"
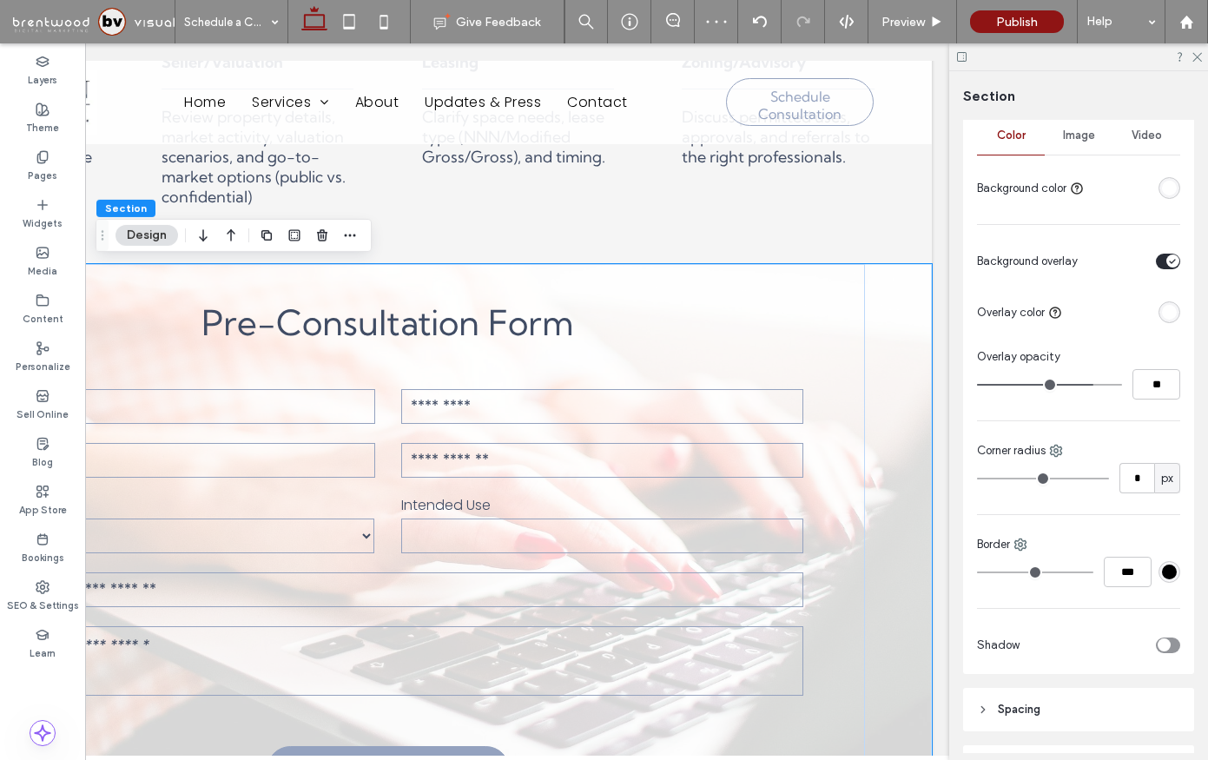
type input "**"
click at [1094, 384] on input "range" at bounding box center [1049, 385] width 145 height 2
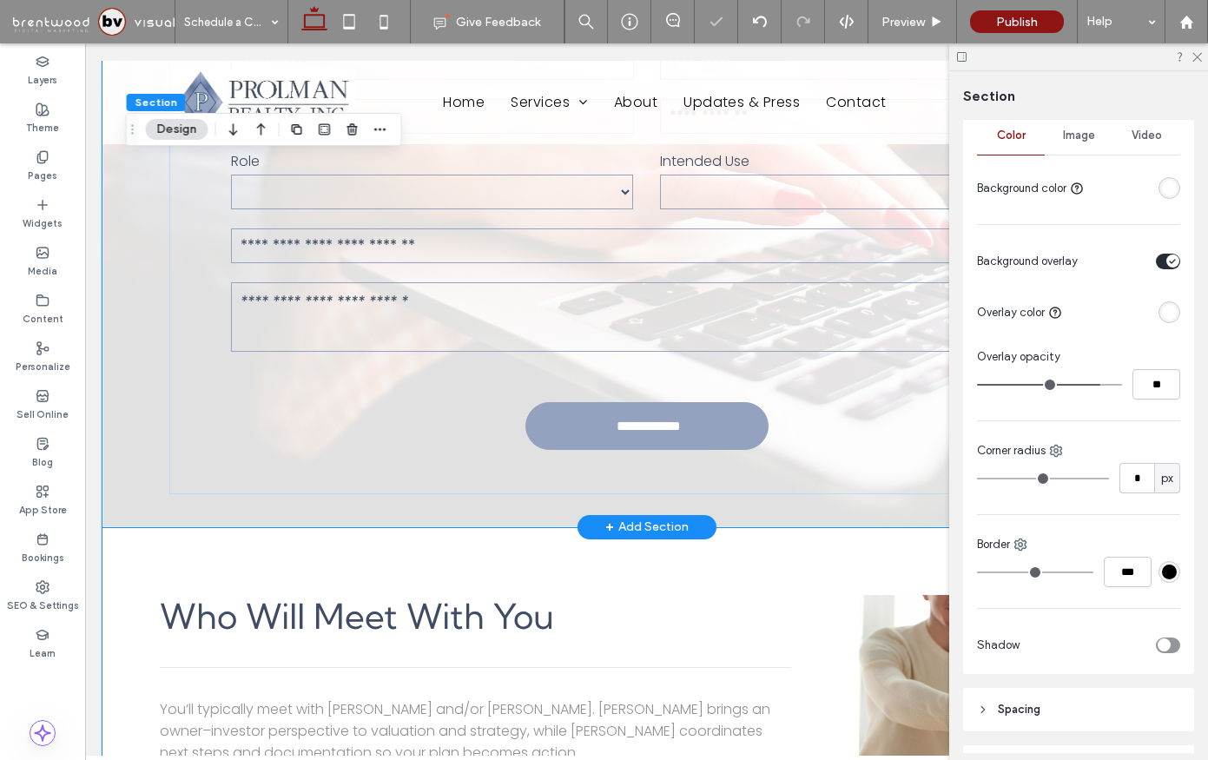
scroll to position [1152, 0]
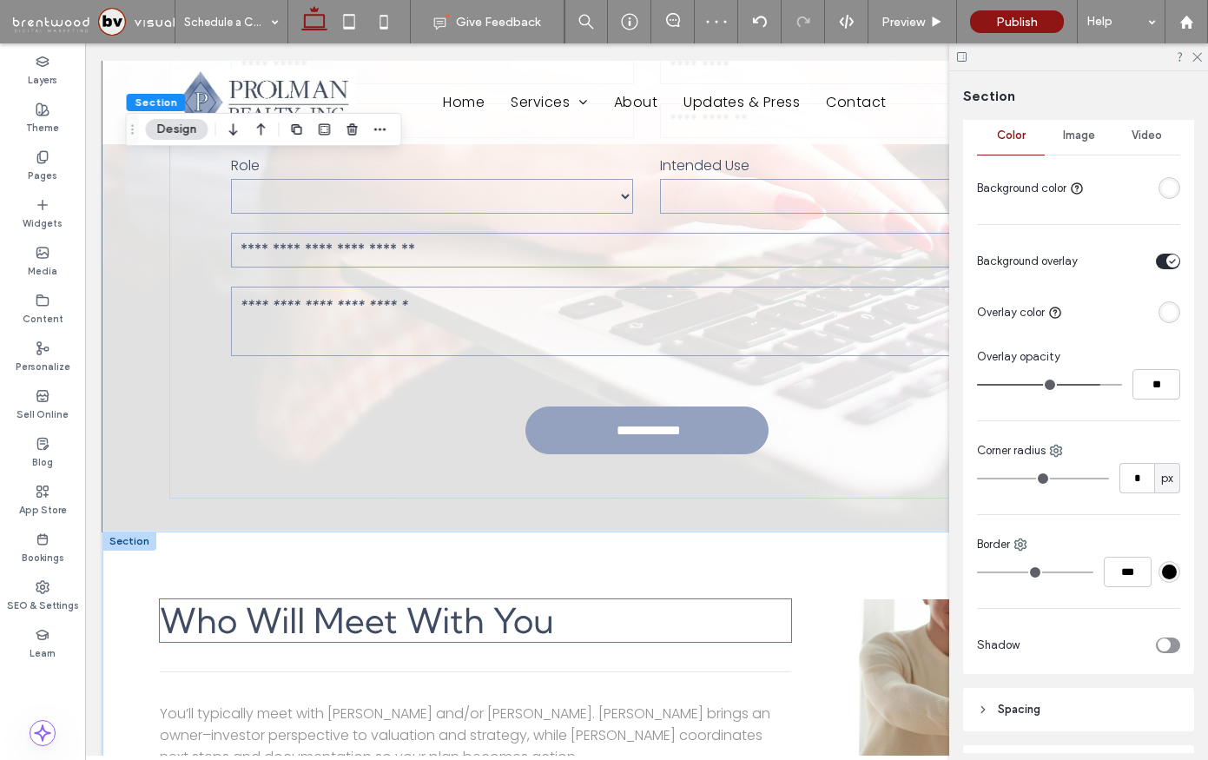
click at [723, 637] on h2 "Who Will Meet With You" at bounding box center [475, 620] width 631 height 43
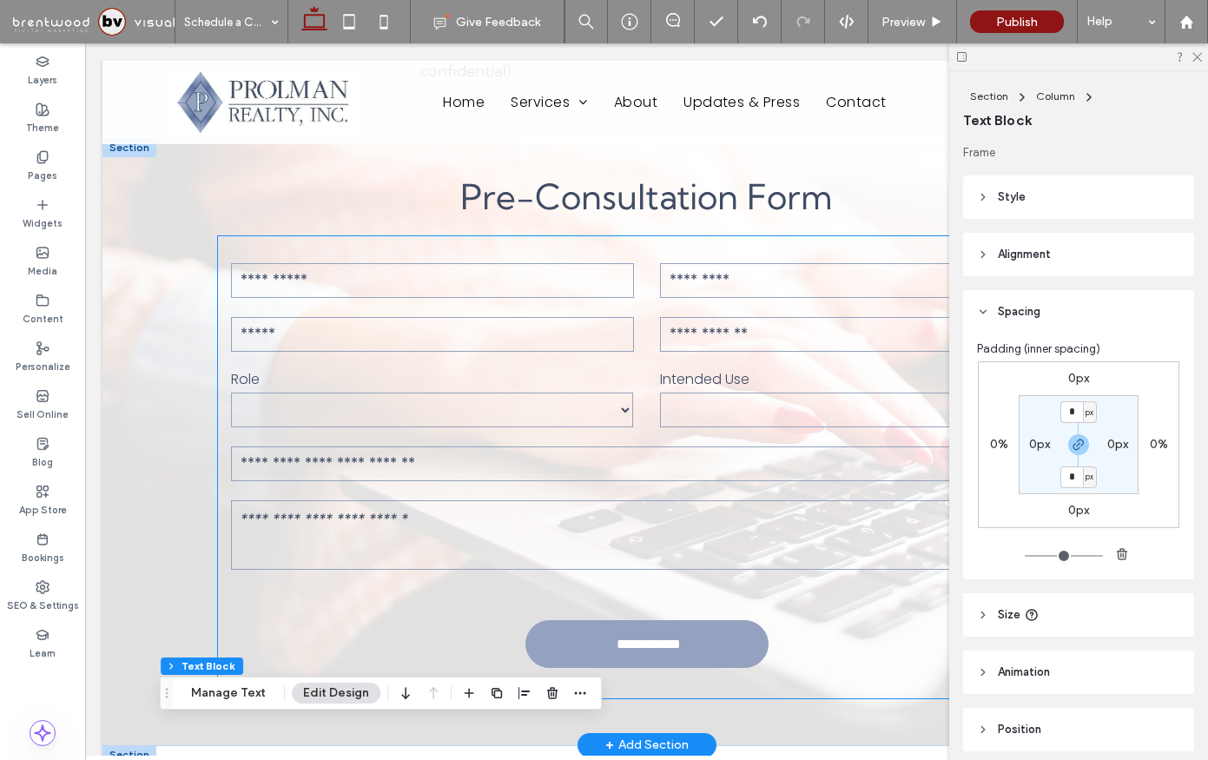
scroll to position [937, 0]
click at [294, 414] on select "***** ****** ****** ********" at bounding box center [432, 410] width 403 height 35
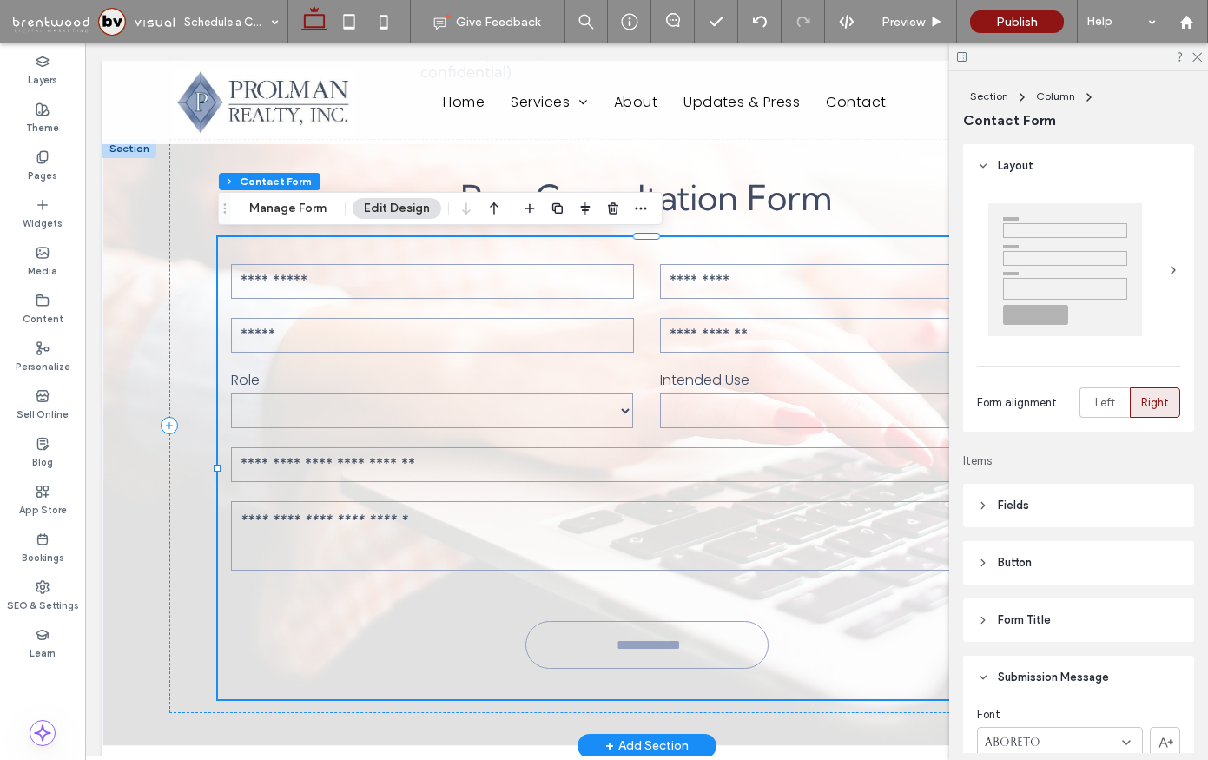
type input "*"
type input "***"
type input "*"
type input "***"
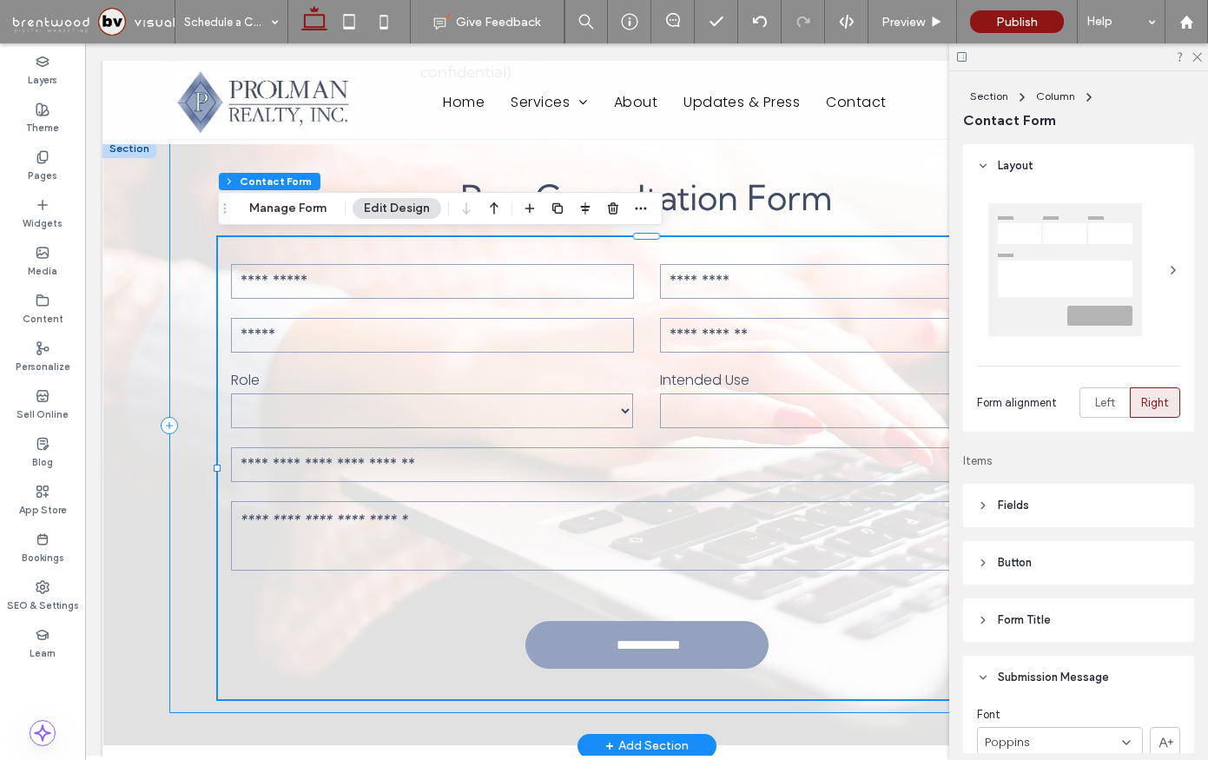
click at [188, 556] on div "**********" at bounding box center [646, 426] width 955 height 574
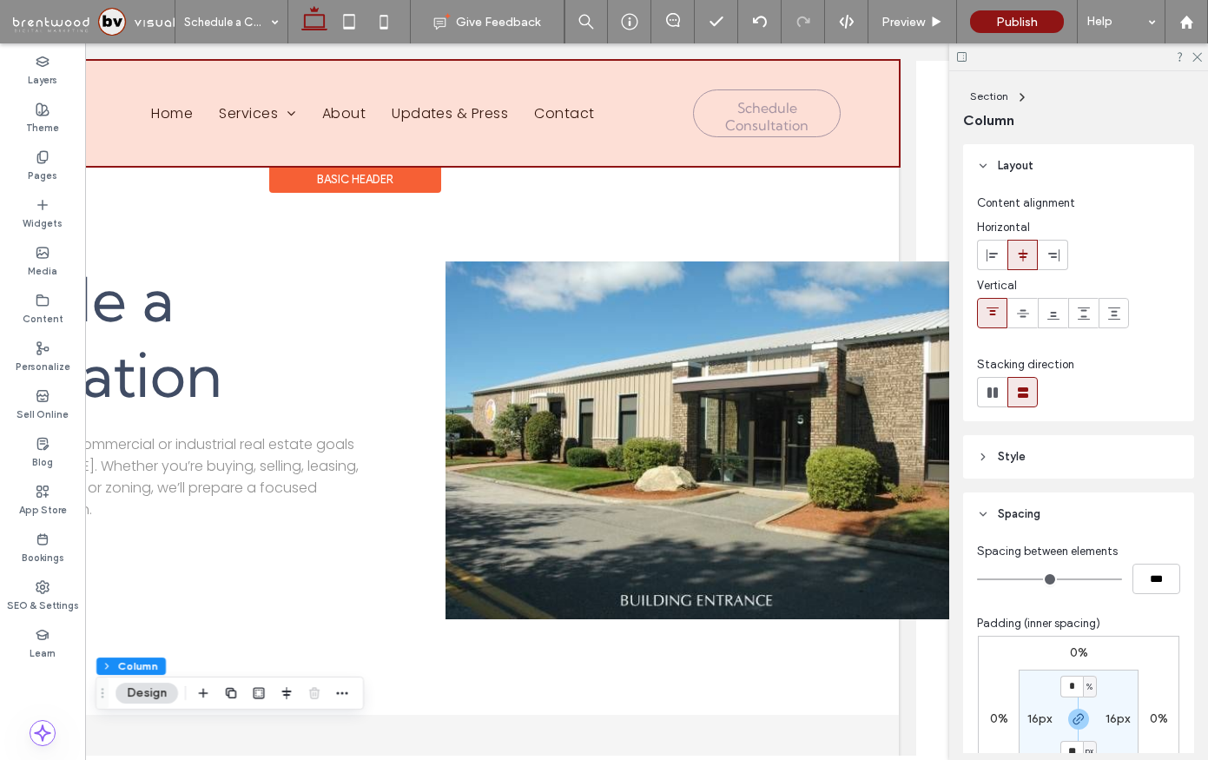
scroll to position [0, 0]
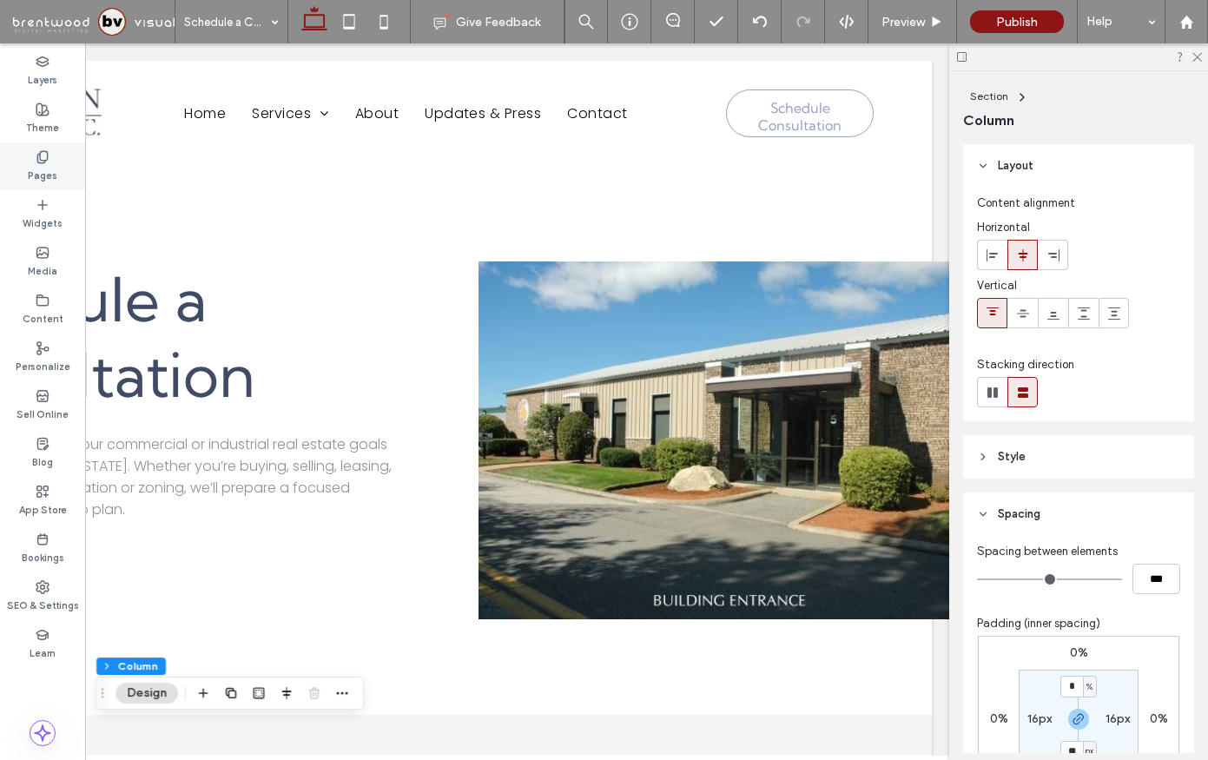
click at [33, 155] on div "Pages" at bounding box center [42, 166] width 85 height 48
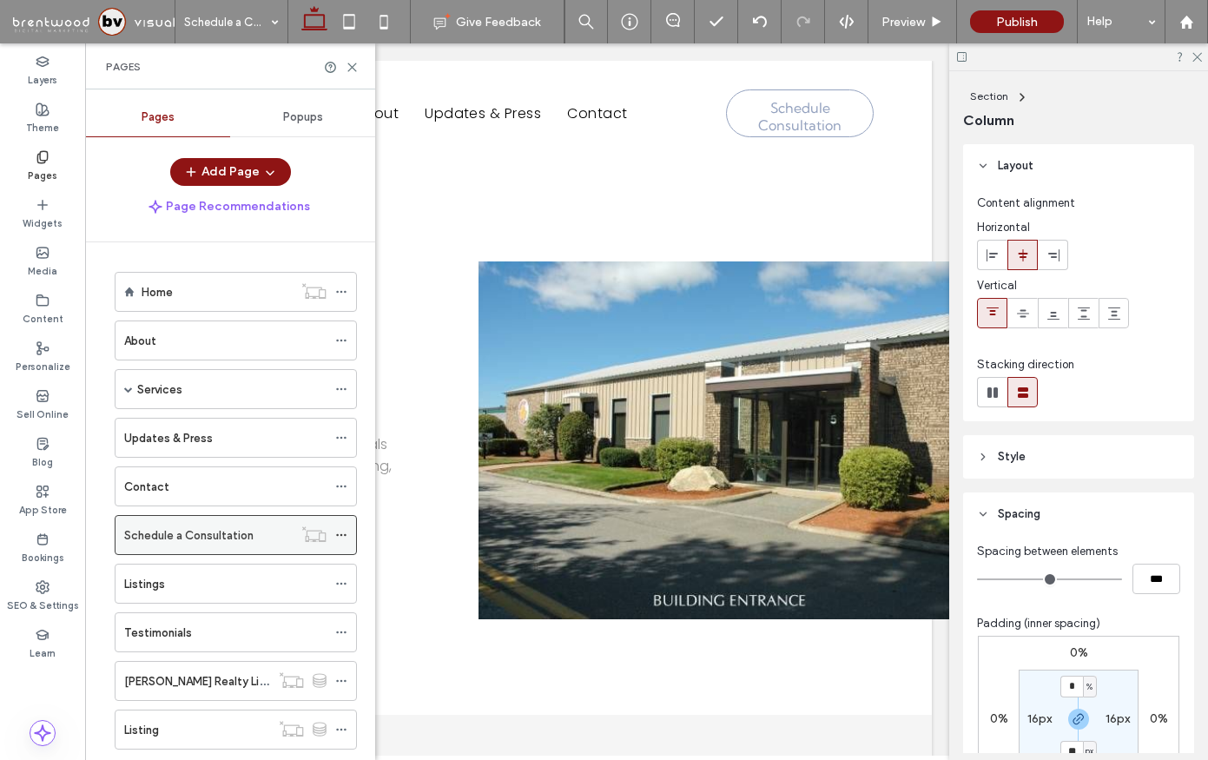
scroll to position [122, 0]
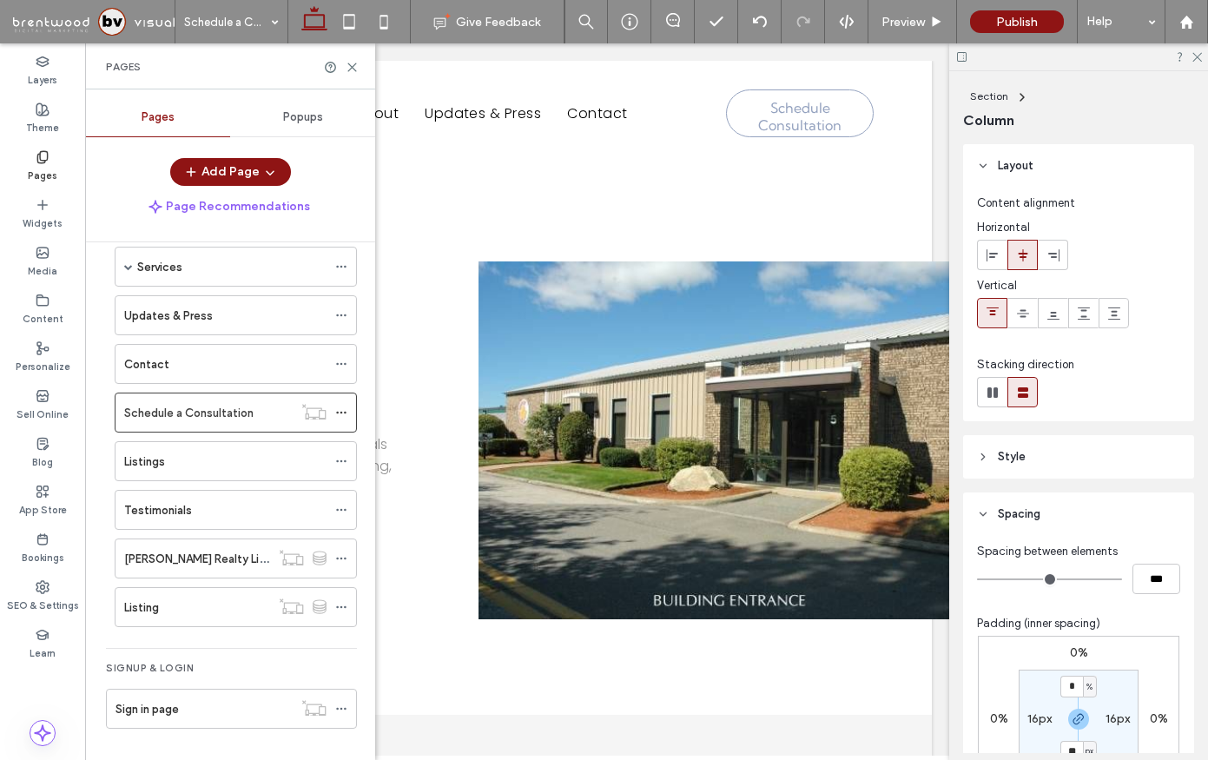
click at [48, 172] on label "Pages" at bounding box center [43, 173] width 30 height 19
click at [343, 263] on icon at bounding box center [341, 267] width 12 height 12
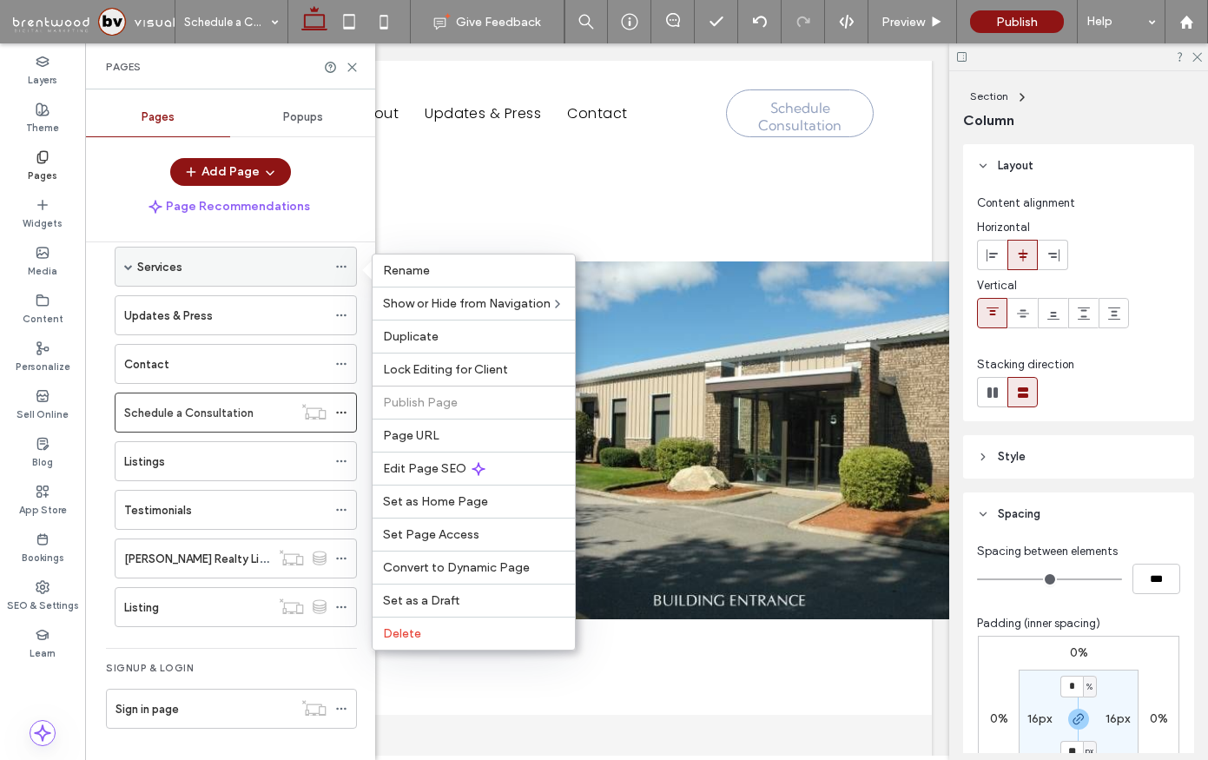
click at [242, 267] on div "Services" at bounding box center [231, 267] width 189 height 18
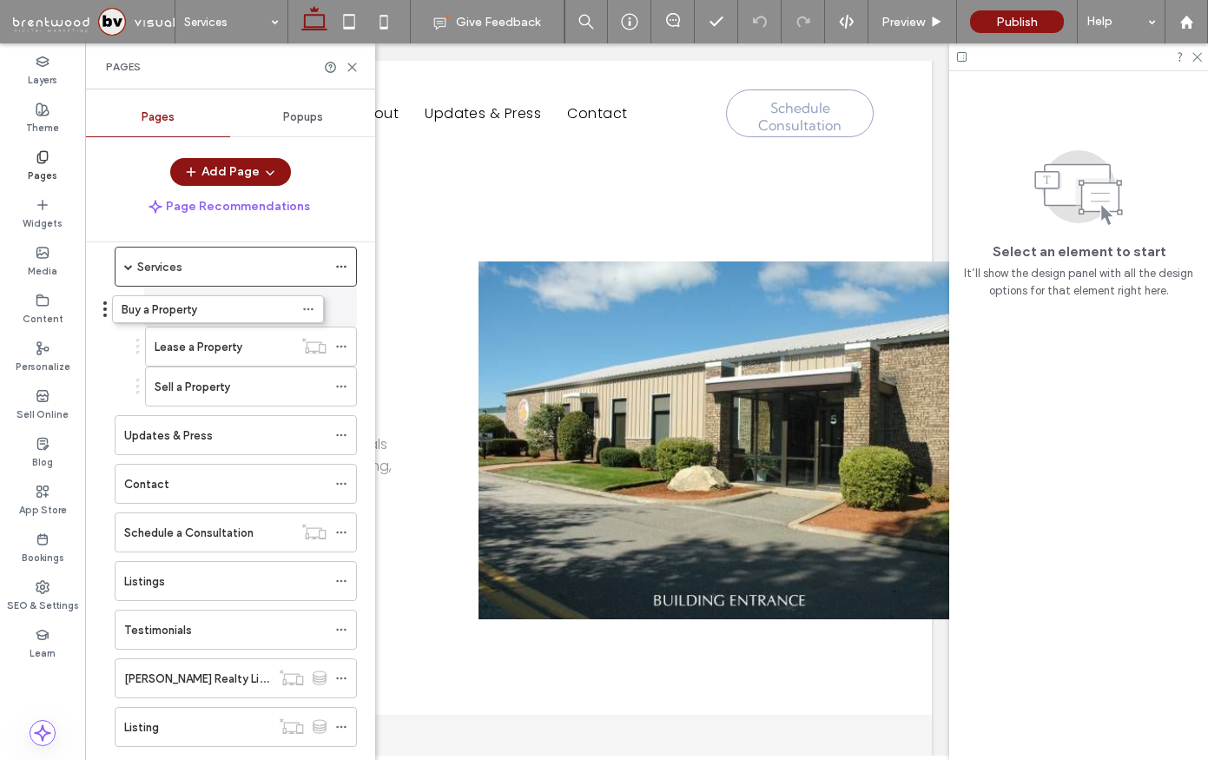
drag, startPoint x: 138, startPoint y: 307, endPoint x: 105, endPoint y: 307, distance: 33.0
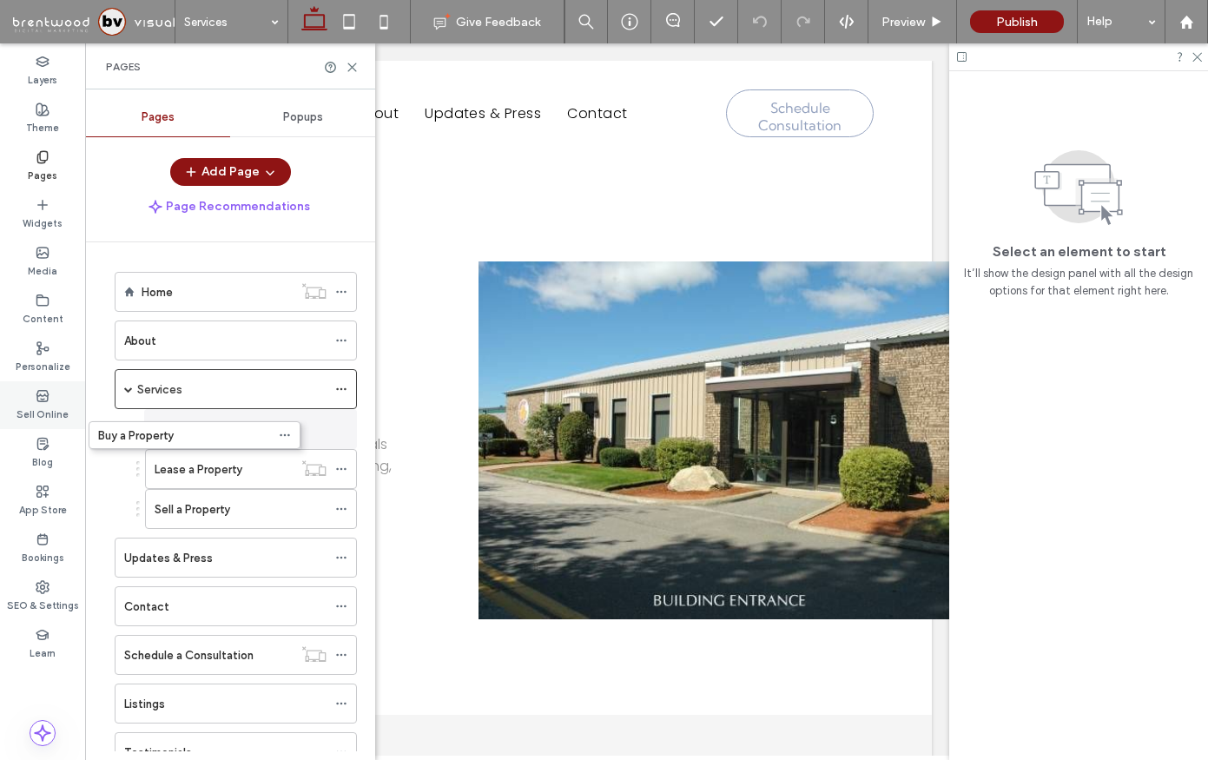
drag, startPoint x: 135, startPoint y: 300, endPoint x: 79, endPoint y: 426, distance: 138.0
click at [341, 425] on icon at bounding box center [341, 429] width 12 height 12
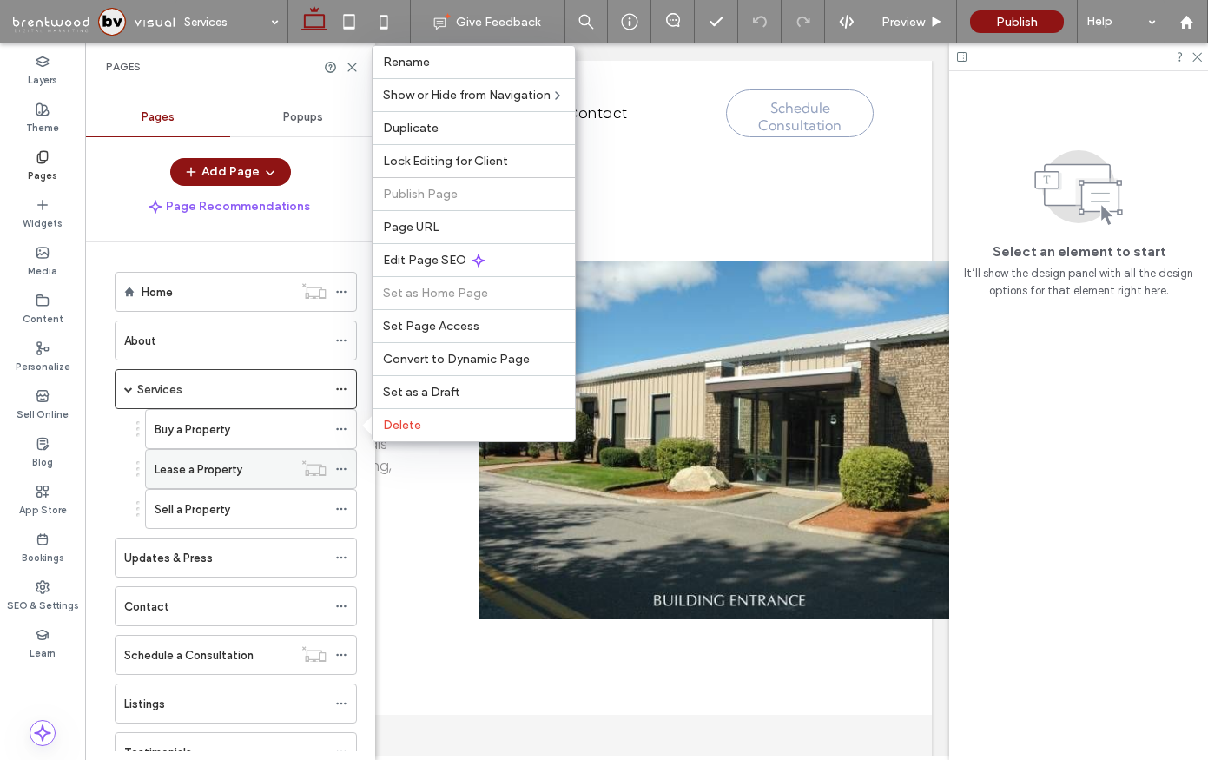
click at [276, 470] on div "Lease a Property" at bounding box center [224, 469] width 138 height 18
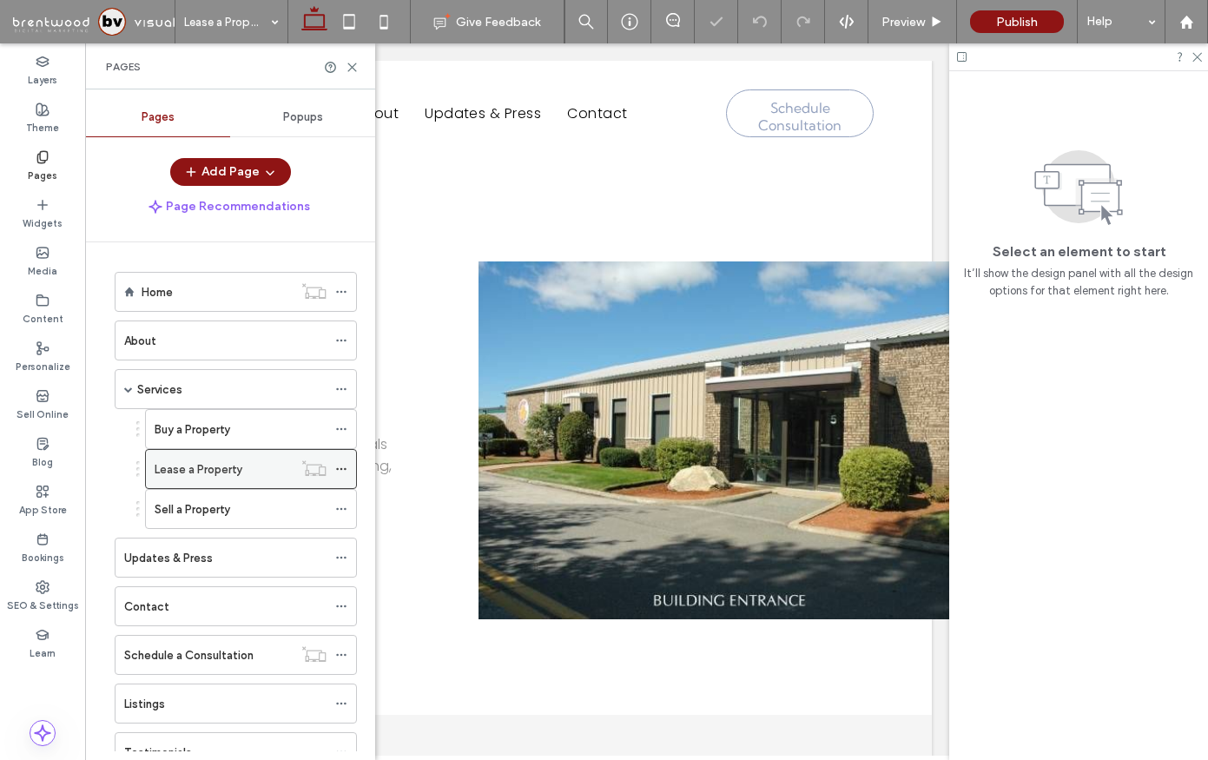
click at [346, 472] on icon at bounding box center [341, 469] width 12 height 12
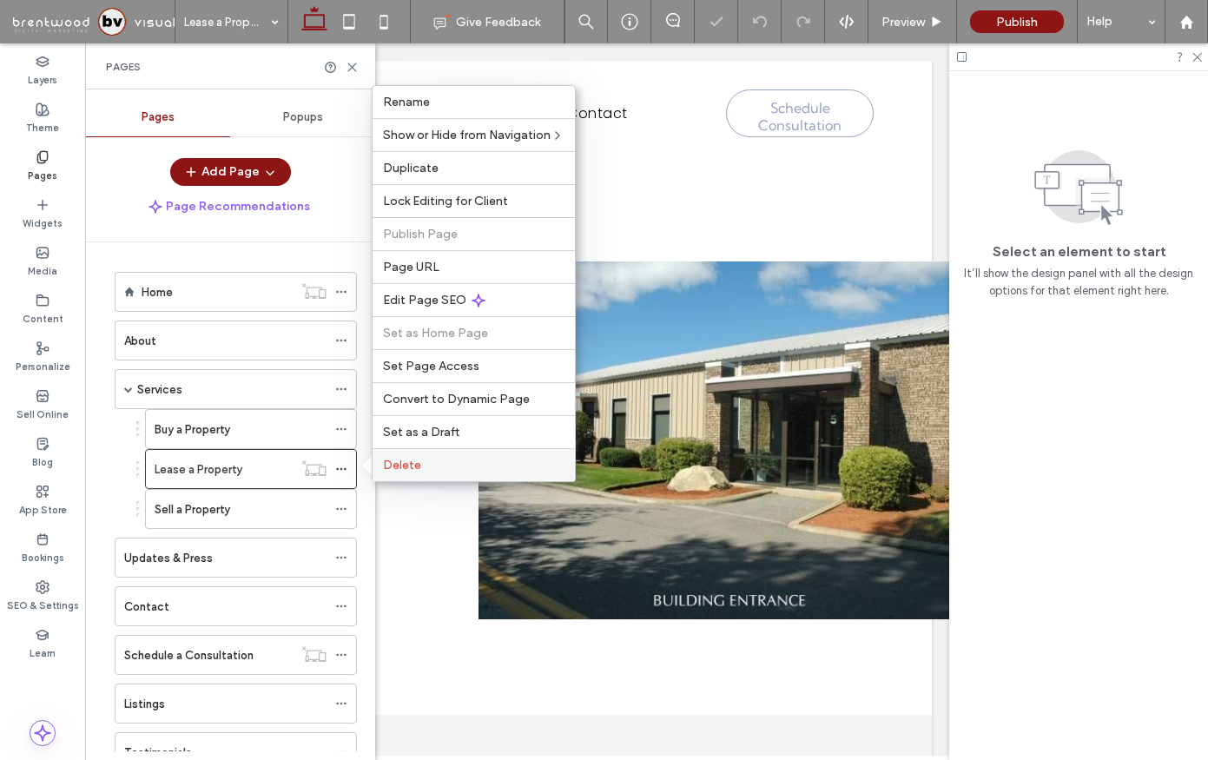
click at [406, 464] on span "Delete" at bounding box center [402, 465] width 38 height 15
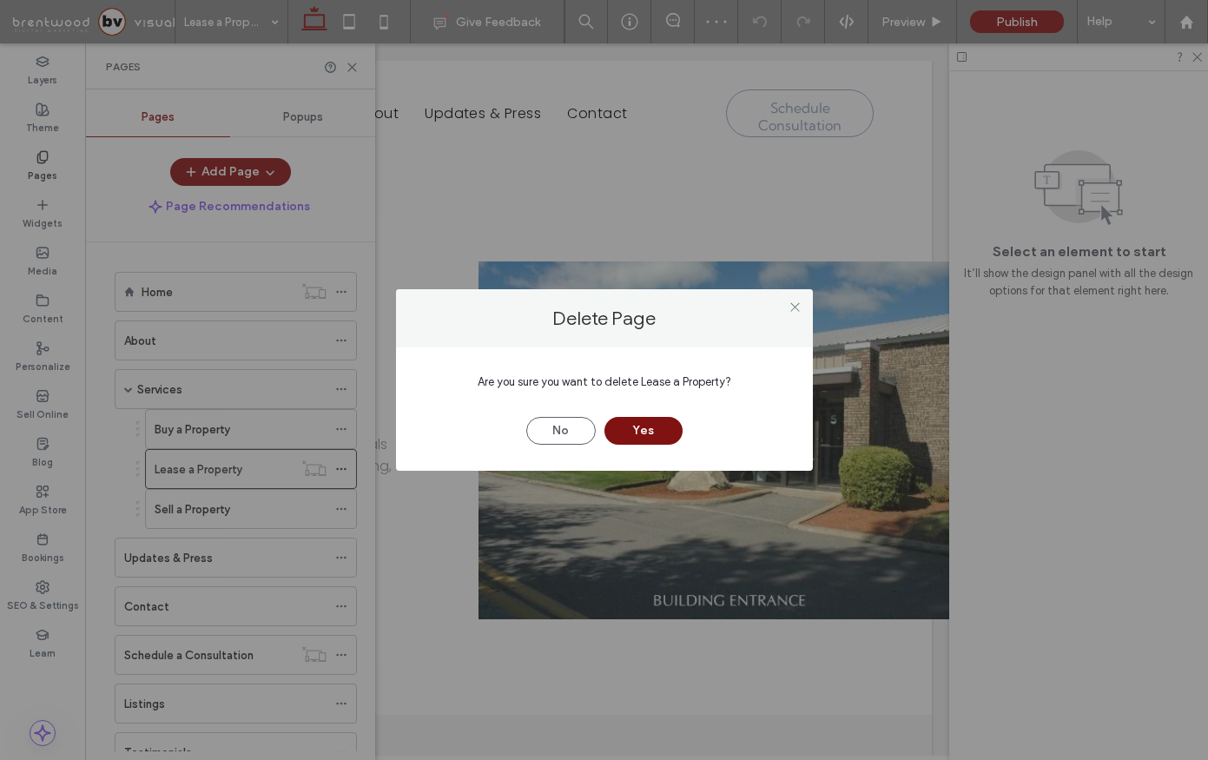
click at [637, 417] on button "Yes" at bounding box center [643, 431] width 78 height 28
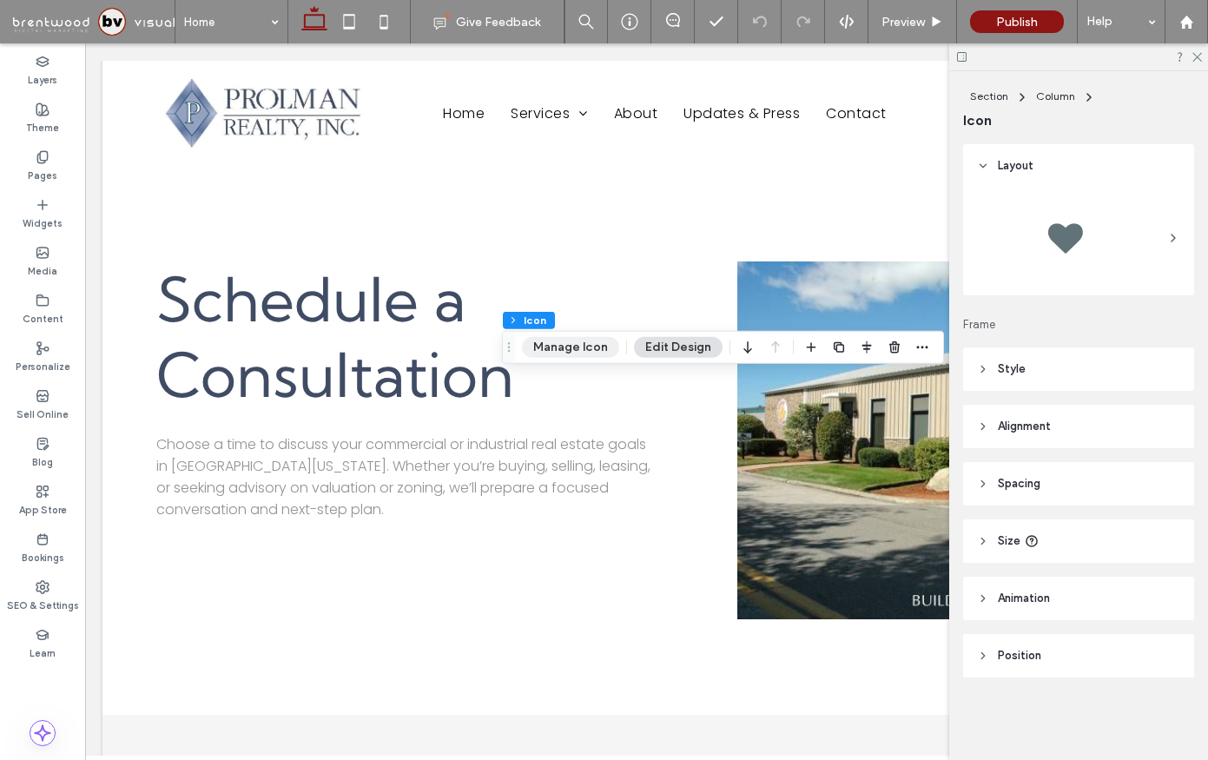
click at [564, 345] on button "Manage Icon" at bounding box center [570, 347] width 97 height 21
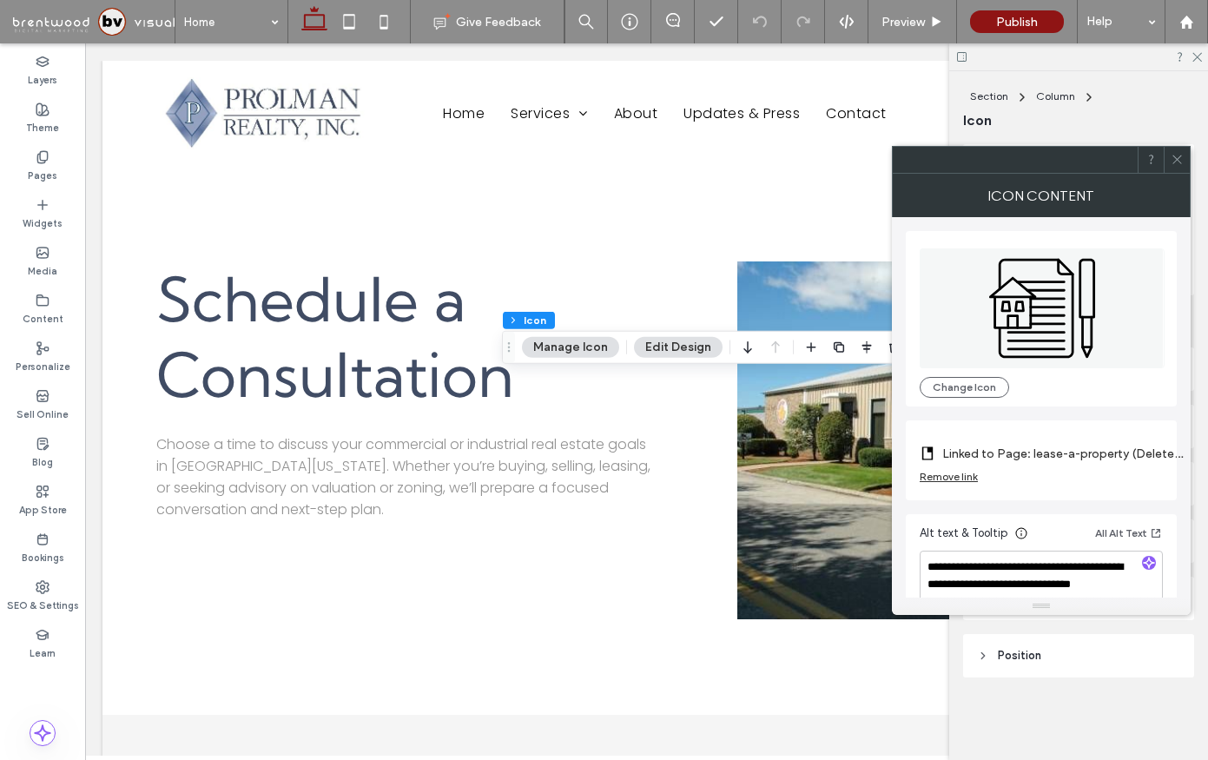
scroll to position [35, 0]
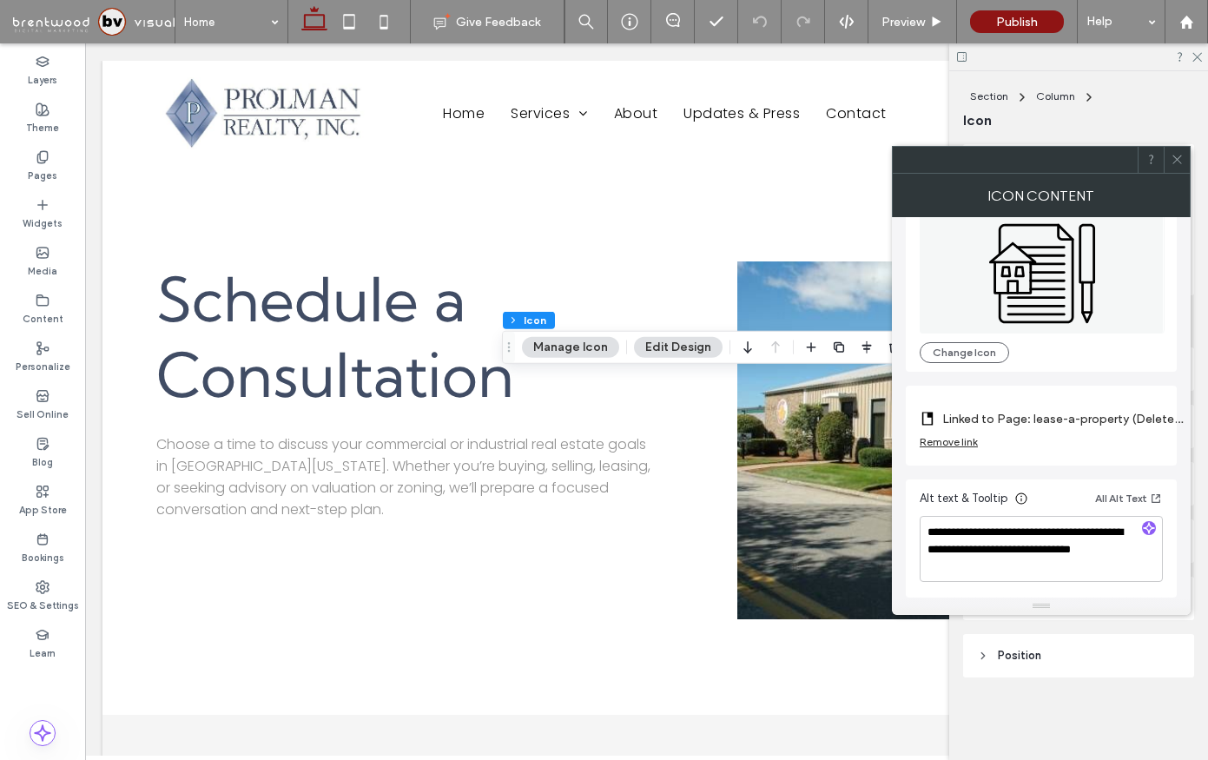
click at [949, 441] on div "Remove link" at bounding box center [949, 441] width 58 height 13
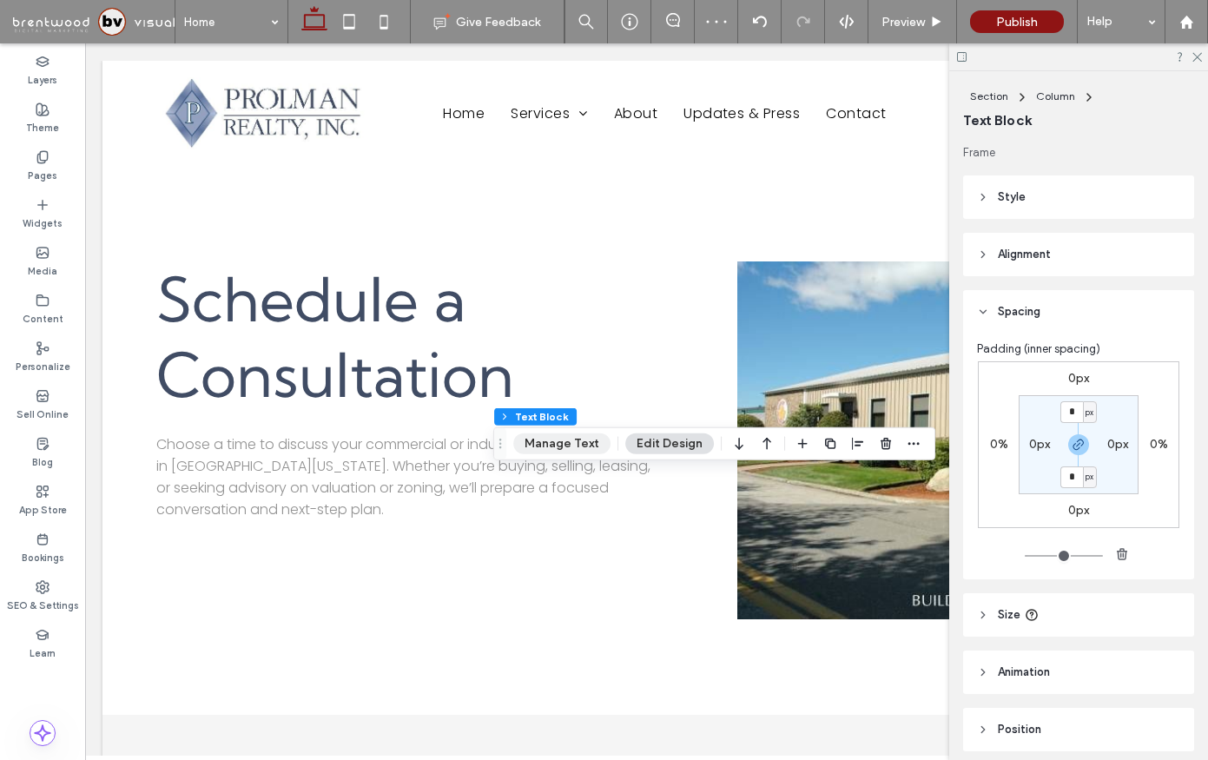
click at [554, 436] on button "Manage Text" at bounding box center [561, 443] width 97 height 21
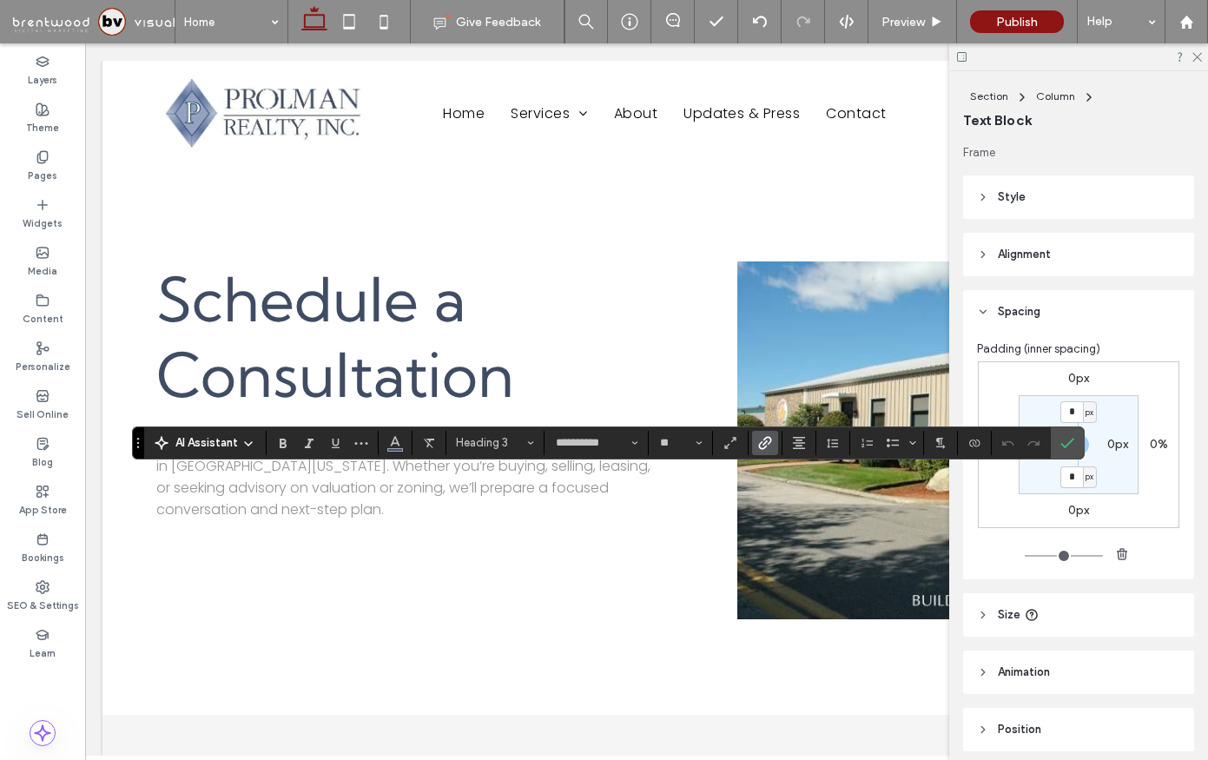
click at [766, 448] on icon "Link" at bounding box center [765, 443] width 14 height 14
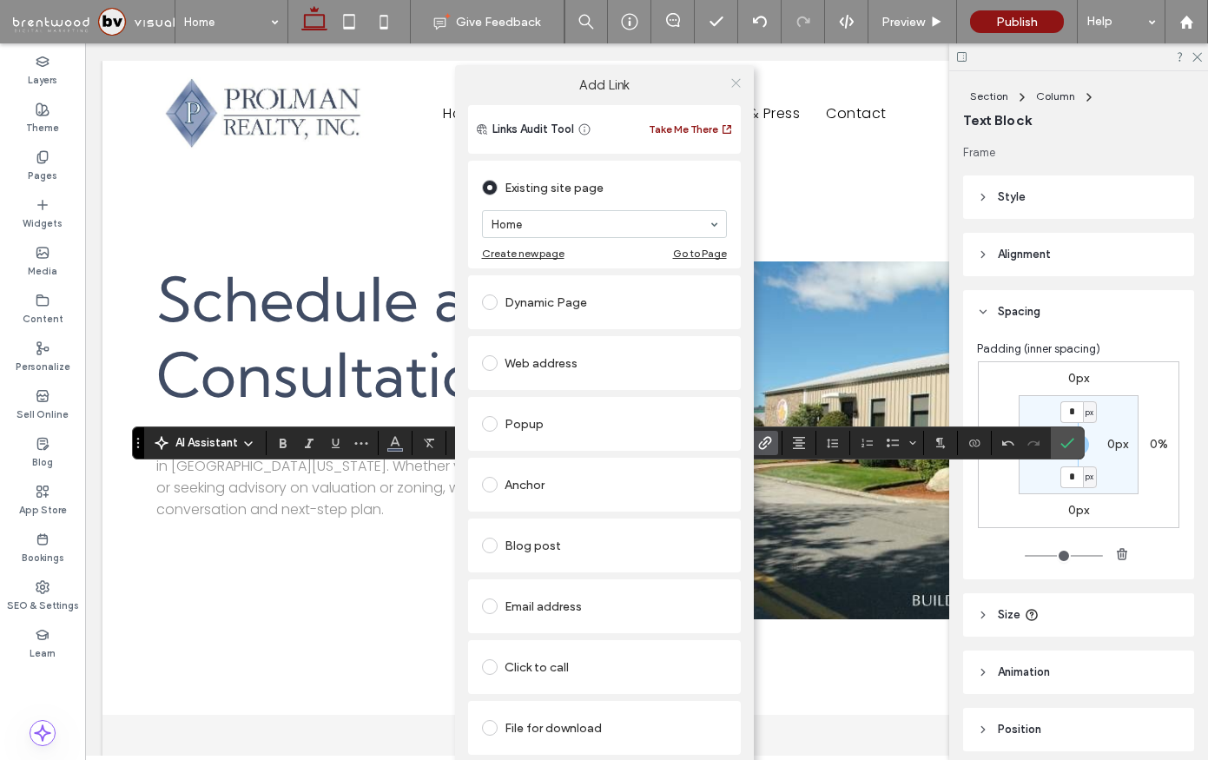
click at [736, 89] on icon at bounding box center [735, 82] width 13 height 13
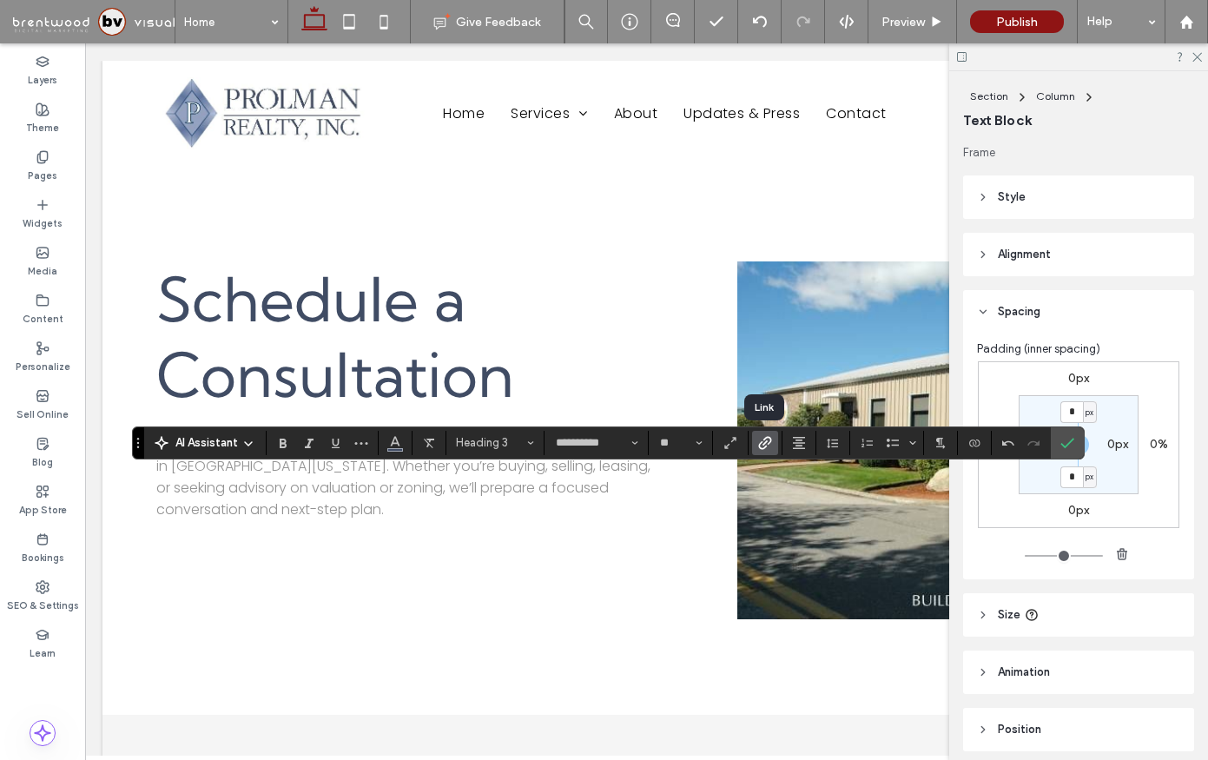
click at [770, 445] on icon "Link" at bounding box center [765, 443] width 14 height 14
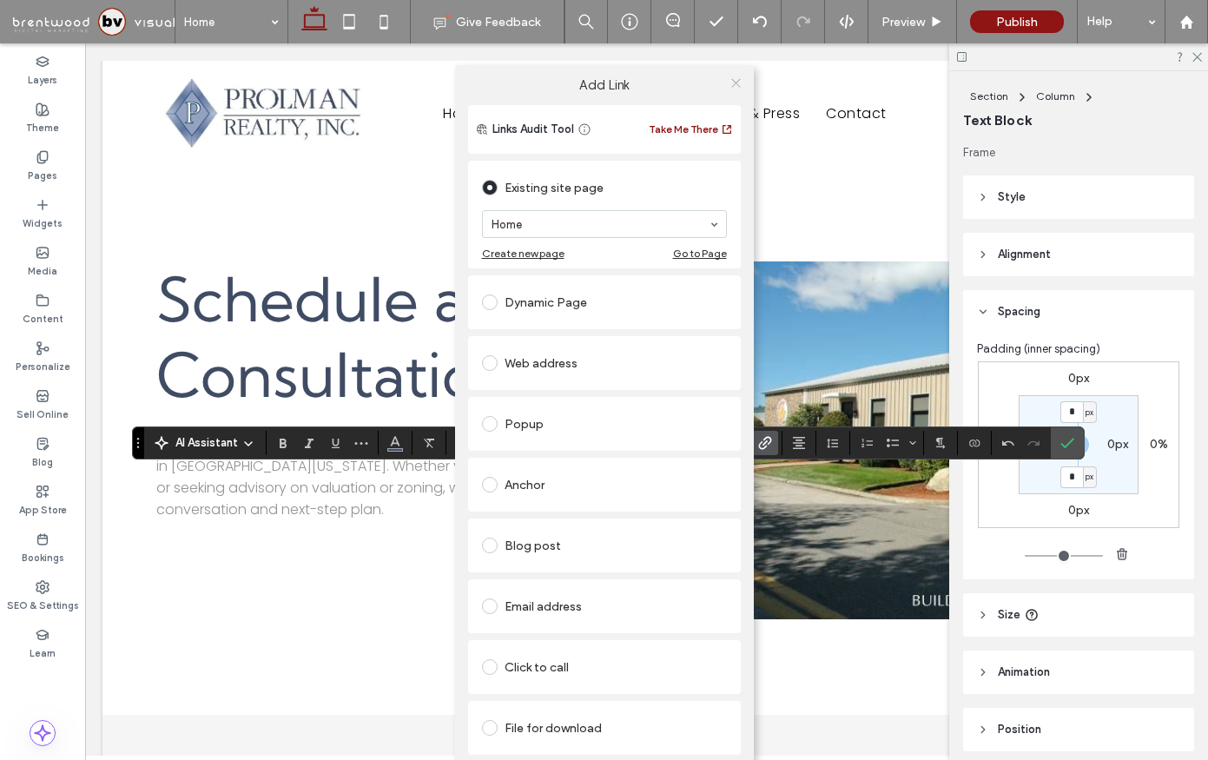
click at [737, 83] on icon at bounding box center [735, 82] width 13 height 13
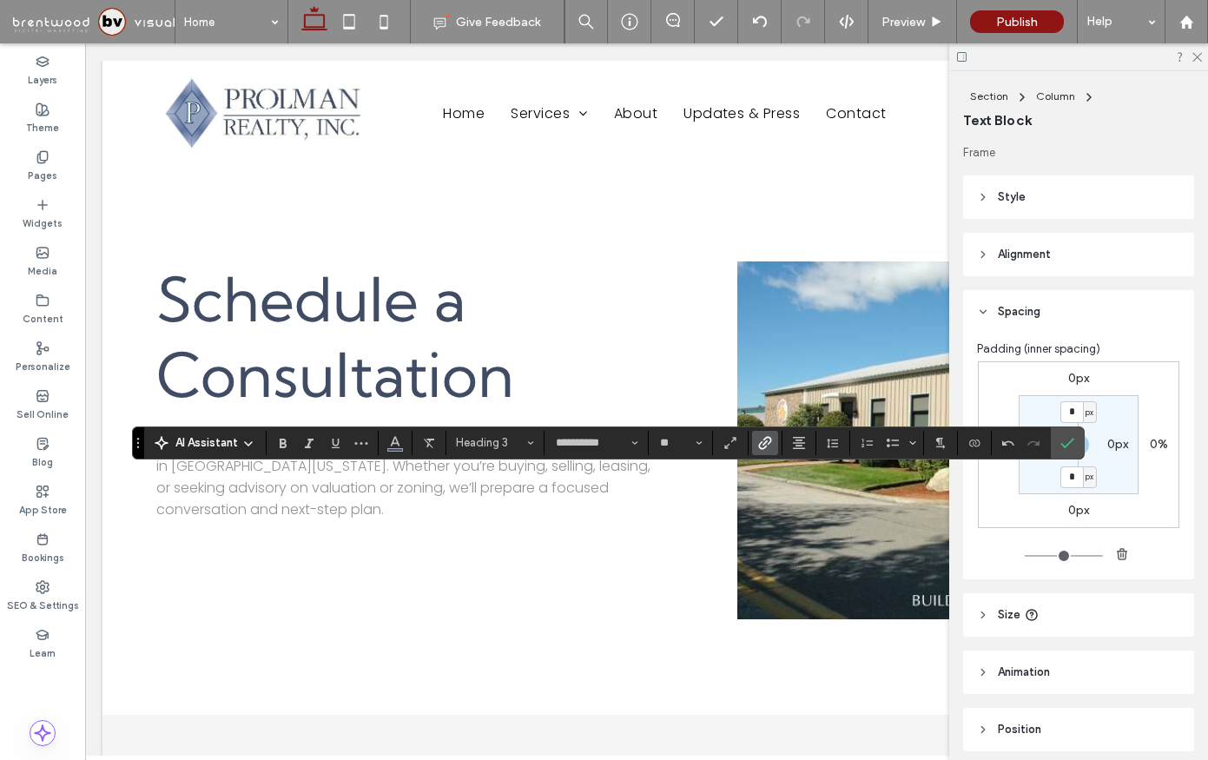
click at [768, 455] on div "**********" at bounding box center [608, 442] width 952 height 33
click at [759, 444] on use "Link" at bounding box center [764, 442] width 13 height 13
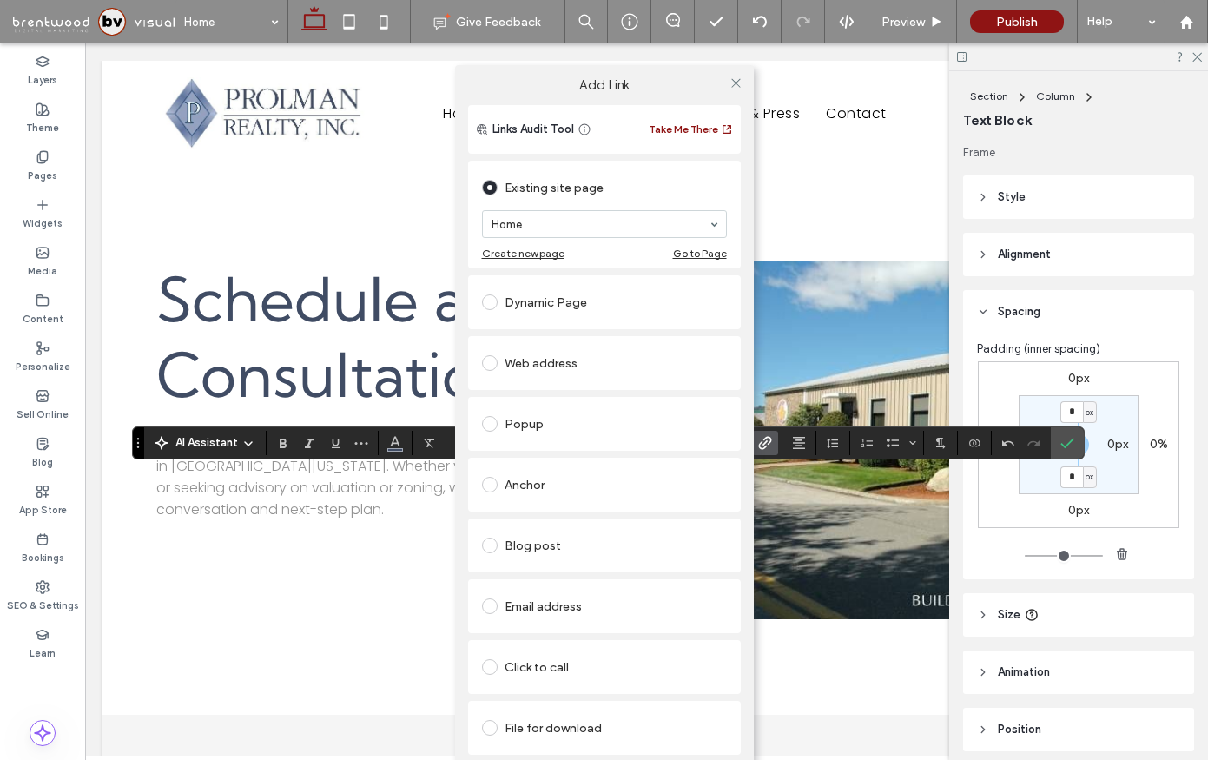
click at [494, 193] on span at bounding box center [490, 188] width 16 height 16
click at [882, 242] on div "Add Link Links Audit Tool Take Me There Existing site page Home Create new page…" at bounding box center [604, 435] width 1208 height 760
click at [785, 522] on div "Add Link Links Audit Tool Take Me There Existing site page Home Create new page…" at bounding box center [604, 435] width 1208 height 760
click at [860, 546] on div "Add Link Links Audit Tool Take Me There Existing site page Home Create new page…" at bounding box center [604, 435] width 1208 height 760
click at [737, 79] on icon at bounding box center [735, 82] width 13 height 13
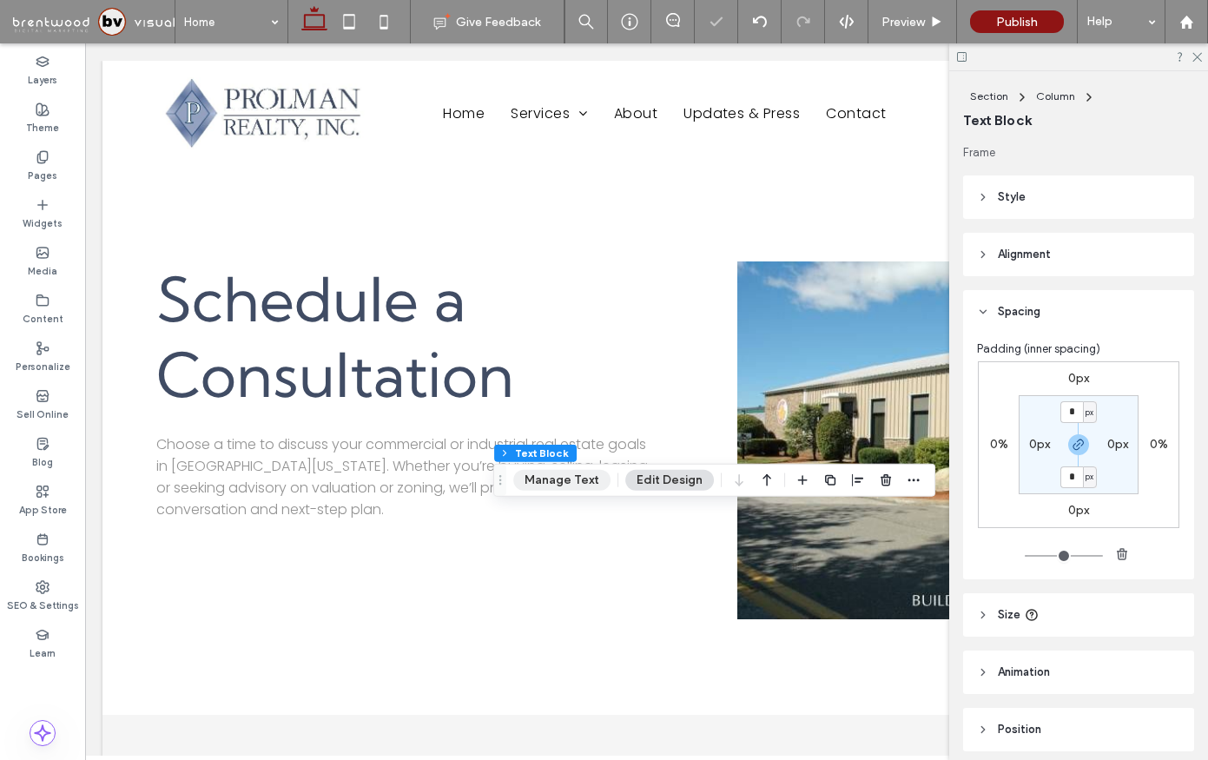
click at [576, 484] on button "Manage Text" at bounding box center [561, 480] width 97 height 21
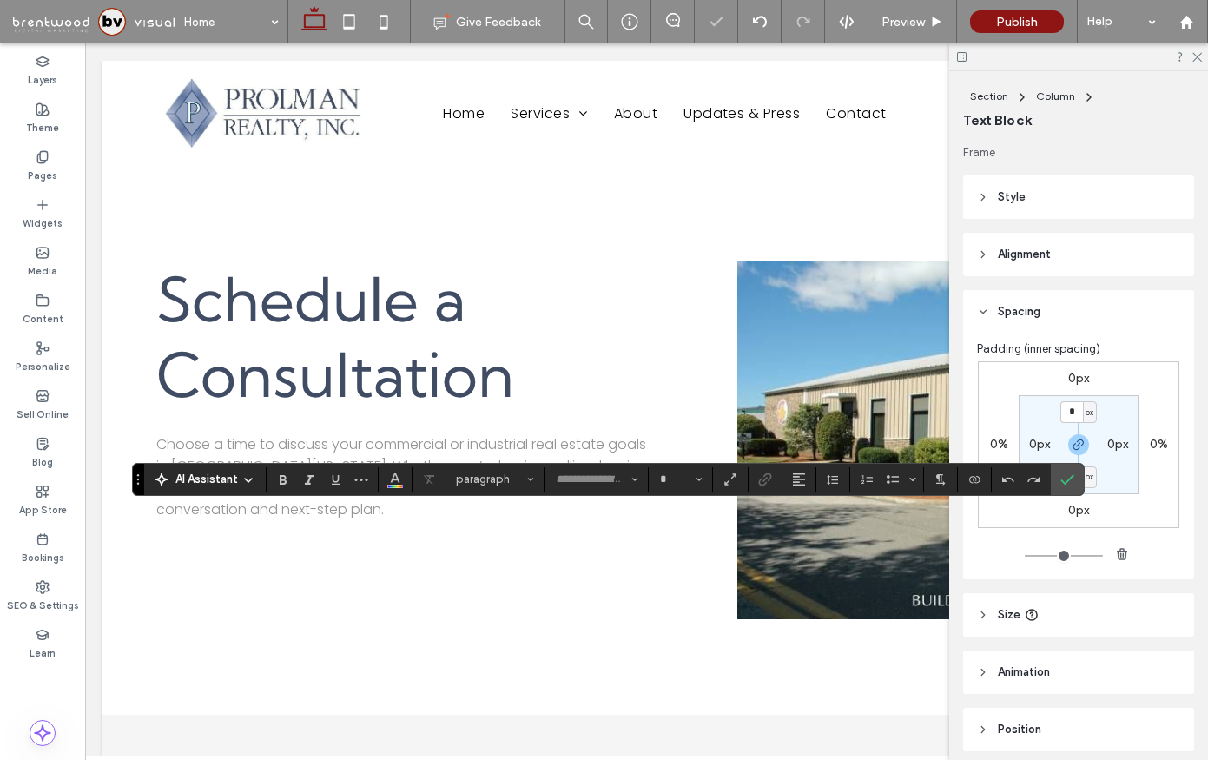
type input "*******"
type input "**"
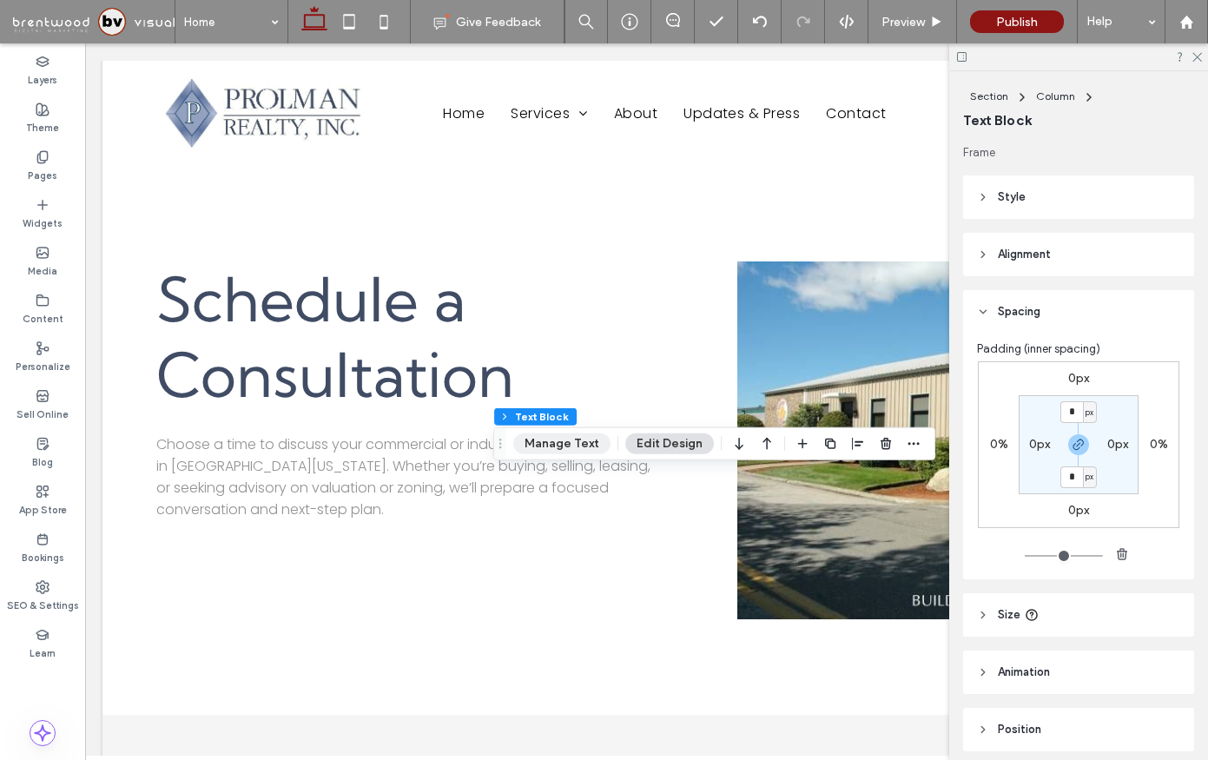
click at [580, 446] on button "Manage Text" at bounding box center [561, 443] width 97 height 21
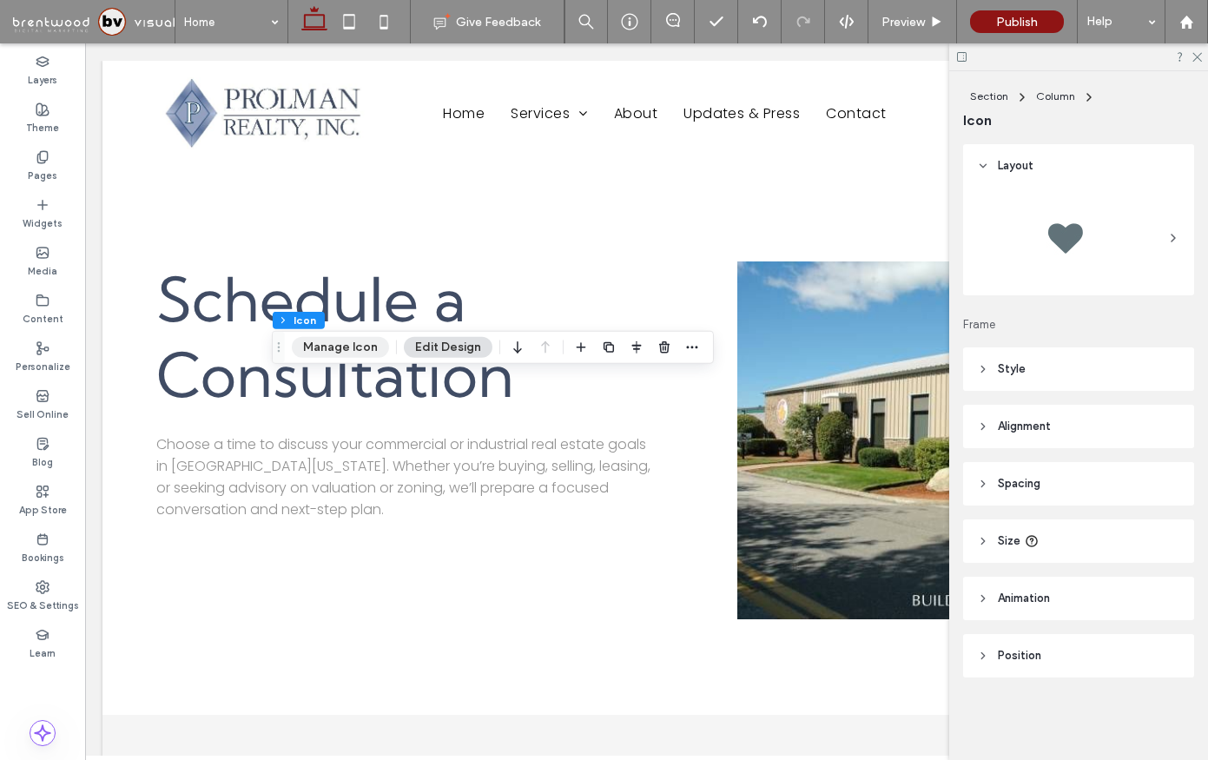
click at [346, 349] on button "Manage Icon" at bounding box center [340, 347] width 97 height 21
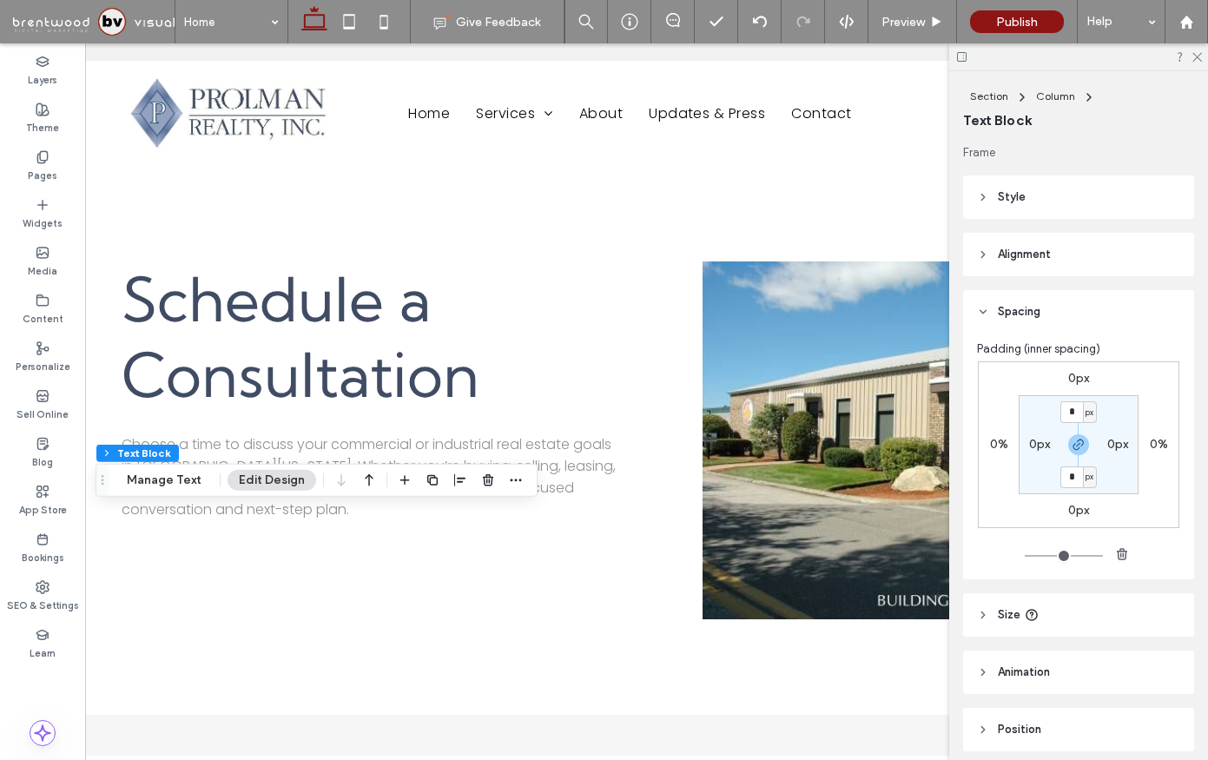
scroll to position [0, 0]
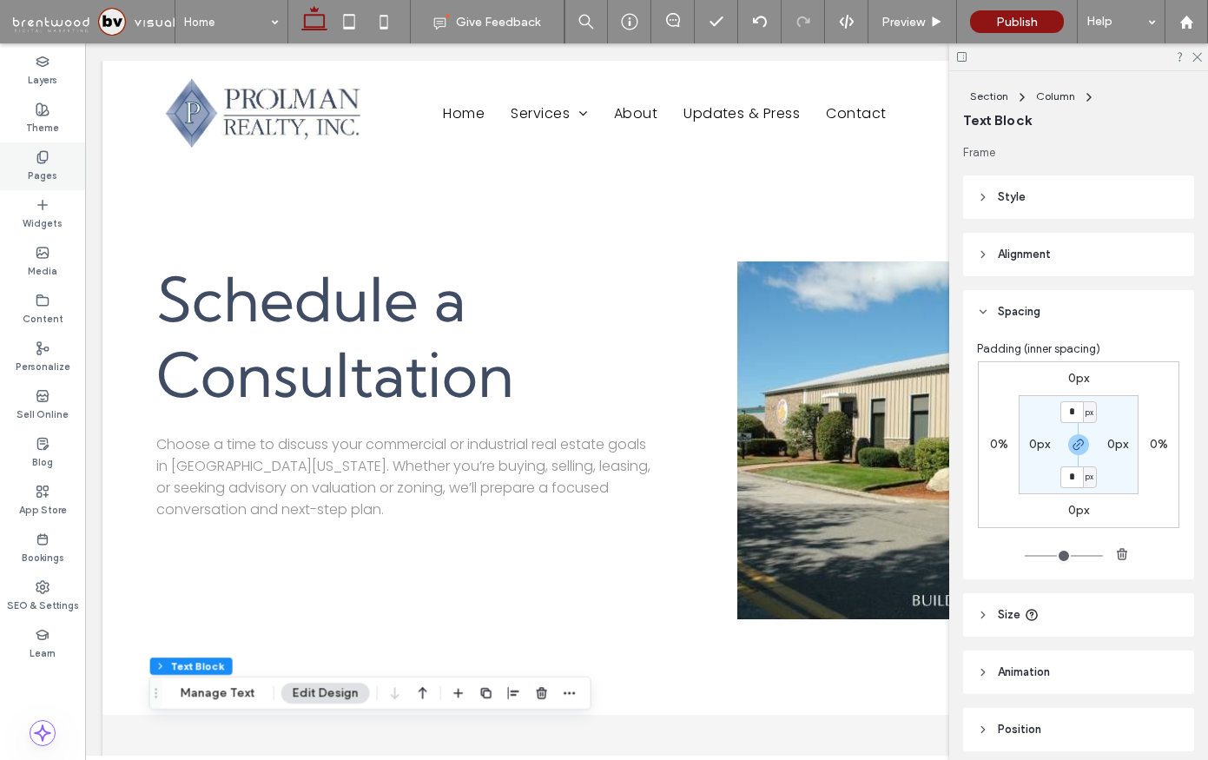
click at [54, 155] on div "Pages" at bounding box center [42, 166] width 85 height 48
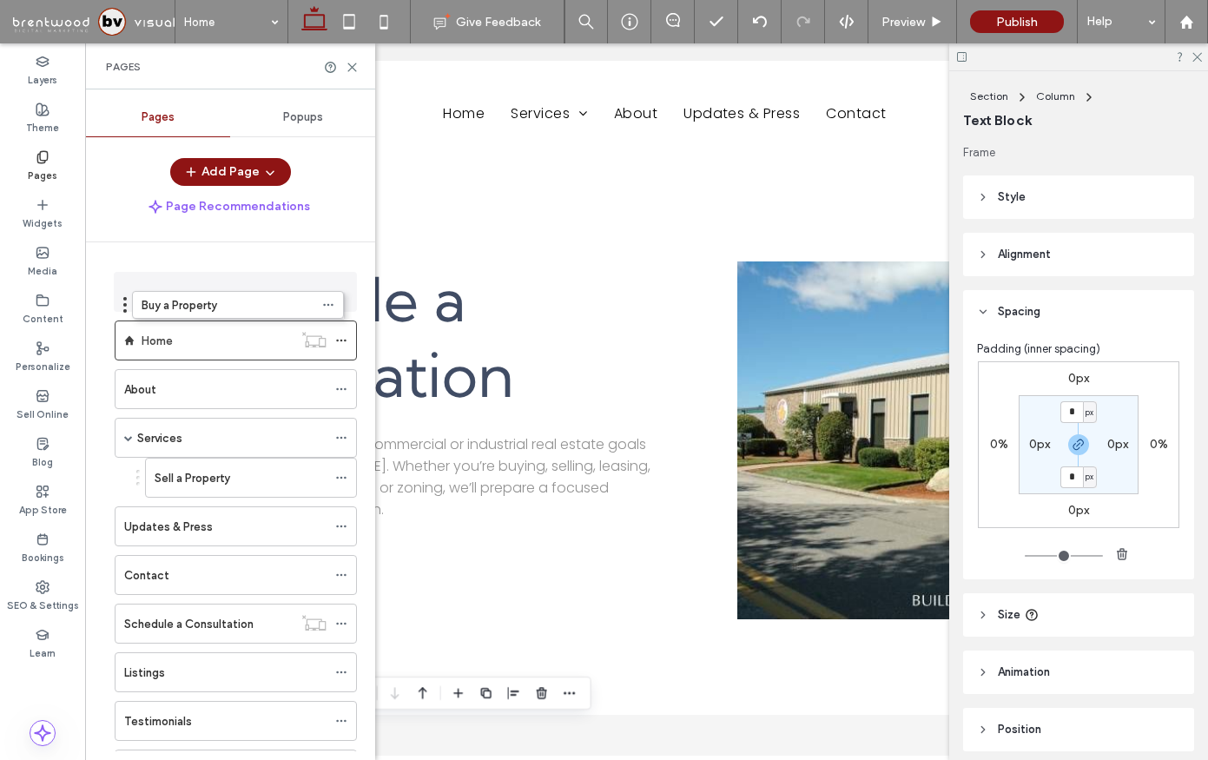
drag, startPoint x: 137, startPoint y: 429, endPoint x: 124, endPoint y: 302, distance: 127.5
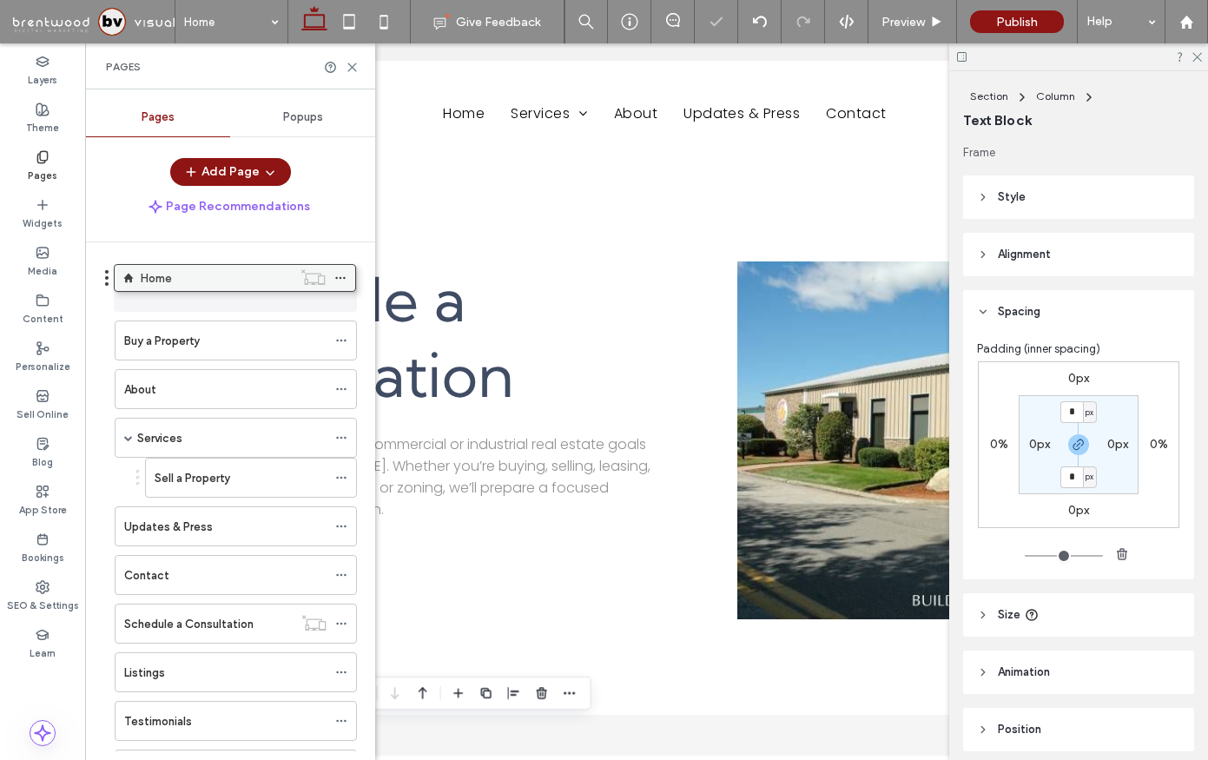
drag, startPoint x: 159, startPoint y: 330, endPoint x: 158, endPoint y: 272, distance: 58.2
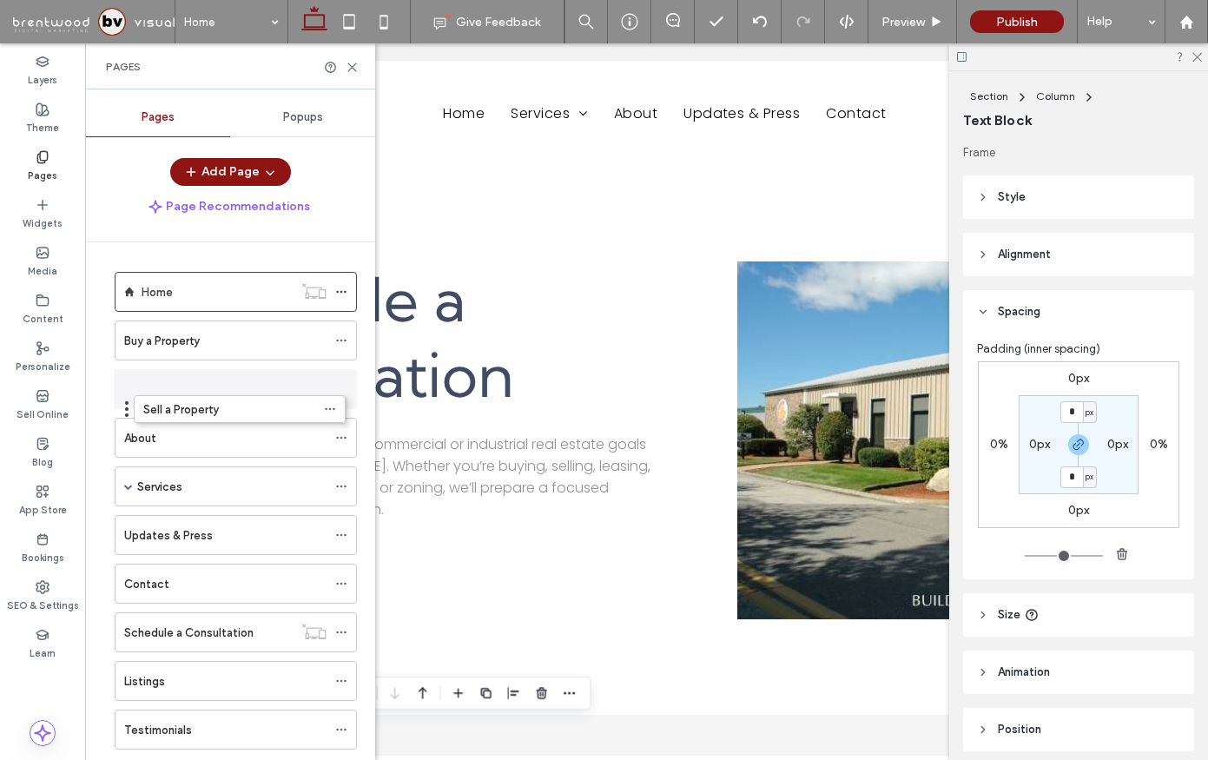
drag, startPoint x: 136, startPoint y: 477, endPoint x: 125, endPoint y: 406, distance: 72.1
click at [340, 485] on icon at bounding box center [341, 486] width 12 height 12
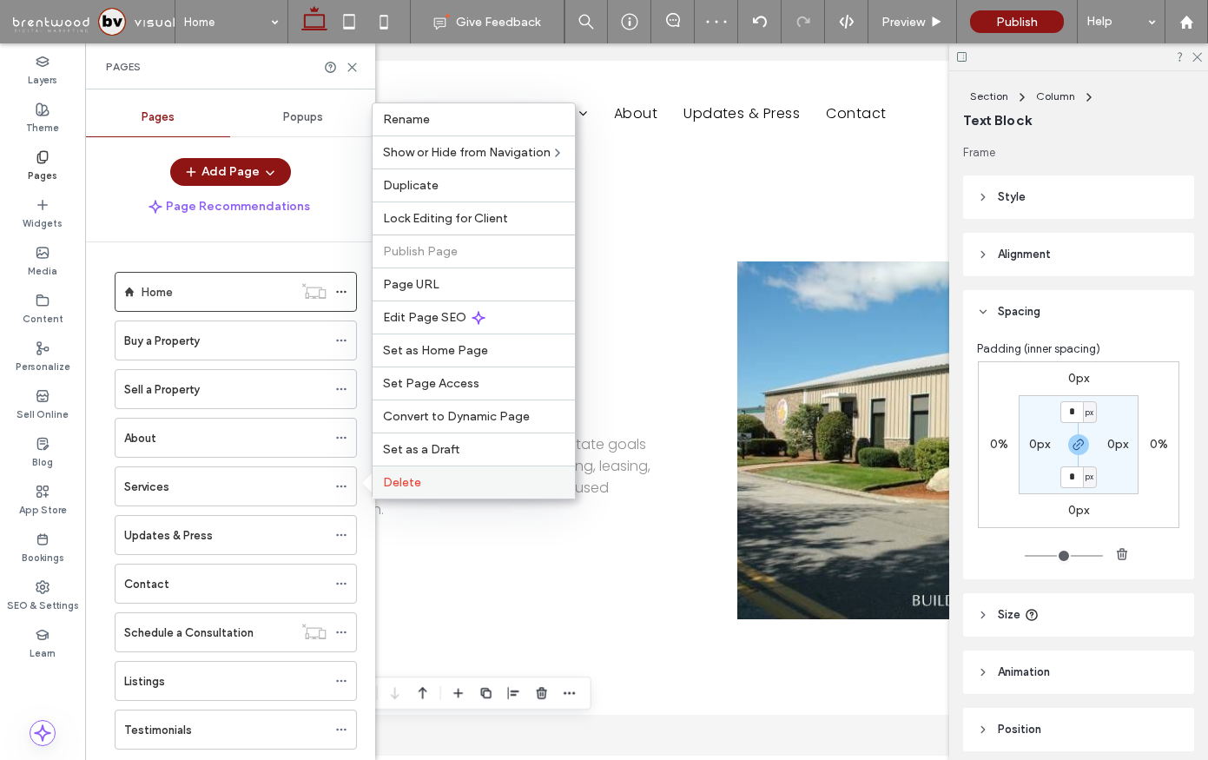
click at [393, 493] on div "Delete" at bounding box center [474, 481] width 202 height 33
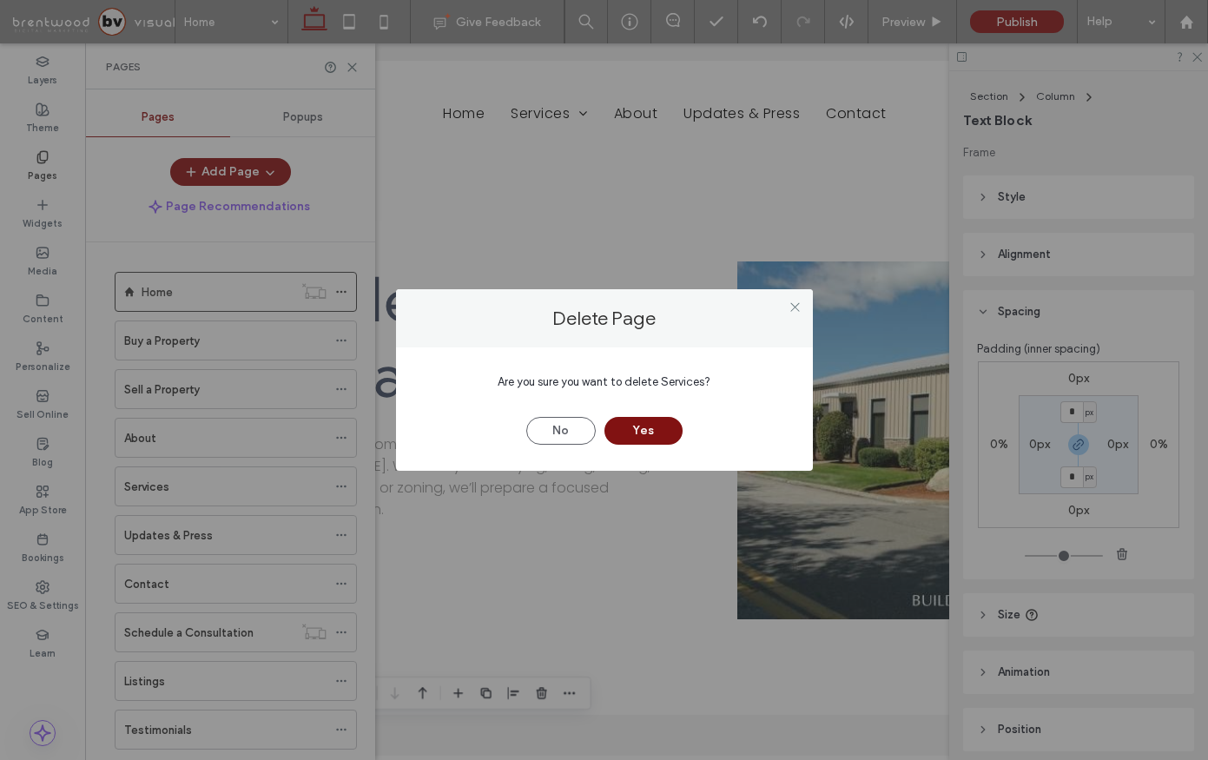
click at [659, 428] on button "Yes" at bounding box center [643, 431] width 78 height 28
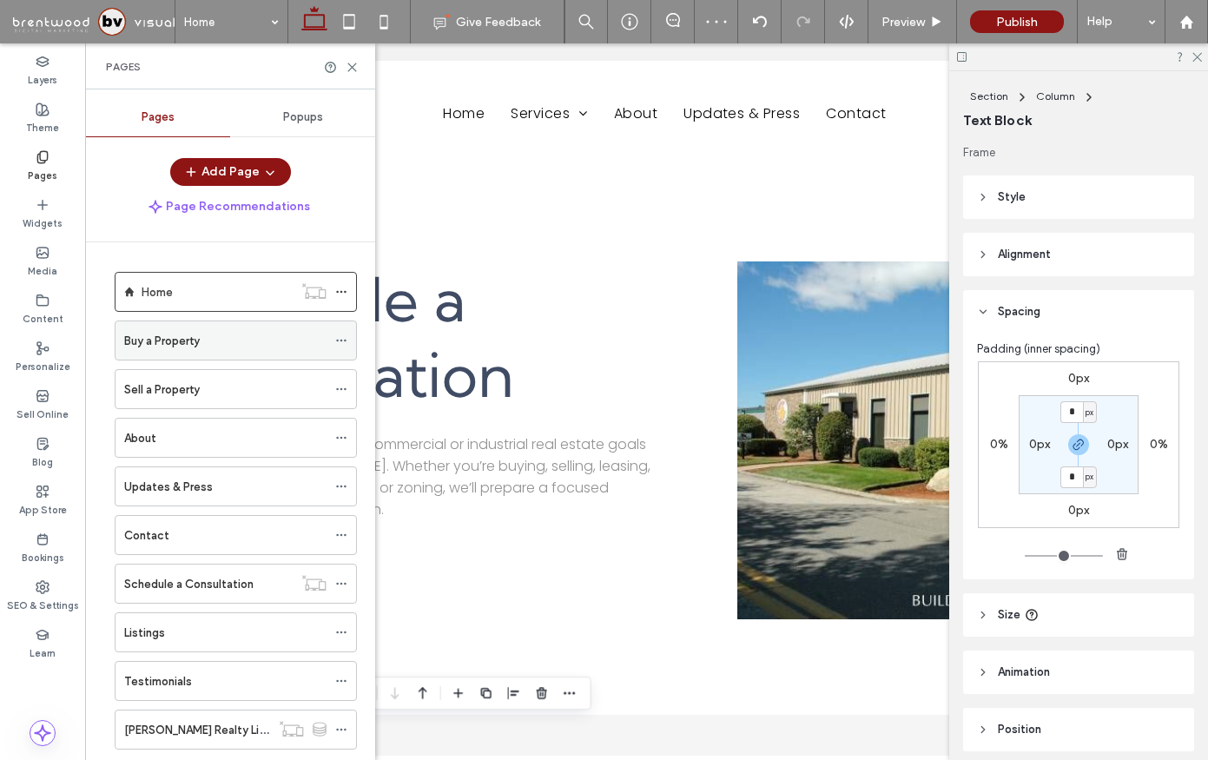
click at [251, 346] on div "Buy a Property" at bounding box center [225, 341] width 202 height 18
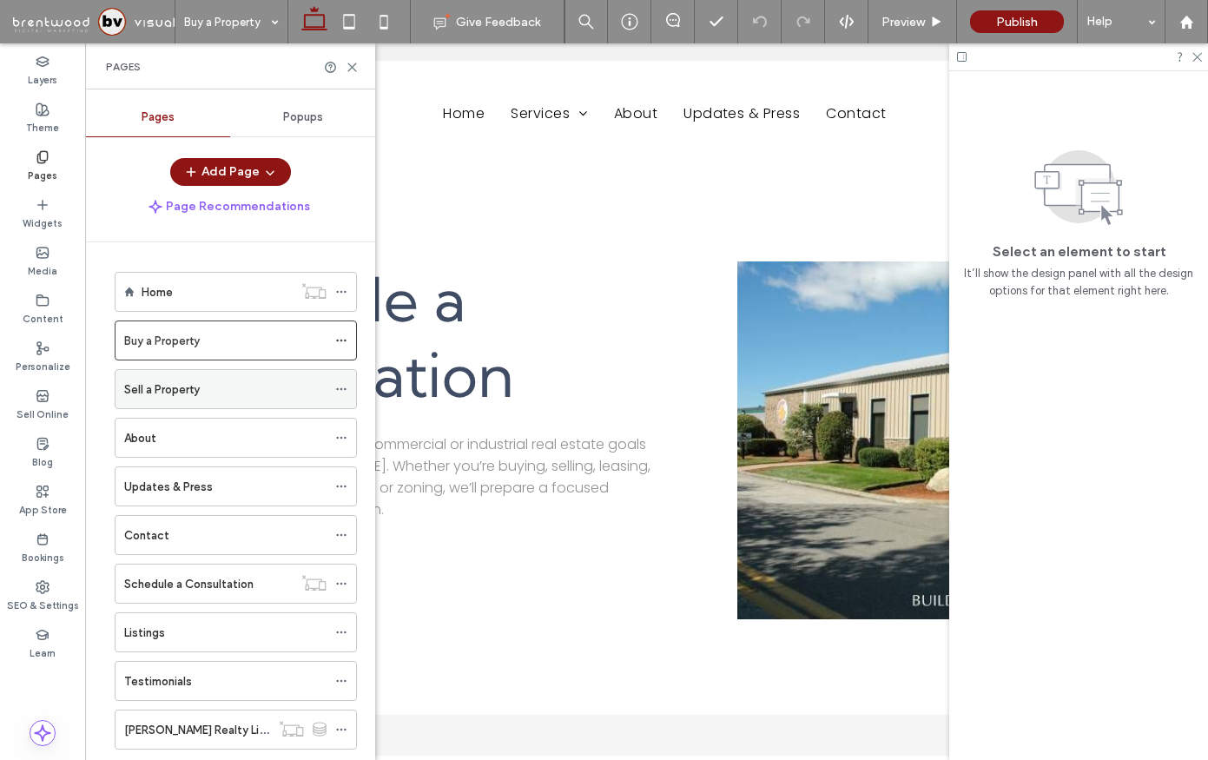
click at [231, 382] on div "Sell a Property" at bounding box center [225, 389] width 202 height 18
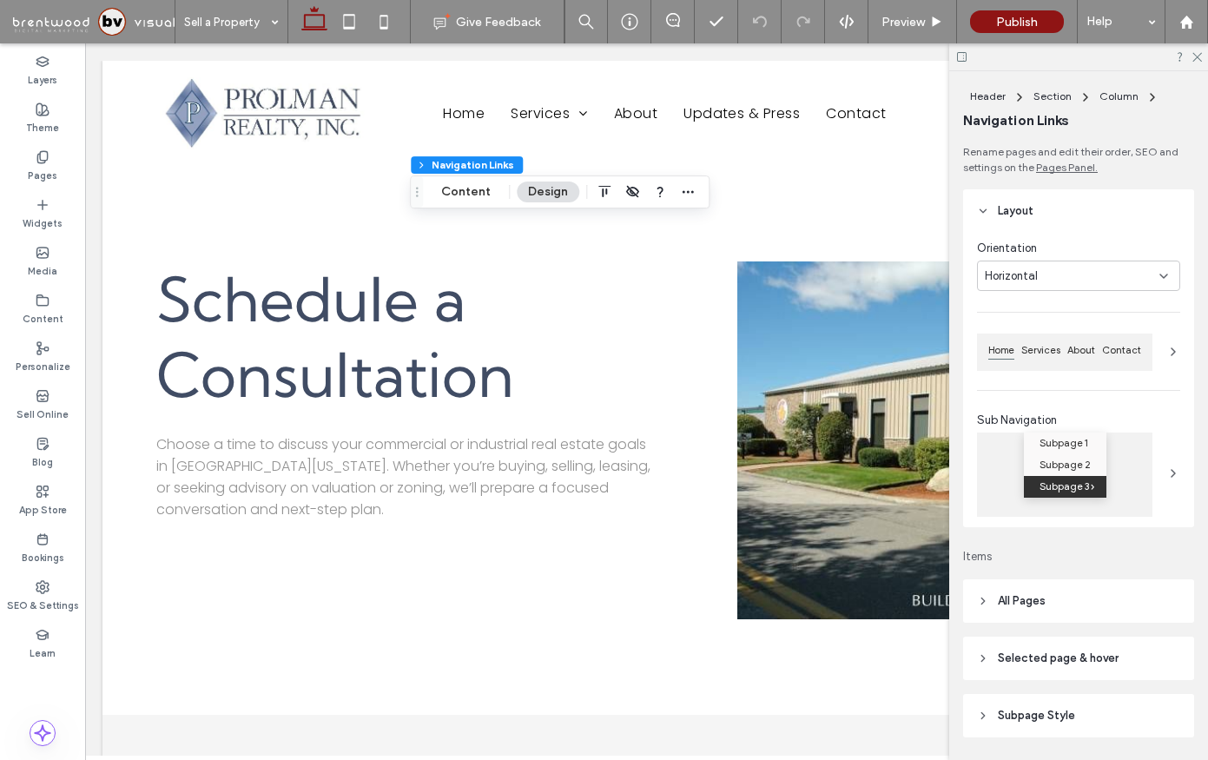
click at [1172, 349] on use at bounding box center [1173, 351] width 3 height 7
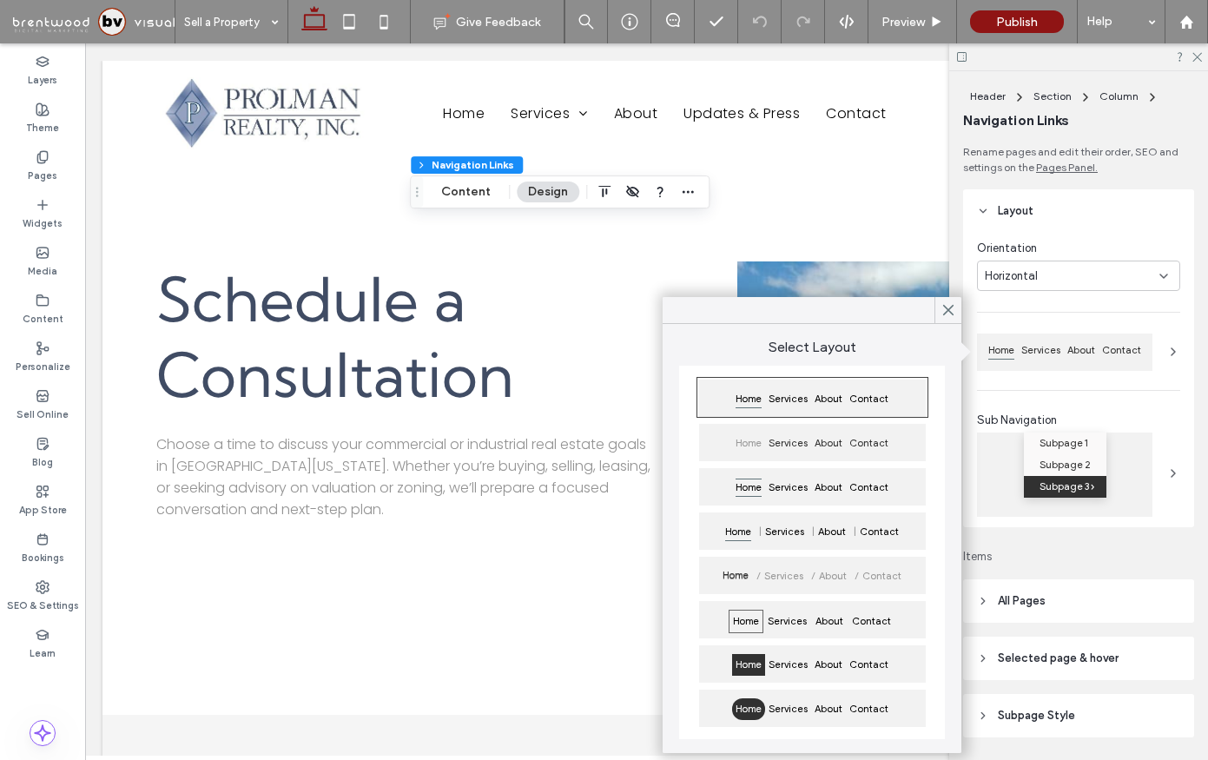
click at [1172, 349] on use at bounding box center [1173, 351] width 3 height 7
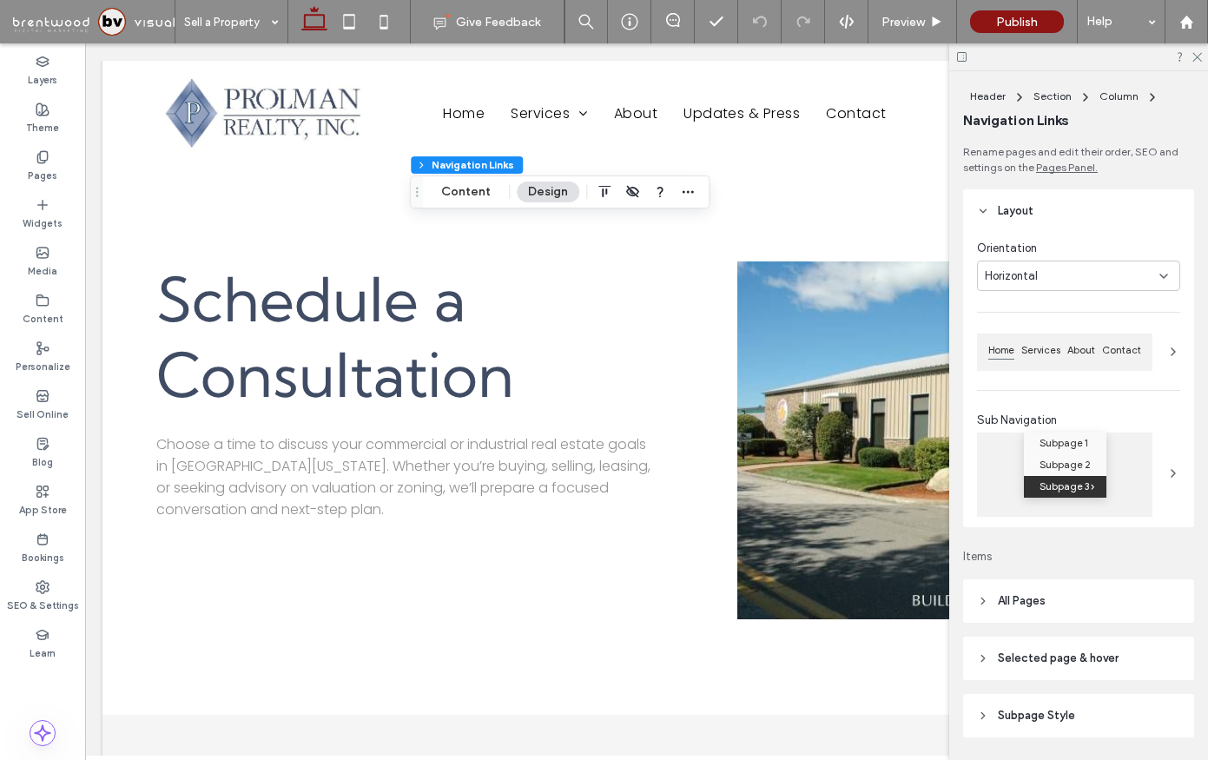
click at [1068, 167] on link "Pages Panel." at bounding box center [1067, 168] width 62 height 16
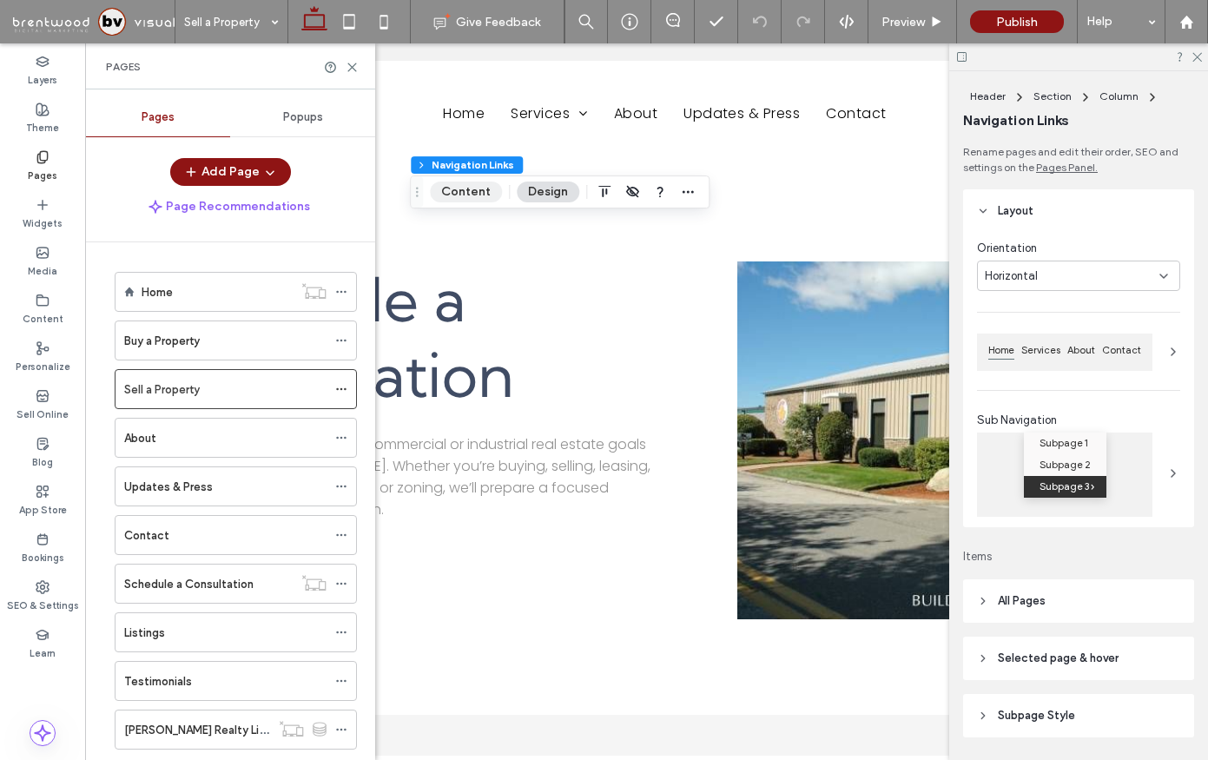
click at [459, 196] on button "Content" at bounding box center [466, 192] width 72 height 21
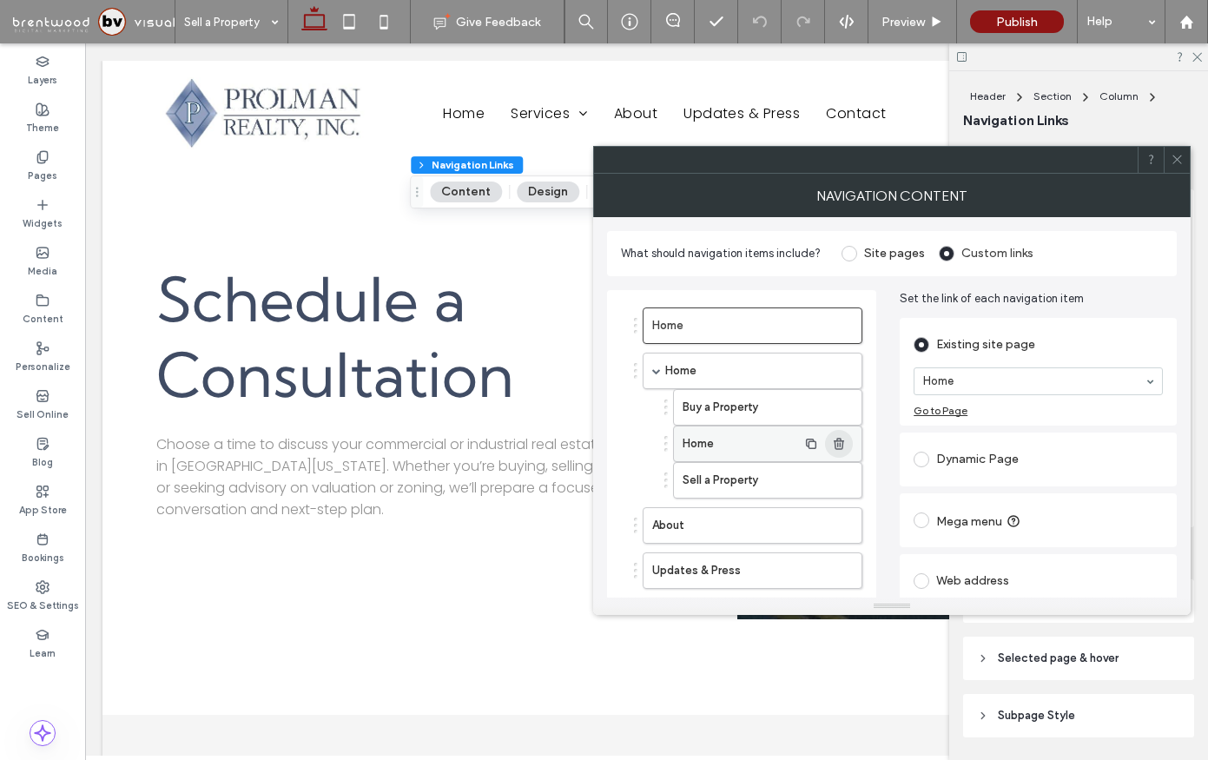
click at [842, 442] on use "button" at bounding box center [839, 443] width 10 height 11
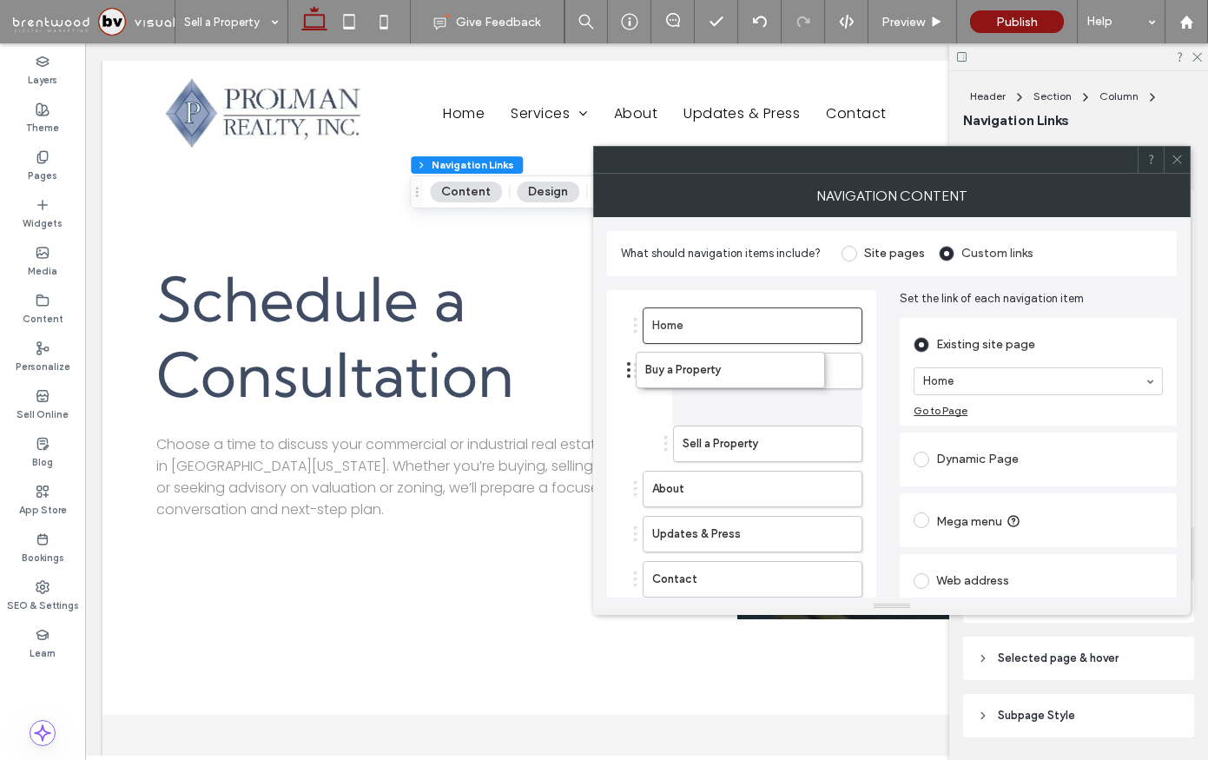
drag, startPoint x: 663, startPoint y: 408, endPoint x: 626, endPoint y: 363, distance: 58.6
click at [775, 399] on label "Buy a Property" at bounding box center [740, 407] width 115 height 35
click at [842, 370] on use "button" at bounding box center [839, 370] width 10 height 11
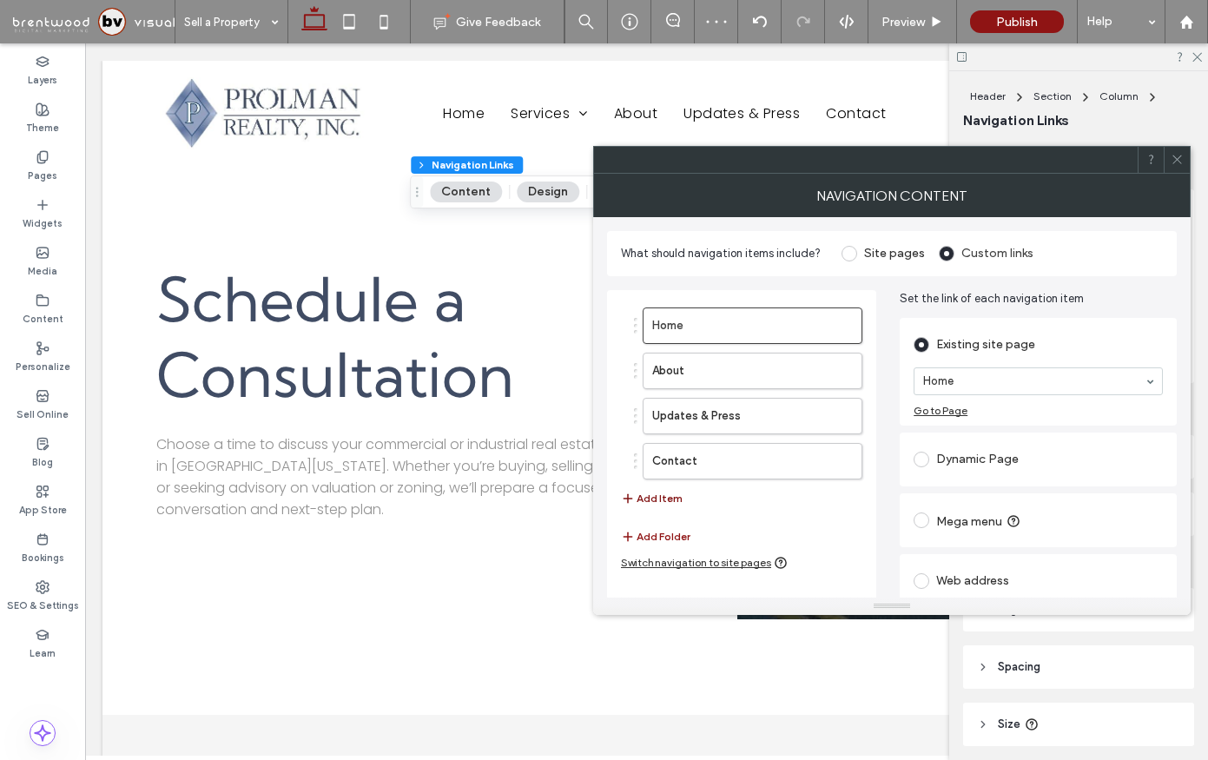
click at [653, 493] on button "Add Item" at bounding box center [652, 498] width 62 height 21
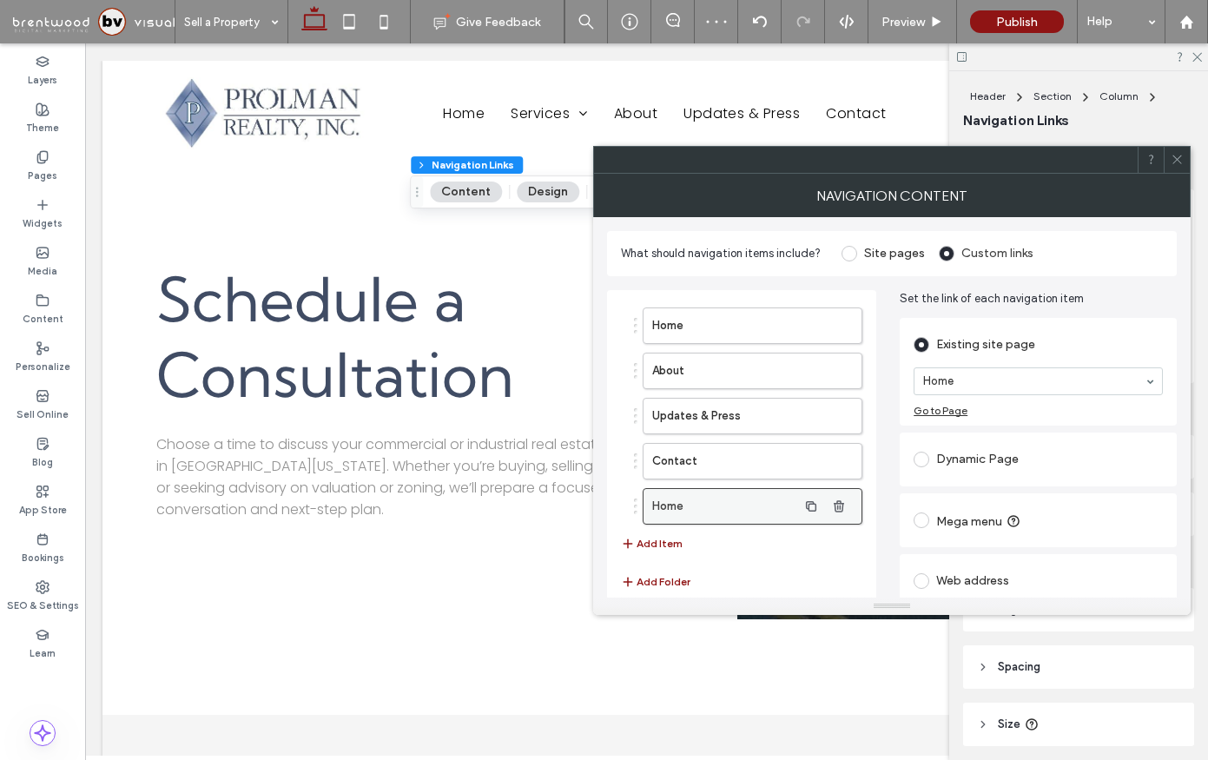
click at [733, 499] on label "Home" at bounding box center [724, 506] width 145 height 35
click at [706, 518] on label "Home" at bounding box center [724, 506] width 145 height 35
click at [705, 518] on label "Home" at bounding box center [724, 506] width 145 height 35
click at [646, 547] on button "Add Item" at bounding box center [652, 543] width 62 height 21
drag, startPoint x: 682, startPoint y: 507, endPoint x: 671, endPoint y: 492, distance: 18.8
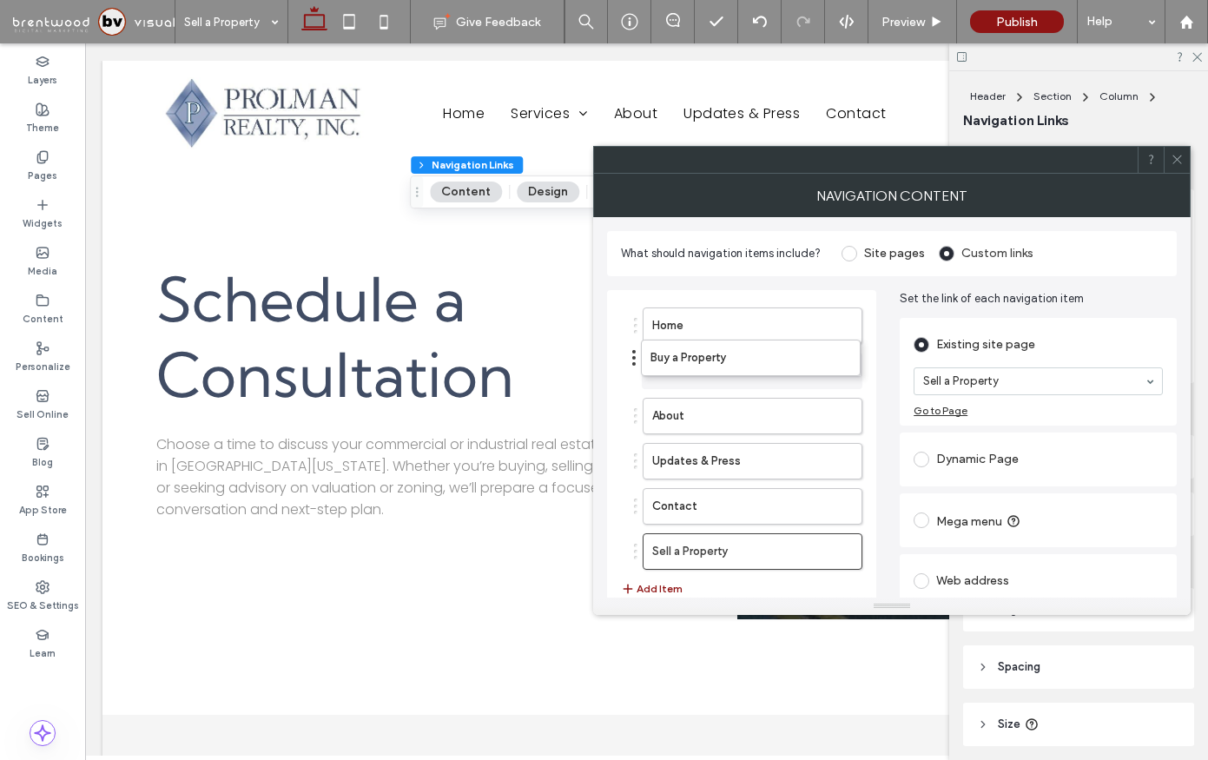
drag, startPoint x: 636, startPoint y: 505, endPoint x: 634, endPoint y: 358, distance: 147.6
drag, startPoint x: 635, startPoint y: 550, endPoint x: 636, endPoint y: 404, distance: 145.9
click at [1179, 159] on icon at bounding box center [1177, 159] width 13 height 13
